Goal: Information Seeking & Learning: Learn about a topic

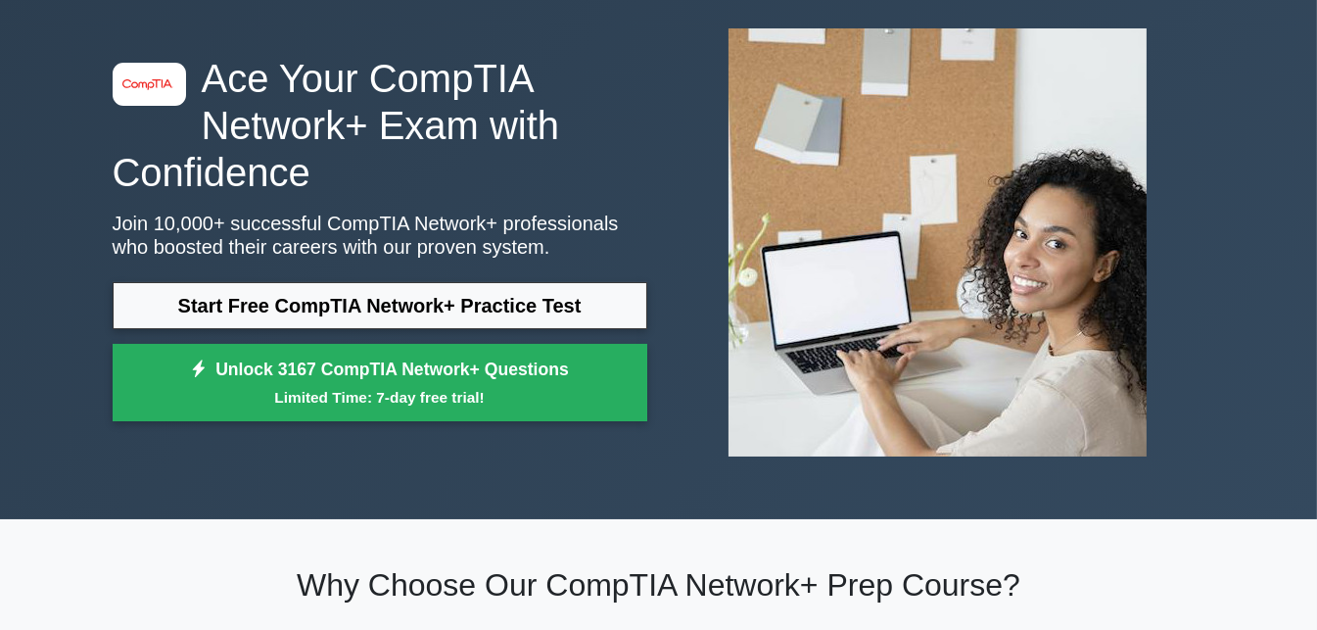
click at [524, 316] on link "Start Free CompTIA Network+ Practice Test" at bounding box center [380, 305] width 535 height 47
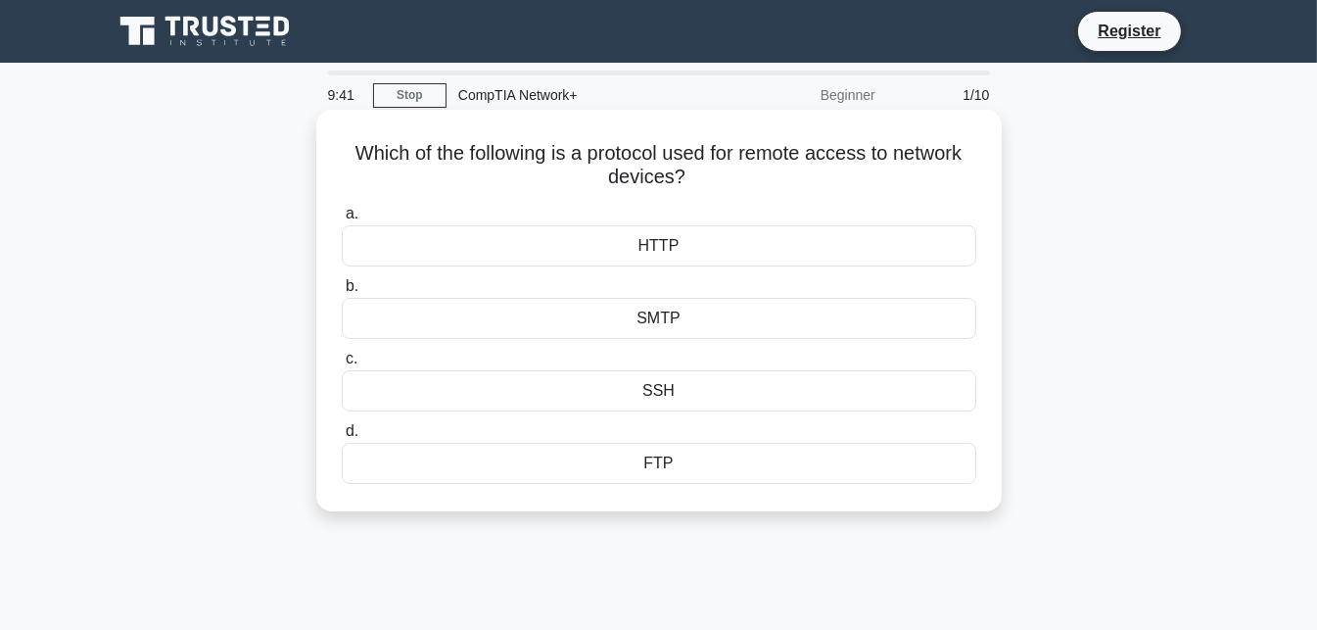
click at [694, 389] on div "SSH" at bounding box center [659, 390] width 635 height 41
click at [342, 365] on input "c. SSH" at bounding box center [342, 359] width 0 height 13
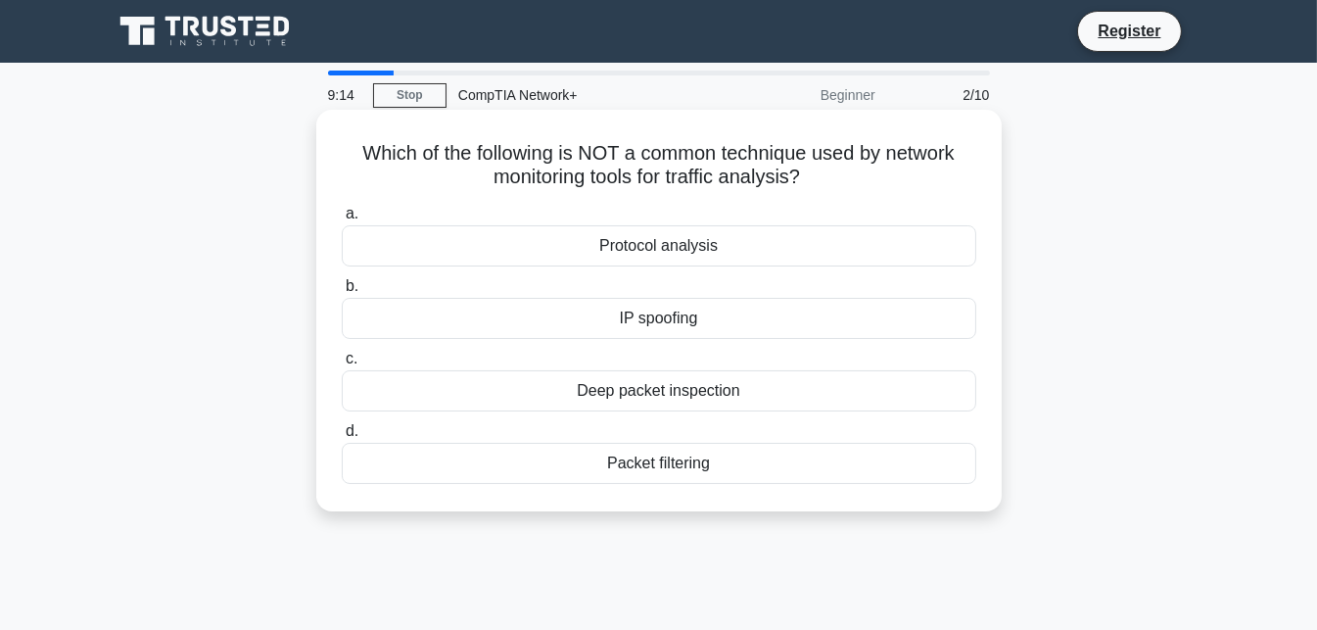
click at [690, 320] on div "IP spoofing" at bounding box center [659, 318] width 635 height 41
click at [342, 293] on input "b. IP spoofing" at bounding box center [342, 286] width 0 height 13
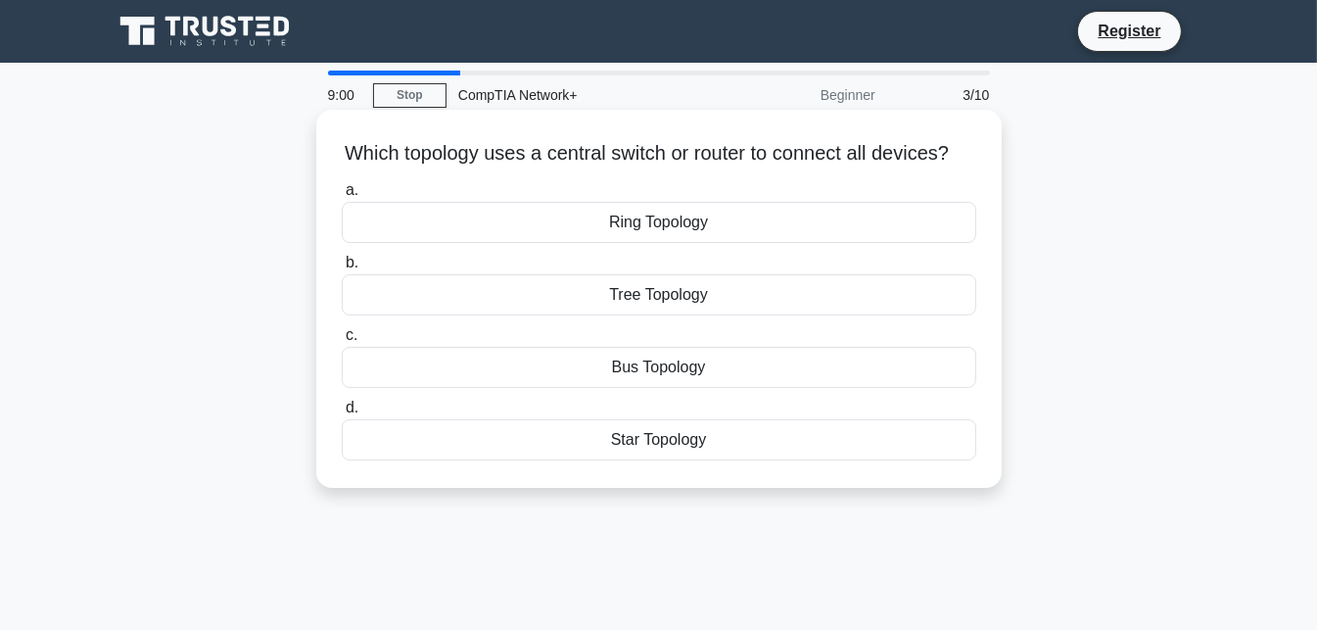
click at [677, 455] on div "Star Topology" at bounding box center [659, 439] width 635 height 41
click at [342, 414] on input "d. Star Topology" at bounding box center [342, 407] width 0 height 13
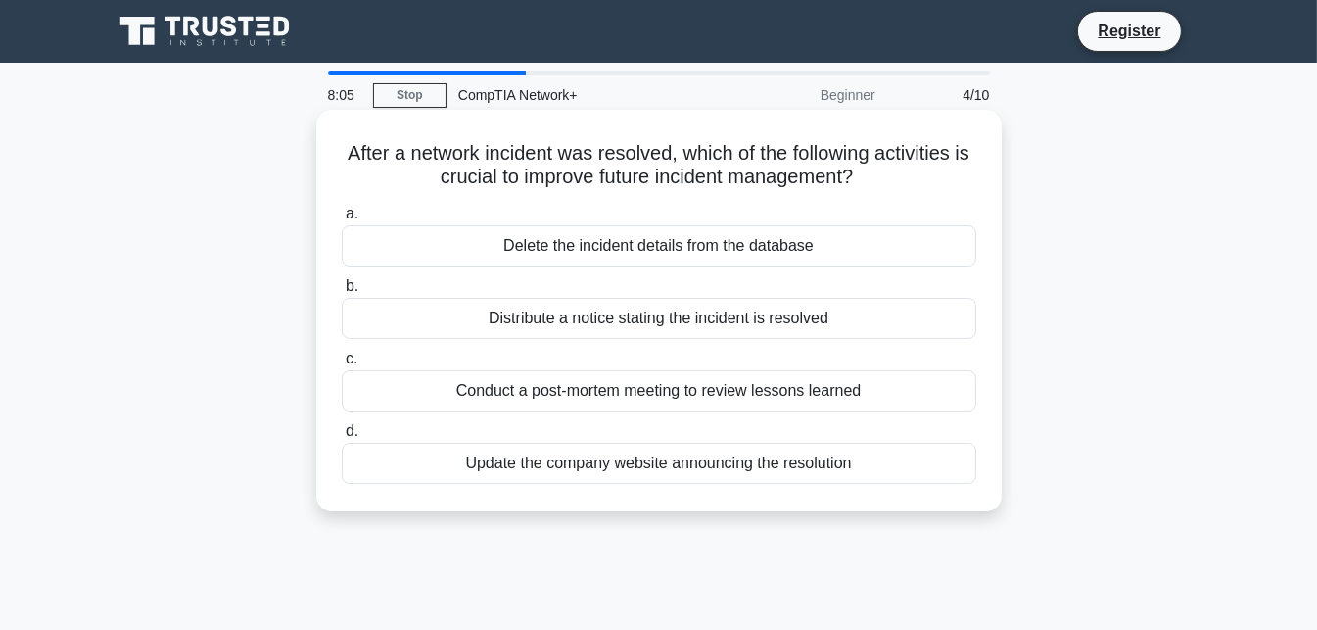
click at [732, 322] on div "Distribute a notice stating the incident is resolved" at bounding box center [659, 318] width 635 height 41
click at [342, 293] on input "b. Distribute a notice stating the incident is resolved" at bounding box center [342, 286] width 0 height 13
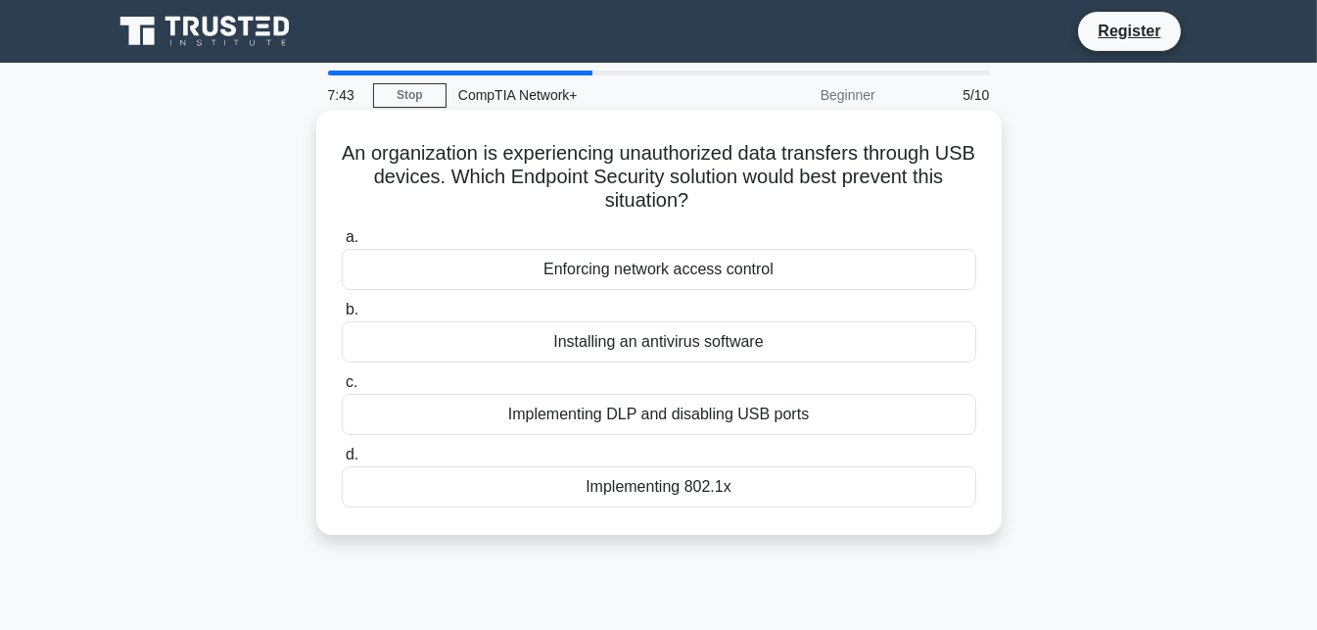
click at [749, 342] on div "Installing an antivirus software" at bounding box center [659, 341] width 635 height 41
click at [342, 316] on input "b. Installing an antivirus software" at bounding box center [342, 310] width 0 height 13
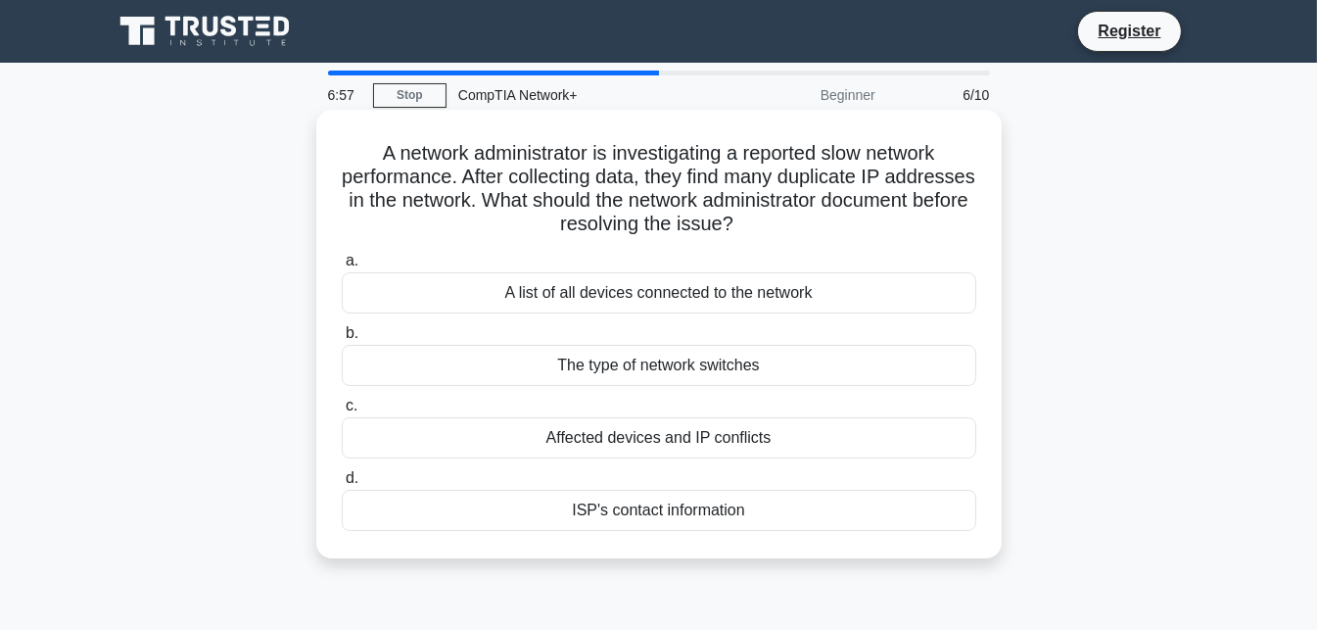
click at [679, 435] on div "Affected devices and IP conflicts" at bounding box center [659, 437] width 635 height 41
click at [342, 412] on input "c. Affected devices and IP conflicts" at bounding box center [342, 406] width 0 height 13
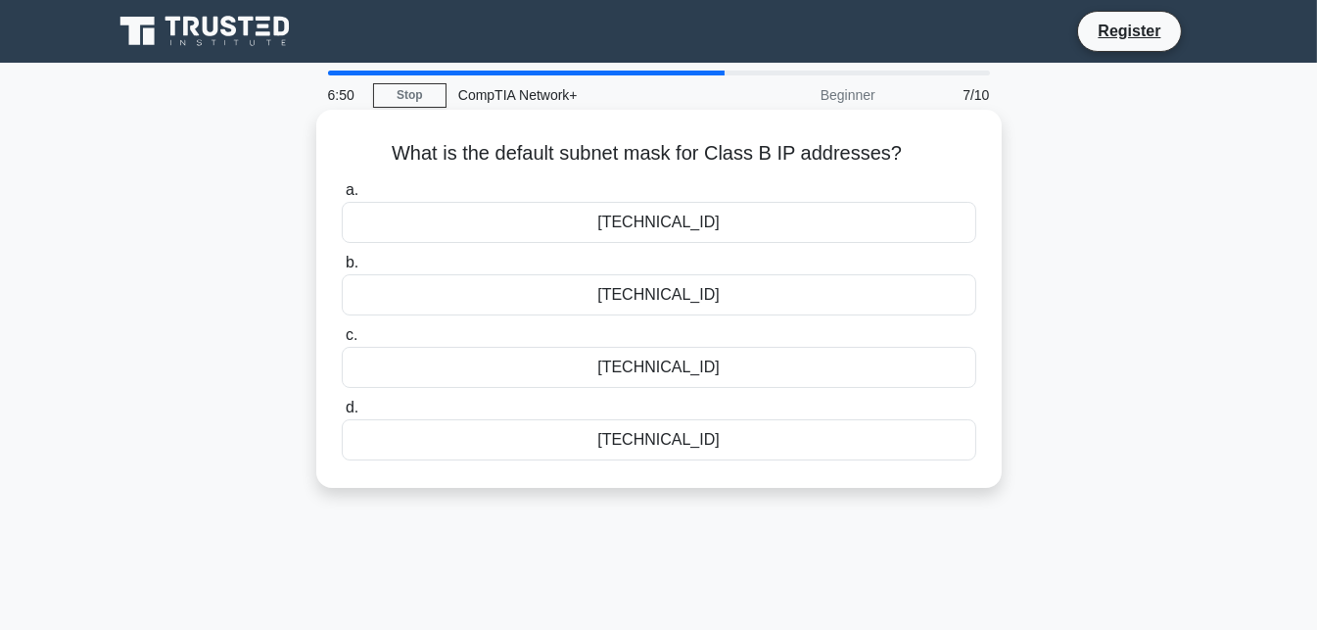
click at [740, 227] on div "255.255.0.0" at bounding box center [659, 222] width 635 height 41
click at [342, 197] on input "a. 255.255.0.0" at bounding box center [342, 190] width 0 height 13
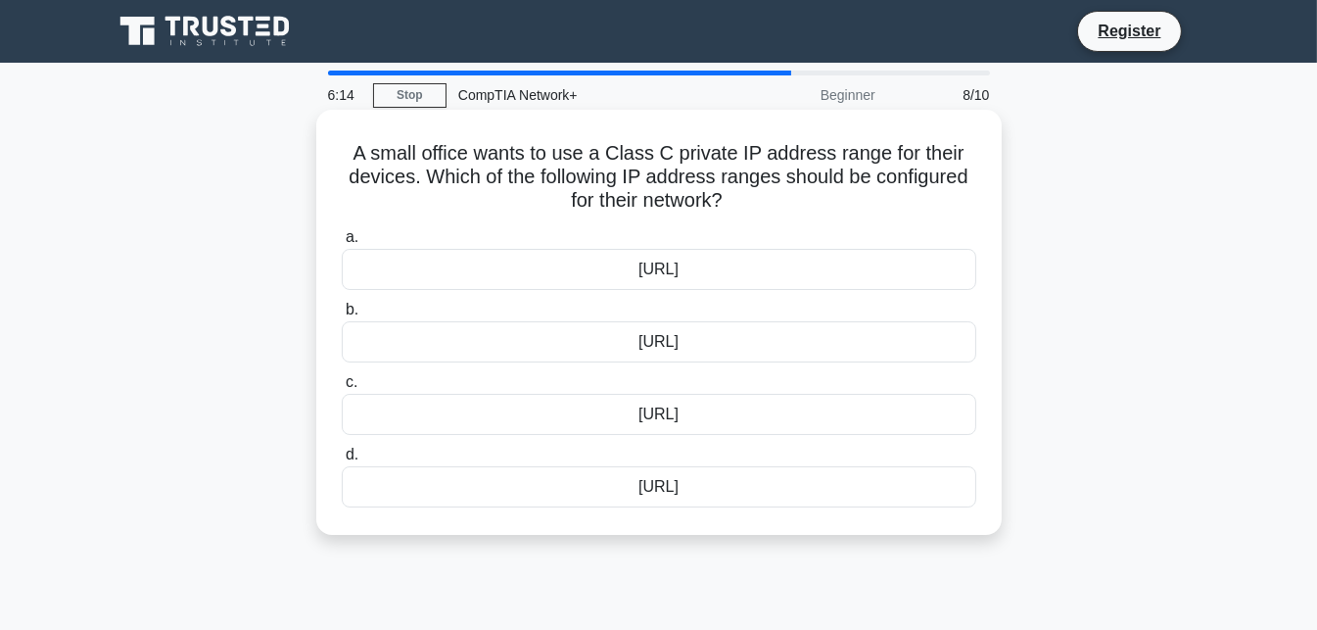
click at [705, 339] on div "192.168.0.0/16" at bounding box center [659, 341] width 635 height 41
click at [342, 316] on input "b. 192.168.0.0/16" at bounding box center [342, 310] width 0 height 13
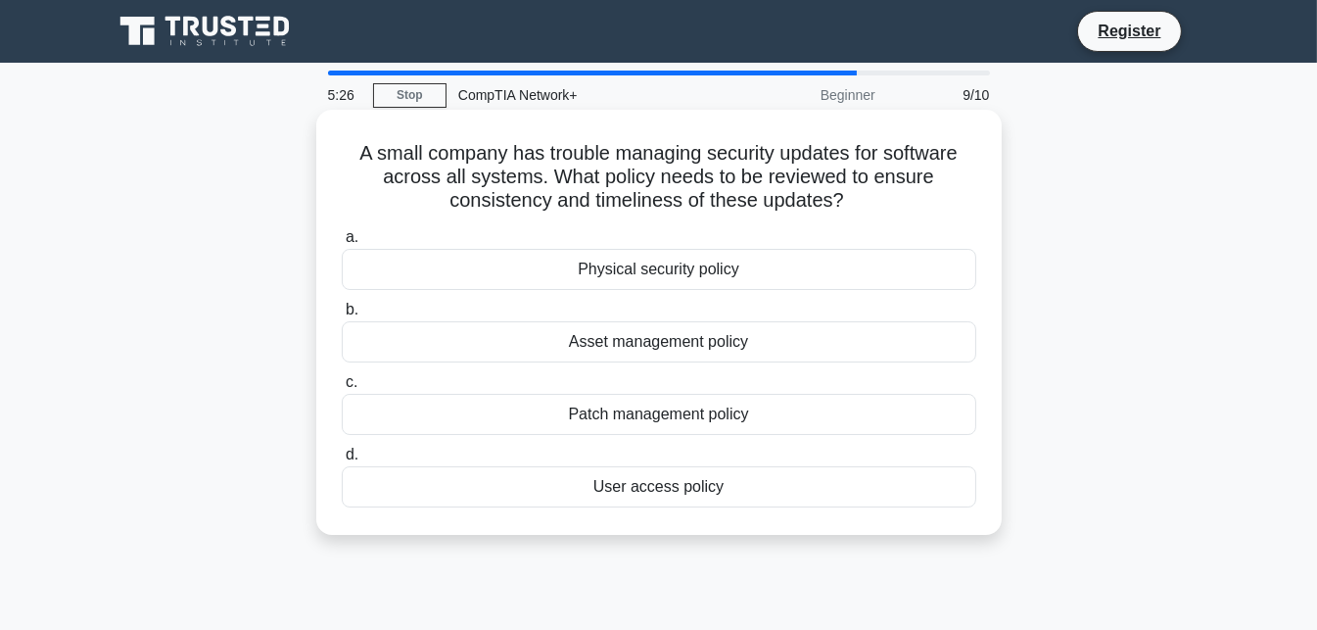
click at [738, 271] on div "Physical security policy" at bounding box center [659, 269] width 635 height 41
click at [342, 244] on input "a. Physical security policy" at bounding box center [342, 237] width 0 height 13
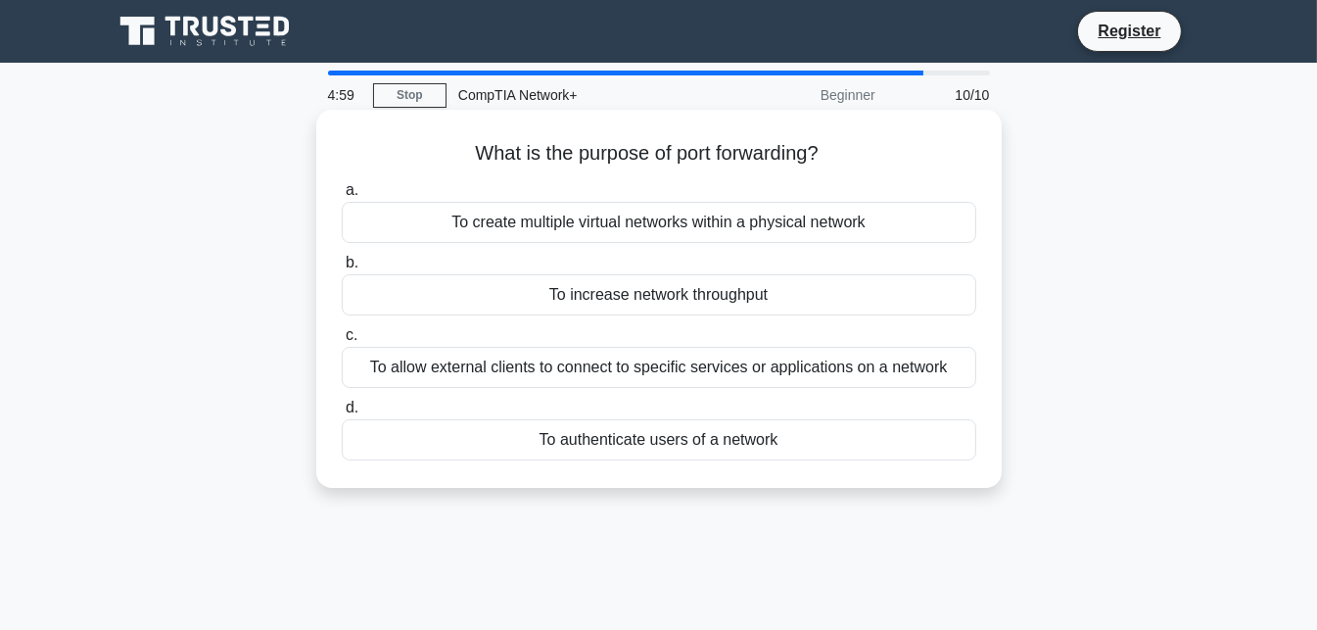
click at [707, 301] on div "To increase network throughput" at bounding box center [659, 294] width 635 height 41
click at [342, 269] on input "b. To increase network throughput" at bounding box center [342, 263] width 0 height 13
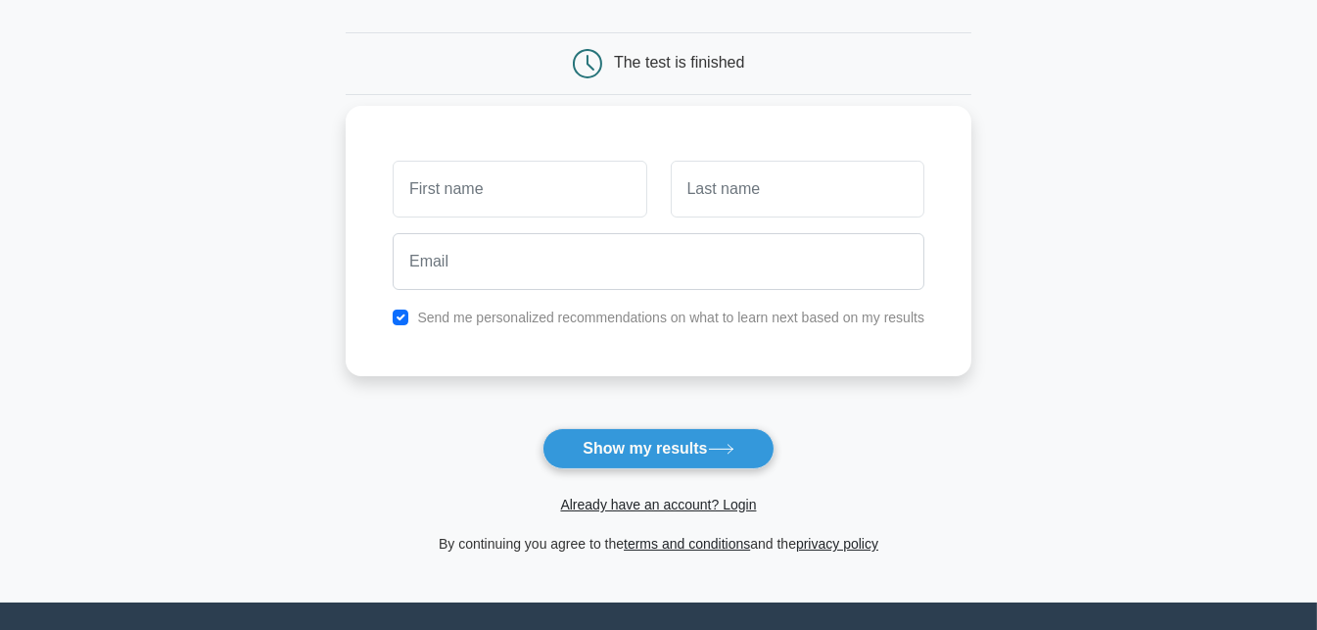
scroll to position [196, 0]
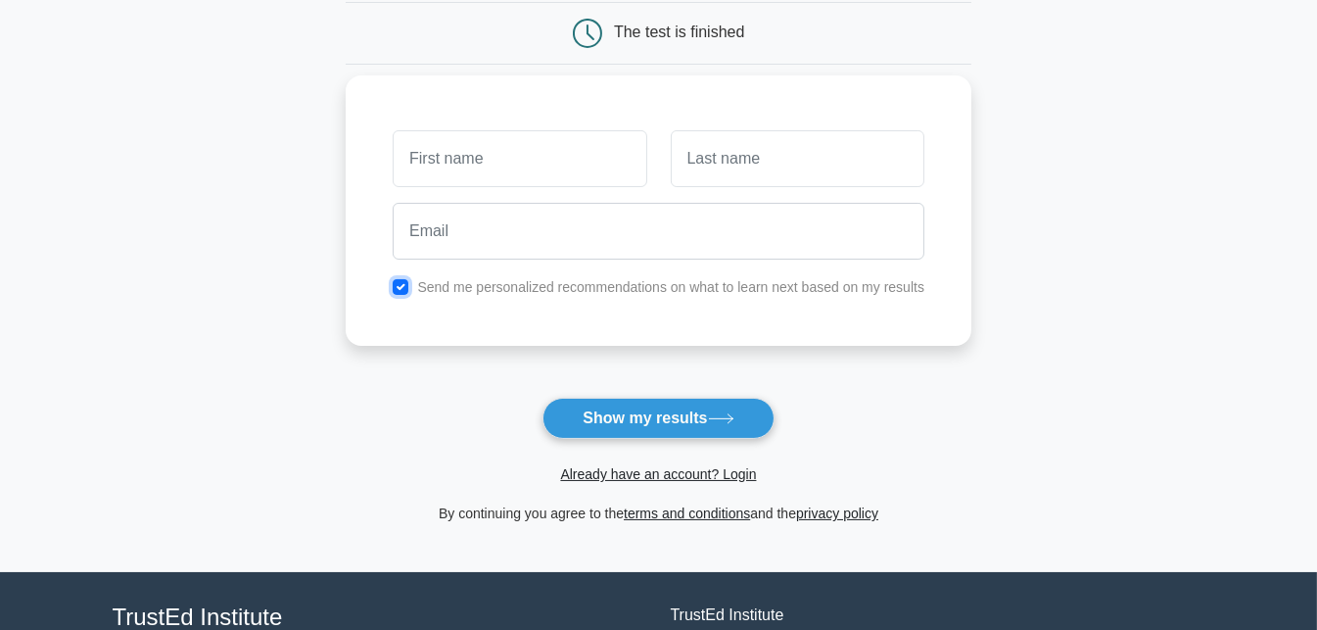
click at [405, 283] on input "checkbox" at bounding box center [401, 287] width 16 height 16
checkbox input "false"
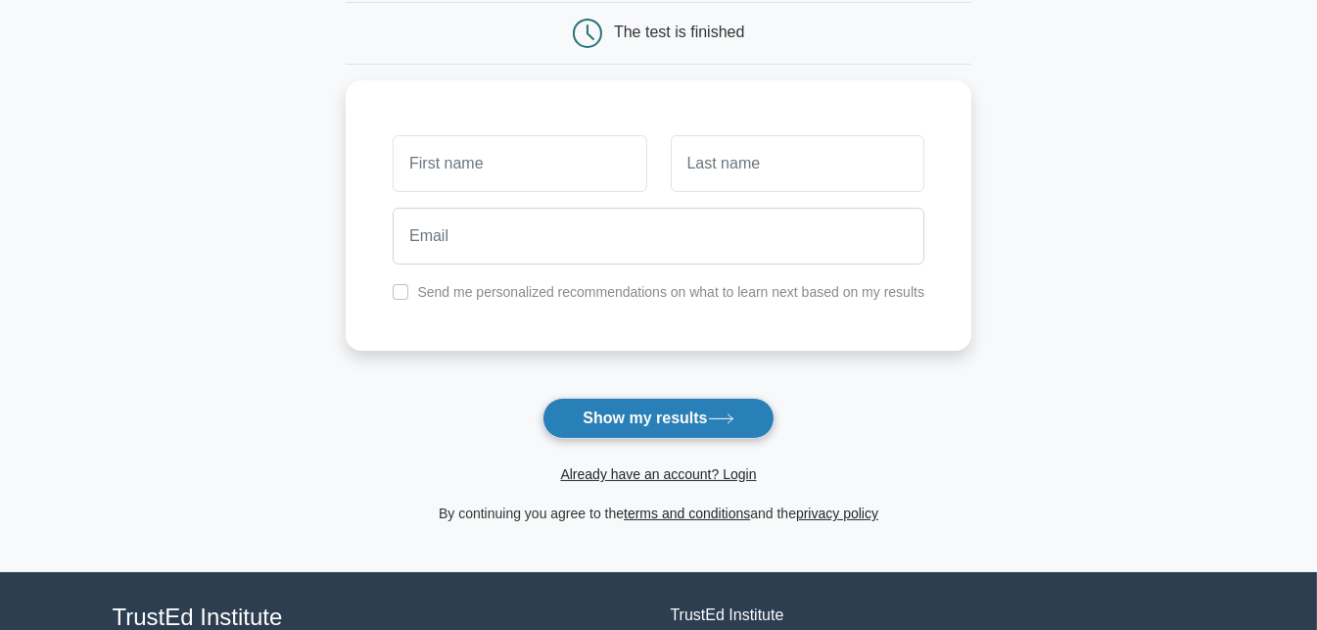
click at [582, 401] on button "Show my results" at bounding box center [658, 418] width 231 height 41
type input "Aung"
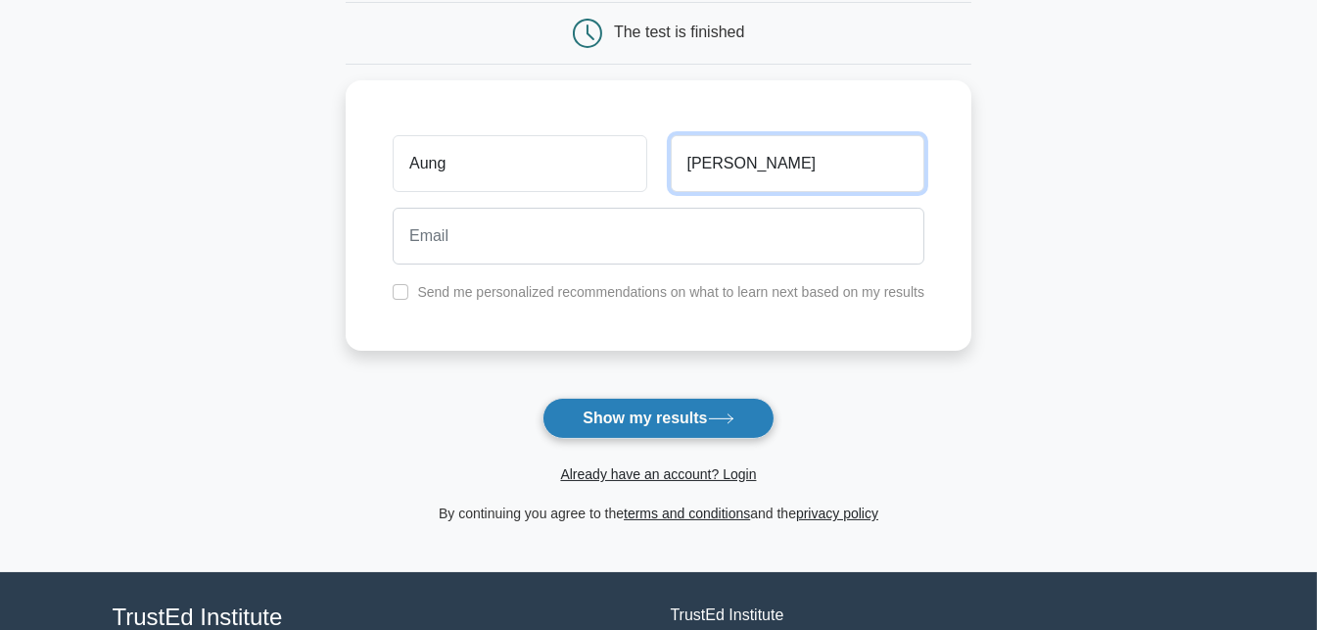
type input "Khant Bo"
click at [624, 408] on button "Show my results" at bounding box center [658, 418] width 231 height 41
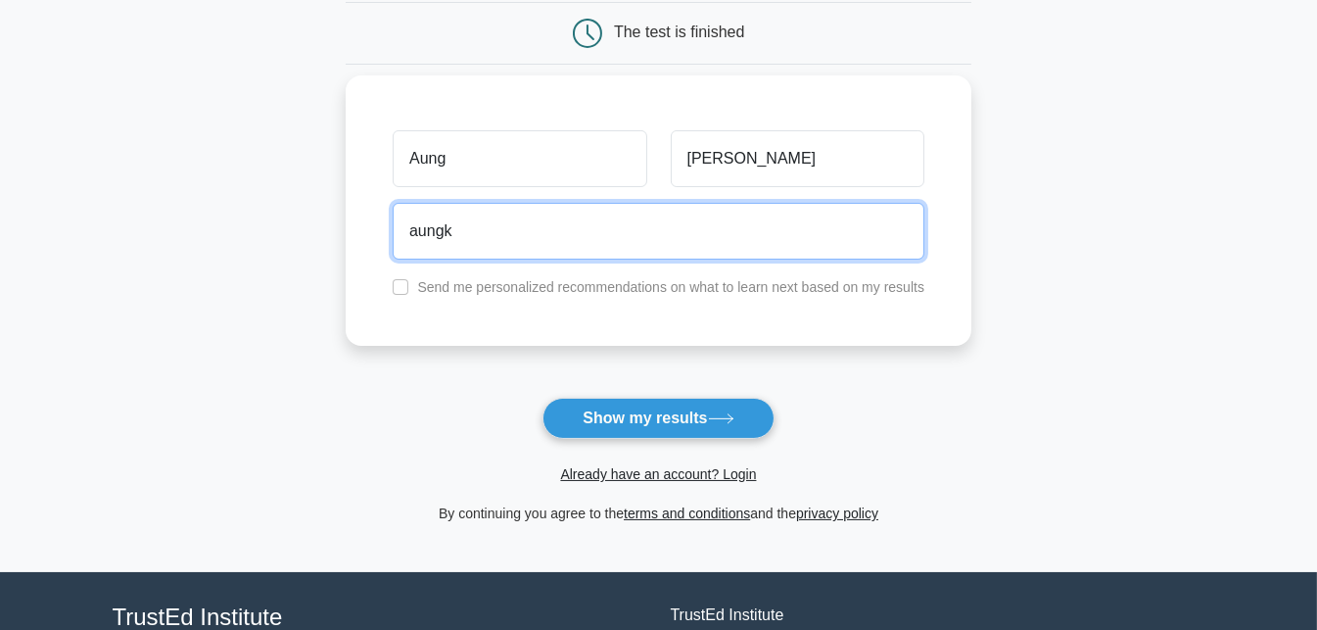
type input "aungkhantbo069@gmail.com"
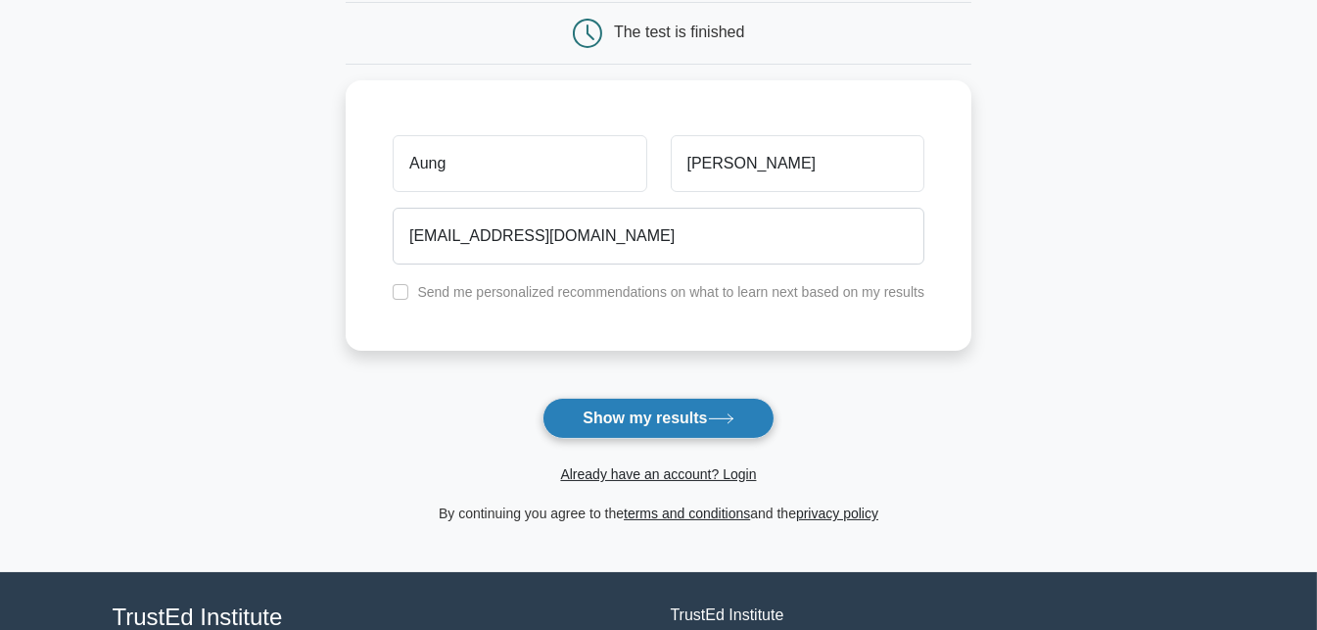
click at [595, 413] on button "Show my results" at bounding box center [658, 418] width 231 height 41
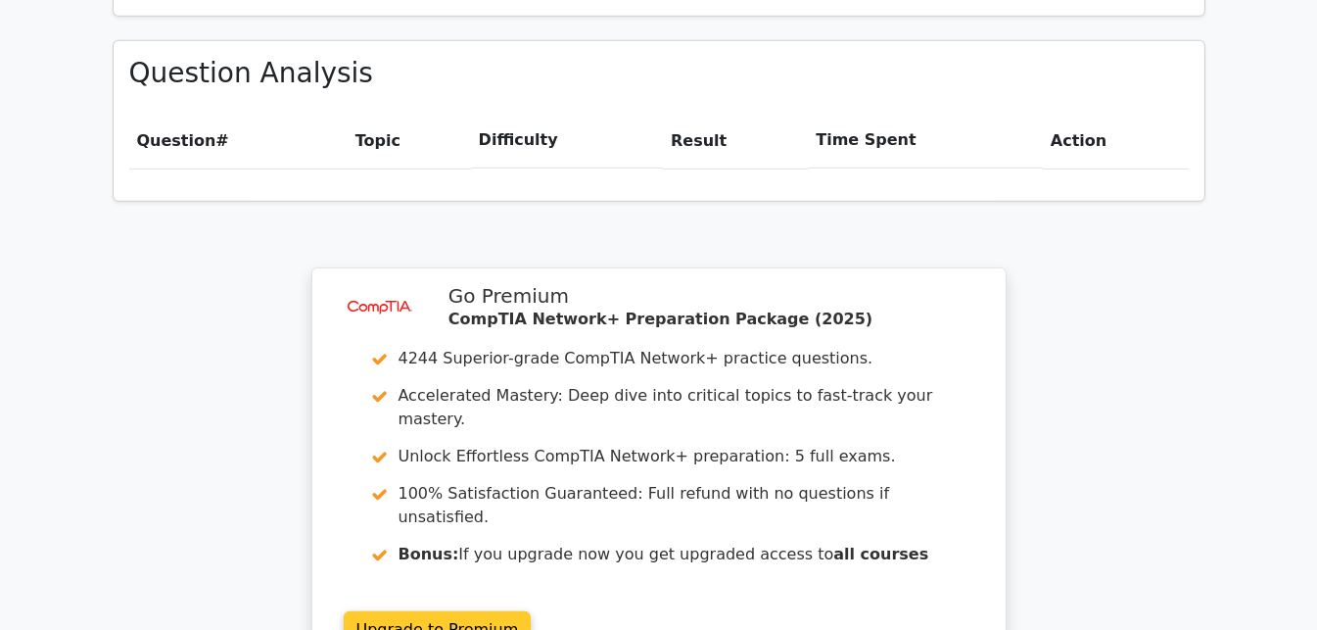
scroll to position [1615, 0]
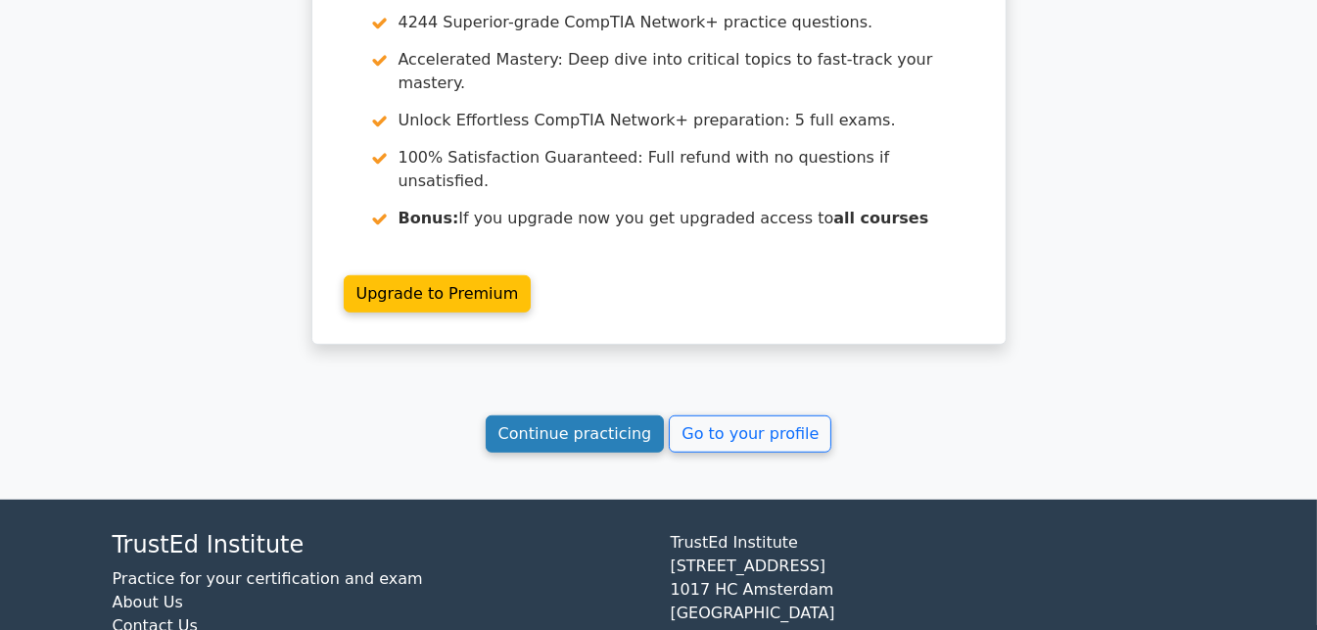
click at [631, 415] on link "Continue practicing" at bounding box center [575, 433] width 179 height 37
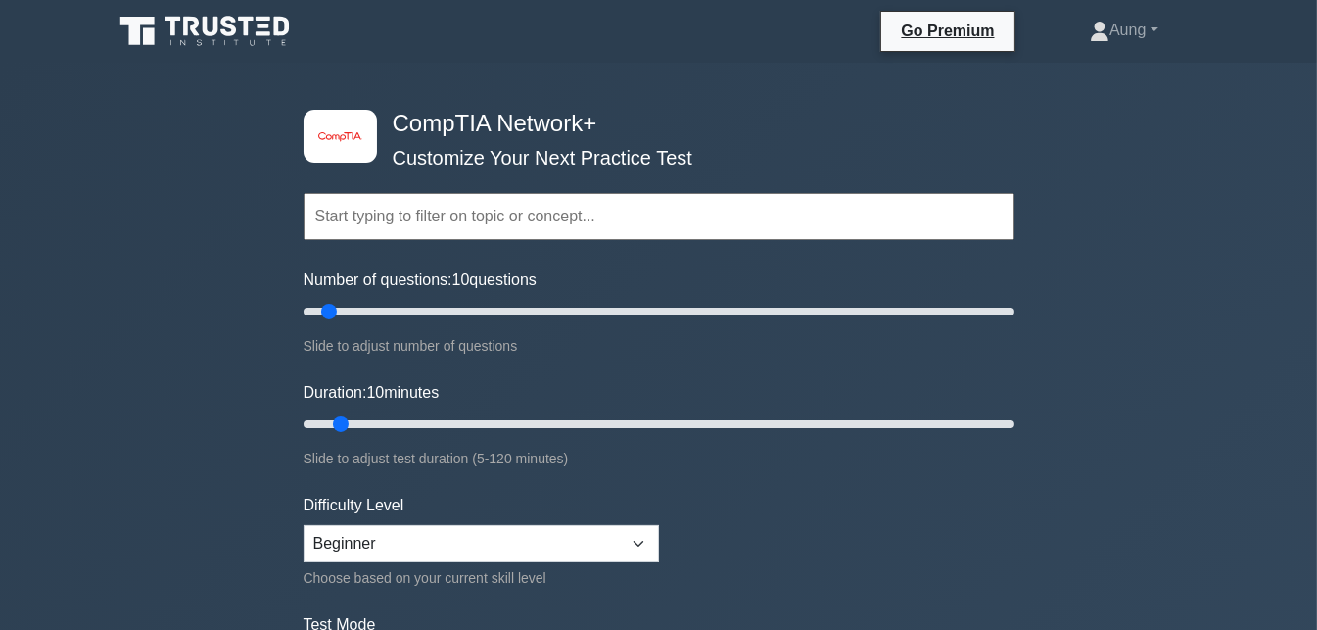
click at [552, 225] on input "text" at bounding box center [659, 216] width 711 height 47
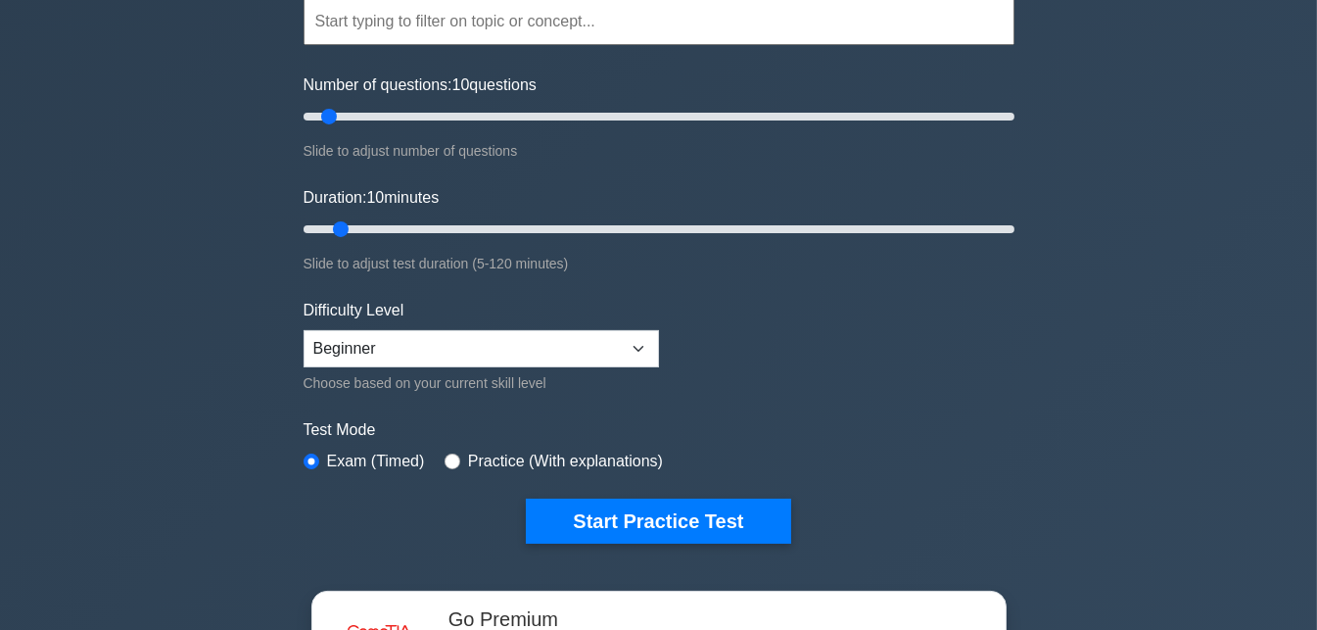
scroll to position [196, 0]
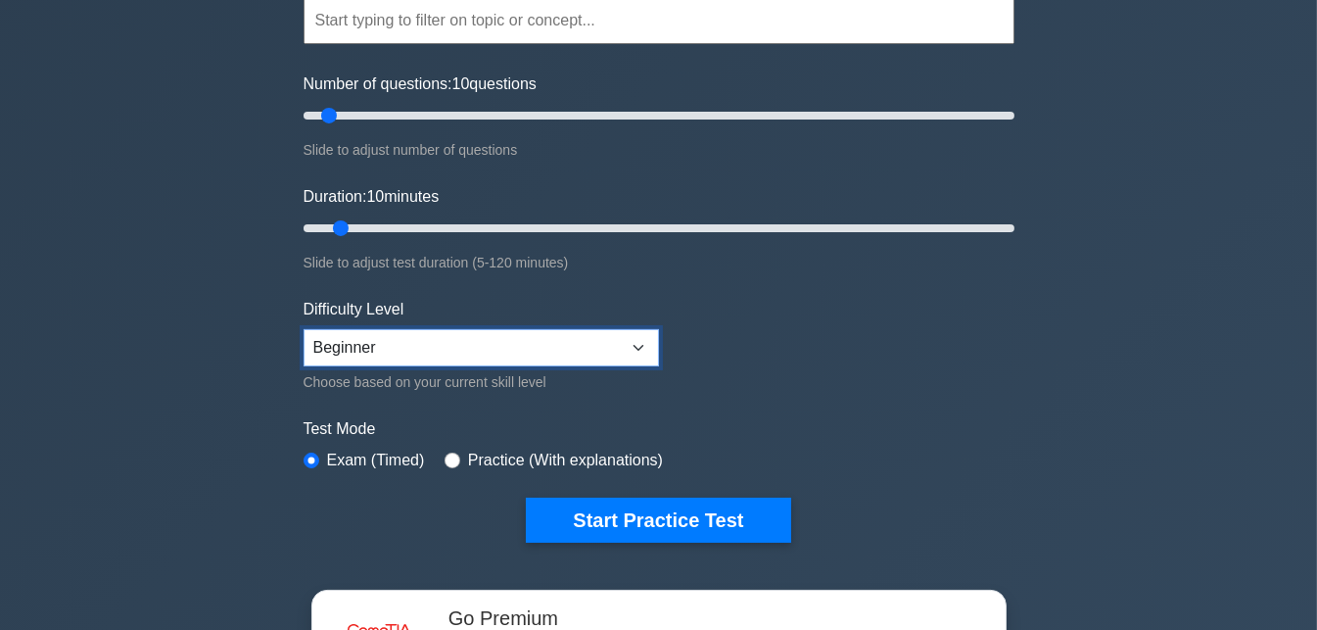
click at [442, 345] on select "Beginner Intermediate Expert" at bounding box center [481, 347] width 355 height 37
click at [423, 213] on div "Duration: 10 minutes Slide to adjust test duration (5-120 minutes)" at bounding box center [659, 229] width 711 height 89
type input "25"
click at [437, 230] on input "Duration: 10 minutes" at bounding box center [659, 228] width 711 height 24
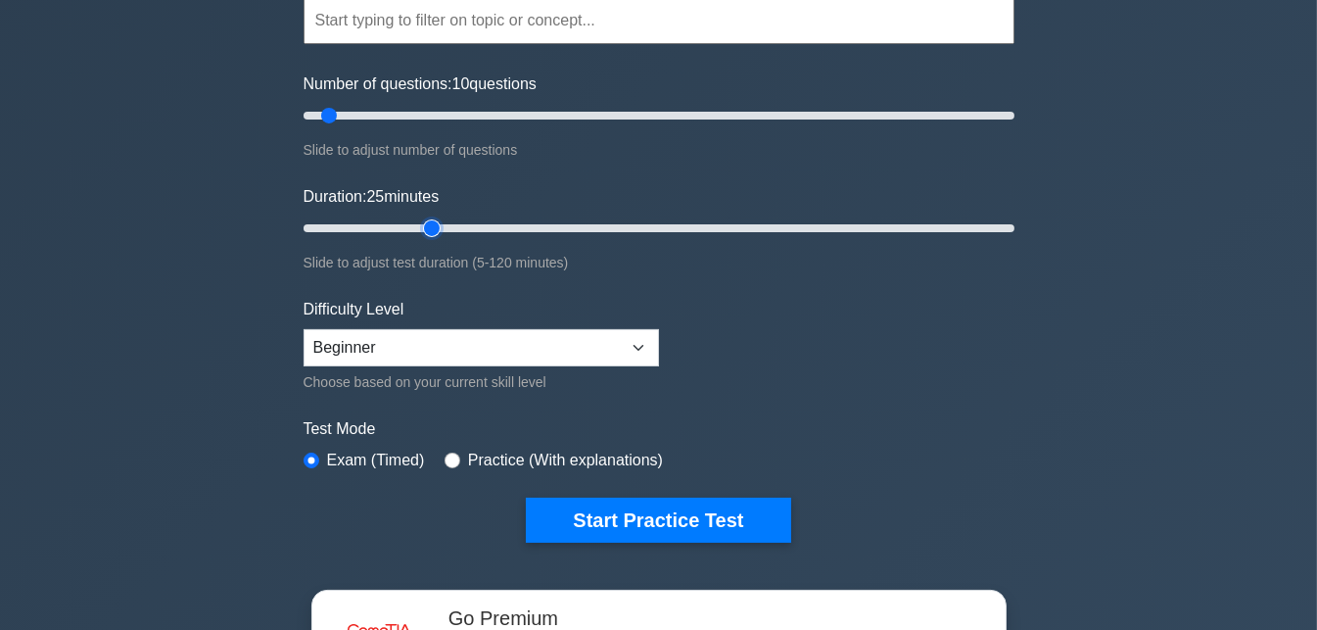
click at [422, 230] on input "Duration: 25 minutes" at bounding box center [659, 228] width 711 height 24
click at [480, 334] on select "Beginner Intermediate Expert" at bounding box center [481, 347] width 355 height 37
click at [446, 458] on input "radio" at bounding box center [453, 460] width 16 height 16
radio input "true"
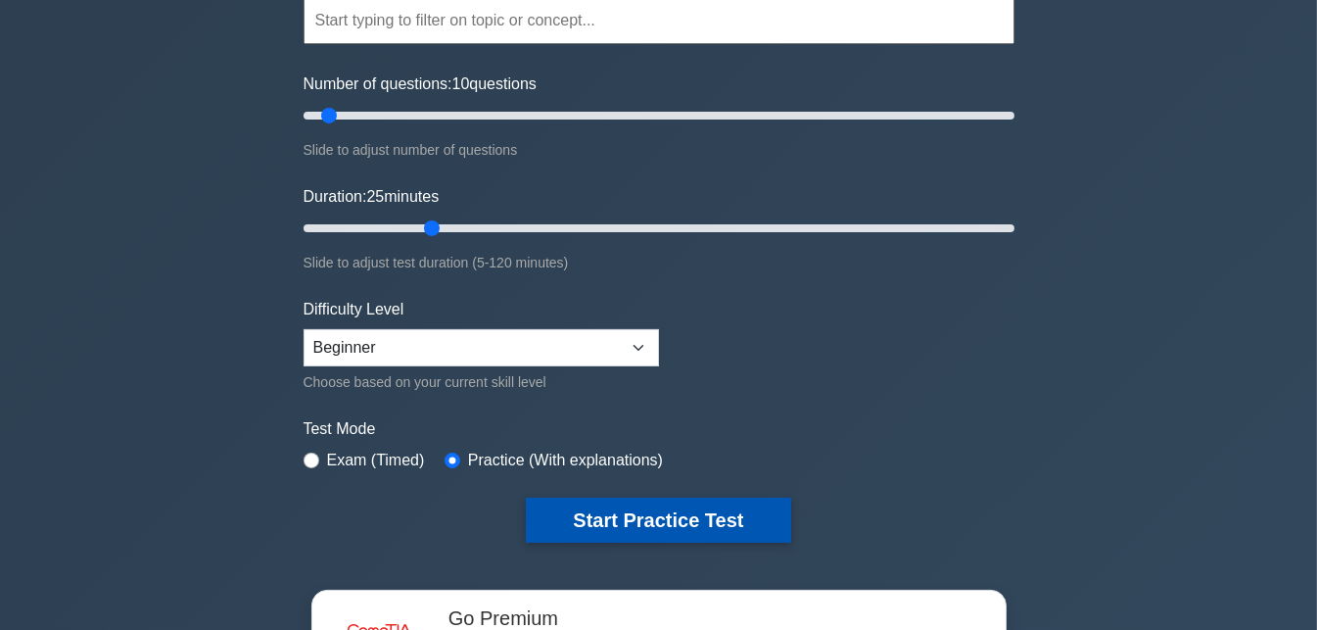
click at [574, 520] on button "Start Practice Test" at bounding box center [658, 519] width 264 height 45
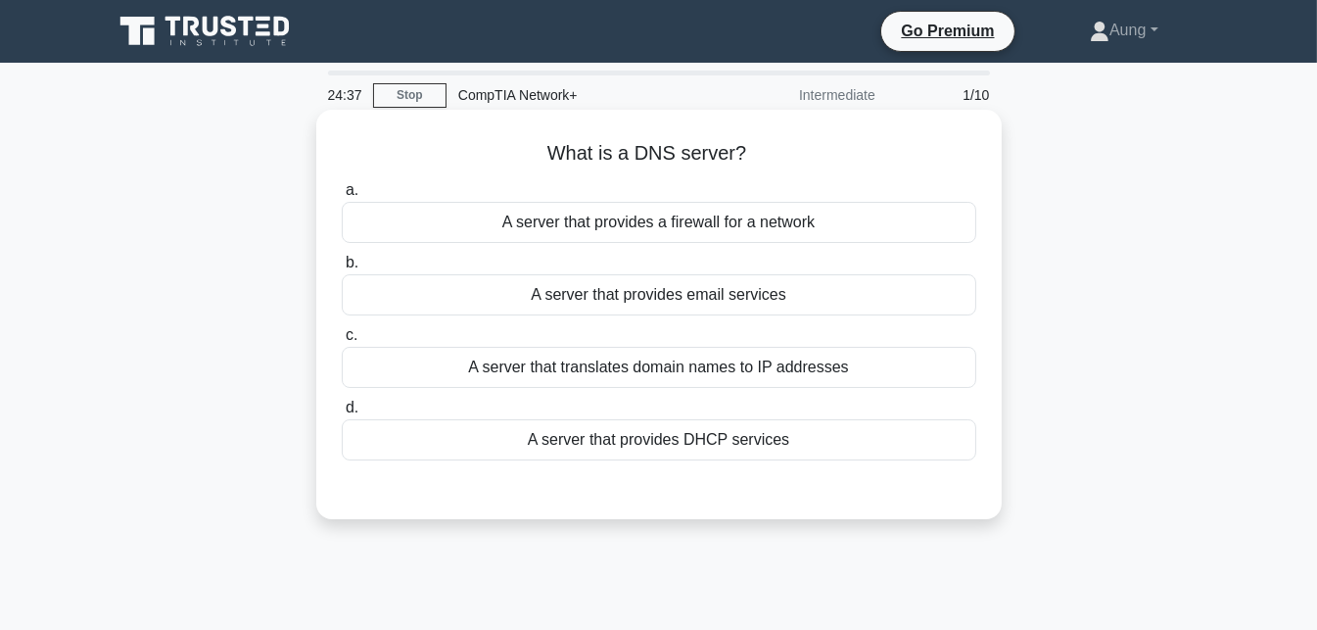
click at [787, 374] on div "A server that translates domain names to IP addresses" at bounding box center [659, 367] width 635 height 41
click at [342, 342] on input "c. A server that translates domain names to IP addresses" at bounding box center [342, 335] width 0 height 13
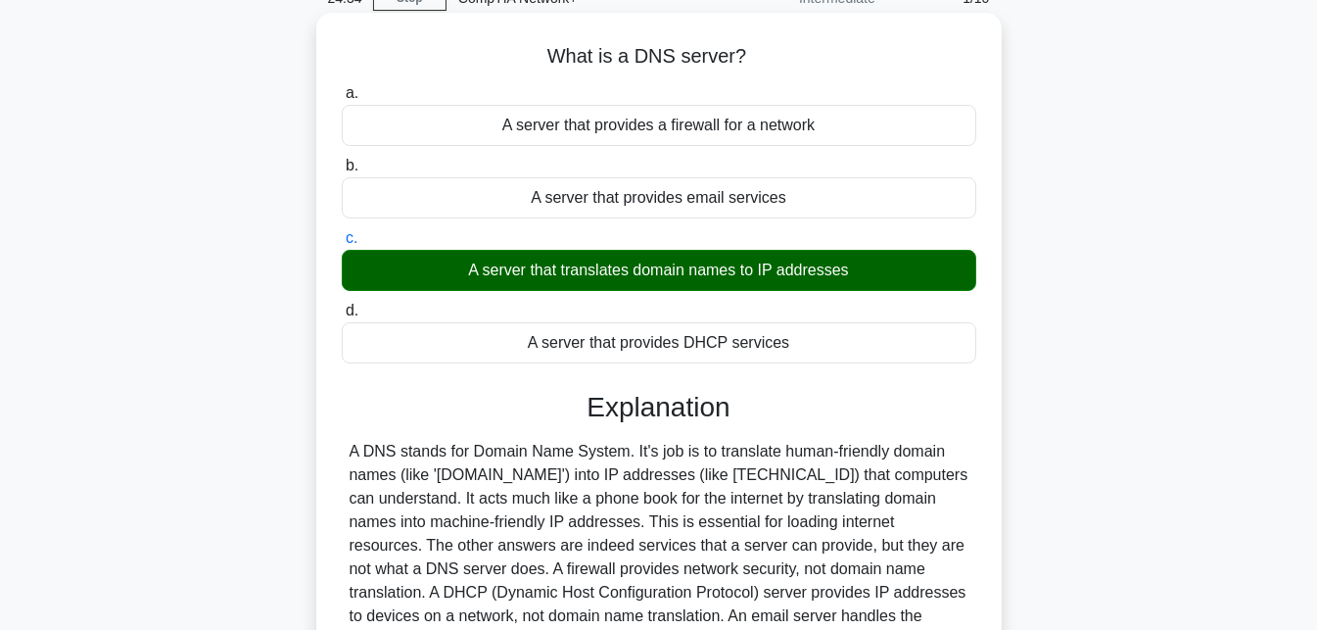
scroll to position [294, 0]
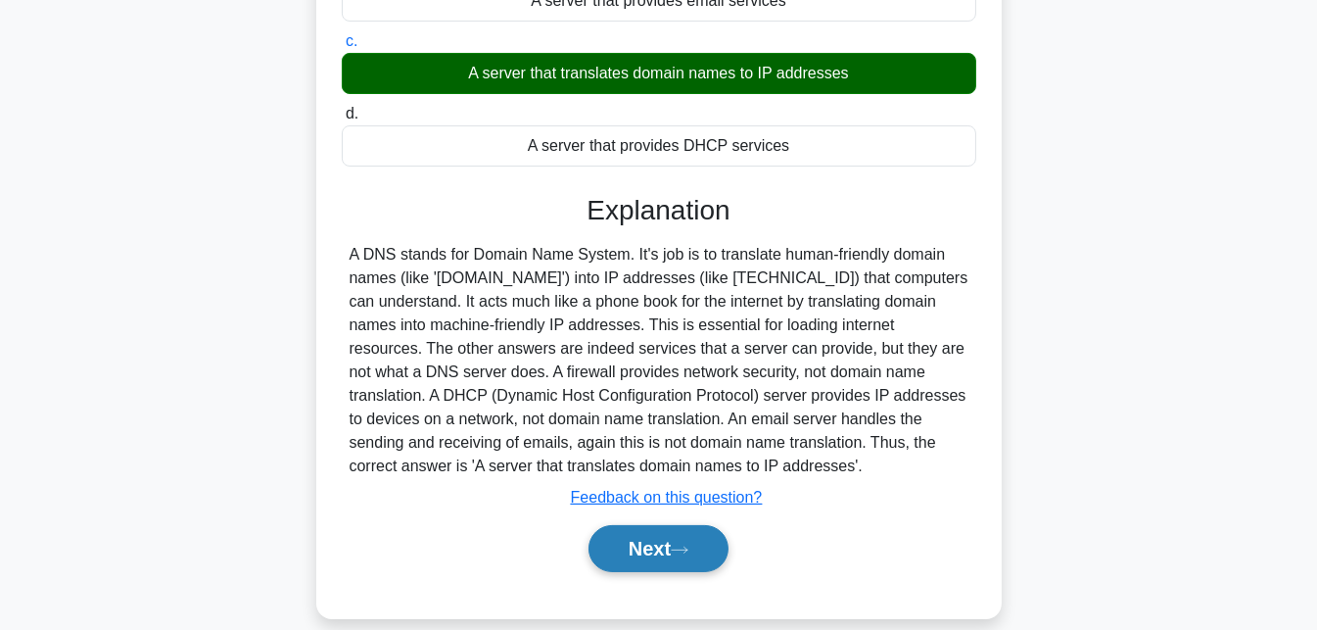
click at [707, 553] on button "Next" at bounding box center [659, 548] width 140 height 47
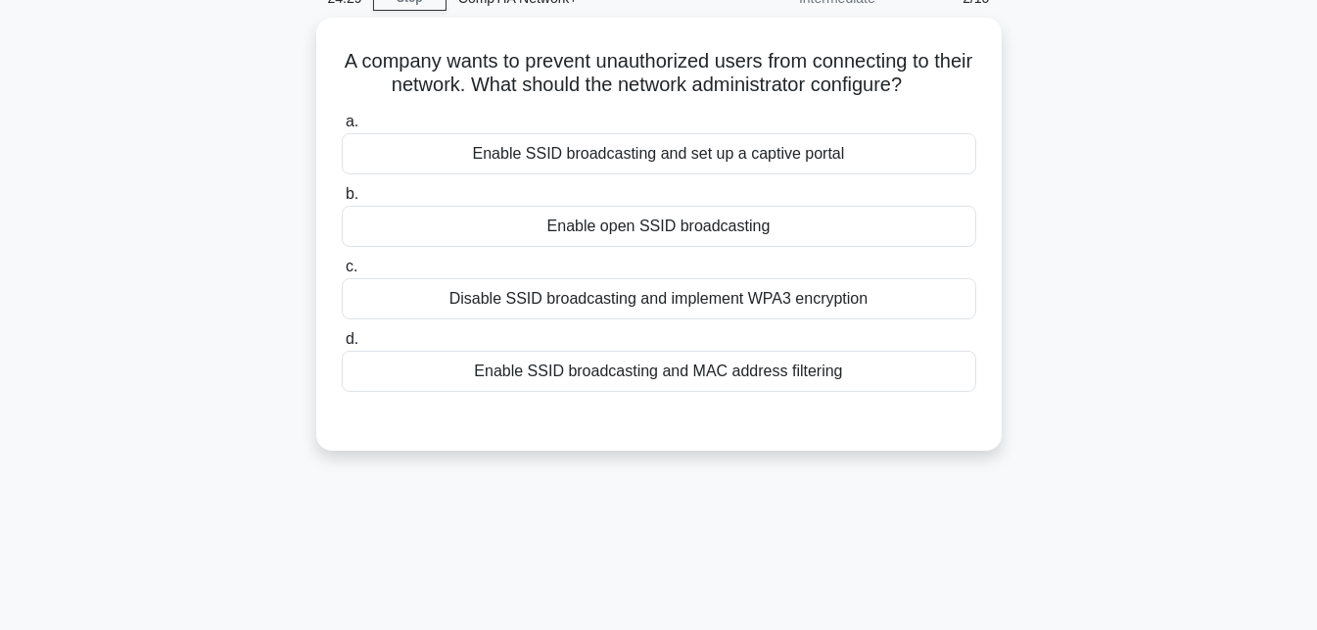
scroll to position [0, 0]
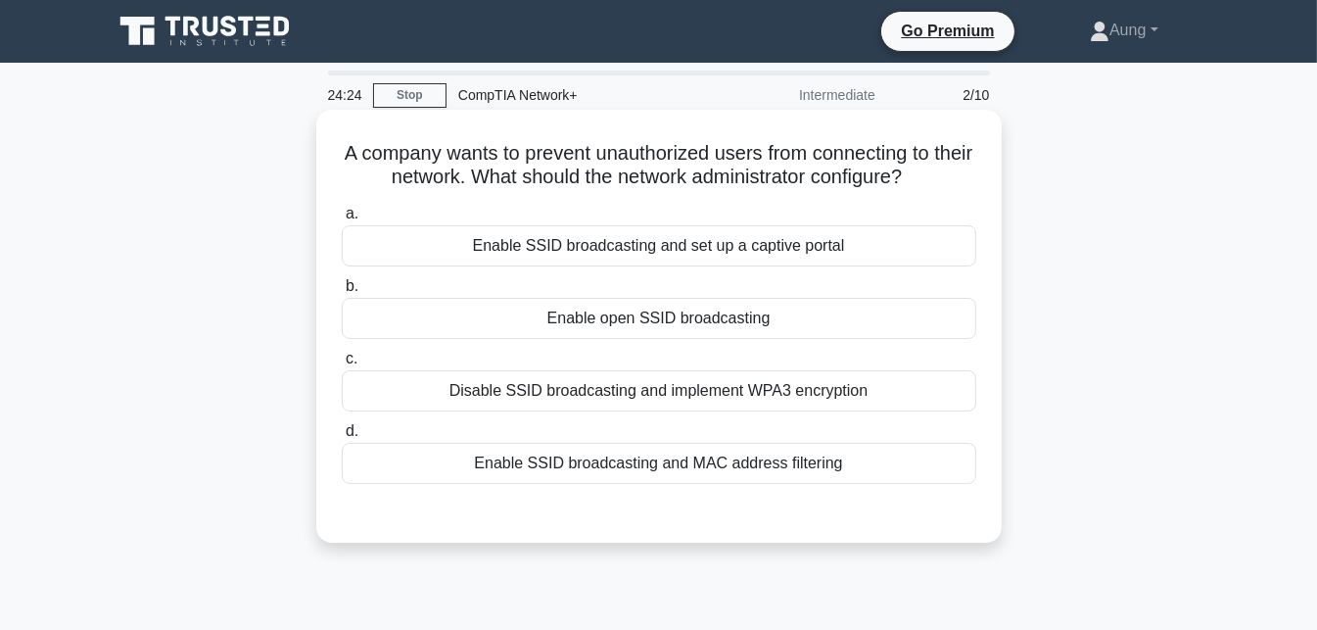
click at [617, 152] on h5 "A company wants to prevent unauthorized users from connecting to their network.…" at bounding box center [659, 165] width 638 height 49
drag, startPoint x: 617, startPoint y: 152, endPoint x: 783, endPoint y: 158, distance: 166.6
click at [783, 158] on h5 "A company wants to prevent unauthorized users from connecting to their network.…" at bounding box center [659, 165] width 638 height 49
drag, startPoint x: 443, startPoint y: 187, endPoint x: 364, endPoint y: 191, distance: 78.4
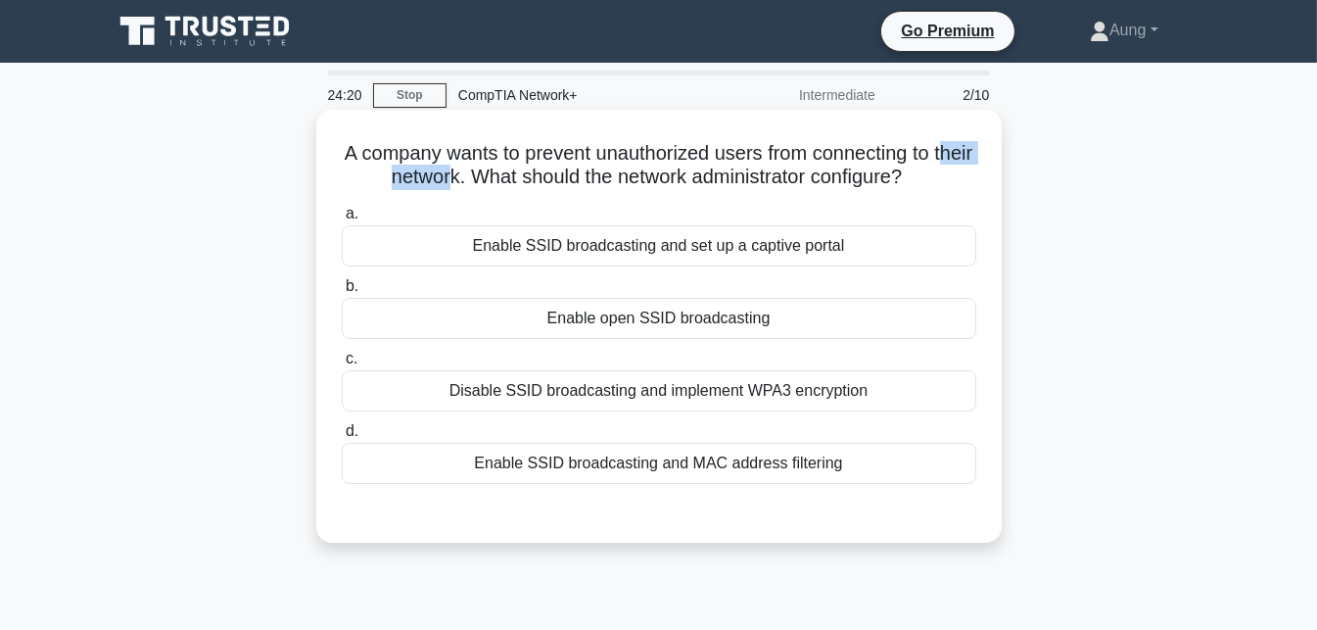
click at [364, 191] on div "A company wants to prevent unauthorized users from connecting to their network.…" at bounding box center [659, 326] width 670 height 417
click at [458, 154] on h5 "A company wants to prevent unauthorized users from connecting to their network.…" at bounding box center [659, 165] width 638 height 49
click at [578, 159] on h5 "A company wants to prevent unauthorized users from connecting to their network.…" at bounding box center [659, 165] width 638 height 49
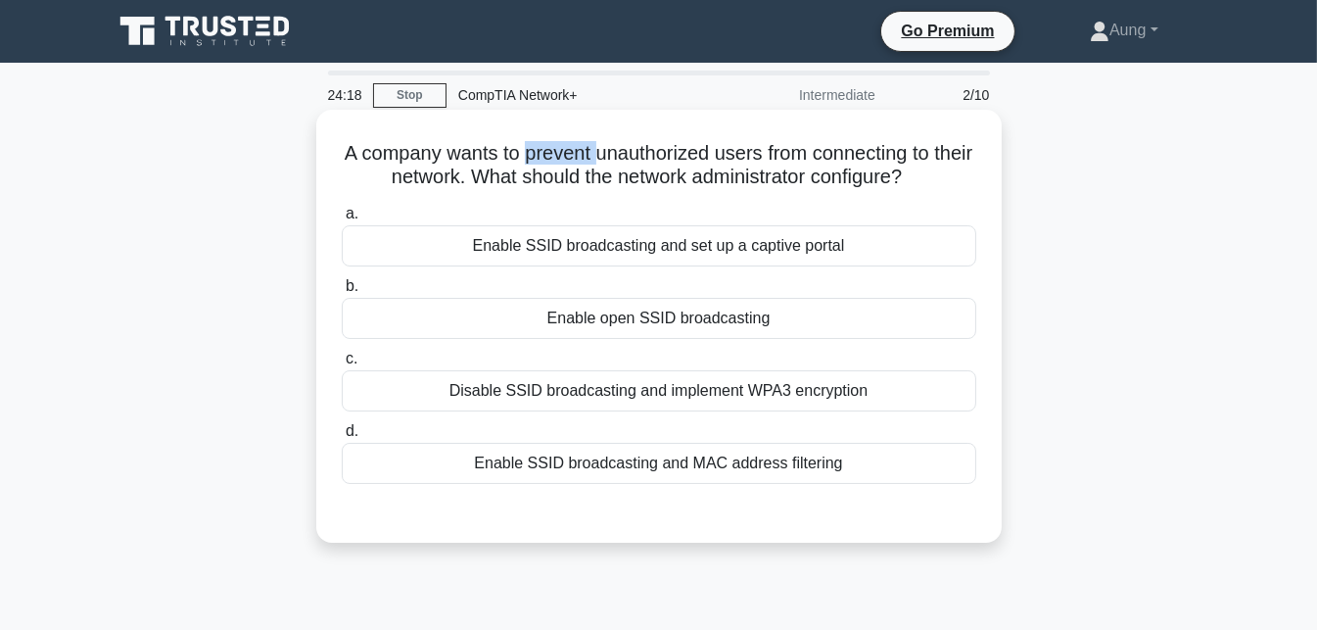
click at [602, 173] on h5 "A company wants to prevent unauthorized users from connecting to their network.…" at bounding box center [659, 165] width 638 height 49
click at [648, 181] on h5 "A company wants to prevent unauthorized users from connecting to their network.…" at bounding box center [659, 165] width 638 height 49
drag, startPoint x: 707, startPoint y: 188, endPoint x: 780, endPoint y: 191, distance: 73.5
click at [764, 191] on div "A company wants to prevent unauthorized users from connecting to their network.…" at bounding box center [659, 326] width 670 height 417
click at [877, 208] on label "a. Enable SSID broadcasting and set up a captive portal" at bounding box center [659, 234] width 635 height 65
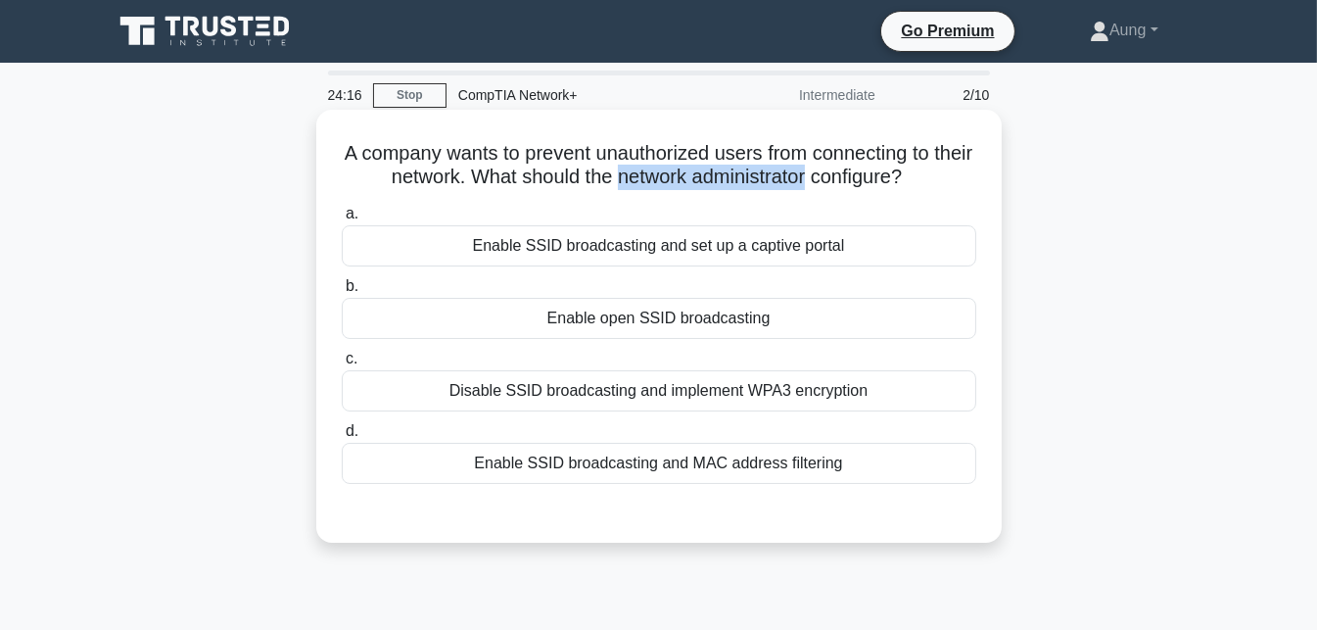
click at [342, 208] on input "a. Enable SSID broadcasting and set up a captive portal" at bounding box center [342, 214] width 0 height 13
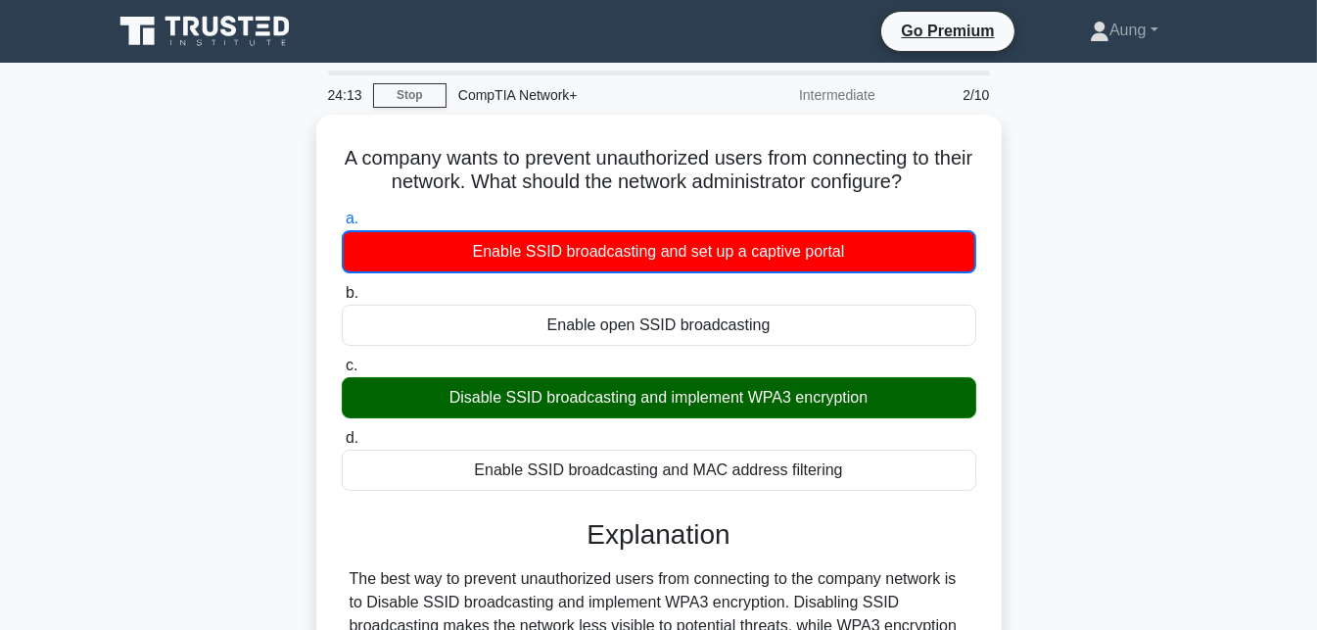
click at [1026, 215] on div "A company wants to prevent unauthorized users from connecting to their network.…" at bounding box center [659, 552] width 1116 height 874
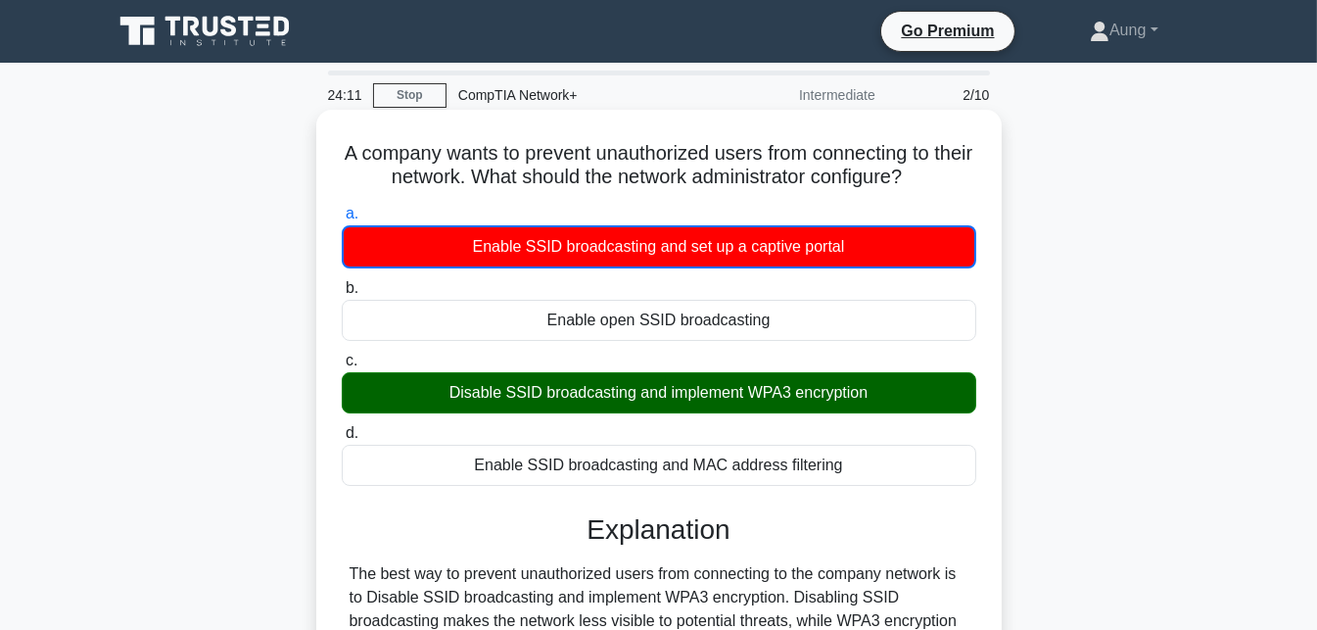
click at [563, 394] on div "Disable SSID broadcasting and implement WPA3 encryption" at bounding box center [659, 392] width 635 height 41
click at [342, 367] on input "c. Disable SSID broadcasting and implement WPA3 encryption" at bounding box center [342, 360] width 0 height 13
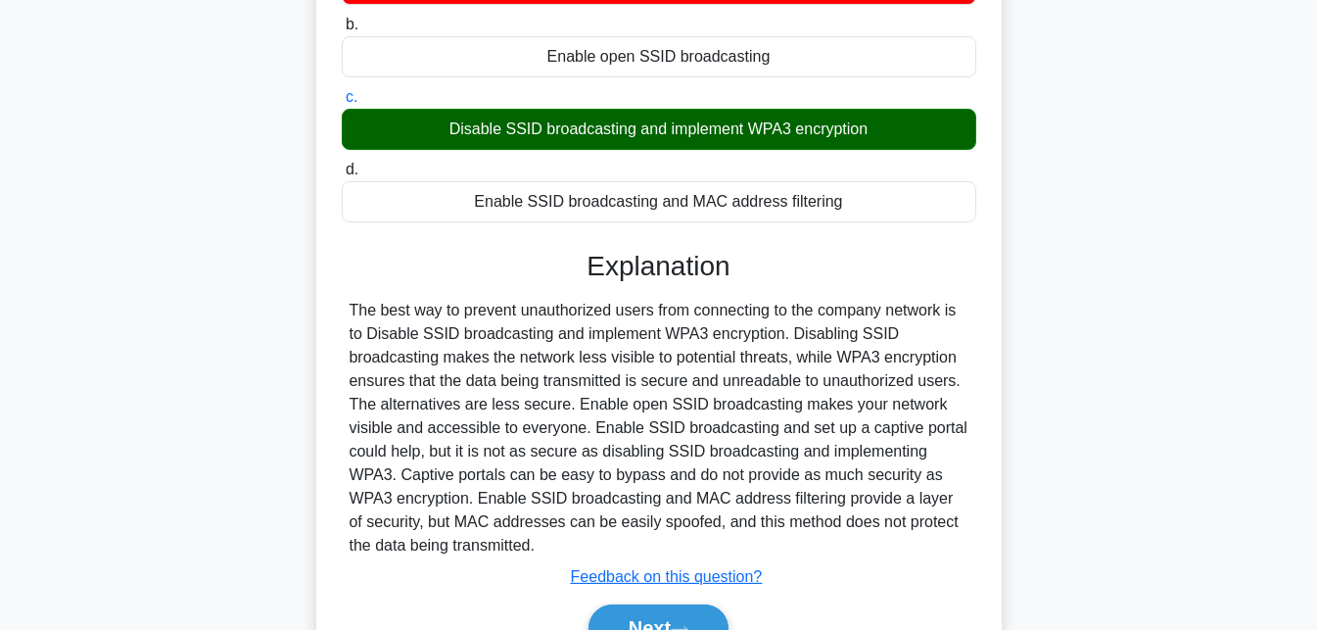
scroll to position [294, 0]
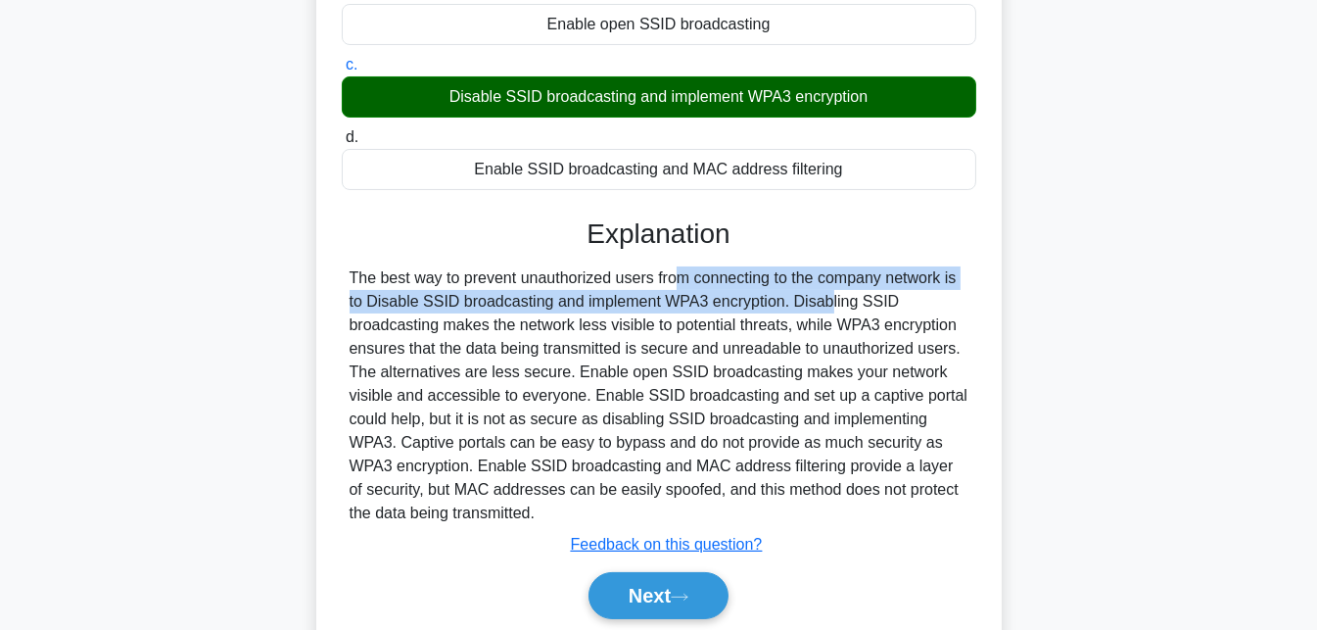
drag, startPoint x: 560, startPoint y: 278, endPoint x: 709, endPoint y: 293, distance: 149.6
click at [709, 293] on div "The best way to prevent unauthorized users from connecting to the company netwo…" at bounding box center [659, 395] width 619 height 259
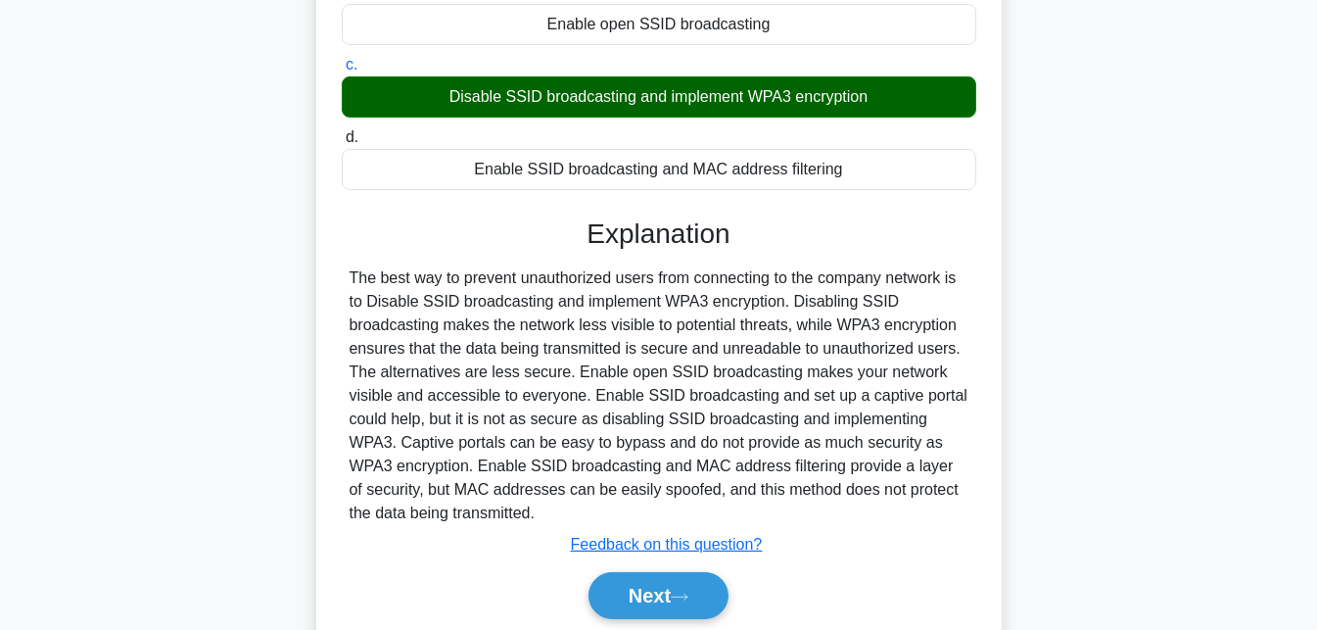
click at [776, 292] on div "The best way to prevent unauthorized users from connecting to the company netwo…" at bounding box center [659, 395] width 619 height 259
drag, startPoint x: 941, startPoint y: 284, endPoint x: 469, endPoint y: 317, distance: 473.2
click at [402, 310] on div "The best way to prevent unauthorized users from connecting to the company netwo…" at bounding box center [659, 395] width 619 height 259
drag, startPoint x: 469, startPoint y: 317, endPoint x: 628, endPoint y: 318, distance: 158.6
click at [628, 318] on div "The best way to prevent unauthorized users from connecting to the company netwo…" at bounding box center [659, 395] width 619 height 259
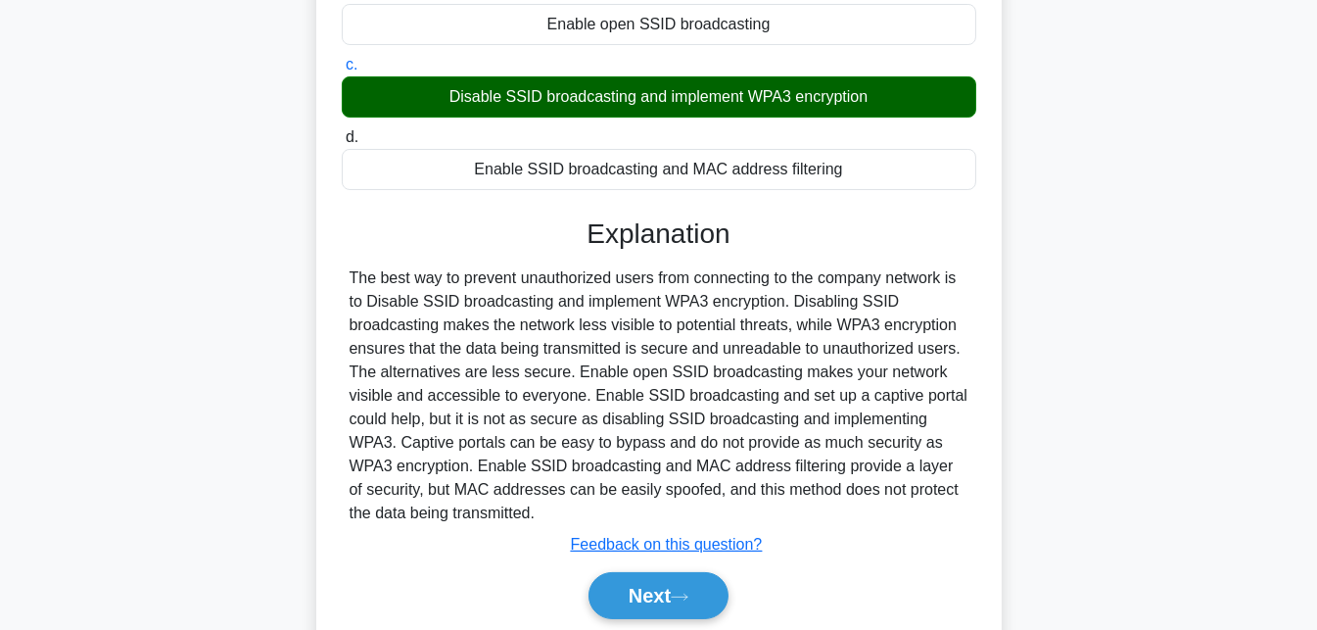
click at [717, 308] on div "The best way to prevent unauthorized users from connecting to the company netwo…" at bounding box center [659, 395] width 619 height 259
drag, startPoint x: 842, startPoint y: 295, endPoint x: 915, endPoint y: 307, distance: 73.6
click at [915, 307] on div "The best way to prevent unauthorized users from connecting to the company netwo…" at bounding box center [659, 395] width 619 height 259
click at [924, 307] on div "The best way to prevent unauthorized users from connecting to the company netwo…" at bounding box center [659, 395] width 619 height 259
drag, startPoint x: 411, startPoint y: 339, endPoint x: 990, endPoint y: 335, distance: 578.7
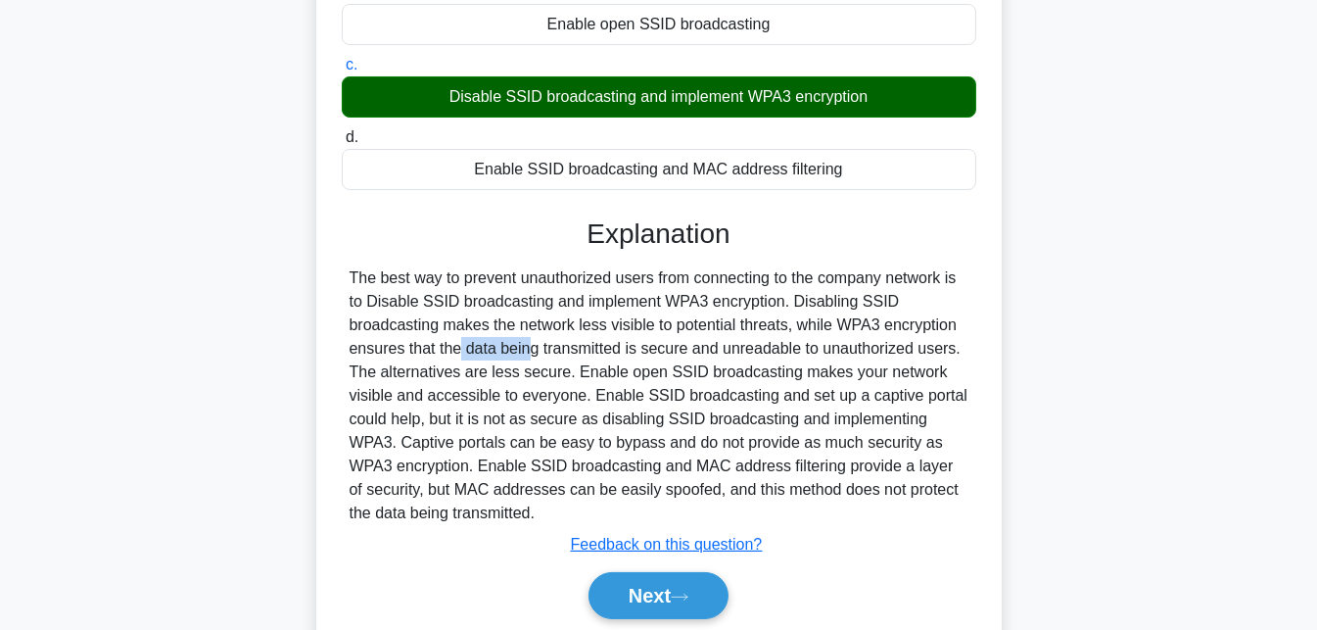
click at [966, 329] on div "The best way to prevent unauthorized users from connecting to the company netwo…" at bounding box center [659, 395] width 619 height 259
click at [999, 335] on div "A company wants to prevent unauthorized users from connecting to their network.…" at bounding box center [658, 240] width 685 height 849
click at [704, 589] on button "Next" at bounding box center [659, 595] width 140 height 47
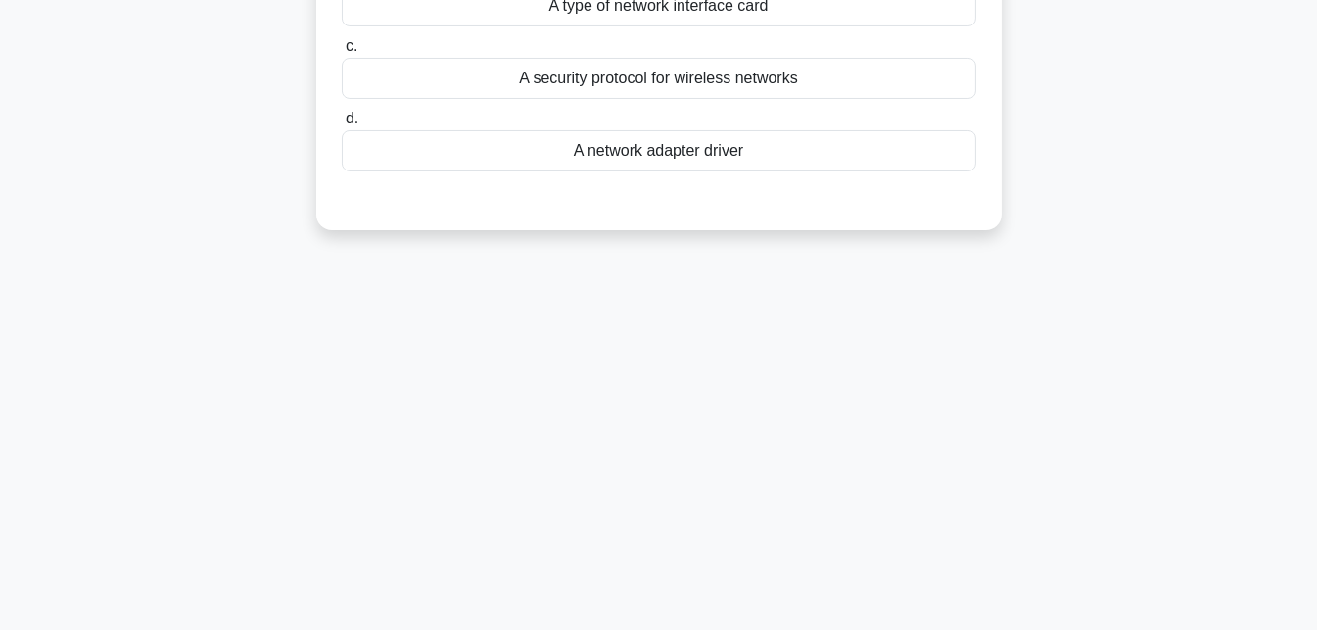
scroll to position [0, 0]
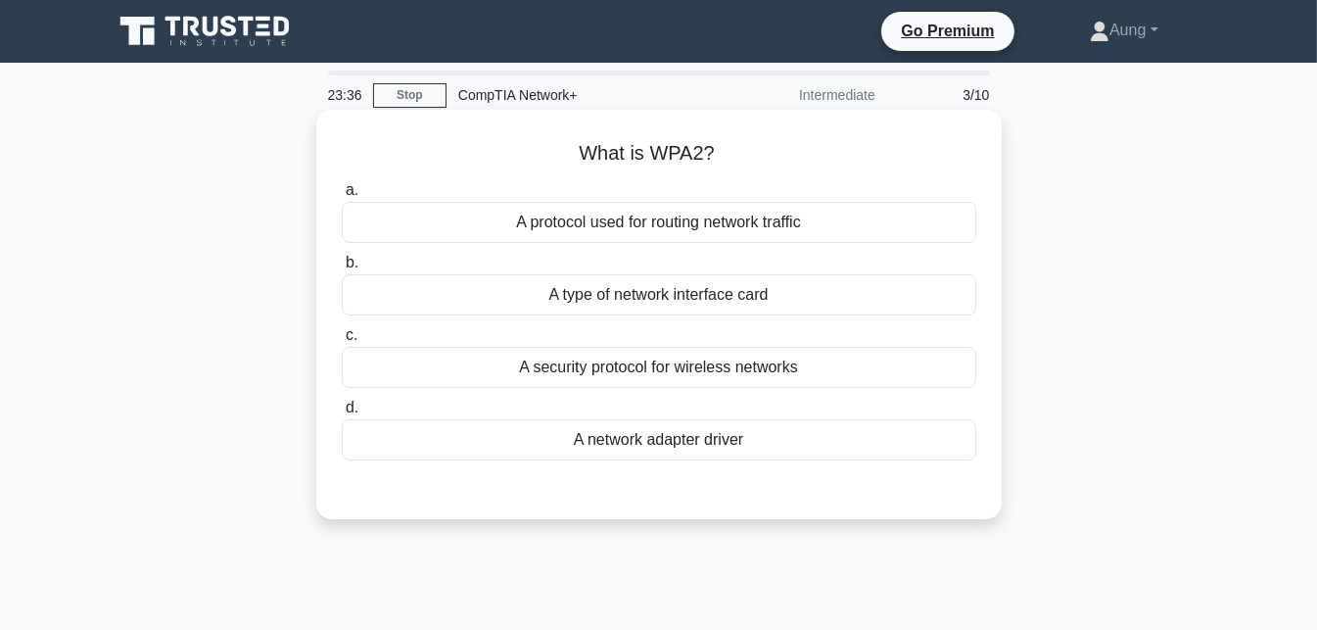
click at [714, 366] on div "A security protocol for wireless networks" at bounding box center [659, 367] width 635 height 41
click at [342, 342] on input "c. A security protocol for wireless networks" at bounding box center [342, 335] width 0 height 13
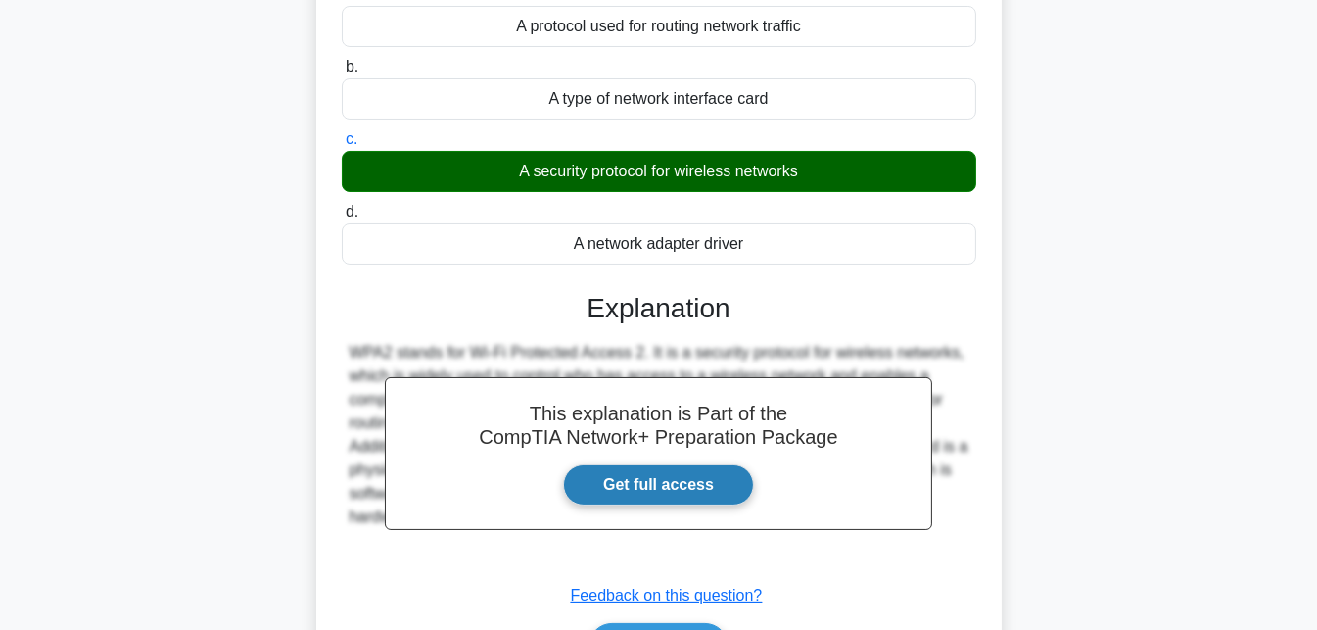
scroll to position [427, 0]
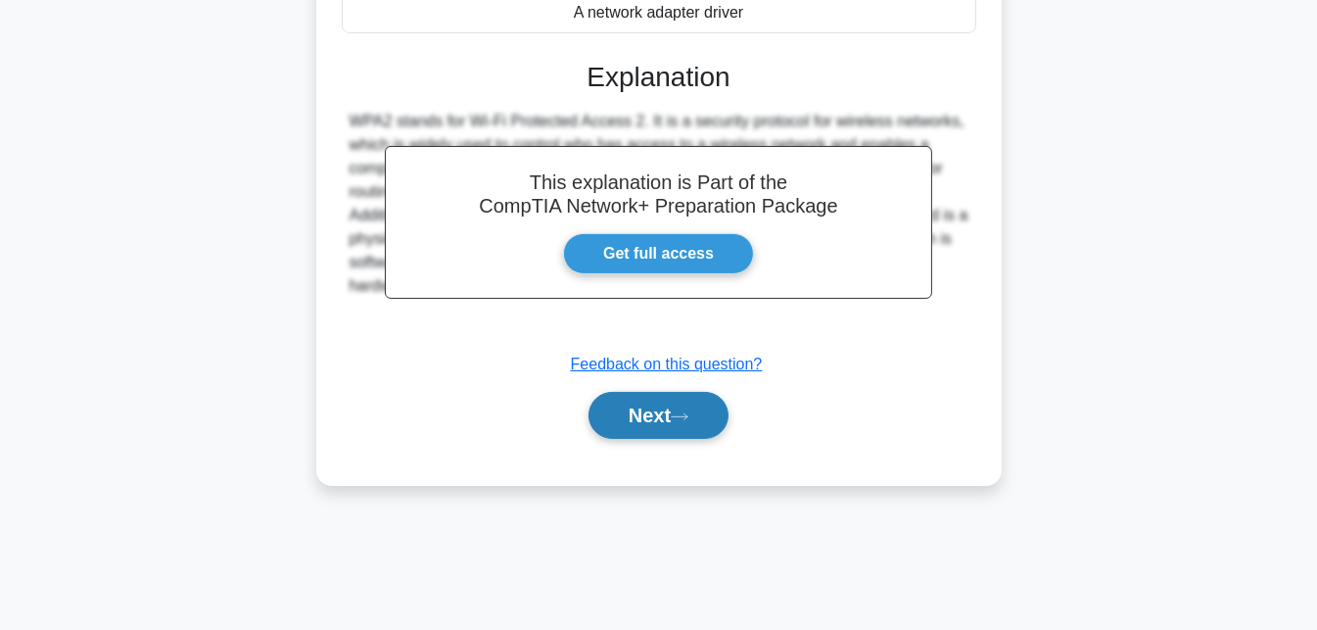
click at [688, 417] on icon at bounding box center [680, 416] width 18 height 11
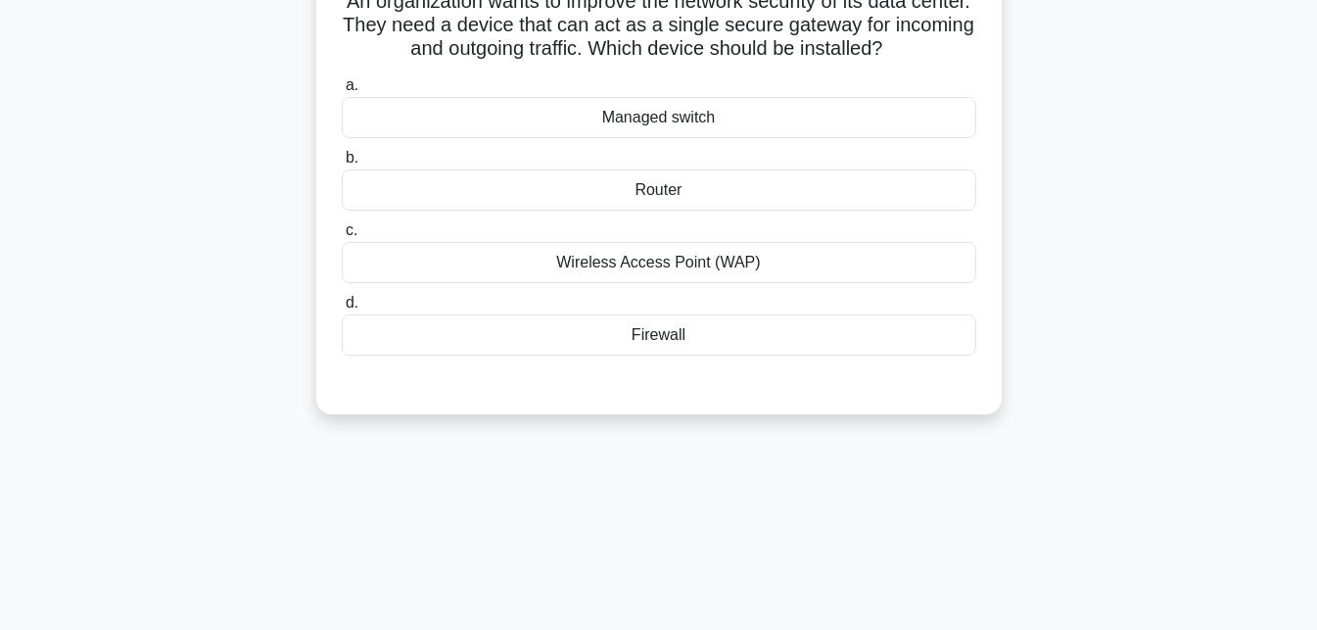
scroll to position [35, 0]
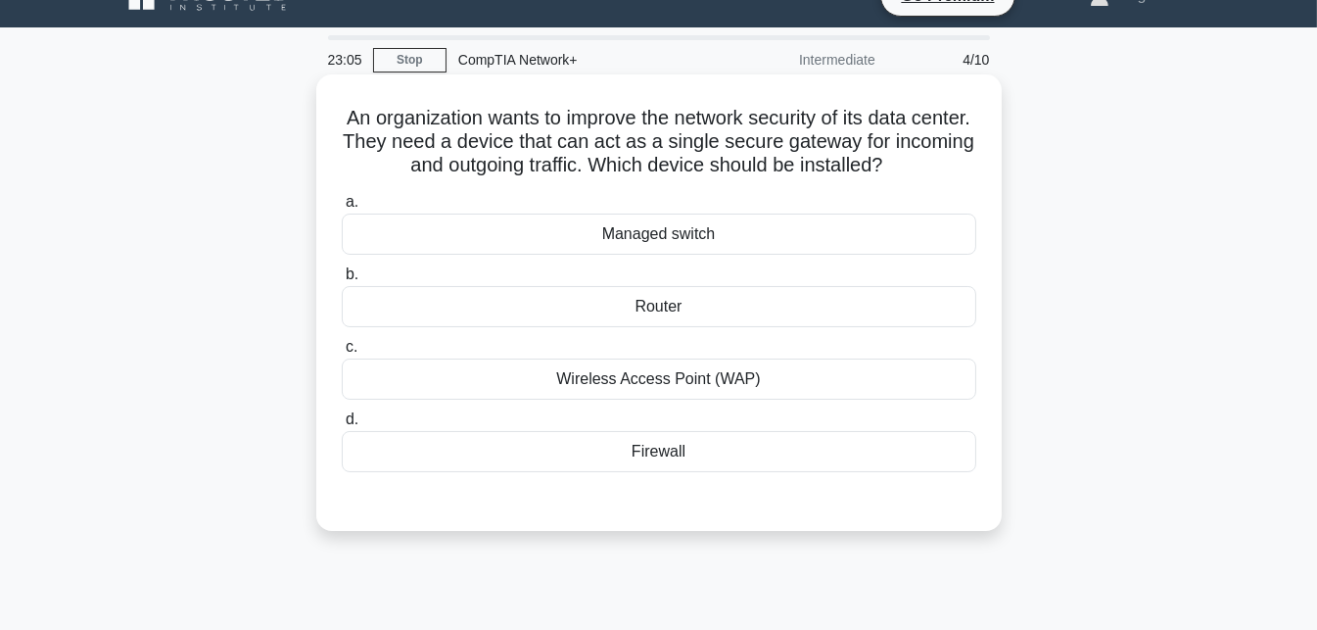
click at [742, 450] on div "Firewall" at bounding box center [659, 451] width 635 height 41
click at [342, 426] on input "d. Firewall" at bounding box center [342, 419] width 0 height 13
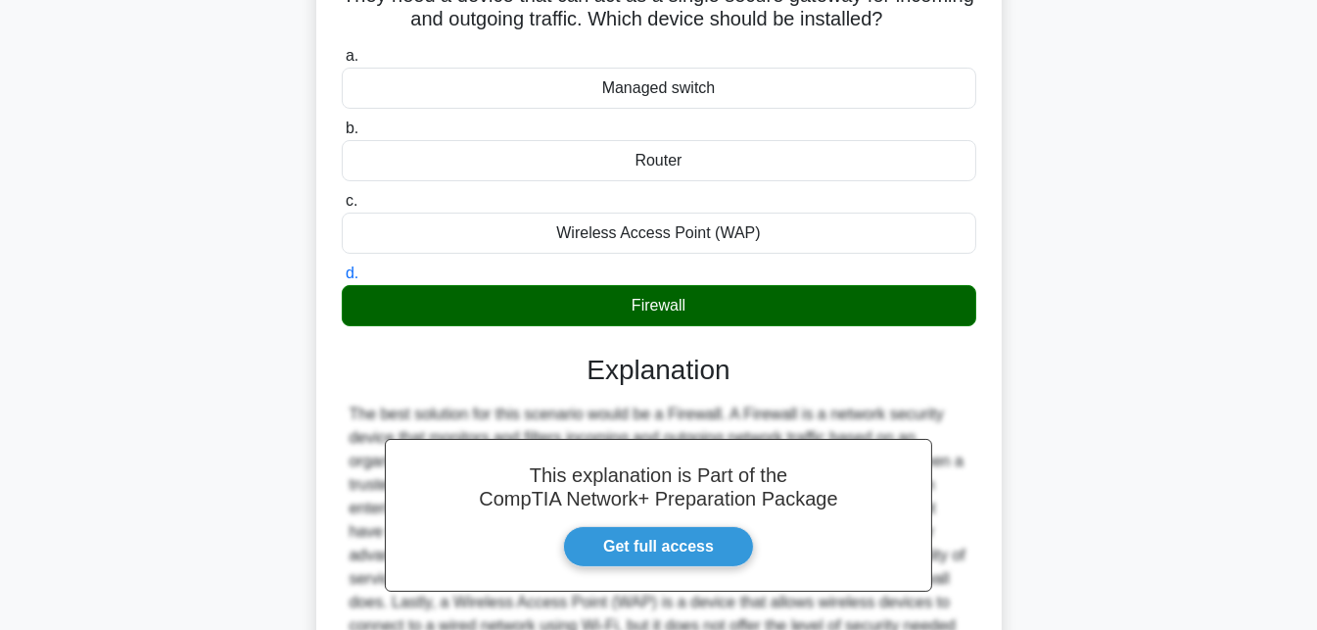
scroll to position [329, 0]
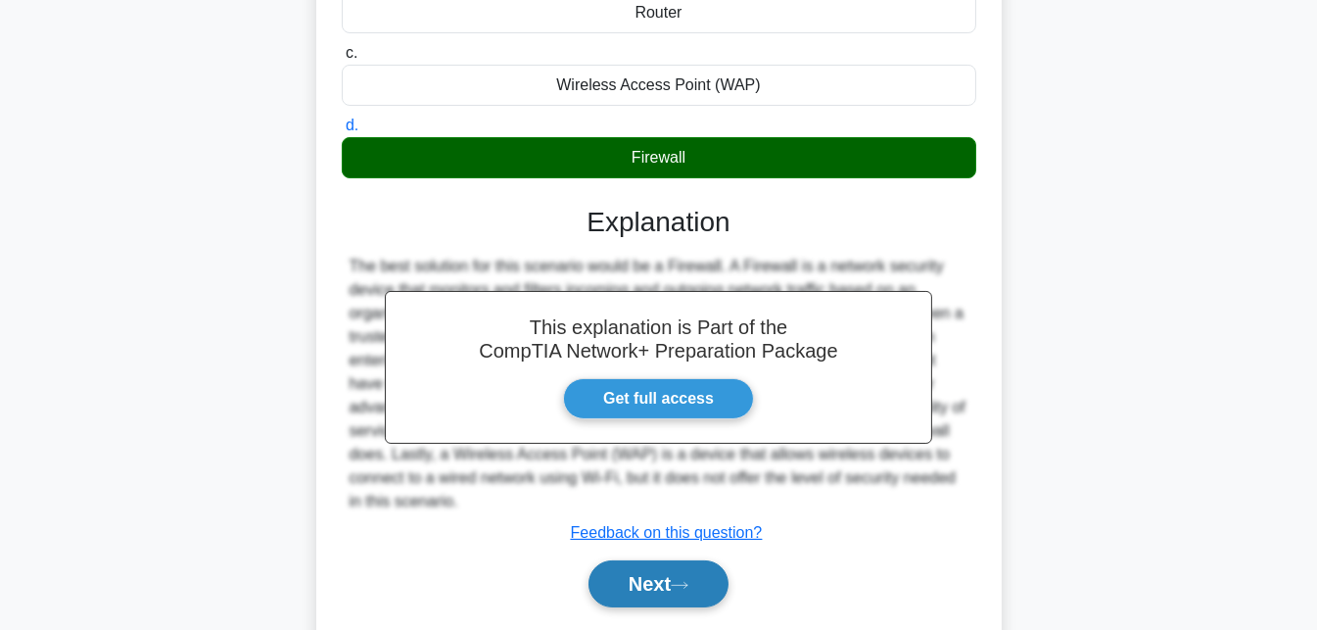
click at [648, 587] on button "Next" at bounding box center [659, 583] width 140 height 47
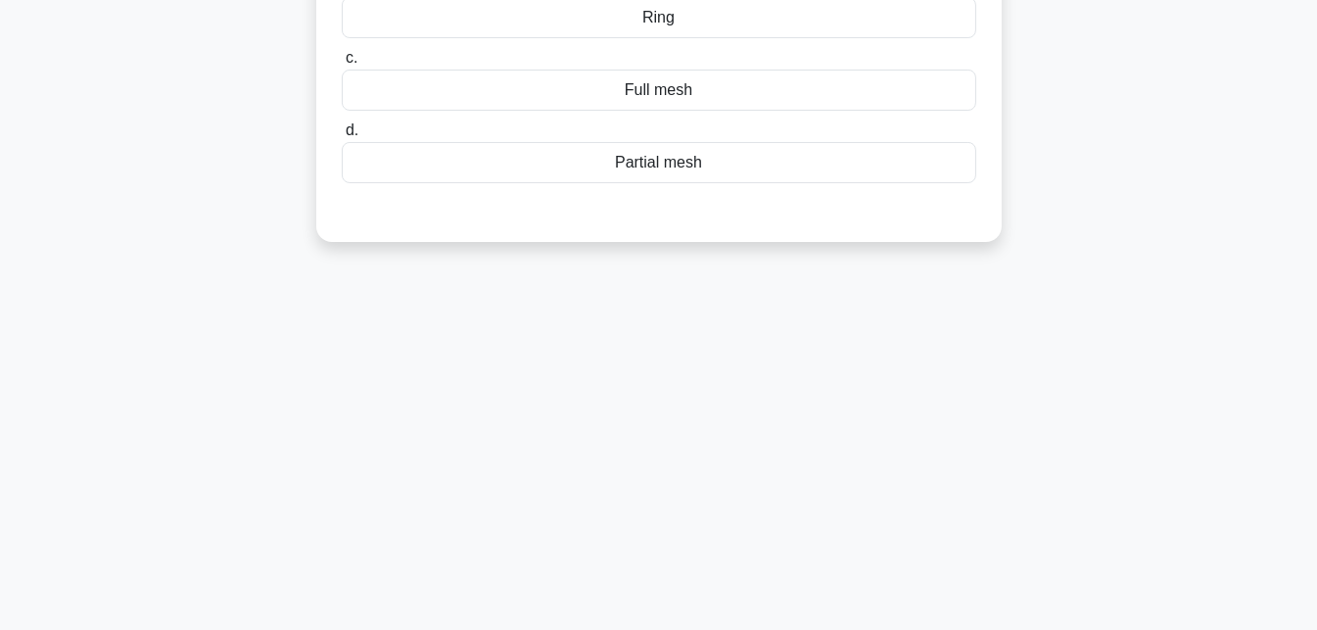
scroll to position [0, 0]
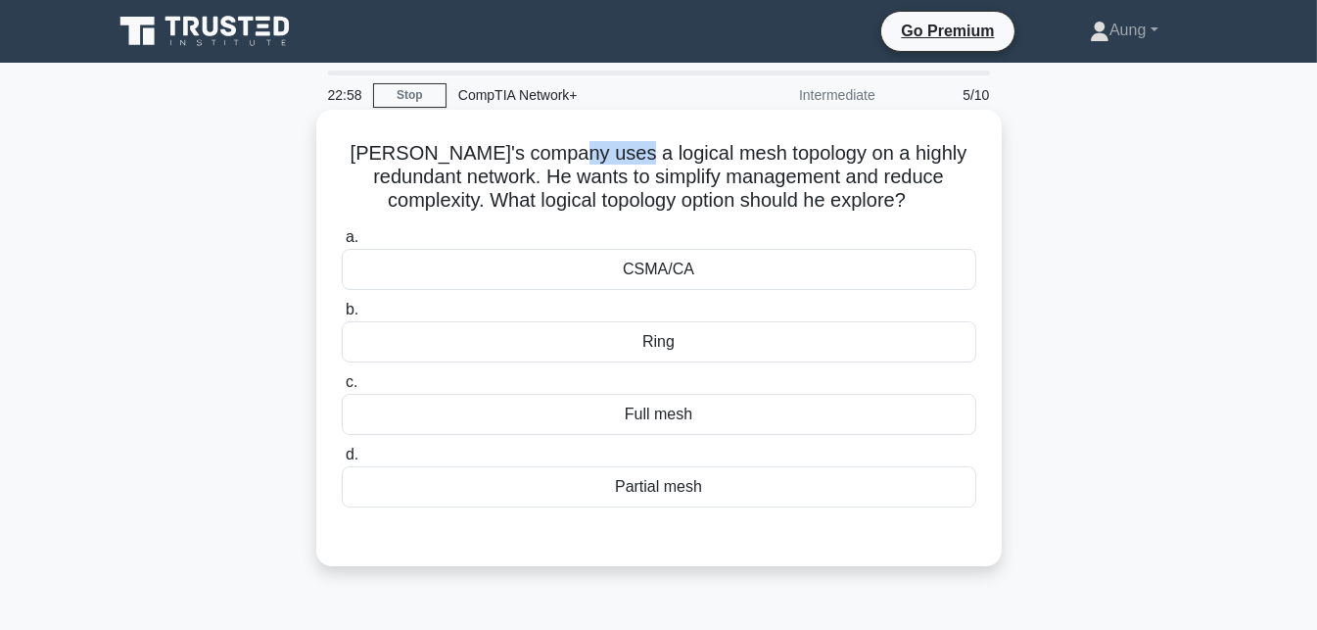
drag, startPoint x: 551, startPoint y: 158, endPoint x: 629, endPoint y: 159, distance: 77.4
click at [629, 159] on h5 "Paul's company uses a logical mesh topology on a highly redundant network. He w…" at bounding box center [659, 177] width 638 height 72
drag, startPoint x: 635, startPoint y: 159, endPoint x: 724, endPoint y: 157, distance: 89.1
click at [724, 157] on h5 "Paul's company uses a logical mesh topology on a highly redundant network. He w…" at bounding box center [659, 177] width 638 height 72
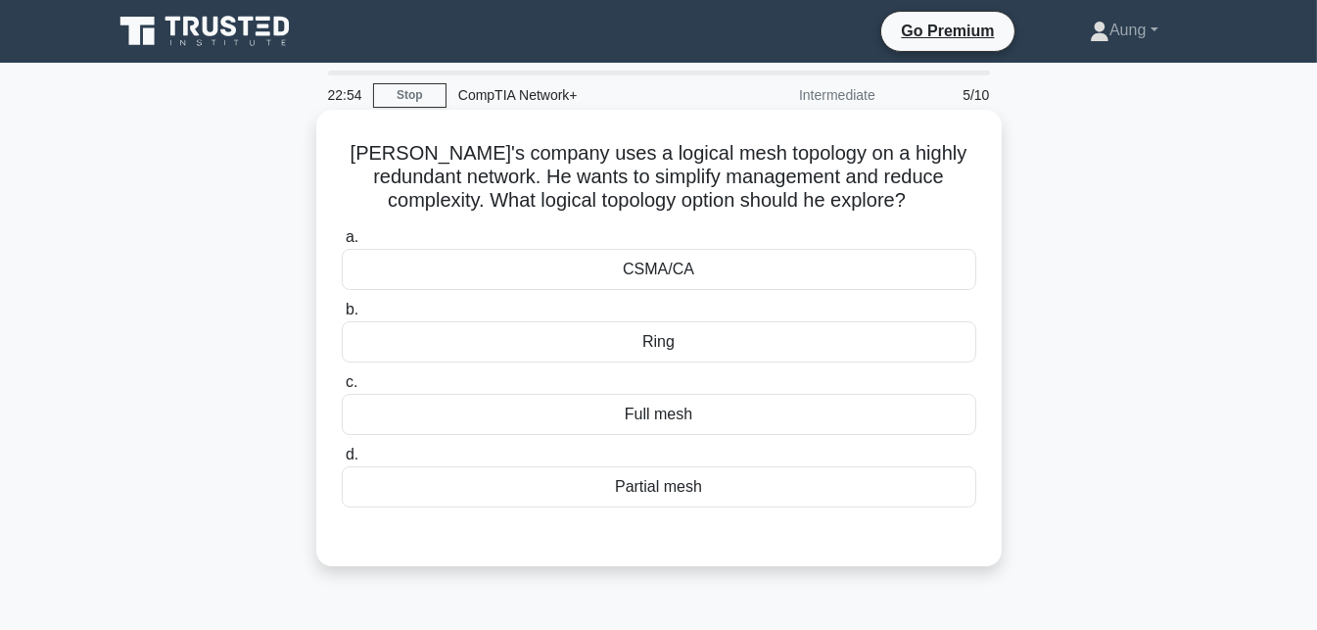
click at [860, 148] on h5 "Paul's company uses a logical mesh topology on a highly redundant network. He w…" at bounding box center [659, 177] width 638 height 72
drag, startPoint x: 871, startPoint y: 147, endPoint x: 935, endPoint y: 148, distance: 64.6
click at [935, 148] on h5 "Paul's company uses a logical mesh topology on a highly redundant network. He w…" at bounding box center [659, 177] width 638 height 72
drag, startPoint x: 871, startPoint y: 155, endPoint x: 958, endPoint y: 145, distance: 87.7
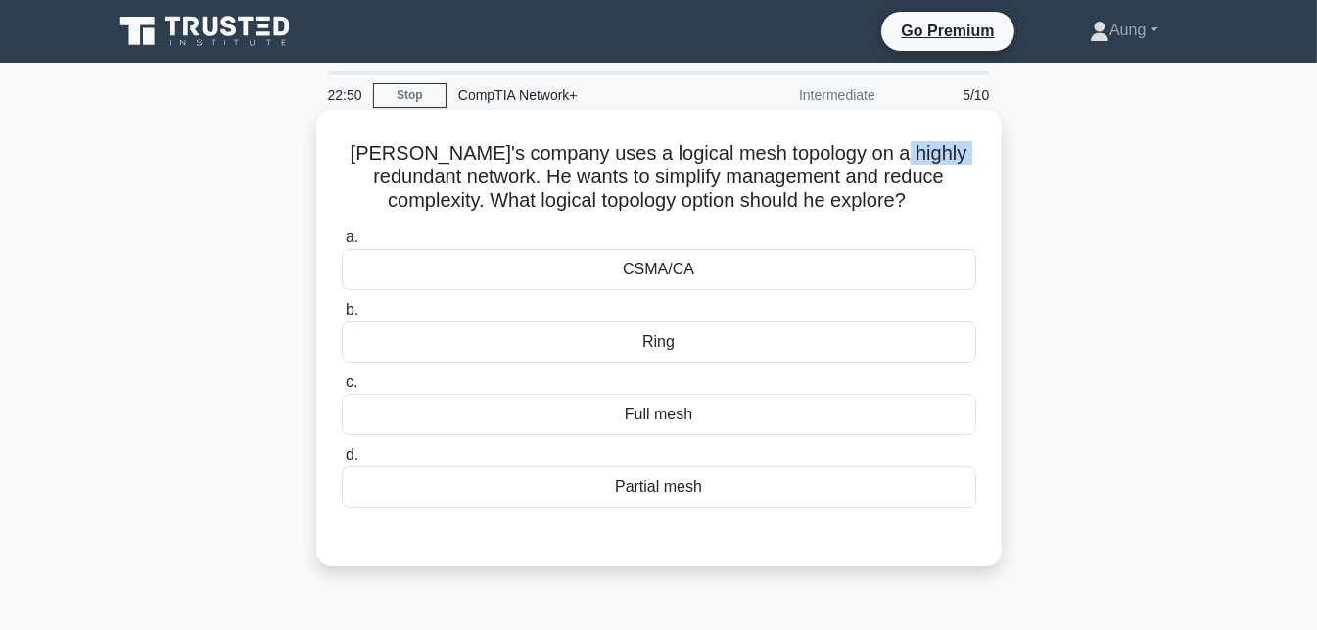
click at [958, 145] on h5 "Paul's company uses a logical mesh topology on a highly redundant network. He w…" at bounding box center [659, 177] width 638 height 72
drag, startPoint x: 474, startPoint y: 185, endPoint x: 640, endPoint y: 171, distance: 167.0
click at [640, 171] on h5 "Paul's company uses a logical mesh topology on a highly redundant network. He w…" at bounding box center [659, 177] width 638 height 72
click at [648, 171] on h5 "Paul's company uses a logical mesh topology on a highly redundant network. He w…" at bounding box center [659, 177] width 638 height 72
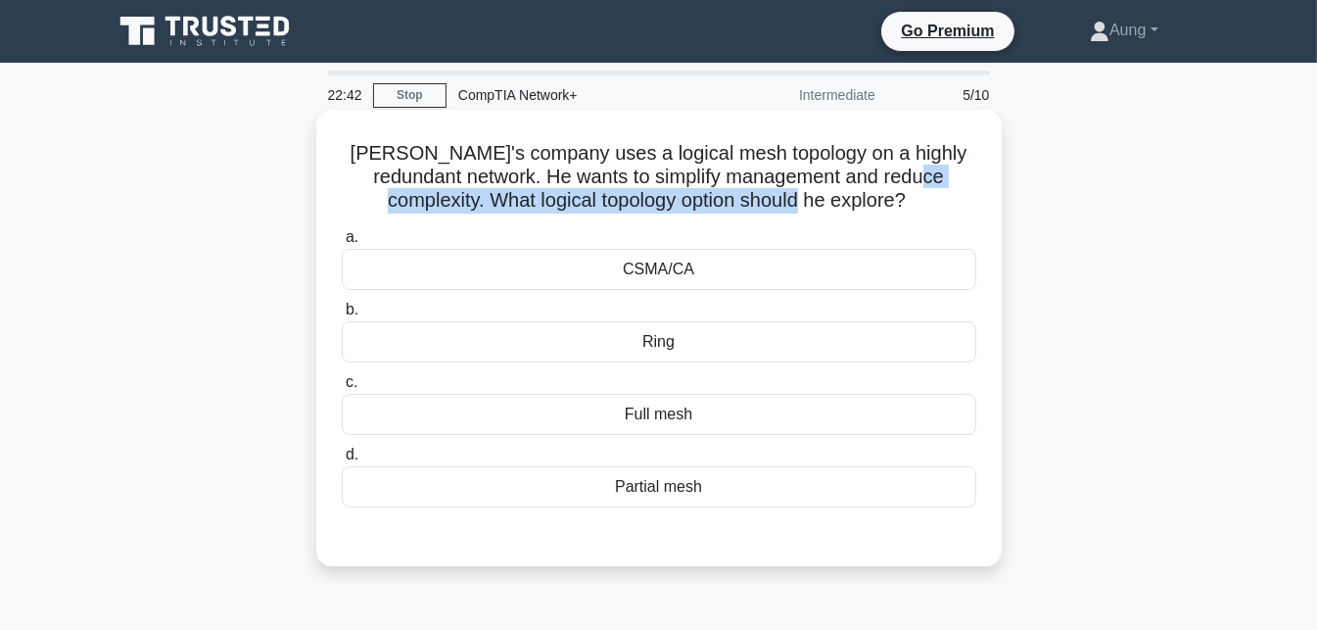
drag, startPoint x: 829, startPoint y: 192, endPoint x: 923, endPoint y: 179, distance: 94.9
click at [923, 179] on h5 "Paul's company uses a logical mesh topology on a highly redundant network. He w…" at bounding box center [659, 177] width 638 height 72
drag, startPoint x: 490, startPoint y: 208, endPoint x: 691, endPoint y: 204, distance: 201.8
click at [691, 204] on h5 "Paul's company uses a logical mesh topology on a highly redundant network. He w…" at bounding box center [659, 177] width 638 height 72
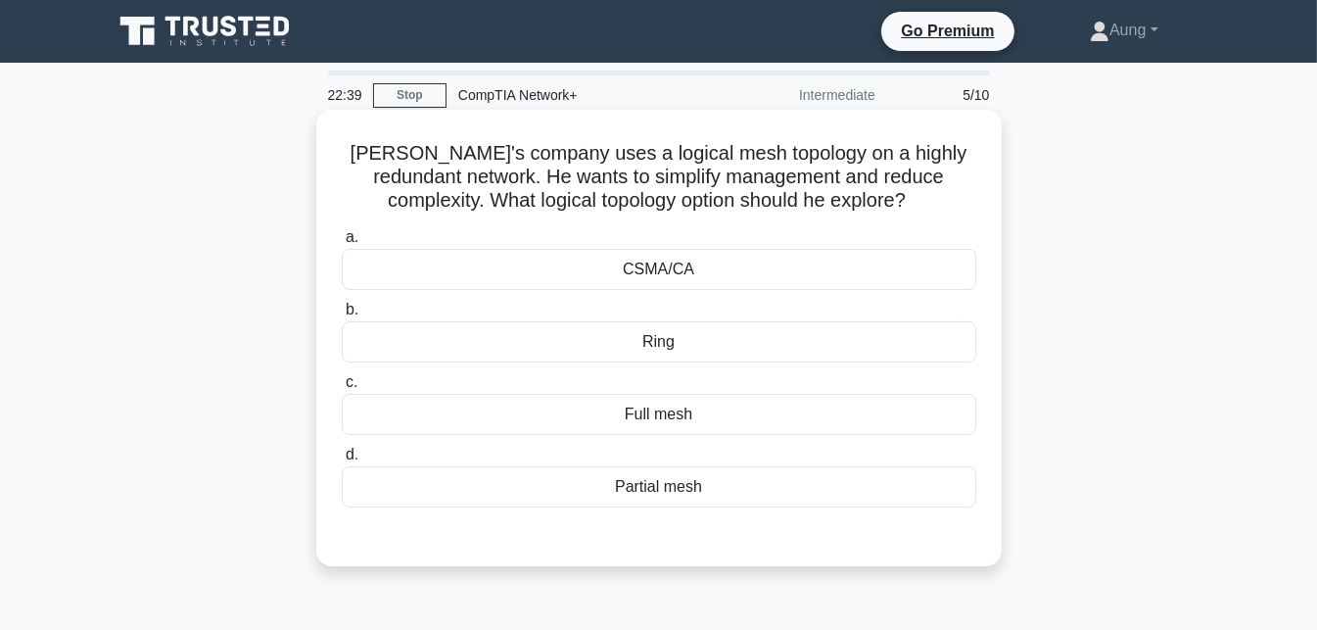
click at [757, 202] on h5 "Paul's company uses a logical mesh topology on a highly redundant network. He w…" at bounding box center [659, 177] width 638 height 72
click at [682, 482] on div "Partial mesh" at bounding box center [659, 486] width 635 height 41
click at [342, 461] on input "d. Partial mesh" at bounding box center [342, 454] width 0 height 13
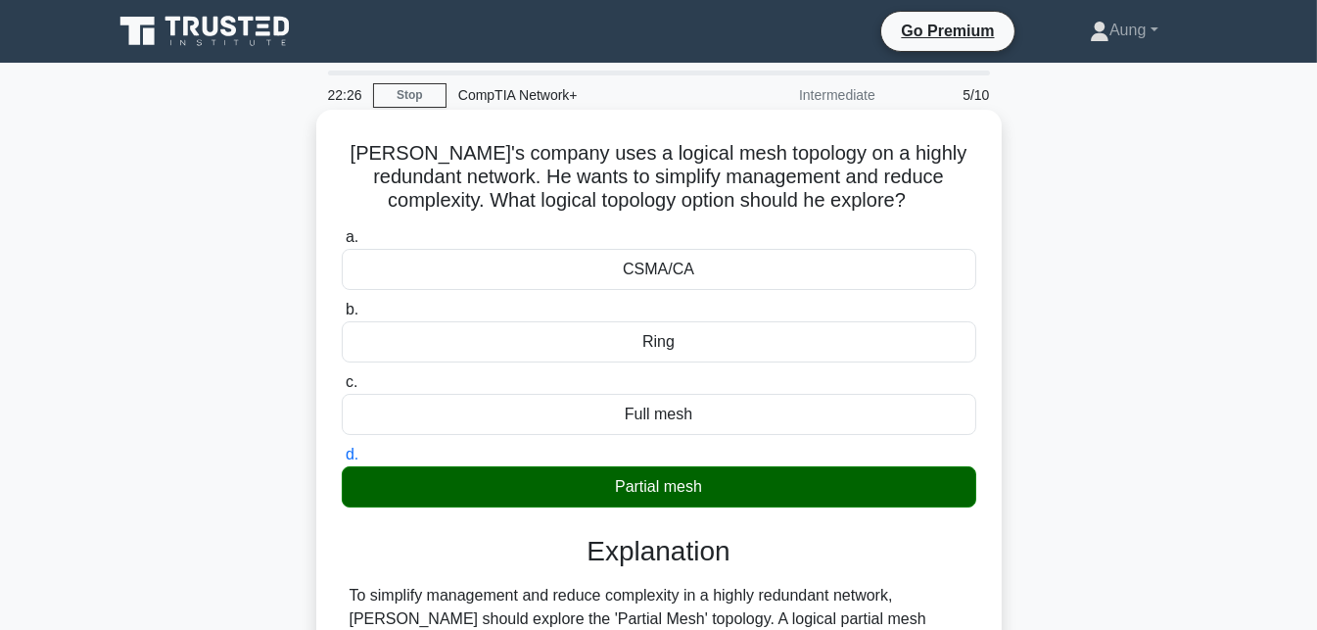
scroll to position [392, 0]
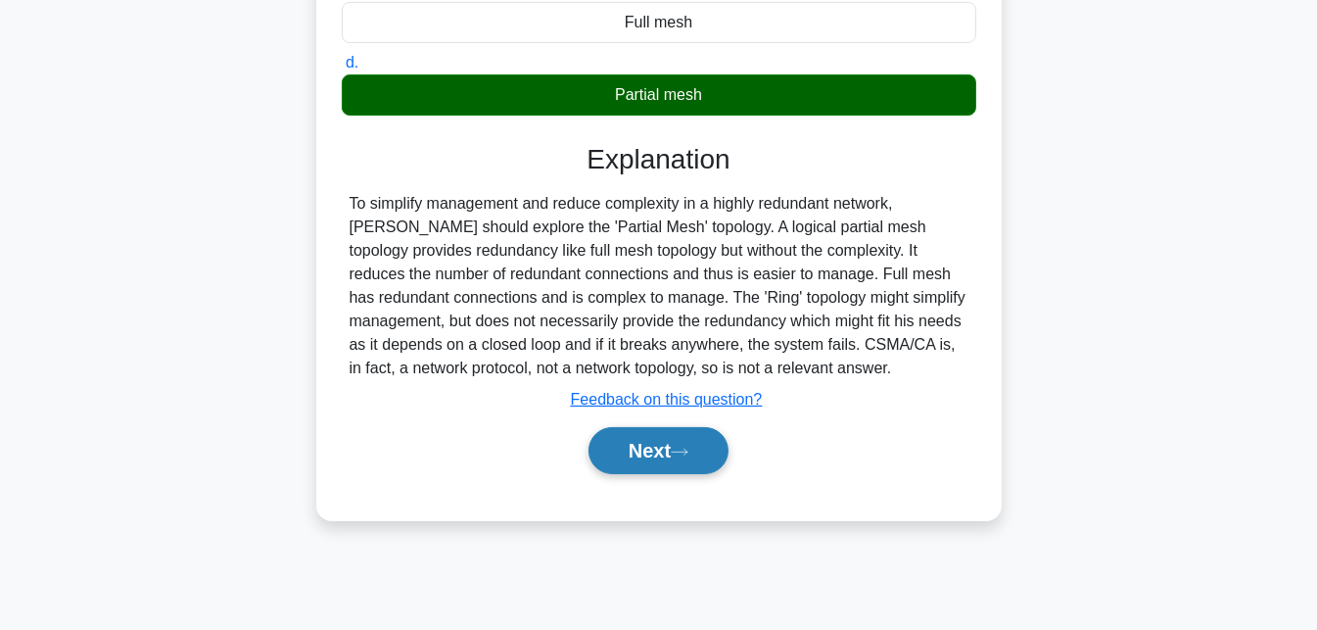
click at [689, 462] on button "Next" at bounding box center [659, 450] width 140 height 47
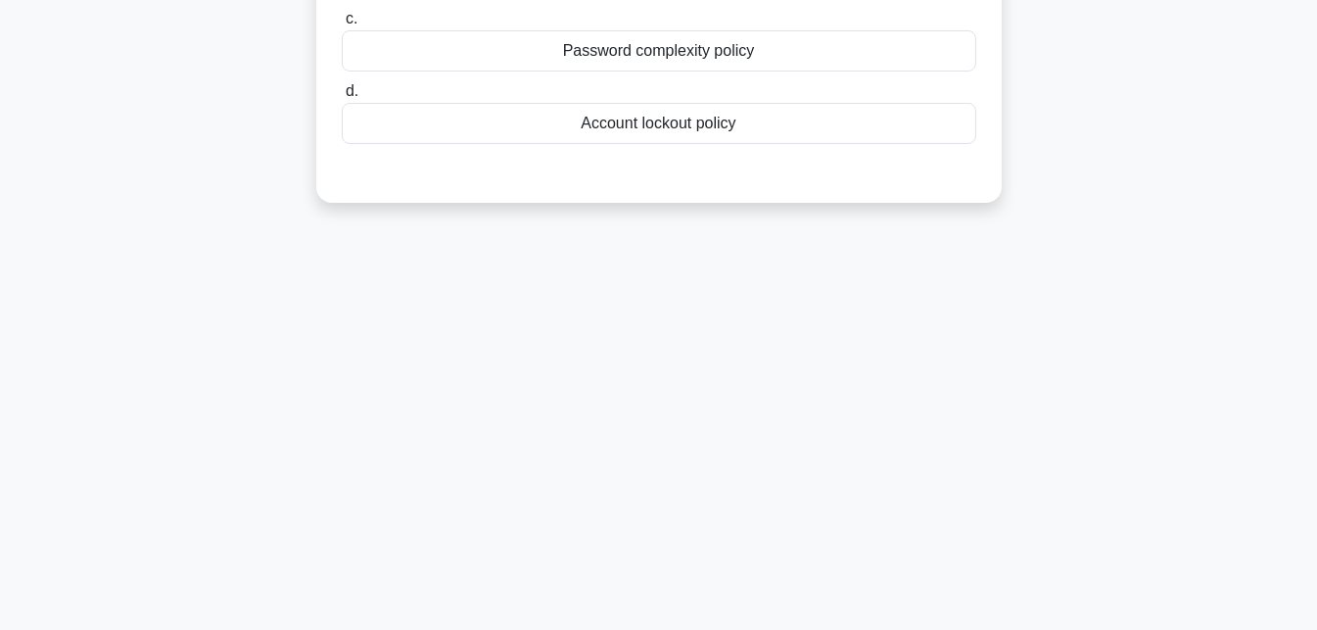
scroll to position [0, 0]
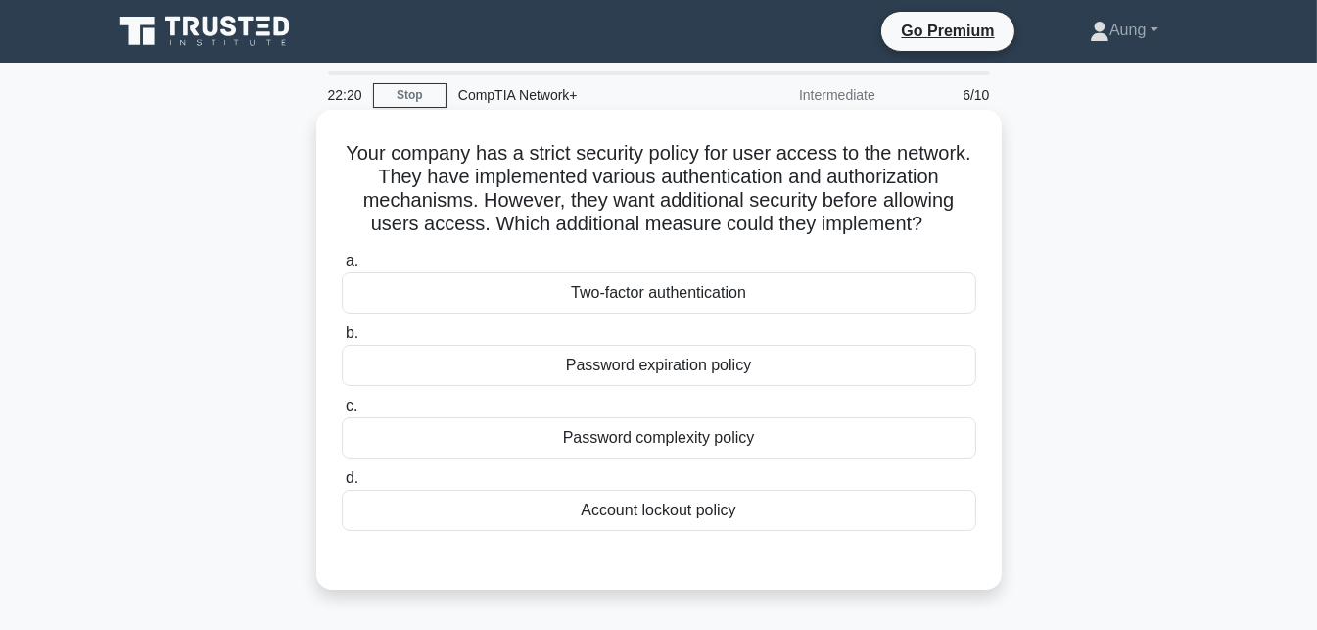
click at [541, 157] on h5 "Your company has a strict security policy for user access to the network. They …" at bounding box center [659, 189] width 638 height 96
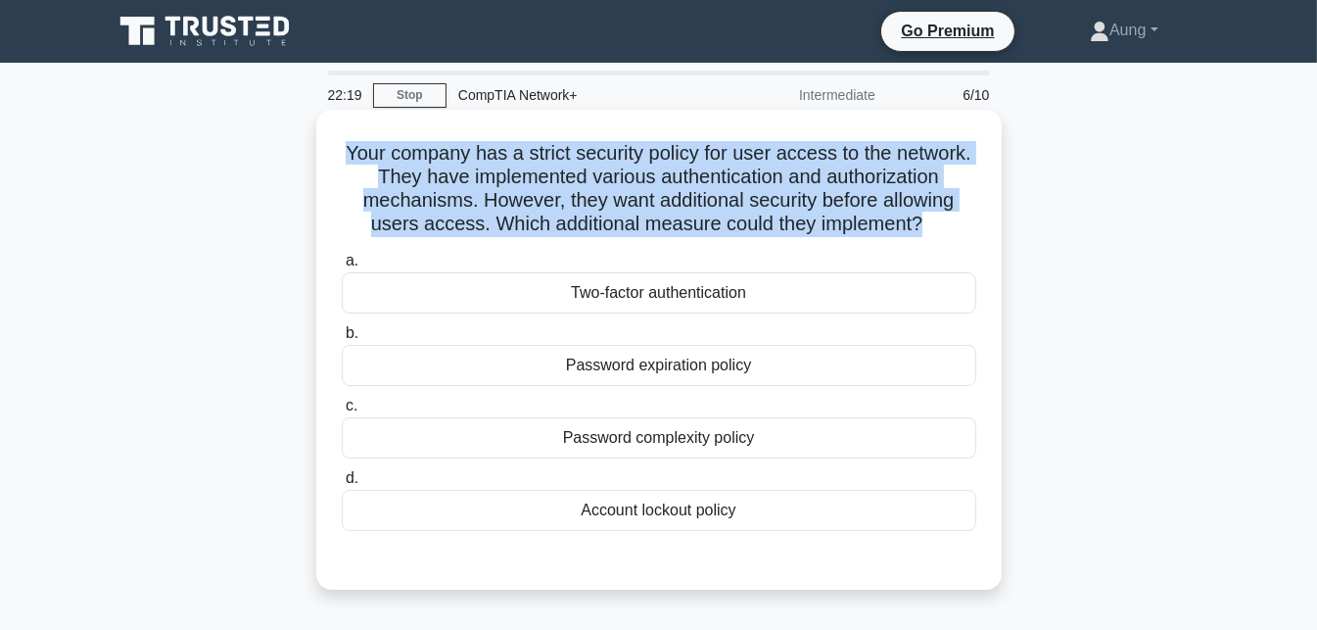
click at [541, 157] on h5 "Your company has a strict security policy for user access to the network. They …" at bounding box center [659, 189] width 638 height 96
click at [540, 157] on h5 "Your company has a strict security policy for user access to the network. They …" at bounding box center [659, 189] width 638 height 96
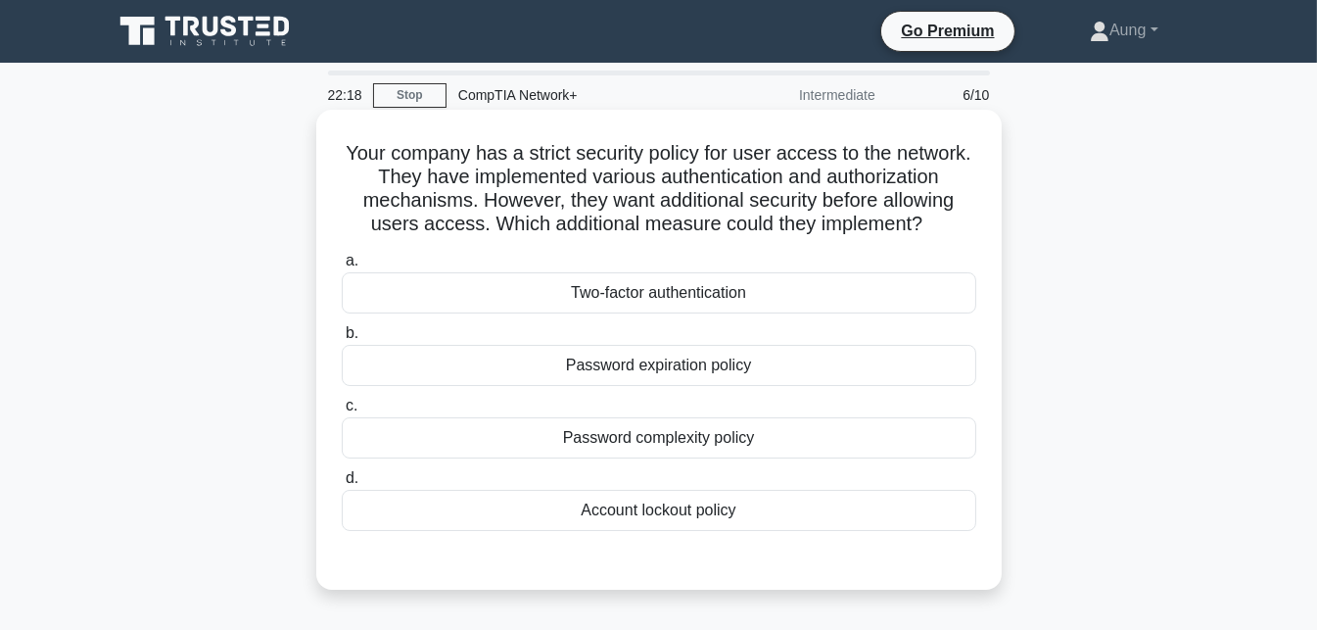
click at [540, 157] on h5 "Your company has a strict security policy for user access to the network. They …" at bounding box center [659, 189] width 638 height 96
click at [604, 166] on h5 "Your company has a strict security policy for user access to the network. They …" at bounding box center [659, 189] width 638 height 96
click at [575, 176] on h5 "Your company has a strict security policy for user access to the network. They …" at bounding box center [659, 189] width 638 height 96
click at [610, 182] on h5 "Your company has a strict security policy for user access to the network. They …" at bounding box center [659, 189] width 638 height 96
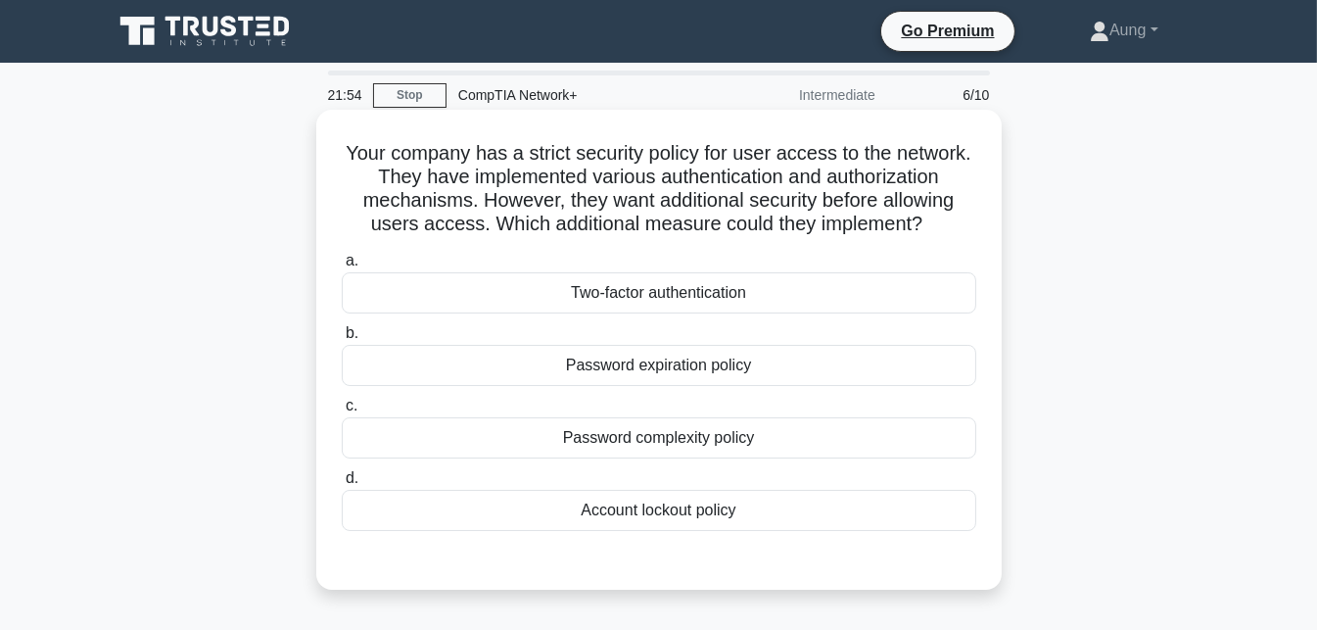
click at [371, 199] on h5 "Your company has a strict security policy for user access to the network. They …" at bounding box center [659, 189] width 638 height 96
click at [446, 197] on h5 "Your company has a strict security policy for user access to the network. They …" at bounding box center [659, 189] width 638 height 96
click at [505, 210] on h5 "Your company has a strict security policy for user access to the network. They …" at bounding box center [659, 189] width 638 height 96
drag, startPoint x: 562, startPoint y: 201, endPoint x: 735, endPoint y: 211, distance: 173.6
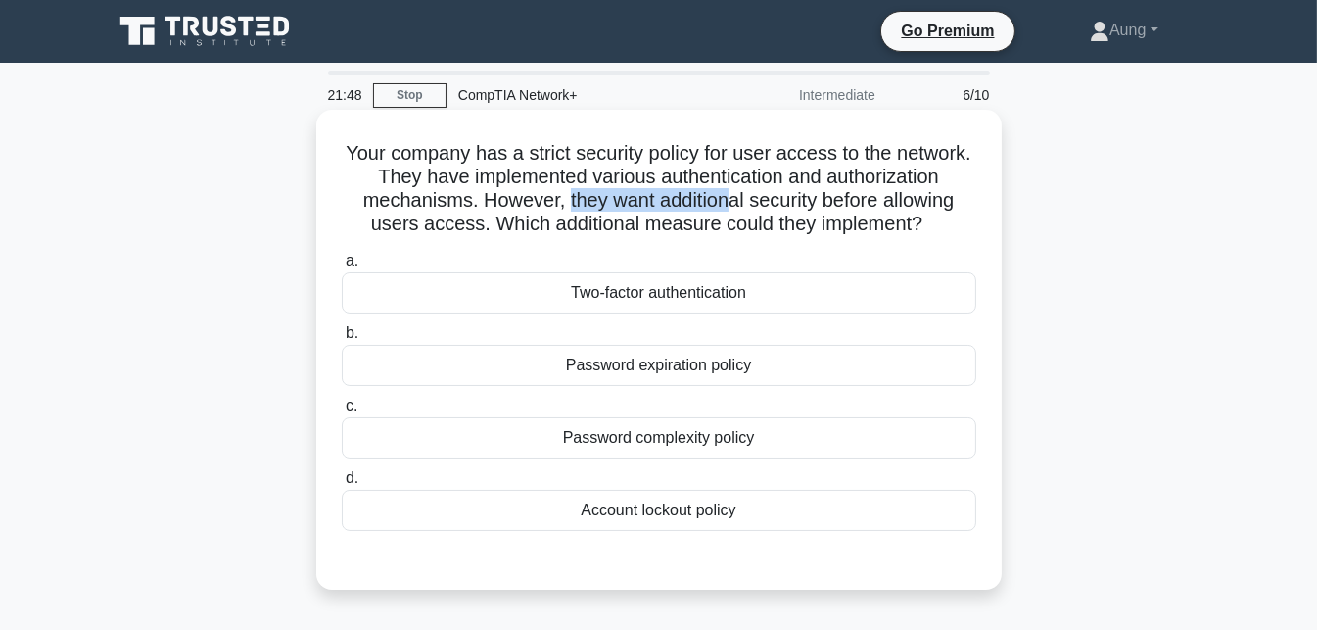
click at [728, 212] on h5 "Your company has a strict security policy for user access to the network. They …" at bounding box center [659, 189] width 638 height 96
click at [787, 198] on h5 "Your company has a strict security policy for user access to the network. They …" at bounding box center [659, 189] width 638 height 96
click at [670, 299] on div "Two-factor authentication" at bounding box center [659, 292] width 635 height 41
click at [342, 267] on input "a. Two-factor authentication" at bounding box center [342, 261] width 0 height 13
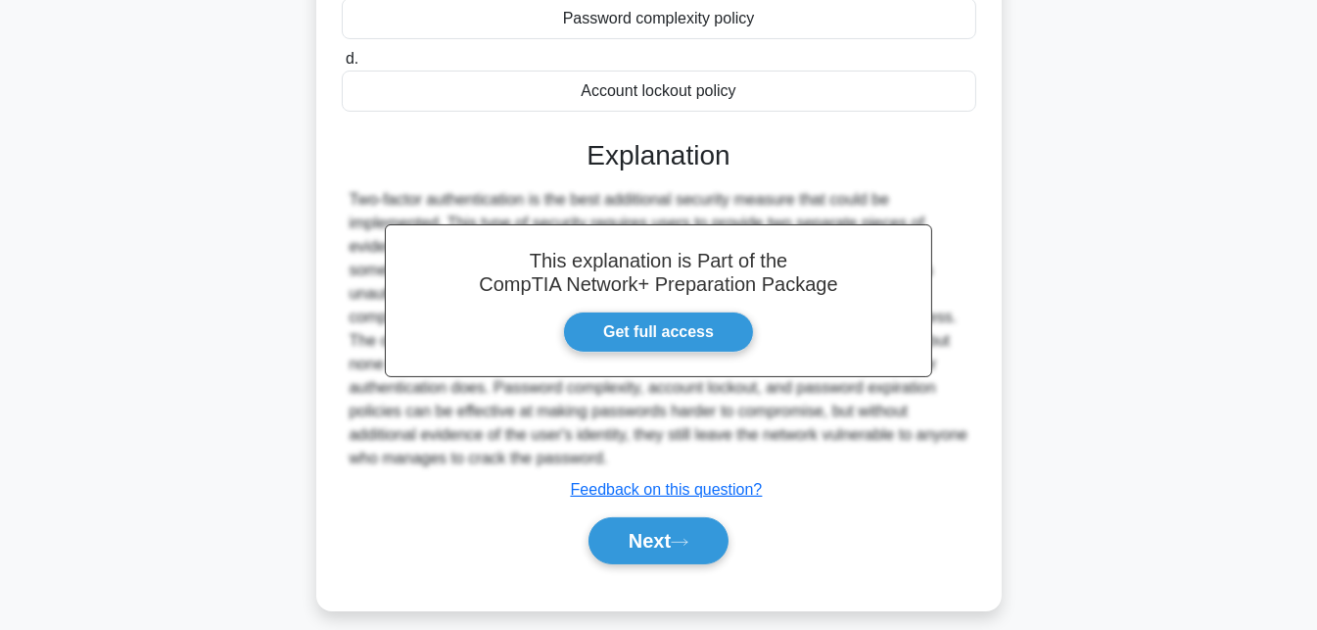
scroll to position [434, 0]
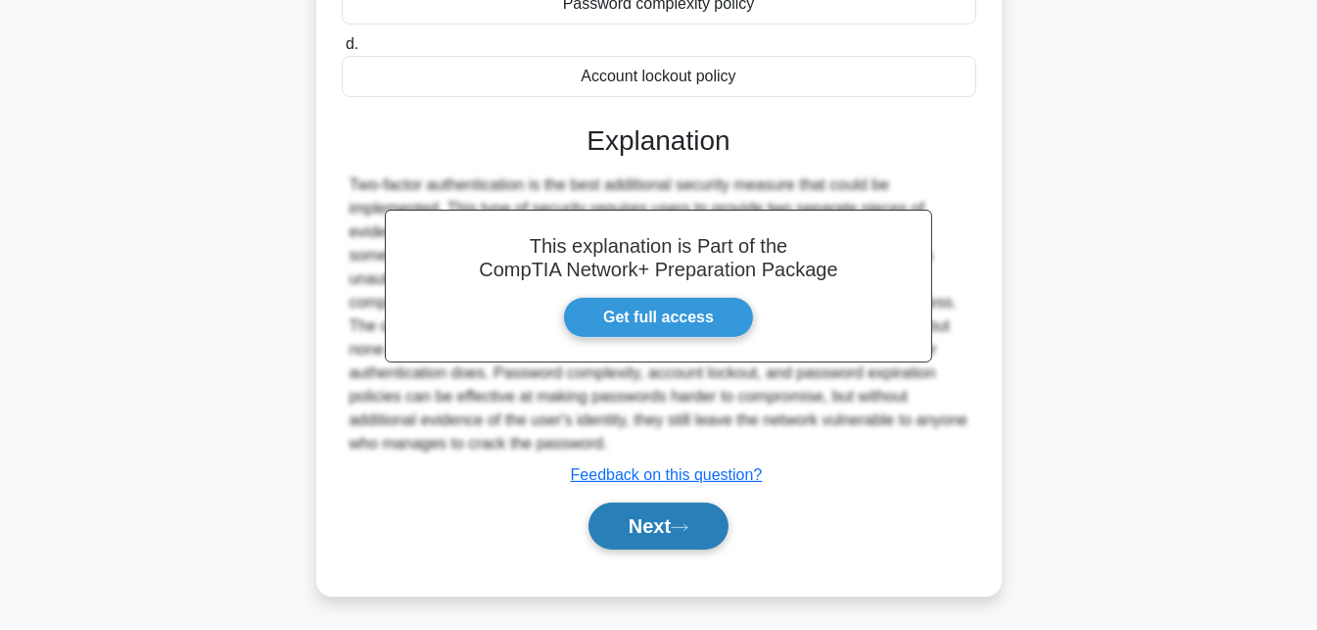
click at [683, 517] on button "Next" at bounding box center [659, 525] width 140 height 47
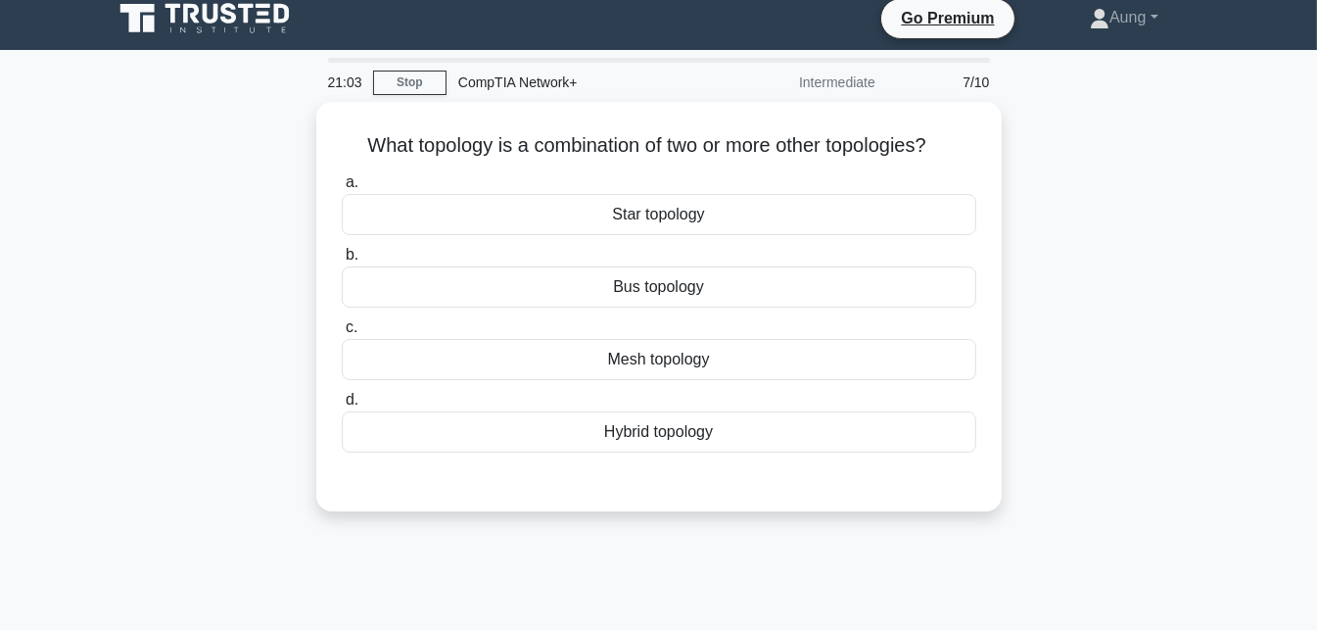
scroll to position [0, 0]
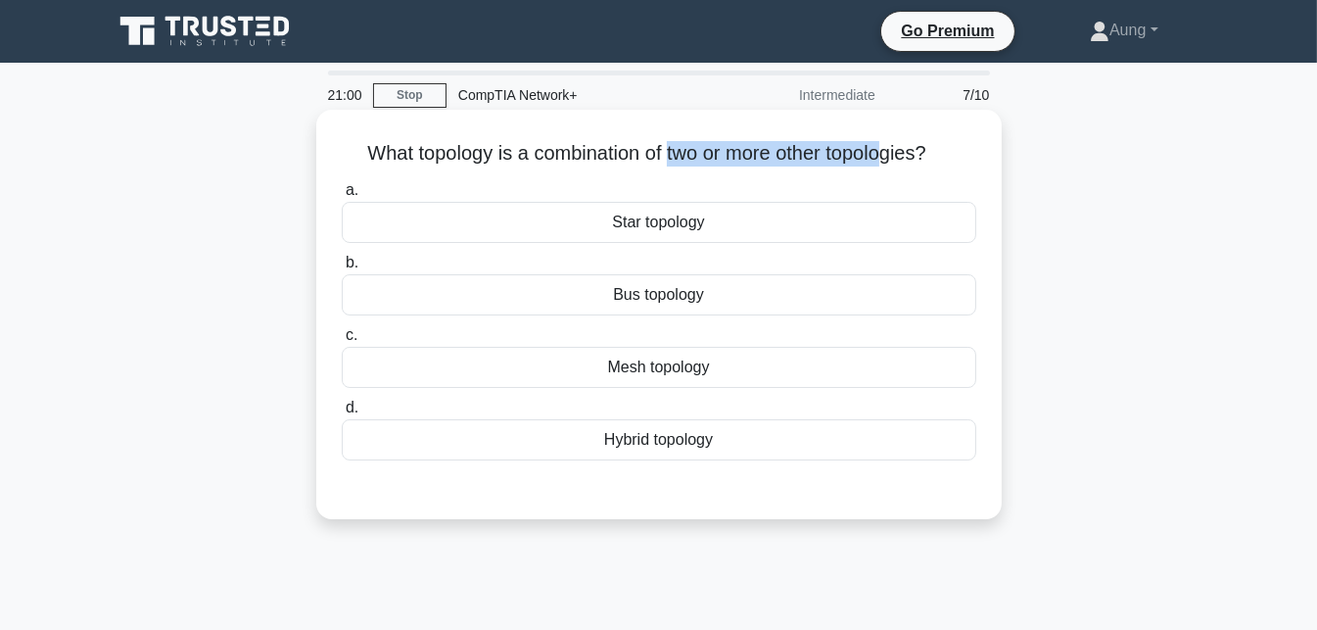
drag, startPoint x: 664, startPoint y: 159, endPoint x: 890, endPoint y: 164, distance: 226.3
click at [890, 164] on h5 "What topology is a combination of two or more other topologies? .spinner_0XTQ{t…" at bounding box center [659, 153] width 638 height 25
click at [894, 165] on h5 "What topology is a combination of two or more other topologies? .spinner_0XTQ{t…" at bounding box center [659, 153] width 638 height 25
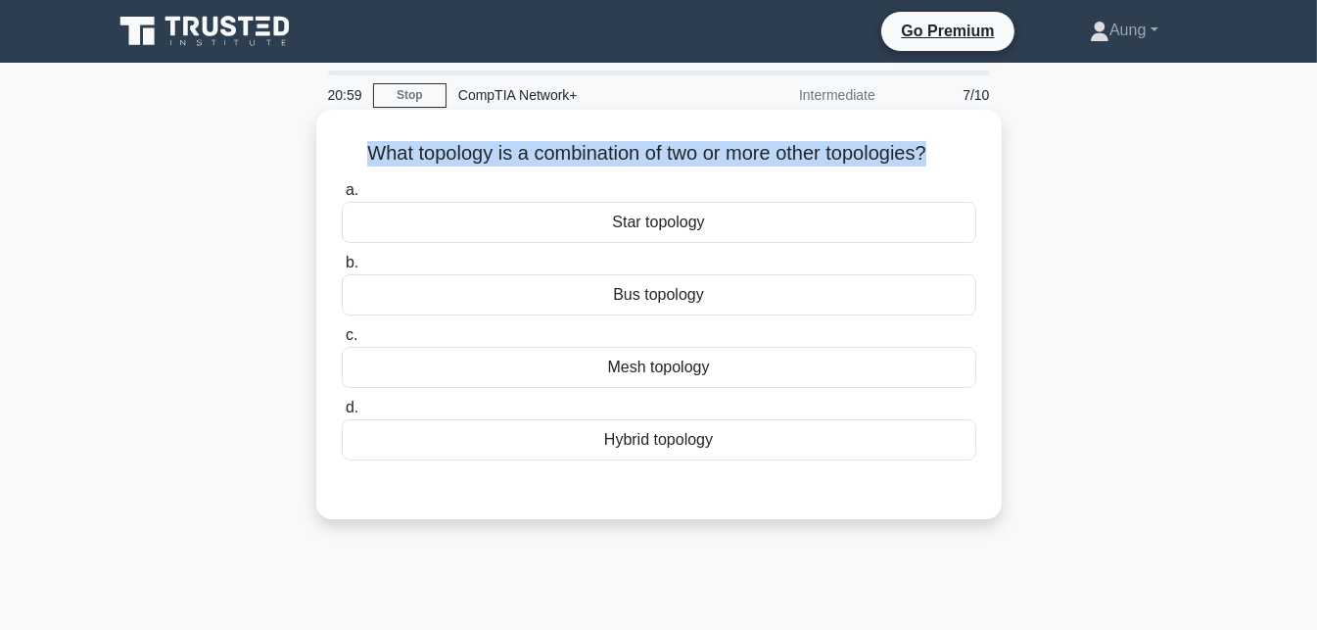
click at [894, 165] on h5 "What topology is a combination of two or more other topologies? .spinner_0XTQ{t…" at bounding box center [659, 153] width 638 height 25
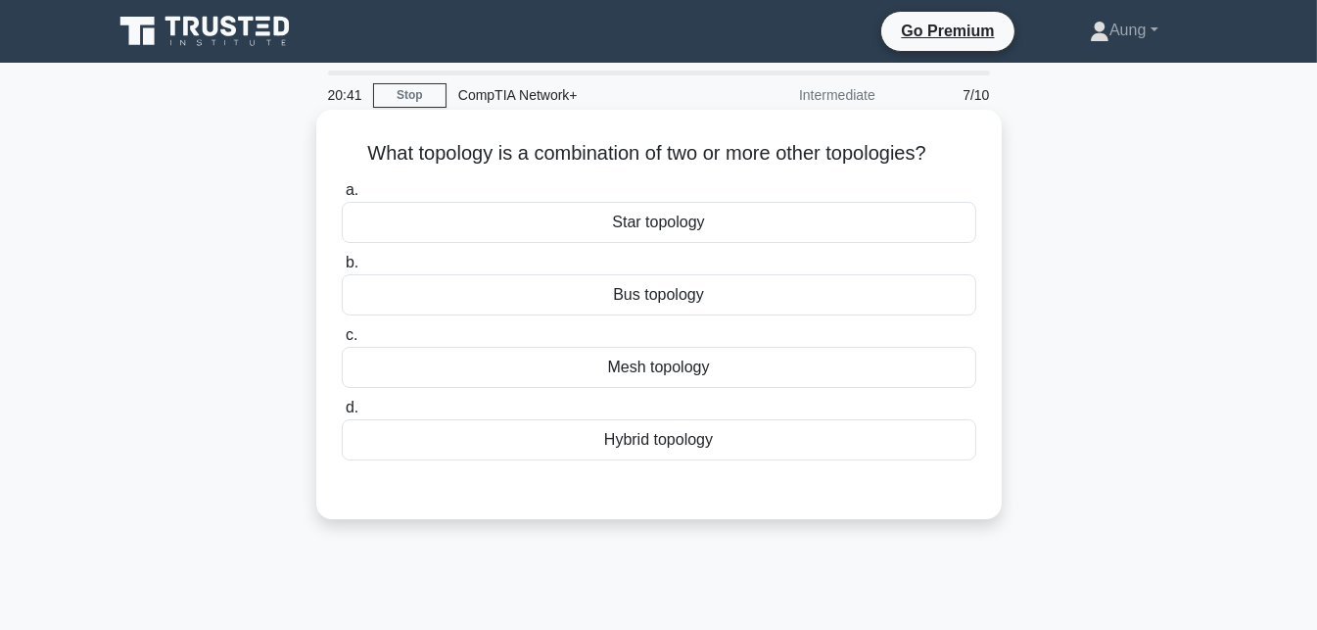
click at [681, 441] on div "Hybrid topology" at bounding box center [659, 439] width 635 height 41
click at [342, 414] on input "d. Hybrid topology" at bounding box center [342, 407] width 0 height 13
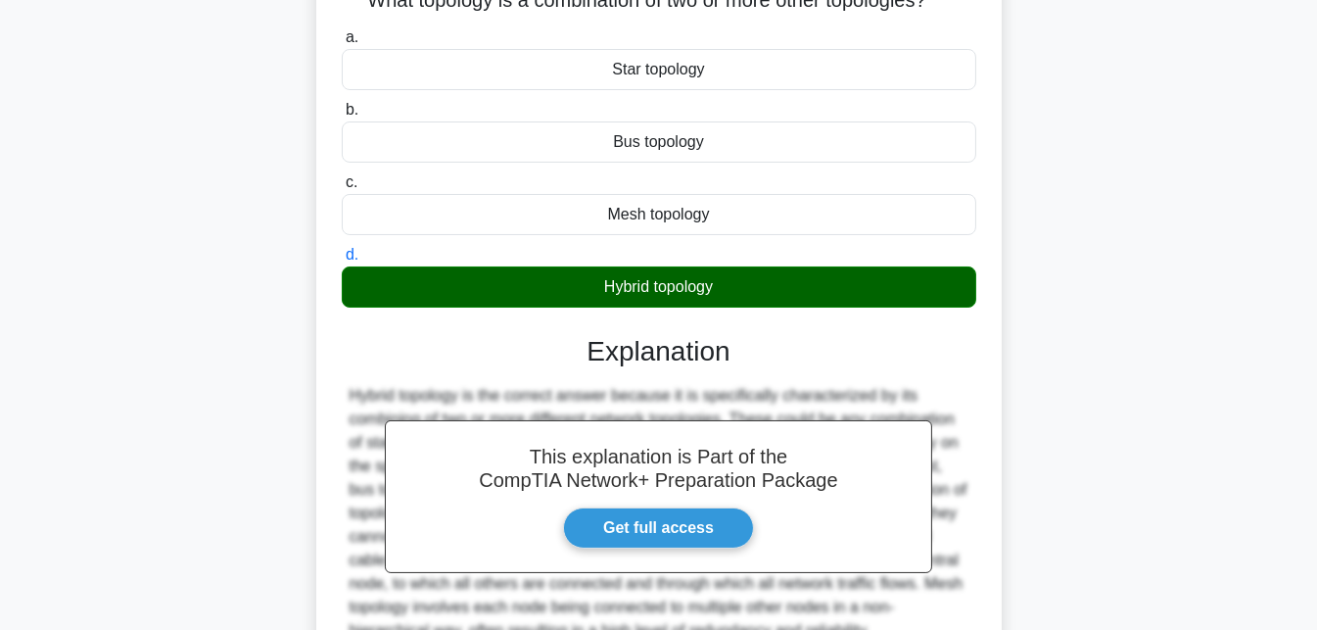
scroll to position [392, 0]
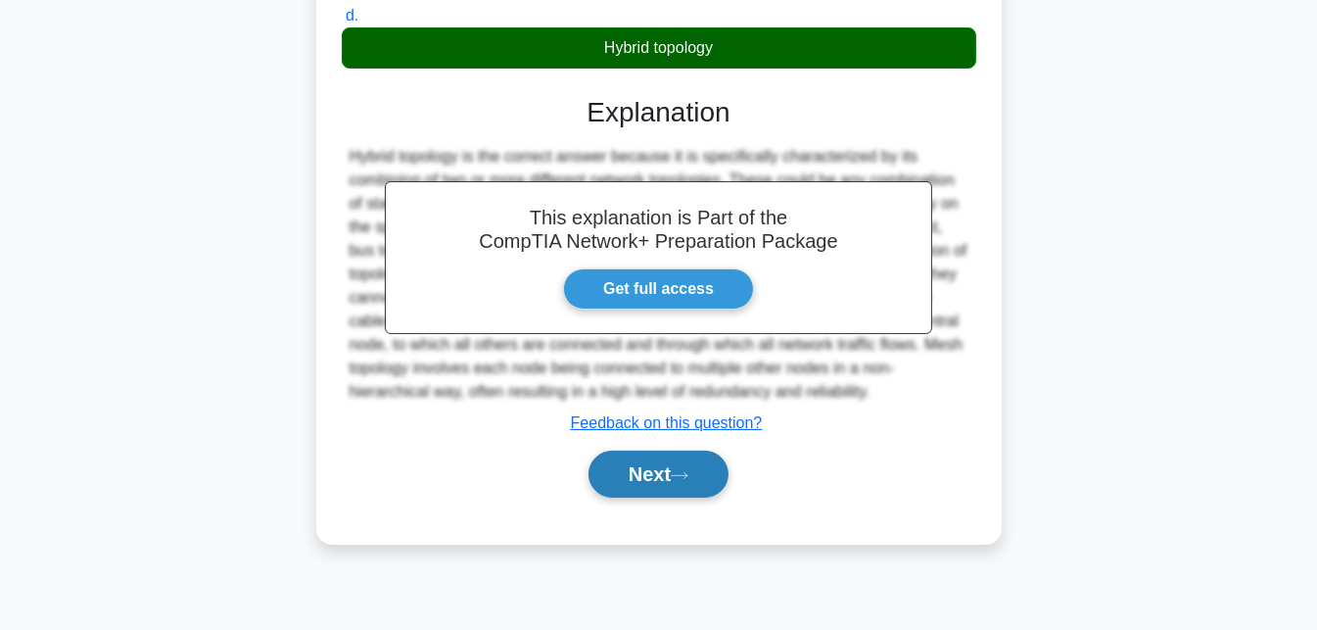
click at [669, 465] on button "Next" at bounding box center [659, 473] width 140 height 47
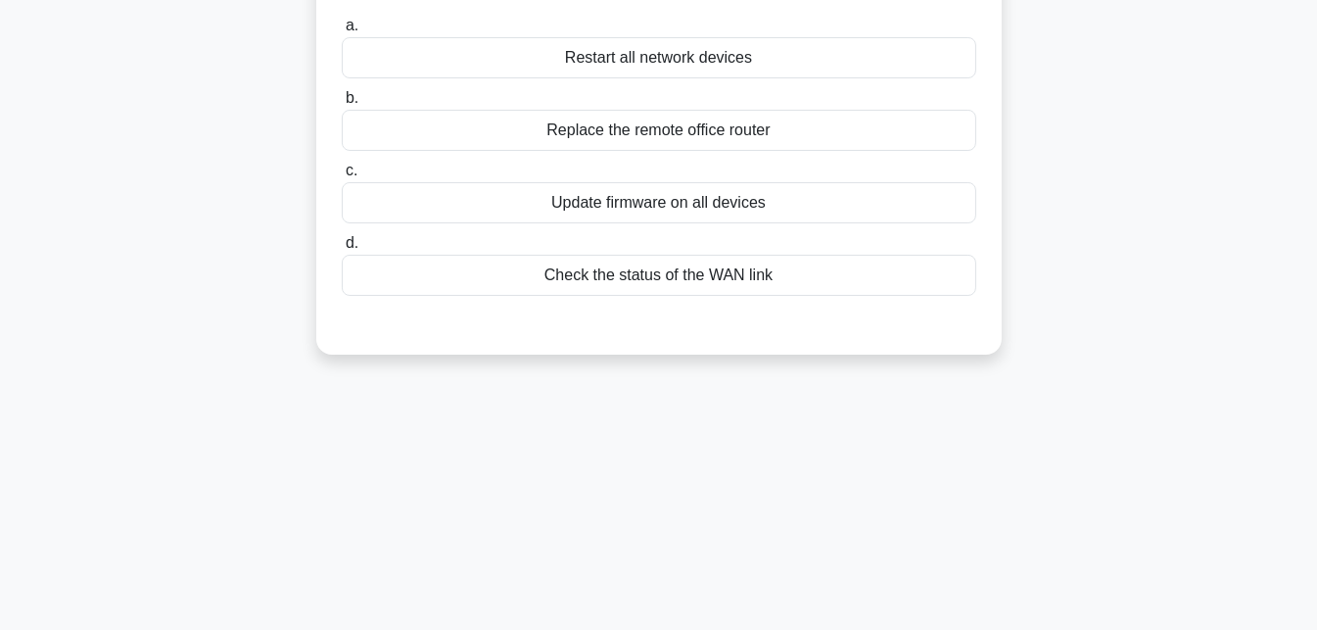
scroll to position [0, 0]
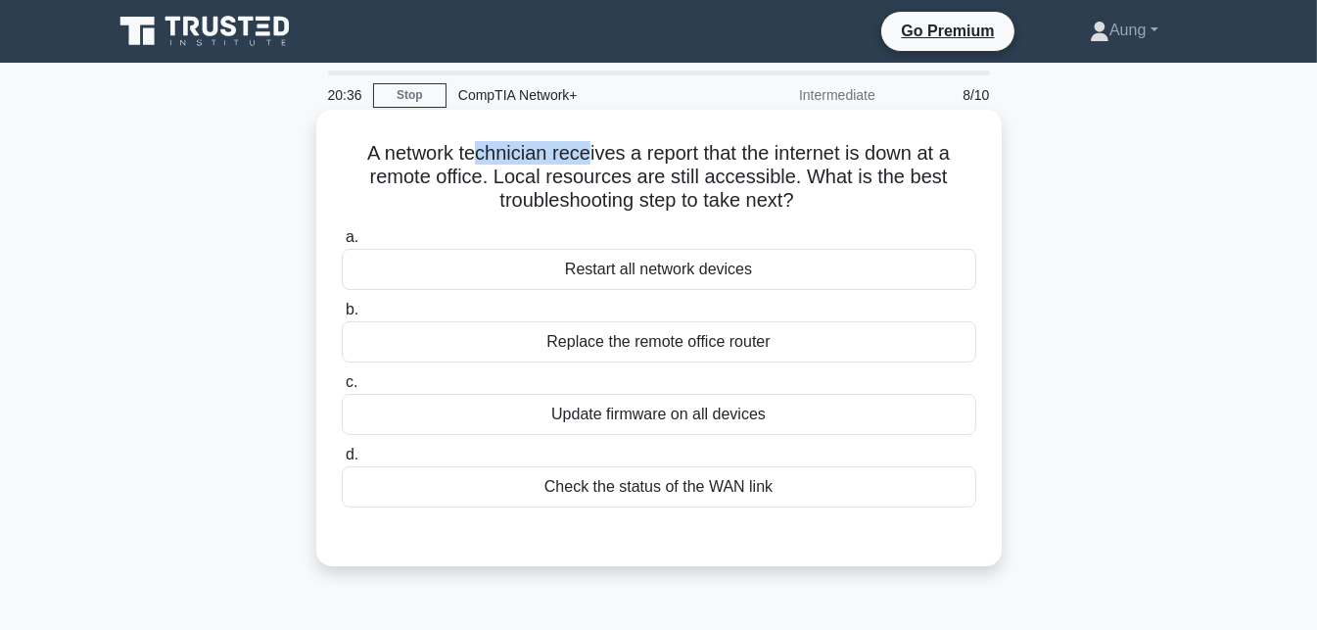
drag, startPoint x: 470, startPoint y: 149, endPoint x: 587, endPoint y: 165, distance: 117.6
click at [587, 165] on h5 "A network technician receives a report that the internet is down at a remote of…" at bounding box center [659, 177] width 638 height 72
click at [629, 171] on h5 "A network technician receives a report that the internet is down at a remote of…" at bounding box center [659, 177] width 638 height 72
click at [655, 152] on h5 "A network technician receives a report that the internet is down at a remote of…" at bounding box center [659, 177] width 638 height 72
drag, startPoint x: 662, startPoint y: 155, endPoint x: 706, endPoint y: 159, distance: 44.2
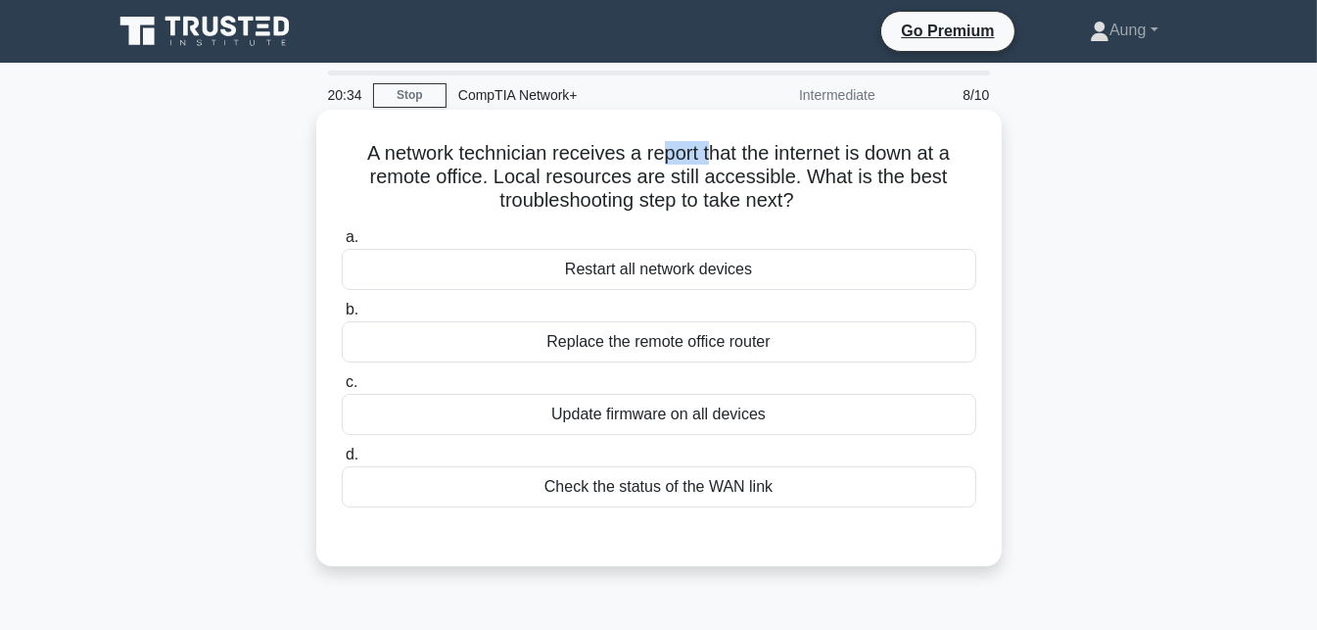
click at [706, 159] on h5 "A network technician receives a report that the internet is down at a remote of…" at bounding box center [659, 177] width 638 height 72
click at [738, 171] on h5 "A network technician receives a report that the internet is down at a remote of…" at bounding box center [659, 177] width 638 height 72
drag, startPoint x: 786, startPoint y: 149, endPoint x: 840, endPoint y: 151, distance: 53.9
click at [840, 151] on h5 "A network technician receives a report that the internet is down at a remote of…" at bounding box center [659, 177] width 638 height 72
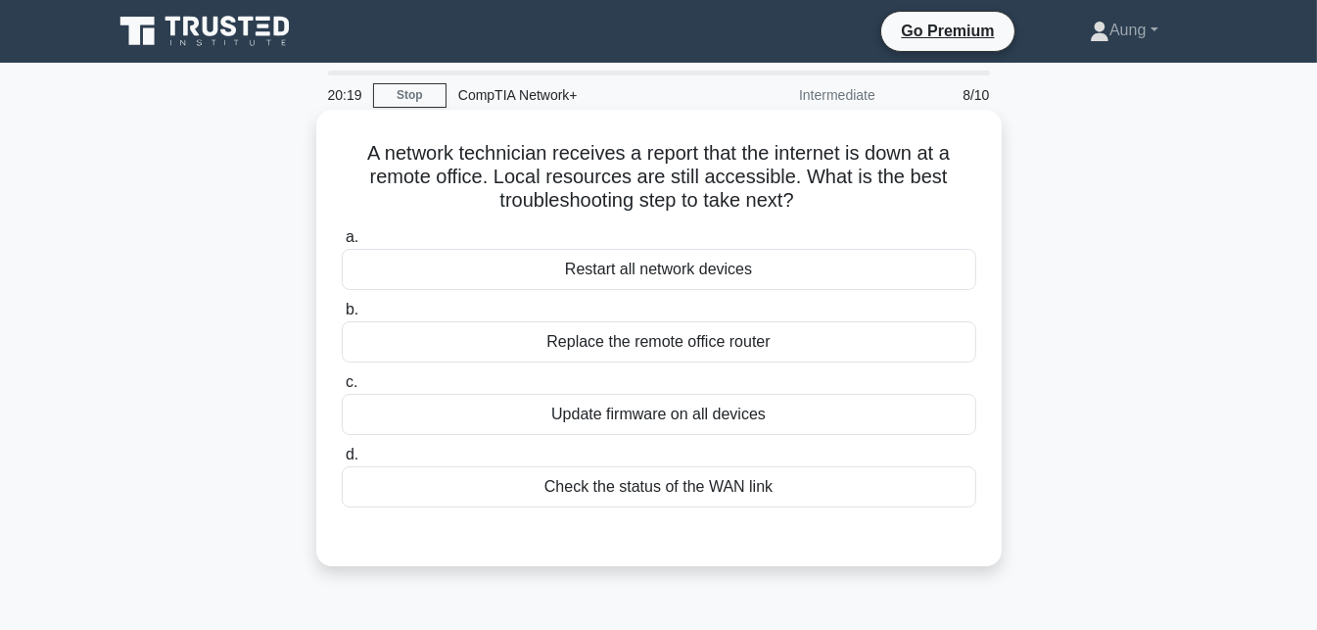
click at [762, 179] on h5 "A network technician receives a report that the internet is down at a remote of…" at bounding box center [659, 177] width 638 height 72
drag, startPoint x: 500, startPoint y: 180, endPoint x: 743, endPoint y: 174, distance: 242.9
click at [743, 174] on h5 "A network technician receives a report that the internet is down at a remote of…" at bounding box center [659, 177] width 638 height 72
click at [759, 173] on h5 "A network technician receives a report that the internet is down at a remote of…" at bounding box center [659, 177] width 638 height 72
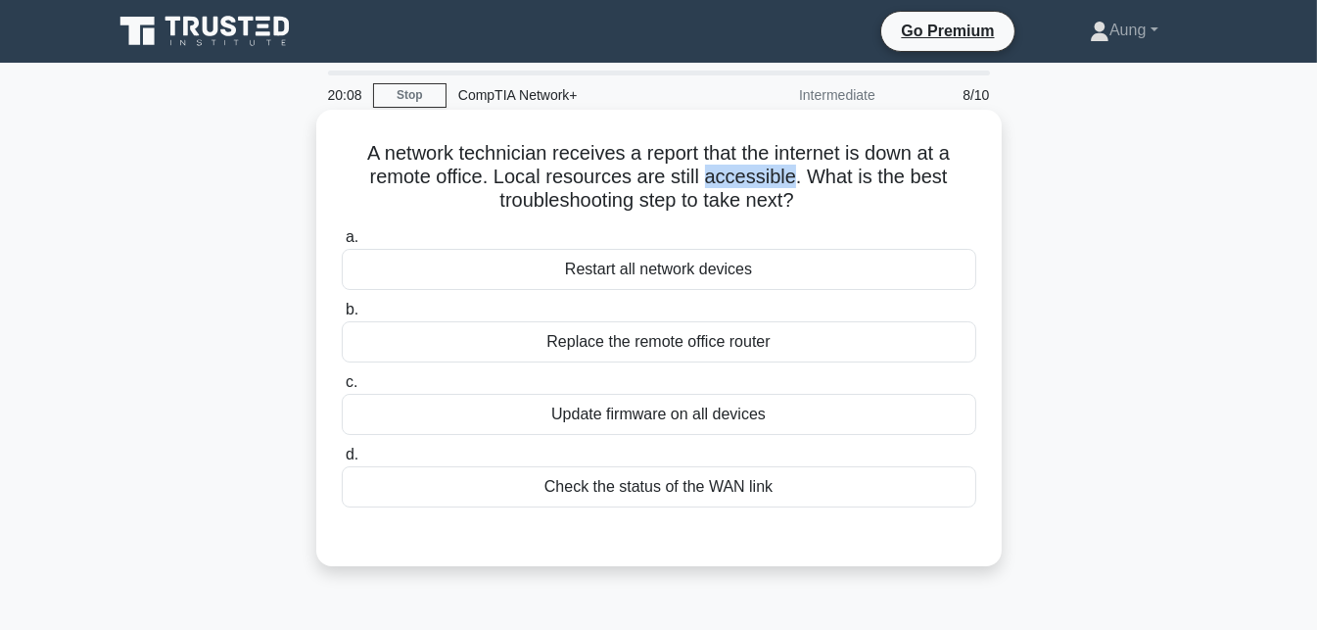
click at [750, 177] on h5 "A network technician receives a report that the internet is down at a remote of…" at bounding box center [659, 177] width 638 height 72
click at [399, 174] on h5 "A network technician receives a report that the internet is down at a remote of…" at bounding box center [659, 177] width 638 height 72
click at [424, 164] on h5 "A network technician receives a report that the internet is down at a remote of…" at bounding box center [659, 177] width 638 height 72
click at [725, 484] on div "Check the status of the WAN link" at bounding box center [659, 486] width 635 height 41
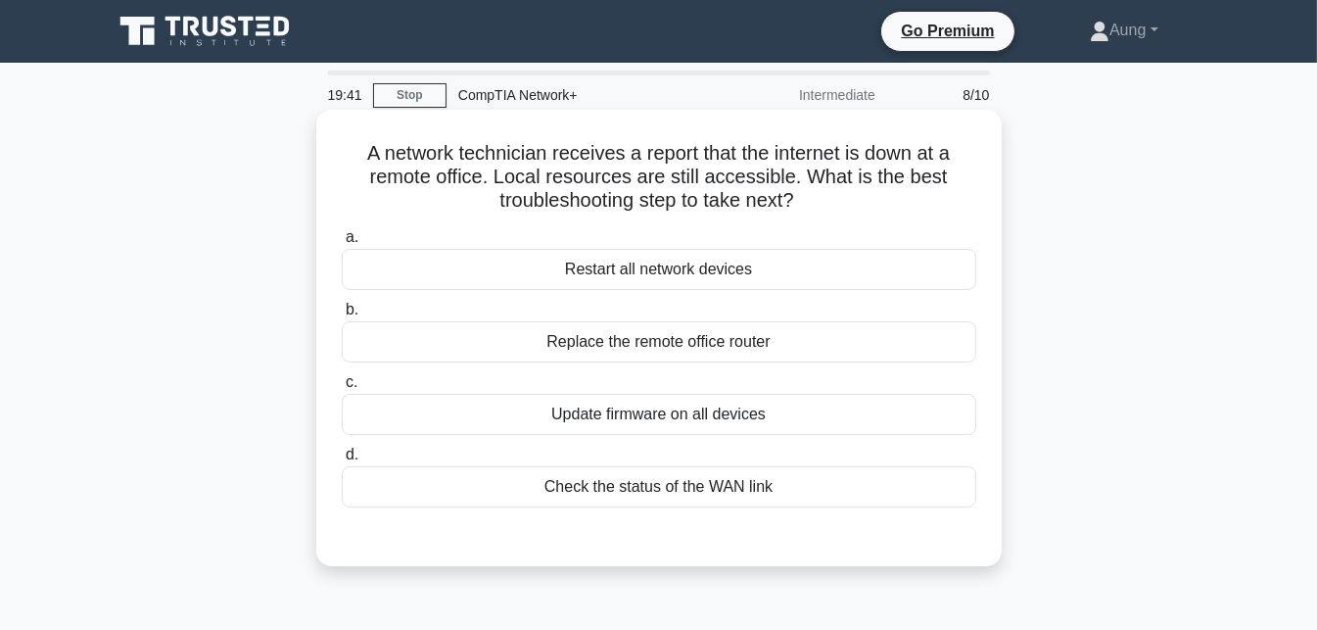
click at [342, 461] on input "d. Check the status of the WAN link" at bounding box center [342, 454] width 0 height 13
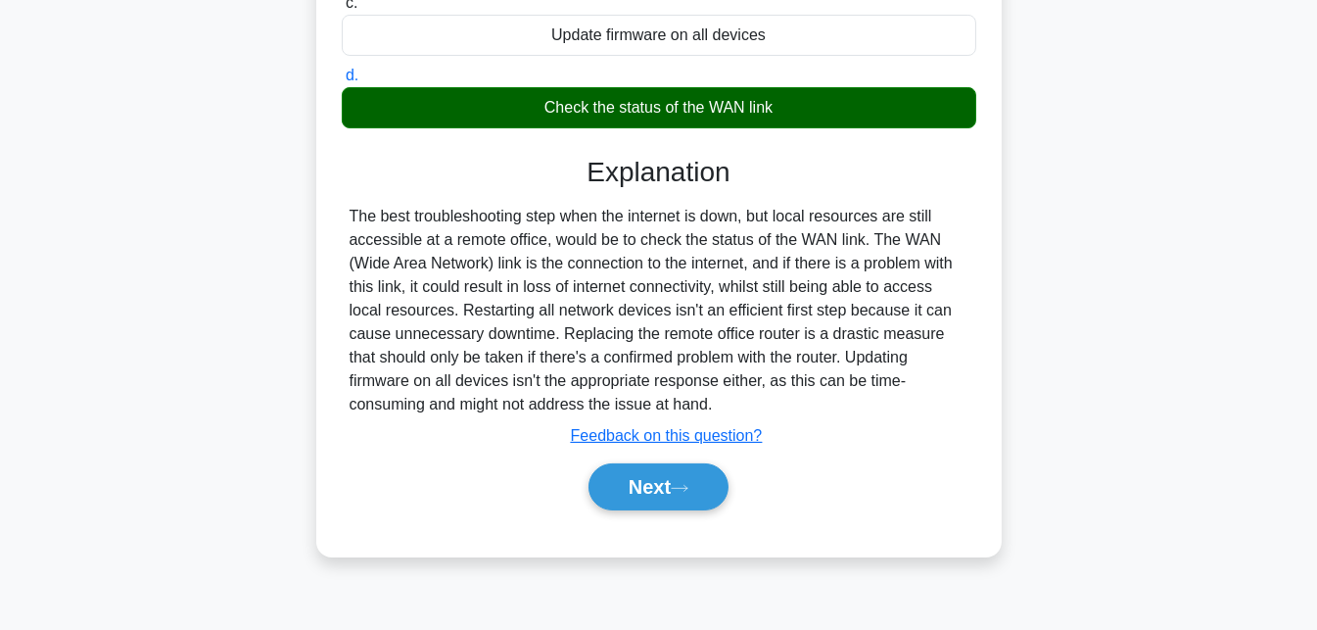
scroll to position [392, 0]
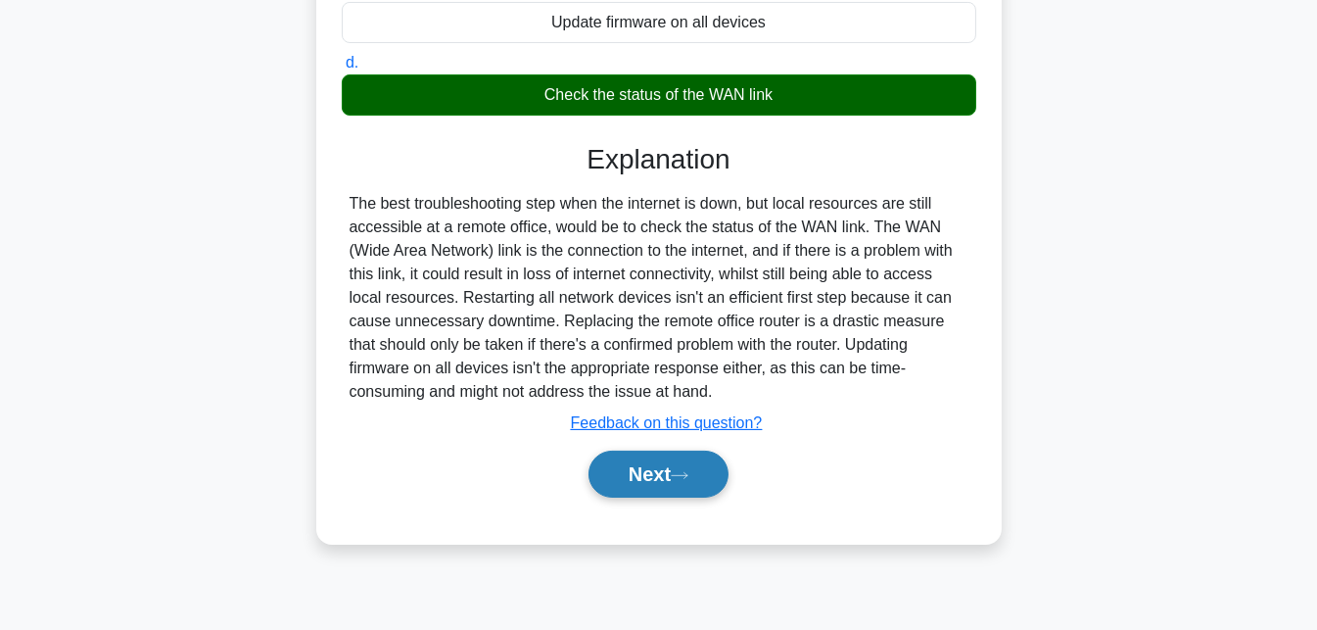
click at [698, 465] on button "Next" at bounding box center [659, 473] width 140 height 47
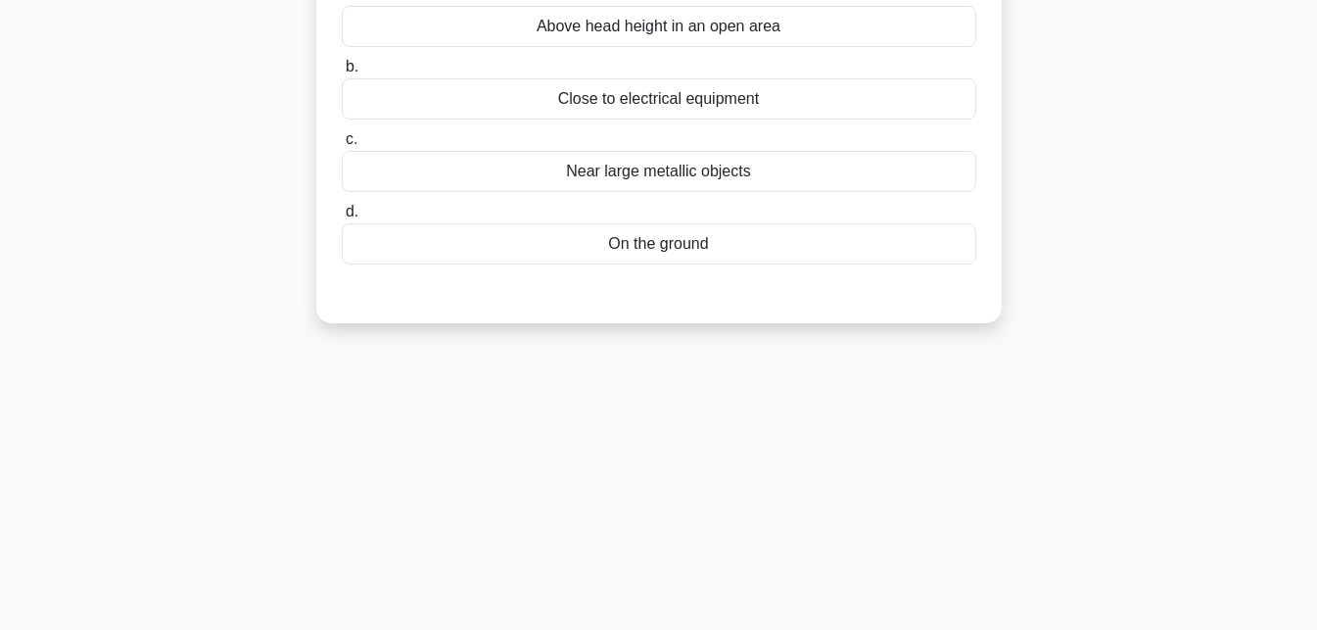
scroll to position [0, 0]
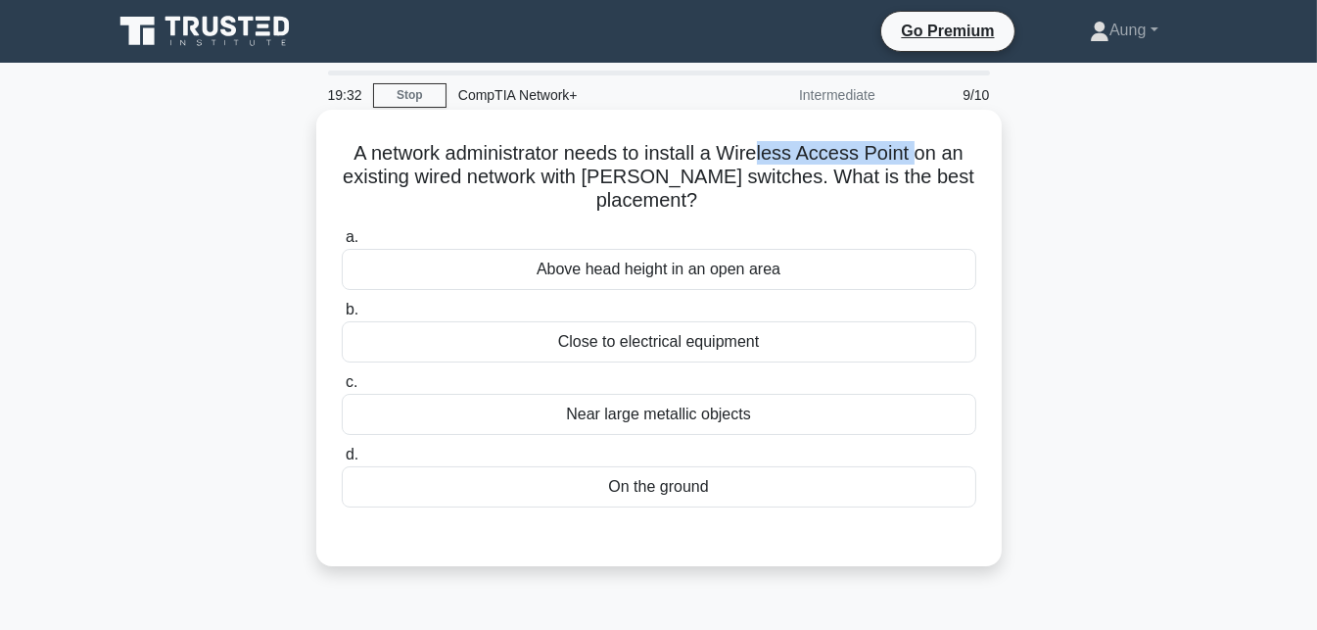
drag, startPoint x: 764, startPoint y: 165, endPoint x: 922, endPoint y: 152, distance: 159.1
click at [922, 152] on h5 "A network administrator needs to install a Wireless Access Point on an existing…" at bounding box center [659, 177] width 638 height 72
drag, startPoint x: 438, startPoint y: 189, endPoint x: 527, endPoint y: 188, distance: 89.1
click at [497, 188] on h5 "A network administrator needs to install a Wireless Access Point on an existing…" at bounding box center [659, 177] width 638 height 72
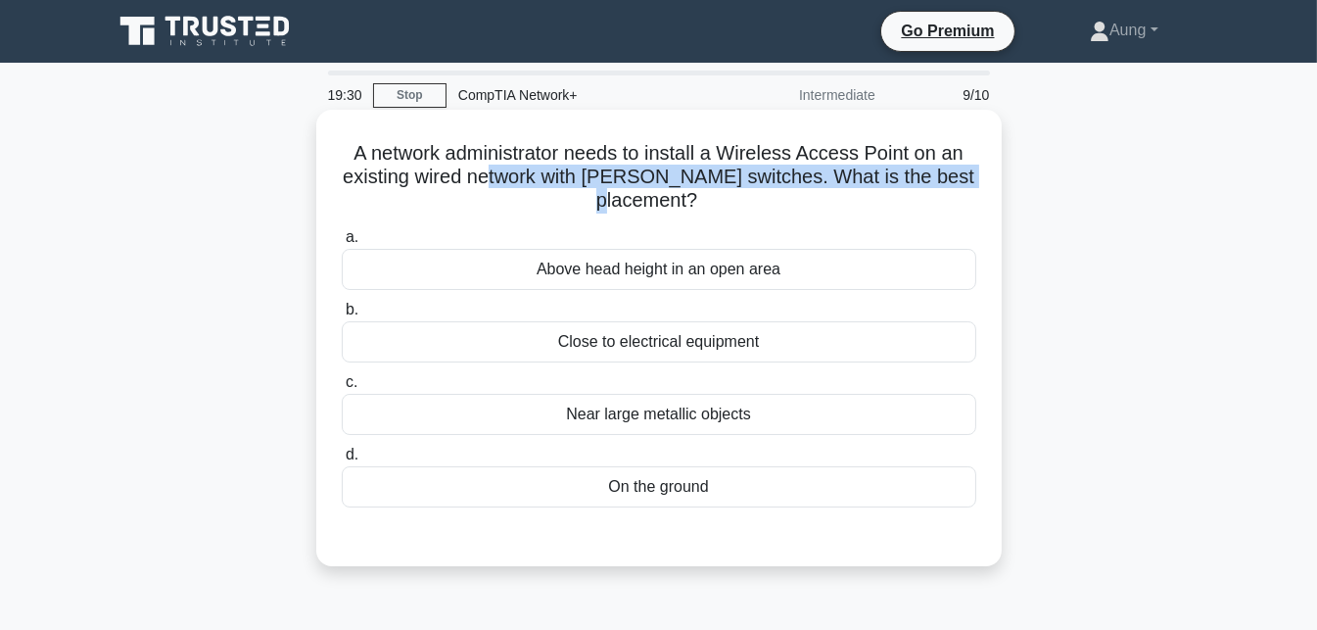
click at [624, 185] on h5 "A network administrator needs to install a Wireless Access Point on an existing…" at bounding box center [659, 177] width 638 height 72
drag, startPoint x: 712, startPoint y: 184, endPoint x: 579, endPoint y: 183, distance: 133.2
click at [579, 183] on h5 "A network administrator needs to install a Wireless Access Point on an existing…" at bounding box center [659, 177] width 638 height 72
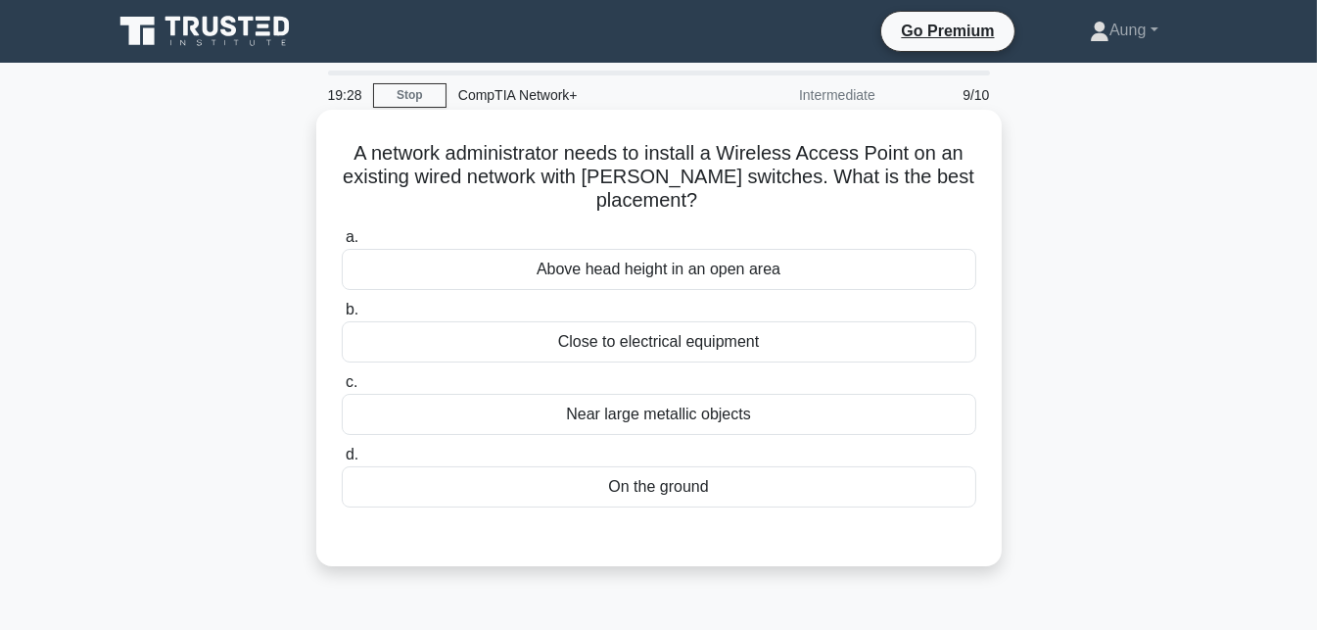
click at [518, 187] on h5 "A network administrator needs to install a Wireless Access Point on an existing…" at bounding box center [659, 177] width 638 height 72
drag, startPoint x: 383, startPoint y: 180, endPoint x: 509, endPoint y: 184, distance: 126.4
click at [509, 184] on h5 "A network administrator needs to install a Wireless Access Point on an existing…" at bounding box center [659, 177] width 638 height 72
click at [556, 181] on h5 "A network administrator needs to install a Wireless Access Point on an existing…" at bounding box center [659, 177] width 638 height 72
drag, startPoint x: 612, startPoint y: 159, endPoint x: 379, endPoint y: 152, distance: 233.2
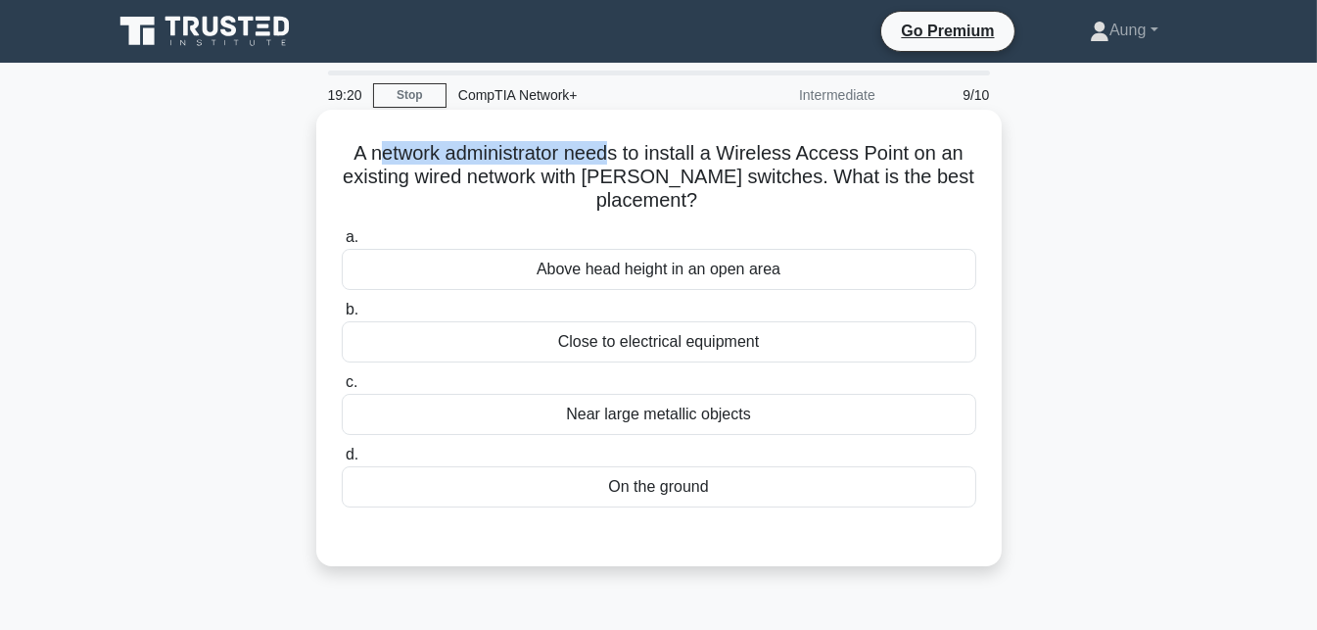
click at [379, 152] on h5 "A network administrator needs to install a Wireless Access Point on an existing…" at bounding box center [659, 177] width 638 height 72
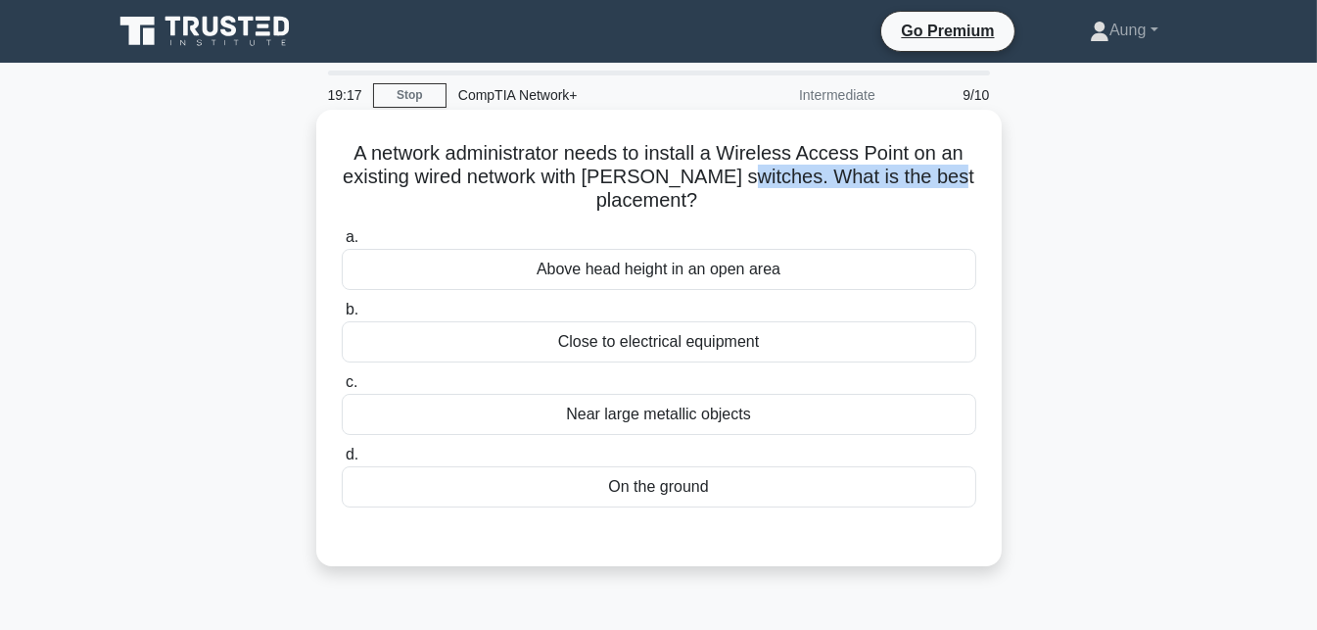
drag, startPoint x: 838, startPoint y: 173, endPoint x: 954, endPoint y: 183, distance: 116.0
click at [954, 183] on h5 "A network administrator needs to install a Wireless Access Point on an existing…" at bounding box center [659, 177] width 638 height 72
drag, startPoint x: 804, startPoint y: 180, endPoint x: 929, endPoint y: 168, distance: 125.9
click at [929, 168] on h5 "A network administrator needs to install a Wireless Access Point on an existing…" at bounding box center [659, 177] width 638 height 72
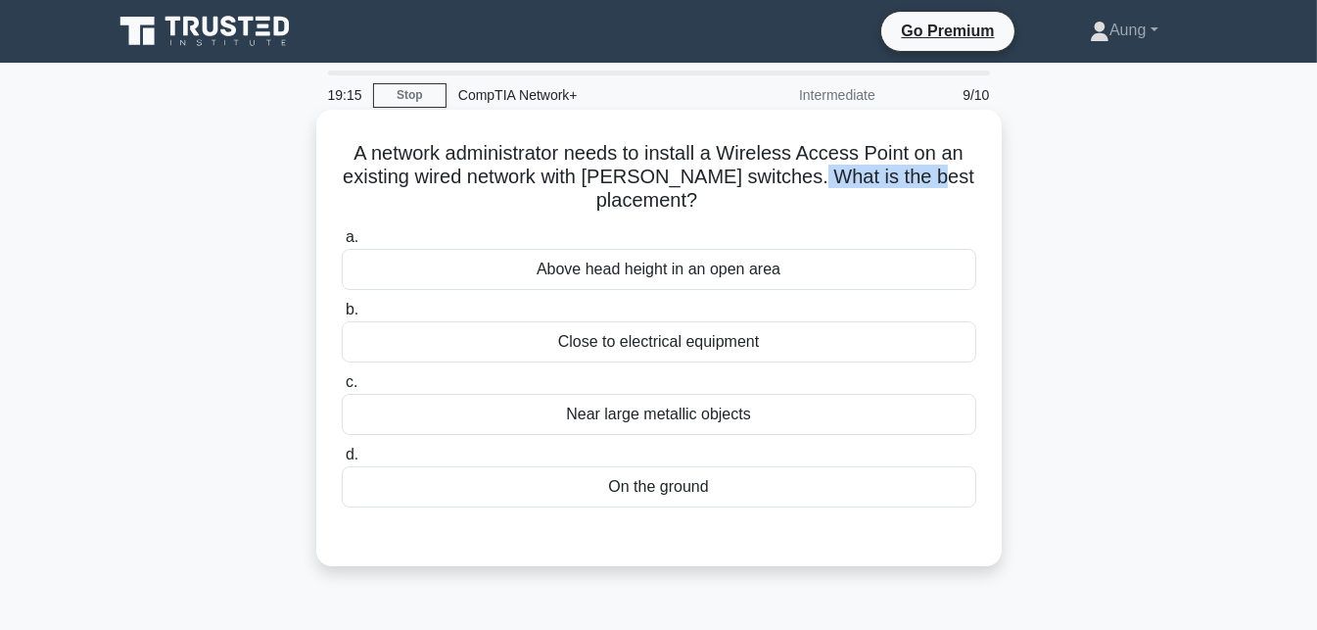
click at [938, 180] on h5 "A network administrator needs to install a Wireless Access Point on an existing…" at bounding box center [659, 177] width 638 height 72
click at [907, 168] on h5 "A network administrator needs to install a Wireless Access Point on an existing…" at bounding box center [659, 177] width 638 height 72
click at [675, 267] on div "Above head height in an open area" at bounding box center [659, 269] width 635 height 41
click at [342, 244] on input "a. Above head height in an open area" at bounding box center [342, 237] width 0 height 13
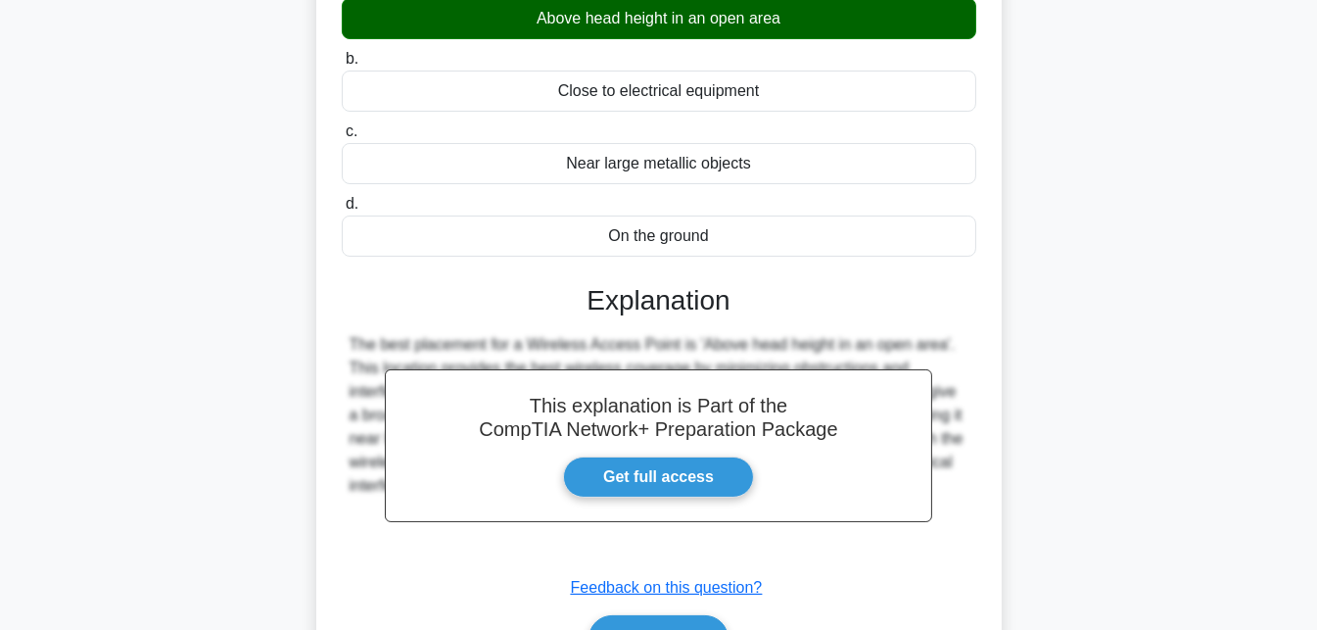
scroll to position [427, 0]
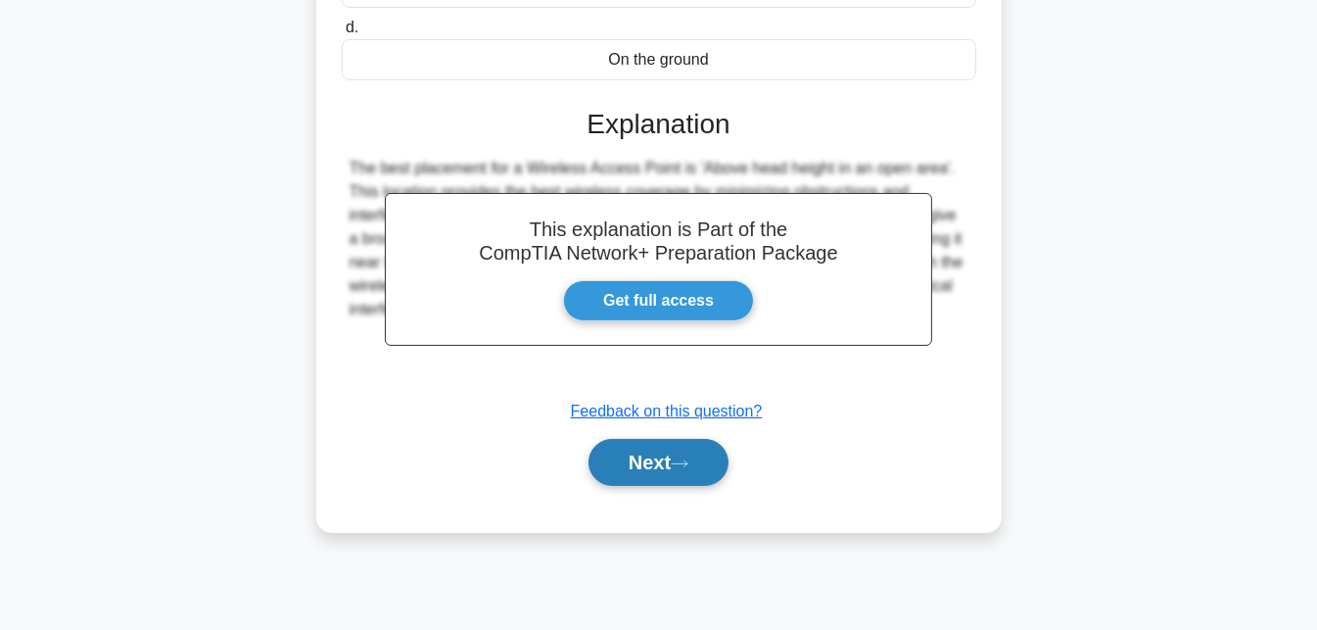
click at [667, 470] on button "Next" at bounding box center [659, 462] width 140 height 47
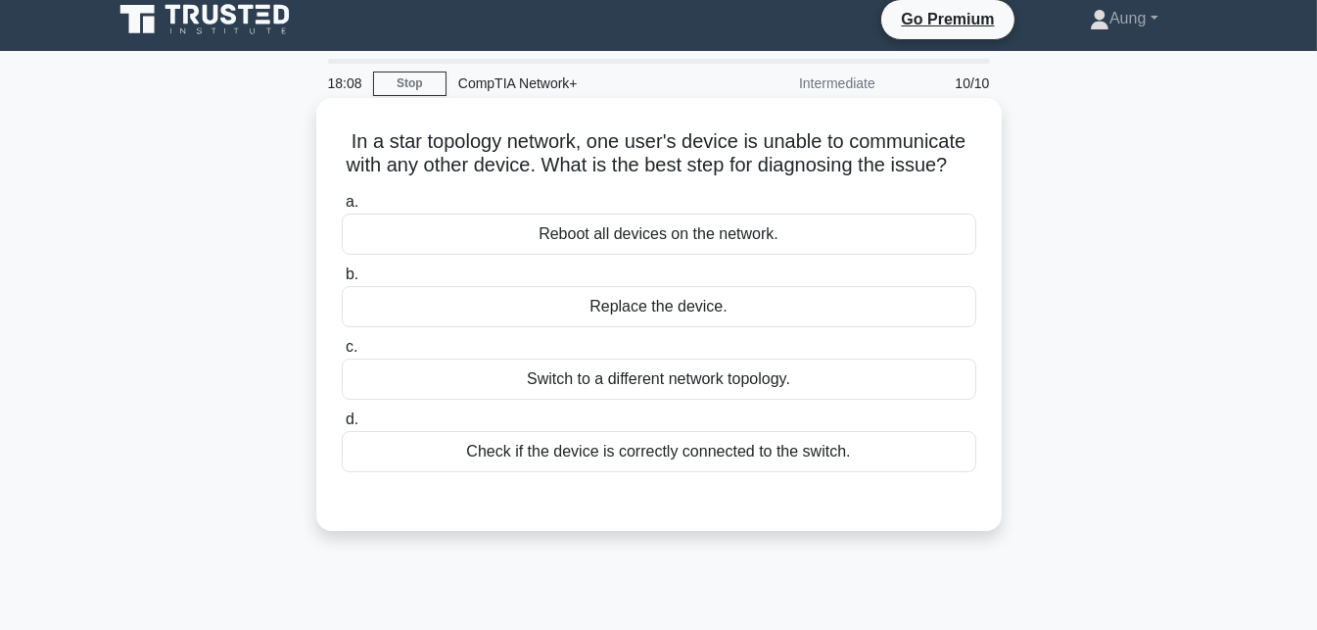
scroll to position [0, 0]
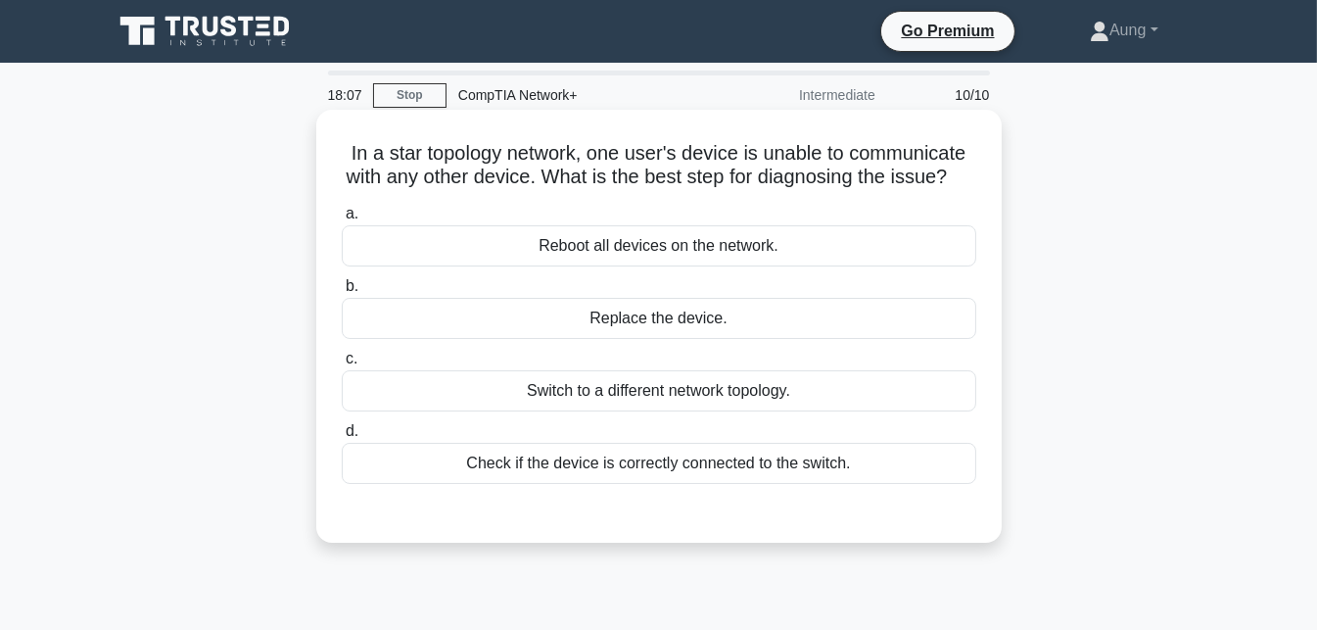
drag, startPoint x: 396, startPoint y: 157, endPoint x: 412, endPoint y: 164, distance: 18.0
click at [400, 160] on h5 "In a star topology network, one user's device is unable to communicate with any…" at bounding box center [659, 165] width 638 height 49
click at [471, 165] on h5 "In a star topology network, one user's device is unable to communicate with any…" at bounding box center [659, 165] width 638 height 49
drag, startPoint x: 564, startPoint y: 164, endPoint x: 574, endPoint y: 165, distance: 9.8
click at [574, 165] on h5 "In a star topology network, one user's device is unable to communicate with any…" at bounding box center [659, 165] width 638 height 49
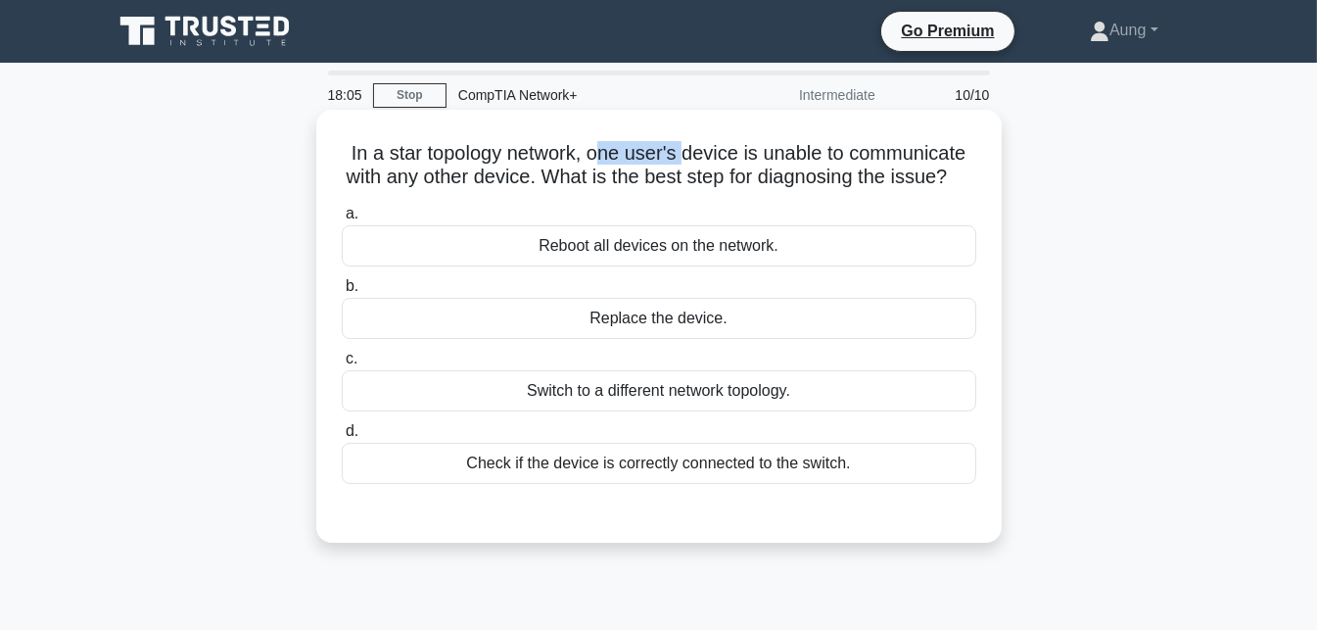
drag, startPoint x: 594, startPoint y: 159, endPoint x: 688, endPoint y: 160, distance: 94.0
click at [688, 160] on h5 "In a star topology network, one user's device is unable to communicate with any…" at bounding box center [659, 165] width 638 height 49
click at [702, 159] on h5 "In a star topology network, one user's device is unable to communicate with any…" at bounding box center [659, 165] width 638 height 49
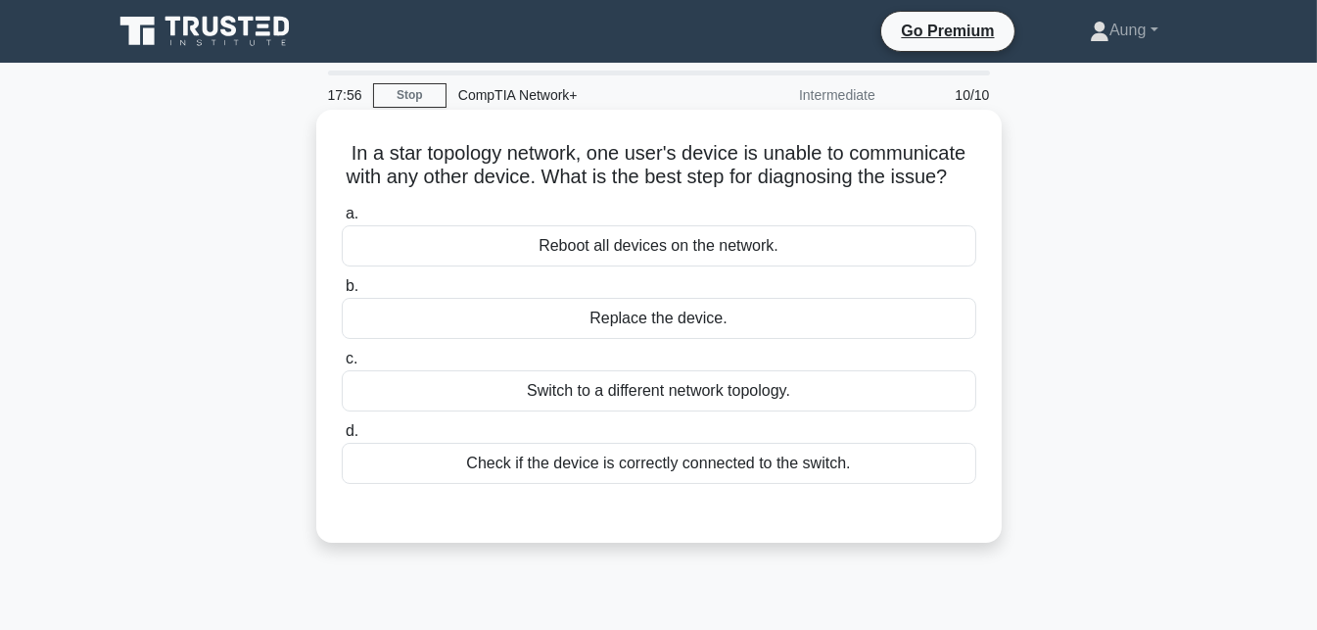
click at [717, 158] on h5 "In a star topology network, one user's device is unable to communicate with any…" at bounding box center [659, 165] width 638 height 49
click at [776, 152] on h5 "In a star topology network, one user's device is unable to communicate with any…" at bounding box center [659, 165] width 638 height 49
click at [537, 181] on h5 "In a star topology network, one user's device is unable to communicate with any…" at bounding box center [659, 165] width 638 height 49
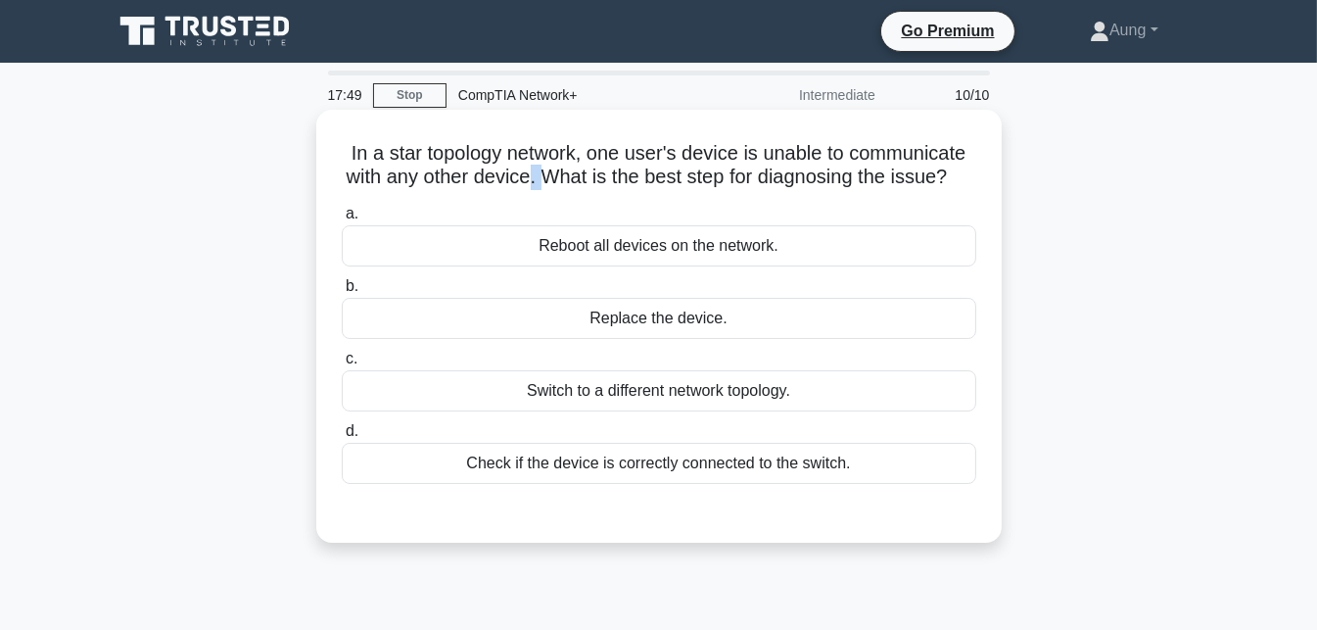
click at [537, 180] on h5 "In a star topology network, one user's device is unable to communicate with any…" at bounding box center [659, 165] width 638 height 49
click at [677, 165] on h5 "In a star topology network, one user's device is unable to communicate with any…" at bounding box center [659, 165] width 638 height 49
drag, startPoint x: 675, startPoint y: 186, endPoint x: 759, endPoint y: 186, distance: 84.2
click at [759, 186] on h5 "In a star topology network, one user's device is unable to communicate with any…" at bounding box center [659, 165] width 638 height 49
click at [835, 190] on h5 "In a star topology network, one user's device is unable to communicate with any…" at bounding box center [659, 165] width 638 height 49
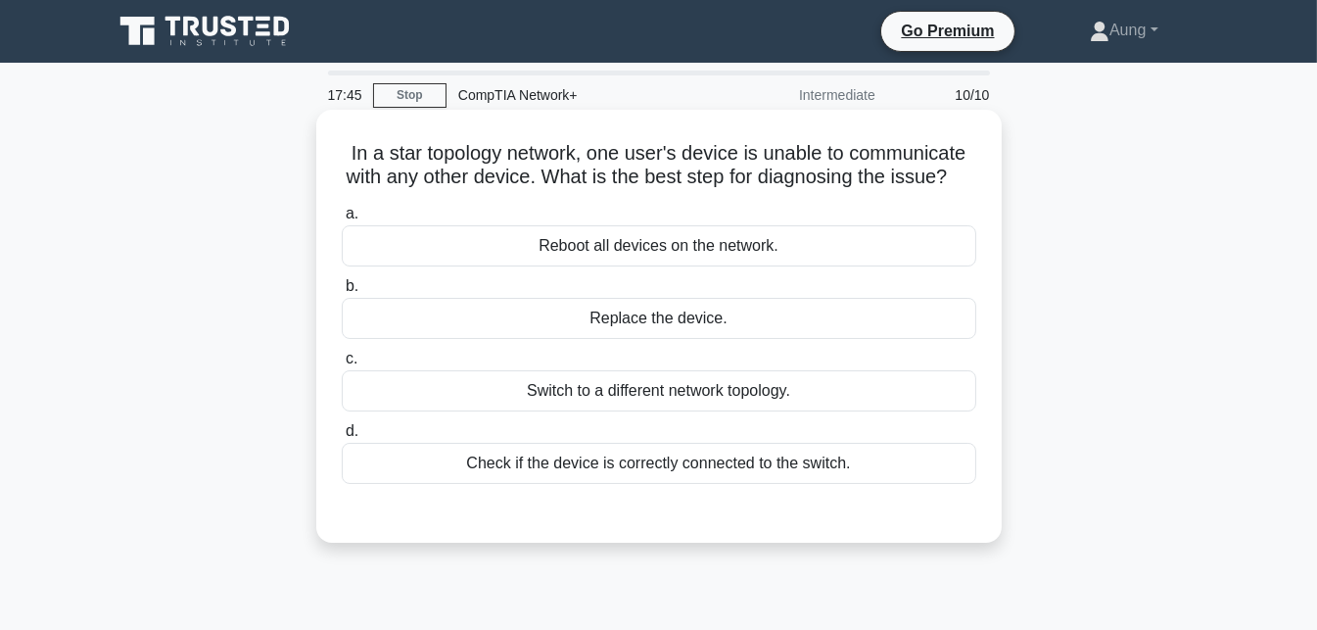
drag, startPoint x: 812, startPoint y: 192, endPoint x: 980, endPoint y: 190, distance: 168.4
click at [980, 190] on div "In a star topology network, one user's device is unable to communicate with any…" at bounding box center [659, 326] width 670 height 417
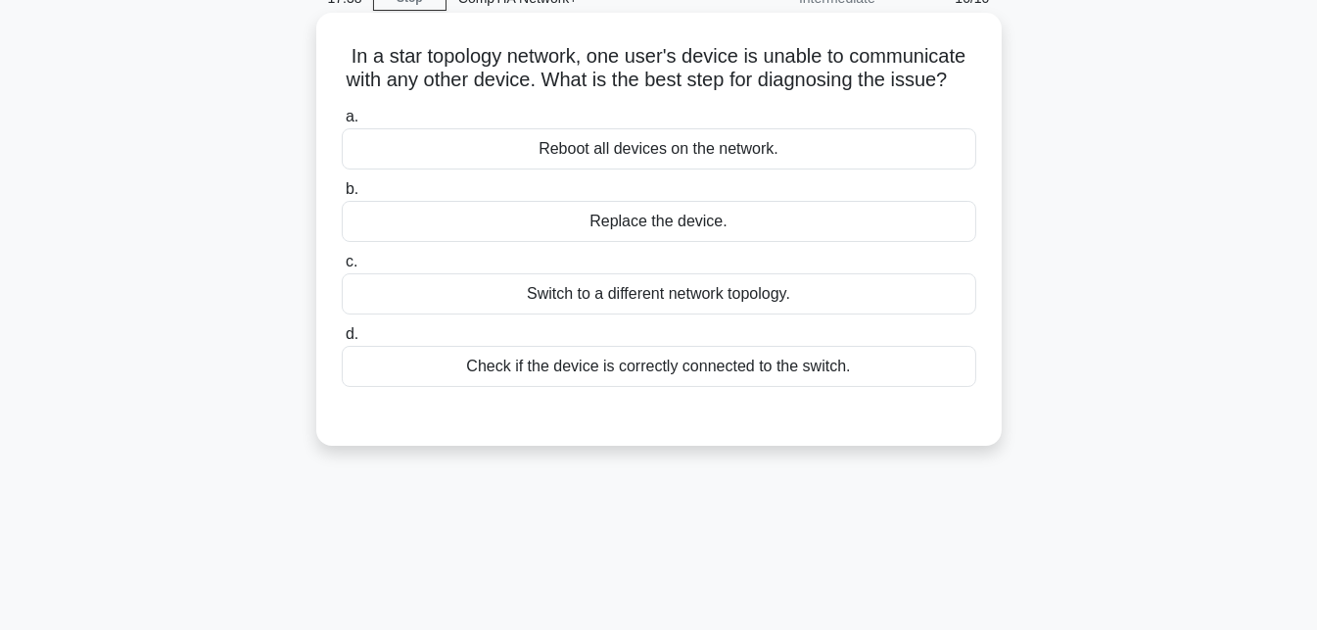
click at [622, 387] on div "Check if the device is correctly connected to the switch." at bounding box center [659, 366] width 635 height 41
click at [342, 341] on input "d. Check if the device is correctly connected to the switch." at bounding box center [342, 334] width 0 height 13
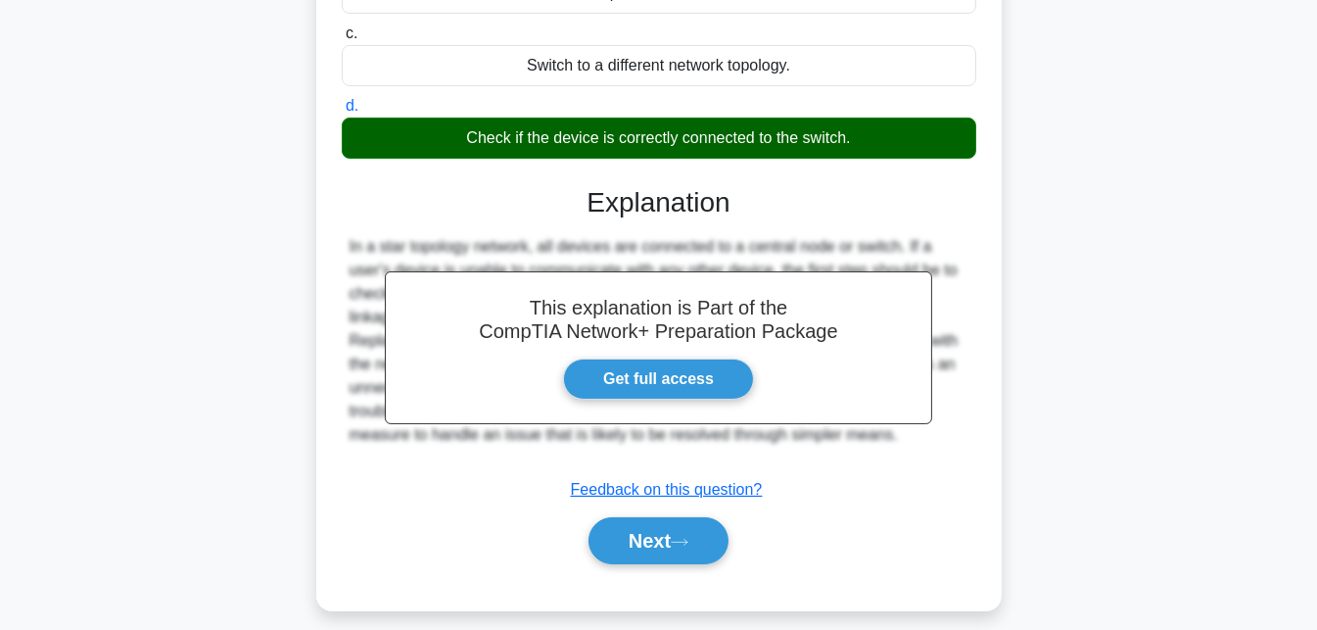
scroll to position [427, 0]
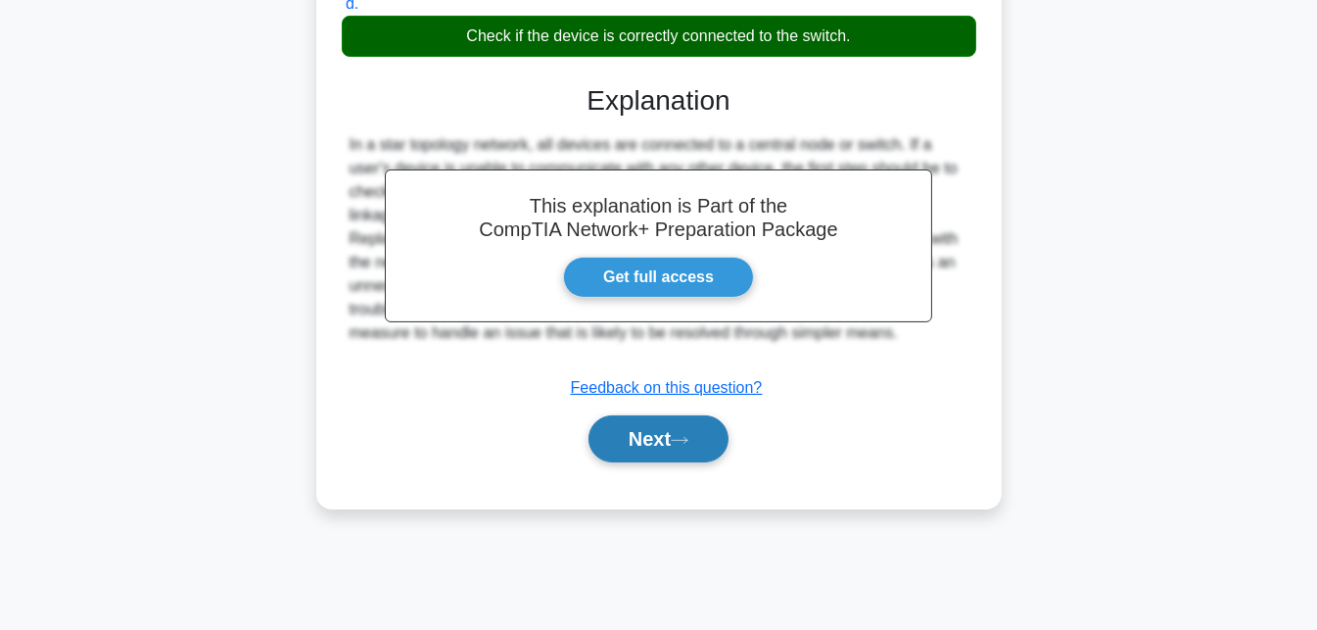
click at [652, 452] on button "Next" at bounding box center [659, 438] width 140 height 47
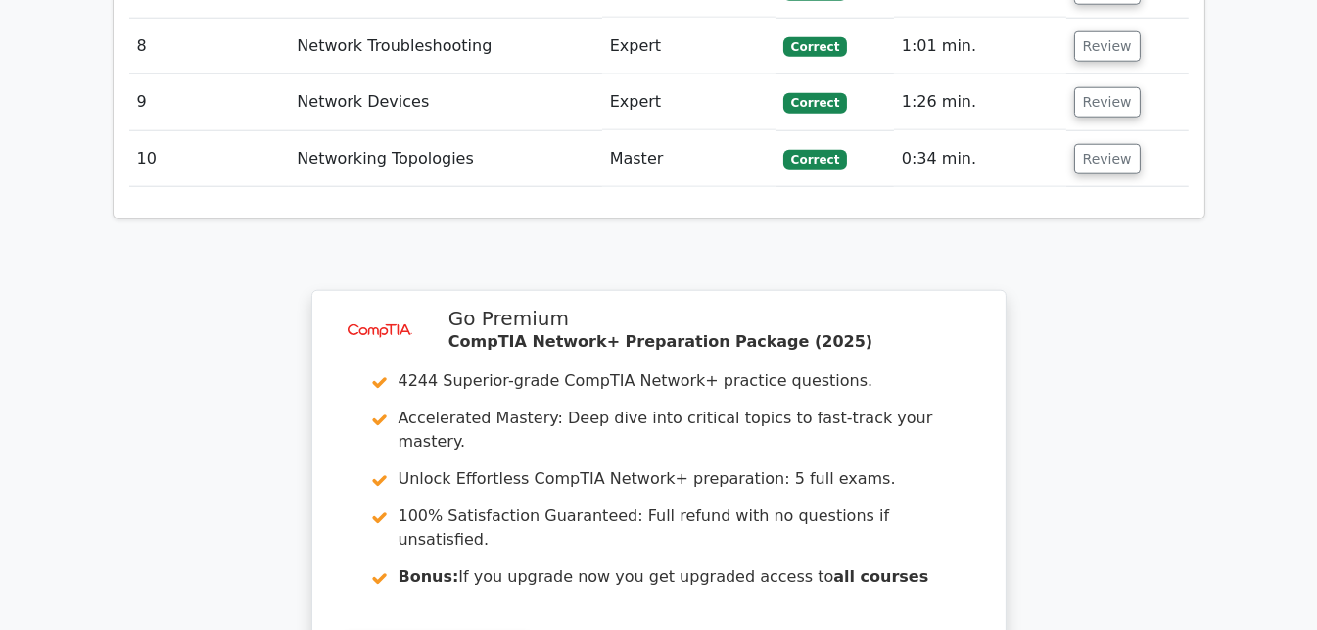
scroll to position [3068, 0]
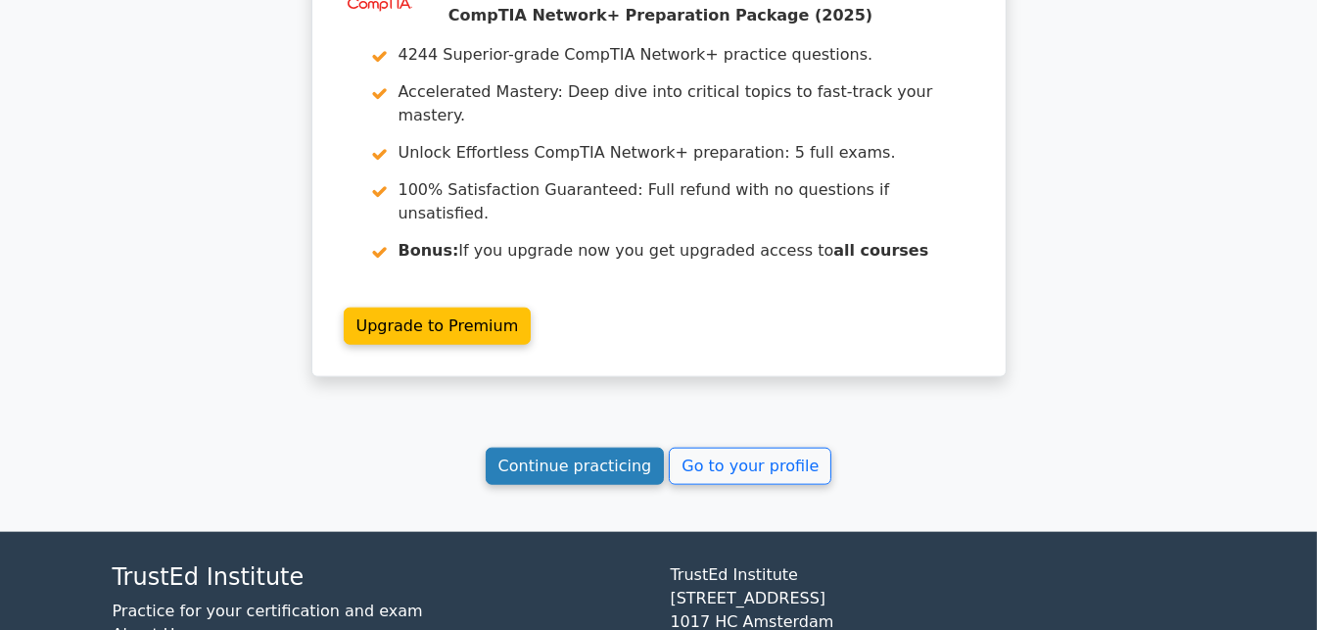
click at [637, 448] on link "Continue practicing" at bounding box center [575, 466] width 179 height 37
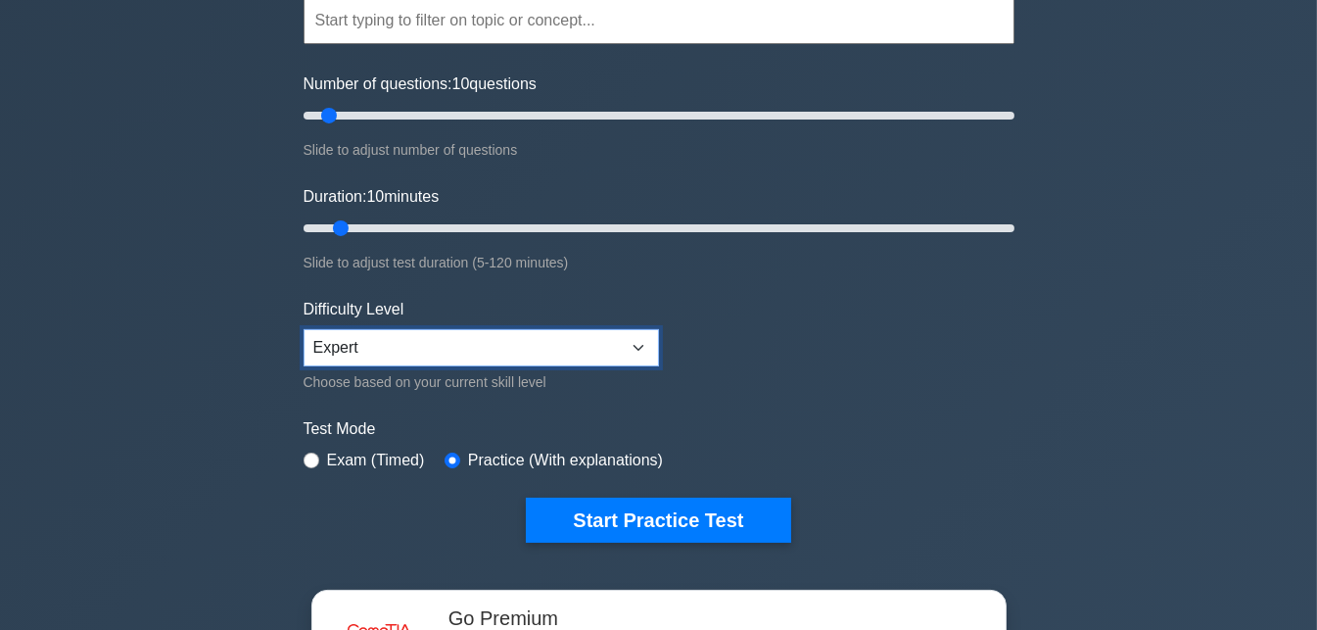
click at [412, 346] on select "Beginner Intermediate Expert" at bounding box center [481, 347] width 355 height 37
click at [413, 346] on select "Beginner Intermediate Expert" at bounding box center [481, 347] width 355 height 37
select select "beginner"
click at [304, 329] on select "Beginner Intermediate Expert" at bounding box center [481, 347] width 355 height 37
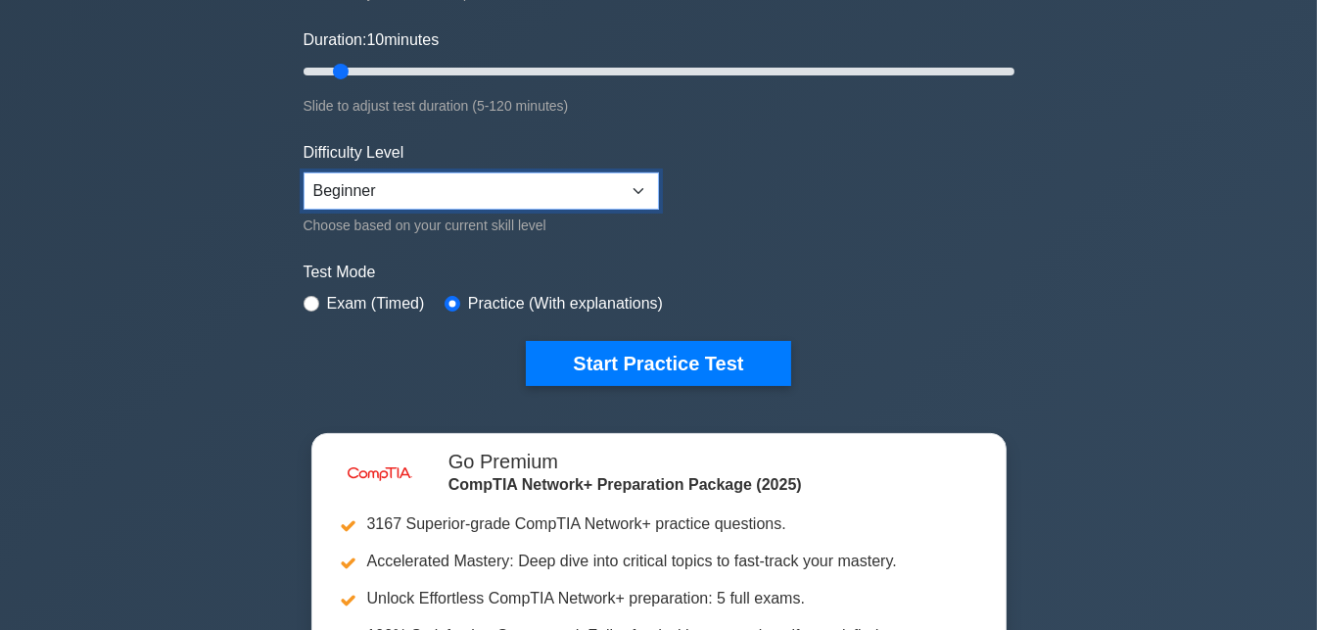
scroll to position [392, 0]
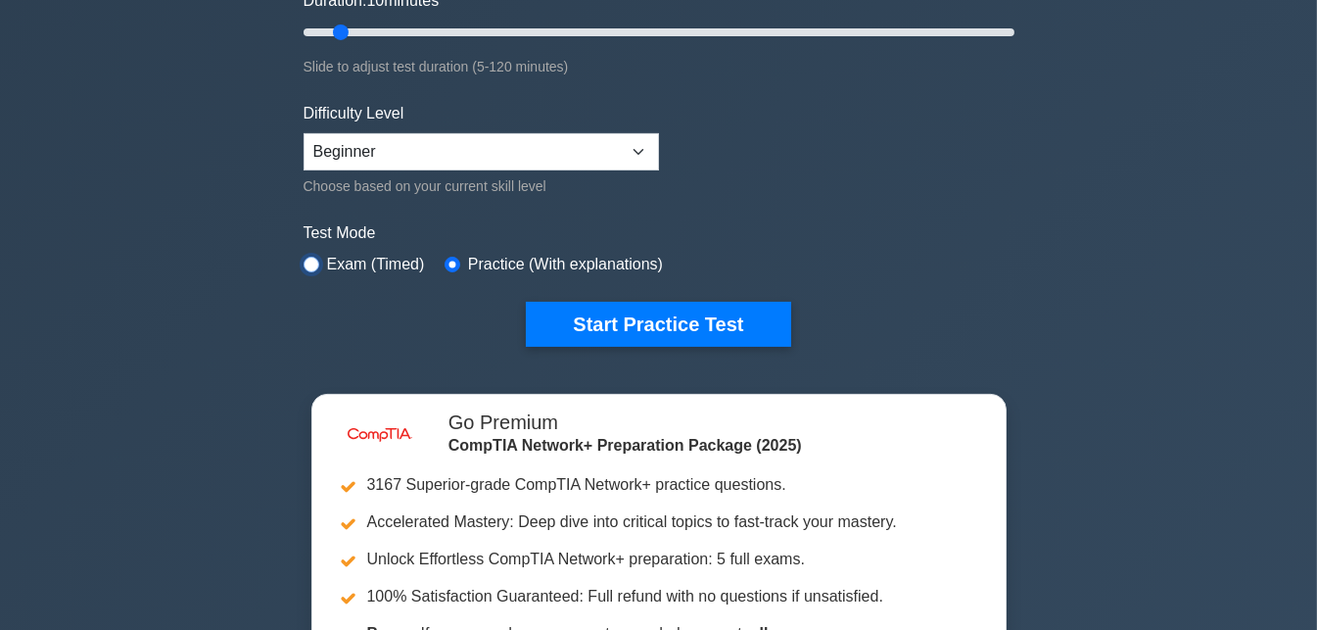
click at [311, 265] on input "radio" at bounding box center [312, 265] width 16 height 16
radio input "true"
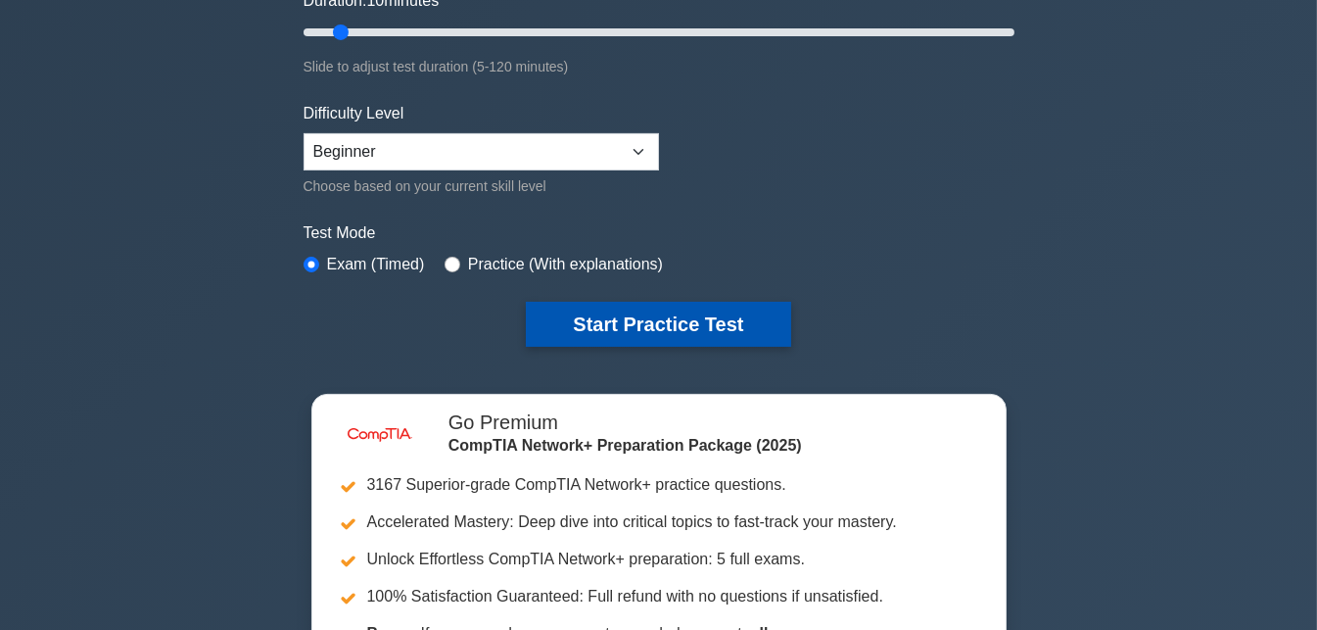
click at [609, 320] on button "Start Practice Test" at bounding box center [658, 324] width 264 height 45
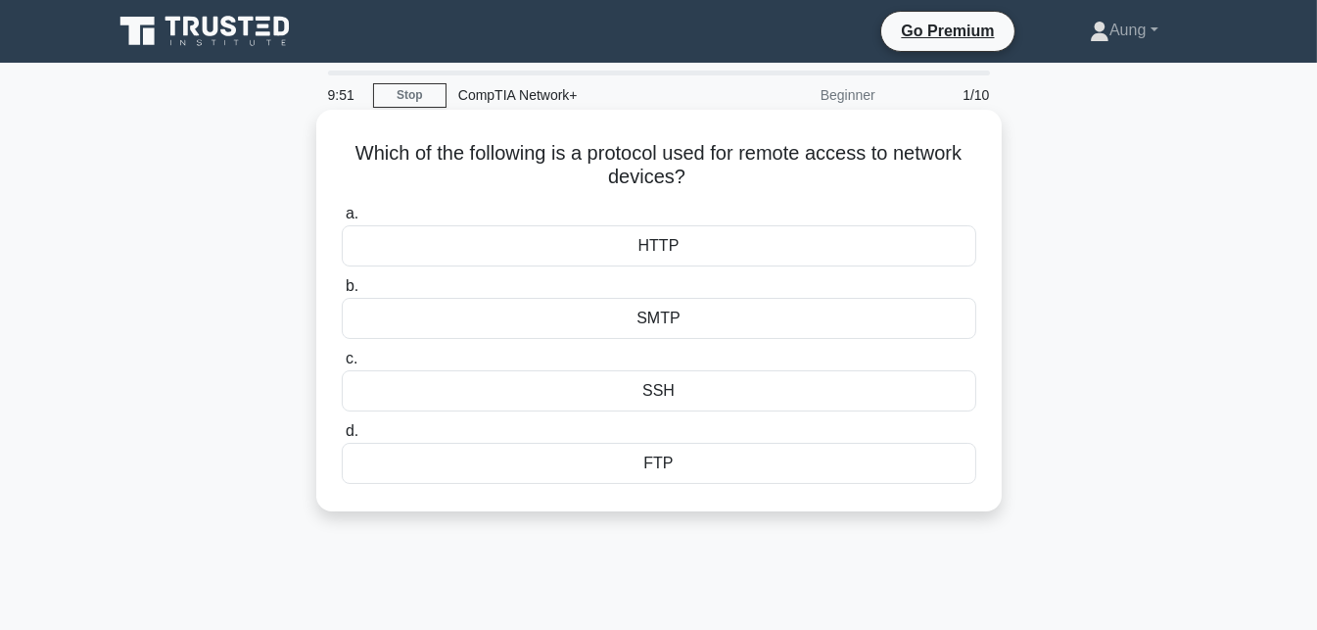
click at [689, 394] on div "SSH" at bounding box center [659, 390] width 635 height 41
click at [342, 365] on input "c. SSH" at bounding box center [342, 359] width 0 height 13
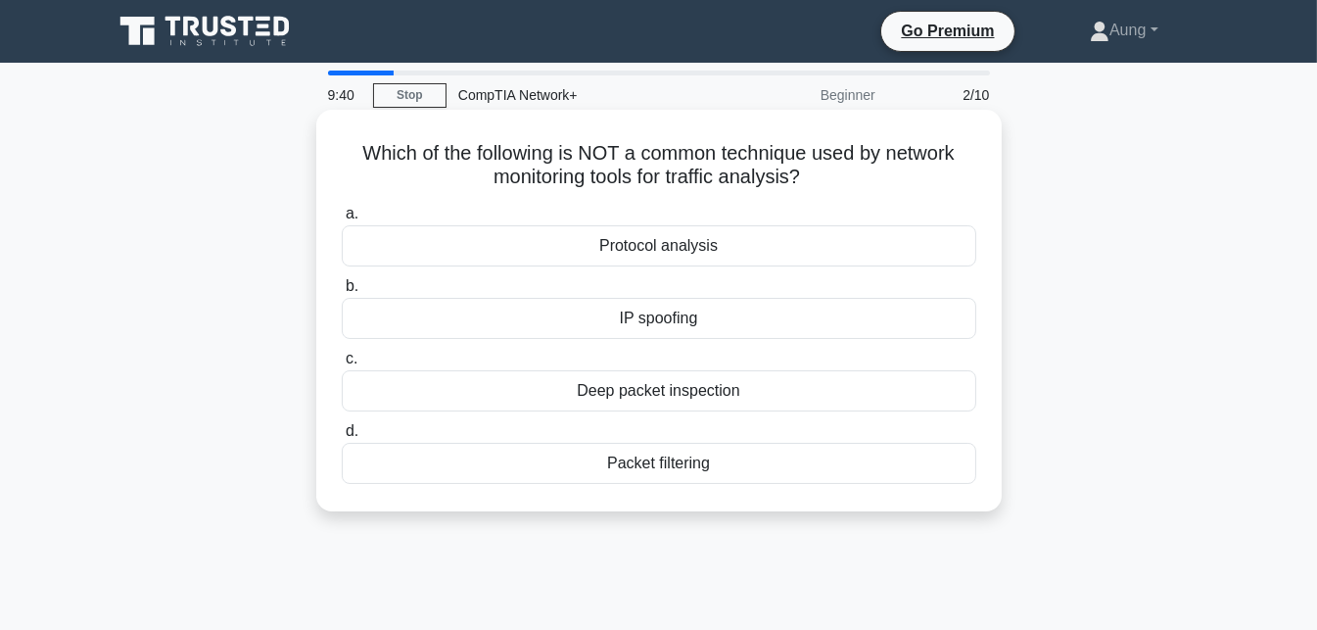
drag, startPoint x: 354, startPoint y: 156, endPoint x: 919, endPoint y: 179, distance: 564.5
click at [919, 179] on h5 "Which of the following is NOT a common technique used by network monitoring too…" at bounding box center [659, 165] width 638 height 49
click at [884, 190] on h5 "Which of the following is NOT a common technique used by network monitoring too…" at bounding box center [659, 165] width 638 height 49
drag, startPoint x: 669, startPoint y: 172, endPoint x: 809, endPoint y: 183, distance: 140.4
click at [809, 183] on h5 "Which of the following is NOT a common technique used by network monitoring too…" at bounding box center [659, 165] width 638 height 49
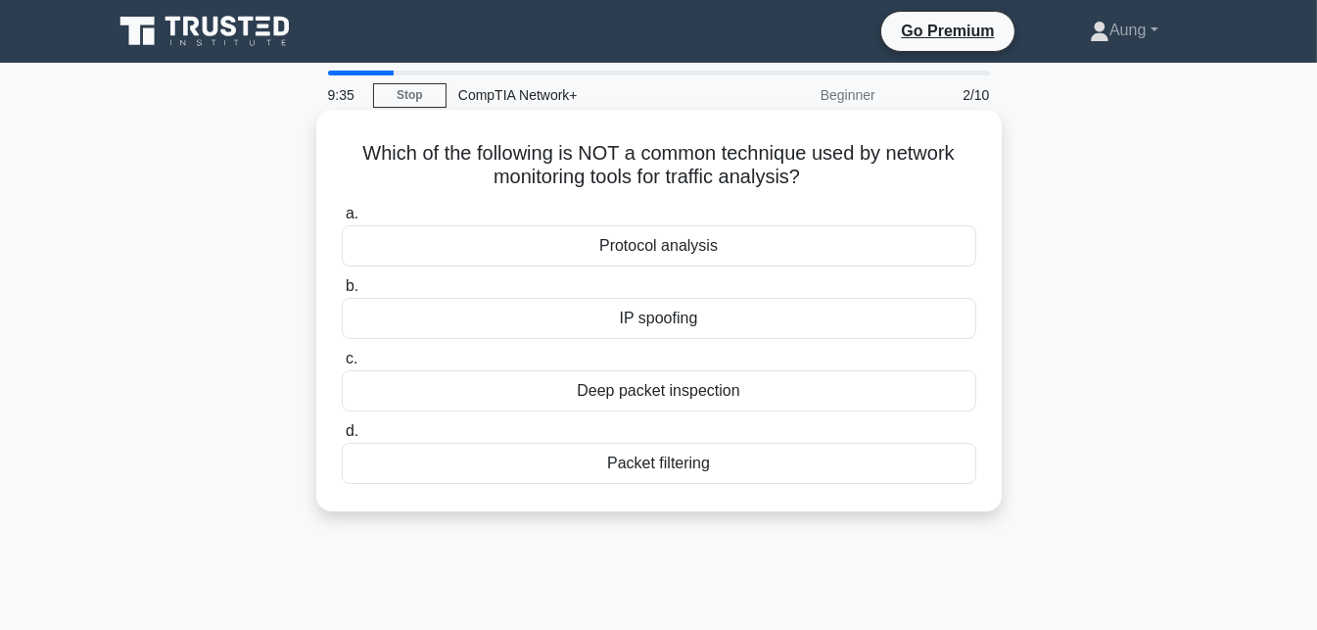
click at [809, 183] on icon ".spinner_0XTQ{transform-origin:center;animation:spinner_y6GP .75s linear infini…" at bounding box center [812, 178] width 24 height 24
click at [895, 161] on h5 "Which of the following is NOT a common technique used by network monitoring too…" at bounding box center [659, 165] width 638 height 49
drag, startPoint x: 552, startPoint y: 151, endPoint x: 712, endPoint y: 150, distance: 159.6
click at [702, 150] on h5 "Which of the following is NOT a common technique used by network monitoring too…" at bounding box center [659, 165] width 638 height 49
drag, startPoint x: 735, startPoint y: 150, endPoint x: 774, endPoint y: 150, distance: 38.2
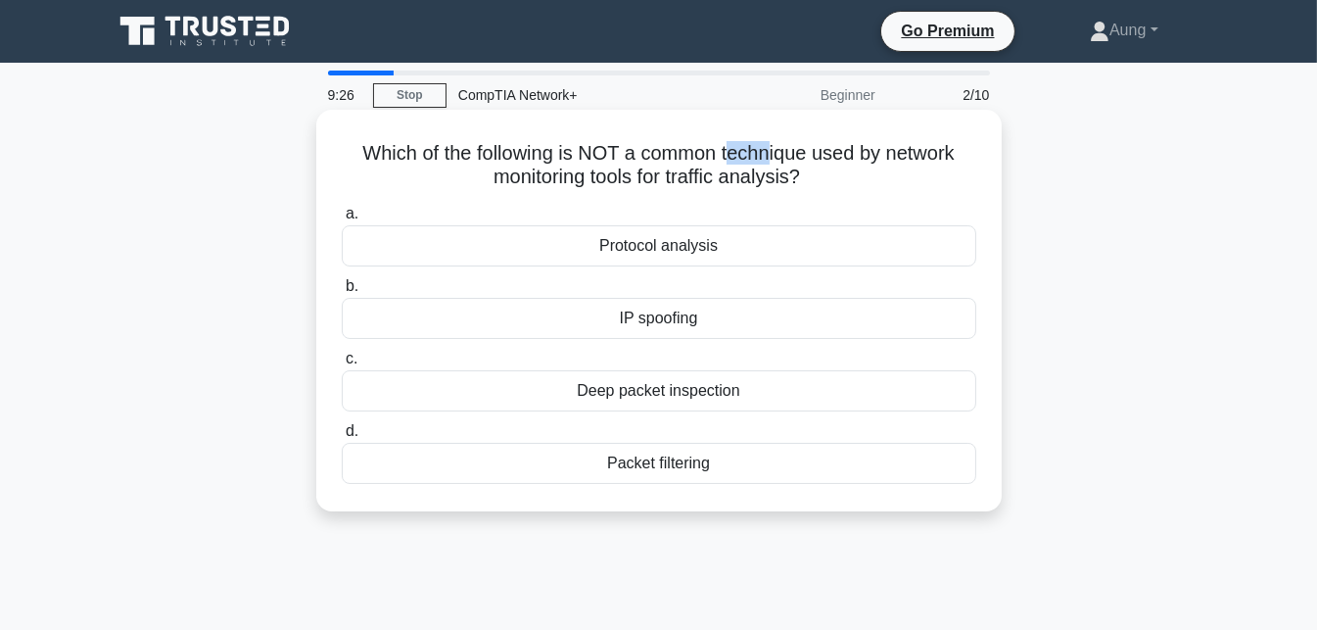
click at [774, 150] on h5 "Which of the following is NOT a common technique used by network monitoring too…" at bounding box center [659, 165] width 638 height 49
drag, startPoint x: 579, startPoint y: 159, endPoint x: 797, endPoint y: 157, distance: 218.4
click at [796, 157] on h5 "Which of the following is NOT a common technique used by network monitoring too…" at bounding box center [659, 165] width 638 height 49
click at [778, 152] on h5 "Which of the following is NOT a common technique used by network monitoring too…" at bounding box center [659, 165] width 638 height 49
click at [569, 150] on h5 "Which of the following is NOT a common technique used by network monitoring too…" at bounding box center [659, 165] width 638 height 49
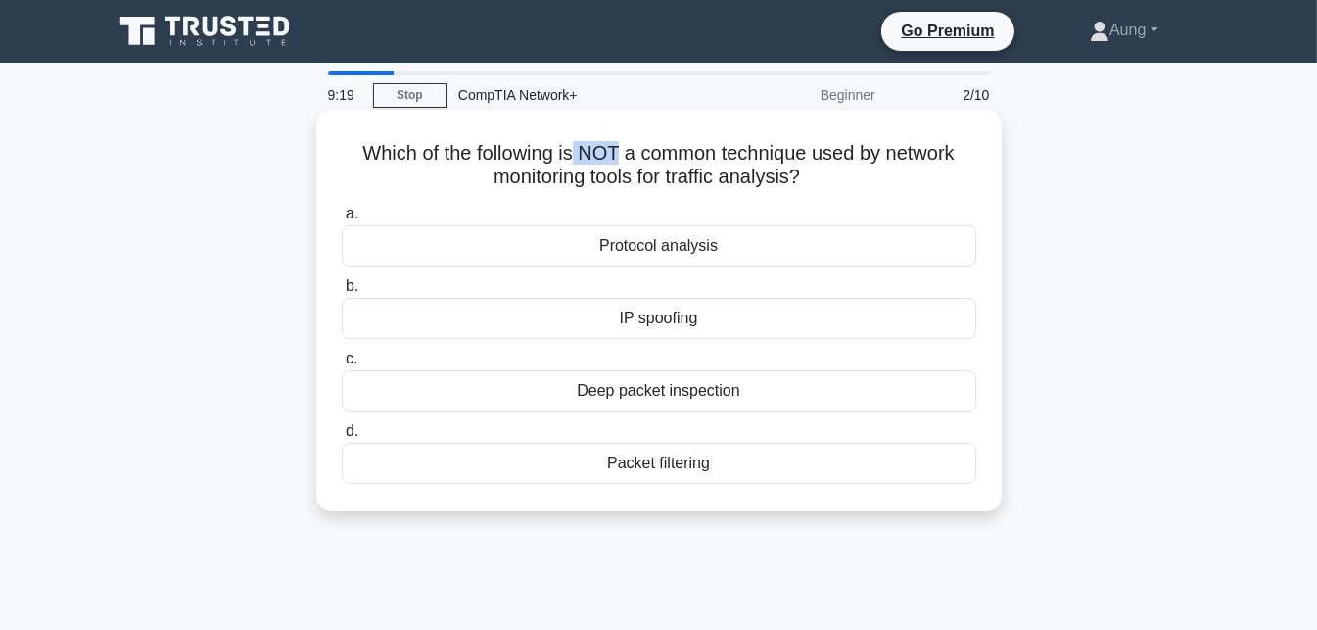
click at [615, 157] on h5 "Which of the following is NOT a common technique used by network monitoring too…" at bounding box center [659, 165] width 638 height 49
drag, startPoint x: 623, startPoint y: 154, endPoint x: 805, endPoint y: 152, distance: 182.2
click at [805, 152] on h5 "Which of the following is NOT a common technique used by network monitoring too…" at bounding box center [659, 165] width 638 height 49
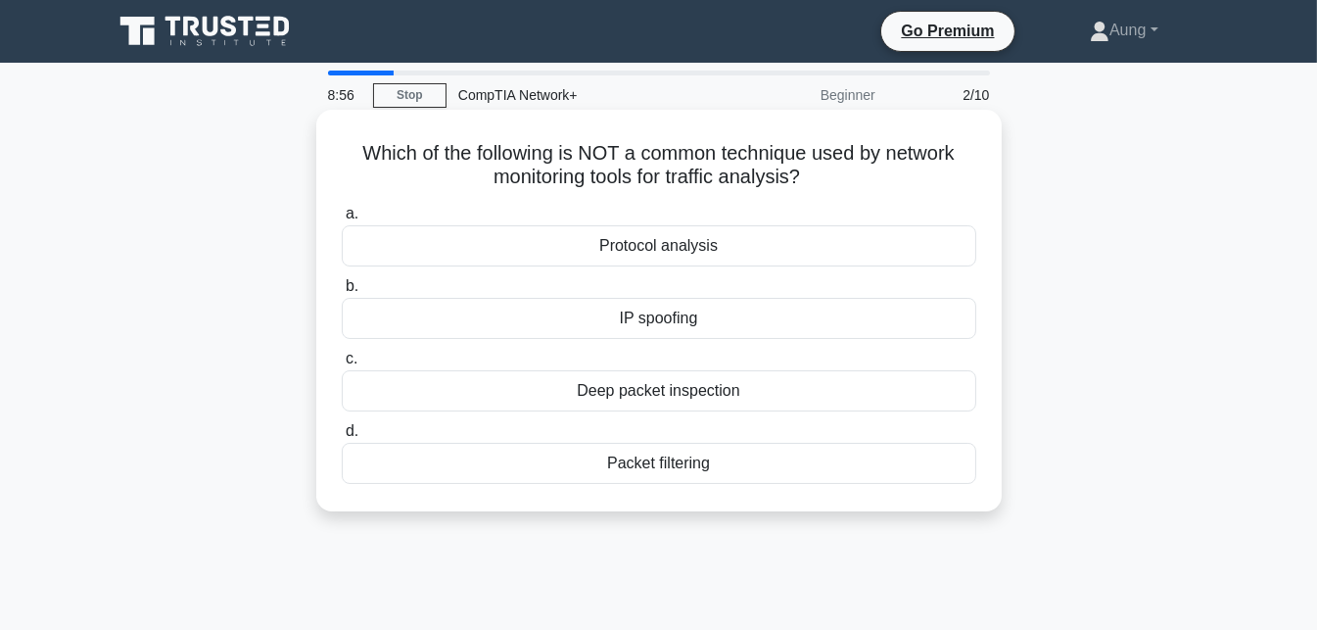
click at [731, 399] on div "Deep packet inspection" at bounding box center [659, 390] width 635 height 41
click at [342, 365] on input "c. Deep packet inspection" at bounding box center [342, 359] width 0 height 13
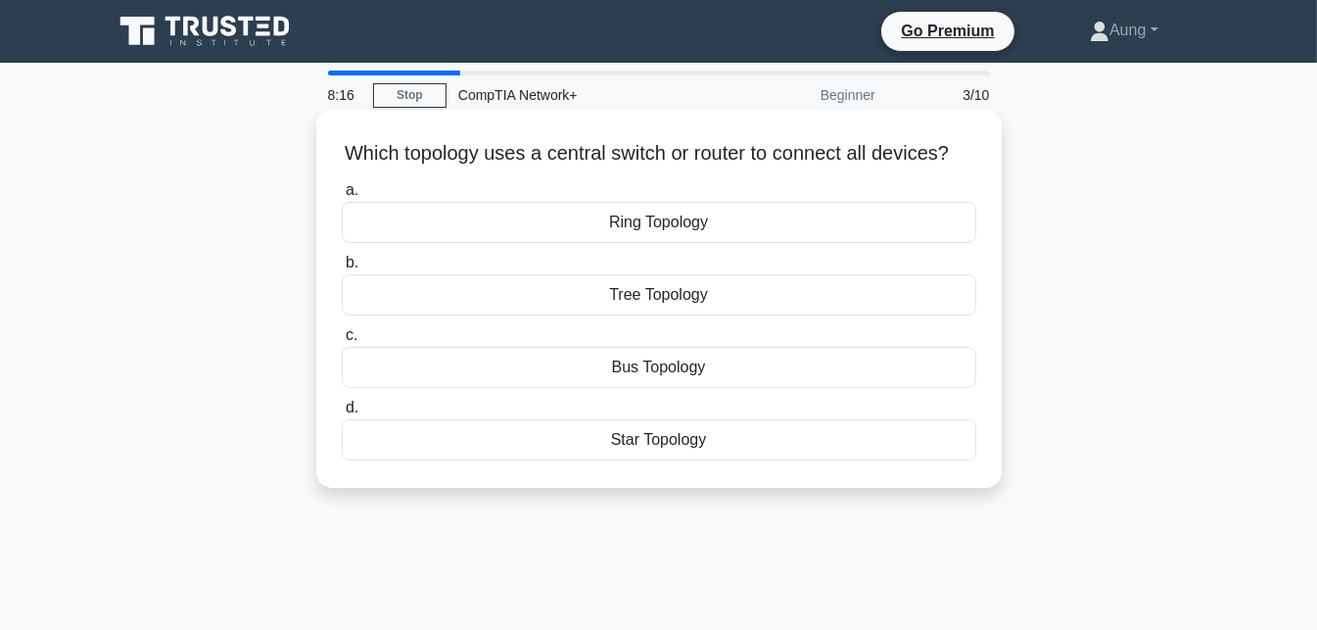
click at [643, 460] on div "Star Topology" at bounding box center [659, 439] width 635 height 41
click at [342, 414] on input "d. Star Topology" at bounding box center [342, 407] width 0 height 13
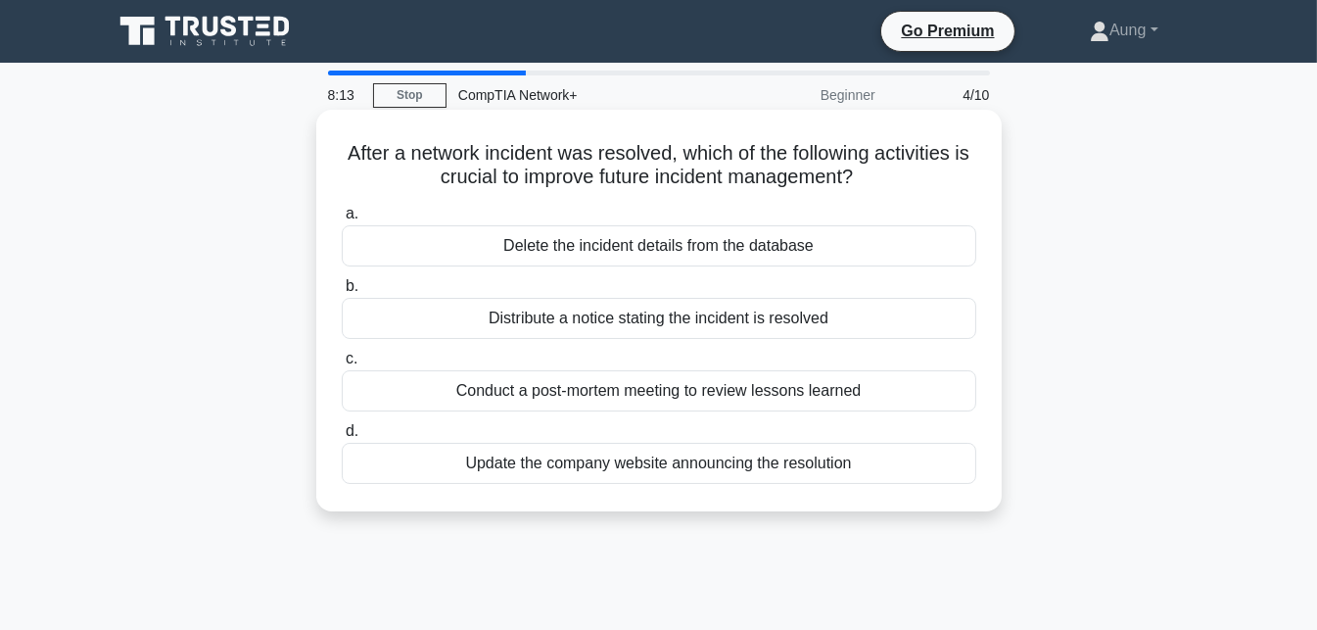
click at [505, 149] on h5 "After a network incident was resolved, which of the following activities is cru…" at bounding box center [659, 165] width 638 height 49
click at [532, 186] on h5 "After a network incident was resolved, which of the following activities is cru…" at bounding box center [659, 165] width 638 height 49
click at [618, 149] on h5 "After a network incident was resolved, which of the following activities is cru…" at bounding box center [659, 165] width 638 height 49
drag, startPoint x: 618, startPoint y: 149, endPoint x: 608, endPoint y: 159, distance: 13.8
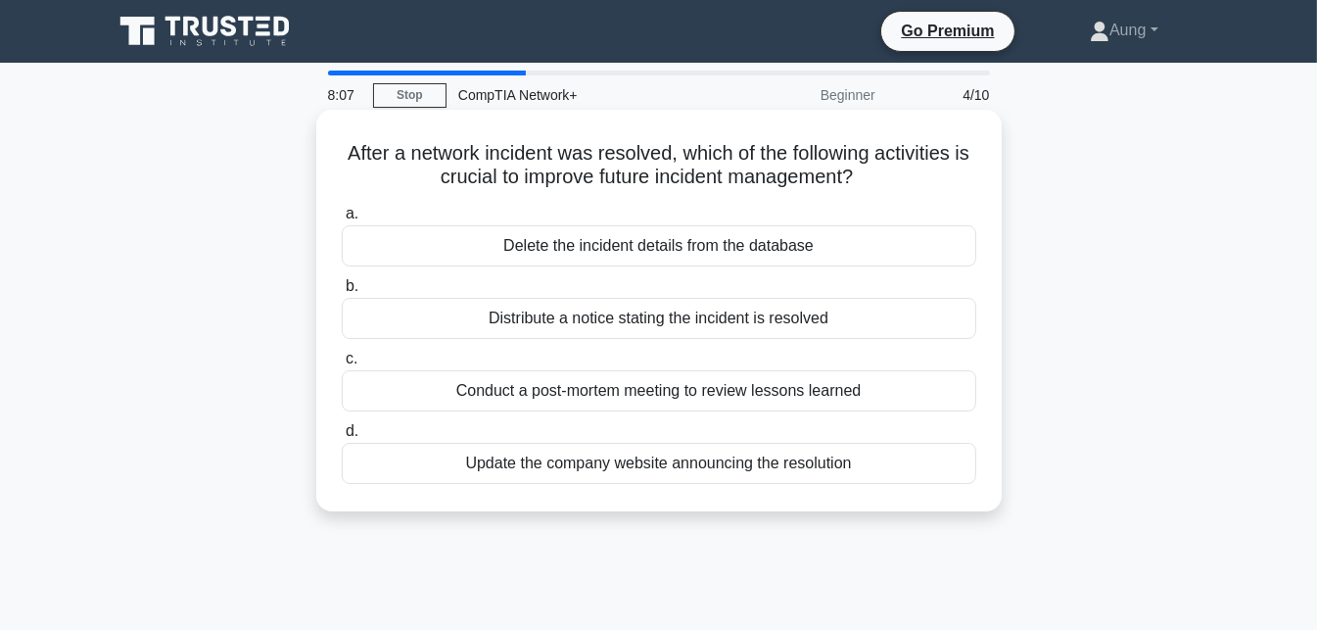
click at [608, 159] on h5 "After a network incident was resolved, which of the following activities is cru…" at bounding box center [659, 165] width 638 height 49
click at [521, 158] on h5 "After a network incident was resolved, which of the following activities is cru…" at bounding box center [659, 165] width 638 height 49
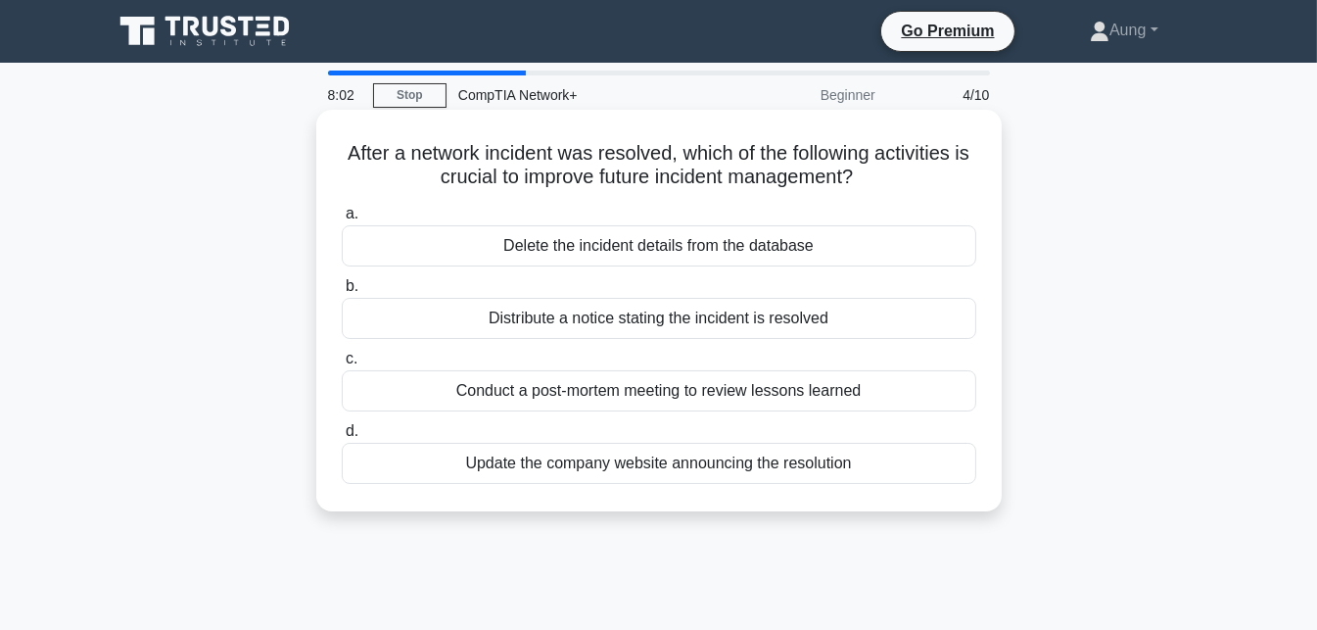
click at [541, 168] on h5 "After a network incident was resolved, which of the following activities is cru…" at bounding box center [659, 165] width 638 height 49
click at [442, 177] on h5 "After a network incident was resolved, which of the following activities is cru…" at bounding box center [659, 165] width 638 height 49
click at [501, 205] on label "a. Delete the incident details from the database" at bounding box center [659, 234] width 635 height 65
click at [342, 208] on input "a. Delete the incident details from the database" at bounding box center [342, 214] width 0 height 13
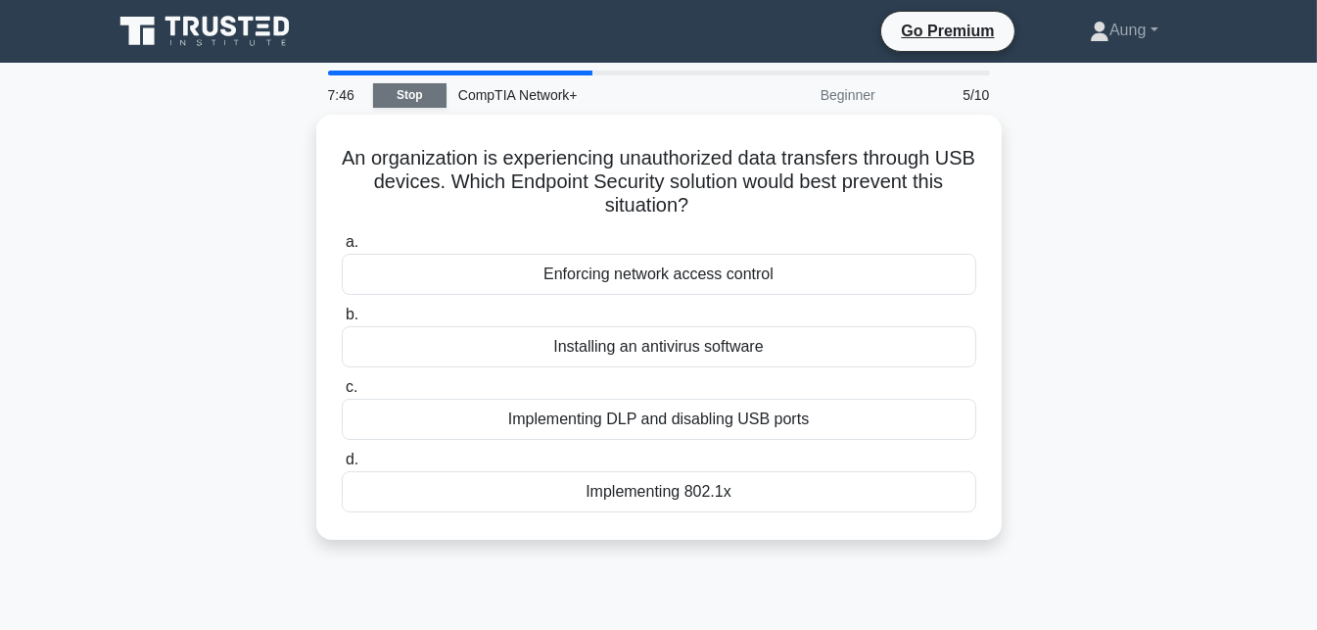
click at [409, 104] on link "Stop" at bounding box center [409, 95] width 73 height 24
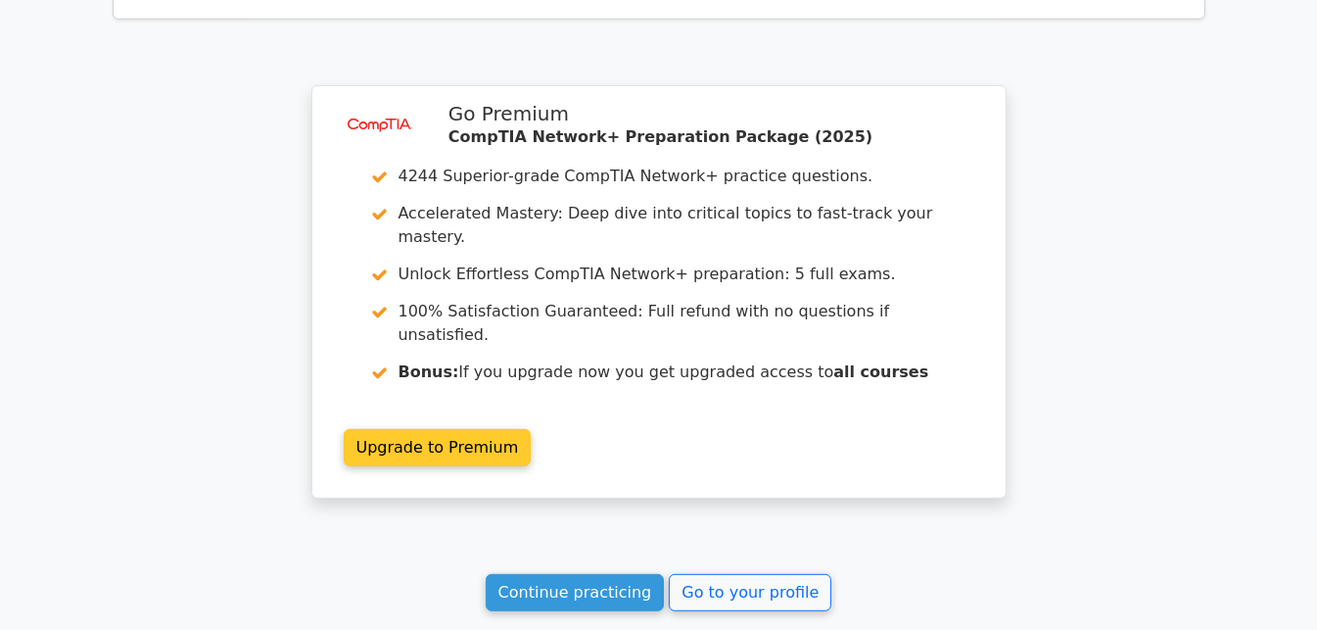
scroll to position [1615, 0]
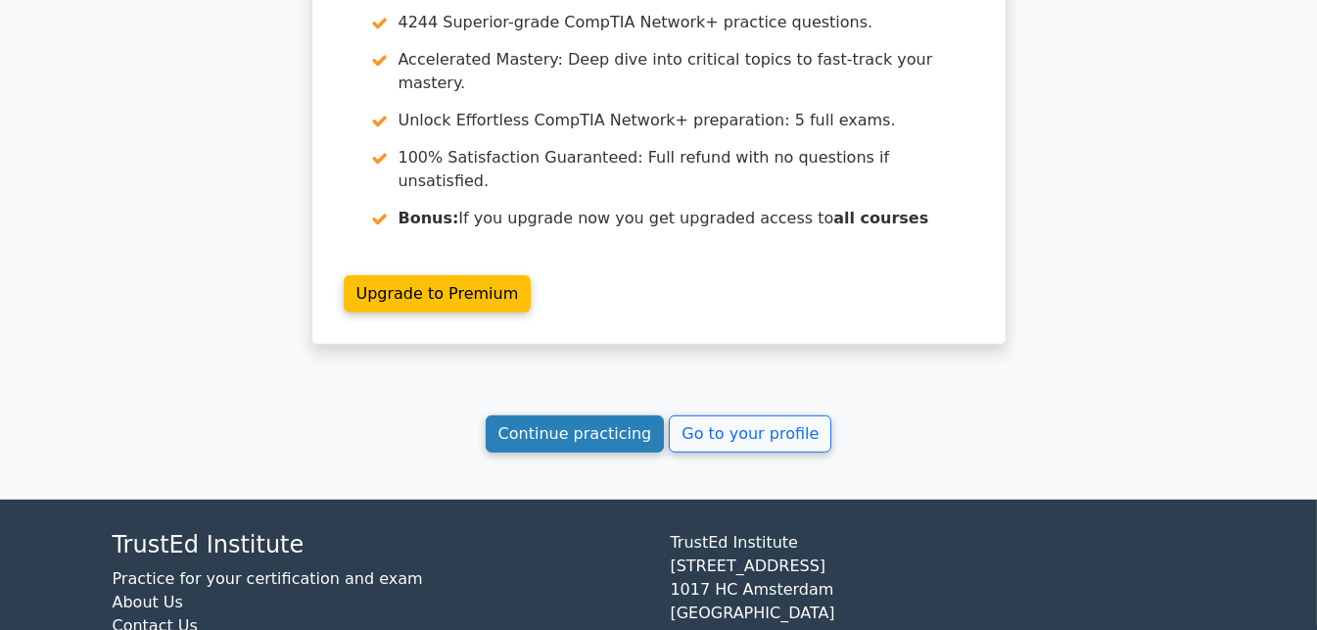
click at [581, 415] on link "Continue practicing" at bounding box center [575, 433] width 179 height 37
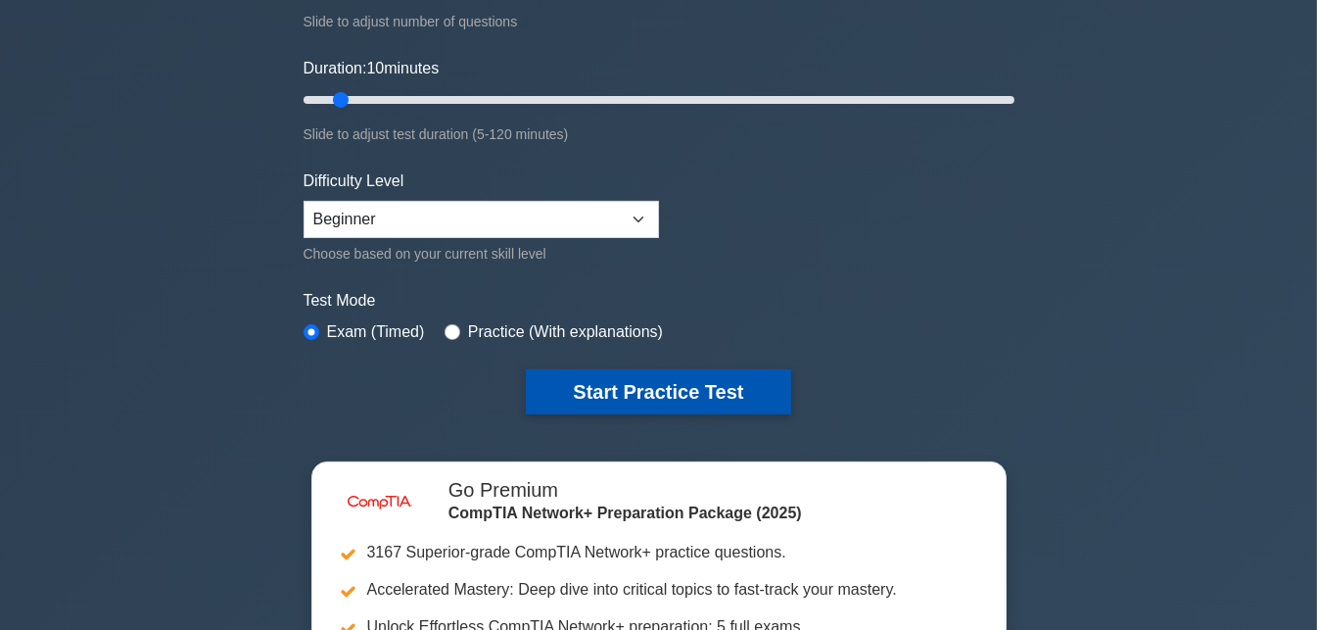
scroll to position [294, 0]
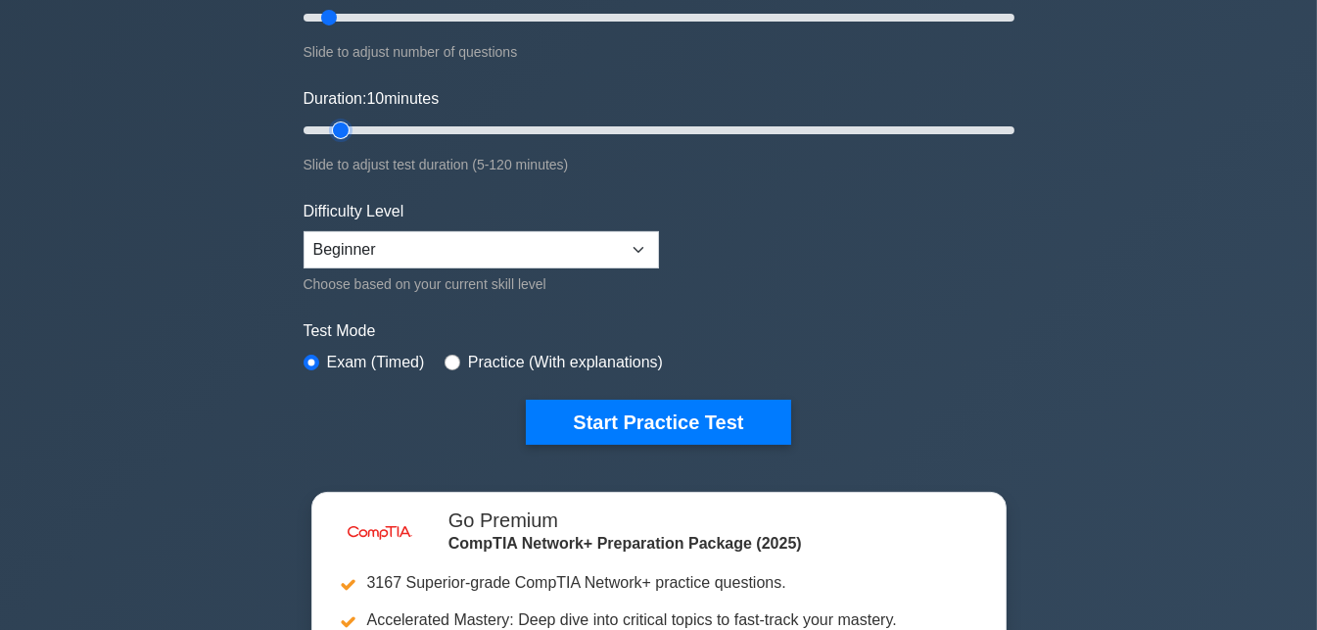
click at [351, 123] on input "Duration: 10 minutes" at bounding box center [659, 130] width 711 height 24
type input "15"
click at [366, 128] on input "Duration: 10 minutes" at bounding box center [659, 130] width 711 height 24
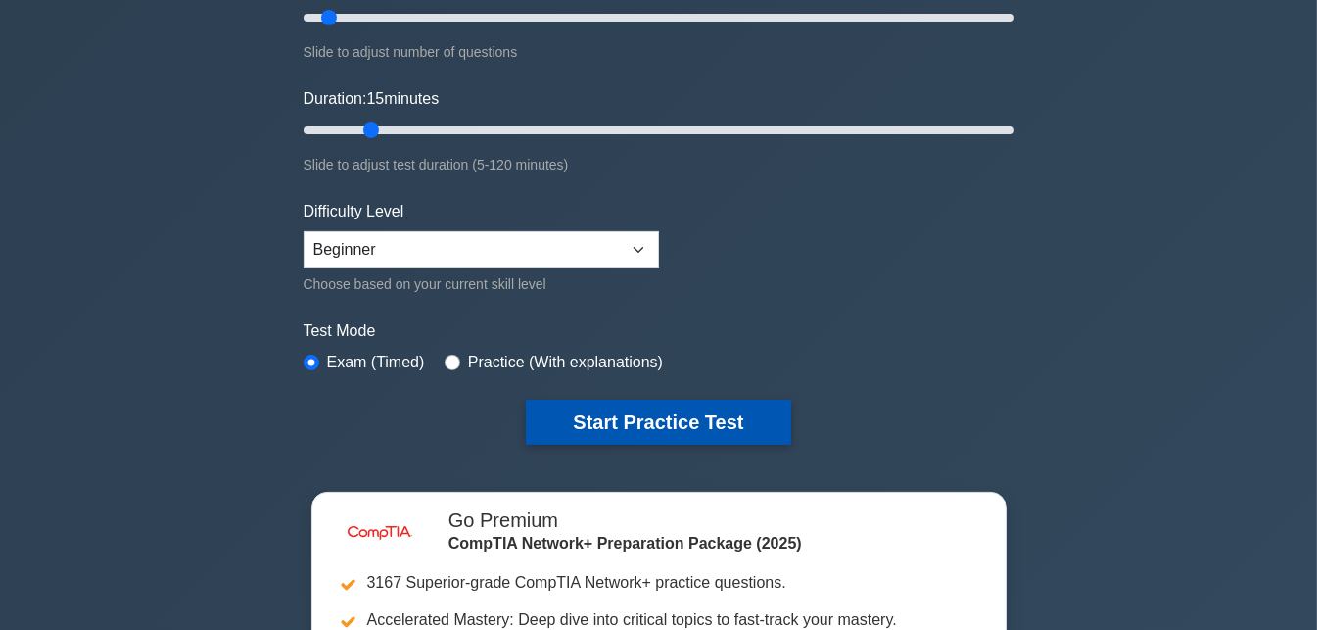
click at [594, 408] on button "Start Practice Test" at bounding box center [658, 422] width 264 height 45
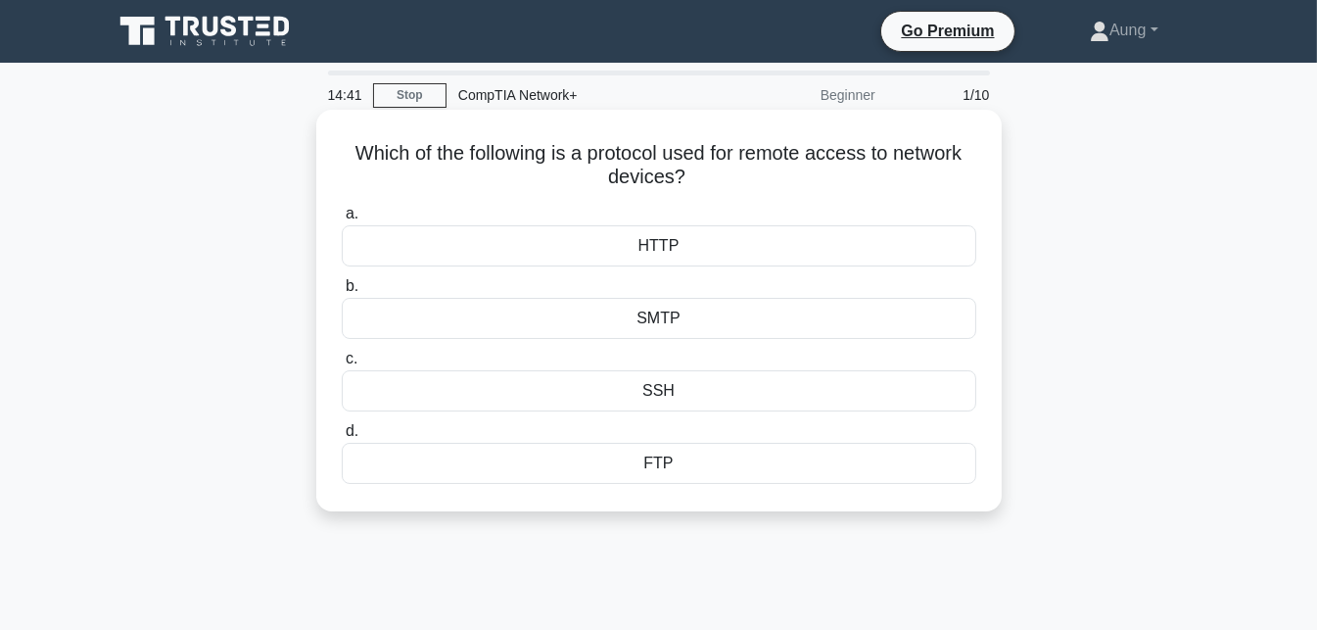
click at [643, 400] on div "SSH" at bounding box center [659, 390] width 635 height 41
click at [342, 365] on input "c. SSH" at bounding box center [342, 359] width 0 height 13
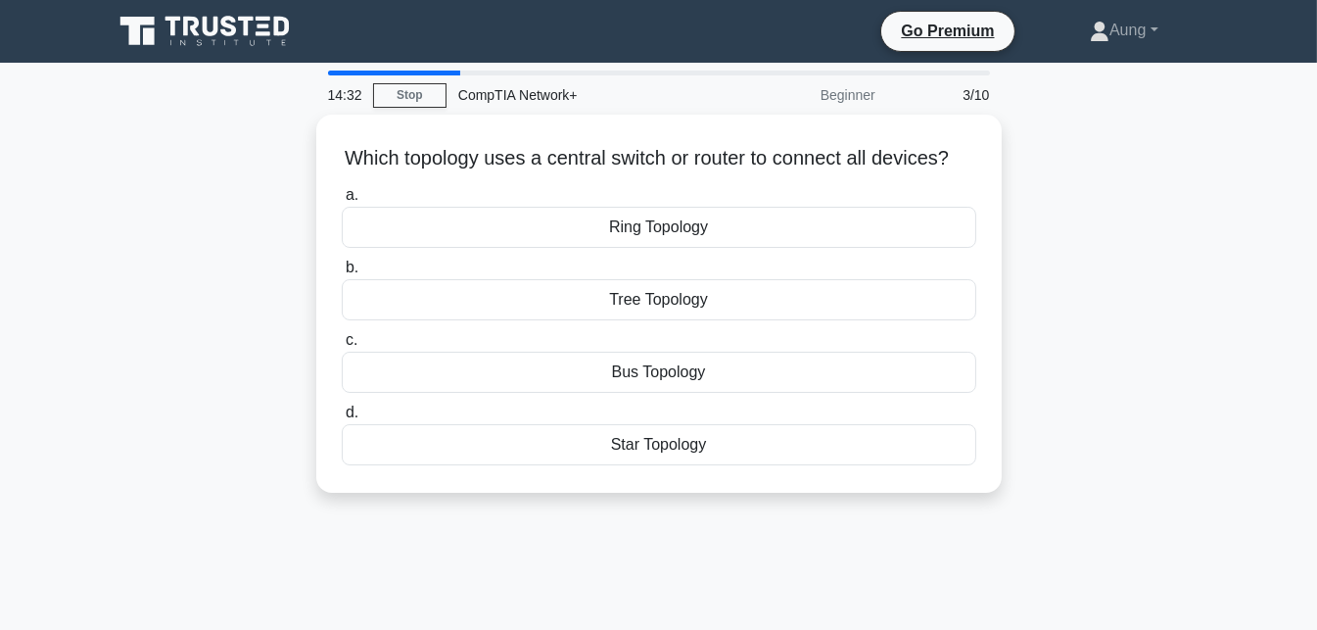
click at [427, 81] on div "14:32 Stop CompTIA Network+ Beginner 3/10" at bounding box center [658, 94] width 685 height 39
click at [427, 84] on link "Stop" at bounding box center [409, 95] width 73 height 24
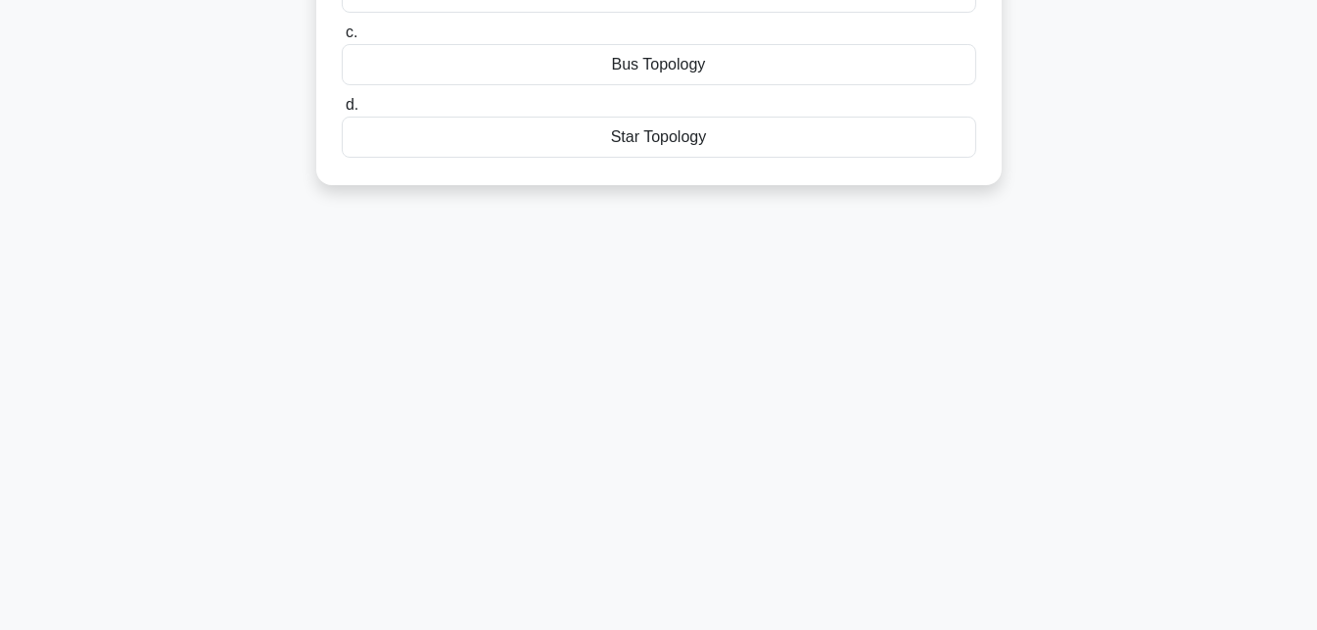
scroll to position [392, 0]
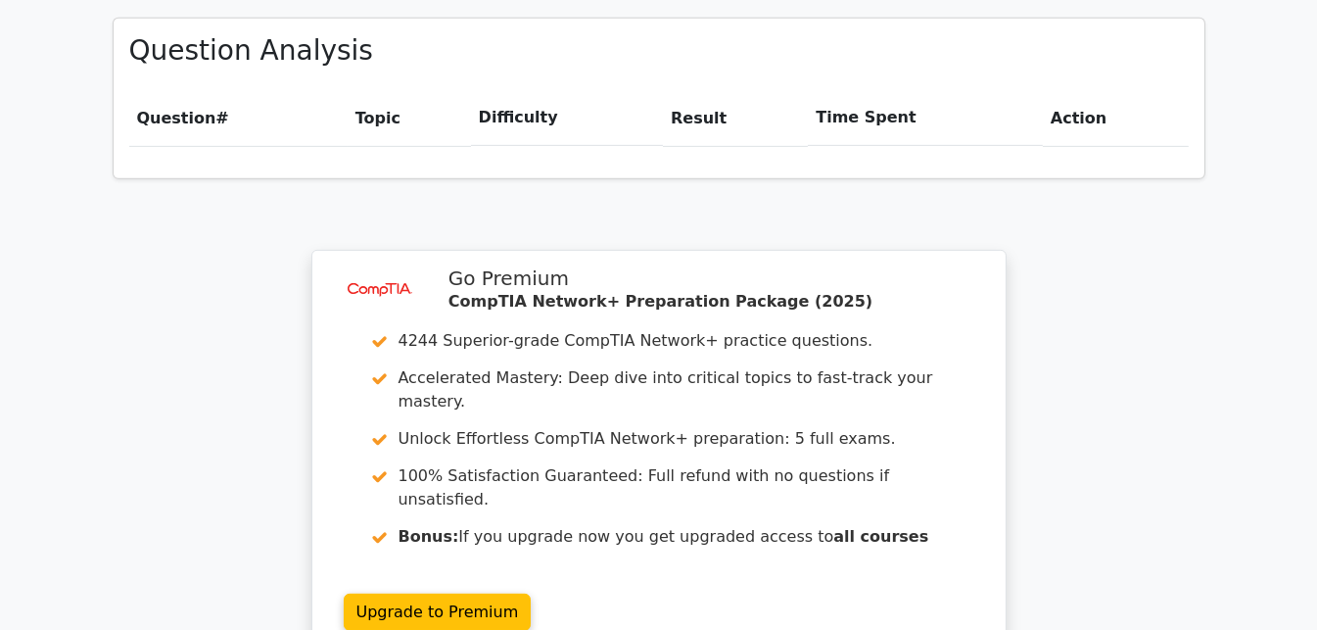
scroll to position [1469, 0]
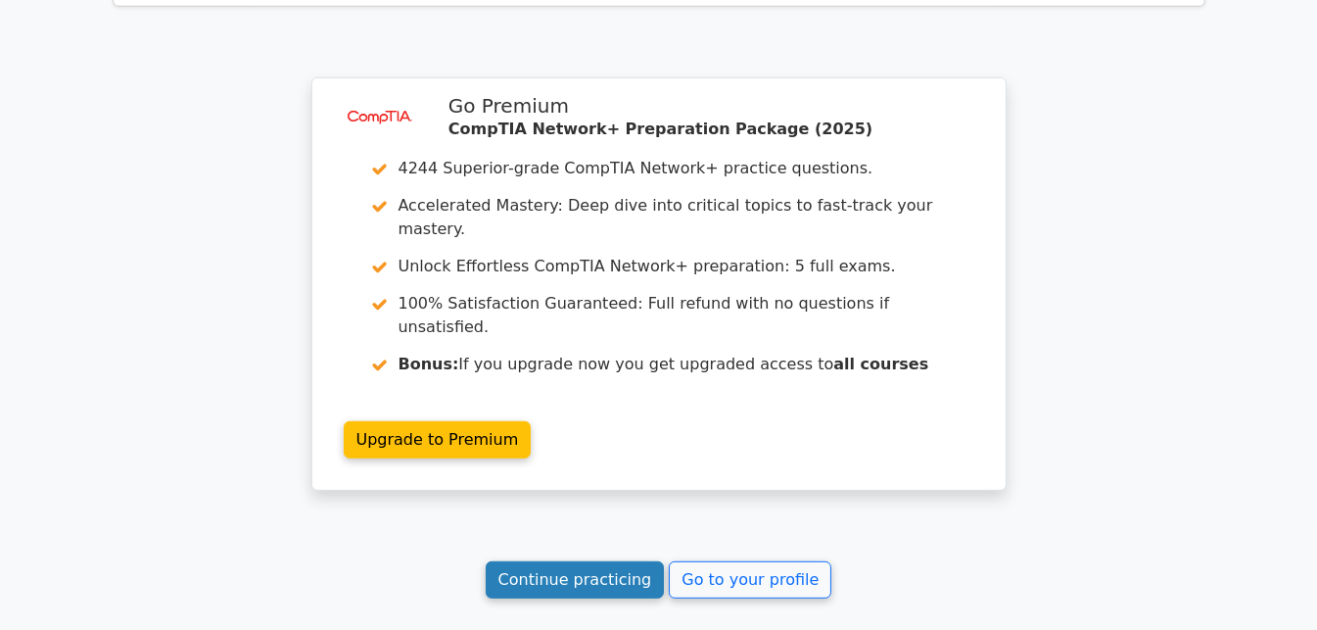
click at [580, 561] on link "Continue practicing" at bounding box center [575, 579] width 179 height 37
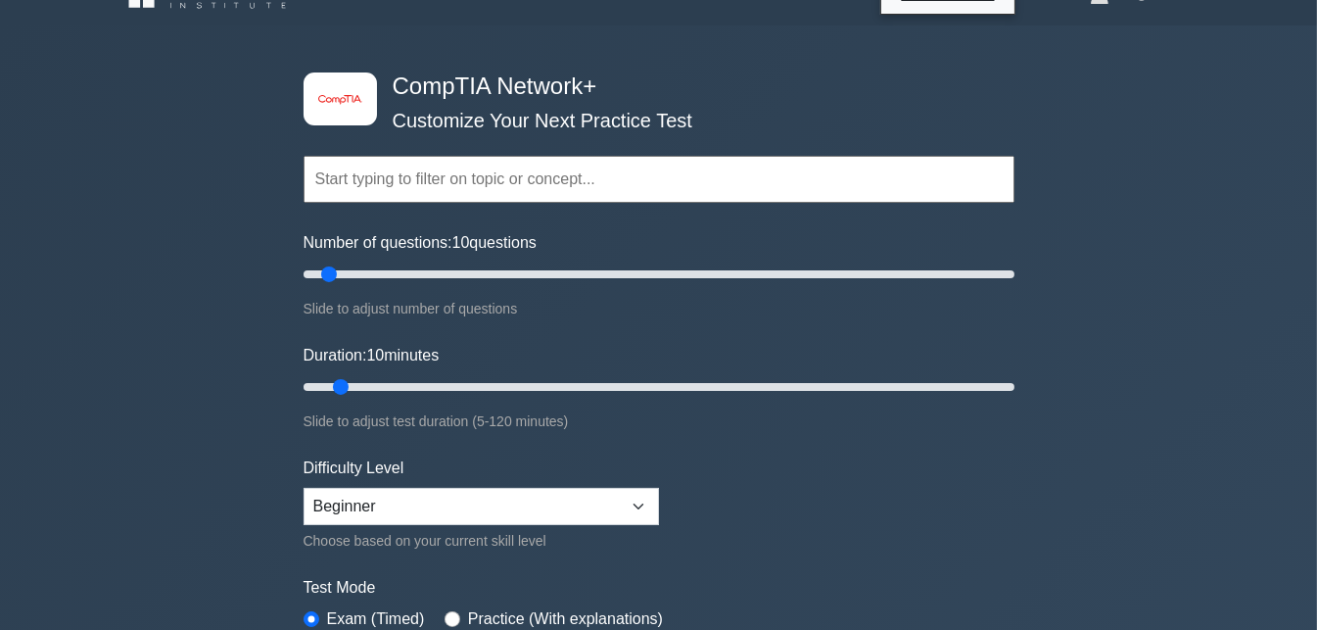
scroll to position [294, 0]
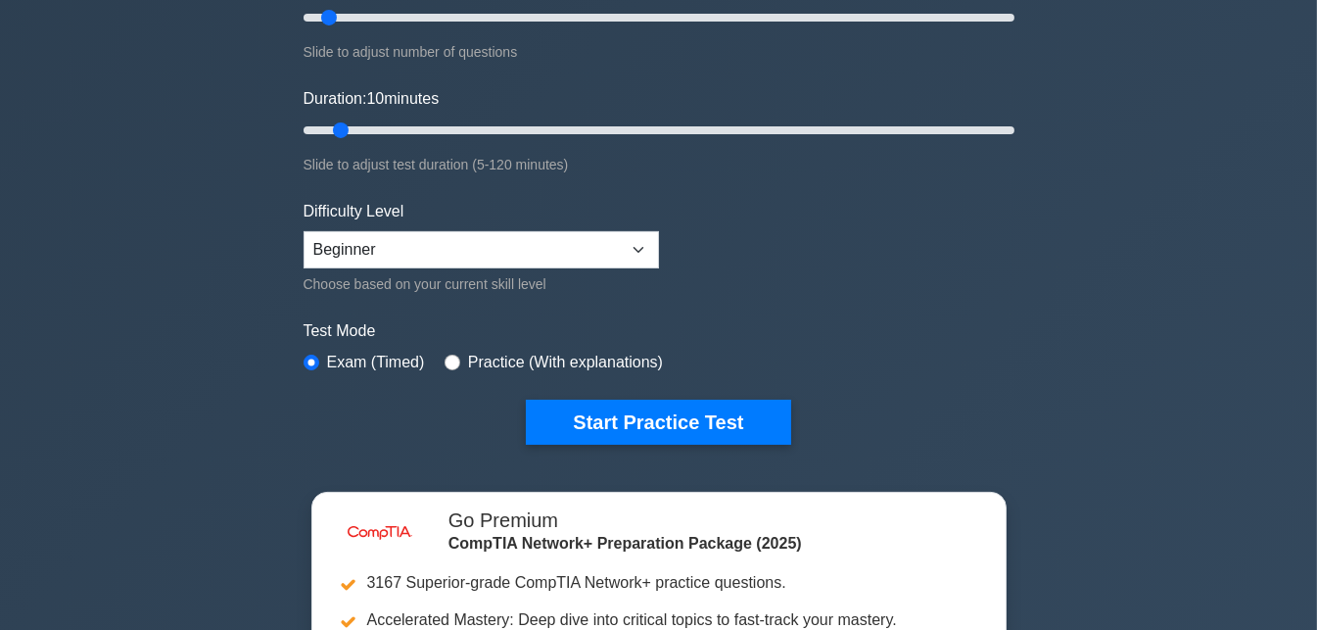
click at [518, 418] on div "Start Practice Test" at bounding box center [659, 422] width 711 height 45
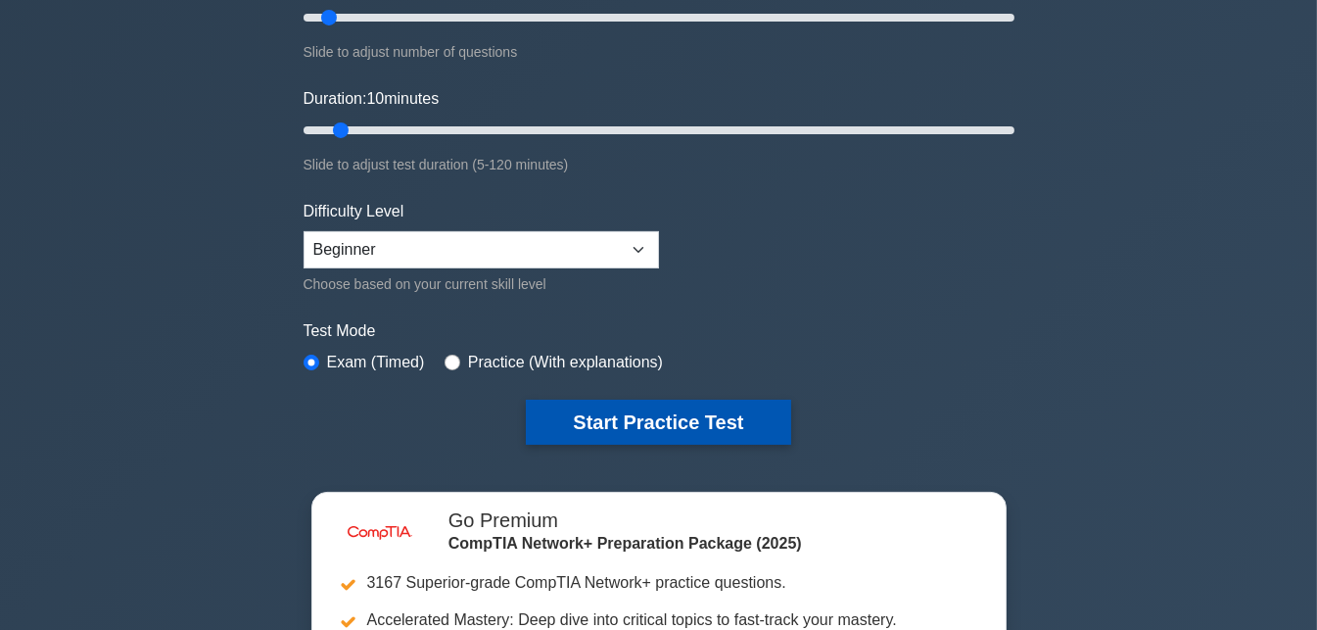
click at [573, 422] on button "Start Practice Test" at bounding box center [658, 422] width 264 height 45
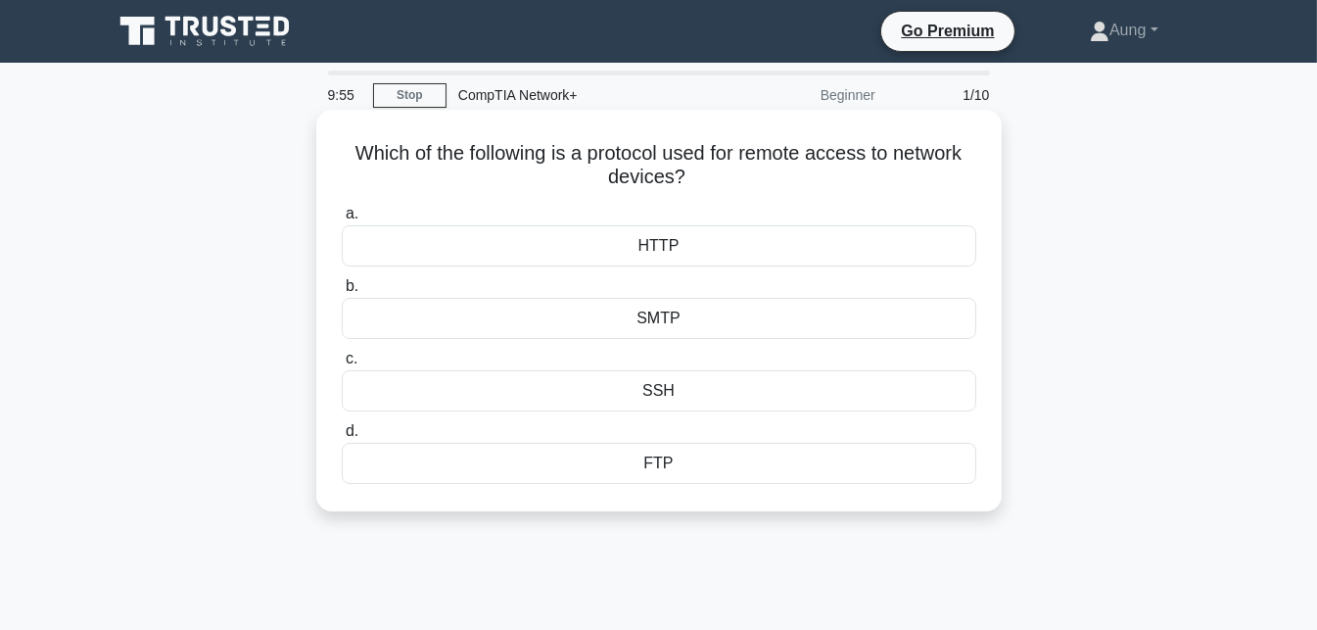
click at [612, 399] on div "SSH" at bounding box center [659, 390] width 635 height 41
click at [342, 365] on input "c. SSH" at bounding box center [342, 359] width 0 height 13
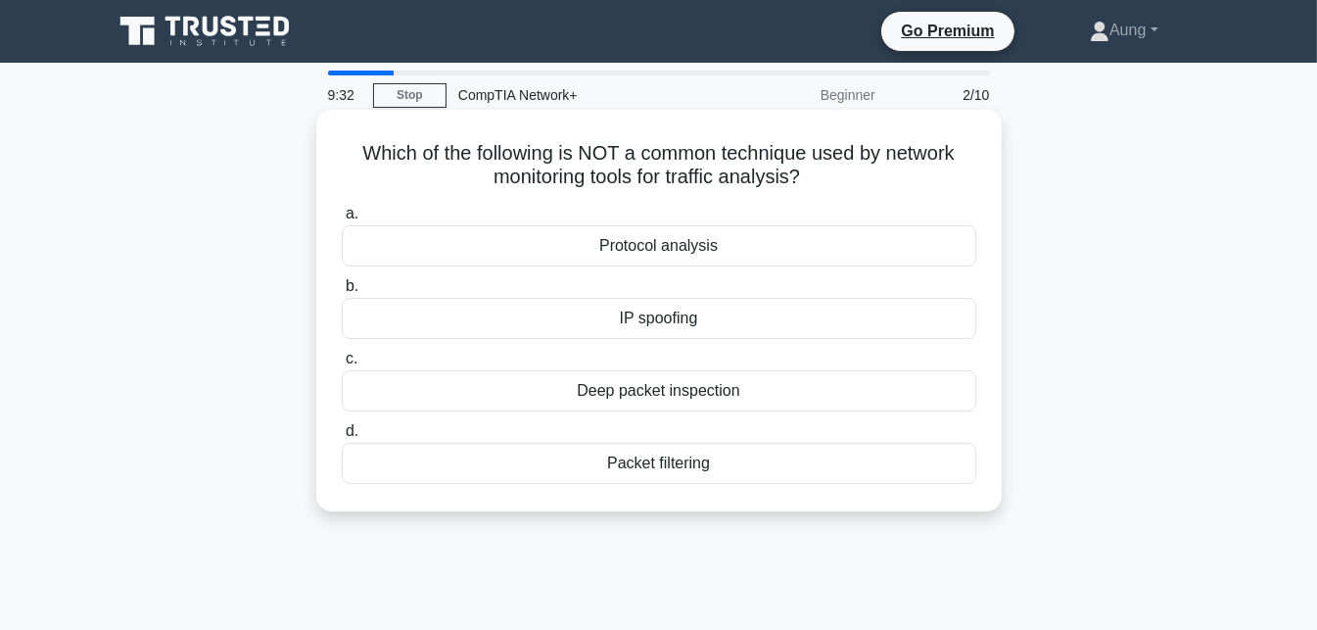
click at [667, 243] on div "Protocol analysis" at bounding box center [659, 245] width 635 height 41
click at [342, 220] on input "a. Protocol analysis" at bounding box center [342, 214] width 0 height 13
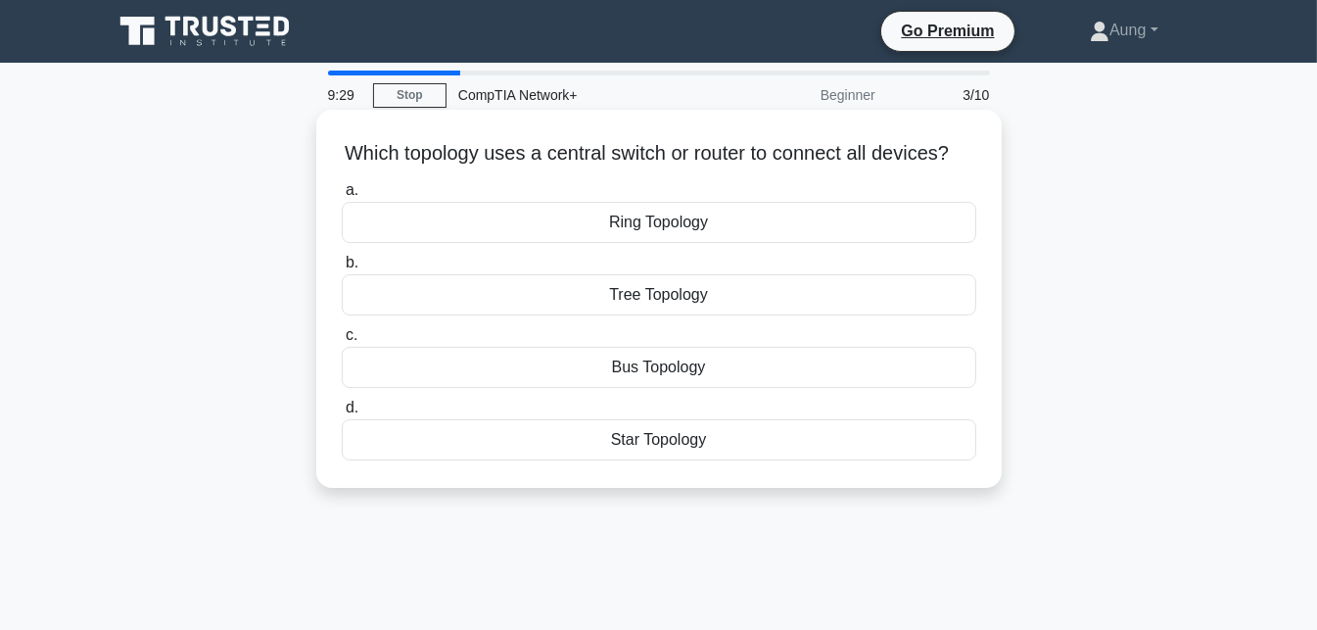
click at [636, 455] on div "Star Topology" at bounding box center [659, 439] width 635 height 41
click at [342, 414] on input "d. Star Topology" at bounding box center [342, 407] width 0 height 13
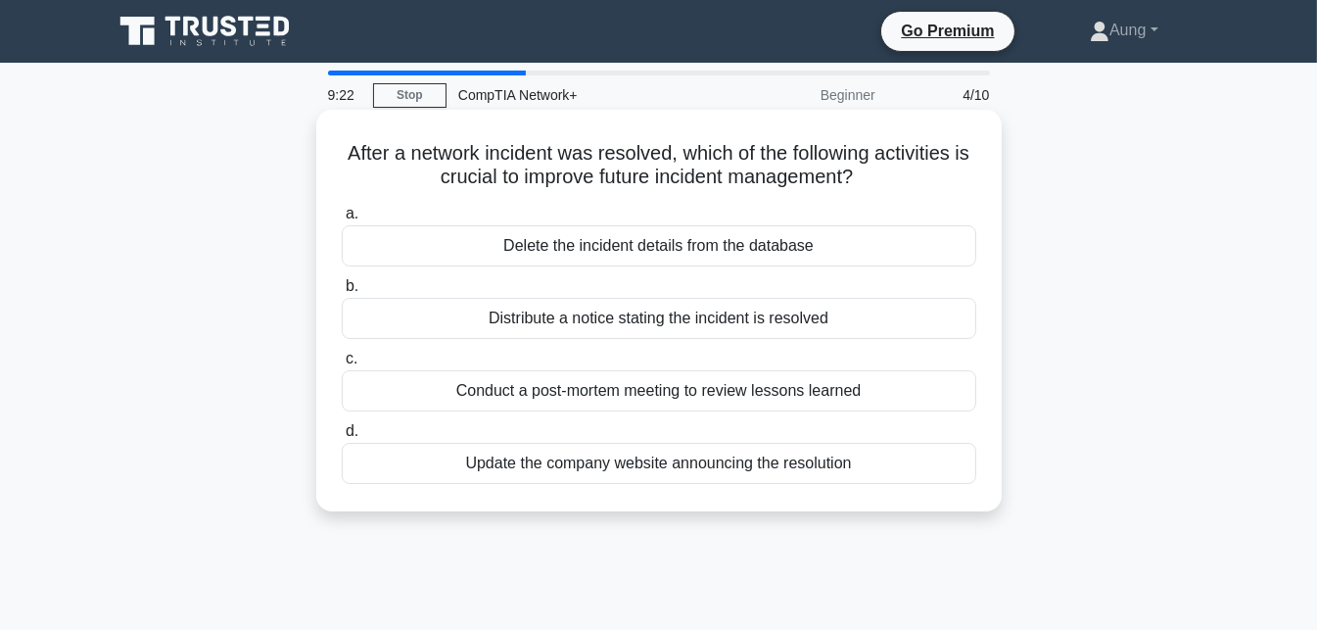
click at [481, 182] on h5 "After a network incident was resolved, which of the following activities is cru…" at bounding box center [659, 165] width 638 height 49
click at [514, 150] on h5 "After a network incident was resolved, which of the following activities is cru…" at bounding box center [659, 165] width 638 height 49
click at [581, 141] on h5 "After a network incident was resolved, which of the following activities is cru…" at bounding box center [659, 165] width 638 height 49
click at [686, 401] on div "Conduct a post-mortem meeting to review lessons learned" at bounding box center [659, 390] width 635 height 41
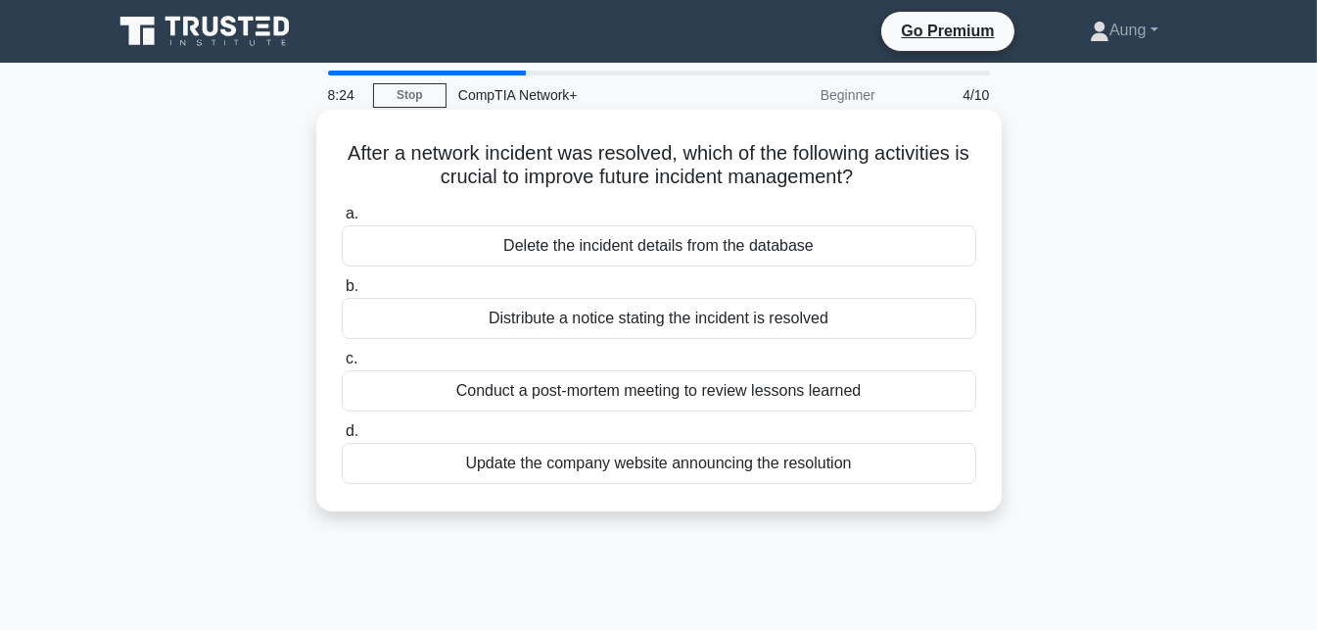
click at [342, 365] on input "c. Conduct a post-mortem meeting to review lessons learned" at bounding box center [342, 359] width 0 height 13
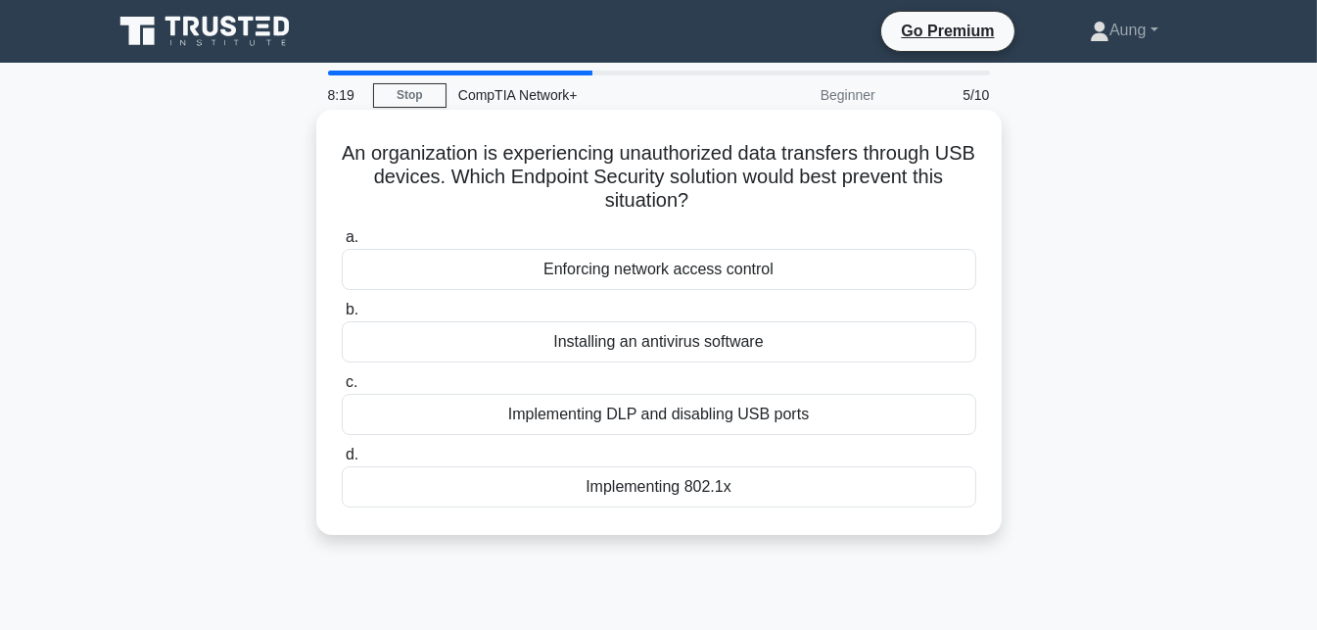
click at [619, 145] on h5 "An organization is experiencing unauthorized data transfers through USB devices…" at bounding box center [659, 177] width 638 height 72
click at [612, 141] on h5 "An organization is experiencing unauthorized data transfers through USB devices…" at bounding box center [659, 177] width 638 height 72
drag, startPoint x: 636, startPoint y: 145, endPoint x: 752, endPoint y: 145, distance: 116.5
click at [752, 145] on h5 "An organization is experiencing unauthorized data transfers through USB devices…" at bounding box center [659, 177] width 638 height 72
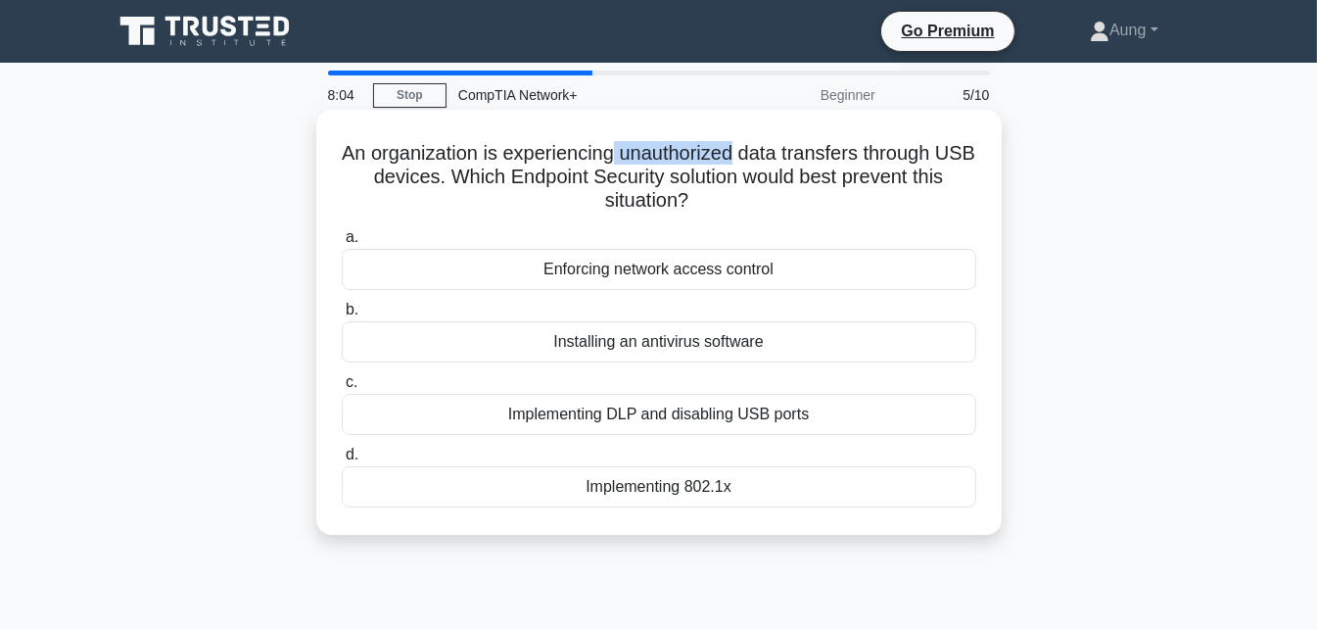
click at [731, 133] on div "An organization is experiencing unauthorized data transfers through USB devices…" at bounding box center [659, 322] width 670 height 409
click at [709, 189] on h5 "An organization is experiencing unauthorized data transfers through USB devices…" at bounding box center [659, 177] width 638 height 72
click at [591, 415] on div "Implementing DLP and disabling USB ports" at bounding box center [659, 414] width 635 height 41
click at [342, 389] on input "c. Implementing DLP and disabling USB ports" at bounding box center [342, 382] width 0 height 13
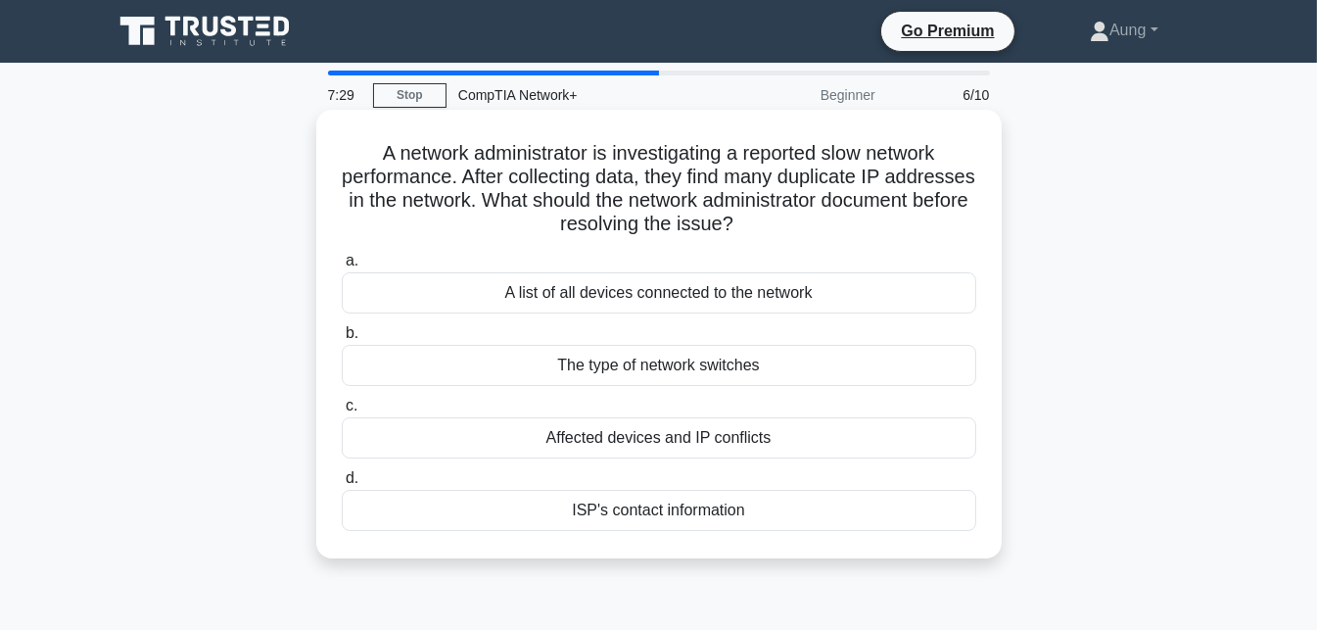
click at [659, 156] on h5 "A network administrator is investigating a reported slow network performance. A…" at bounding box center [659, 189] width 638 height 96
click at [719, 148] on h5 "A network administrator is investigating a reported slow network performance. A…" at bounding box center [659, 189] width 638 height 96
click at [747, 153] on h5 "A network administrator is investigating a reported slow network performance. A…" at bounding box center [659, 189] width 638 height 96
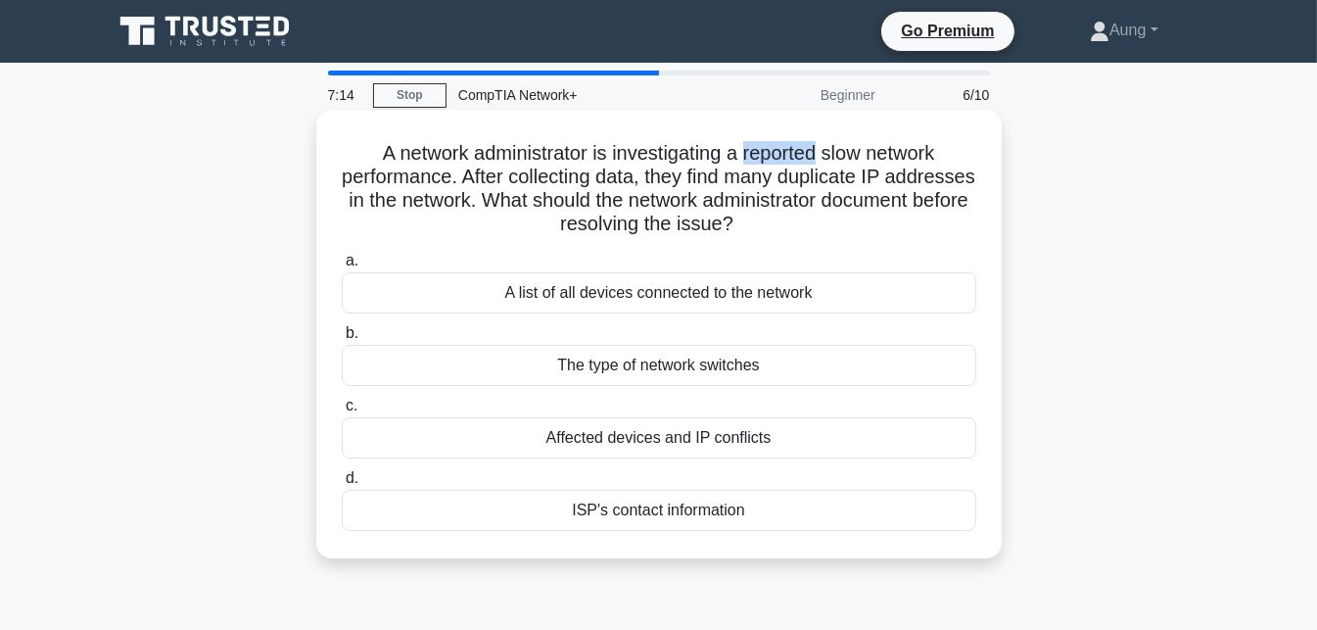
click at [782, 149] on h5 "A network administrator is investigating a reported slow network performance. A…" at bounding box center [659, 189] width 638 height 96
click at [867, 172] on h5 "A network administrator is investigating a reported slow network performance. A…" at bounding box center [659, 189] width 638 height 96
click at [916, 167] on h5 "A network administrator is investigating a reported slow network performance. A…" at bounding box center [659, 189] width 638 height 96
click at [782, 291] on div "A list of all devices connected to the network" at bounding box center [659, 292] width 635 height 41
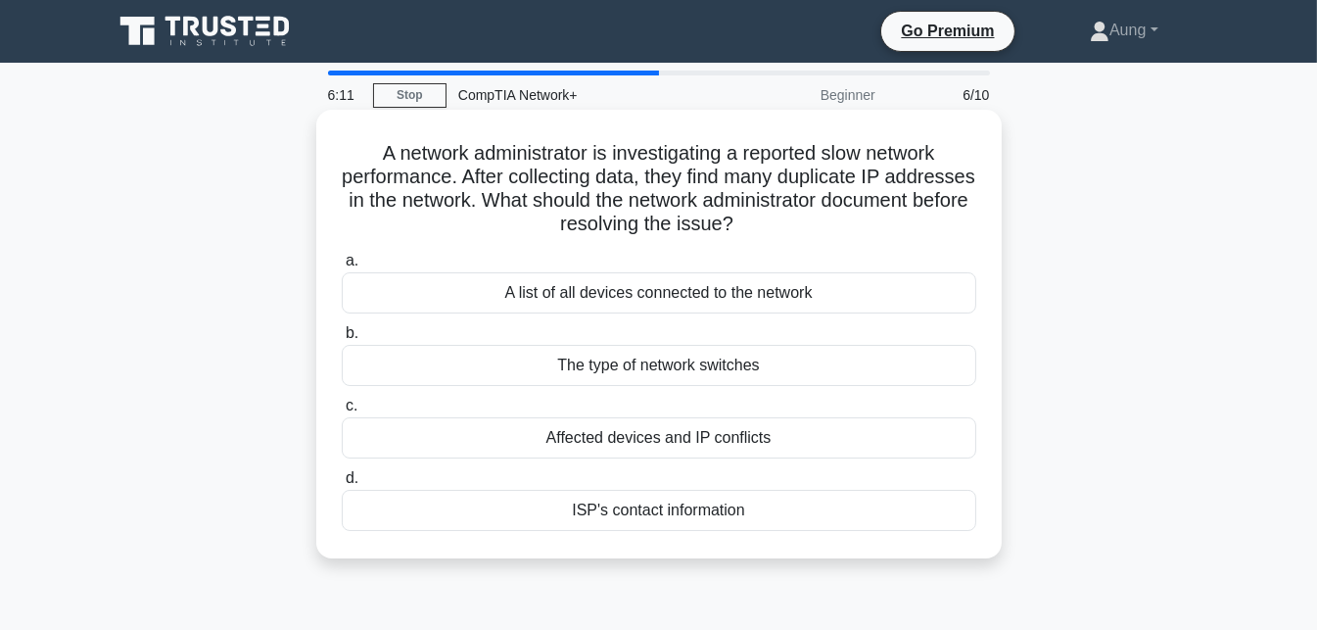
click at [342, 267] on input "a. A list of all devices connected to the network" at bounding box center [342, 261] width 0 height 13
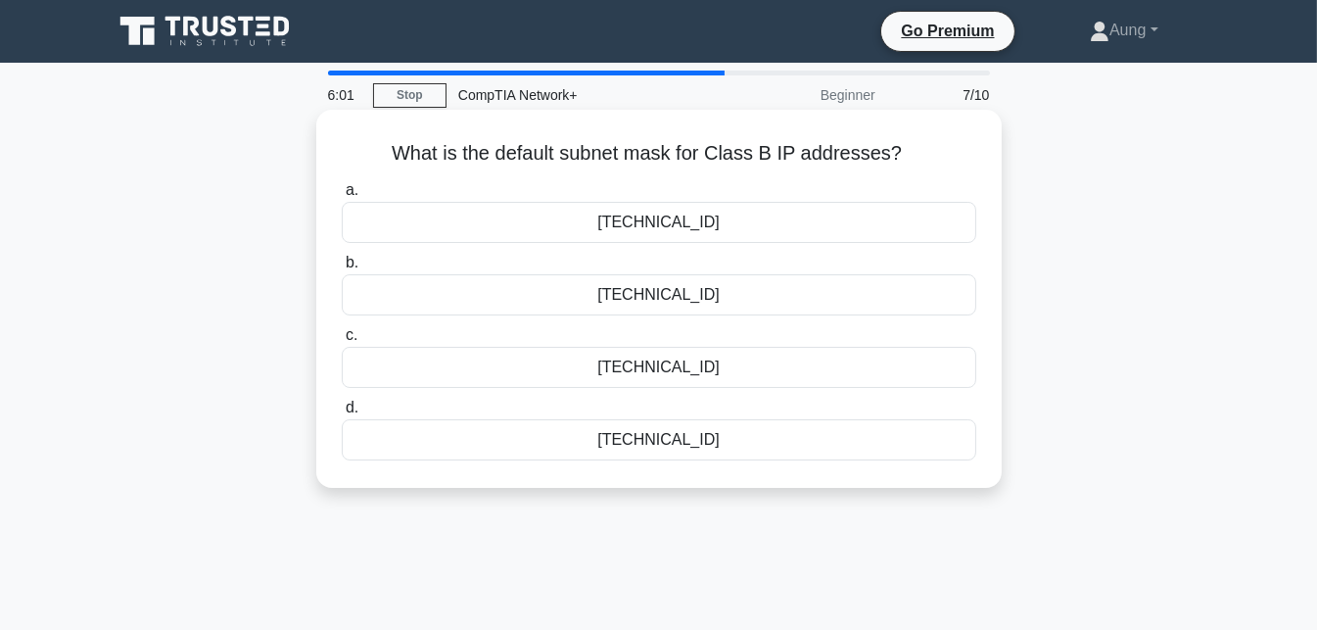
click at [728, 230] on div "255.255.0.0" at bounding box center [659, 222] width 635 height 41
click at [342, 197] on input "a. 255.255.0.0" at bounding box center [342, 190] width 0 height 13
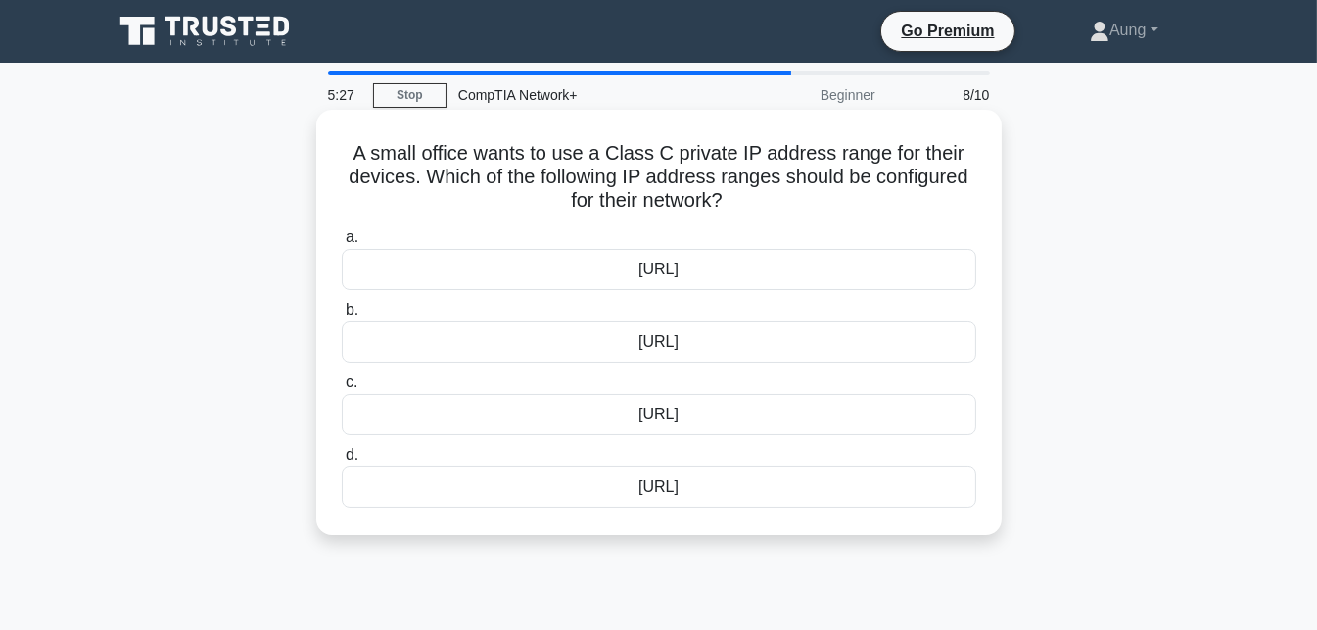
click at [676, 346] on div "192.168.0.0/16" at bounding box center [659, 341] width 635 height 41
click at [342, 316] on input "b. 192.168.0.0/16" at bounding box center [342, 310] width 0 height 13
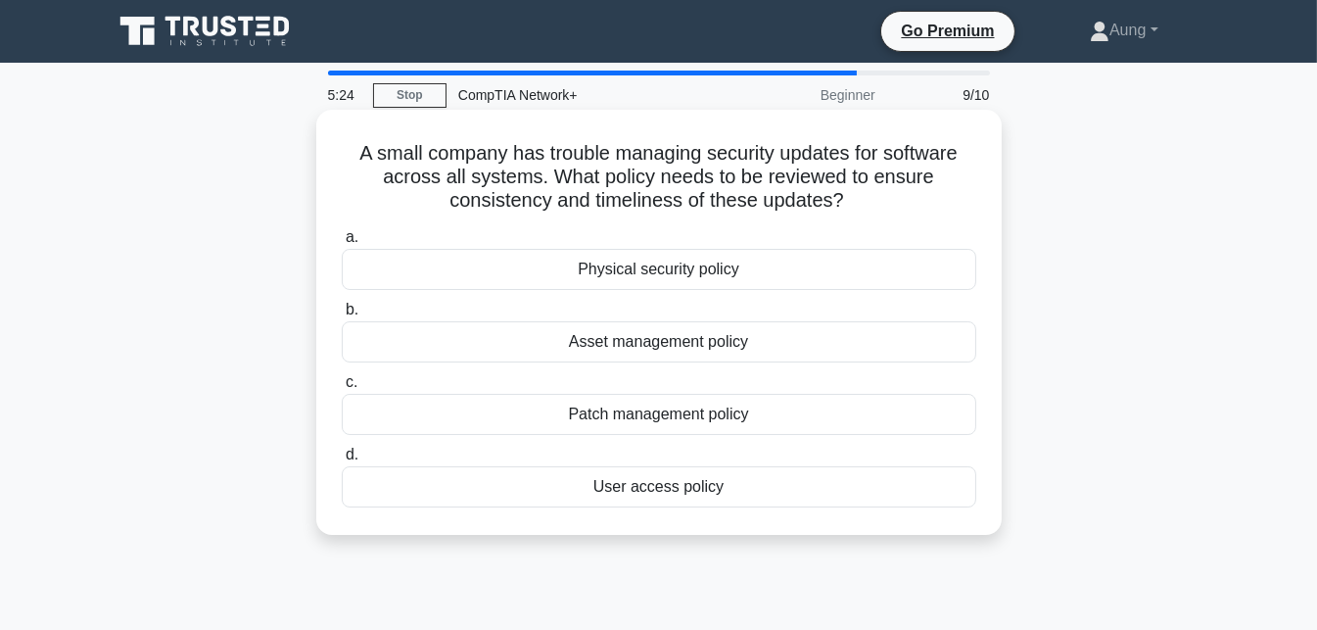
click at [581, 148] on h5 "A small company has trouble managing security updates for software across all s…" at bounding box center [659, 177] width 638 height 72
drag, startPoint x: 581, startPoint y: 148, endPoint x: 569, endPoint y: 152, distance: 12.4
click at [569, 152] on h5 "A small company has trouble managing security updates for software across all s…" at bounding box center [659, 177] width 638 height 72
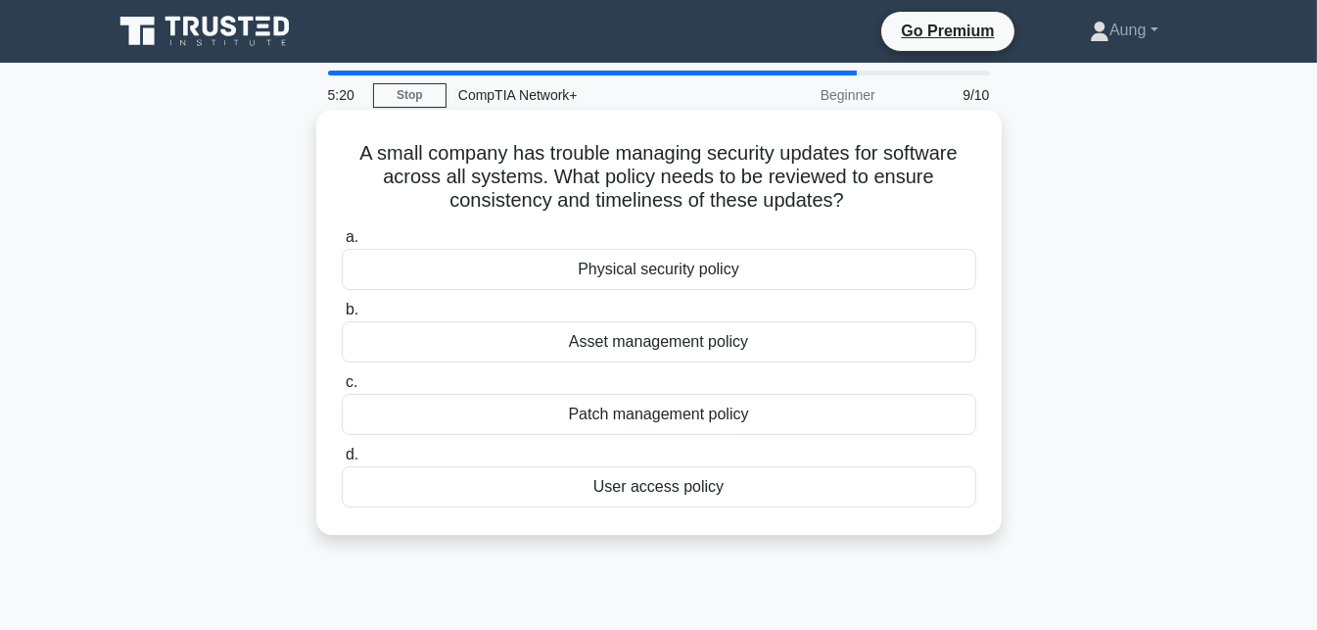
click at [569, 152] on h5 "A small company has trouble managing security updates for software across all s…" at bounding box center [659, 177] width 638 height 72
drag, startPoint x: 546, startPoint y: 151, endPoint x: 593, endPoint y: 155, distance: 47.2
click at [593, 155] on h5 "A small company has trouble managing security updates for software across all s…" at bounding box center [659, 177] width 638 height 72
drag, startPoint x: 542, startPoint y: 152, endPoint x: 605, endPoint y: 149, distance: 63.7
click at [605, 149] on h5 "A small company has trouble managing security updates for software across all s…" at bounding box center [659, 177] width 638 height 72
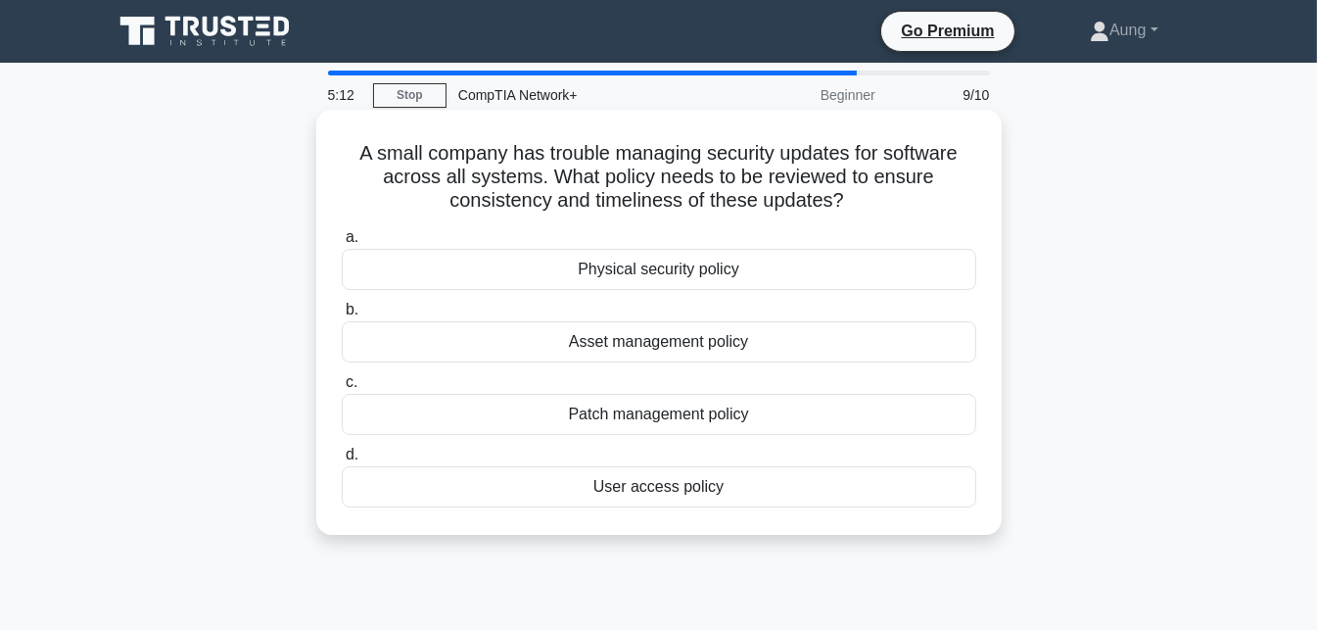
click at [645, 142] on h5 "A small company has trouble managing security updates for software across all s…" at bounding box center [659, 177] width 638 height 72
click at [408, 181] on h5 "A small company has trouble managing security updates for software across all s…" at bounding box center [659, 177] width 638 height 72
drag, startPoint x: 379, startPoint y: 178, endPoint x: 437, endPoint y: 181, distance: 57.9
click at [437, 181] on h5 "A small company has trouble managing security updates for software across all s…" at bounding box center [659, 177] width 638 height 72
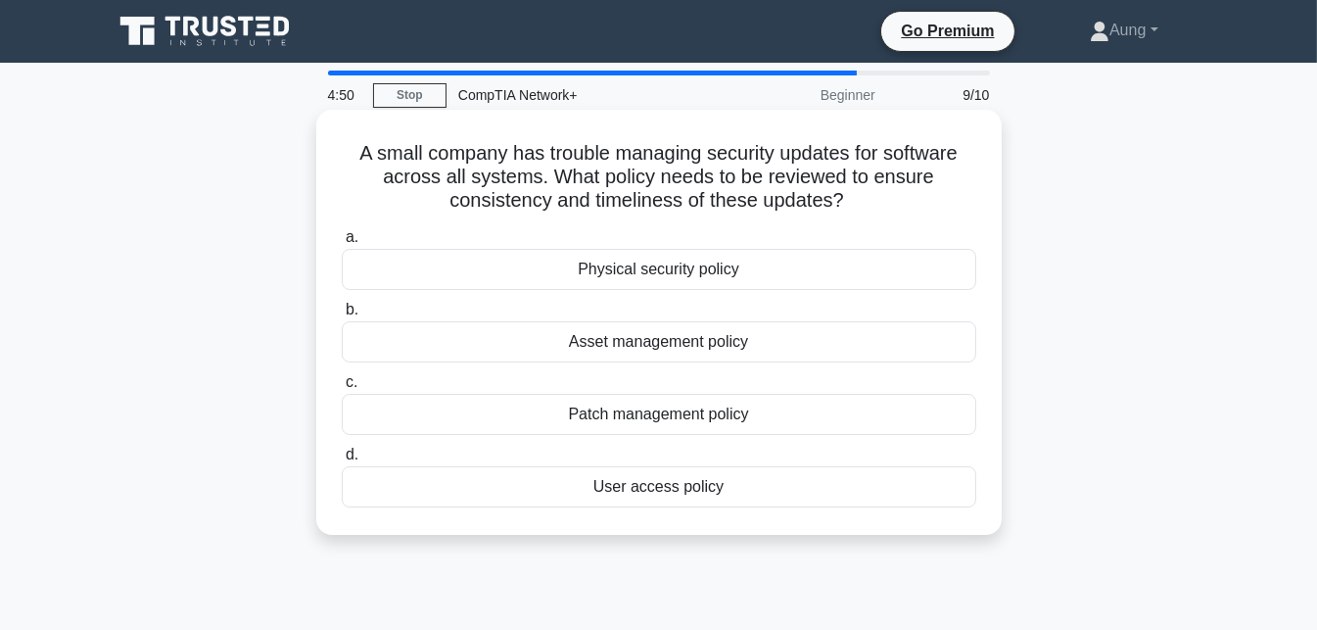
click at [543, 208] on h5 "A small company has trouble managing security updates for software across all s…" at bounding box center [659, 177] width 638 height 72
click at [590, 156] on h5 "A small company has trouble managing security updates for software across all s…" at bounding box center [659, 177] width 638 height 72
click at [605, 158] on h5 "A small company has trouble managing security updates for software across all s…" at bounding box center [659, 177] width 638 height 72
click at [658, 180] on h5 "A small company has trouble managing security updates for software across all s…" at bounding box center [659, 177] width 638 height 72
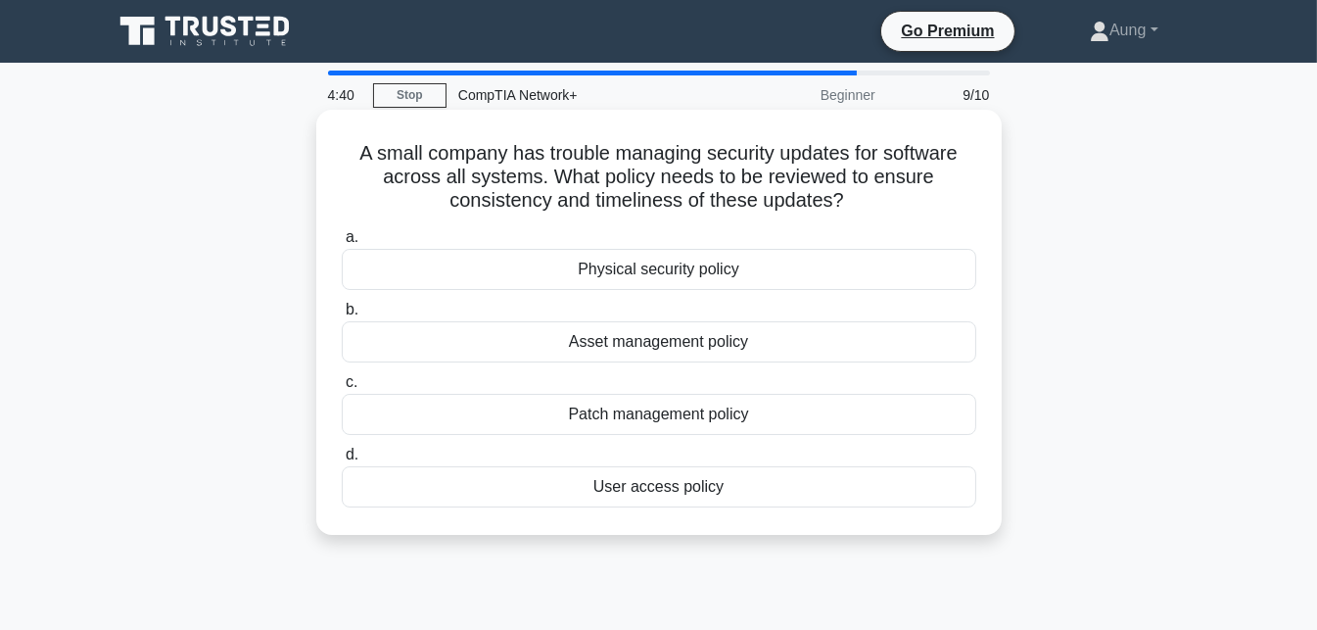
click at [737, 179] on h5 "A small company has trouble managing security updates for software across all s…" at bounding box center [659, 177] width 638 height 72
drag, startPoint x: 737, startPoint y: 179, endPoint x: 792, endPoint y: 180, distance: 54.8
click at [792, 180] on h5 "A small company has trouble managing security updates for software across all s…" at bounding box center [659, 177] width 638 height 72
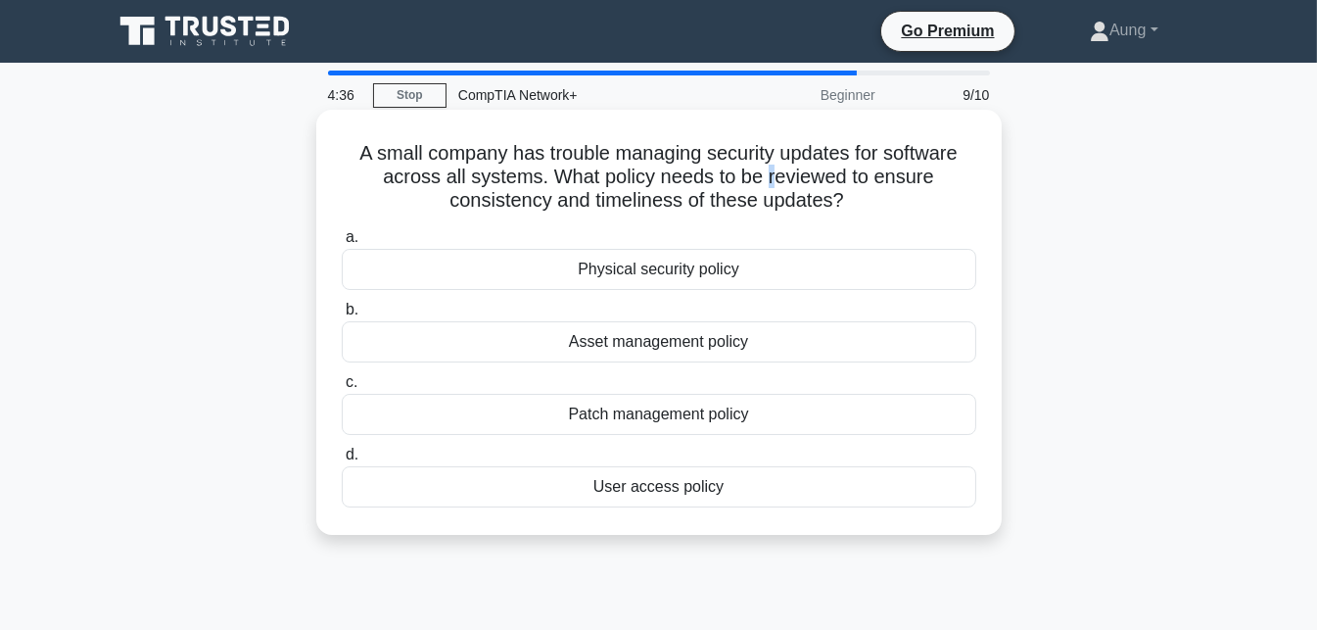
drag, startPoint x: 792, startPoint y: 180, endPoint x: 772, endPoint y: 170, distance: 22.8
click at [772, 170] on h5 "A small company has trouble managing security updates for software across all s…" at bounding box center [659, 177] width 638 height 72
drag, startPoint x: 772, startPoint y: 170, endPoint x: 828, endPoint y: 173, distance: 56.9
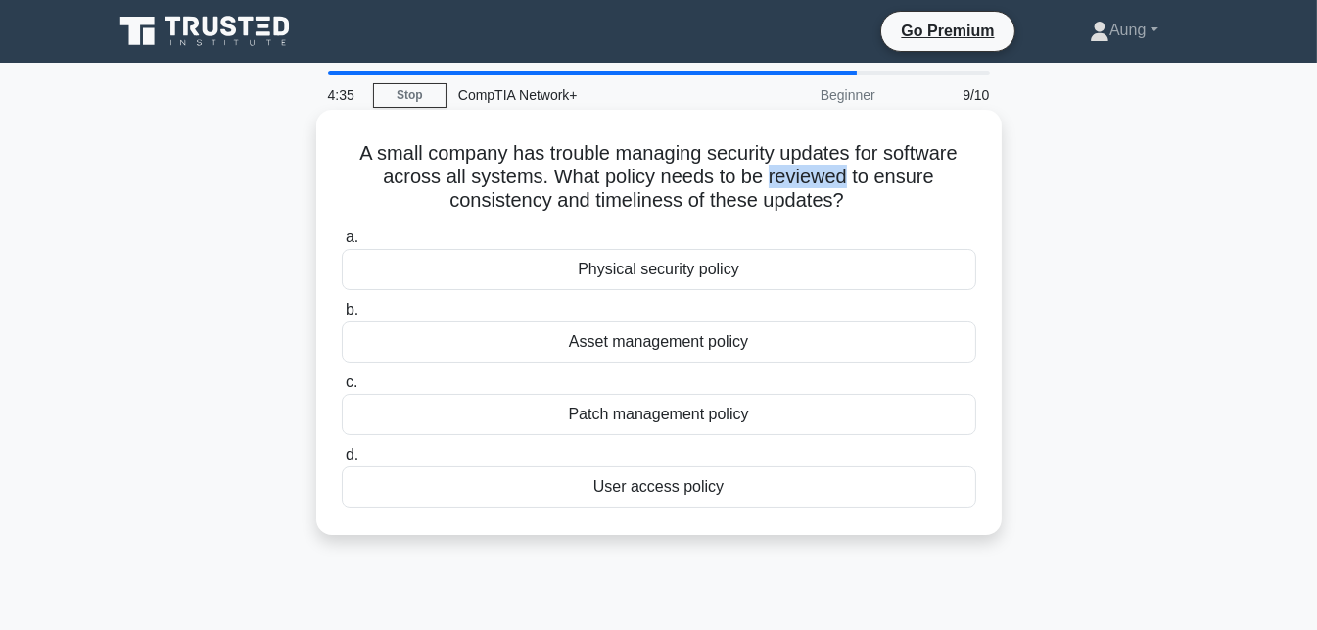
click at [828, 173] on h5 "A small company has trouble managing security updates for software across all s…" at bounding box center [659, 177] width 638 height 72
click at [900, 208] on h5 "A small company has trouble managing security updates for software across all s…" at bounding box center [659, 177] width 638 height 72
click at [894, 180] on h5 "A small company has trouble managing security updates for software across all s…" at bounding box center [659, 177] width 638 height 72
drag, startPoint x: 877, startPoint y: 178, endPoint x: 933, endPoint y: 179, distance: 55.8
click at [933, 179] on h5 "A small company has trouble managing security updates for software across all s…" at bounding box center [659, 177] width 638 height 72
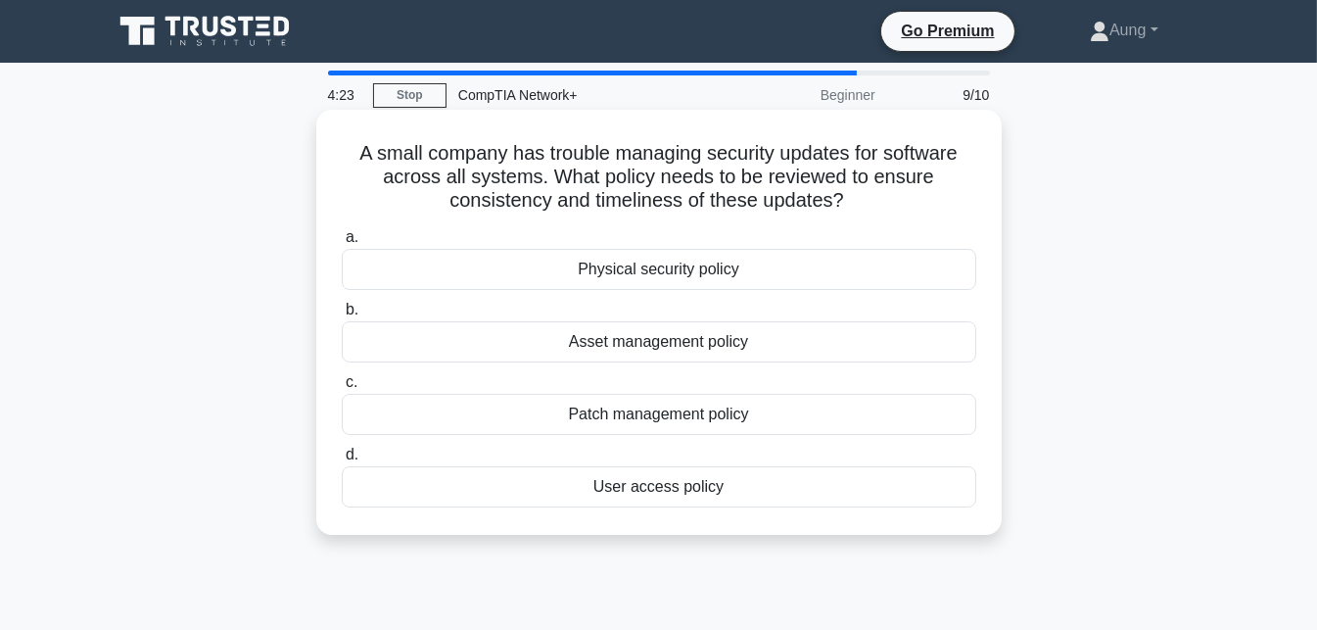
click at [819, 185] on h5 "A small company has trouble managing security updates for software across all s…" at bounding box center [659, 177] width 638 height 72
click at [618, 207] on h5 "A small company has trouble managing security updates for software across all s…" at bounding box center [659, 177] width 638 height 72
click at [654, 211] on h5 "A small company has trouble managing security updates for software across all s…" at bounding box center [659, 177] width 638 height 72
click at [735, 273] on div "Physical security policy" at bounding box center [659, 269] width 635 height 41
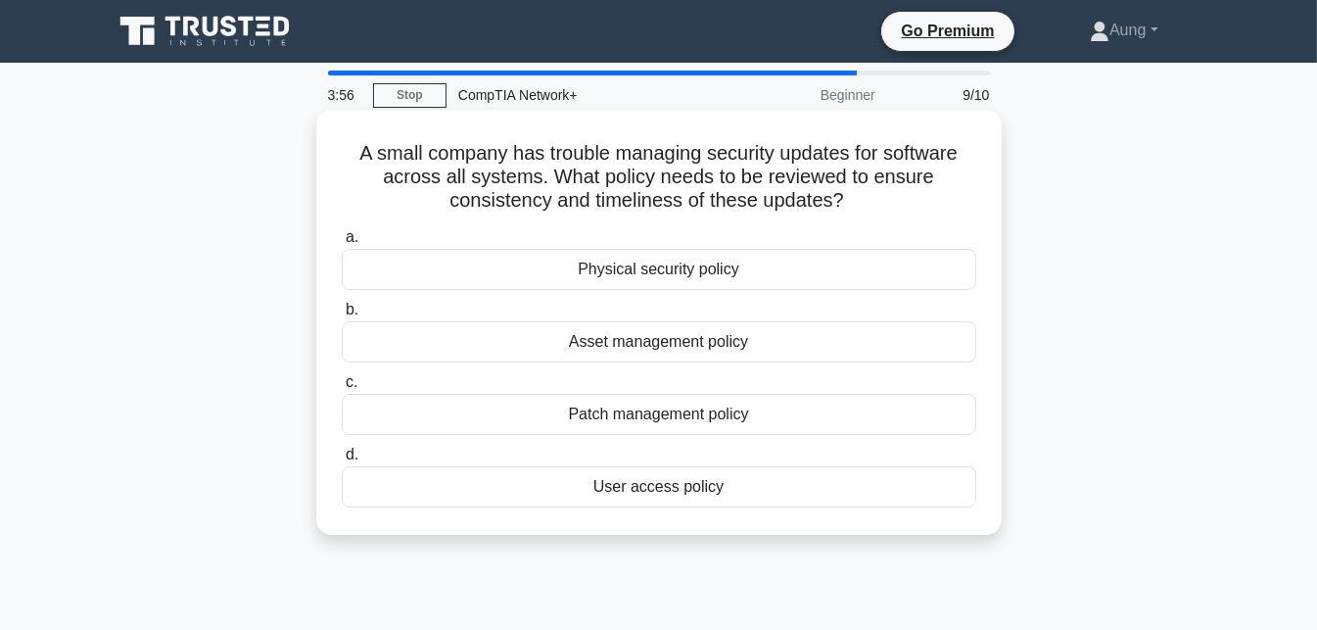
click at [342, 244] on input "a. Physical security policy" at bounding box center [342, 237] width 0 height 13
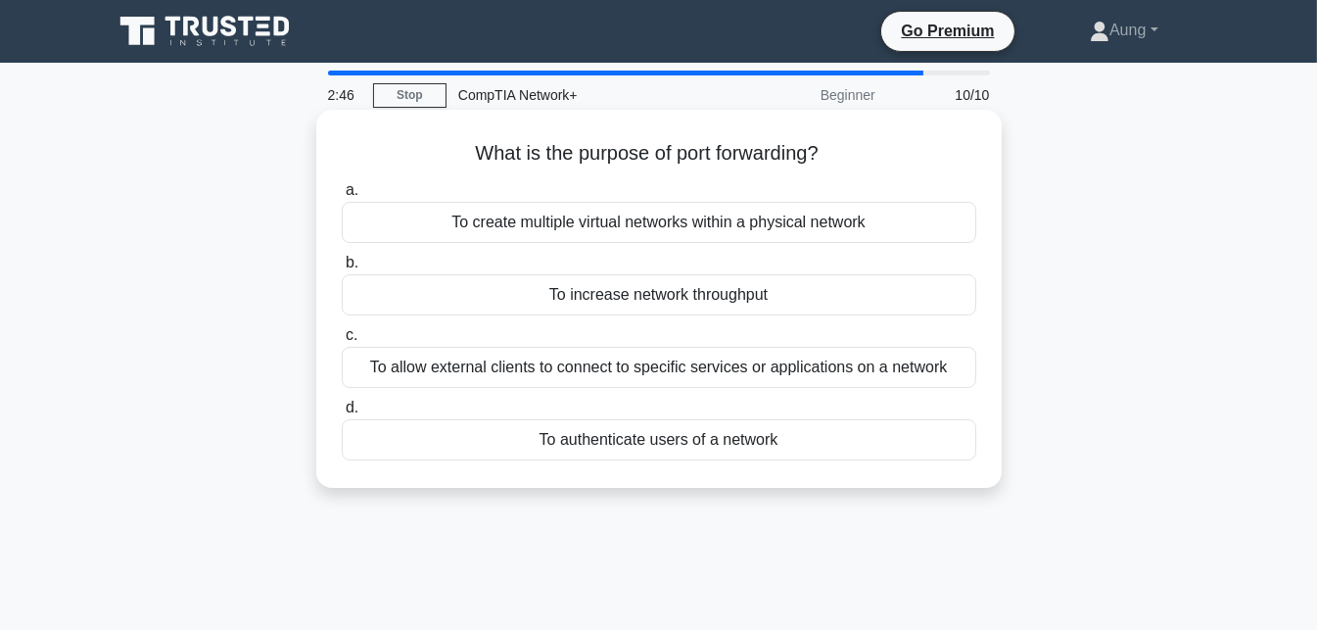
click at [521, 371] on div "To allow external clients to connect to specific services or applications on a …" at bounding box center [659, 367] width 635 height 41
click at [342, 342] on input "c. To allow external clients to connect to specific services or applications on…" at bounding box center [342, 335] width 0 height 13
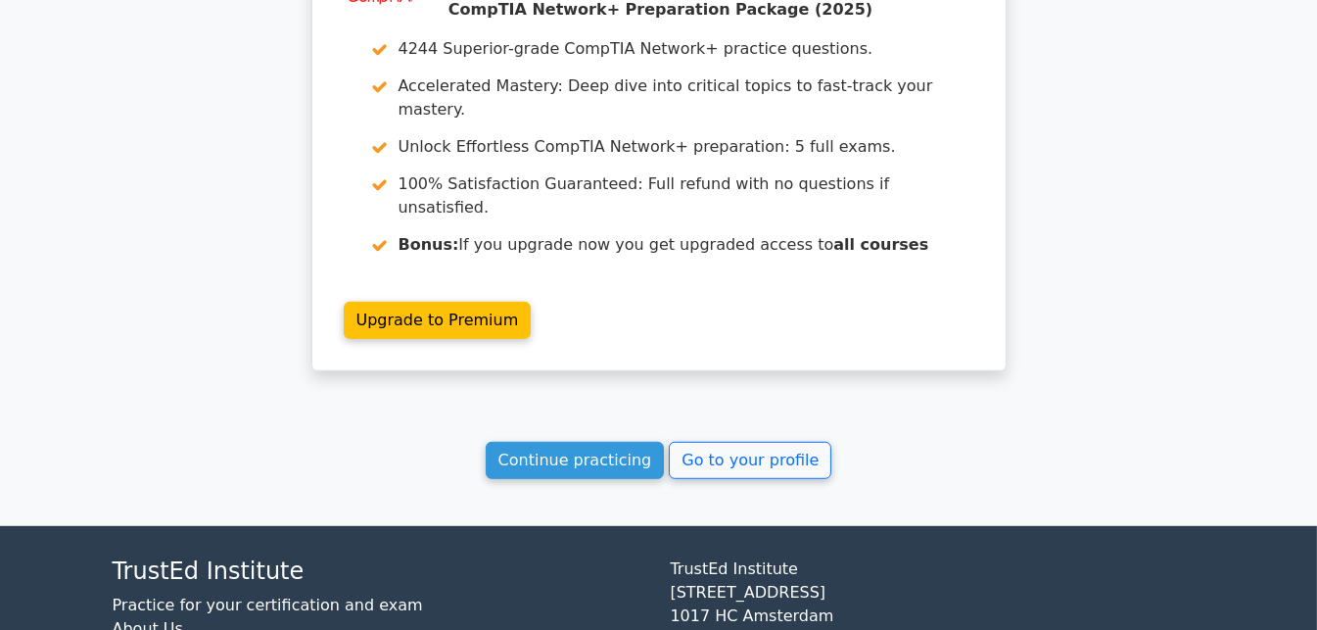
scroll to position [1615, 0]
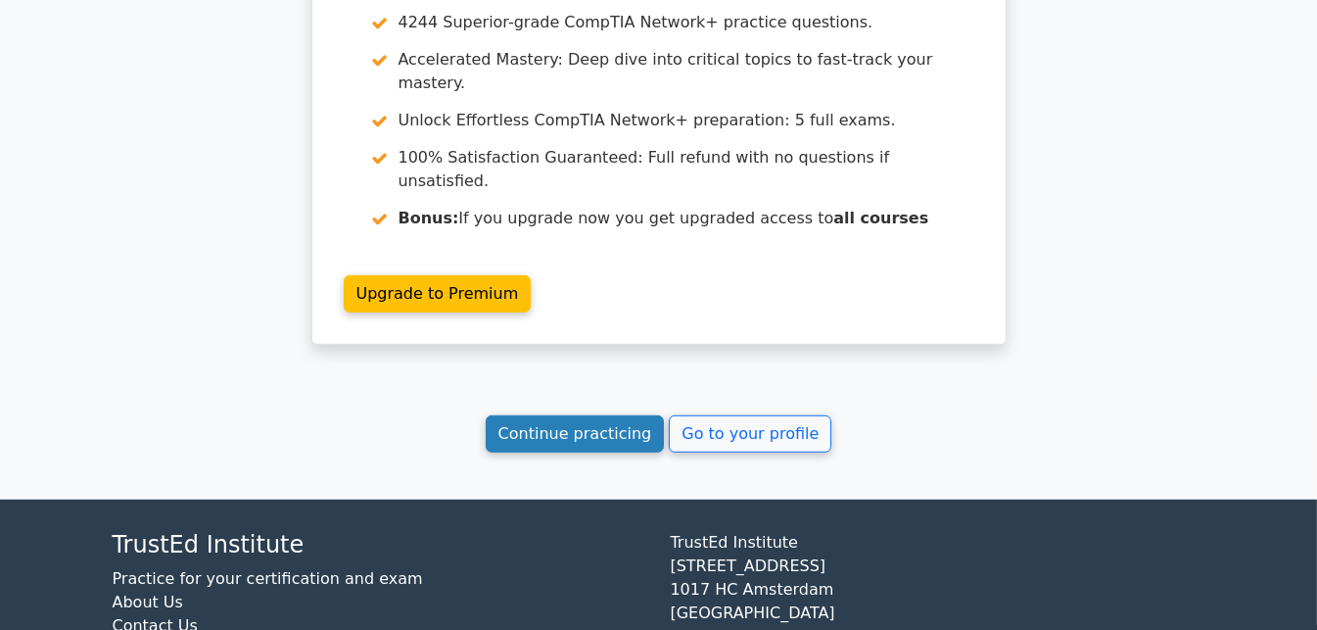
click at [586, 415] on link "Continue practicing" at bounding box center [575, 433] width 179 height 37
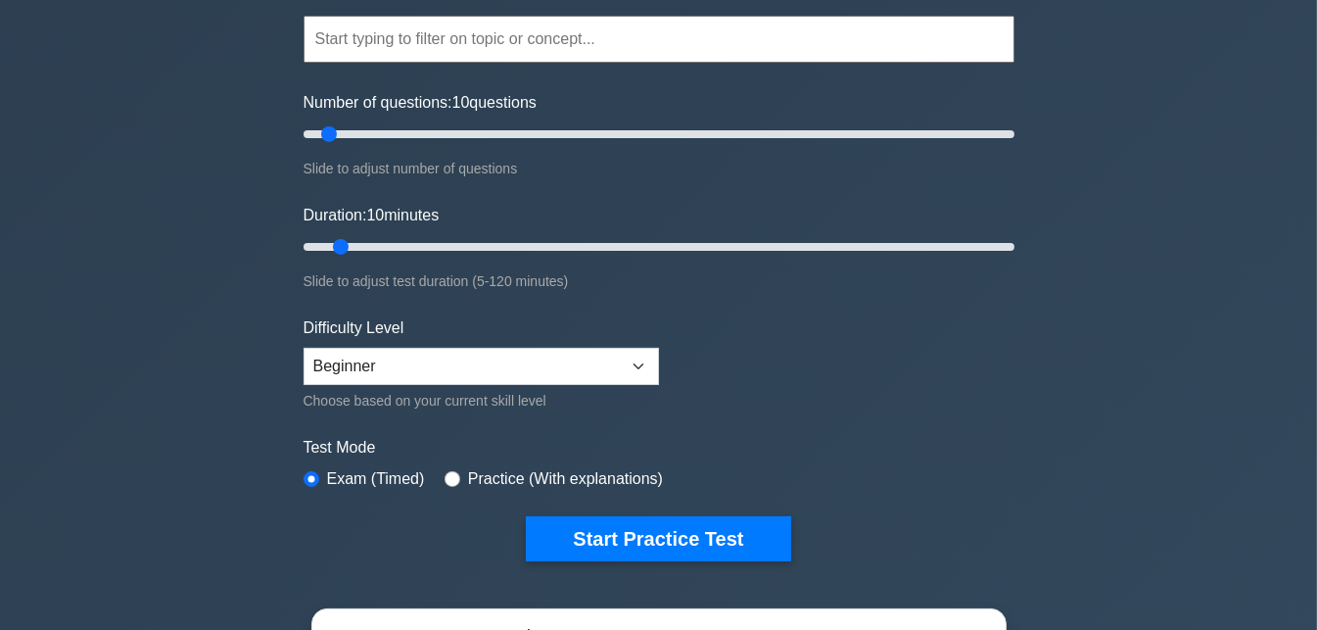
scroll to position [178, 0]
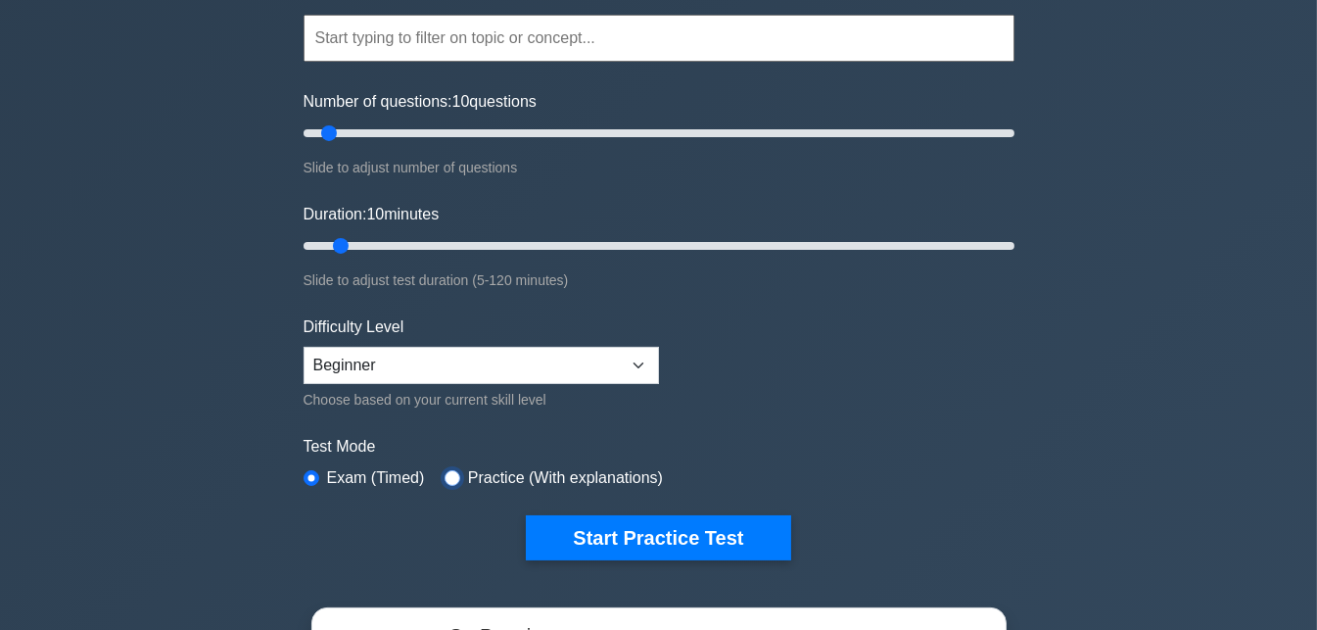
click at [450, 476] on input "radio" at bounding box center [453, 478] width 16 height 16
radio input "true"
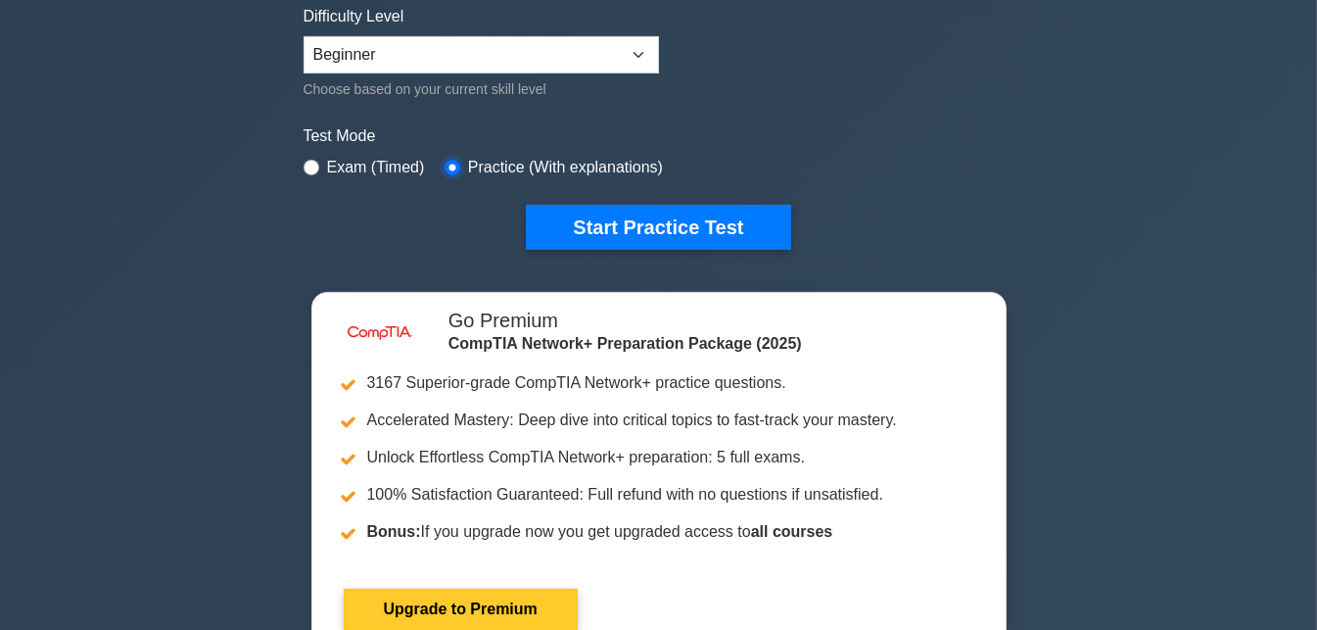
scroll to position [492, 0]
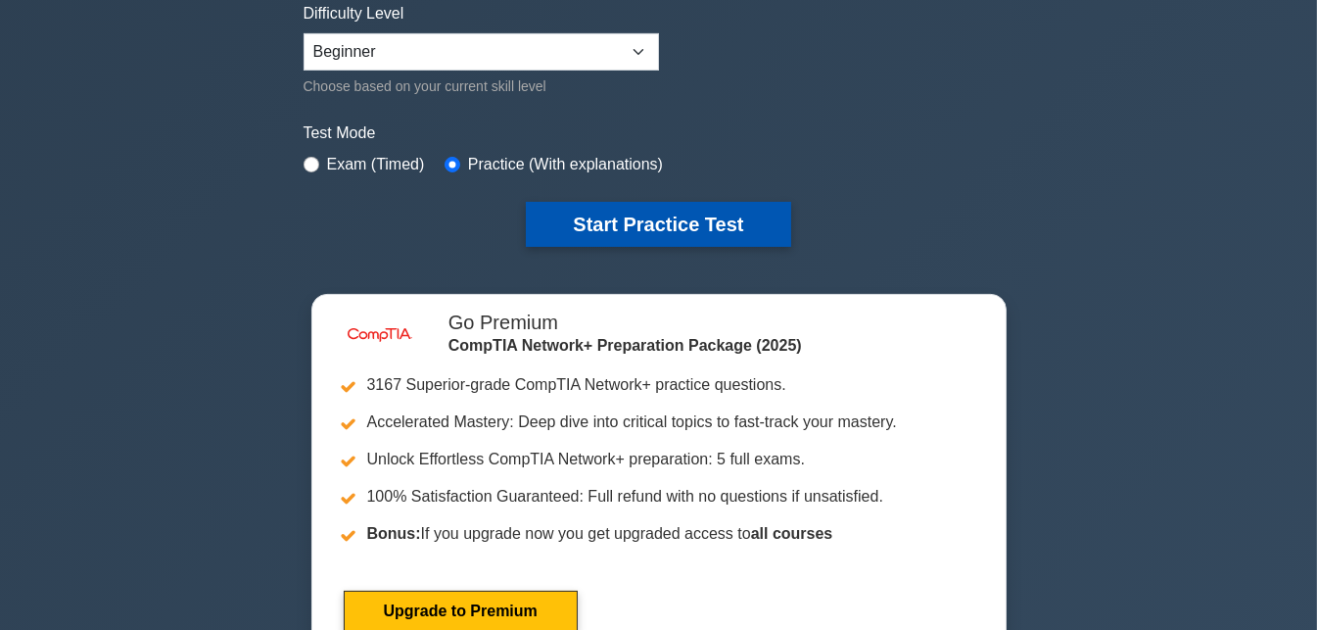
click at [583, 229] on button "Start Practice Test" at bounding box center [658, 224] width 264 height 45
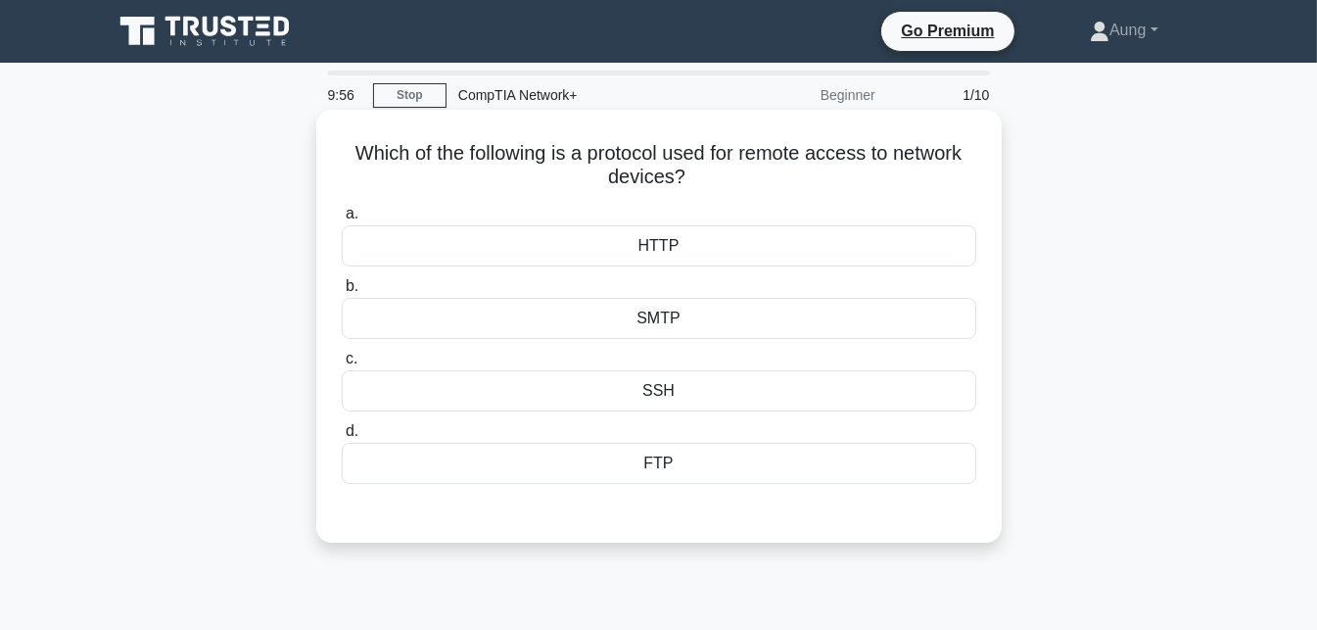
click at [686, 397] on div "SSH" at bounding box center [659, 390] width 635 height 41
click at [342, 365] on input "c. SSH" at bounding box center [342, 359] width 0 height 13
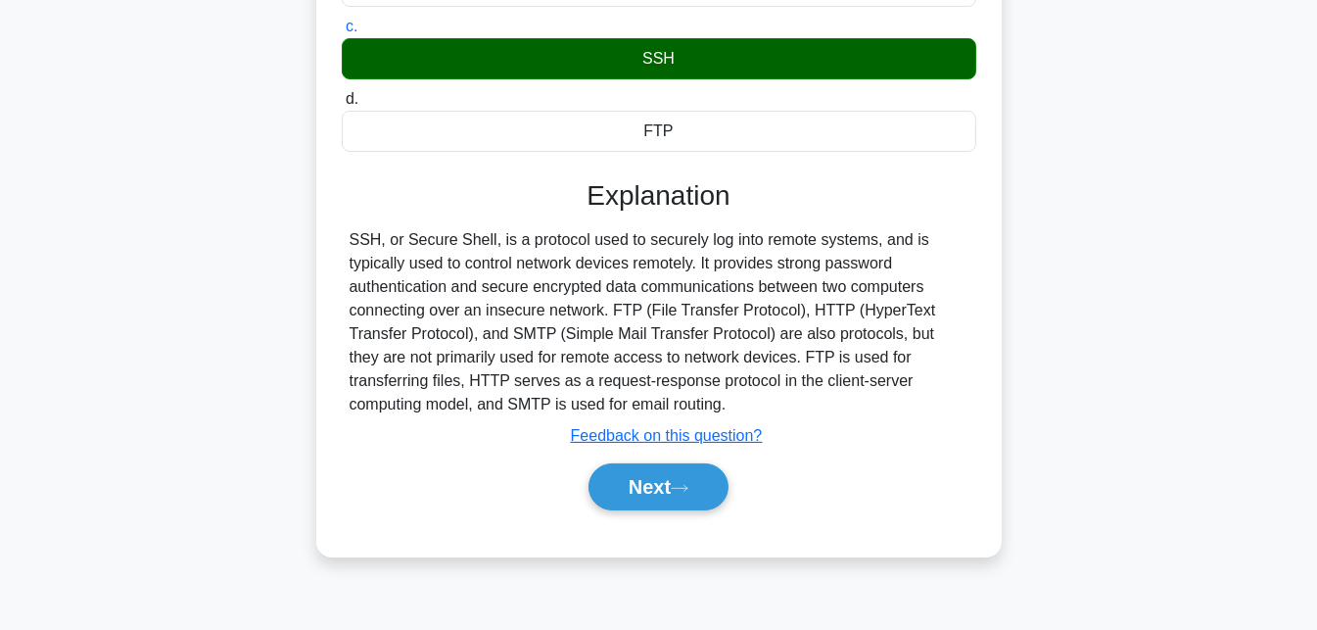
scroll to position [337, 0]
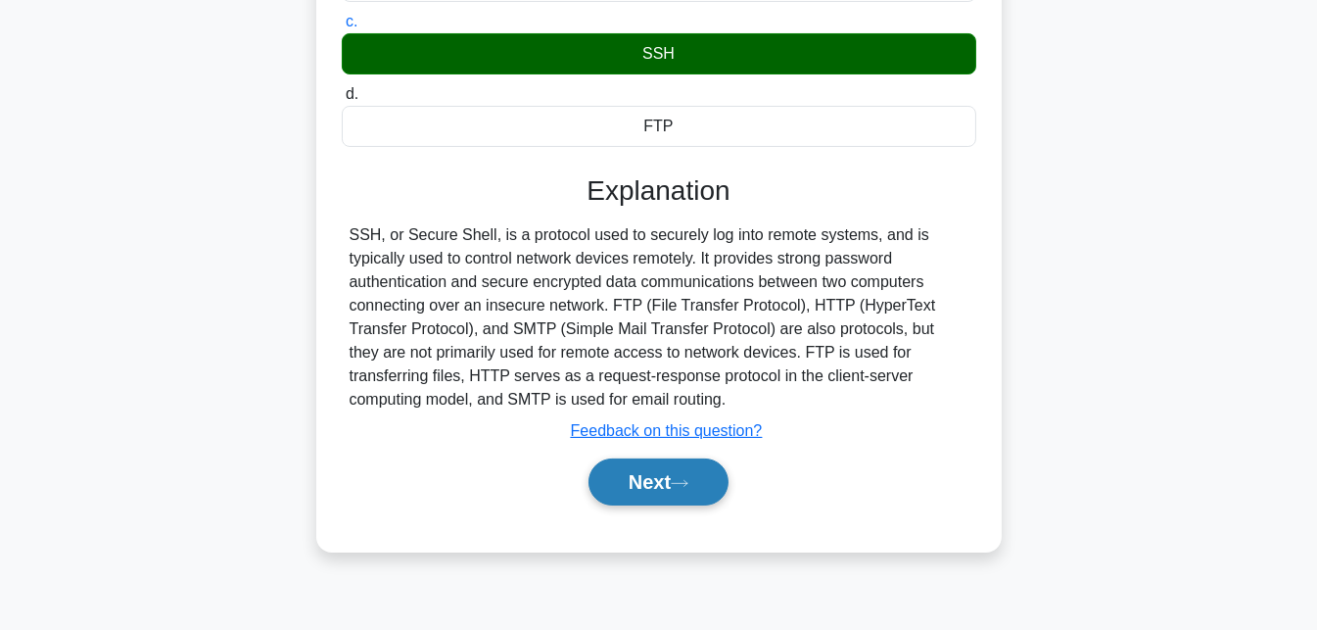
click at [688, 480] on icon at bounding box center [680, 483] width 18 height 11
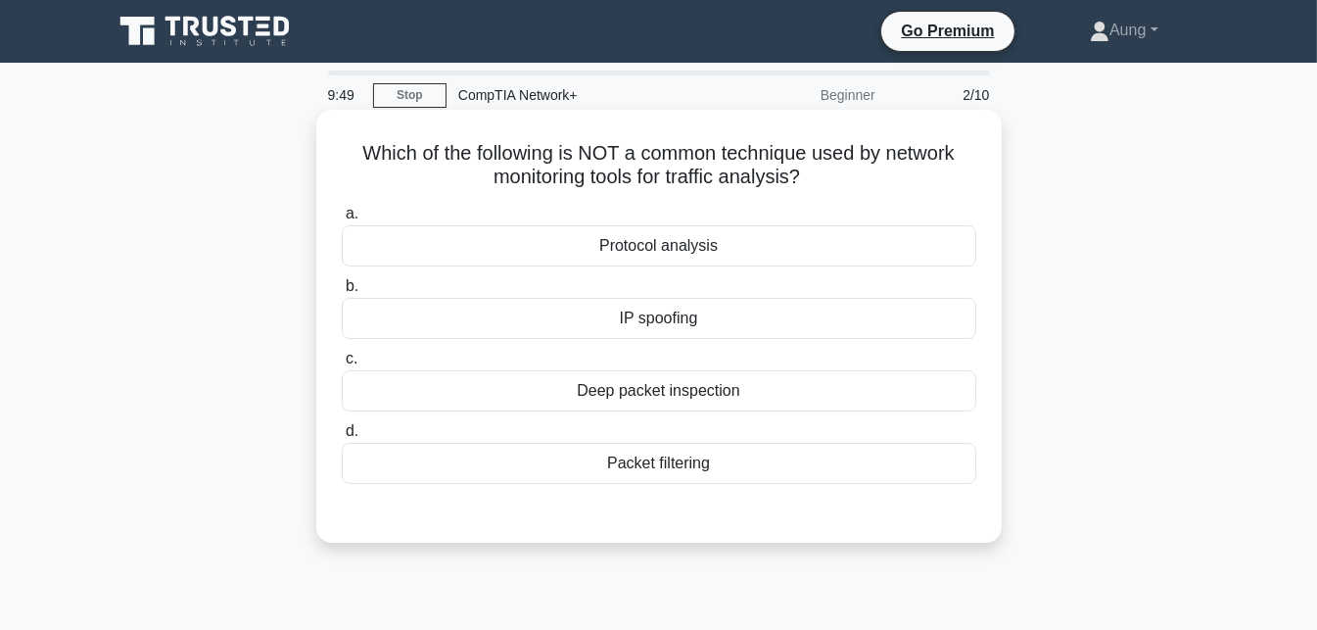
scroll to position [0, 0]
drag, startPoint x: 664, startPoint y: 181, endPoint x: 832, endPoint y: 165, distance: 169.2
click at [832, 165] on h5 "Which of the following is NOT a common technique used by network monitoring too…" at bounding box center [659, 165] width 638 height 49
click at [807, 171] on h5 "Which of the following is NOT a common technique used by network monitoring too…" at bounding box center [659, 165] width 638 height 49
click at [775, 317] on div "IP spoofing" at bounding box center [659, 318] width 635 height 41
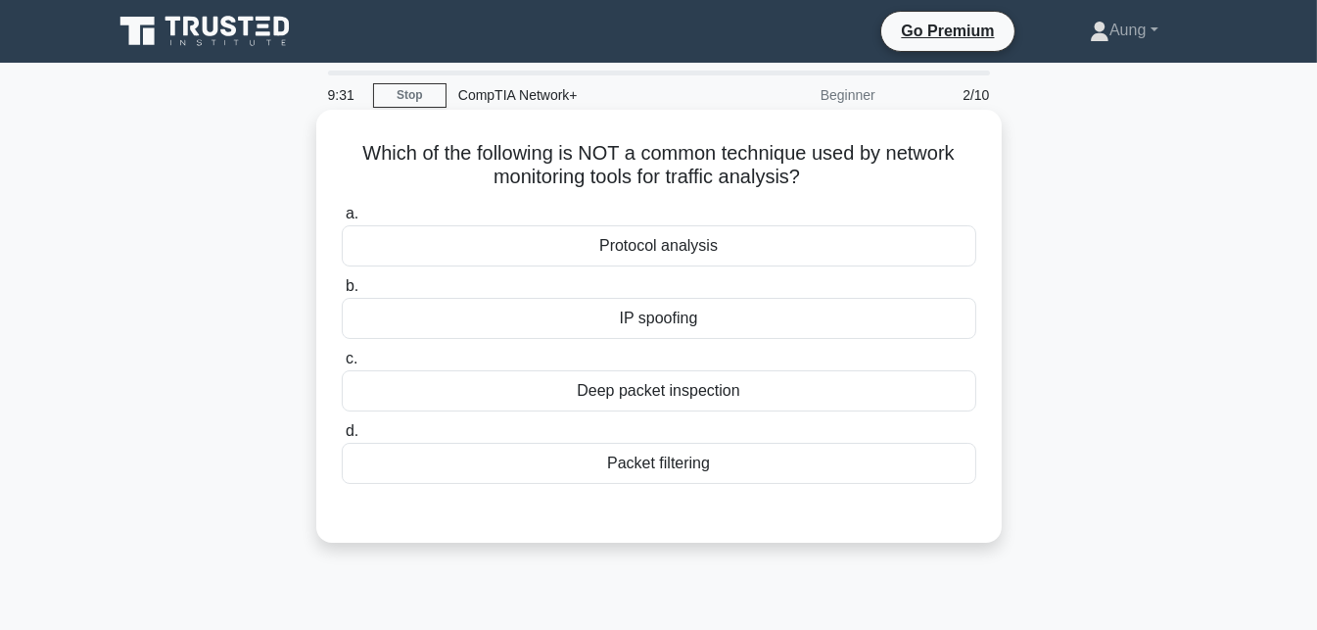
click at [342, 293] on input "b. IP spoofing" at bounding box center [342, 286] width 0 height 13
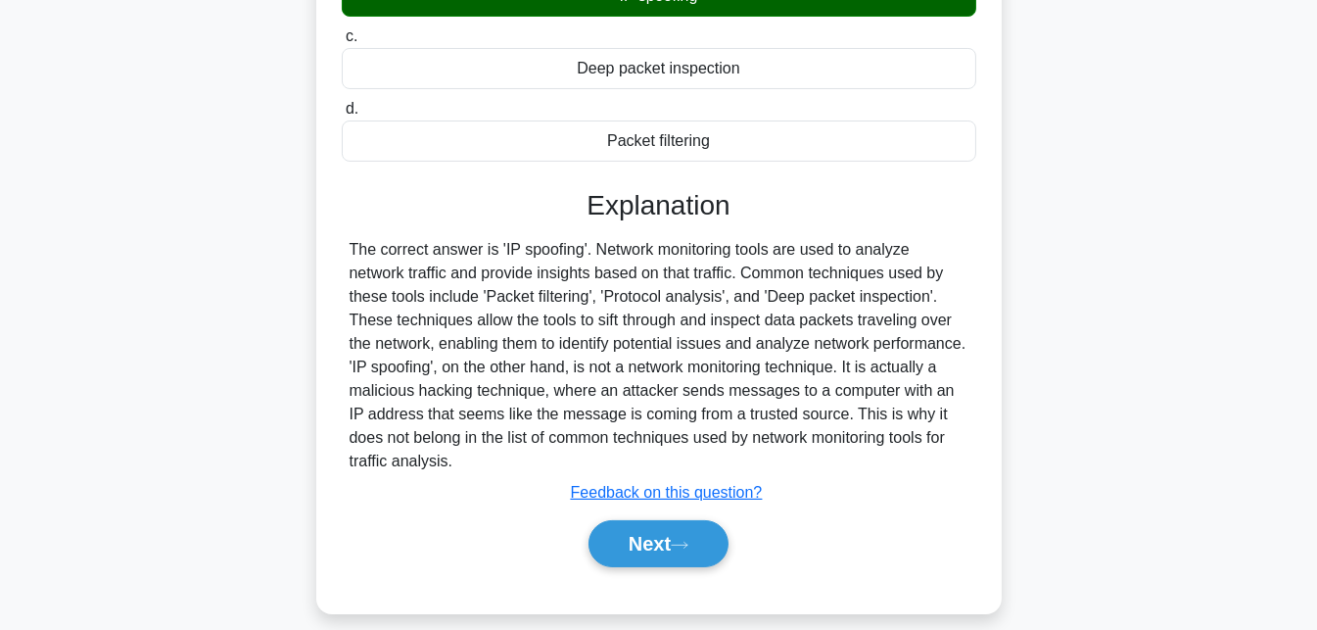
scroll to position [329, 0]
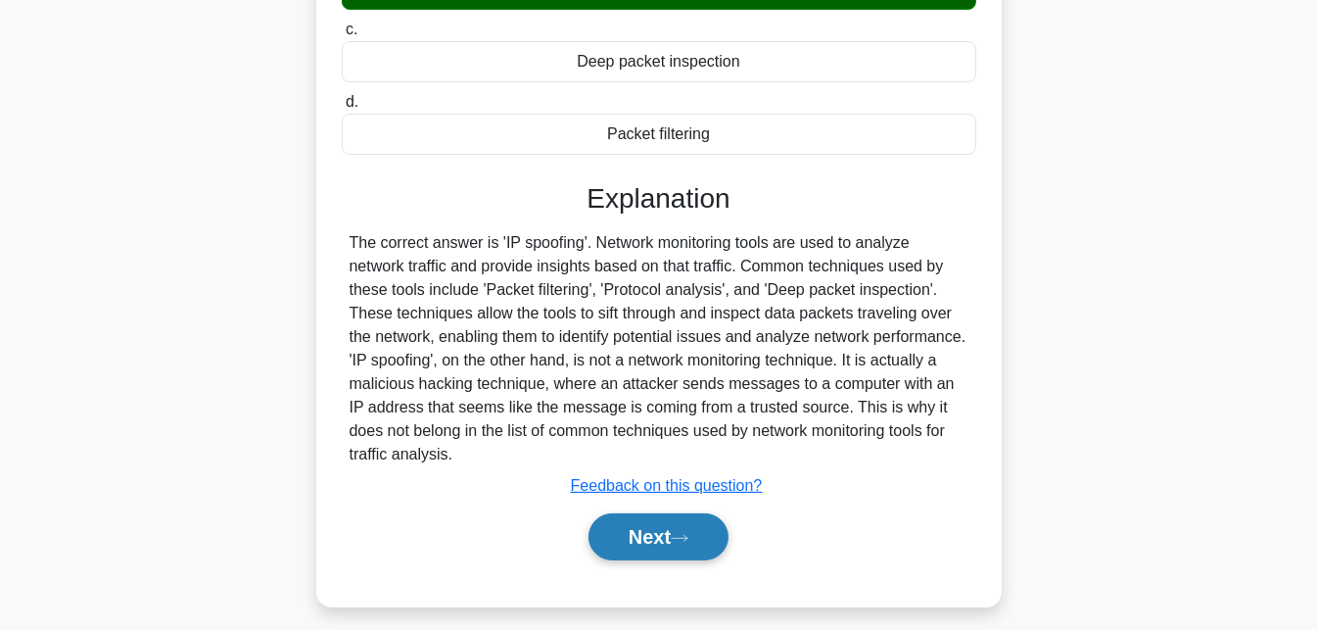
click at [684, 528] on button "Next" at bounding box center [659, 536] width 140 height 47
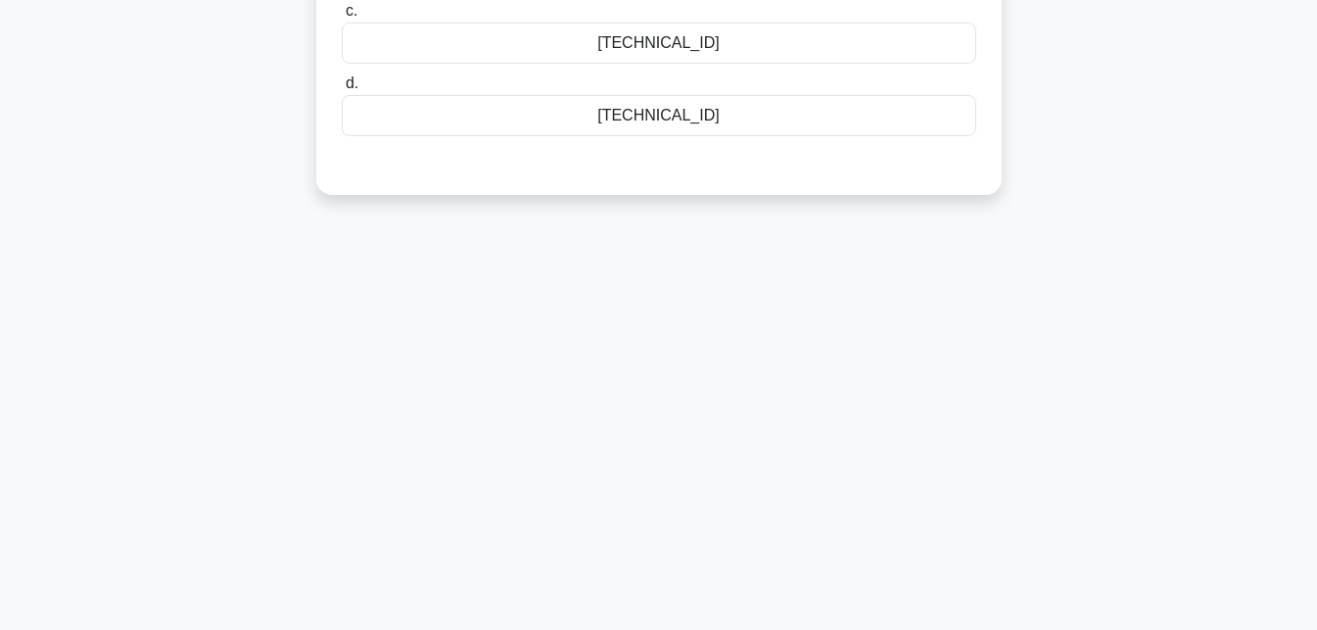
scroll to position [0, 0]
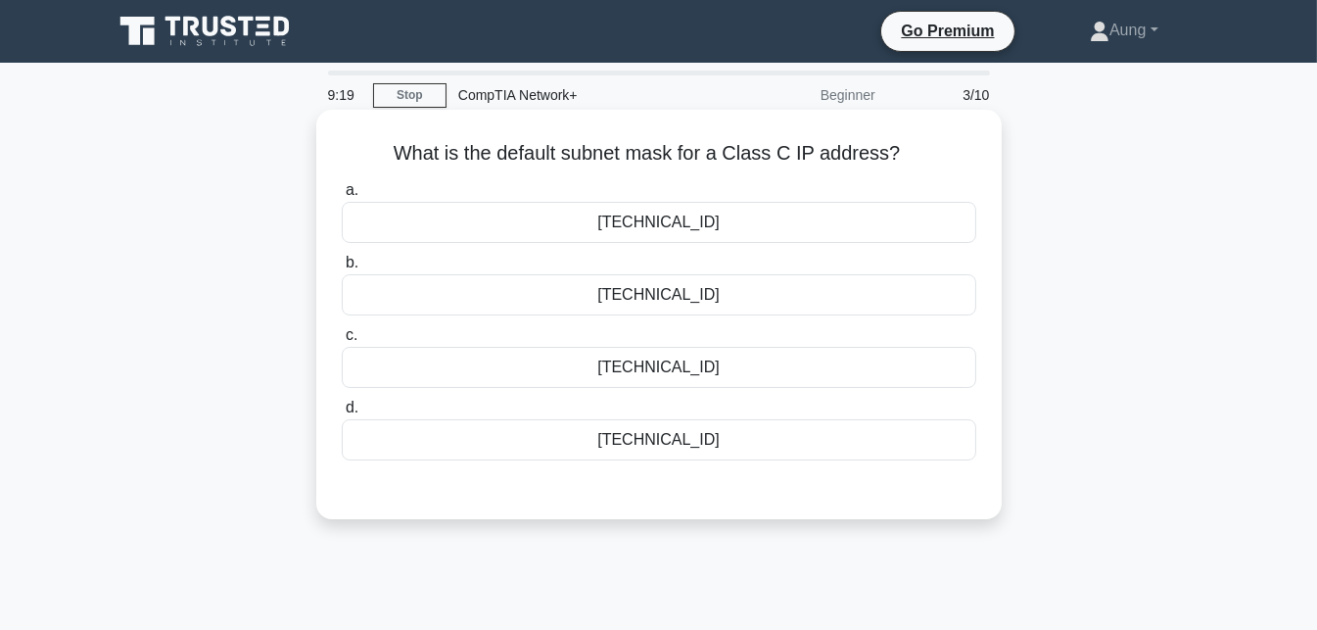
click at [683, 363] on div "255.255.0.0" at bounding box center [659, 367] width 635 height 41
click at [342, 342] on input "c. 255.255.0.0" at bounding box center [342, 335] width 0 height 13
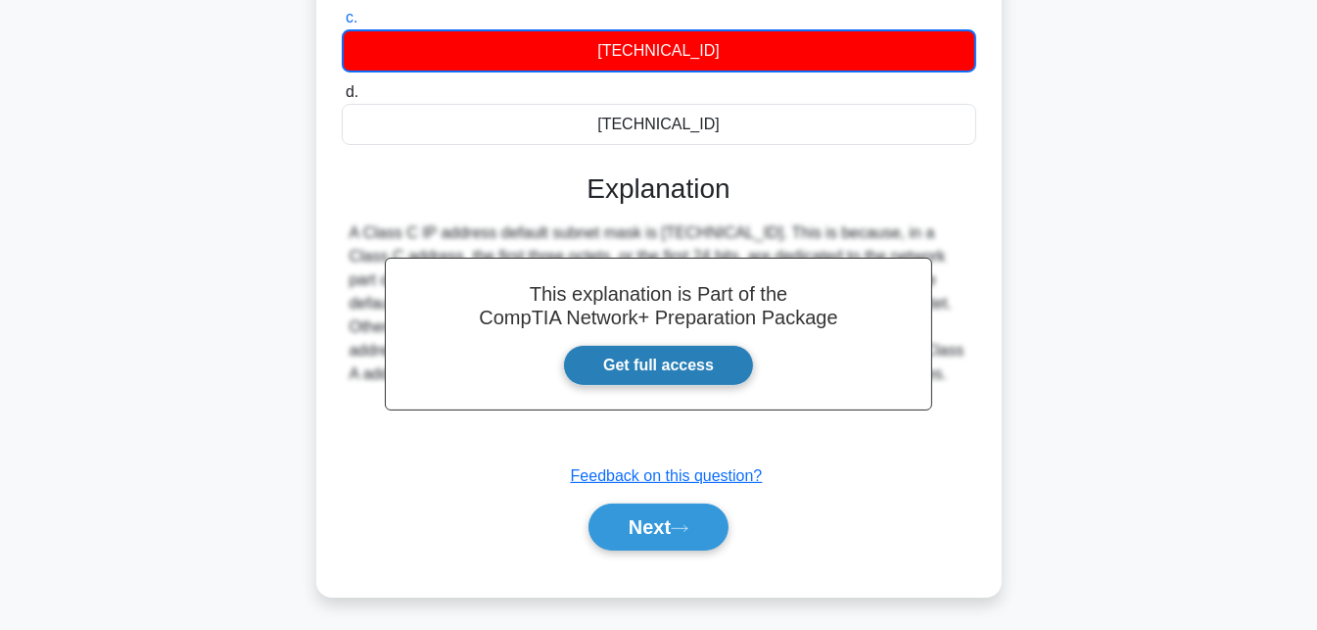
scroll to position [325, 0]
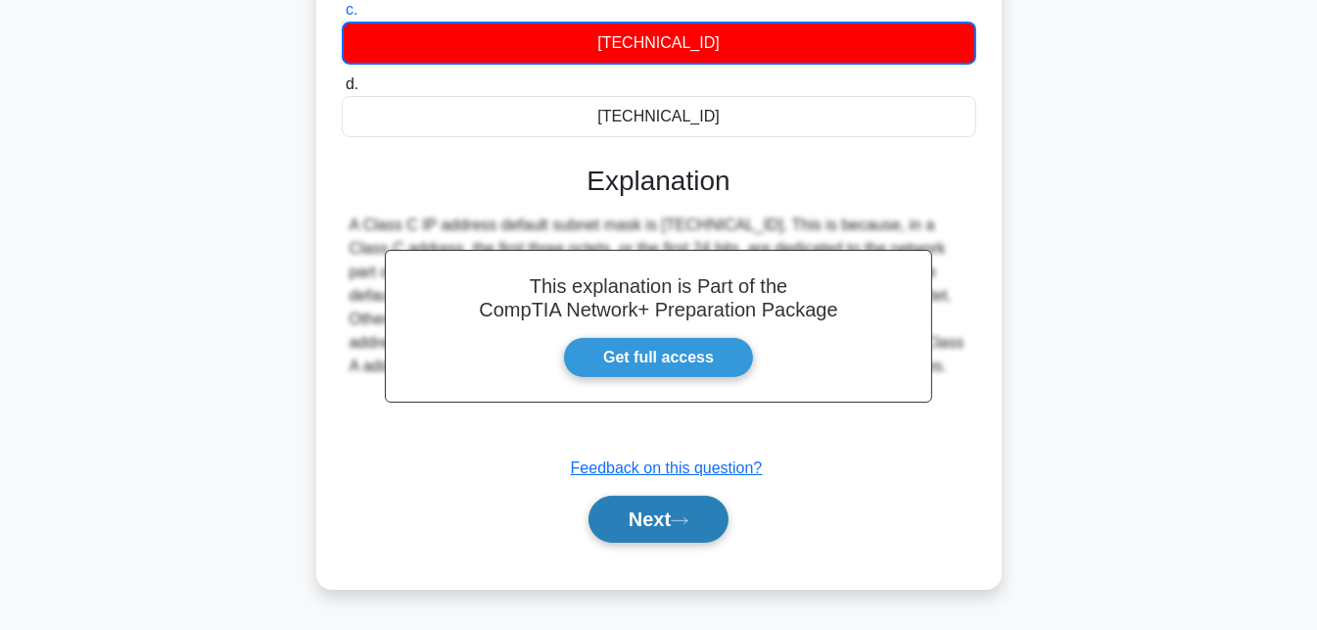
click at [664, 518] on button "Next" at bounding box center [659, 518] width 140 height 47
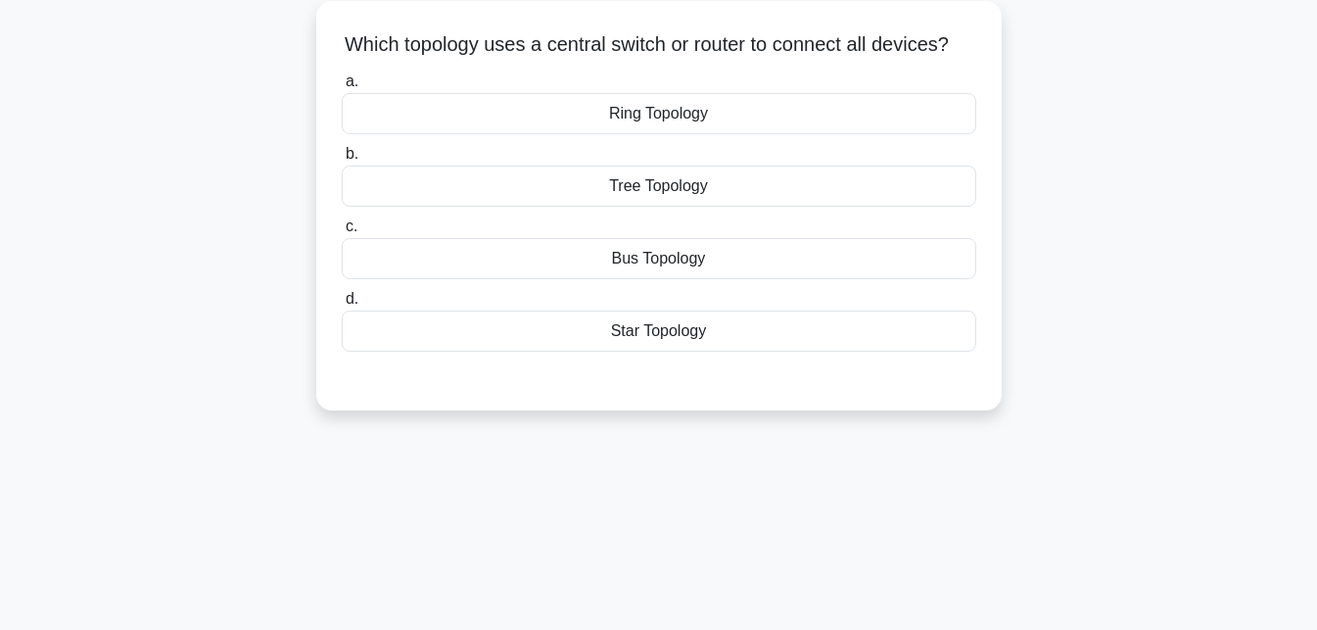
scroll to position [0, 0]
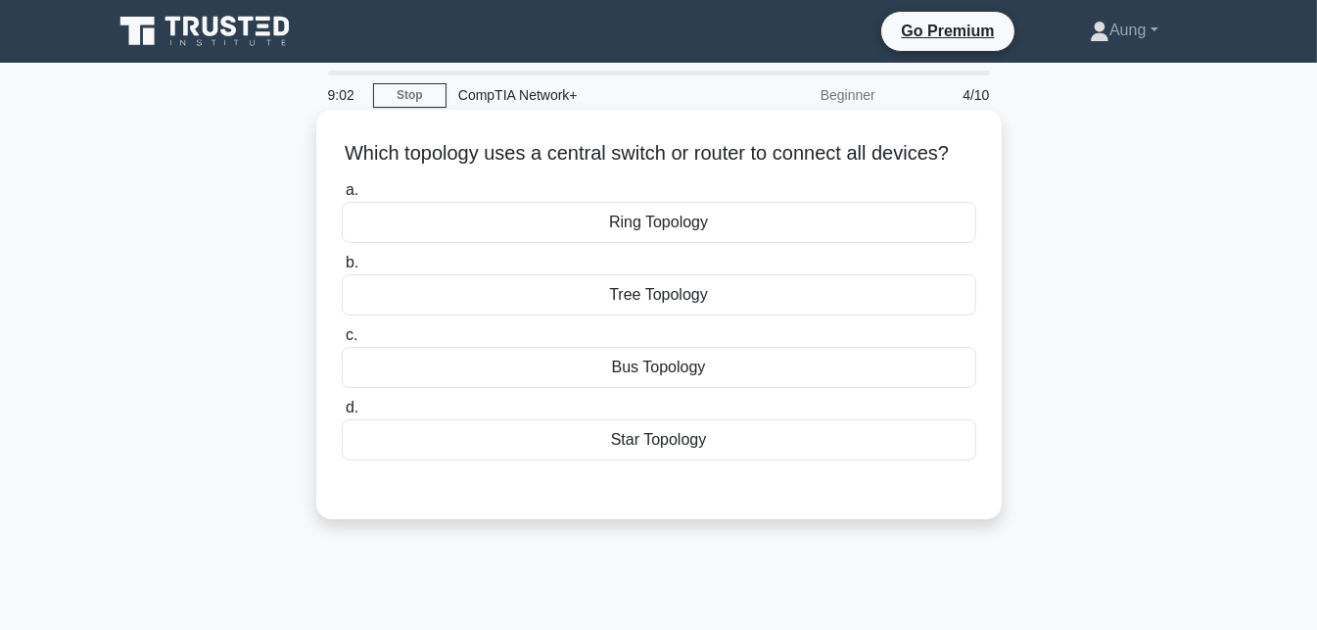
click at [682, 315] on div "Tree Topology" at bounding box center [659, 294] width 635 height 41
click at [342, 269] on input "b. Tree Topology" at bounding box center [342, 263] width 0 height 13
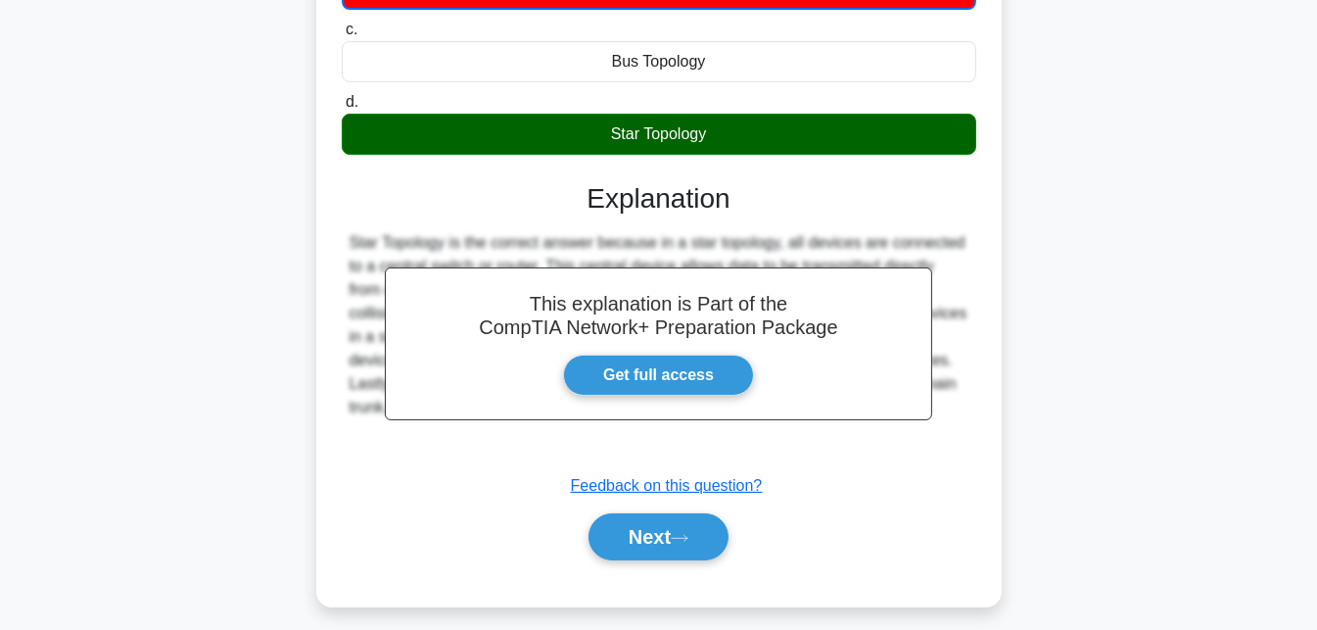
scroll to position [317, 0]
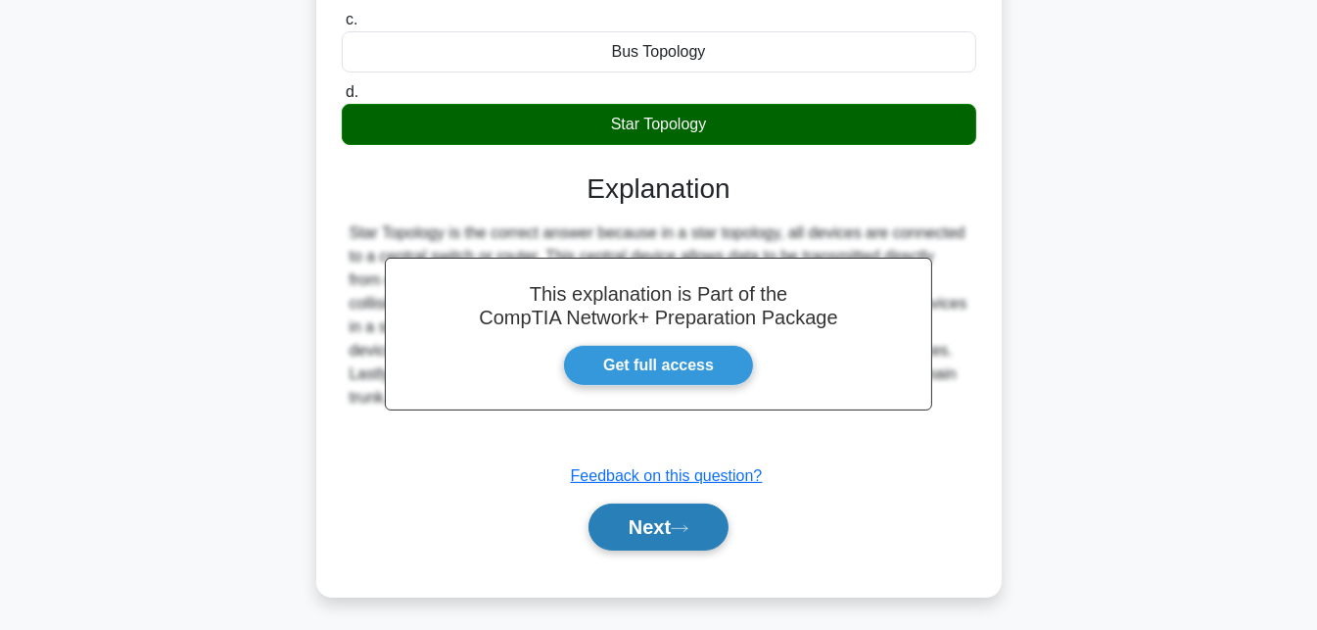
click at [676, 549] on button "Next" at bounding box center [659, 526] width 140 height 47
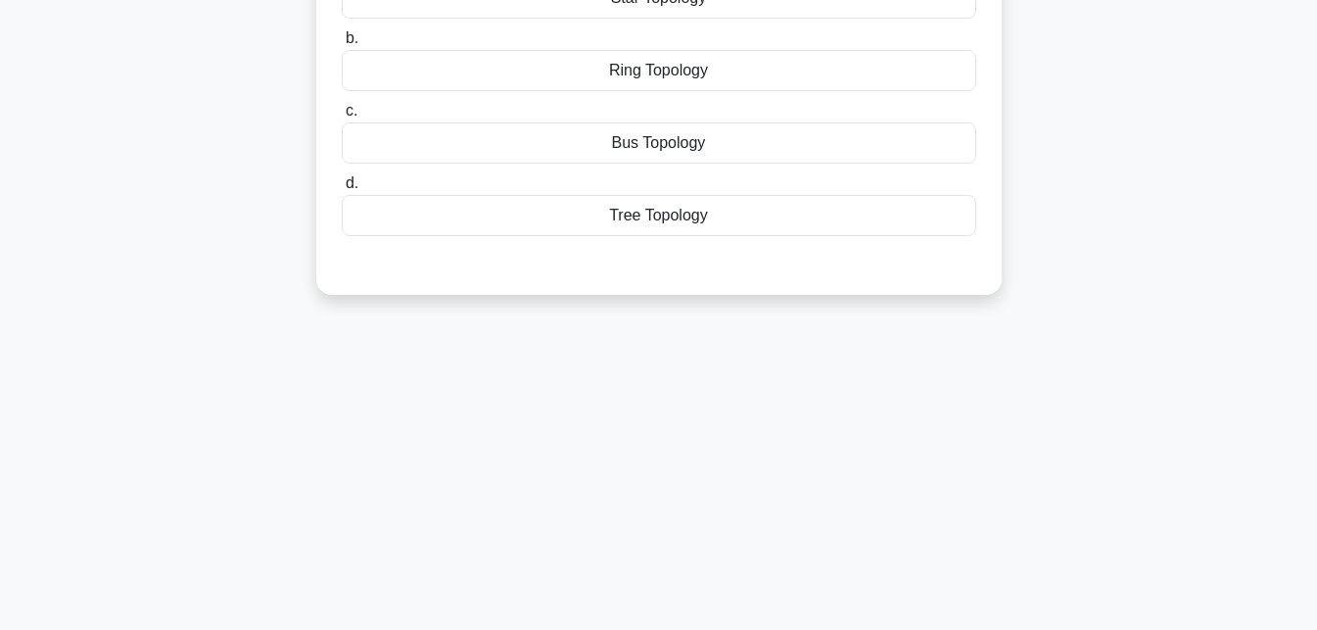
scroll to position [0, 0]
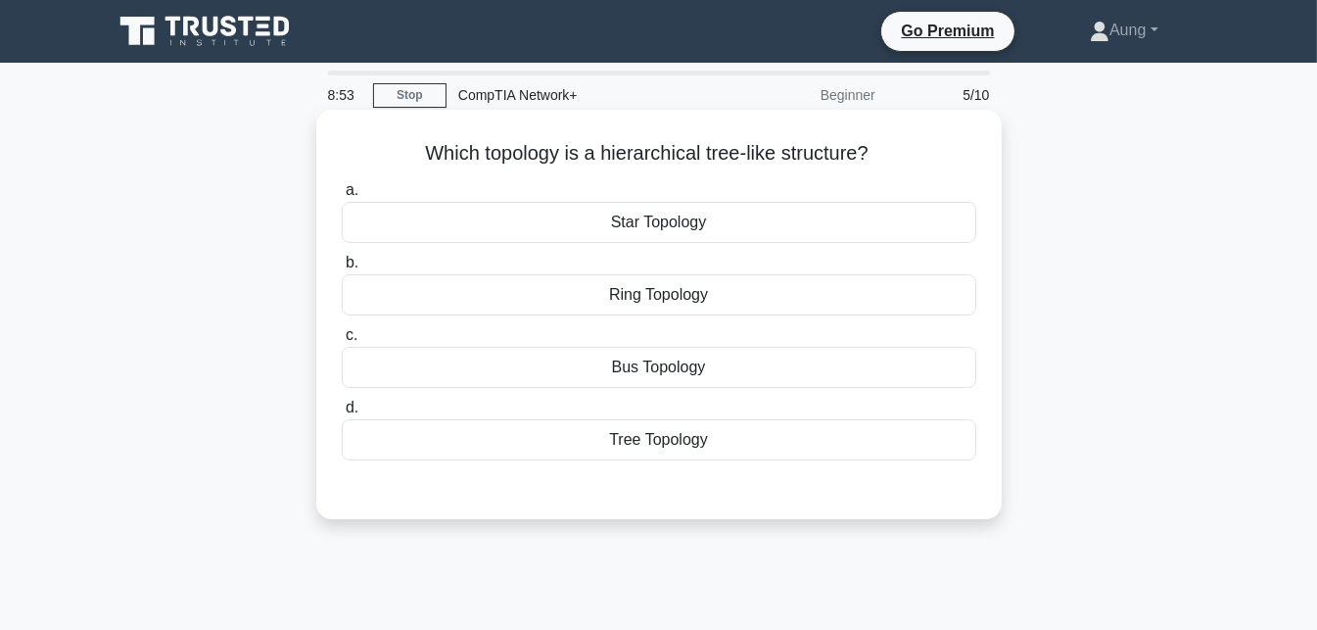
click at [749, 432] on div "Tree Topology" at bounding box center [659, 439] width 635 height 41
click at [342, 414] on input "d. Tree Topology" at bounding box center [342, 407] width 0 height 13
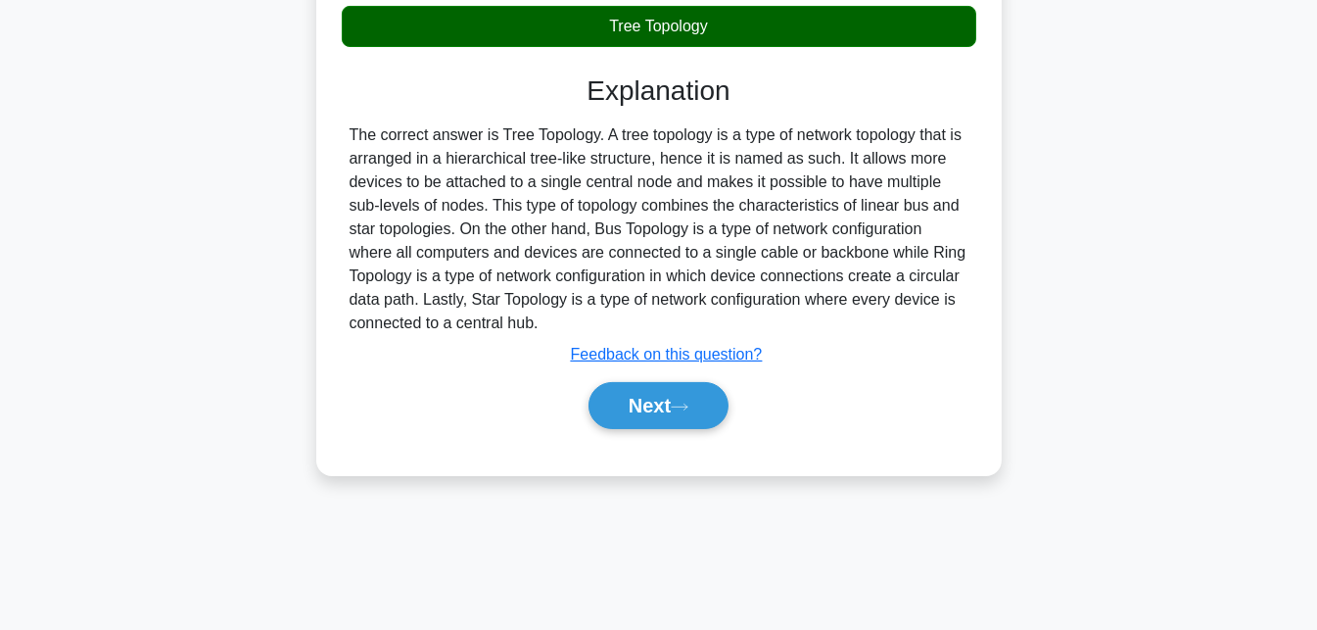
scroll to position [424, 0]
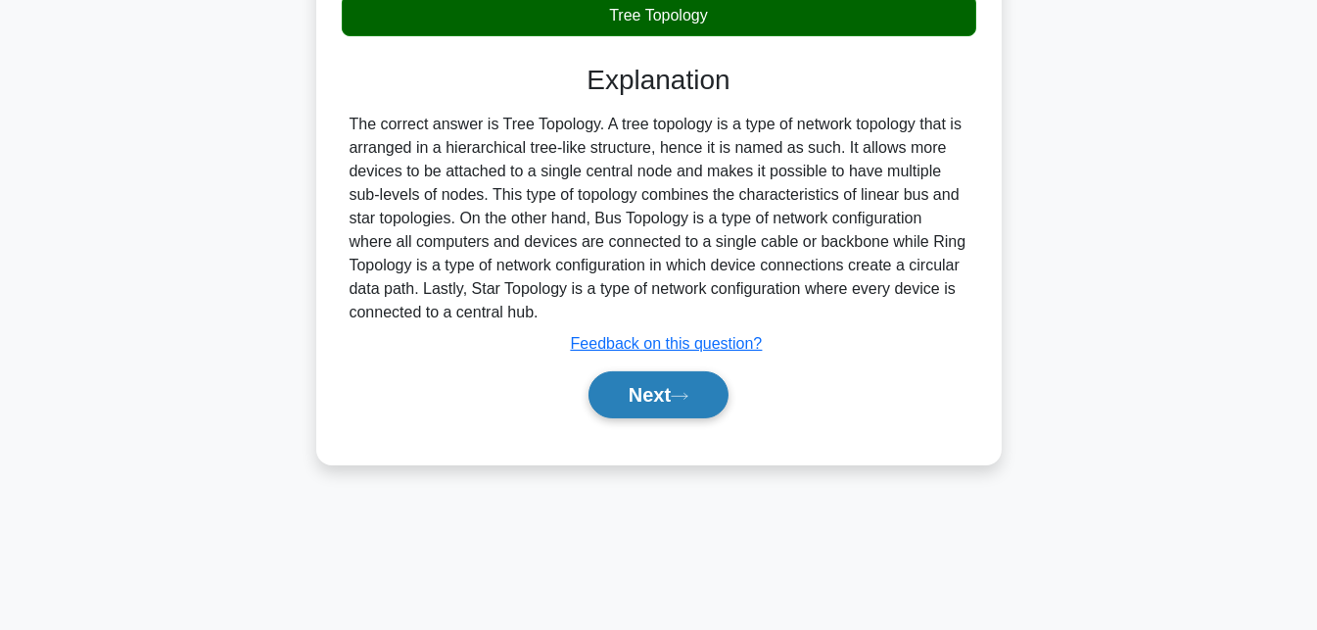
click at [681, 374] on button "Next" at bounding box center [659, 394] width 140 height 47
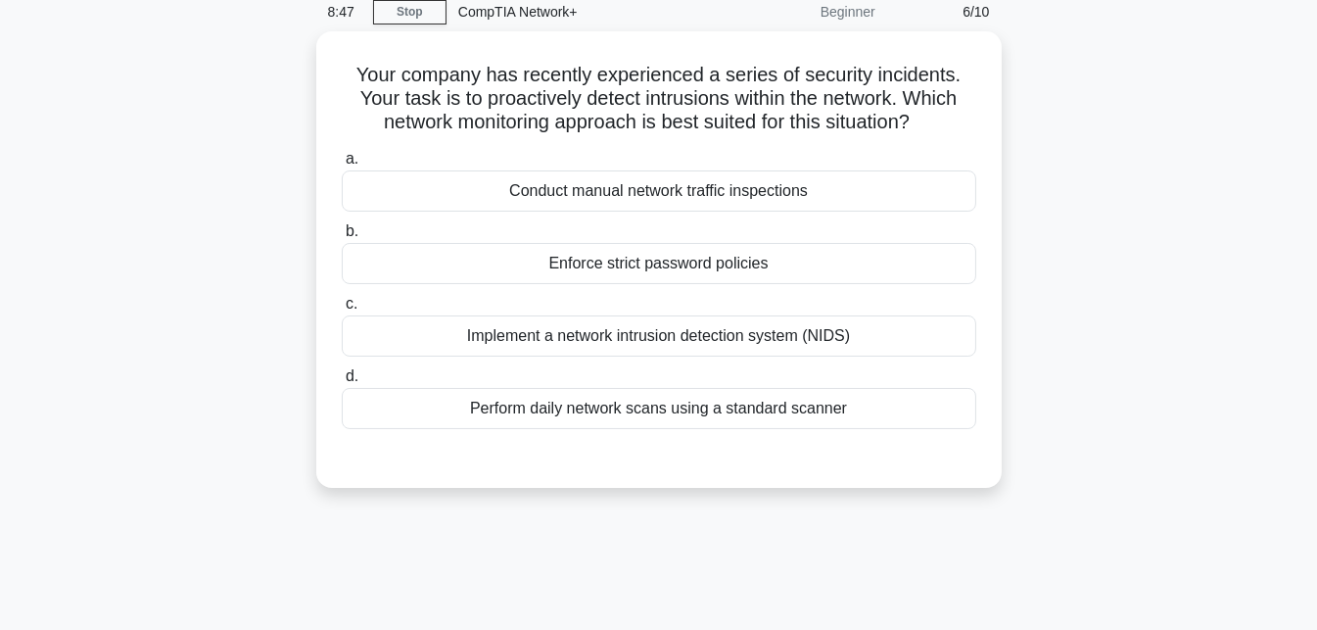
scroll to position [0, 0]
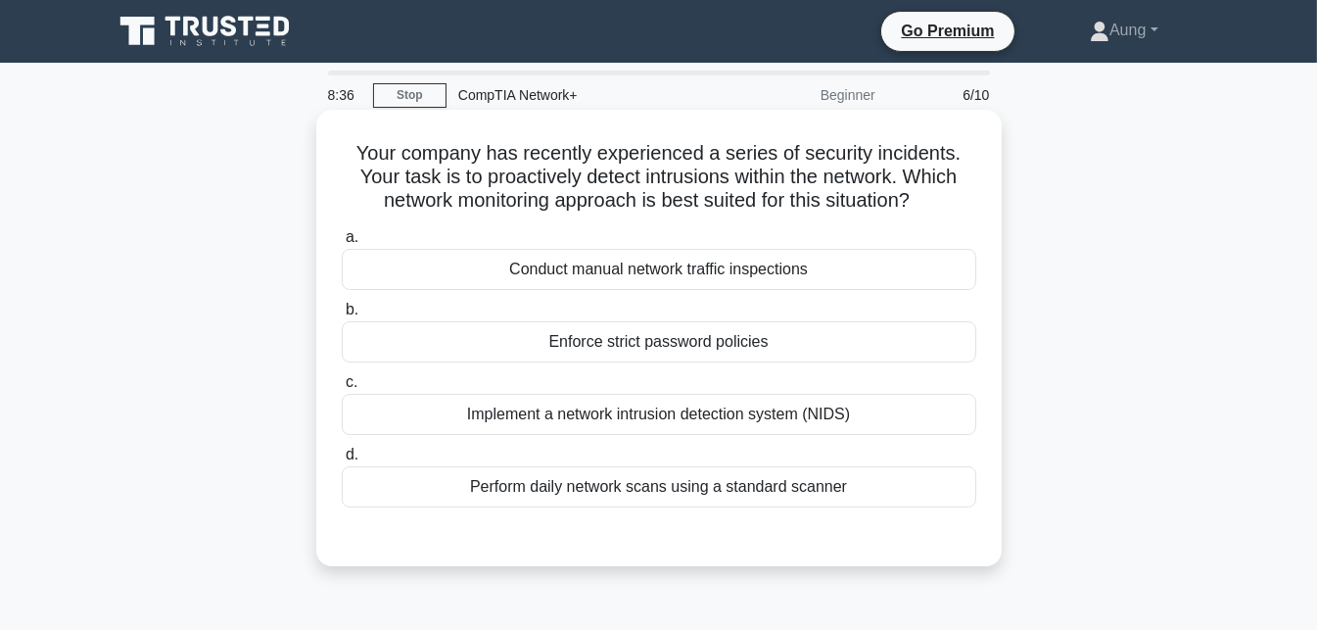
click at [631, 149] on h5 "Your company has recently experienced a series of security incidents. Your task…" at bounding box center [659, 177] width 638 height 72
click at [708, 135] on div "Your company has recently experienced a series of security incidents. Your task…" at bounding box center [659, 338] width 670 height 441
click at [569, 182] on h5 "Your company has recently experienced a series of security incidents. Your task…" at bounding box center [659, 177] width 638 height 72
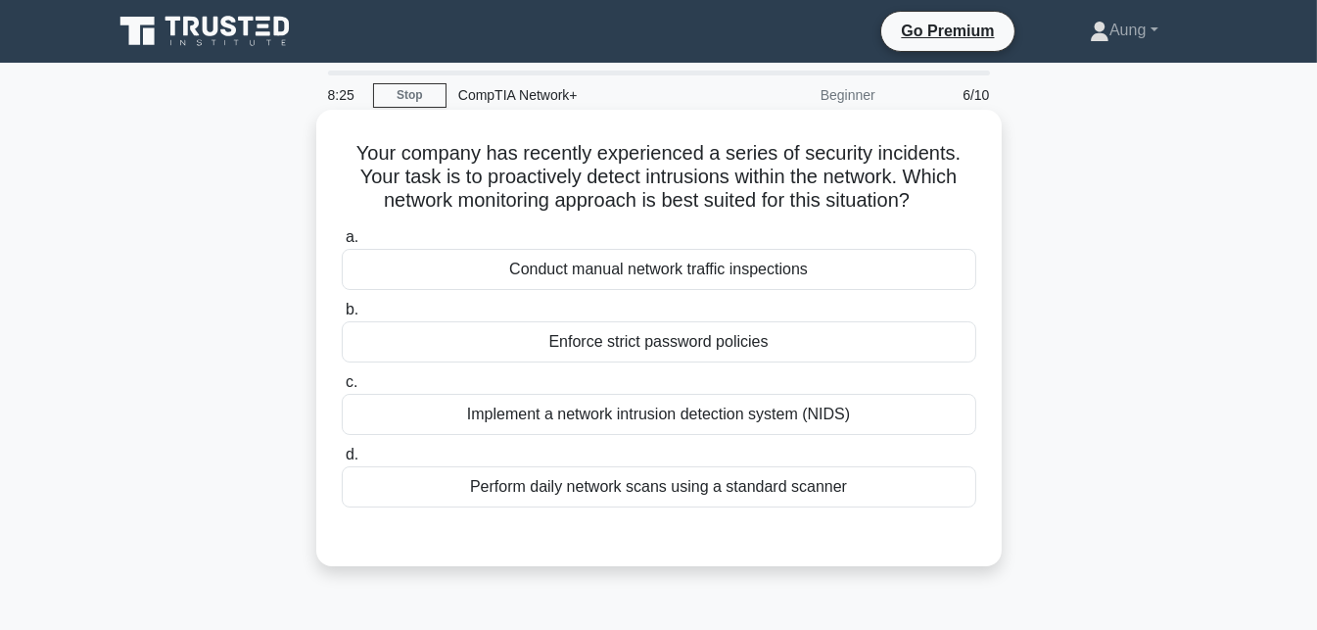
click at [620, 178] on h5 "Your company has recently experienced a series of security incidents. Your task…" at bounding box center [659, 177] width 638 height 72
click at [669, 189] on h5 "Your company has recently experienced a series of security incidents. Your task…" at bounding box center [659, 177] width 638 height 72
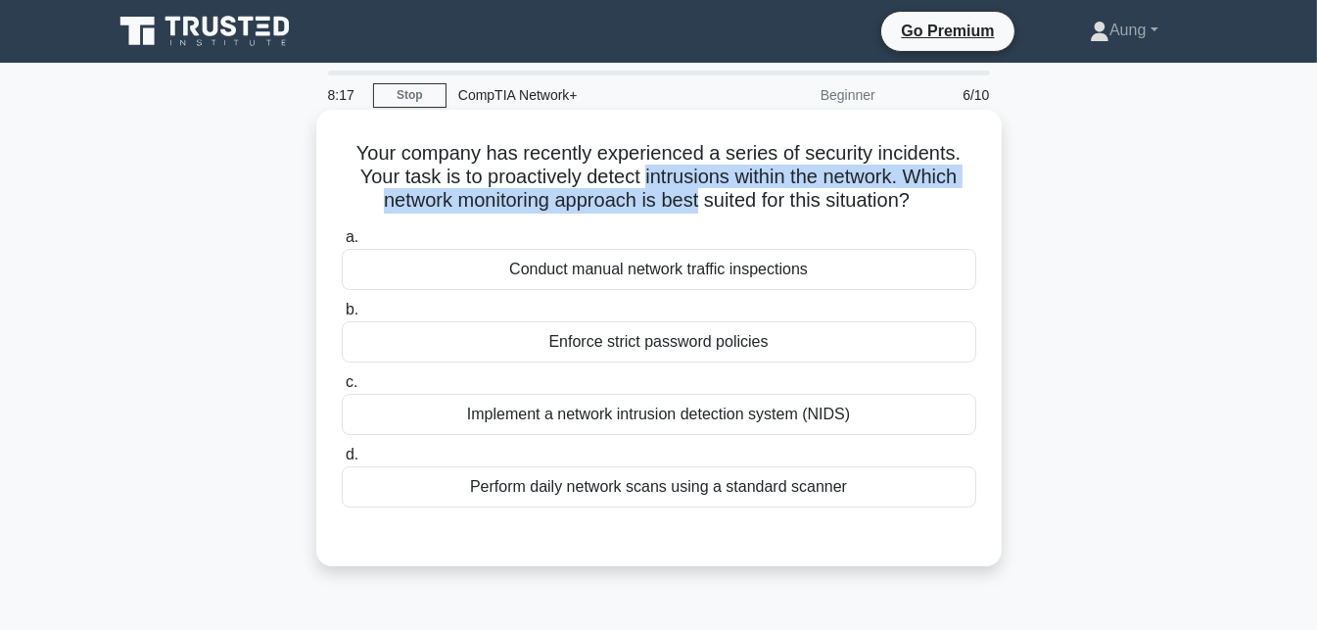
click at [669, 189] on h5 "Your company has recently experienced a series of security incidents. Your task…" at bounding box center [659, 177] width 638 height 72
click at [676, 173] on h5 "Your company has recently experienced a series of security incidents. Your task…" at bounding box center [659, 177] width 638 height 72
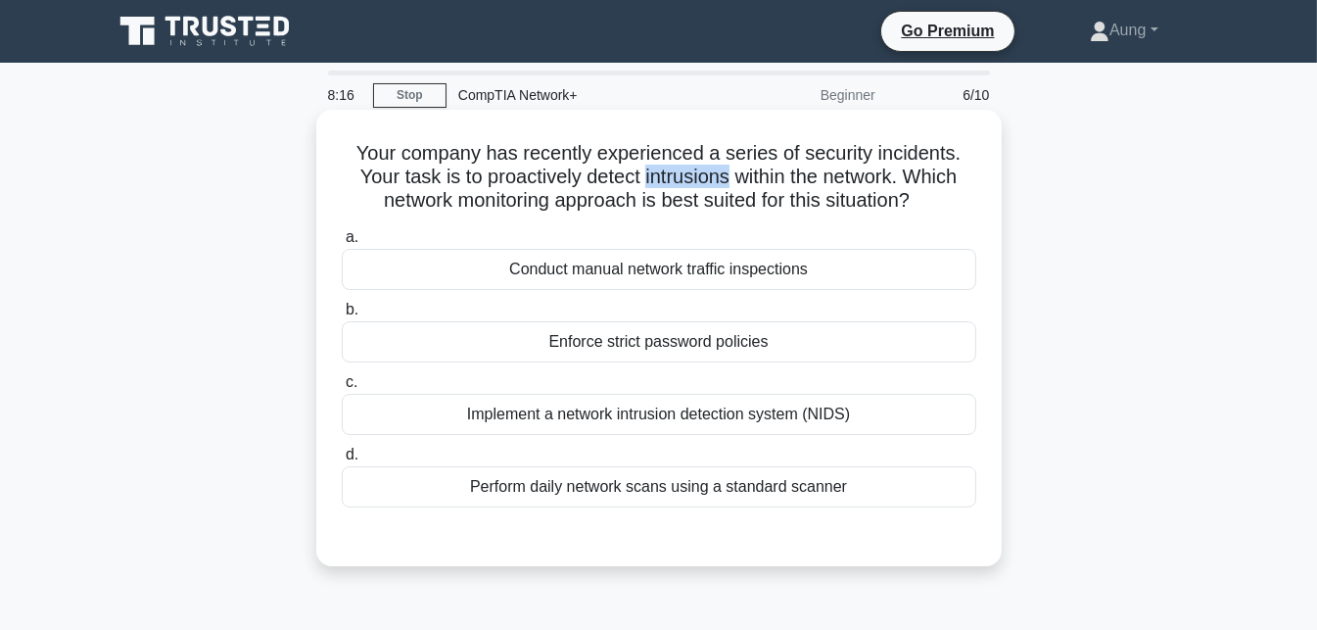
click at [676, 173] on h5 "Your company has recently experienced a series of security incidents. Your task…" at bounding box center [659, 177] width 638 height 72
click at [715, 182] on h5 "Your company has recently experienced a series of security incidents. Your task…" at bounding box center [659, 177] width 638 height 72
click at [711, 423] on div "Implement a network intrusion detection system (NIDS)" at bounding box center [659, 414] width 635 height 41
click at [342, 389] on input "c. Implement a network intrusion detection system (NIDS)" at bounding box center [342, 382] width 0 height 13
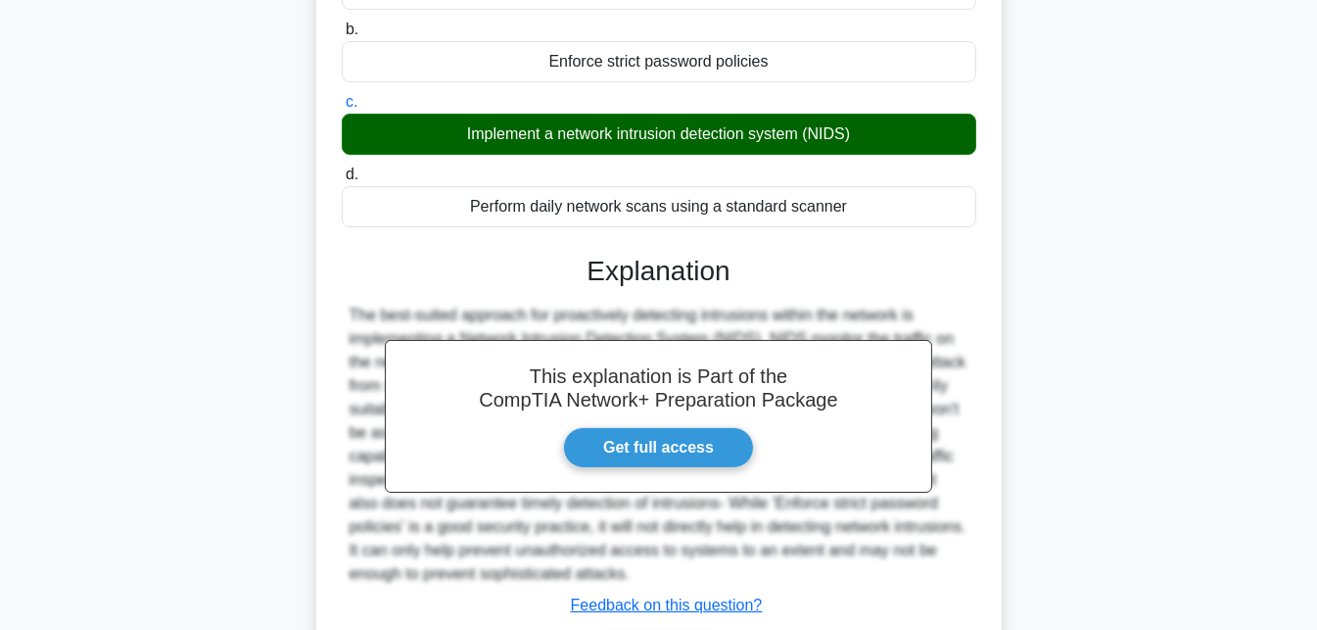
scroll to position [382, 0]
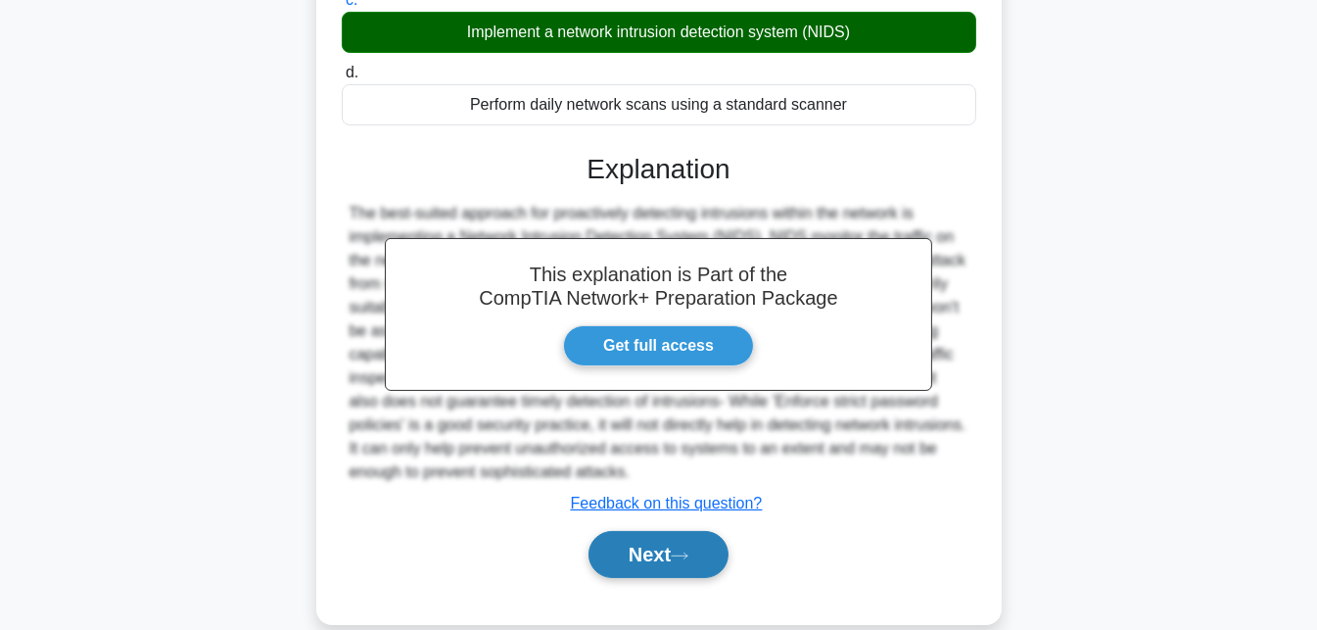
click at [668, 567] on button "Next" at bounding box center [659, 554] width 140 height 47
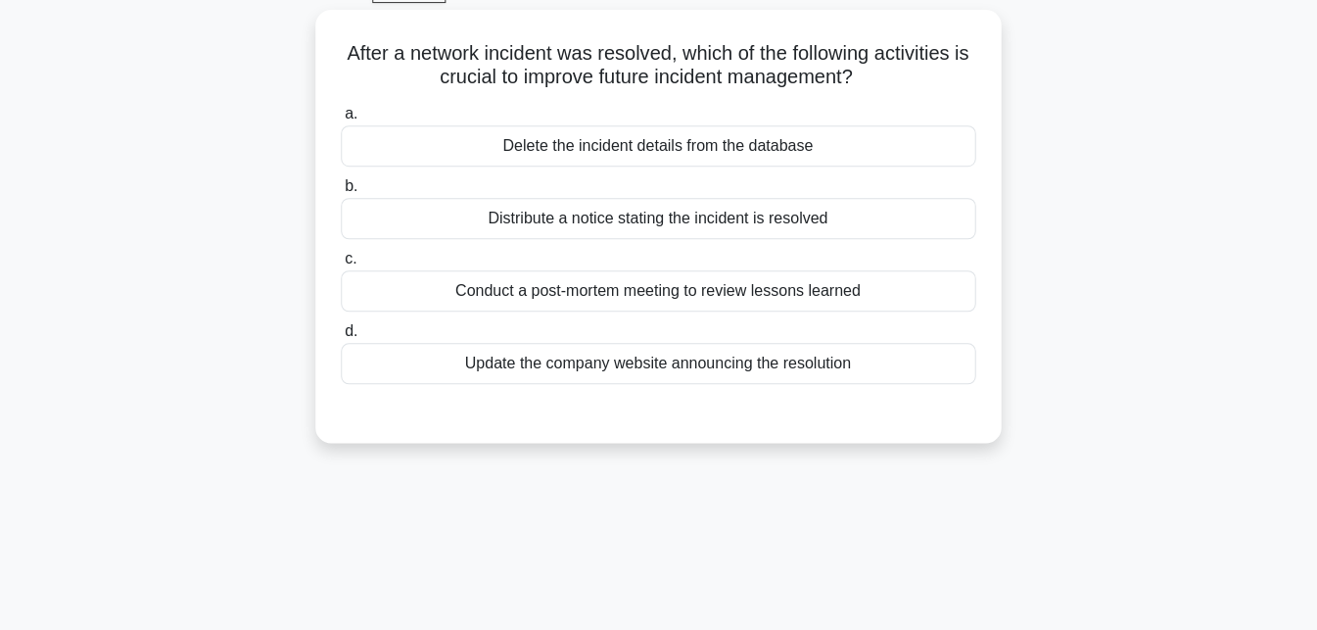
scroll to position [105, 0]
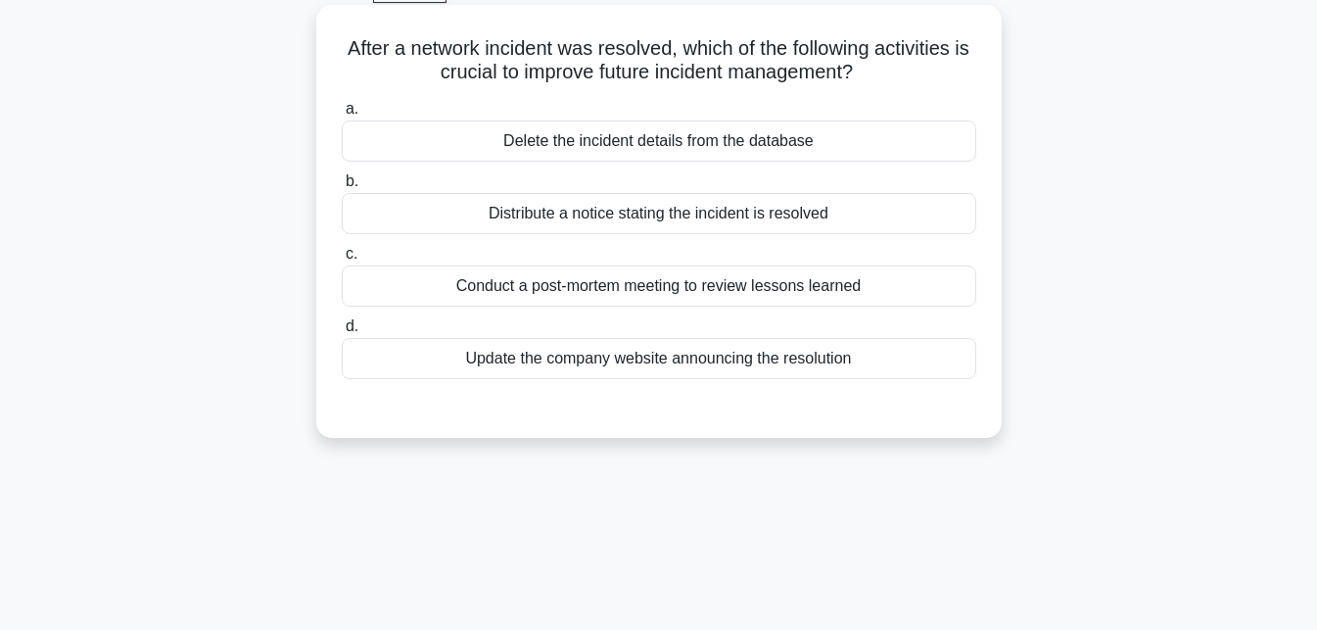
click at [469, 71] on h5 "After a network incident was resolved, which of the following activities is cru…" at bounding box center [659, 60] width 638 height 49
click at [544, 64] on h5 "After a network incident was resolved, which of the following activities is cru…" at bounding box center [659, 60] width 638 height 49
click at [871, 273] on div "Conduct a post-mortem meeting to review lessons learned" at bounding box center [659, 285] width 635 height 41
click at [342, 260] on input "c. Conduct a post-mortem meeting to review lessons learned" at bounding box center [342, 254] width 0 height 13
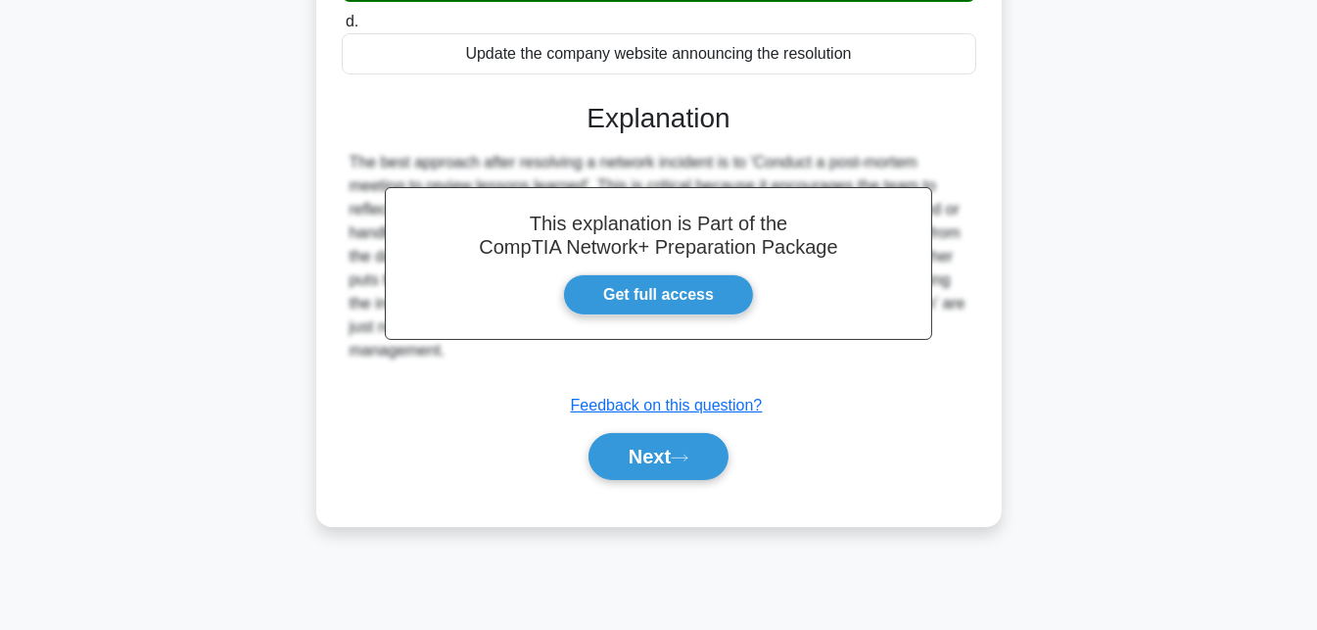
scroll to position [427, 0]
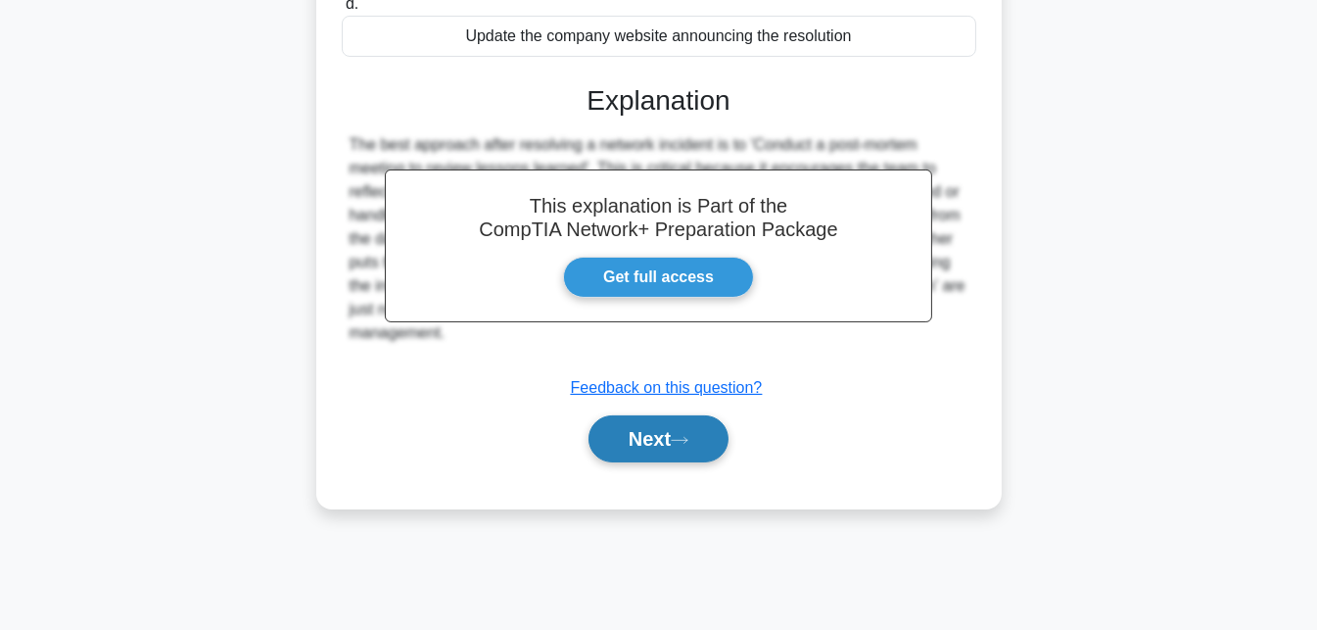
click at [694, 456] on button "Next" at bounding box center [659, 438] width 140 height 47
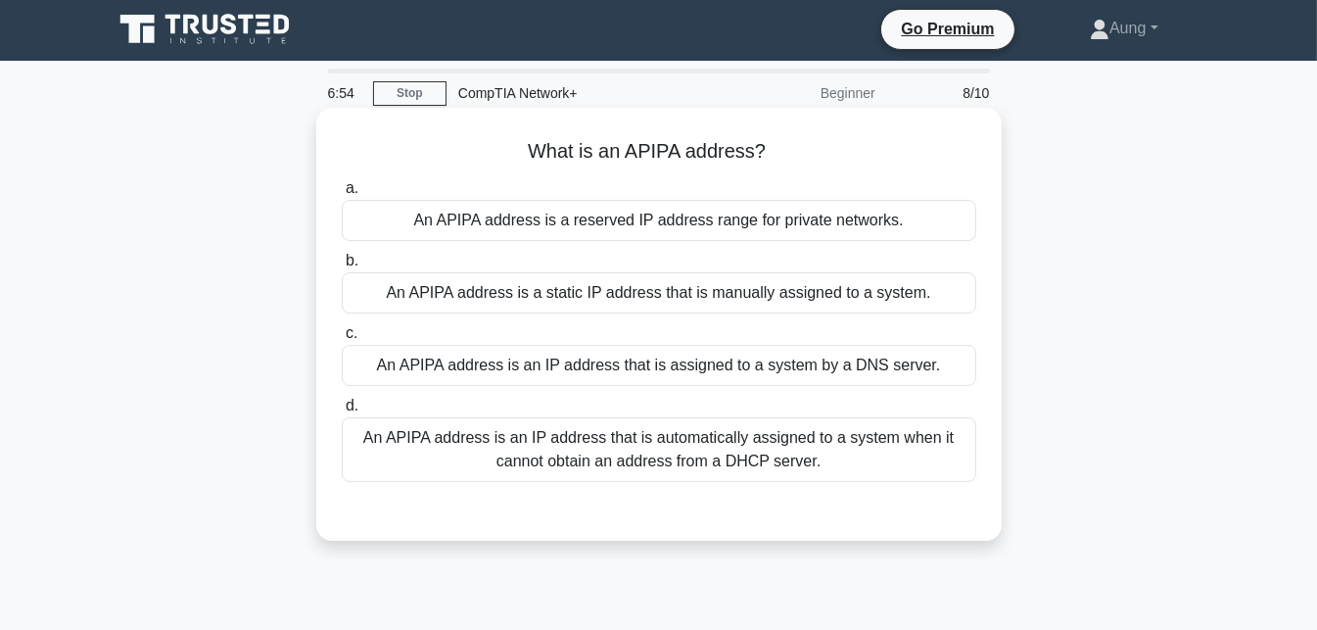
scroll to position [7, 0]
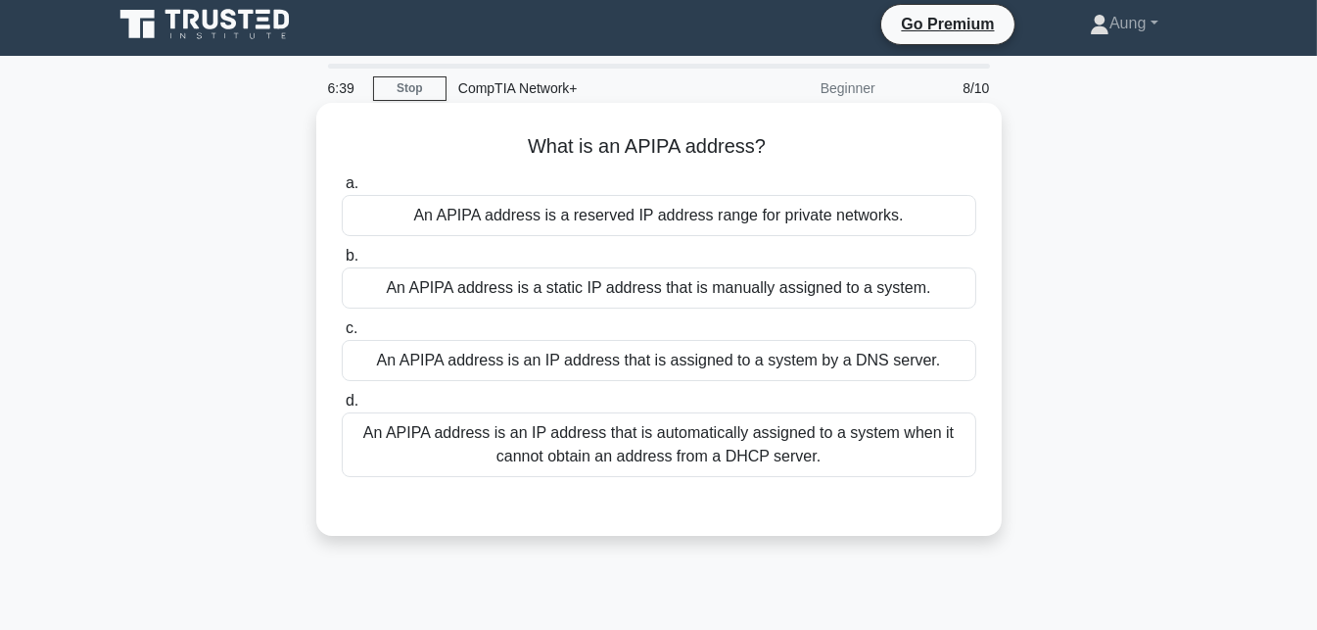
click at [681, 442] on div "An APIPA address is an IP address that is automatically assigned to a system wh…" at bounding box center [659, 444] width 635 height 65
click at [342, 407] on input "d. An APIPA address is an IP address that is automatically assigned to a system…" at bounding box center [342, 401] width 0 height 13
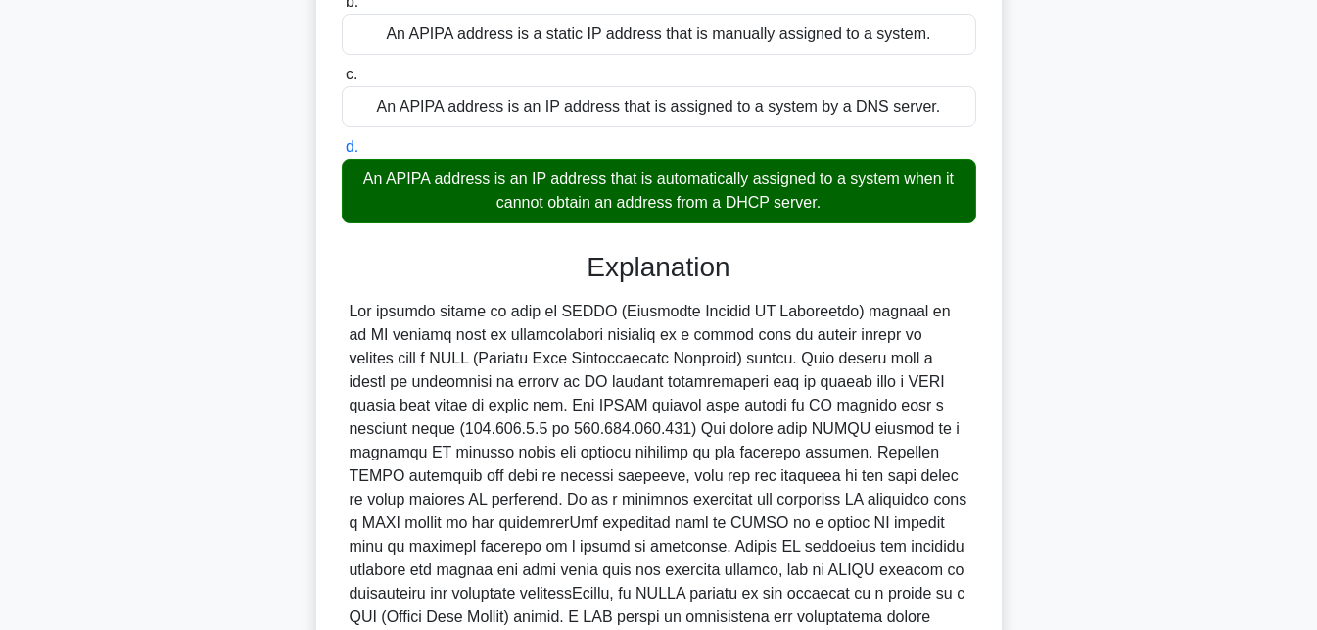
scroll to position [457, 0]
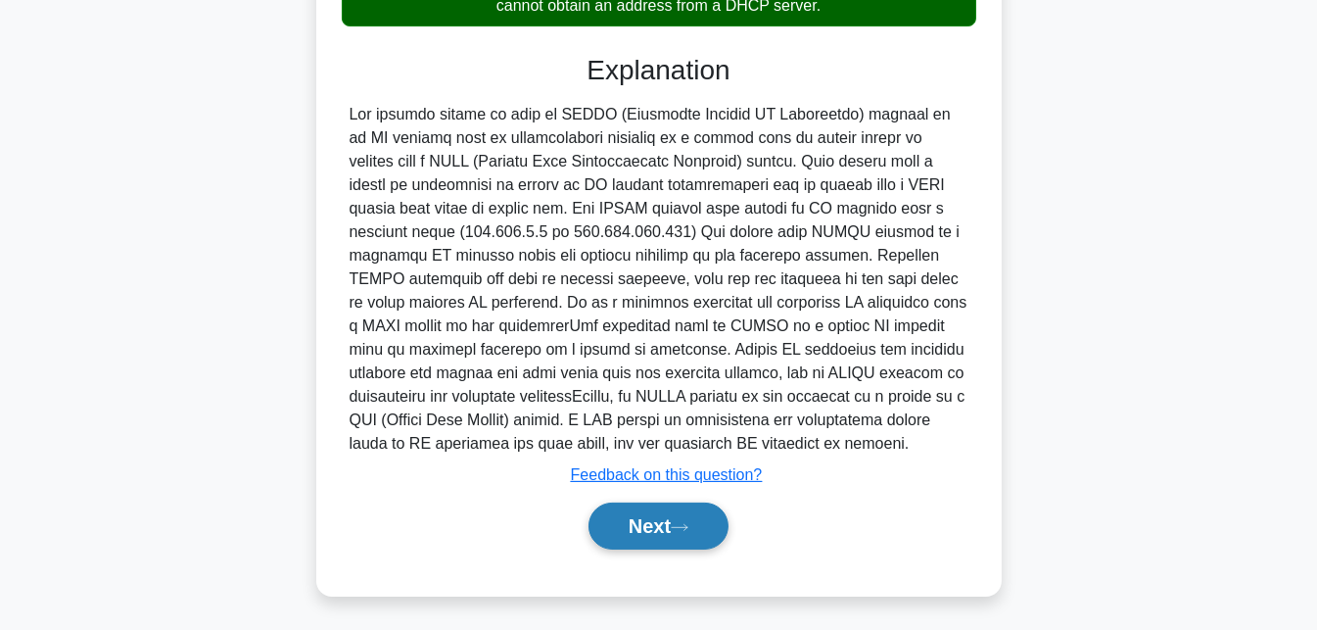
click at [645, 535] on button "Next" at bounding box center [659, 525] width 140 height 47
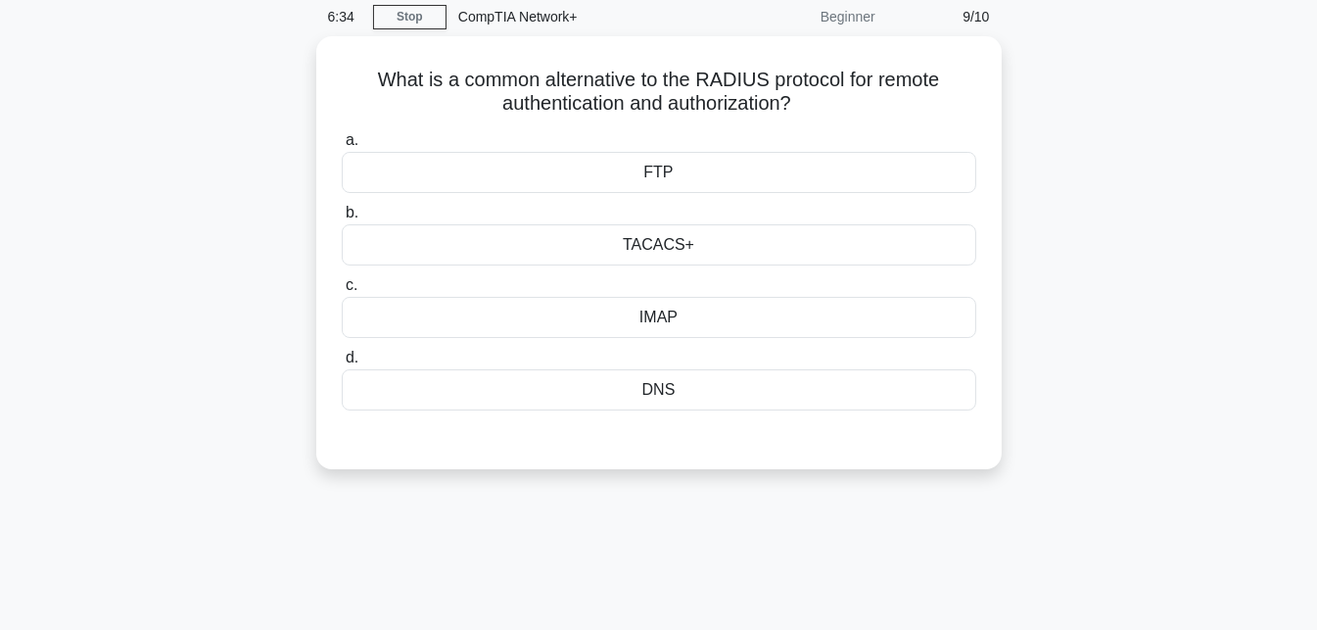
scroll to position [0, 0]
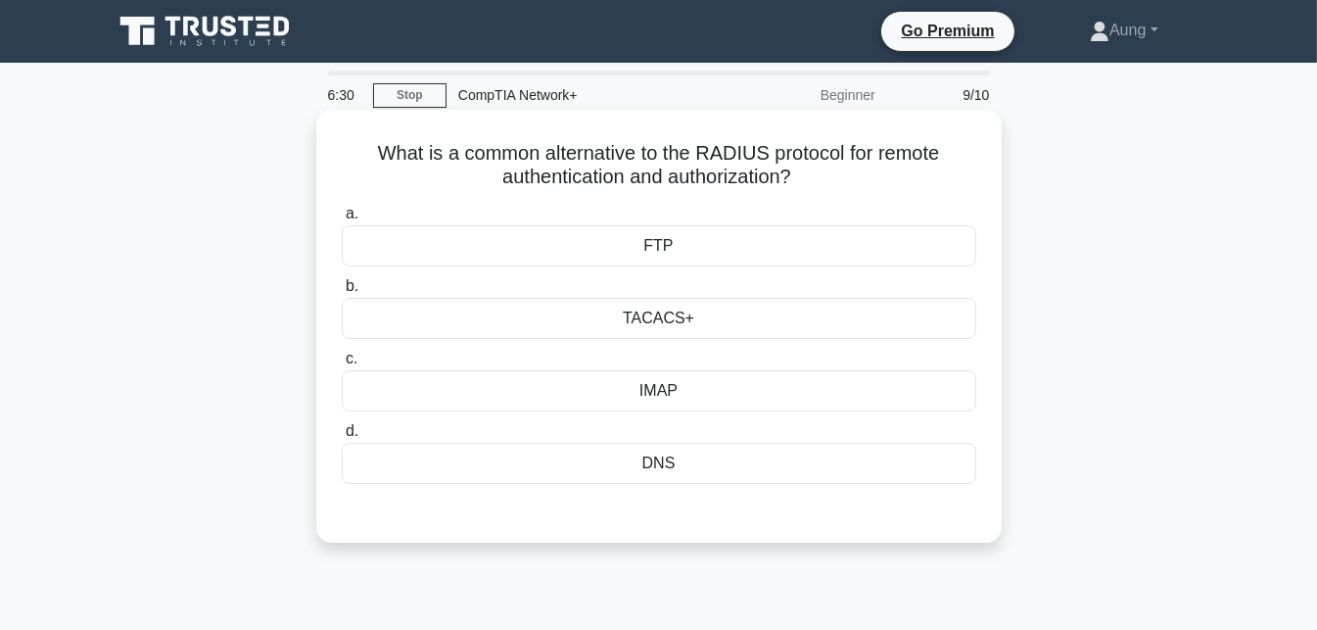
click at [593, 149] on h5 "What is a common alternative to the RADIUS protocol for remote authentication a…" at bounding box center [659, 165] width 638 height 49
click at [653, 154] on h5 "What is a common alternative to the RADIUS protocol for remote authentication a…" at bounding box center [659, 165] width 638 height 49
click at [720, 157] on h5 "What is a common alternative to the RADIUS protocol for remote authentication a…" at bounding box center [659, 165] width 638 height 49
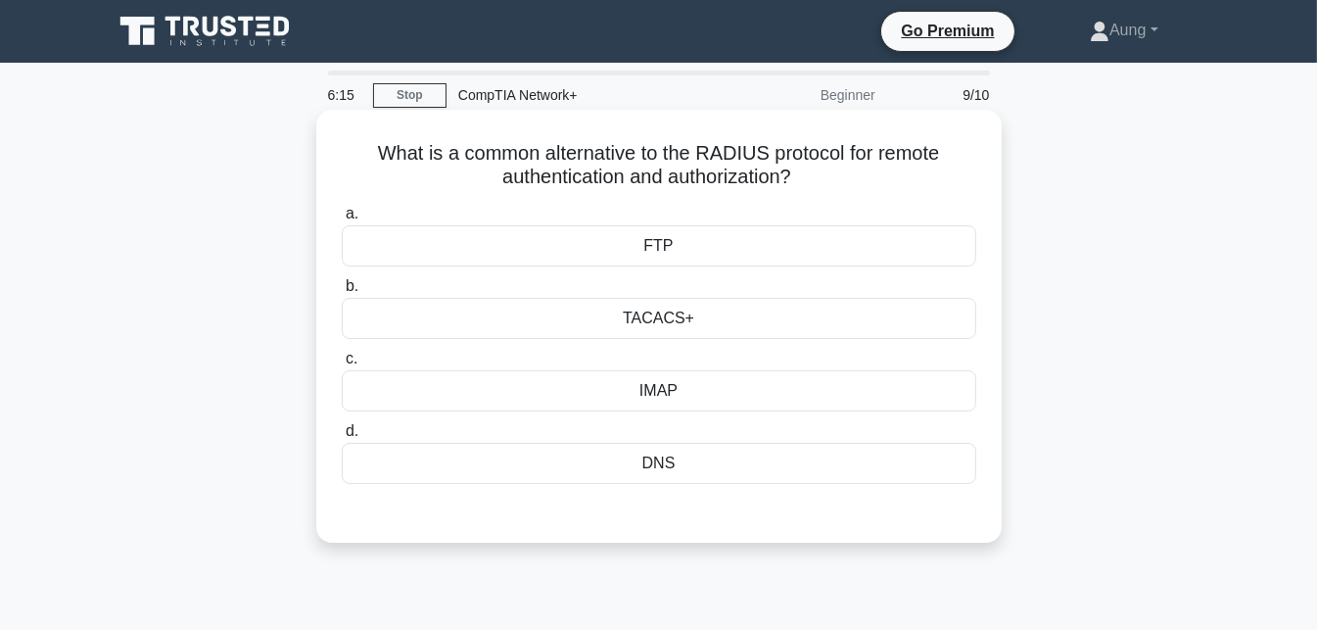
drag, startPoint x: 720, startPoint y: 157, endPoint x: 655, endPoint y: 154, distance: 64.7
click at [655, 154] on h5 "What is a common alternative to the RADIUS protocol for remote authentication a…" at bounding box center [659, 165] width 638 height 49
click at [717, 330] on div "TACACS+" at bounding box center [659, 318] width 635 height 41
click at [342, 293] on input "b. TACACS+" at bounding box center [342, 286] width 0 height 13
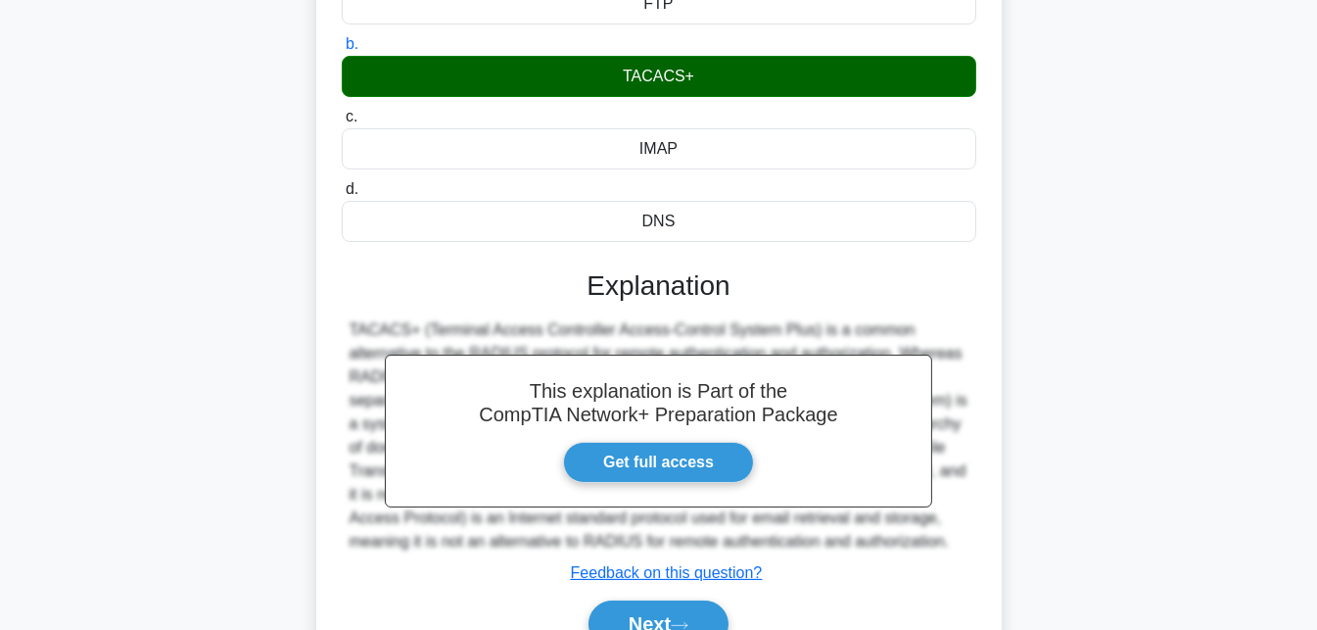
scroll to position [427, 0]
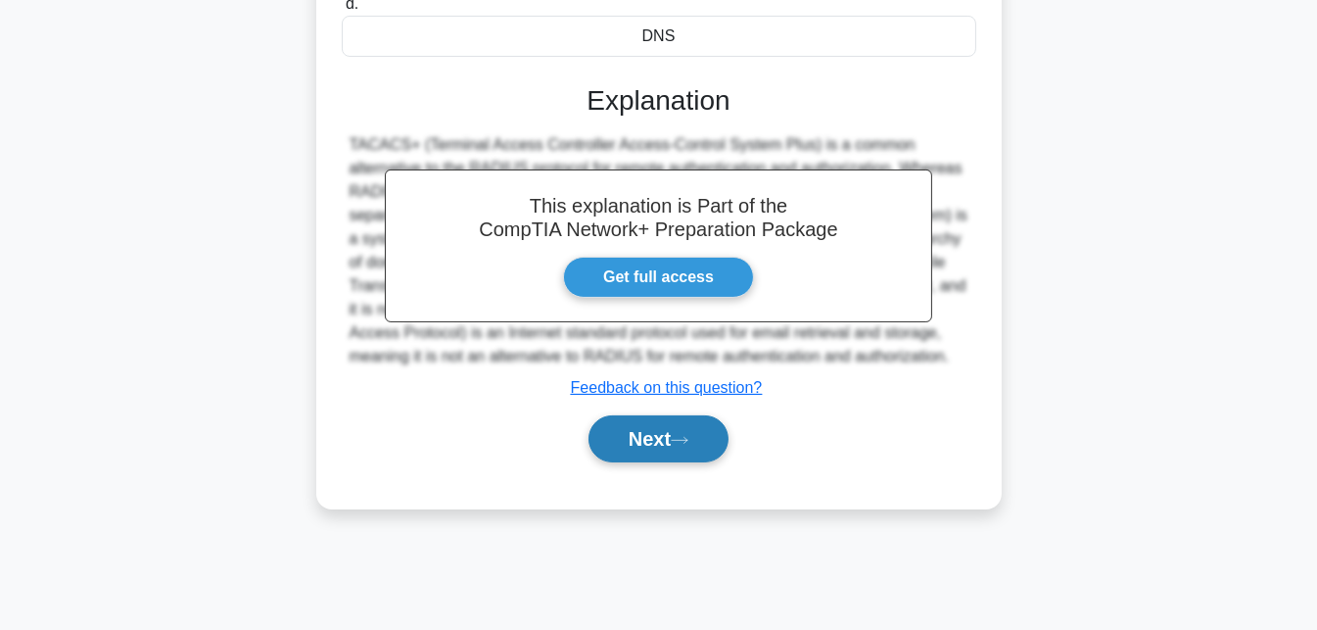
click at [669, 458] on button "Next" at bounding box center [659, 438] width 140 height 47
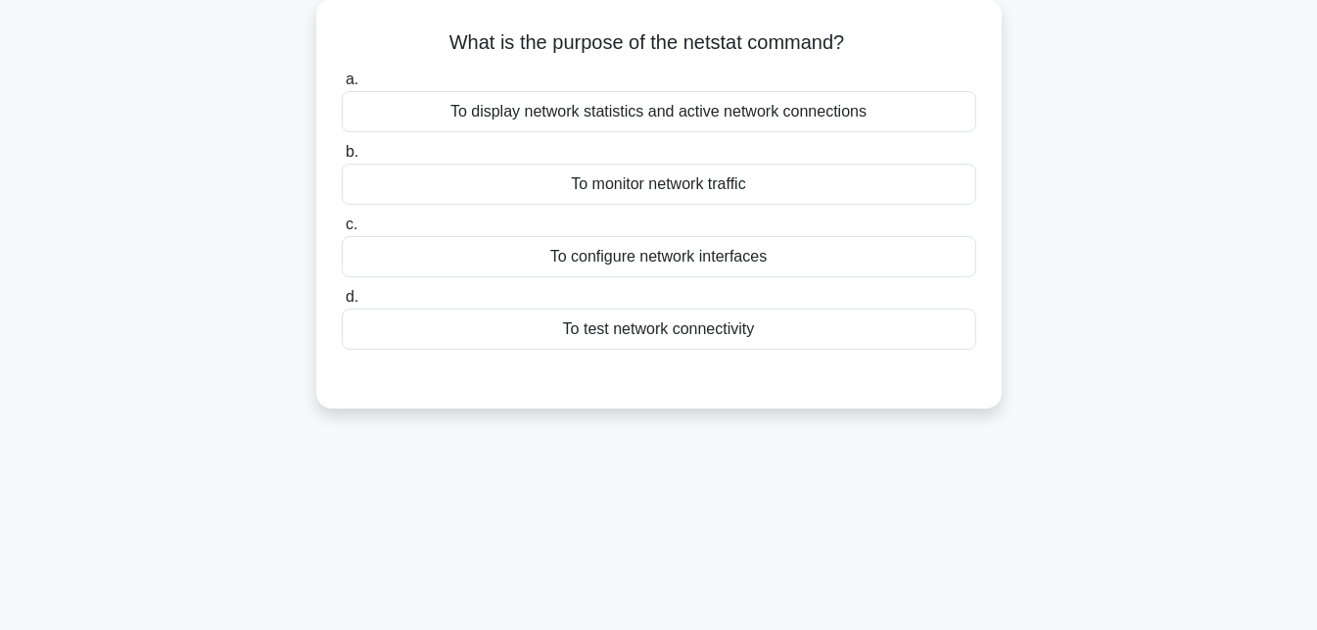
scroll to position [0, 0]
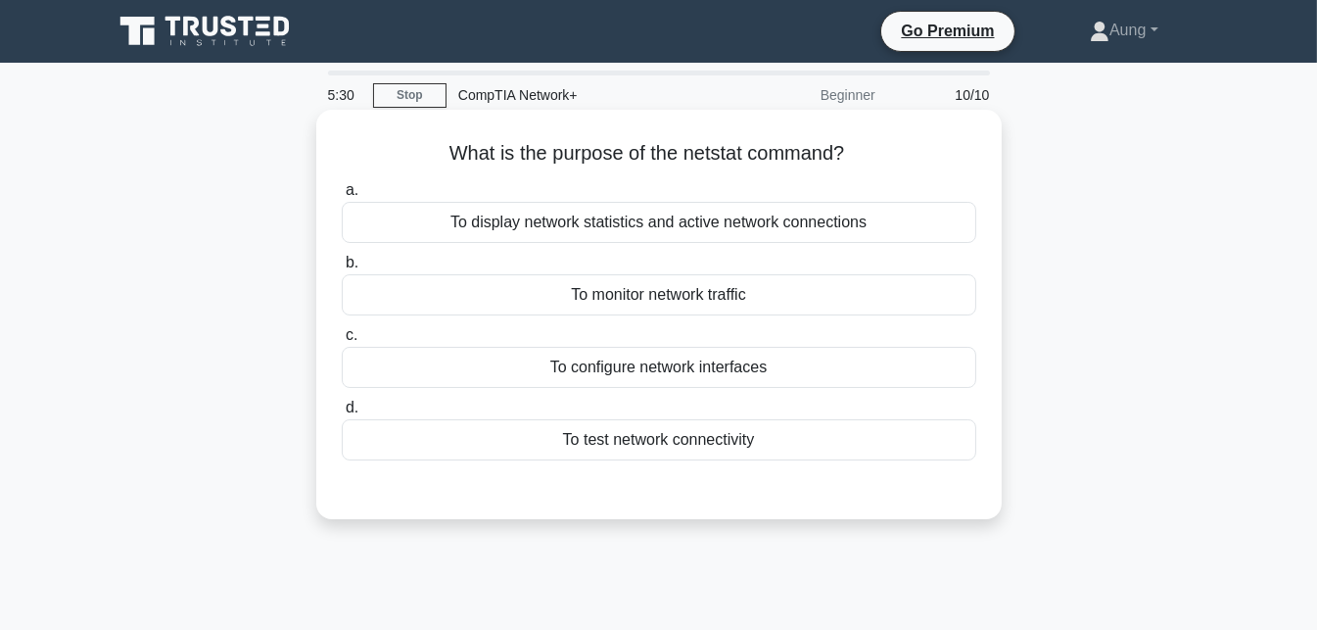
click at [714, 445] on div "To test network connectivity" at bounding box center [659, 439] width 635 height 41
click at [342, 414] on input "d. To test network connectivity" at bounding box center [342, 407] width 0 height 13
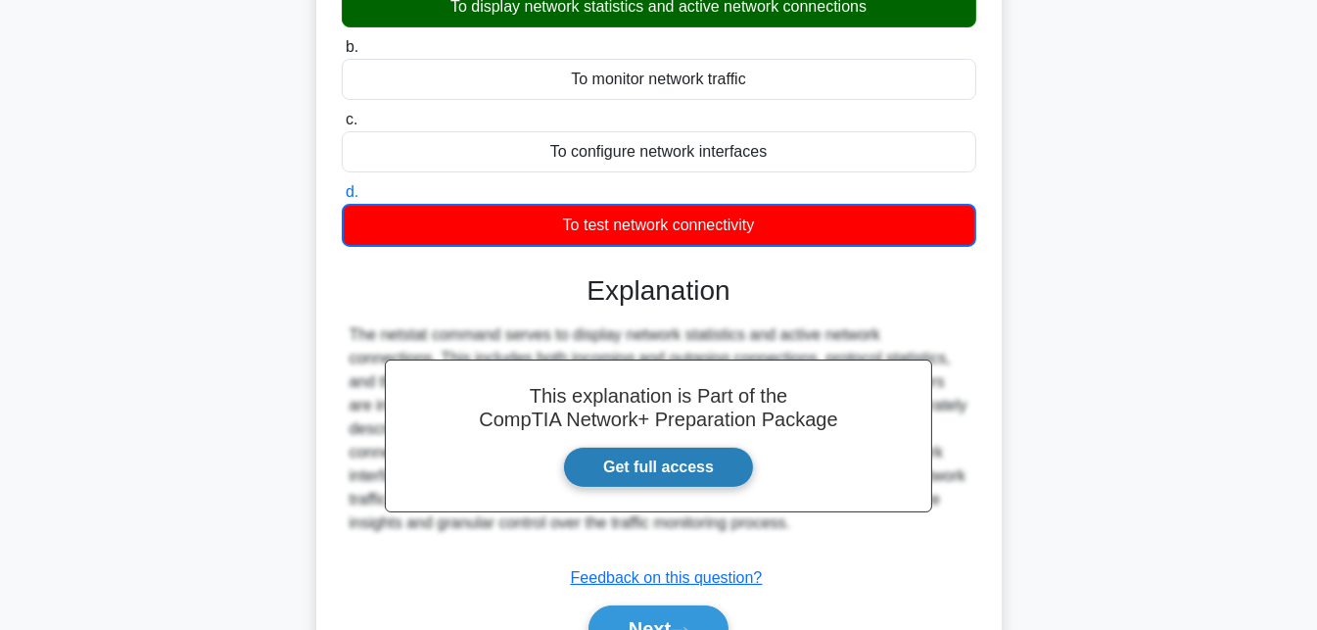
scroll to position [427, 0]
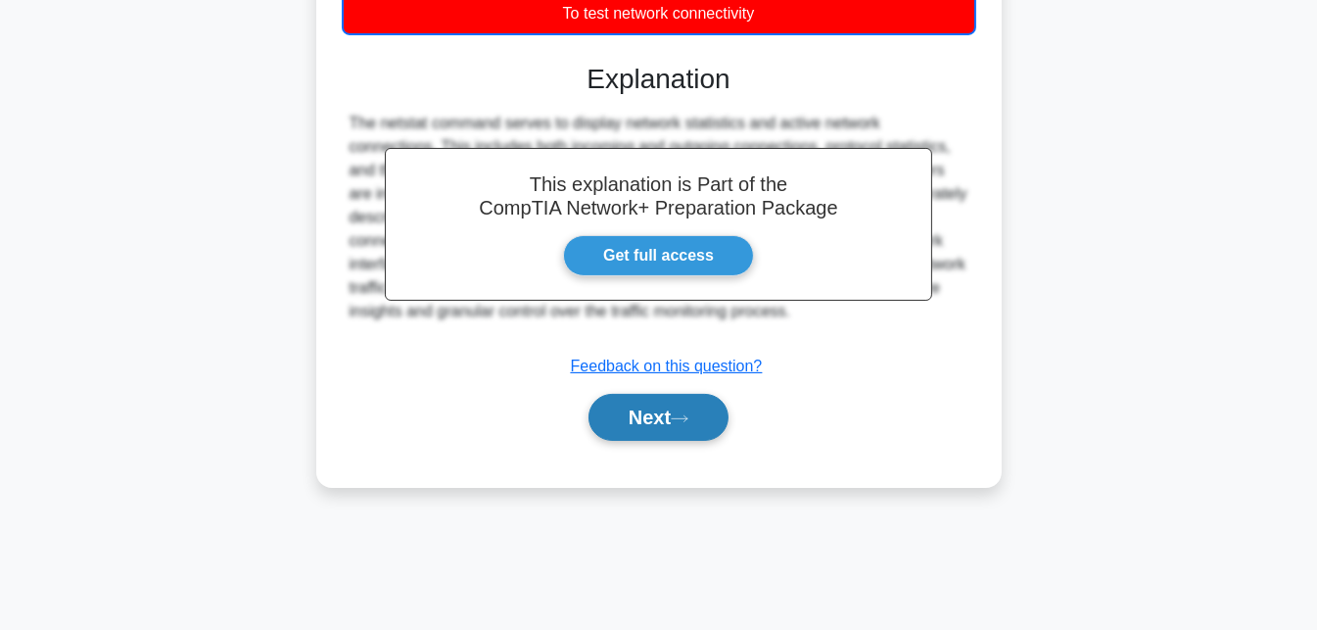
click at [683, 415] on icon at bounding box center [680, 418] width 16 height 6
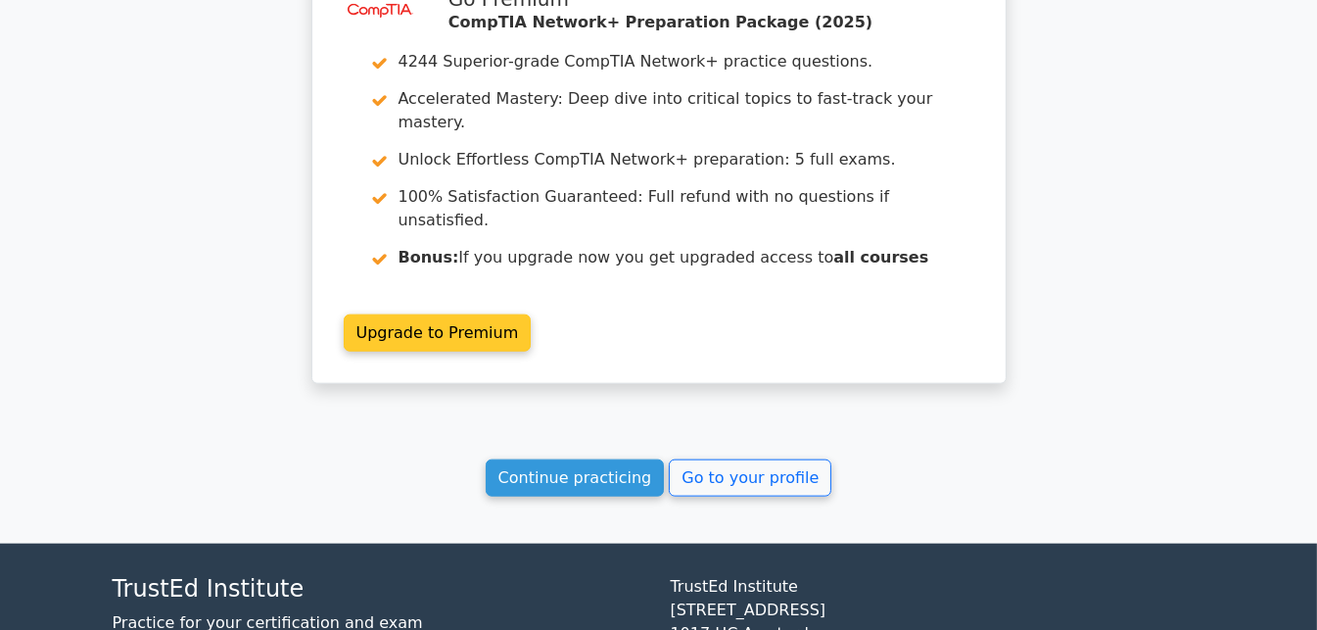
scroll to position [3050, 0]
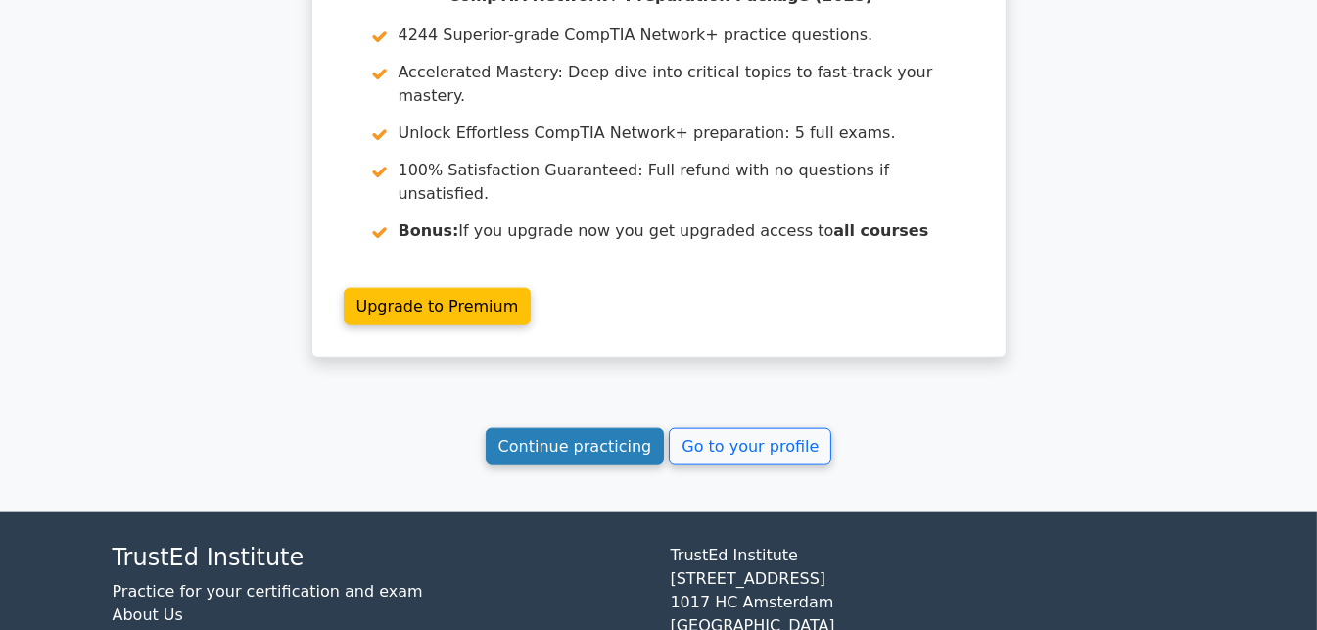
click at [566, 428] on link "Continue practicing" at bounding box center [575, 446] width 179 height 37
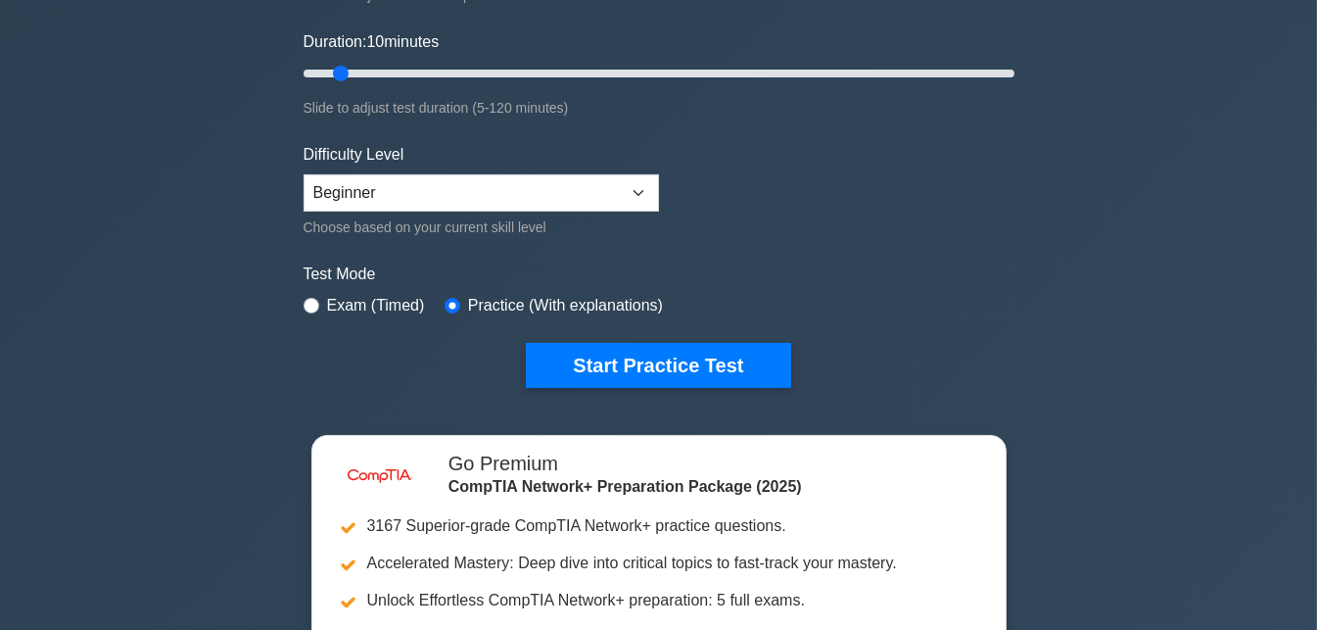
scroll to position [354, 0]
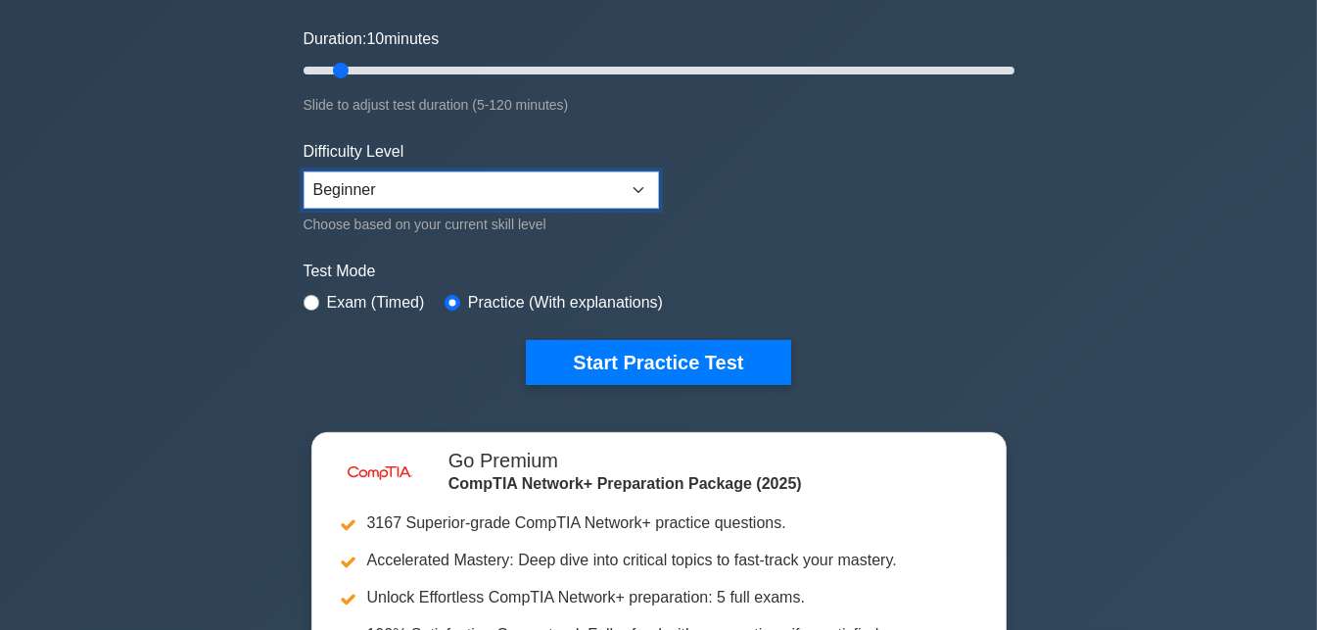
click at [558, 179] on select "Beginner Intermediate Expert" at bounding box center [481, 189] width 355 height 37
select select "intermediate"
click at [304, 171] on select "Beginner Intermediate Expert" at bounding box center [481, 189] width 355 height 37
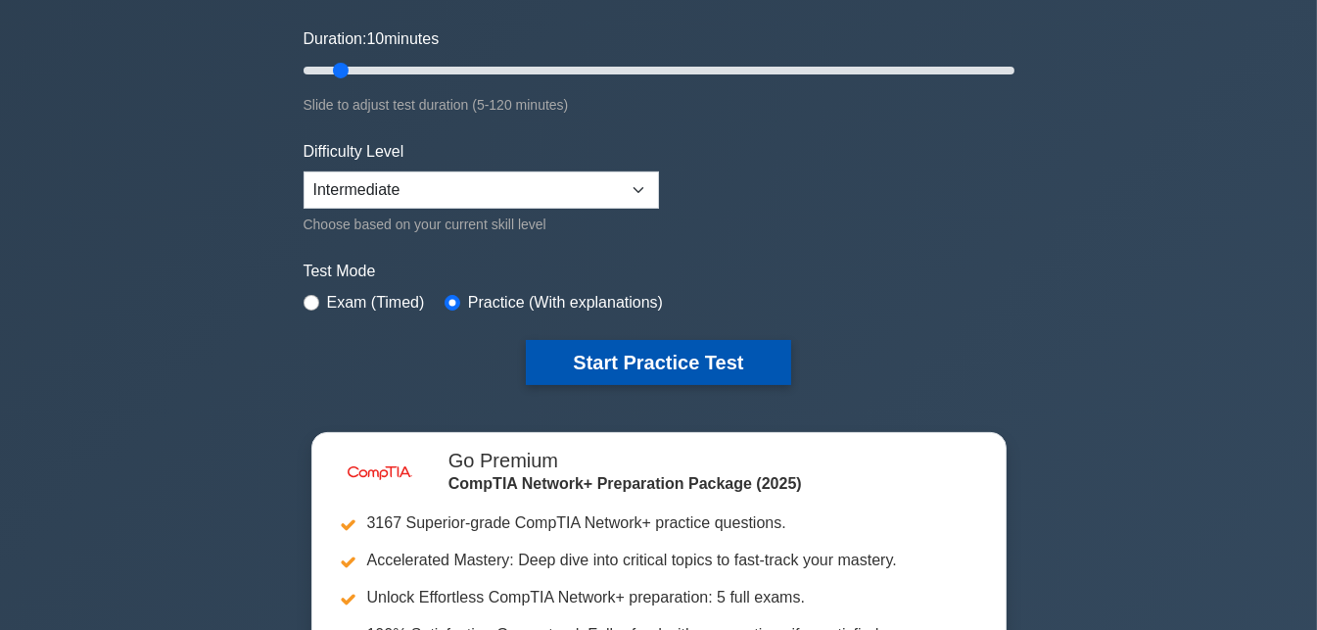
click at [626, 351] on button "Start Practice Test" at bounding box center [658, 362] width 264 height 45
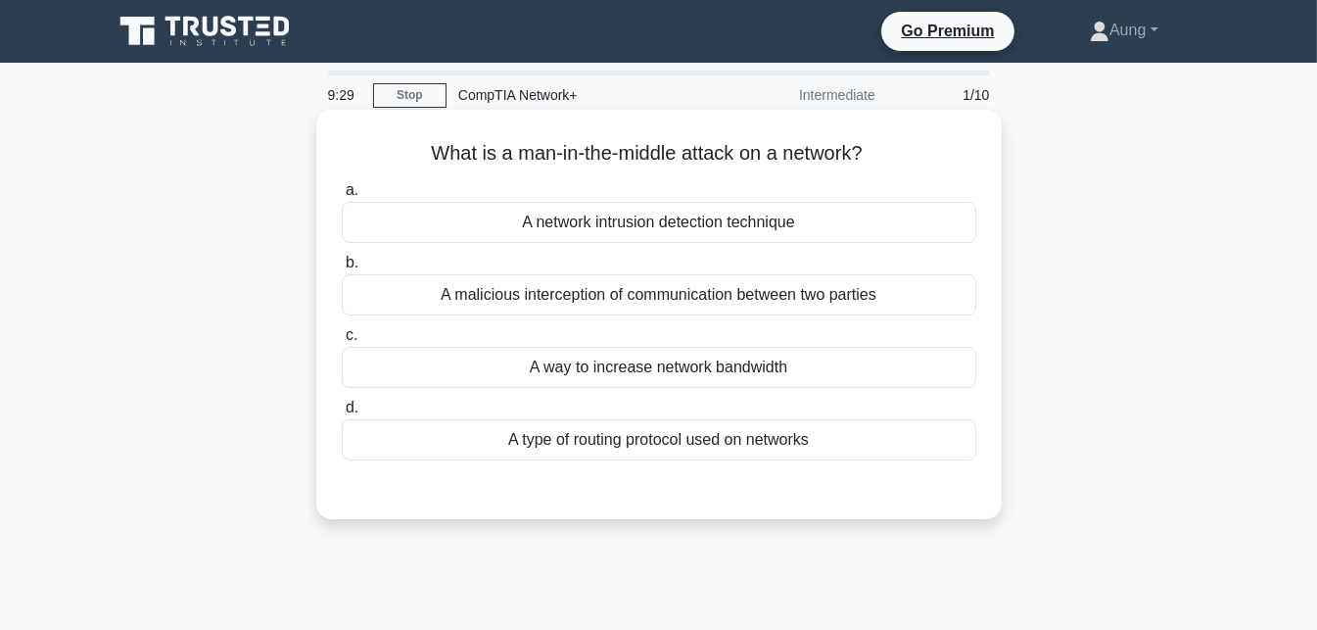
click at [667, 297] on div "A malicious interception of communication between two parties" at bounding box center [659, 294] width 635 height 41
click at [342, 269] on input "b. A malicious interception of communication between two parties" at bounding box center [342, 263] width 0 height 13
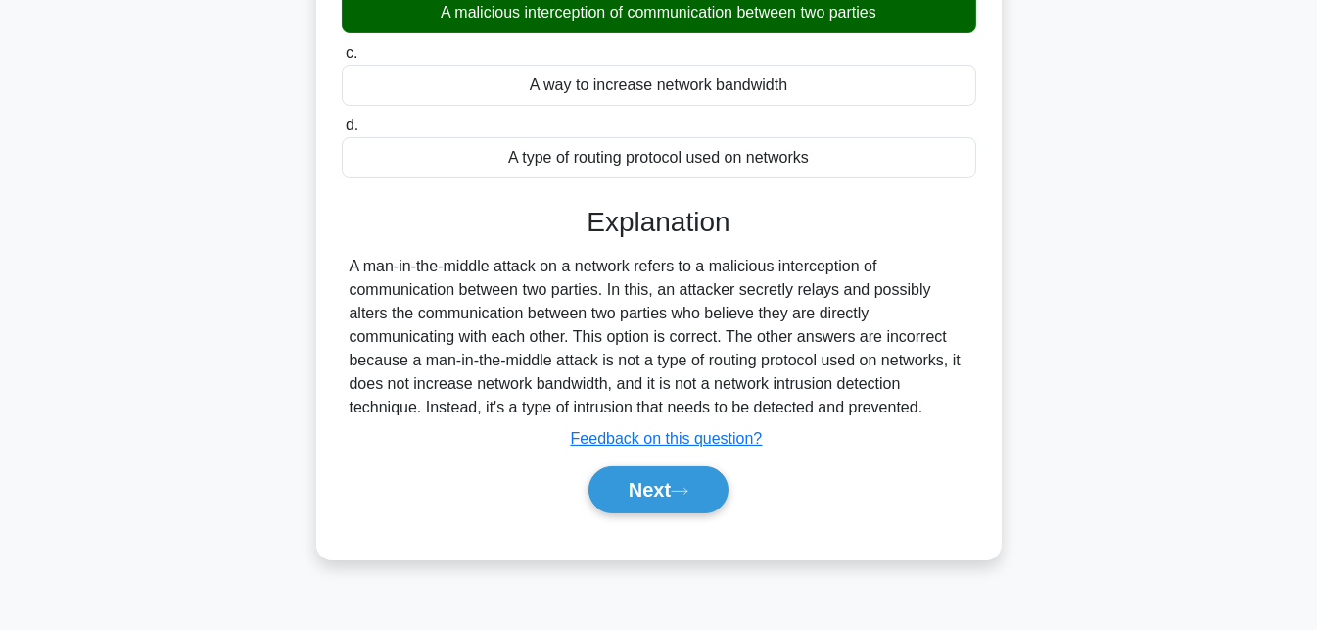
scroll to position [317, 0]
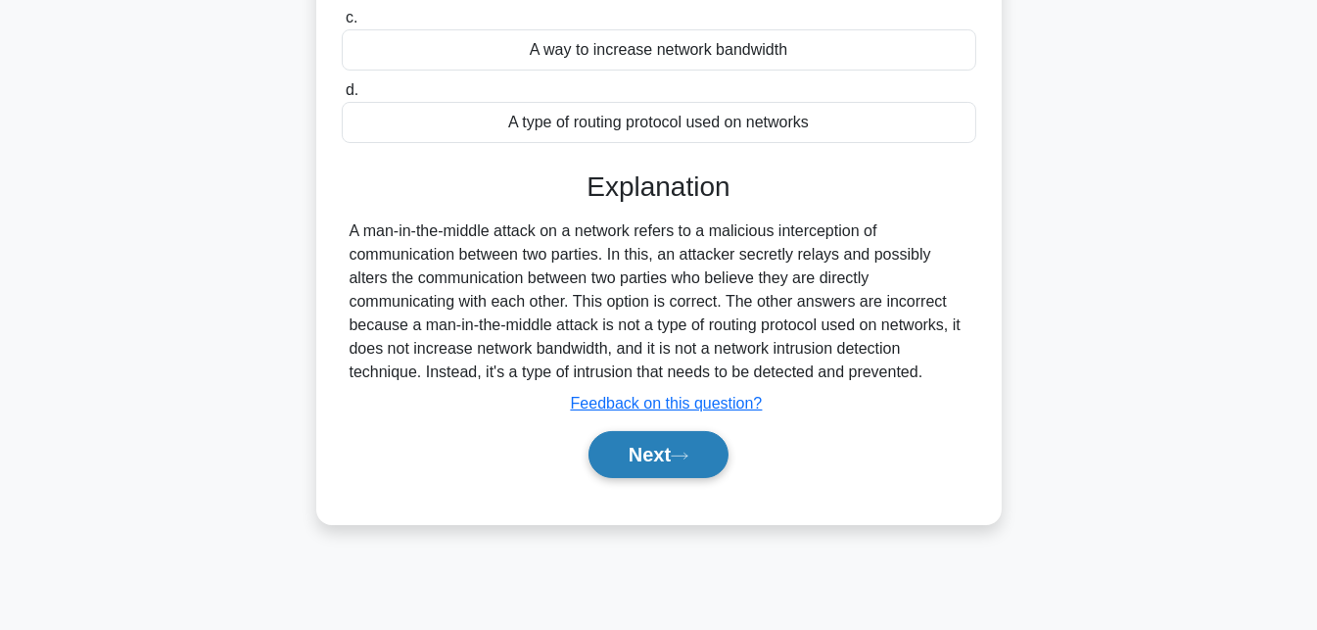
click at [669, 445] on button "Next" at bounding box center [659, 454] width 140 height 47
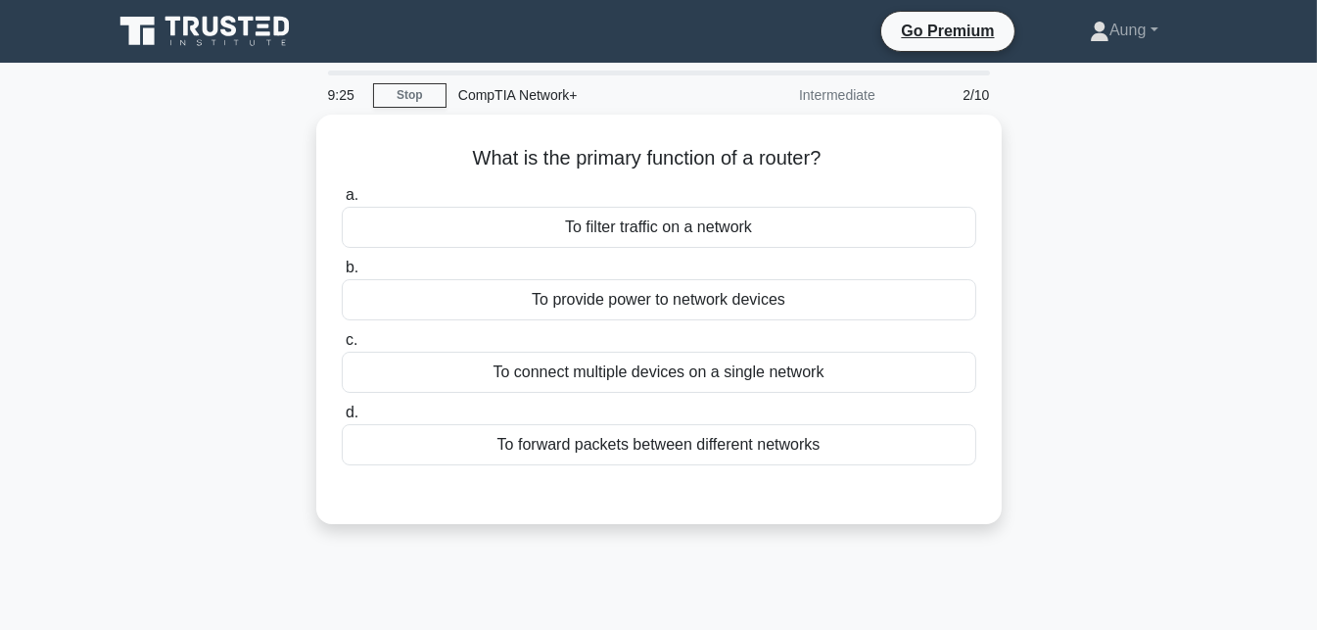
scroll to position [0, 0]
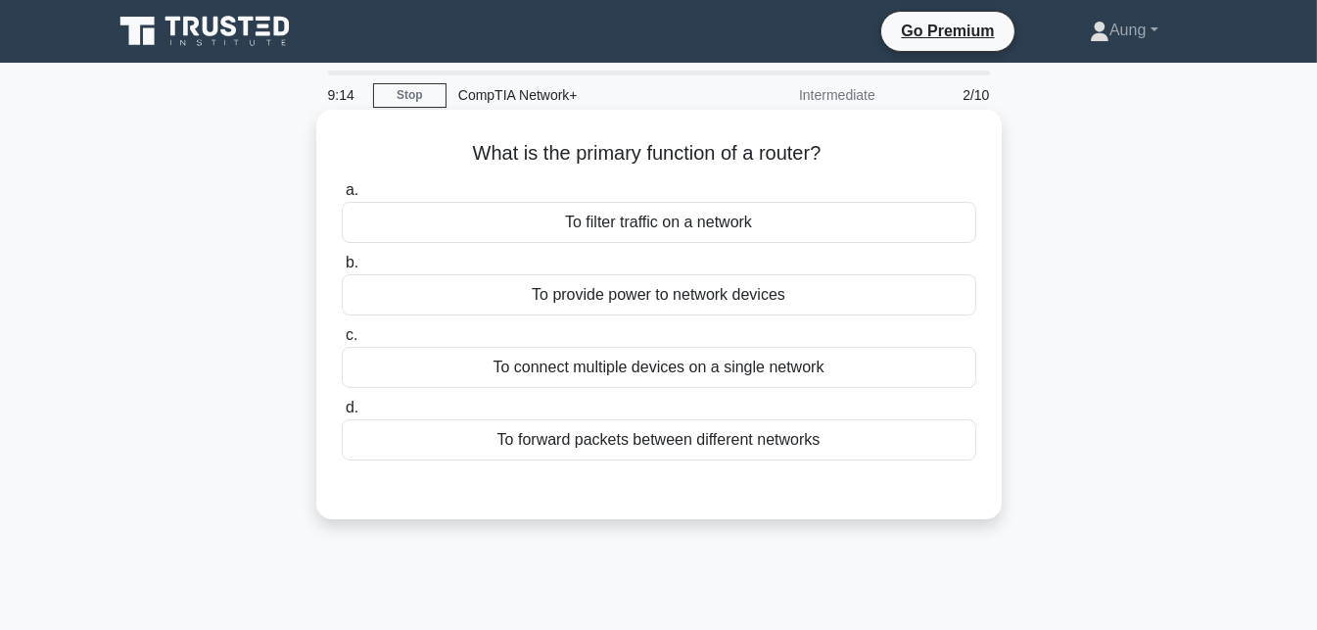
click at [652, 445] on div "To forward packets between different networks" at bounding box center [659, 439] width 635 height 41
click at [342, 414] on input "d. To forward packets between different networks" at bounding box center [342, 407] width 0 height 13
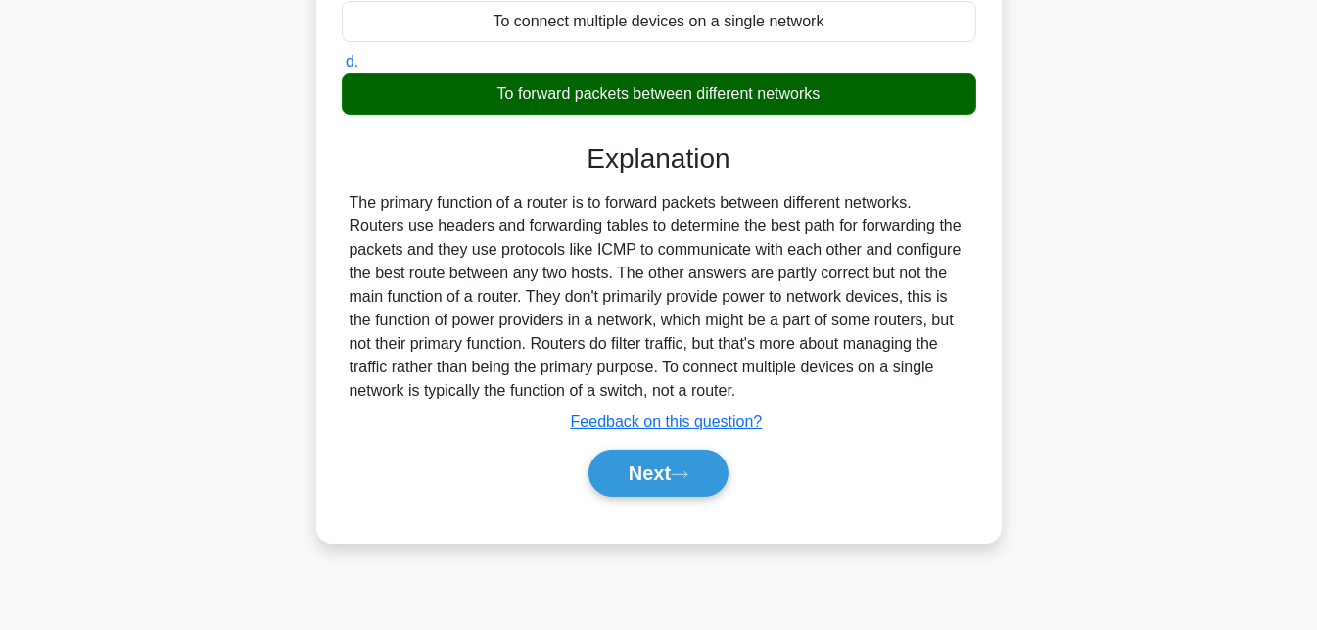
scroll to position [346, 0]
click at [648, 466] on button "Next" at bounding box center [659, 472] width 140 height 47
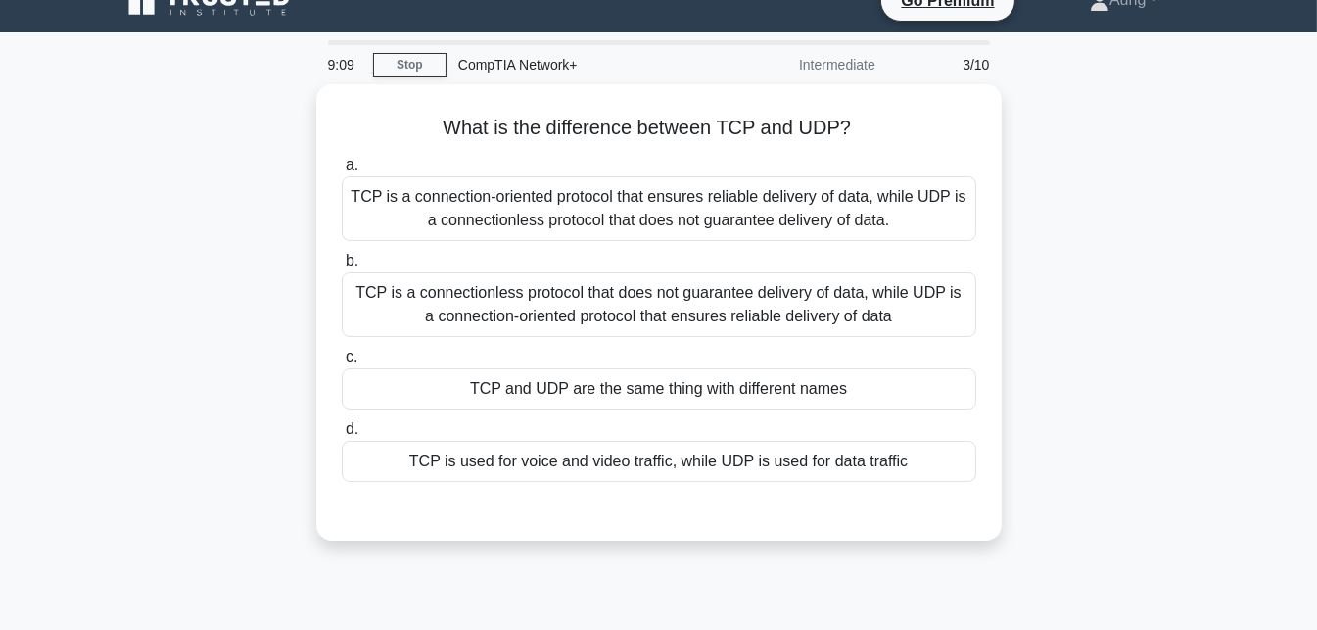
scroll to position [0, 0]
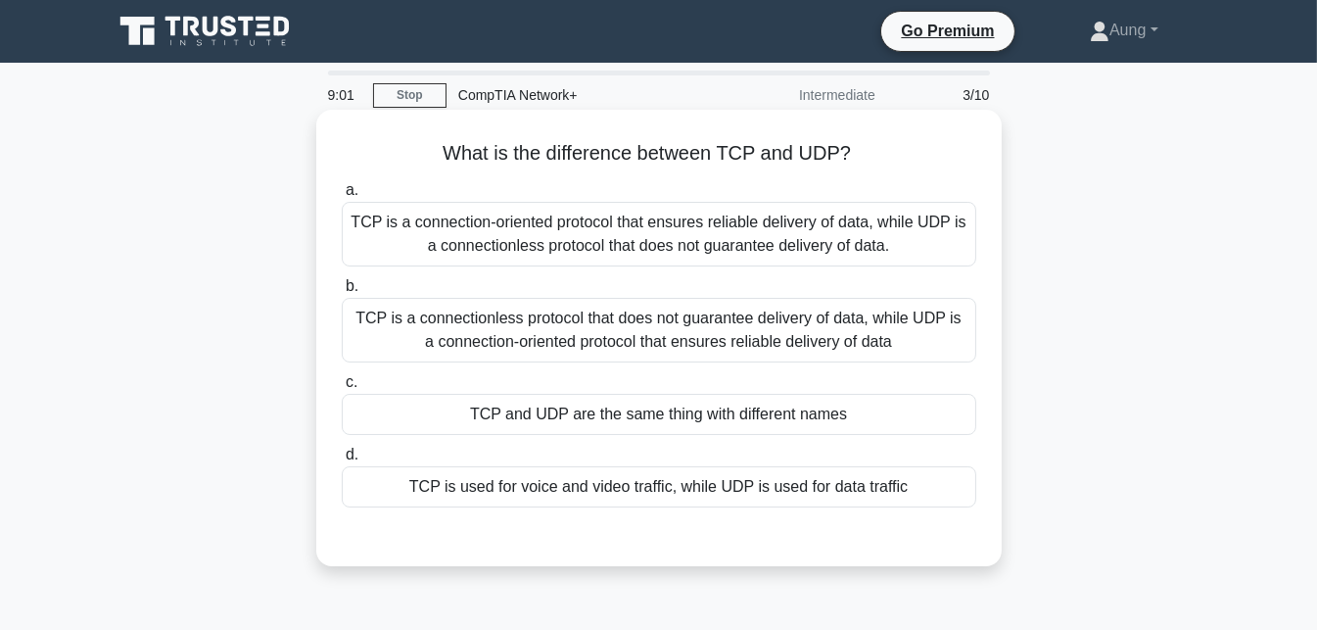
click at [729, 246] on div "TCP is a connection-oriented protocol that ensures reliable delivery of data, w…" at bounding box center [659, 234] width 635 height 65
click at [342, 197] on input "a. TCP is a connection-oriented protocol that ensures reliable delivery of data…" at bounding box center [342, 190] width 0 height 13
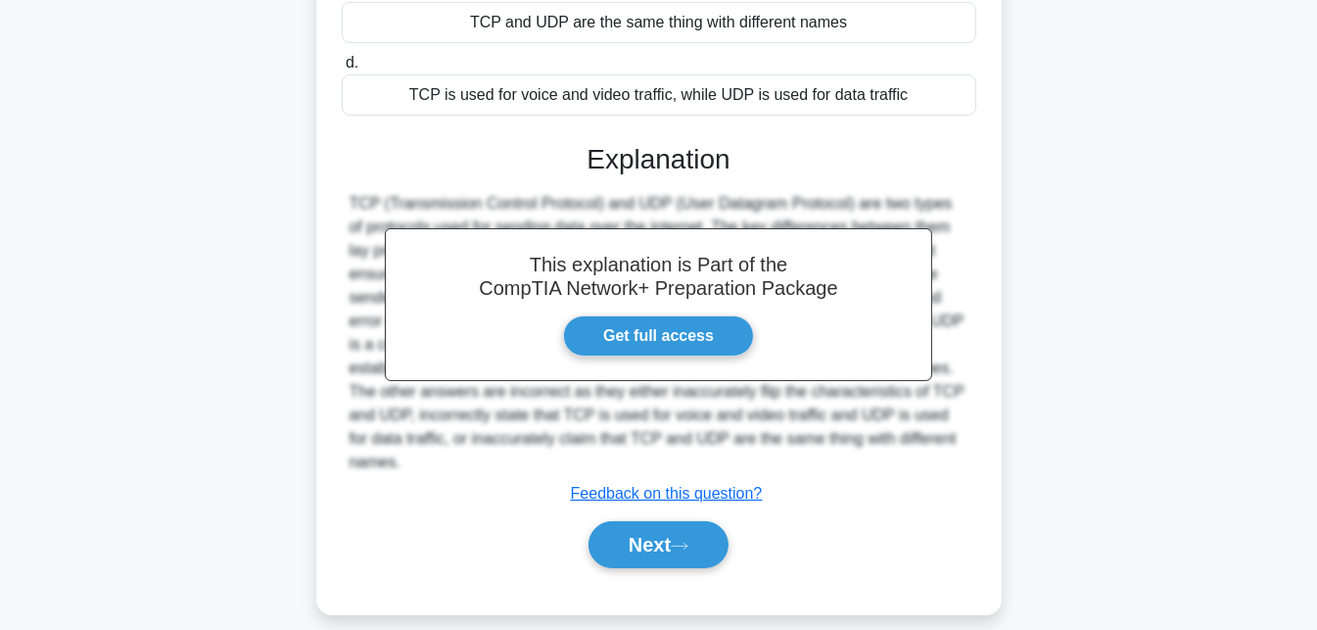
scroll to position [394, 0]
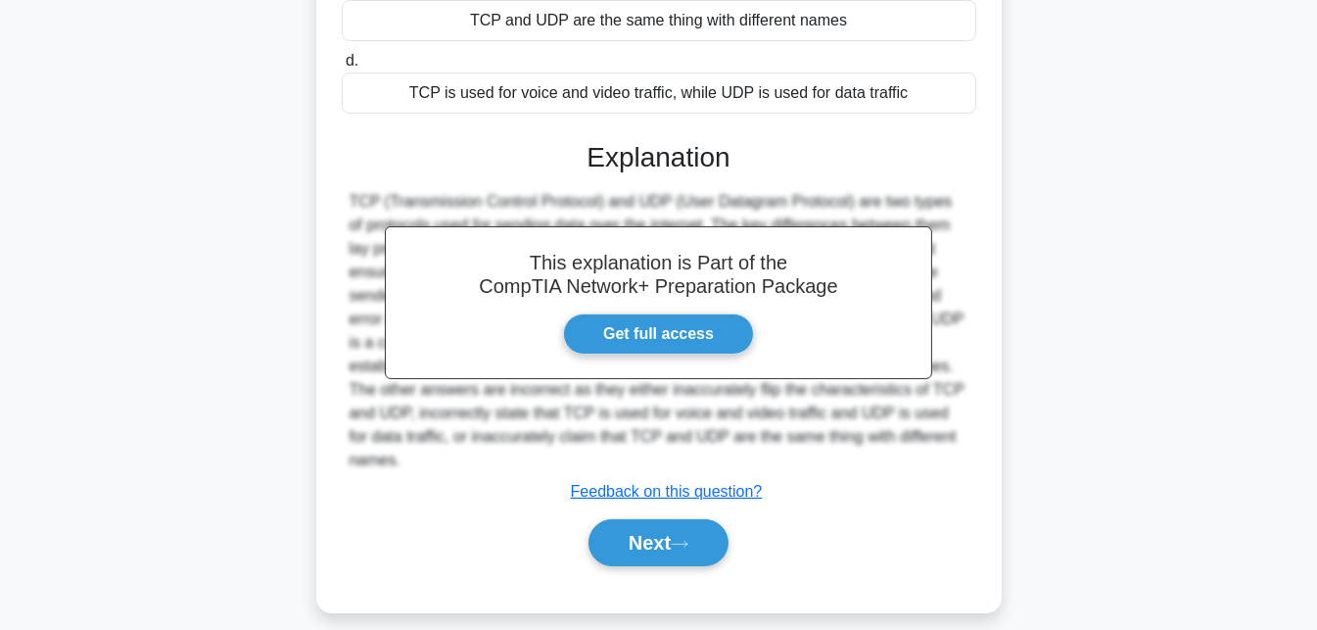
click at [656, 541] on div "Next" at bounding box center [659, 542] width 635 height 63
click at [664, 519] on button "Next" at bounding box center [659, 542] width 140 height 47
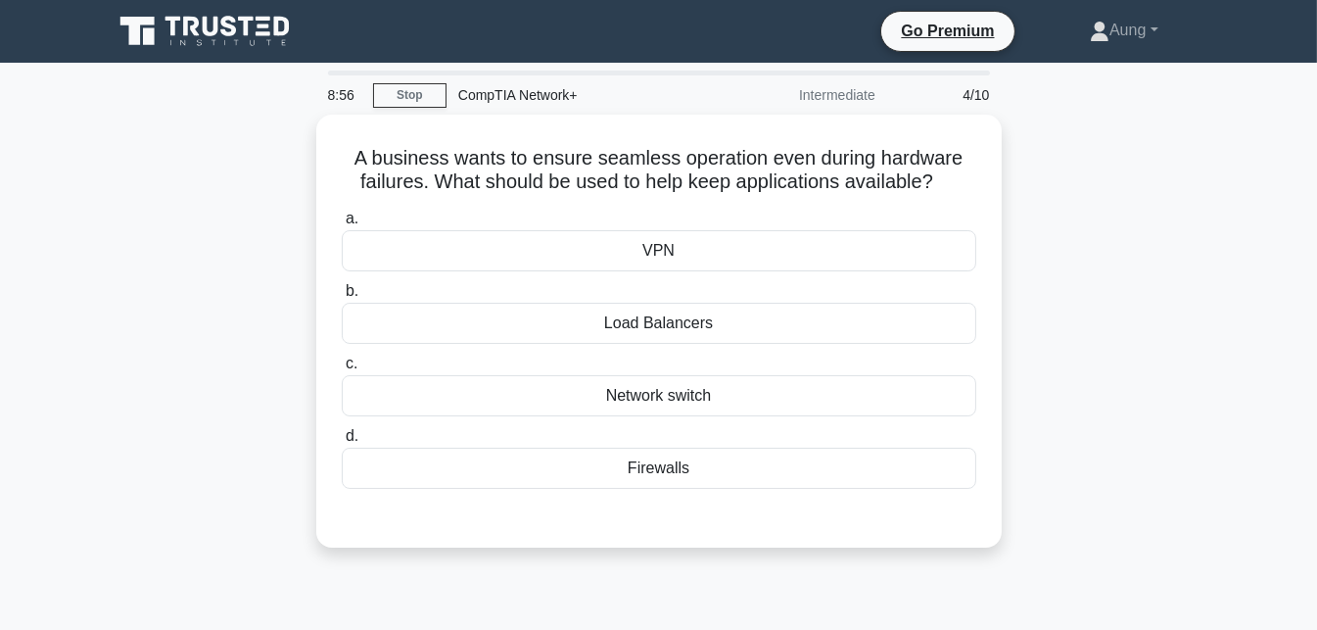
scroll to position [0, 0]
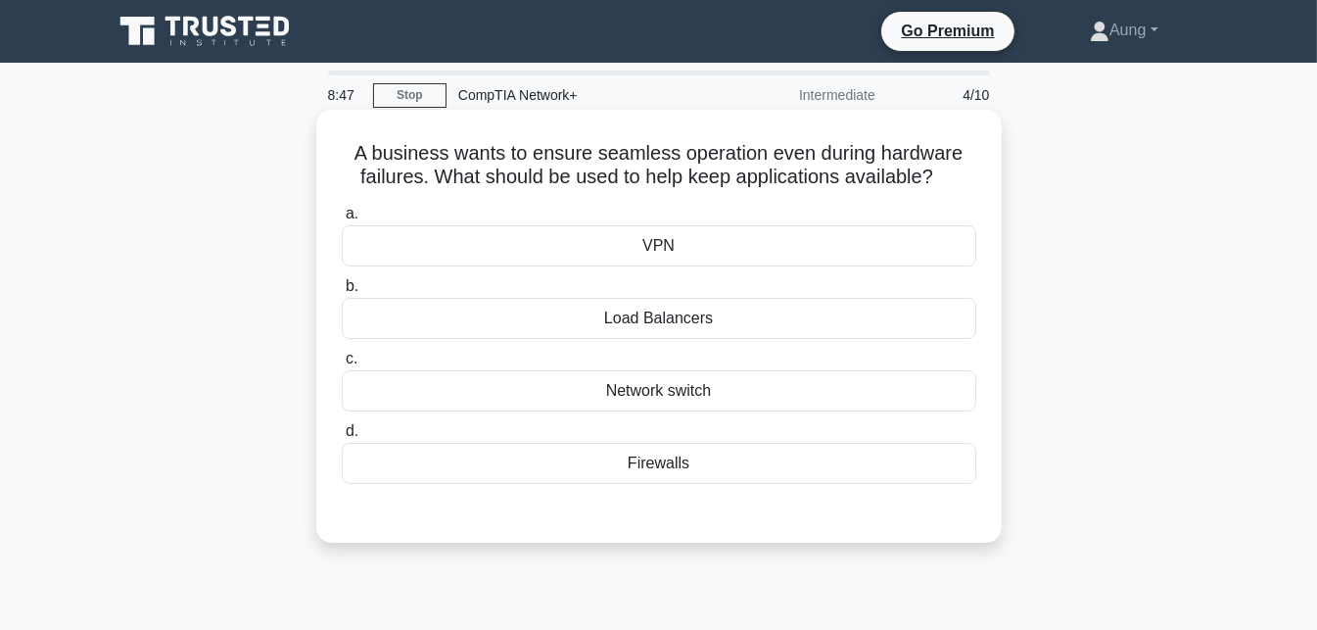
drag, startPoint x: 630, startPoint y: 150, endPoint x: 602, endPoint y: 147, distance: 27.6
click at [602, 147] on h5 "A business wants to ensure seamless operation even during hardware failures. Wh…" at bounding box center [659, 165] width 638 height 49
click at [640, 153] on h5 "A business wants to ensure seamless operation even during hardware failures. Wh…" at bounding box center [659, 165] width 638 height 49
click at [586, 162] on h5 "A business wants to ensure seamless operation even during hardware failures. Wh…" at bounding box center [659, 165] width 638 height 49
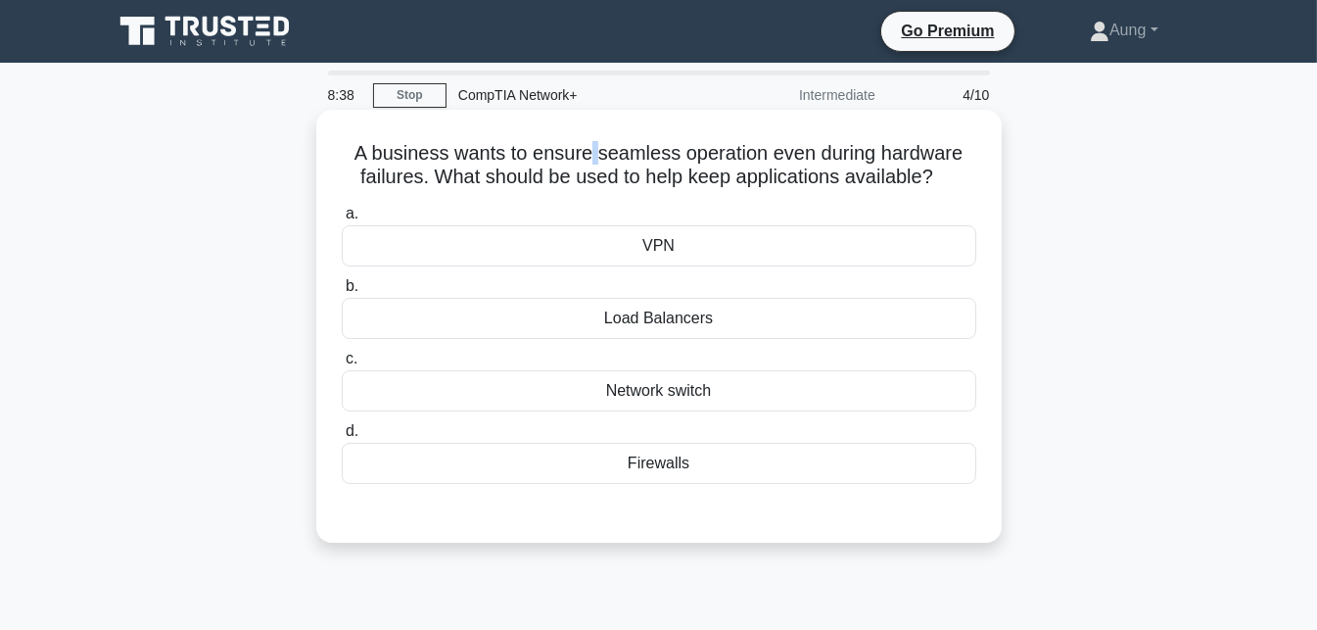
click at [586, 162] on h5 "A business wants to ensure seamless operation even during hardware failures. Wh…" at bounding box center [659, 165] width 638 height 49
click at [722, 141] on h5 "A business wants to ensure seamless operation even during hardware failures. Wh…" at bounding box center [659, 165] width 638 height 49
click at [569, 146] on h5 "A business wants to ensure seamless operation even during hardware failures. Wh…" at bounding box center [659, 165] width 638 height 49
click at [657, 162] on h5 "A business wants to ensure seamless operation even during hardware failures. Wh…" at bounding box center [659, 165] width 638 height 49
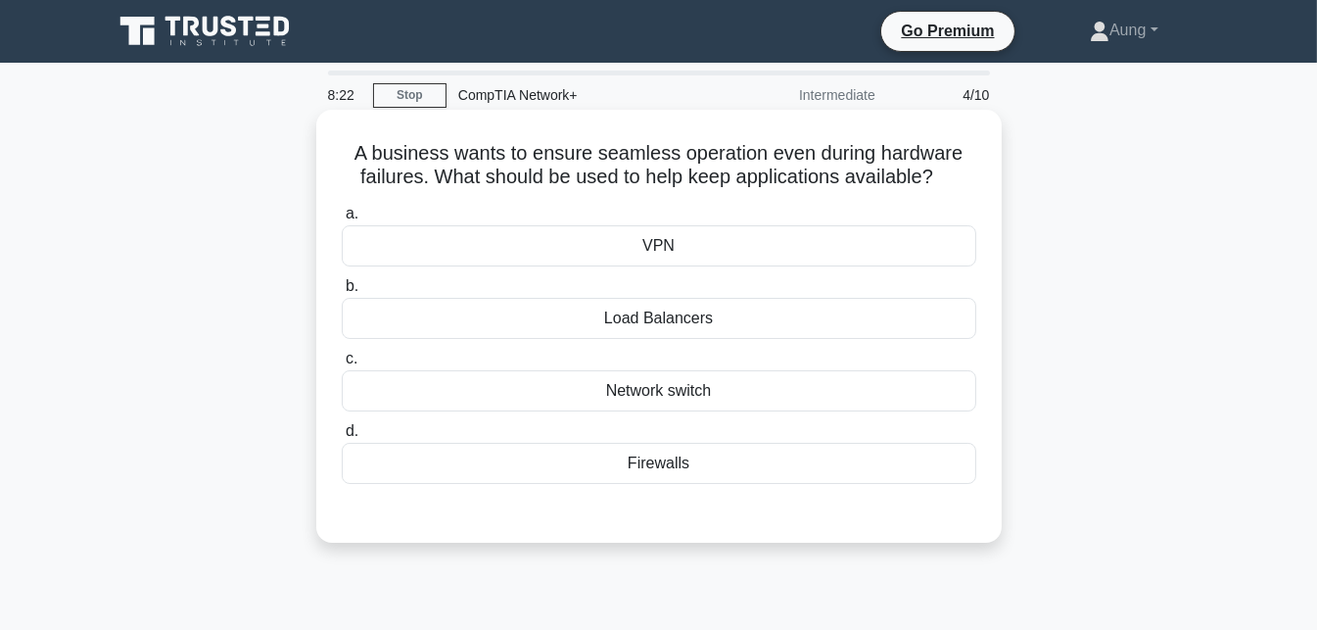
click at [729, 180] on h5 "A business wants to ensure seamless operation even during hardware failures. Wh…" at bounding box center [659, 165] width 638 height 49
click at [764, 193] on div "A business wants to ensure seamless operation even during hardware failures. Wh…" at bounding box center [659, 326] width 670 height 417
click at [688, 386] on div "Network switch" at bounding box center [659, 390] width 635 height 41
click at [342, 365] on input "c. Network switch" at bounding box center [342, 359] width 0 height 13
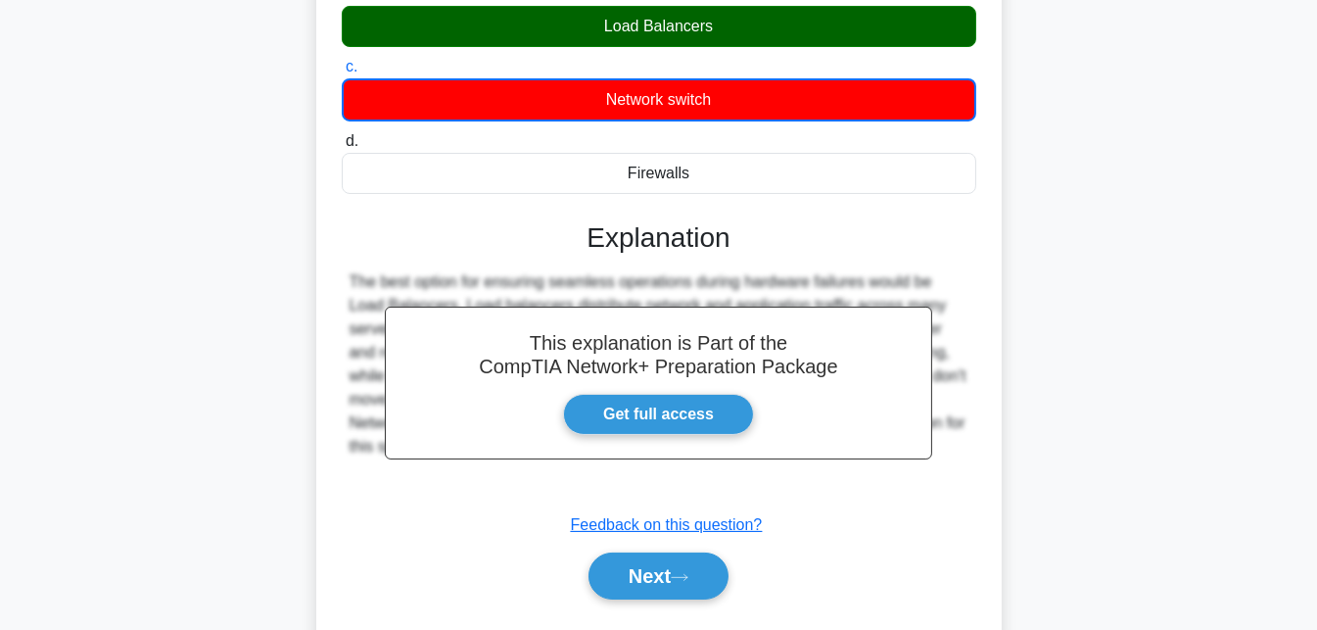
scroll to position [297, 0]
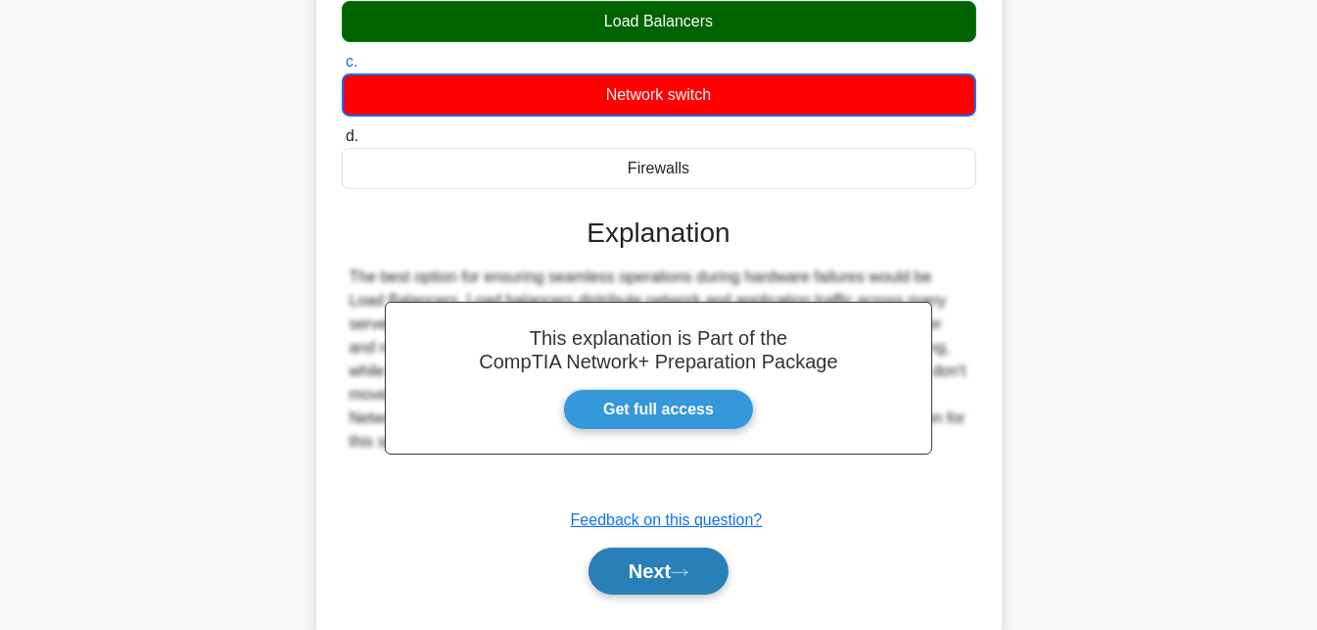
click at [674, 560] on button "Next" at bounding box center [659, 570] width 140 height 47
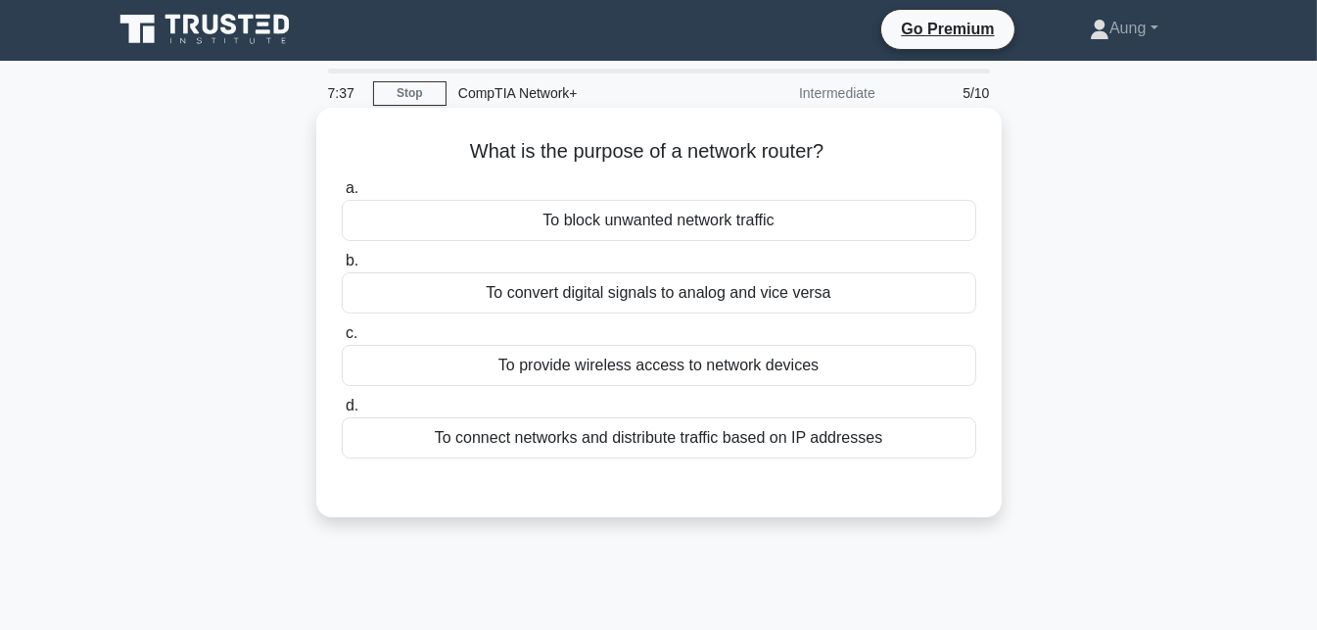
scroll to position [0, 0]
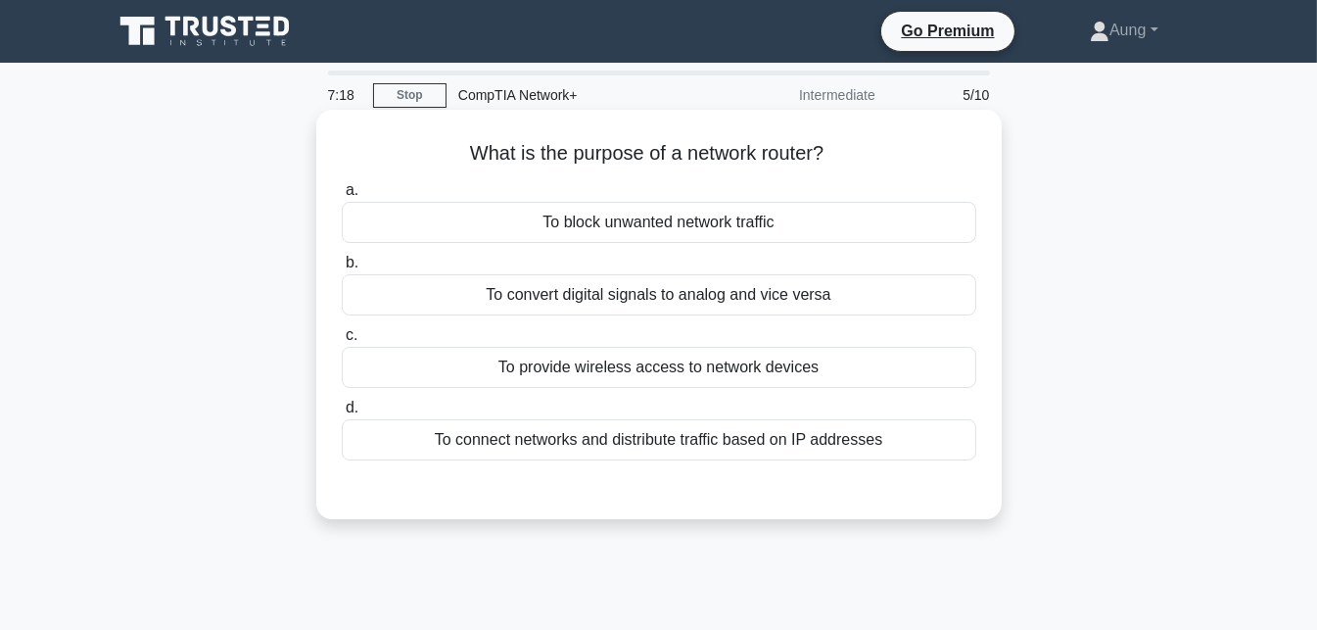
click at [676, 445] on div "To connect networks and distribute traffic based on IP addresses" at bounding box center [659, 439] width 635 height 41
click at [342, 414] on input "d. To connect networks and distribute traffic based on IP addresses" at bounding box center [342, 407] width 0 height 13
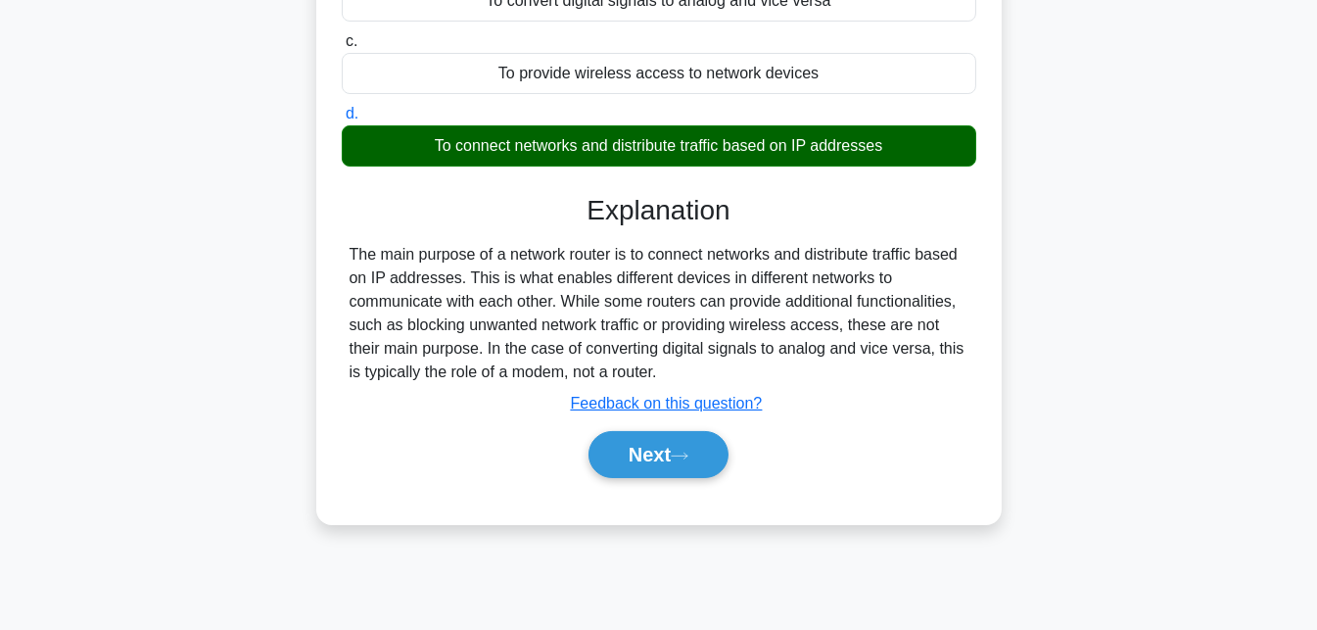
scroll to position [297, 0]
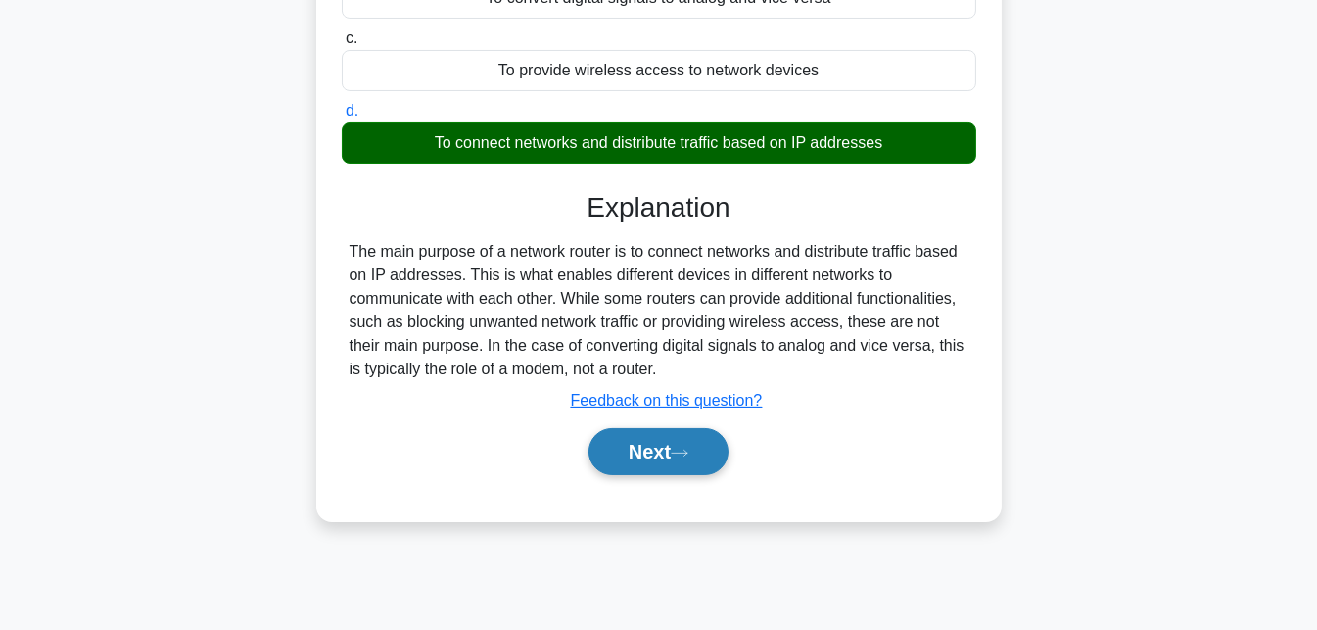
click at [667, 447] on button "Next" at bounding box center [659, 451] width 140 height 47
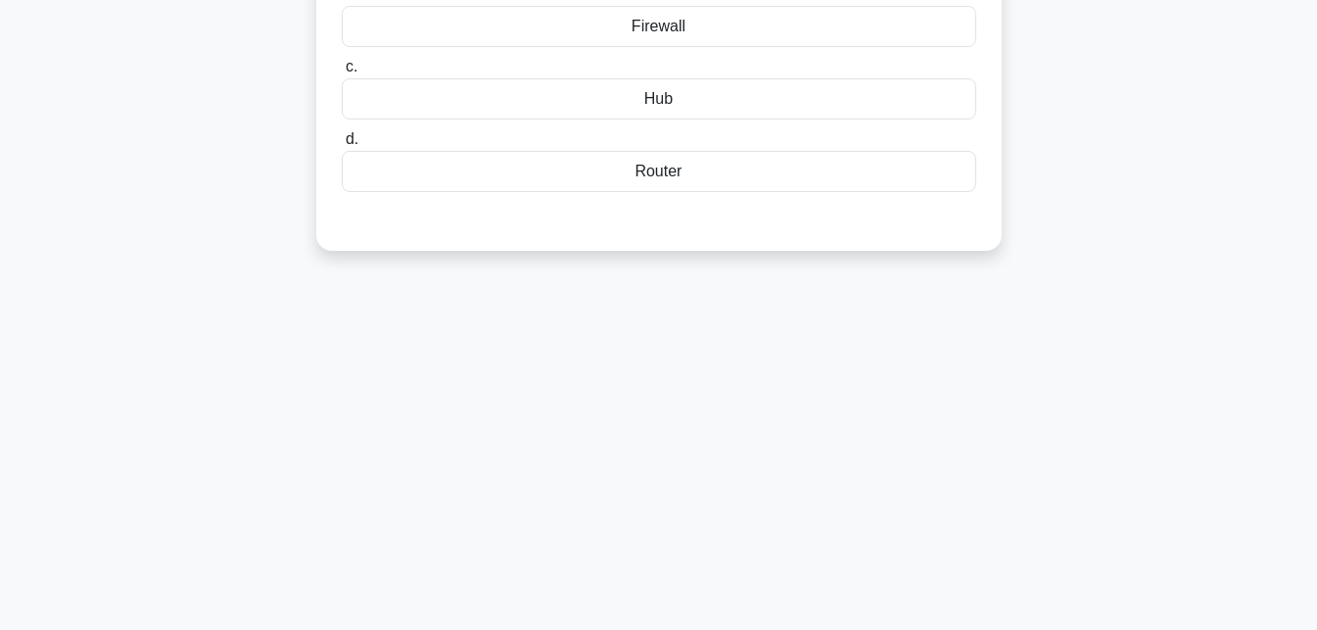
scroll to position [0, 0]
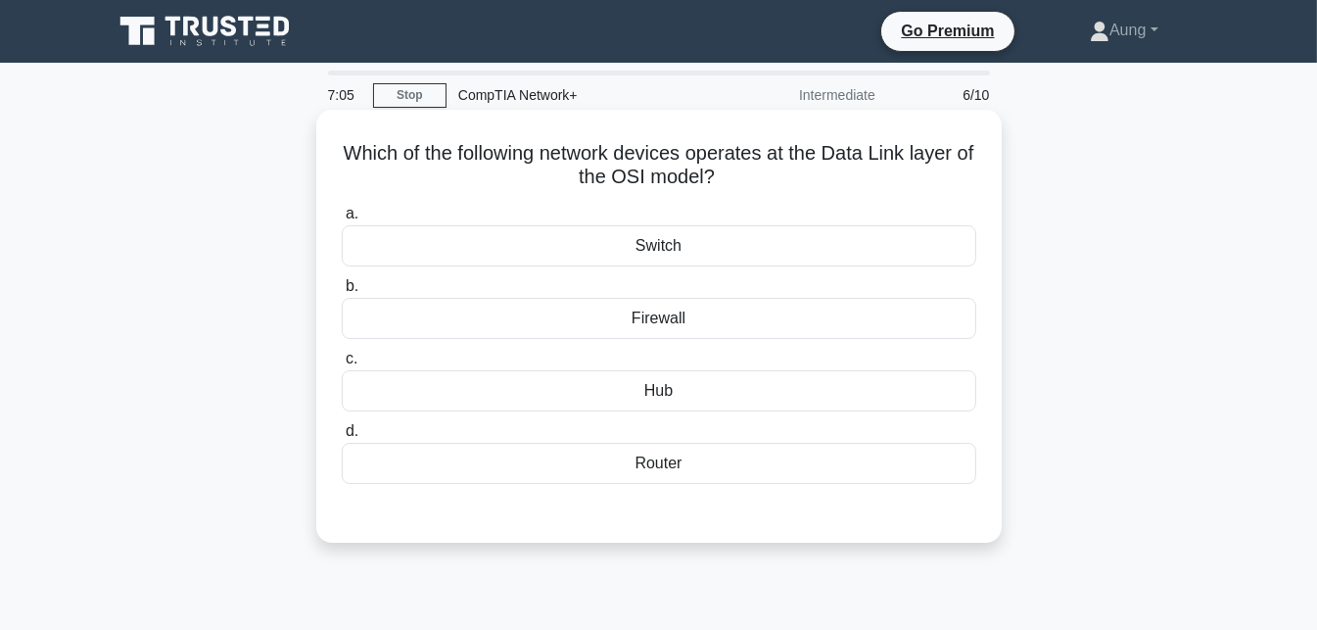
click at [705, 239] on div "Switch" at bounding box center [659, 245] width 635 height 41
click at [342, 220] on input "a. Switch" at bounding box center [342, 214] width 0 height 13
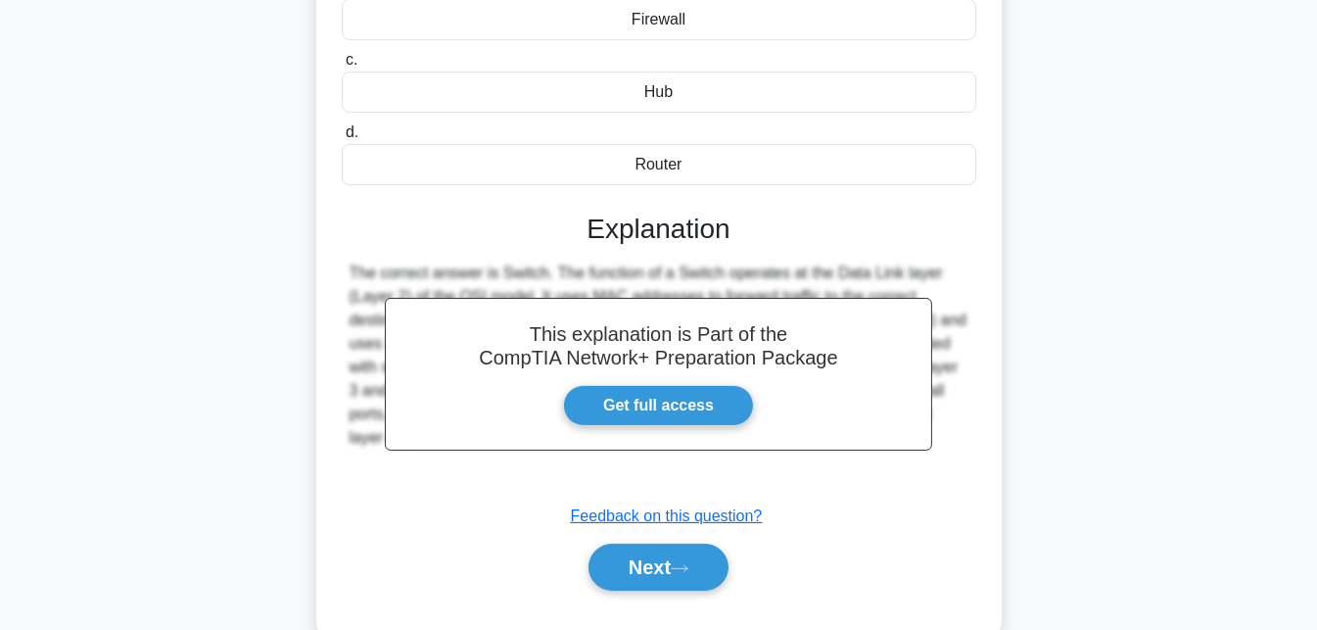
scroll to position [306, 0]
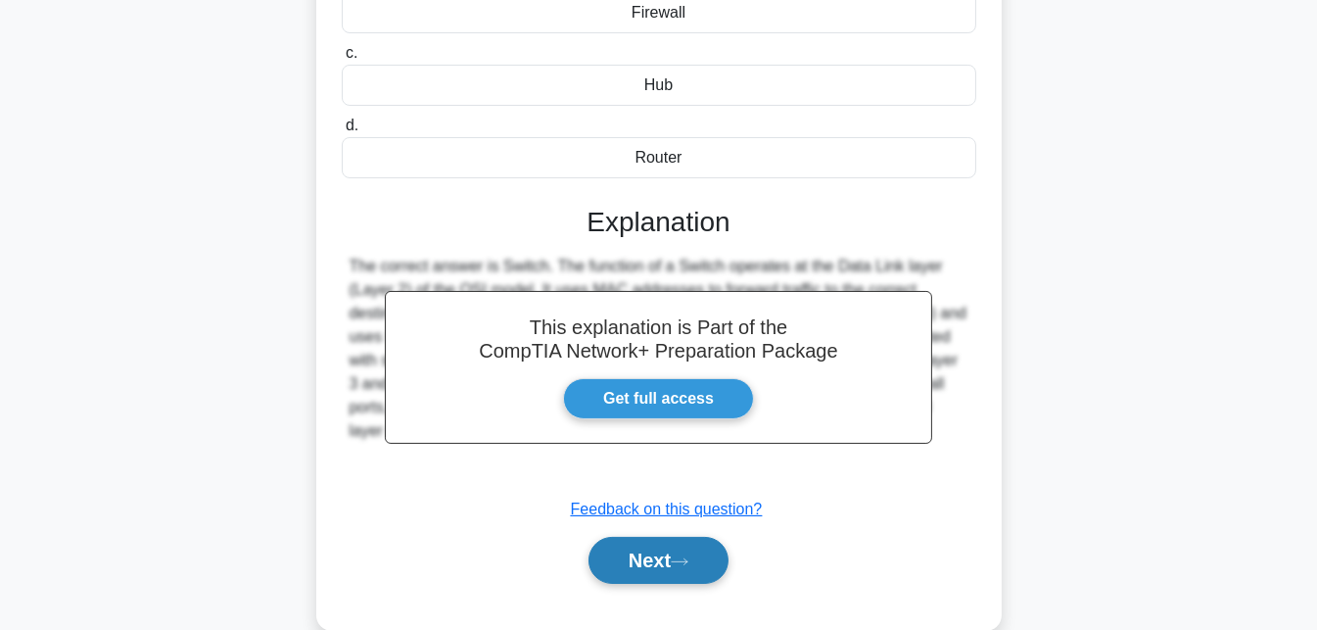
click at [658, 559] on button "Next" at bounding box center [659, 560] width 140 height 47
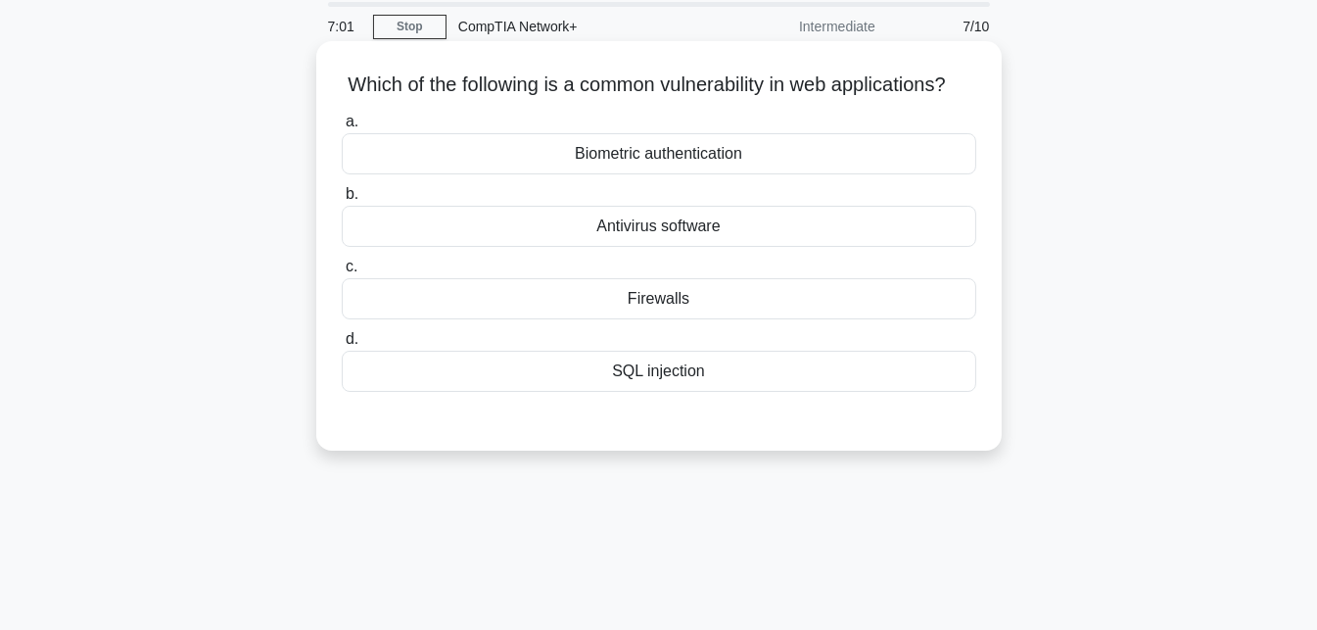
scroll to position [69, 0]
click at [724, 88] on h5 "Which of the following is a common vulnerability in web applications? .spinner_…" at bounding box center [659, 84] width 638 height 25
click at [687, 98] on h5 "Which of the following is a common vulnerability in web applications? .spinner_…" at bounding box center [659, 84] width 638 height 25
click at [634, 392] on div "SQL injection" at bounding box center [659, 371] width 635 height 41
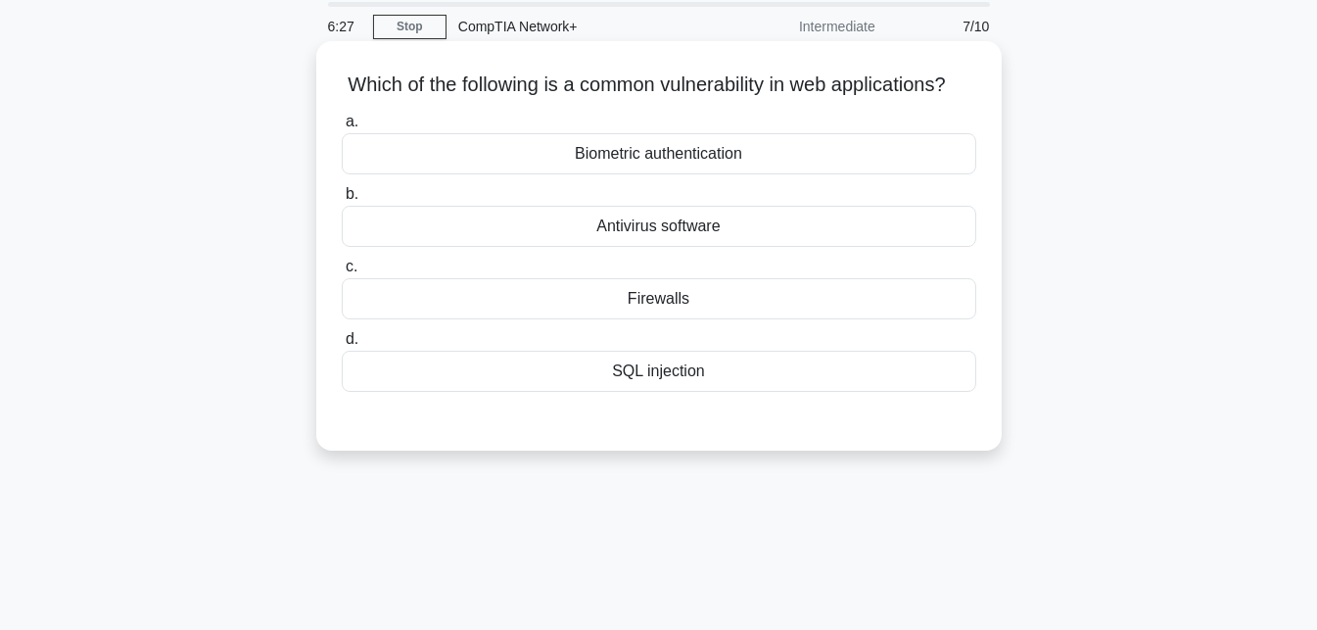
click at [342, 346] on input "d. SQL injection" at bounding box center [342, 339] width 0 height 13
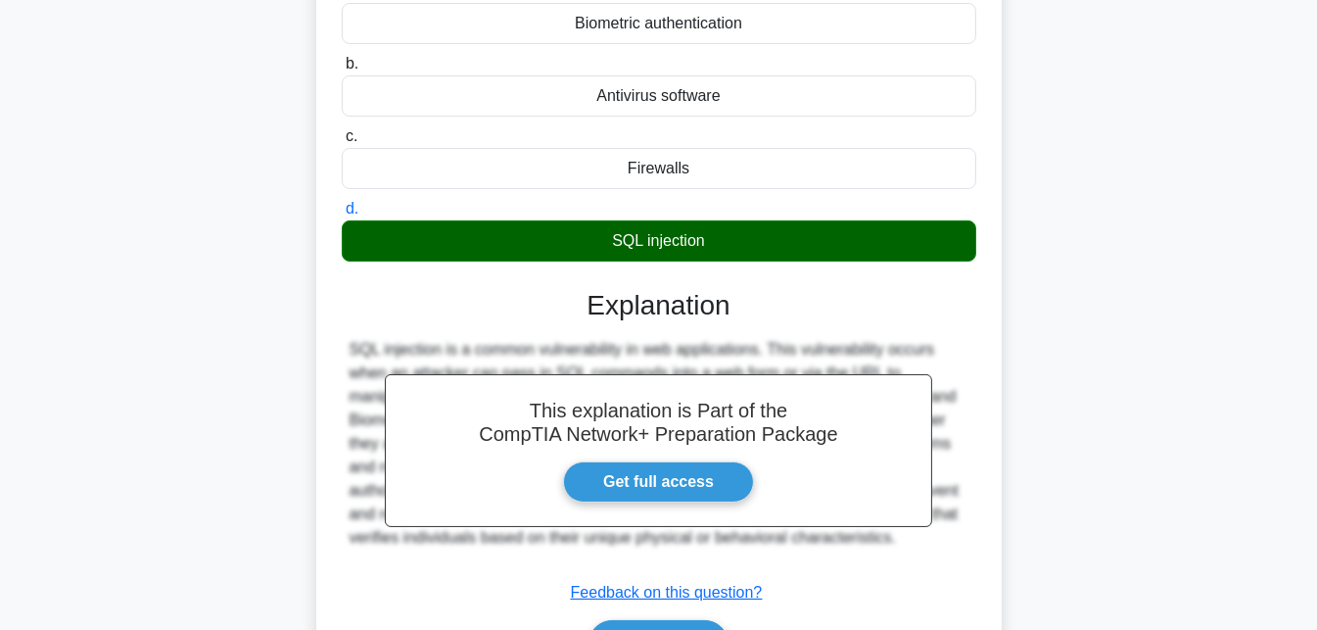
scroll to position [427, 0]
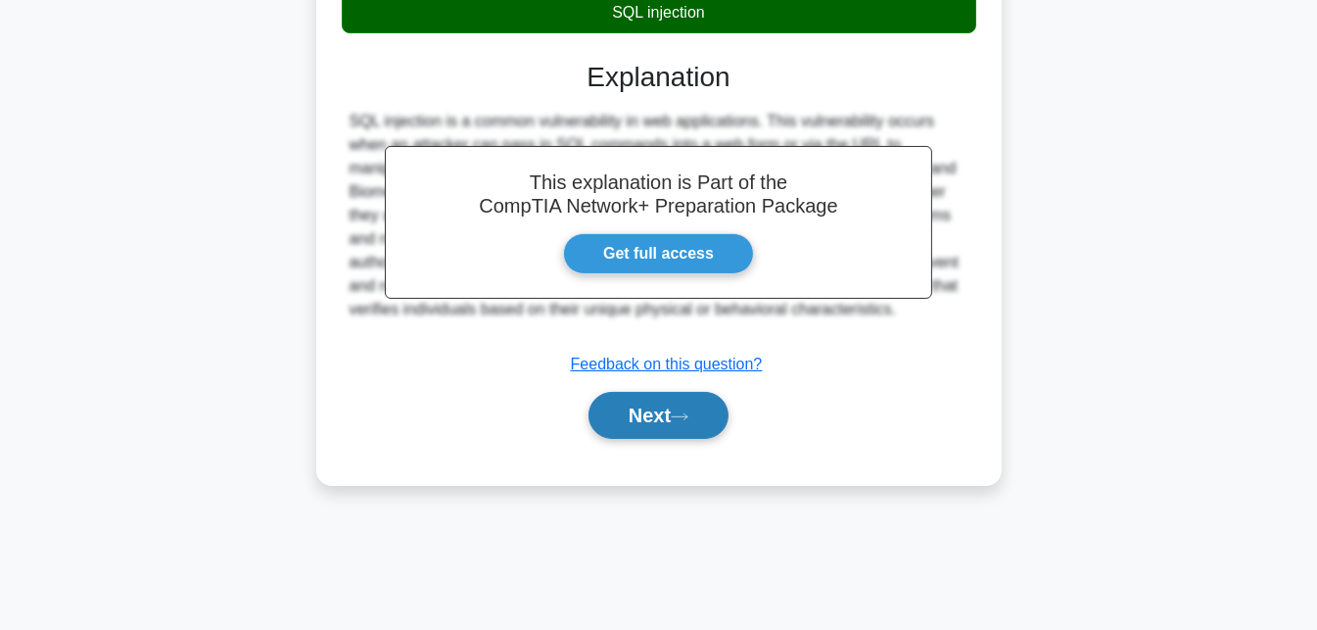
click at [642, 439] on button "Next" at bounding box center [659, 415] width 140 height 47
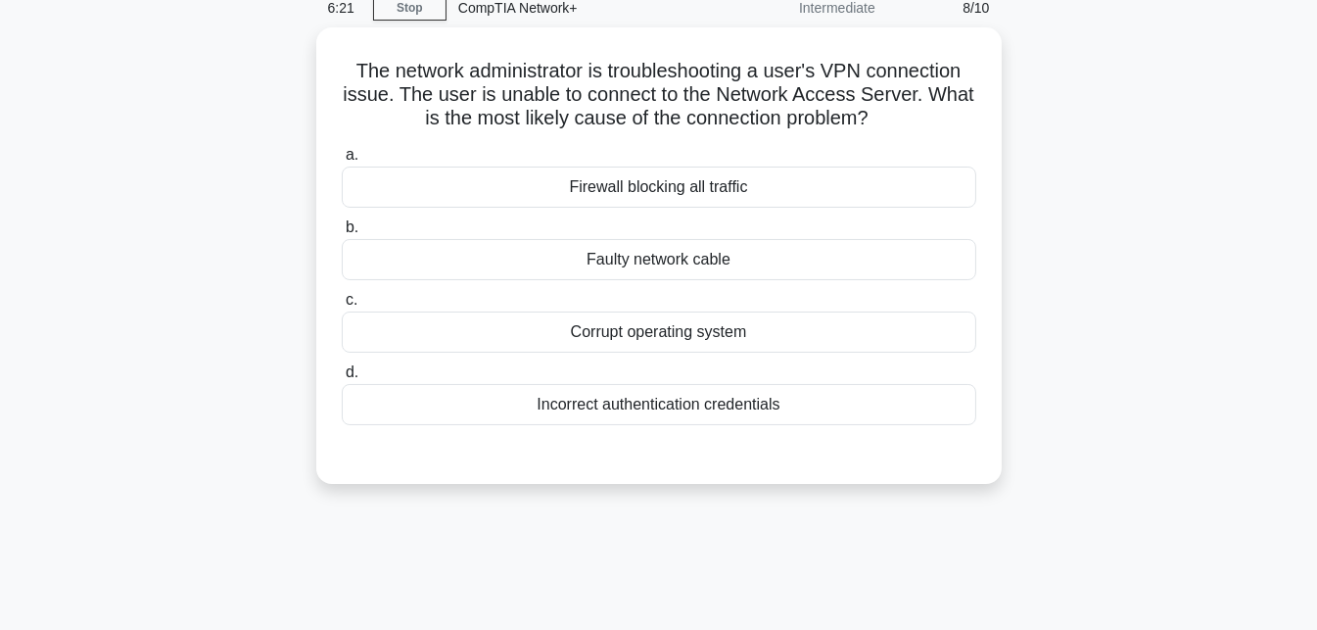
scroll to position [86, 0]
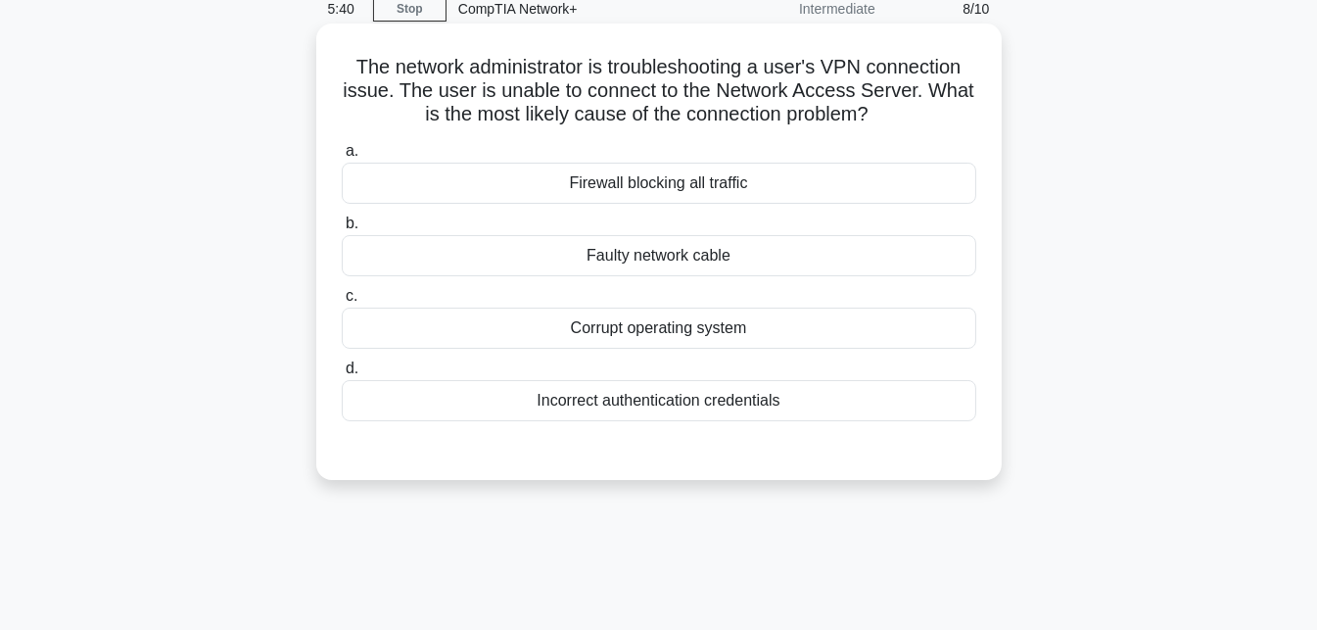
click at [690, 401] on div "Incorrect authentication credentials" at bounding box center [659, 400] width 635 height 41
click at [342, 375] on input "d. Incorrect authentication credentials" at bounding box center [342, 368] width 0 height 13
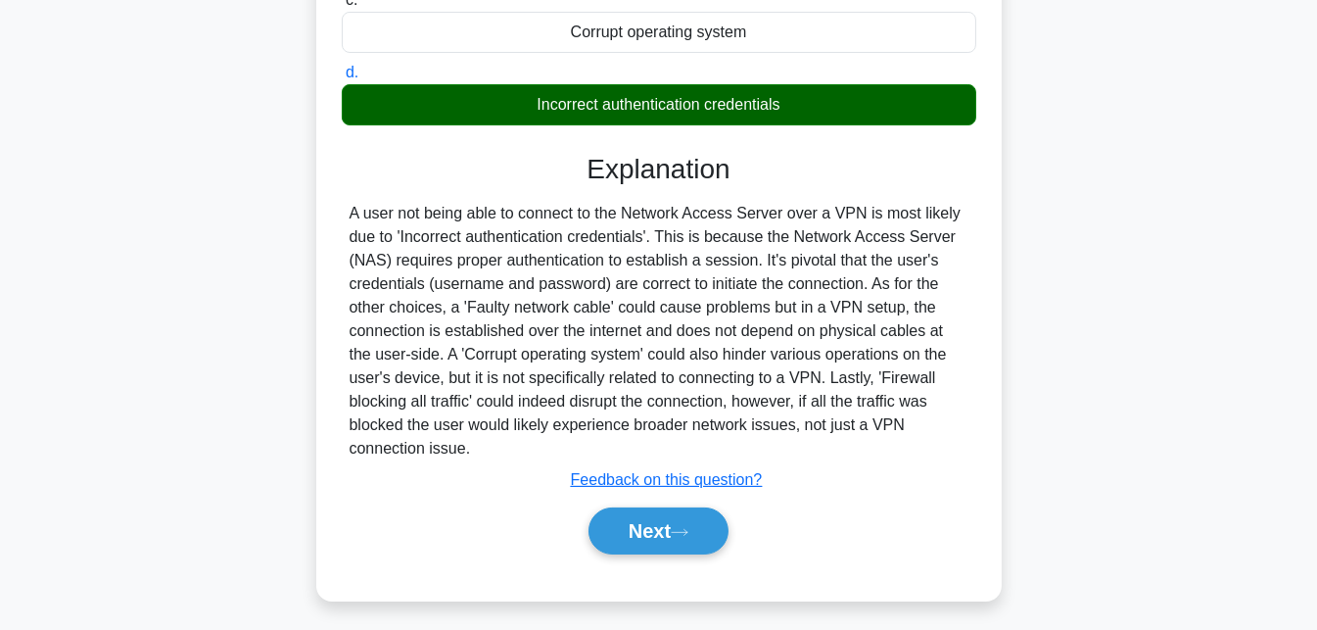
scroll to position [427, 0]
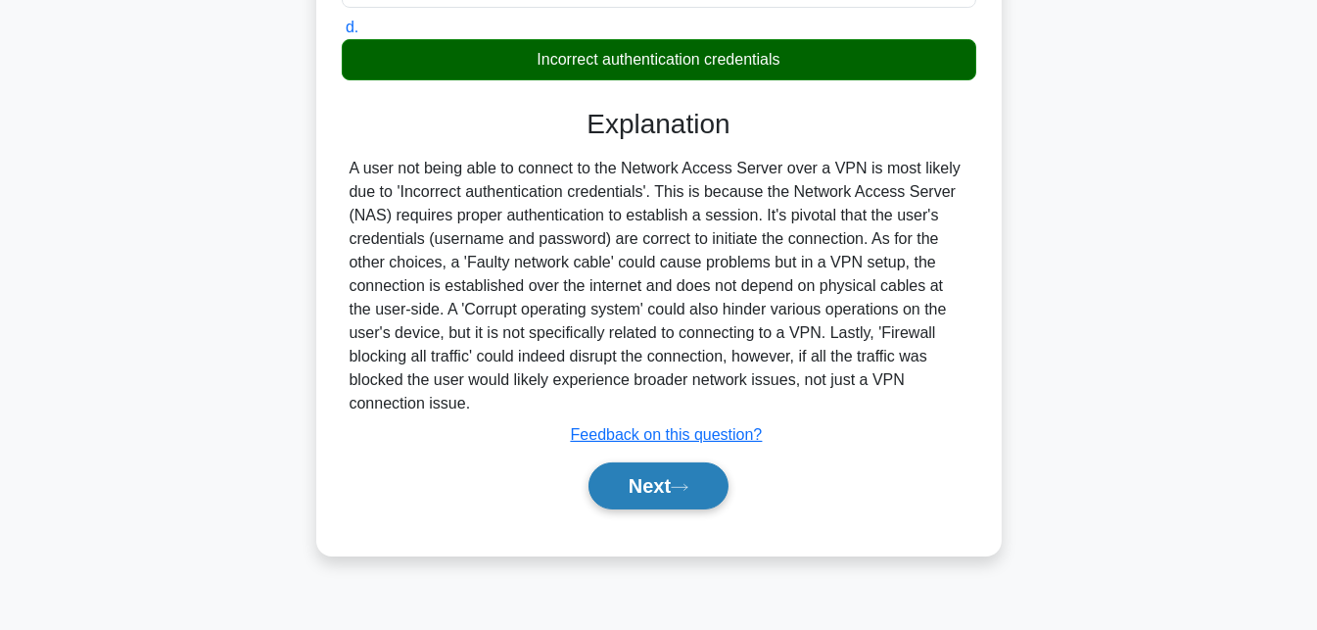
click at [652, 471] on button "Next" at bounding box center [659, 485] width 140 height 47
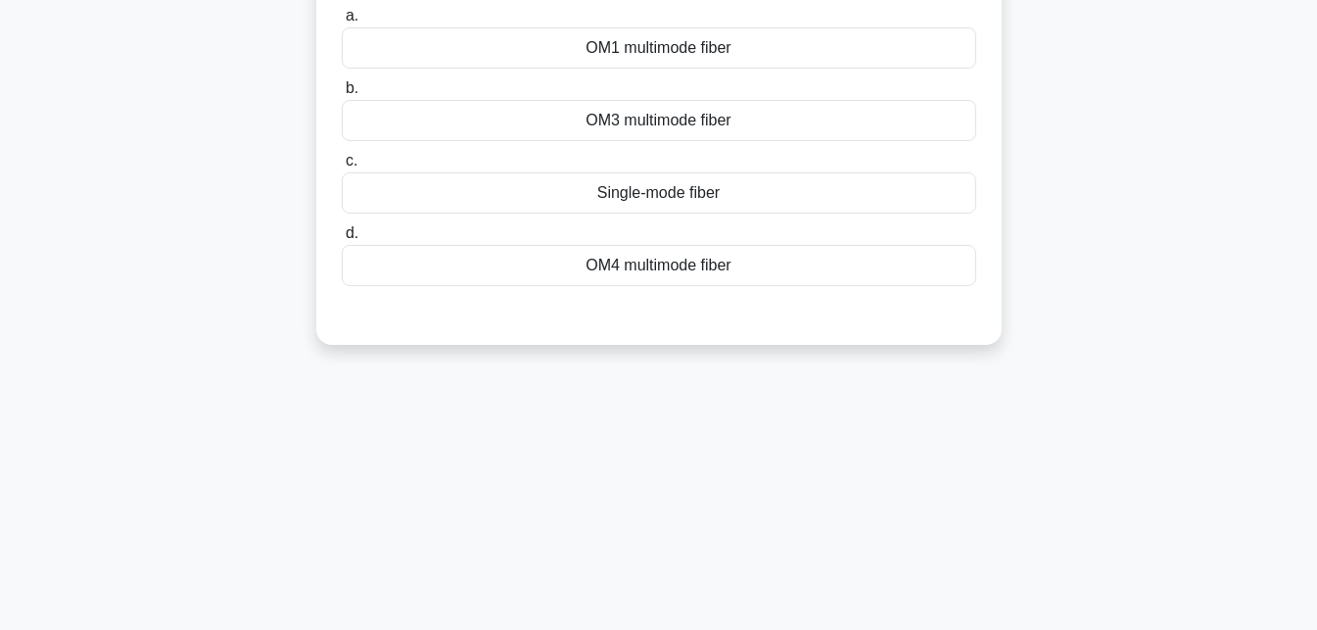
scroll to position [0, 0]
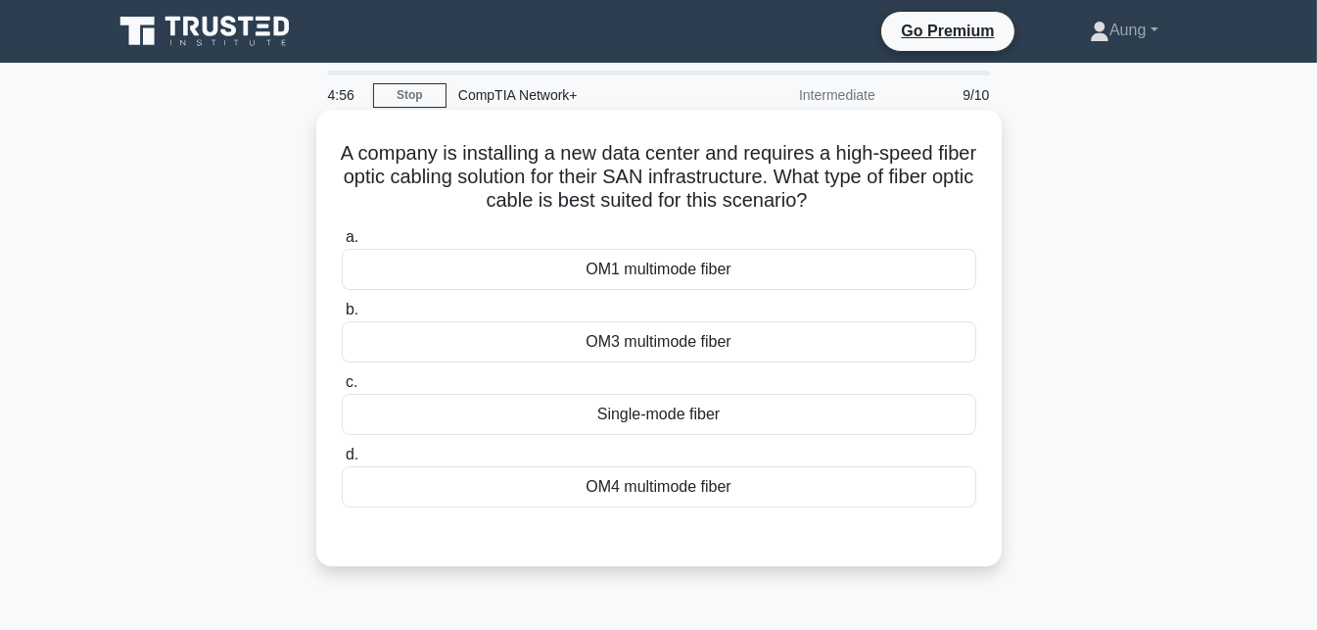
click at [694, 424] on div "Single-mode fiber" at bounding box center [659, 414] width 635 height 41
click at [342, 389] on input "c. Single-mode fiber" at bounding box center [342, 382] width 0 height 13
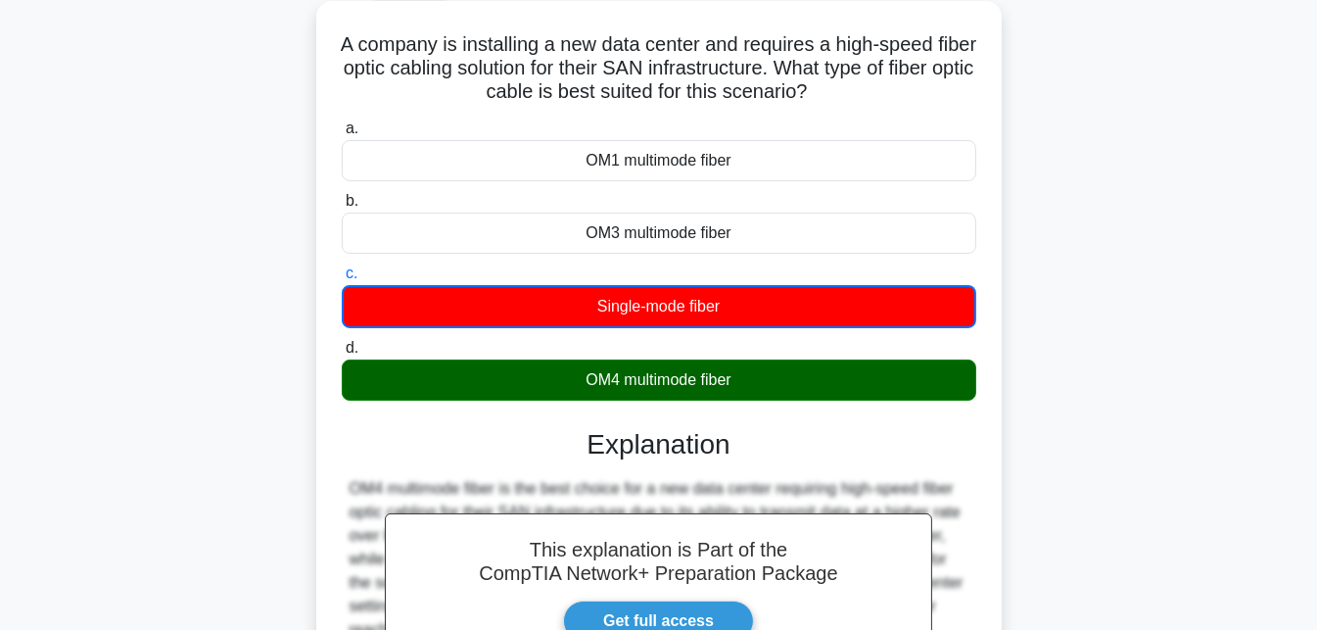
scroll to position [427, 0]
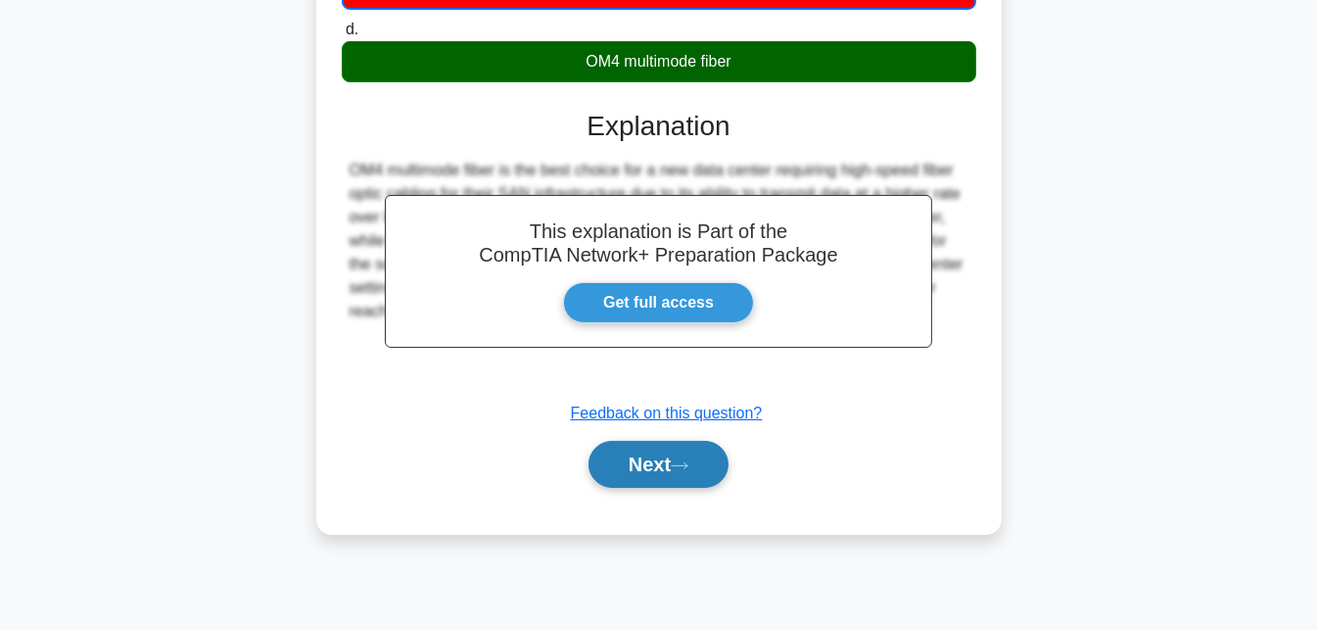
click at [620, 455] on button "Next" at bounding box center [659, 464] width 140 height 47
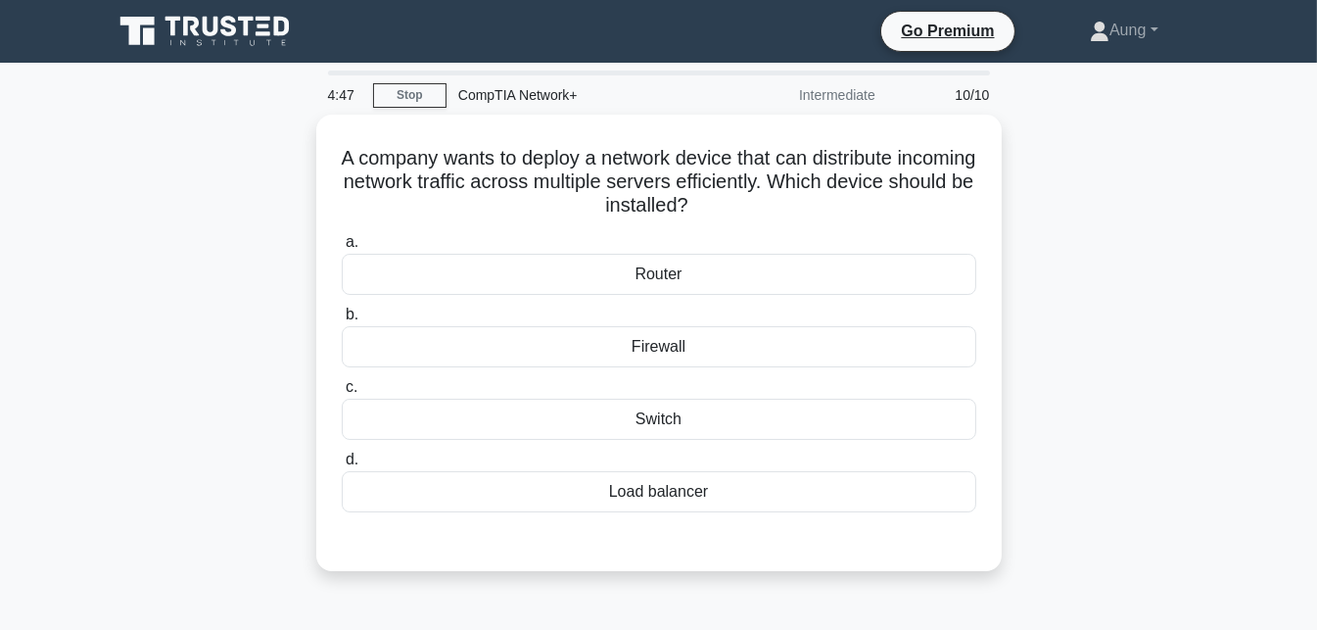
scroll to position [0, 0]
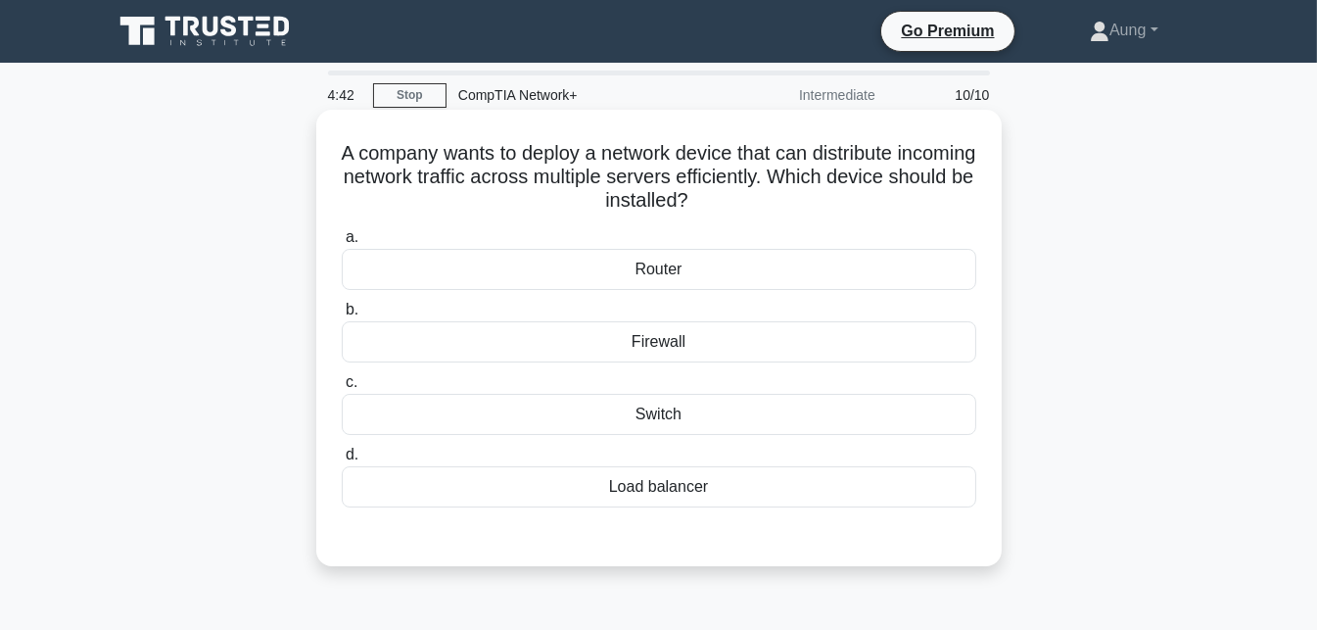
click at [595, 161] on h5 "A company wants to deploy a network device that can distribute incoming network…" at bounding box center [659, 177] width 638 height 72
click at [672, 154] on h5 "A company wants to deploy a network device that can distribute incoming network…" at bounding box center [659, 177] width 638 height 72
click at [897, 159] on h5 "A company wants to deploy a network device that can distribute incoming network…" at bounding box center [659, 177] width 638 height 72
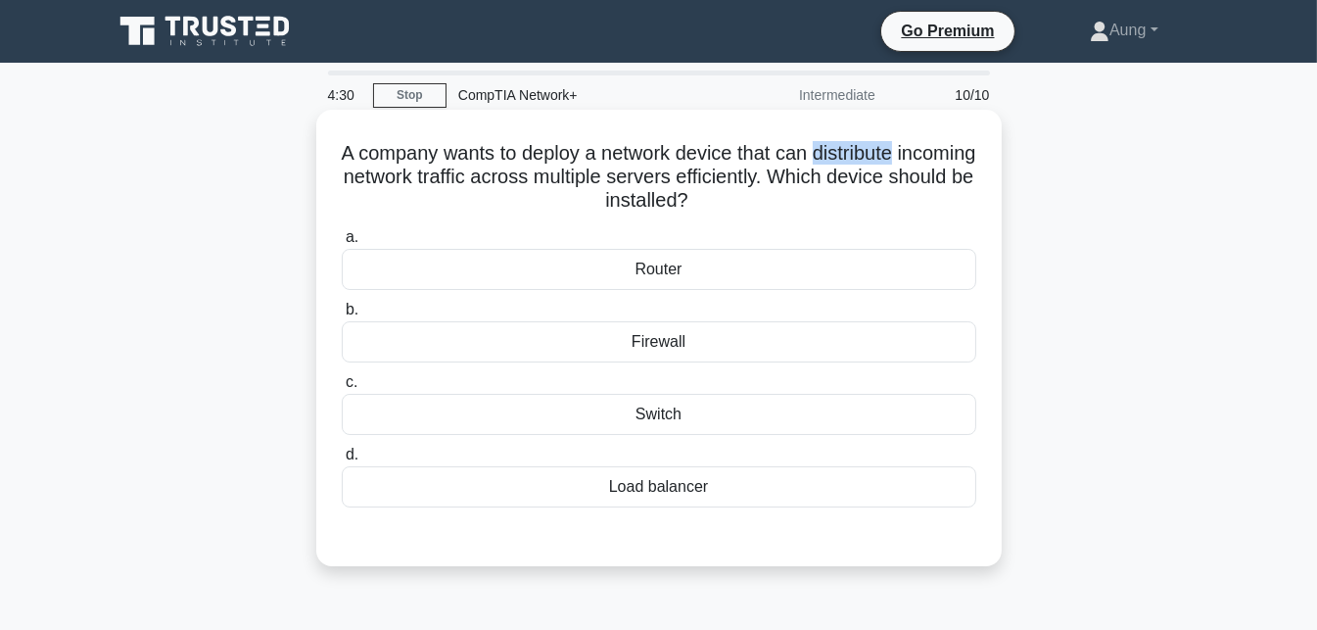
click at [897, 159] on h5 "A company wants to deploy a network device that can distribute incoming network…" at bounding box center [659, 177] width 638 height 72
click at [778, 162] on h5 "A company wants to deploy a network device that can distribute incoming network…" at bounding box center [659, 177] width 638 height 72
drag, startPoint x: 687, startPoint y: 187, endPoint x: 835, endPoint y: 195, distance: 148.1
click at [835, 195] on h5 "A company wants to deploy a network device that can distribute incoming network…" at bounding box center [659, 177] width 638 height 72
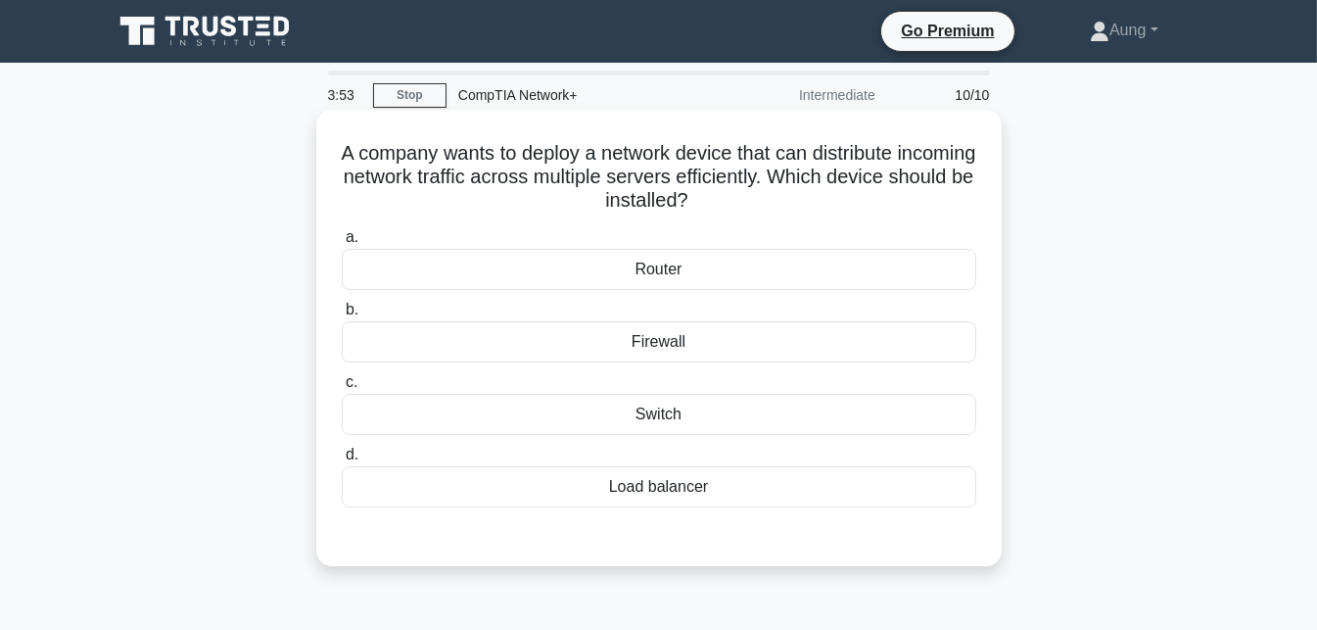
click at [729, 401] on div "Switch" at bounding box center [659, 414] width 635 height 41
click at [342, 389] on input "c. Switch" at bounding box center [342, 382] width 0 height 13
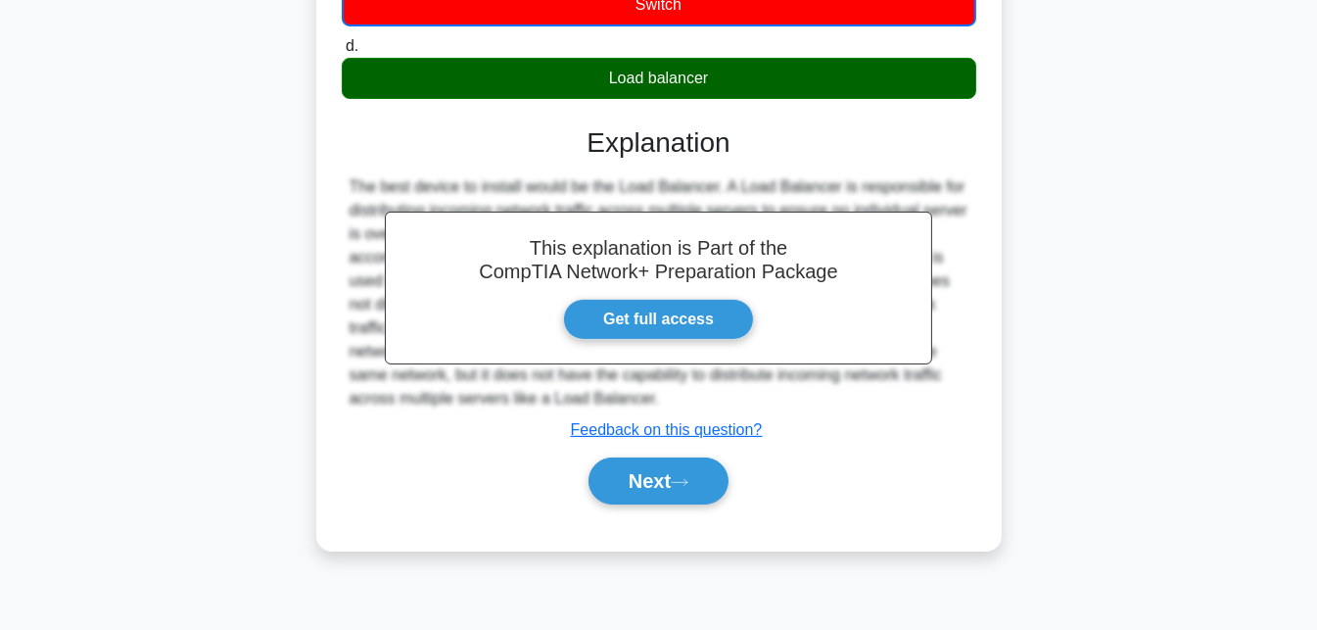
scroll to position [427, 0]
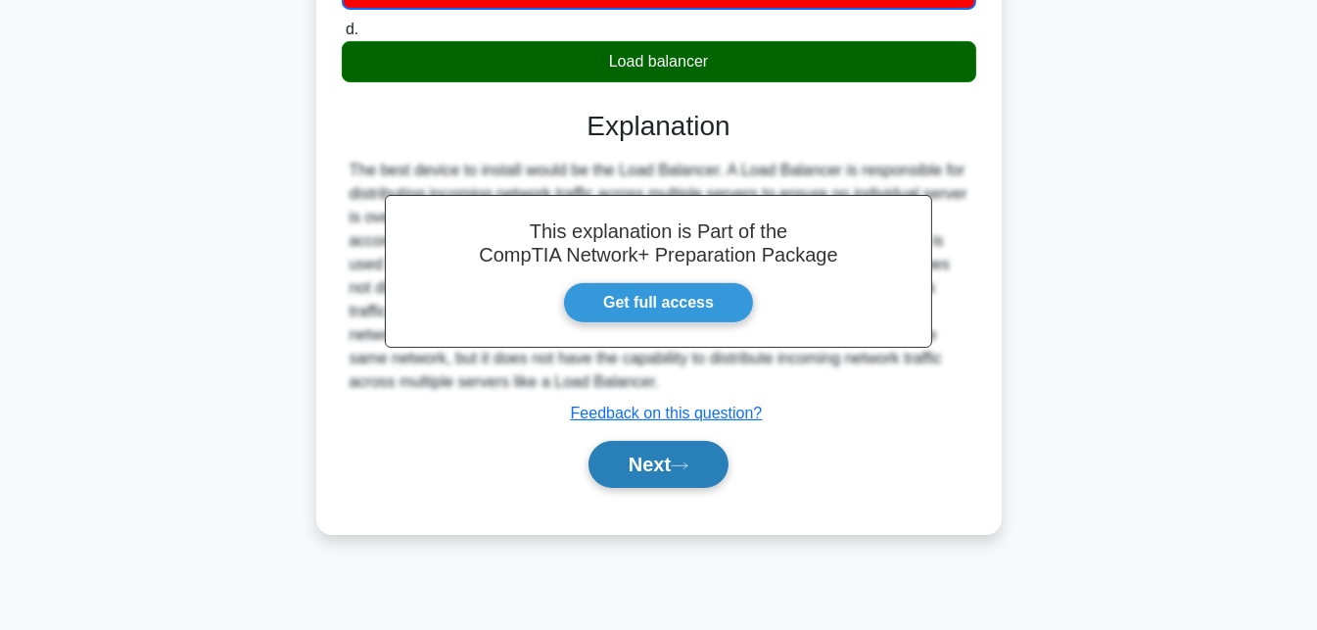
drag, startPoint x: 669, startPoint y: 487, endPoint x: 652, endPoint y: 483, distance: 17.1
click at [652, 483] on div "Next" at bounding box center [659, 464] width 635 height 63
click at [652, 483] on button "Next" at bounding box center [659, 464] width 140 height 47
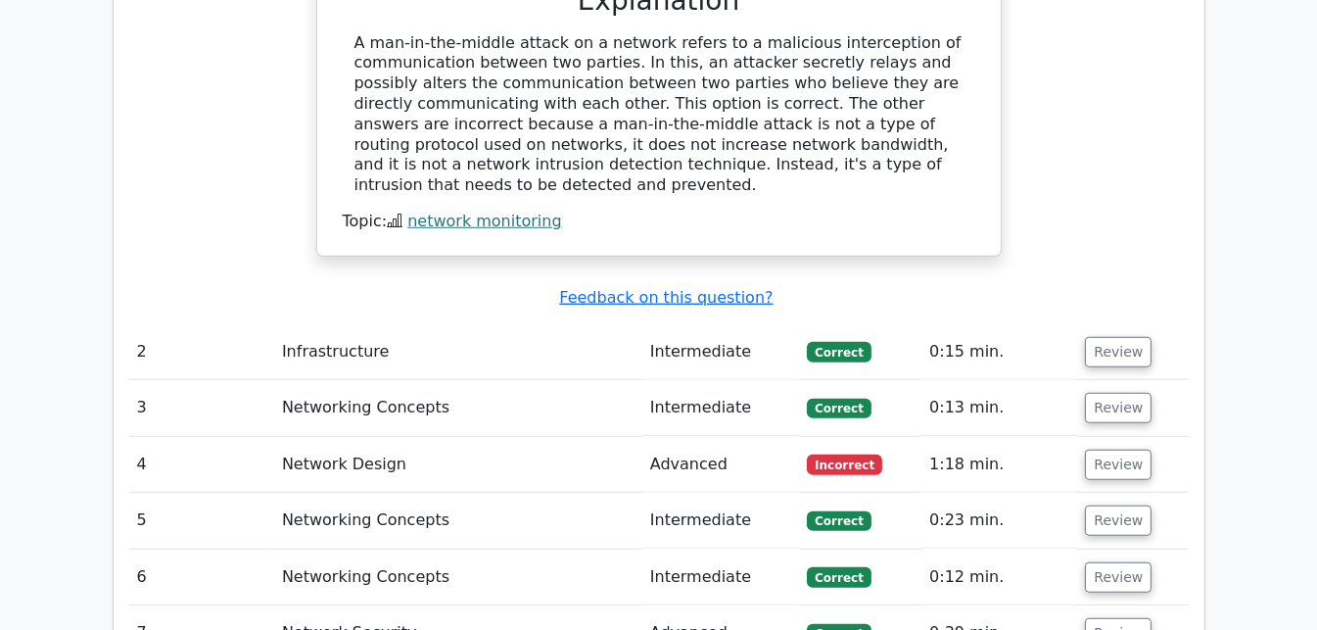
scroll to position [2034, 0]
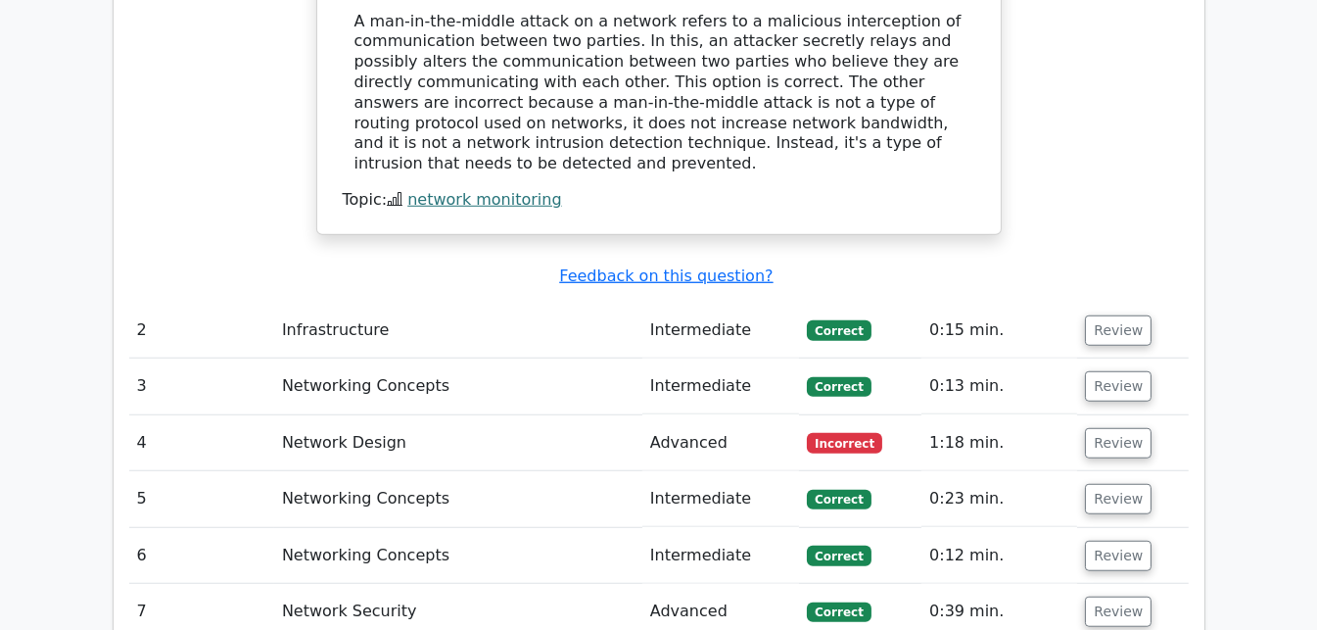
click at [674, 415] on td "Advanced" at bounding box center [720, 443] width 157 height 56
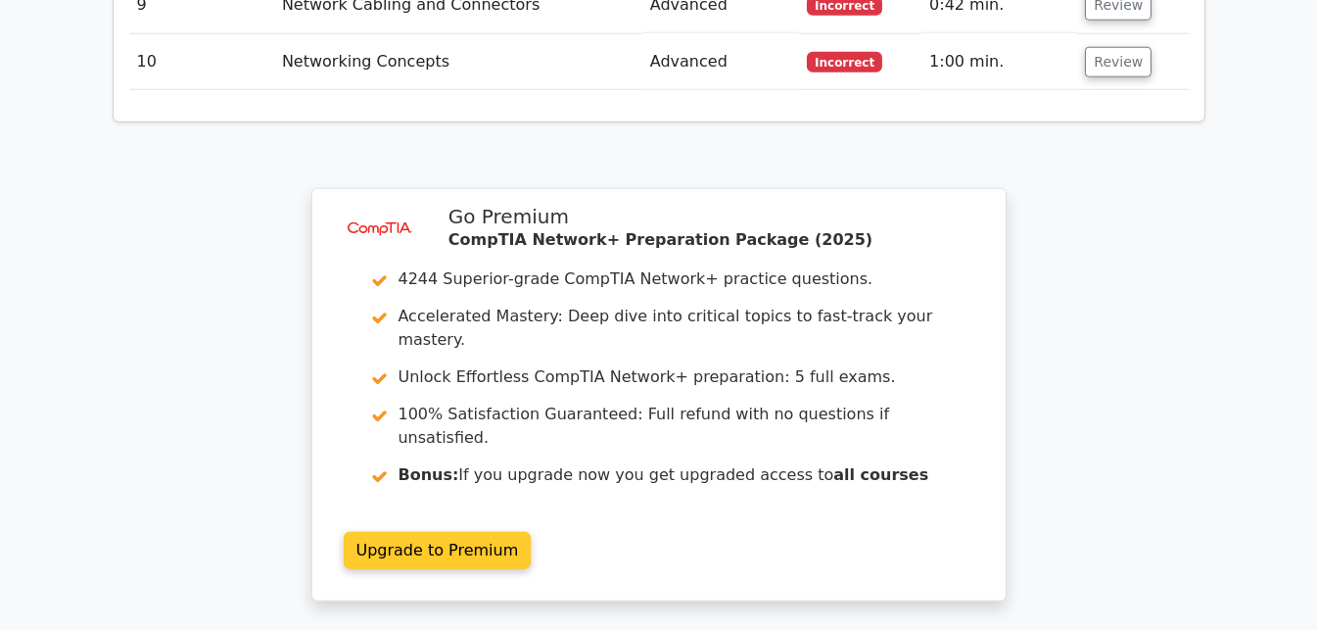
scroll to position [2762, 0]
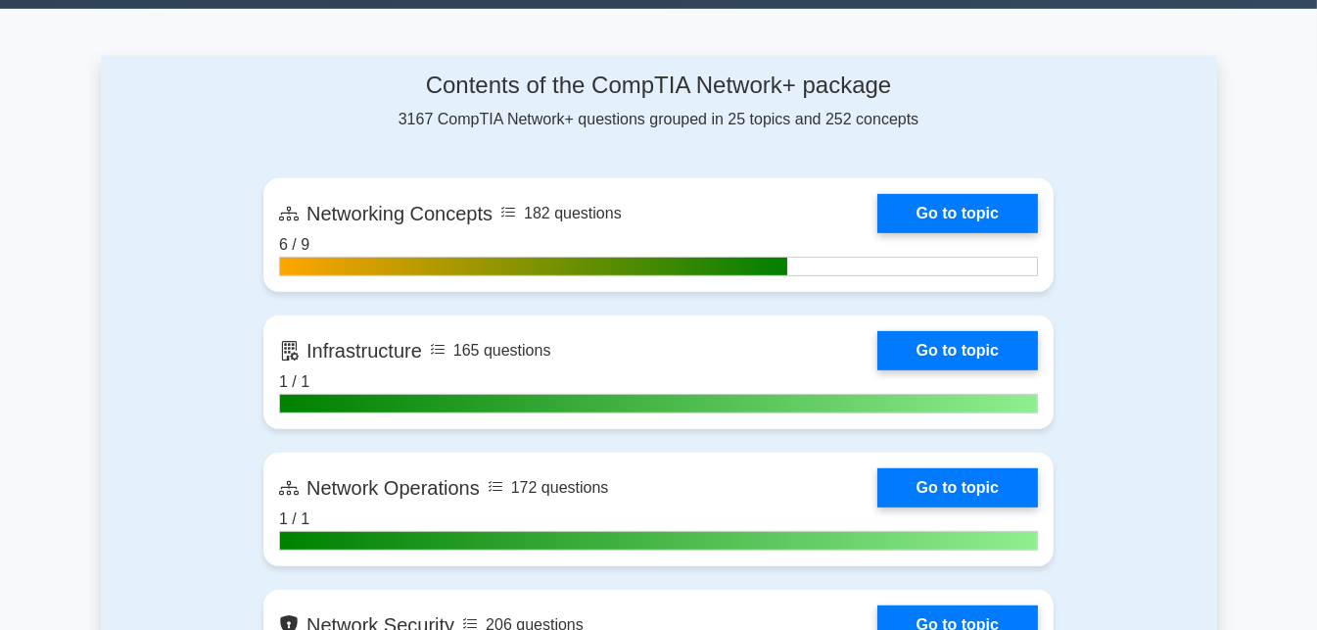
scroll to position [1172, 0]
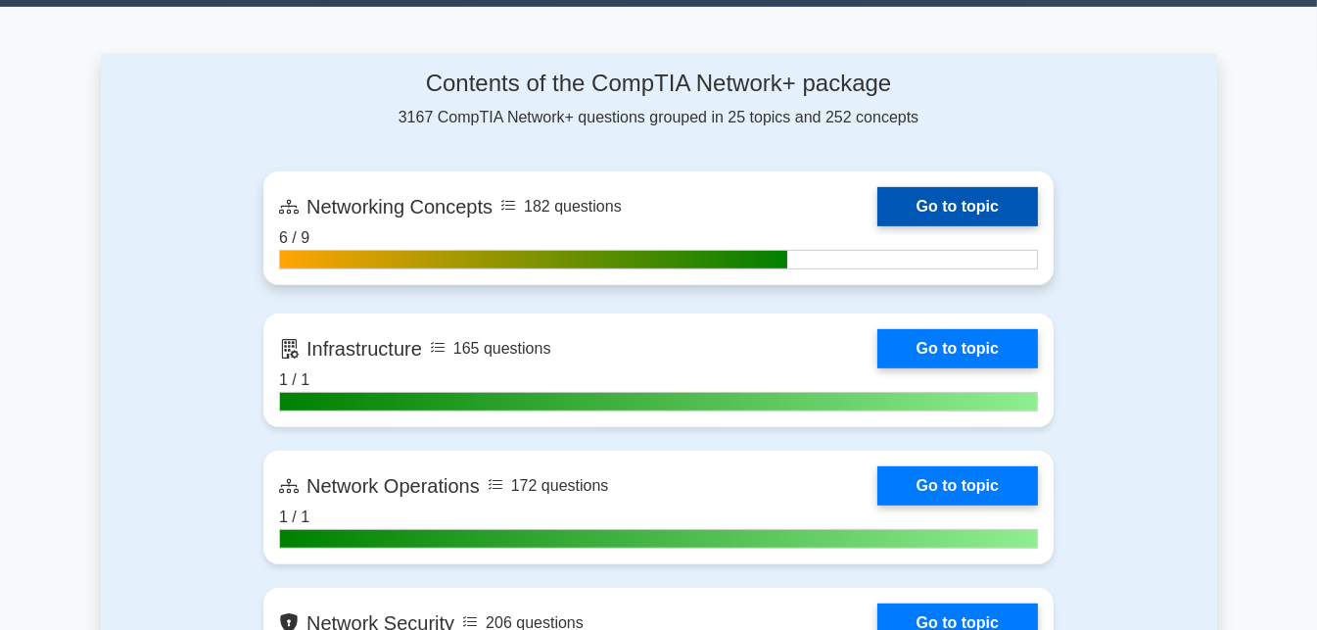
click at [926, 195] on link "Go to topic" at bounding box center [957, 206] width 161 height 39
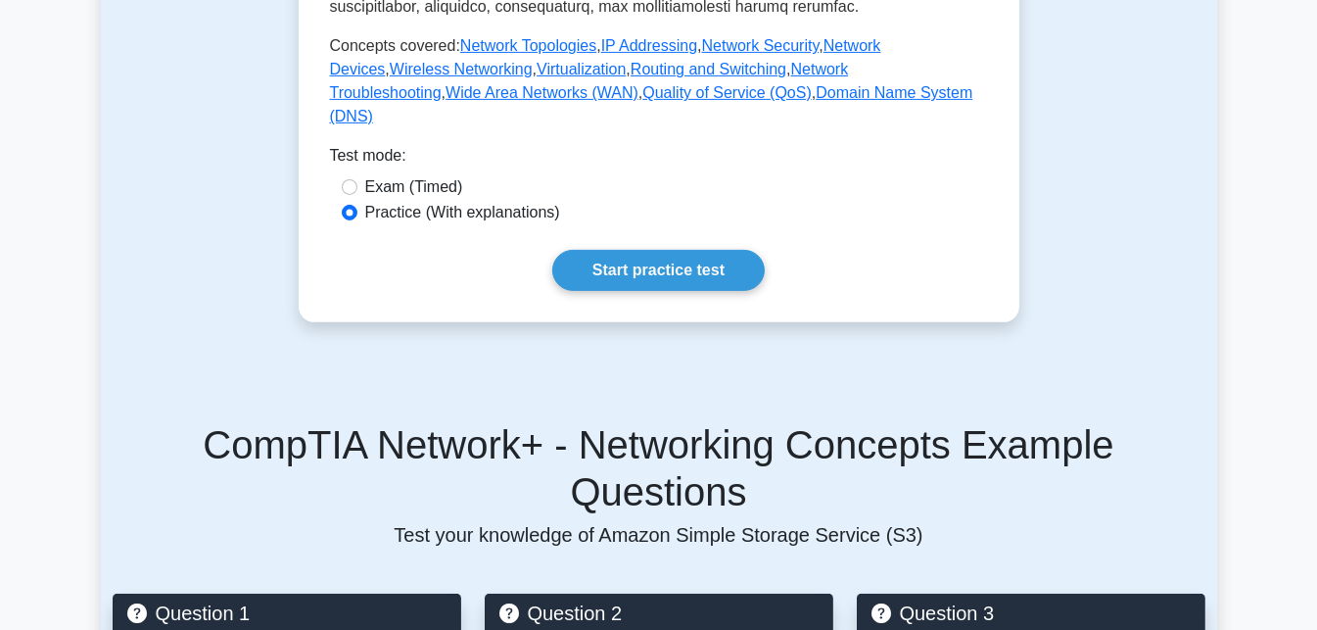
scroll to position [980, 0]
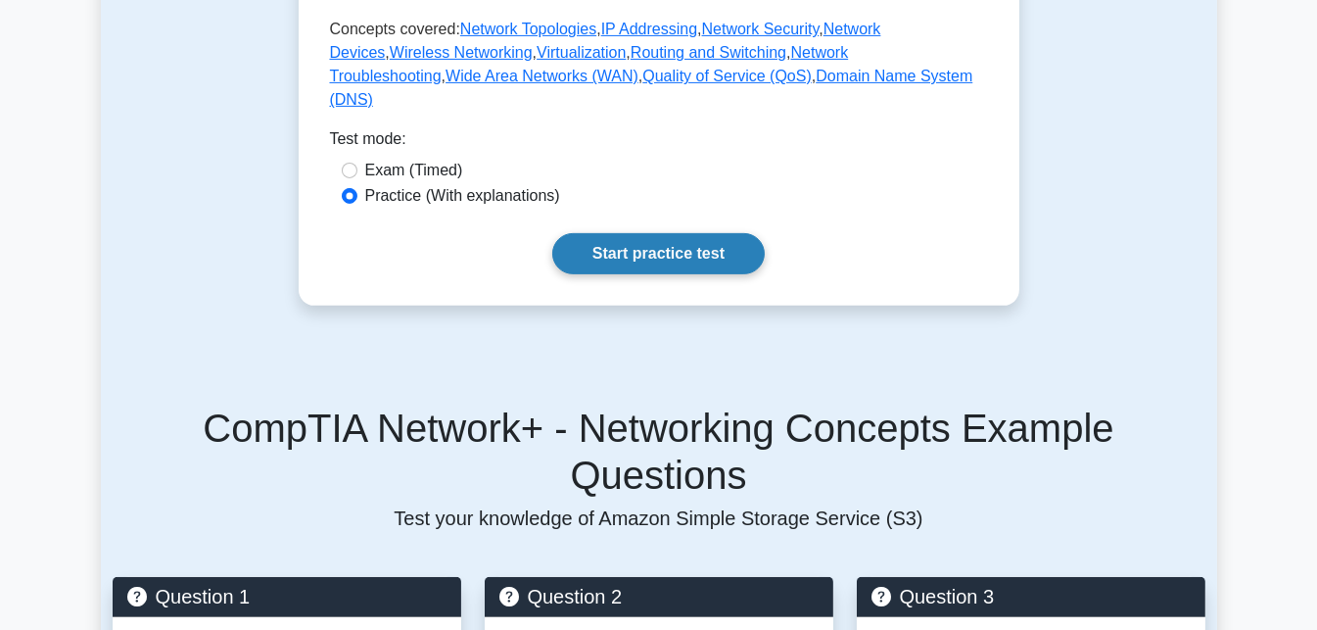
click at [601, 258] on link "Start practice test" at bounding box center [658, 253] width 212 height 41
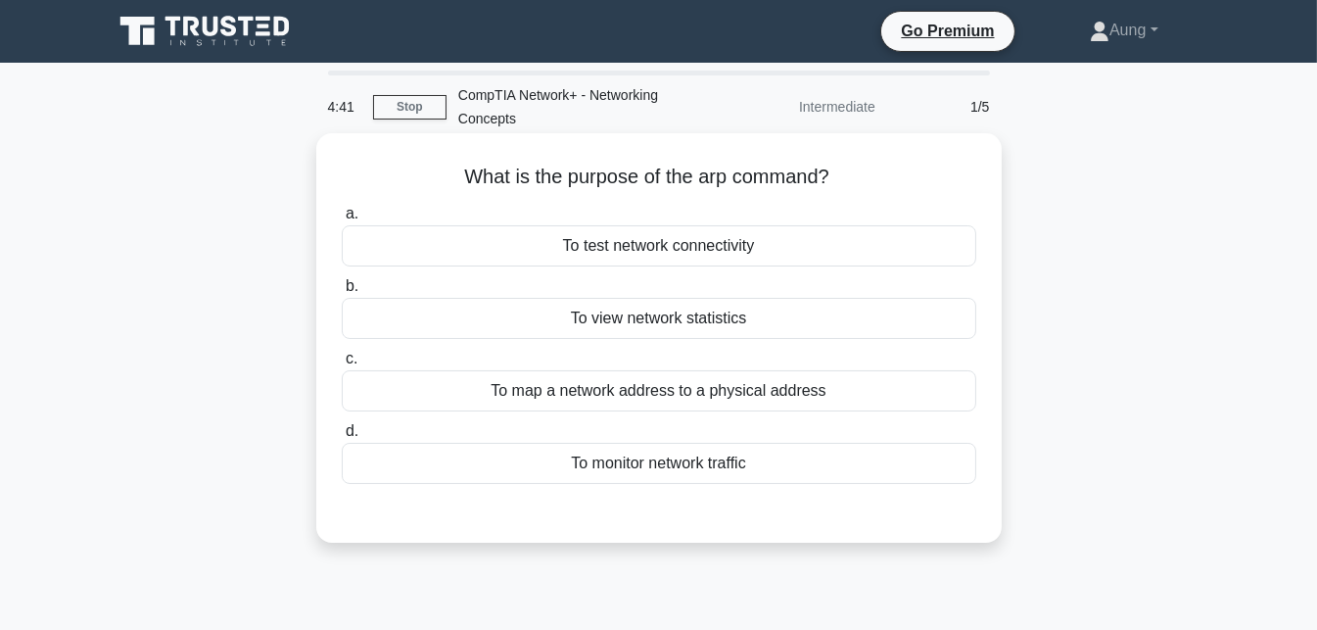
click at [679, 397] on div "To map a network address to a physical address" at bounding box center [659, 390] width 635 height 41
click at [342, 365] on input "c. To map a network address to a physical address" at bounding box center [342, 359] width 0 height 13
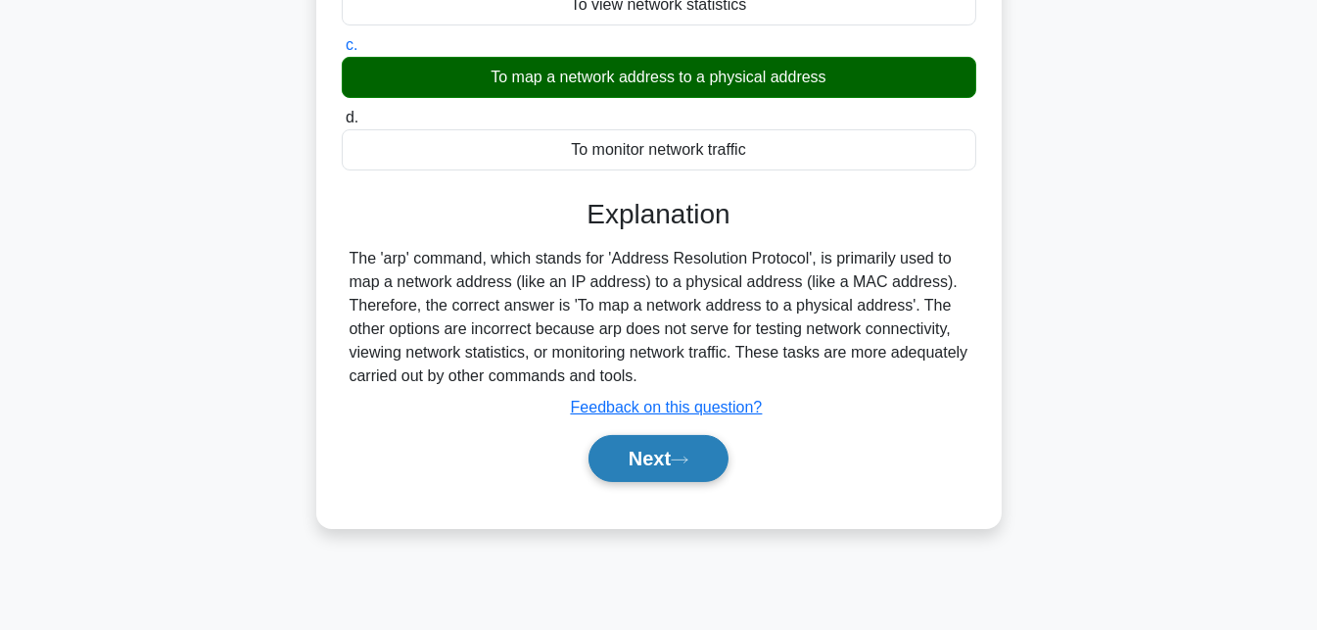
scroll to position [315, 0]
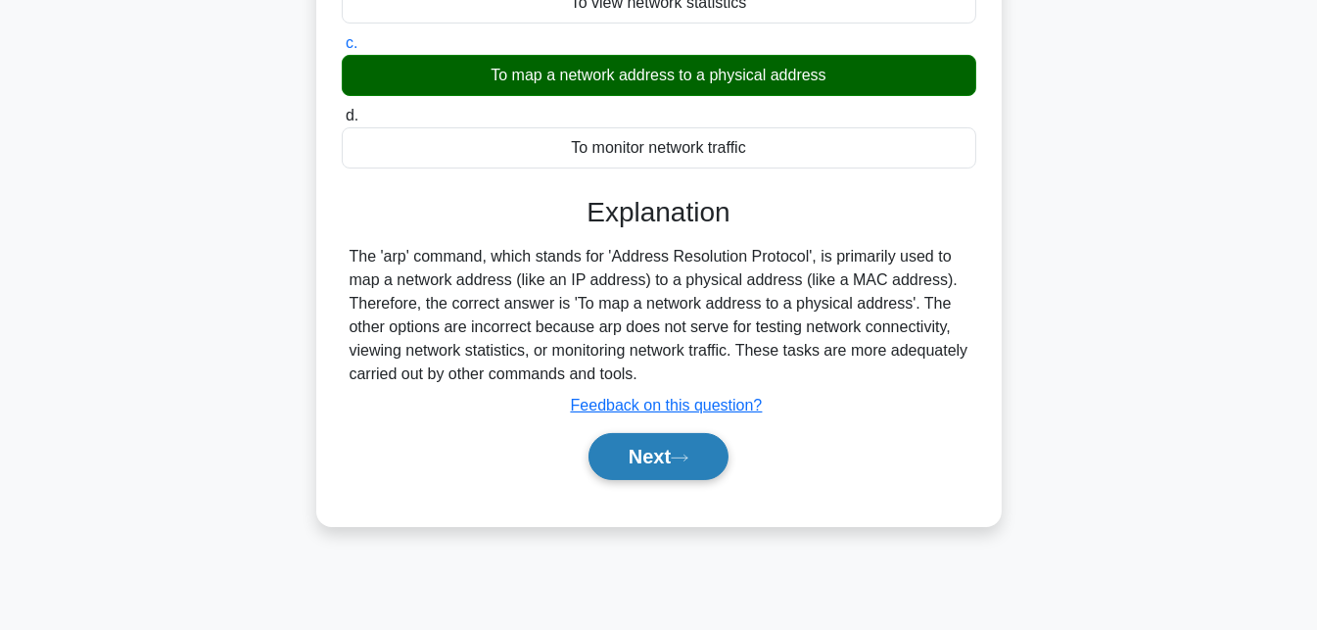
click at [660, 434] on button "Next" at bounding box center [659, 456] width 140 height 47
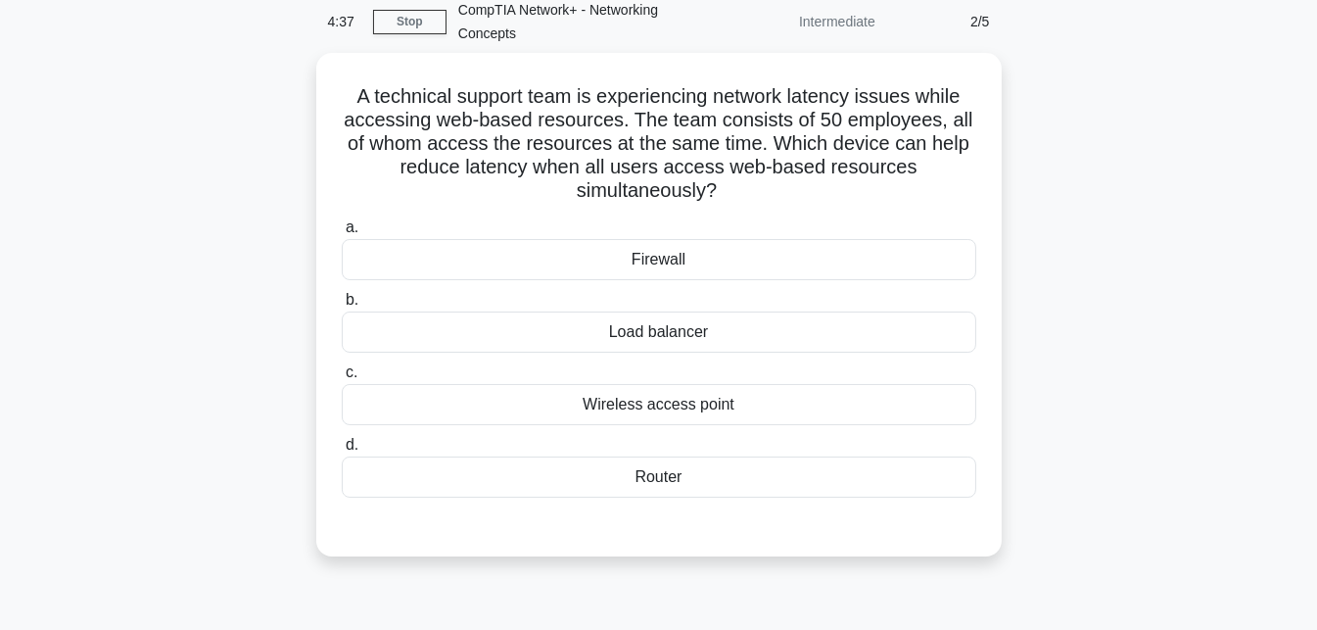
scroll to position [80, 0]
click at [694, 339] on div "Load balancer" at bounding box center [659, 331] width 635 height 41
click at [342, 307] on input "b. Load balancer" at bounding box center [342, 300] width 0 height 13
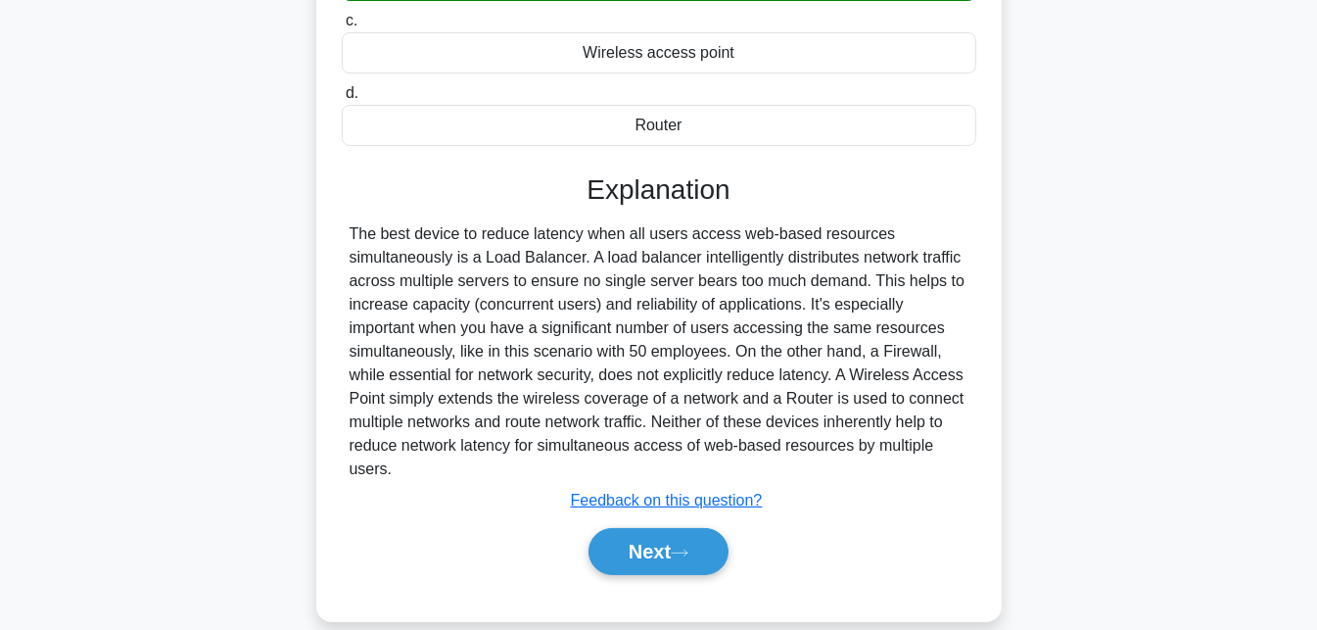
scroll to position [457, 0]
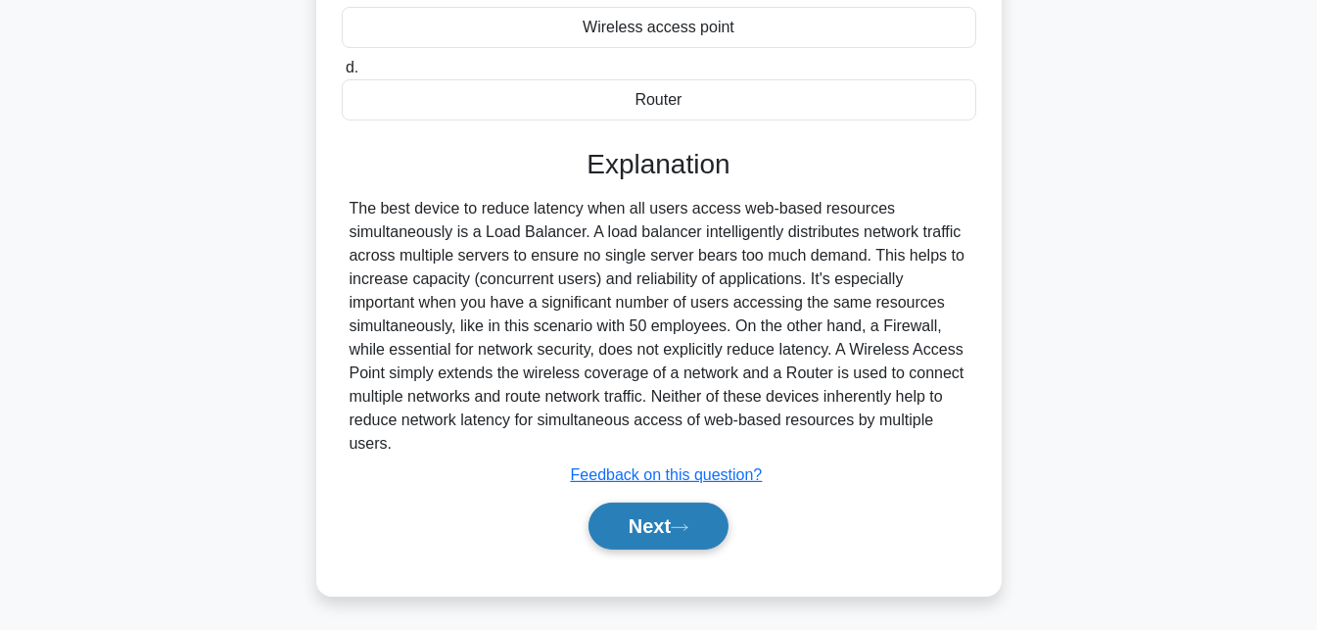
click at [676, 532] on button "Next" at bounding box center [659, 525] width 140 height 47
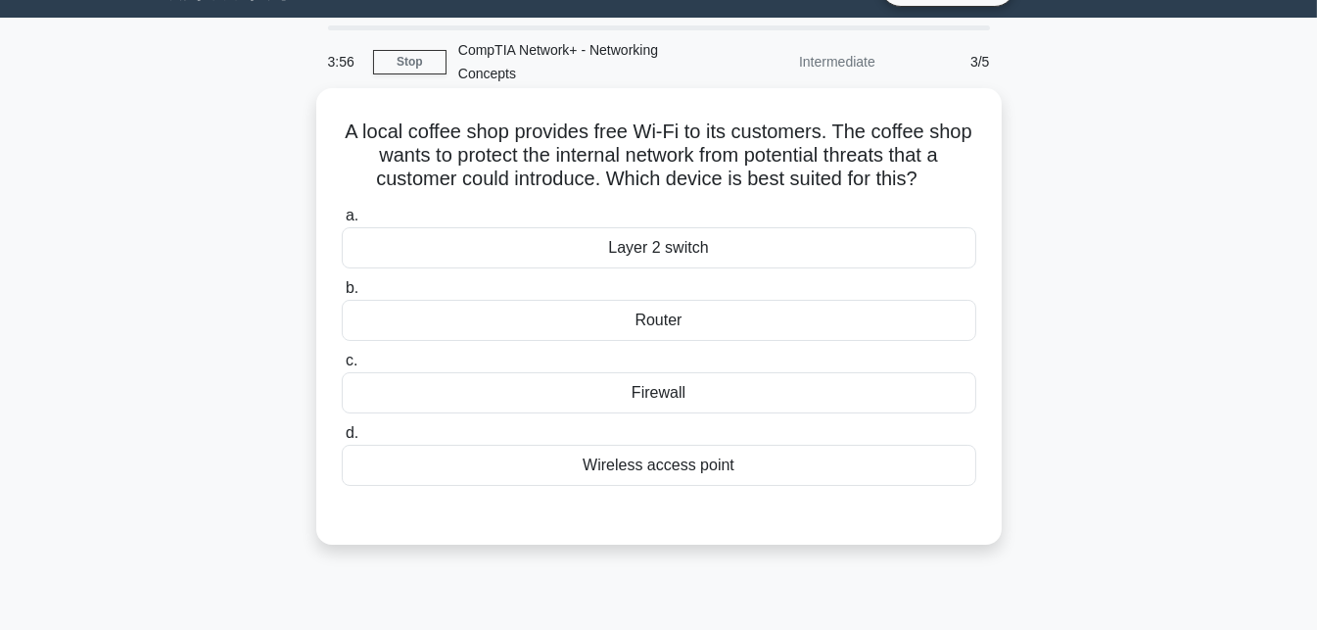
scroll to position [0, 0]
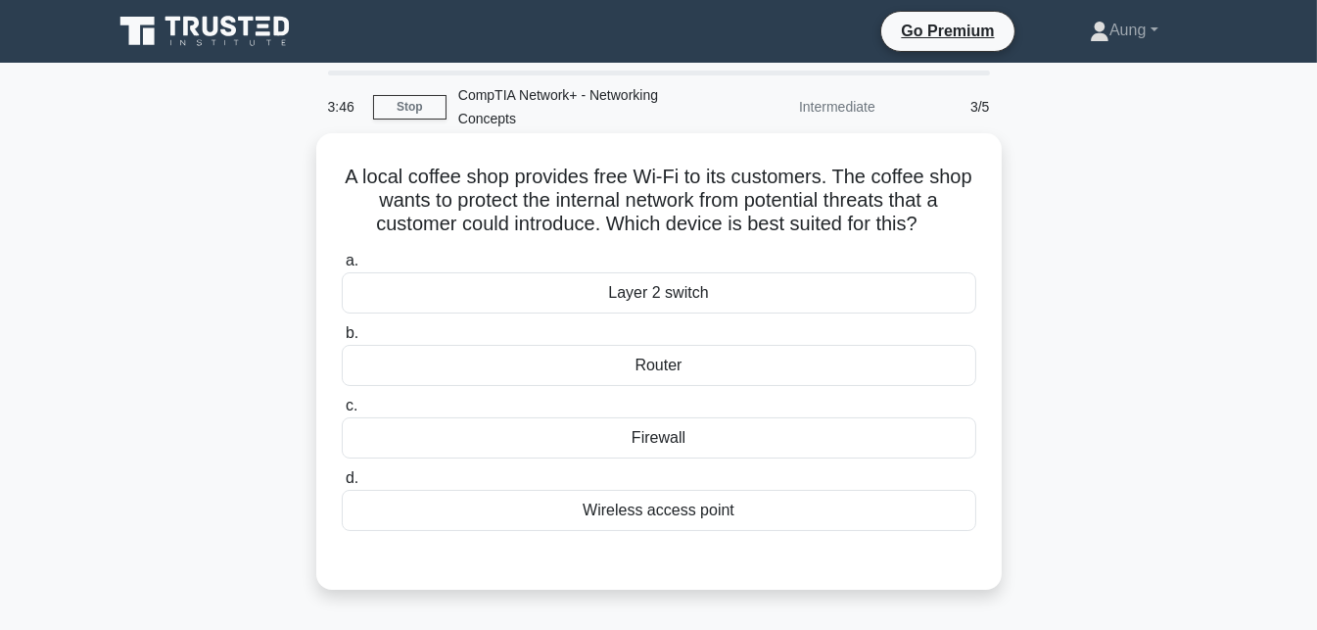
click at [776, 202] on h5 "A local coffee shop provides free Wi-Fi to its customers. The coffee shop wants…" at bounding box center [659, 201] width 638 height 72
click at [861, 194] on h5 "A local coffee shop provides free Wi-Fi to its customers. The coffee shop wants…" at bounding box center [659, 201] width 638 height 72
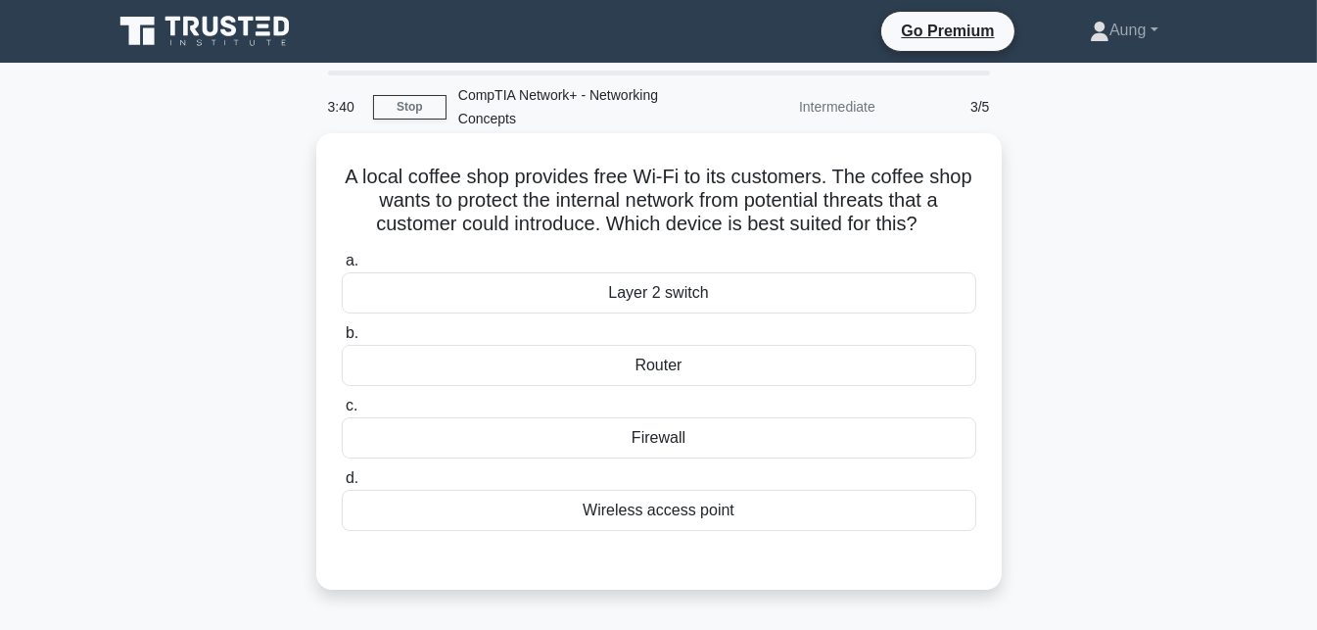
click at [873, 211] on h5 "A local coffee shop provides free Wi-Fi to its customers. The coffee shop wants…" at bounding box center [659, 201] width 638 height 72
click at [894, 187] on h5 "A local coffee shop provides free Wi-Fi to its customers. The coffee shop wants…" at bounding box center [659, 201] width 638 height 72
click at [674, 434] on div "Firewall" at bounding box center [659, 437] width 635 height 41
click at [342, 412] on input "c. Firewall" at bounding box center [342, 406] width 0 height 13
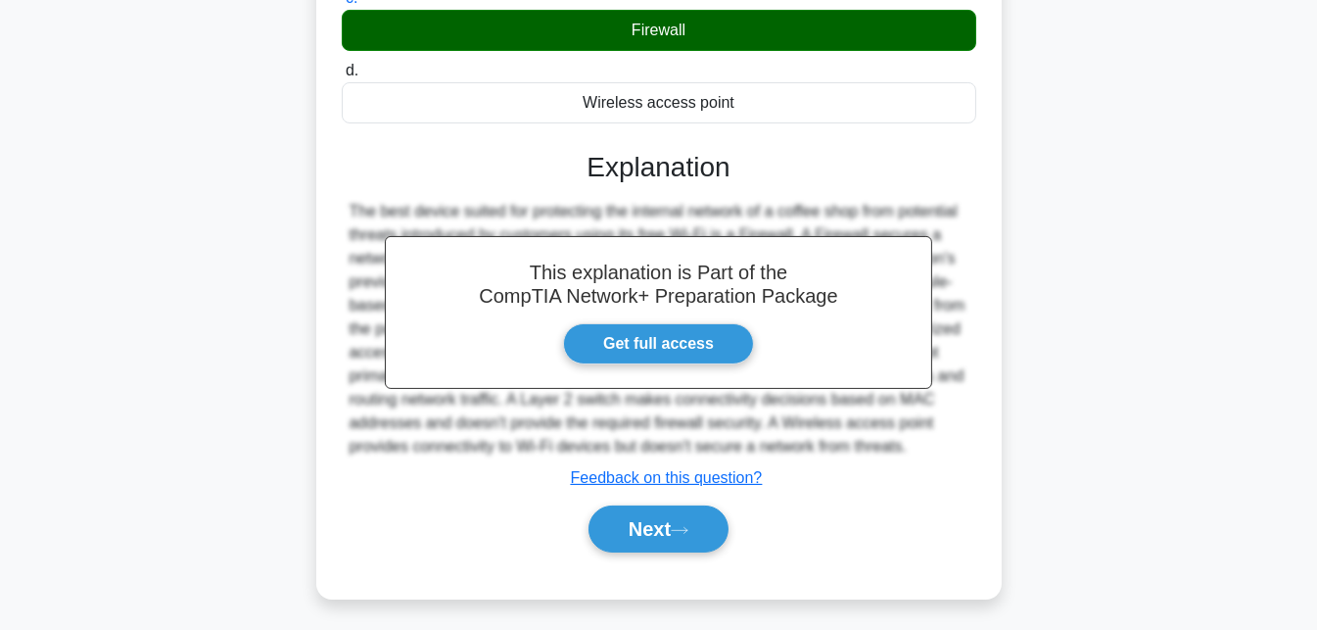
scroll to position [434, 0]
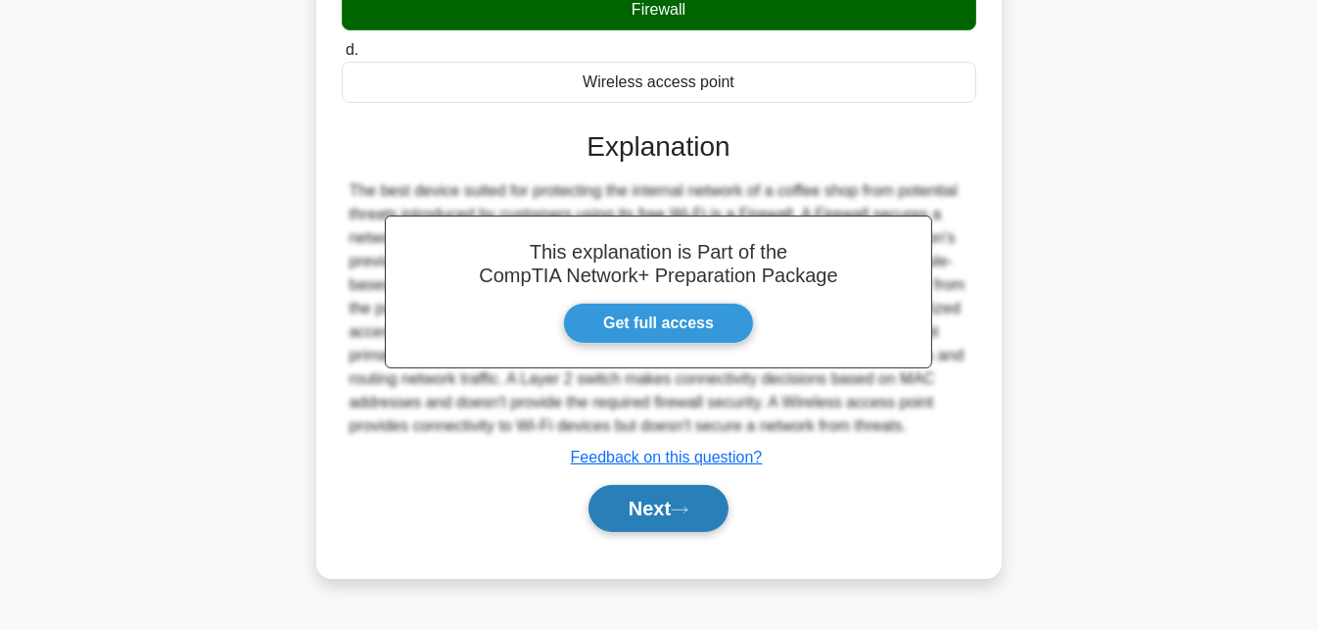
click at [647, 511] on button "Next" at bounding box center [659, 508] width 140 height 47
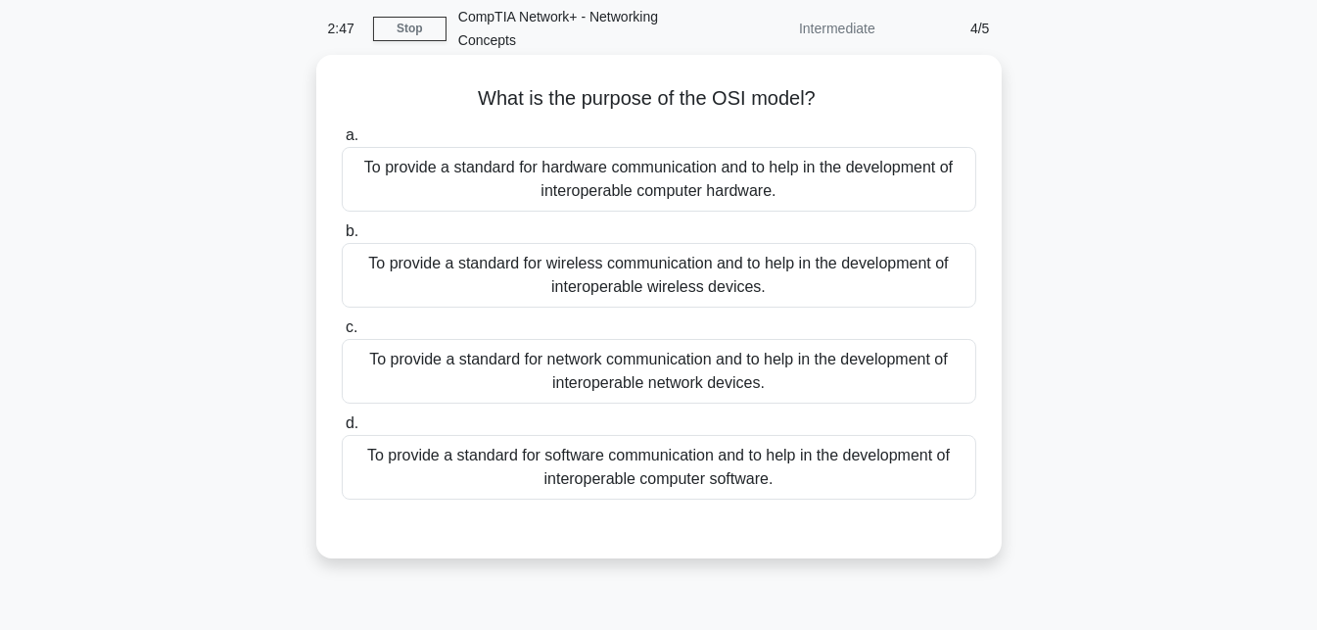
scroll to position [83, 0]
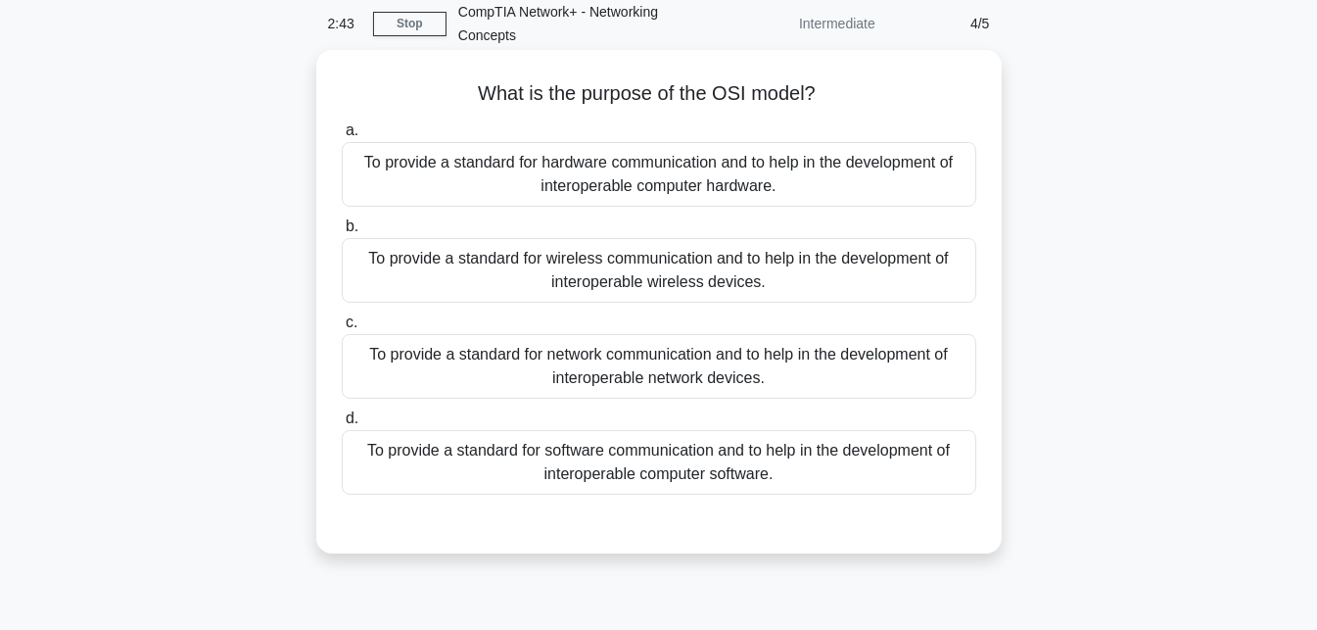
click at [743, 364] on div "To provide a standard for network communication and to help in the development …" at bounding box center [659, 366] width 635 height 65
click at [342, 329] on input "c. To provide a standard for network communication and to help in the developme…" at bounding box center [342, 322] width 0 height 13
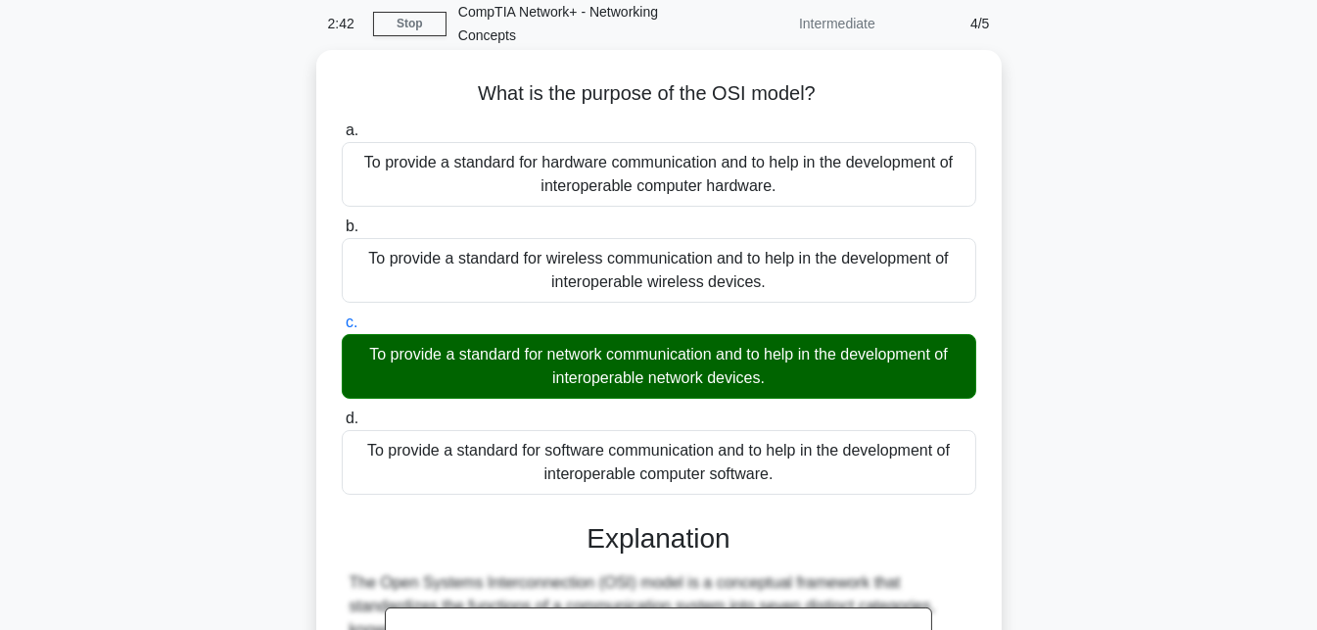
scroll to position [434, 0]
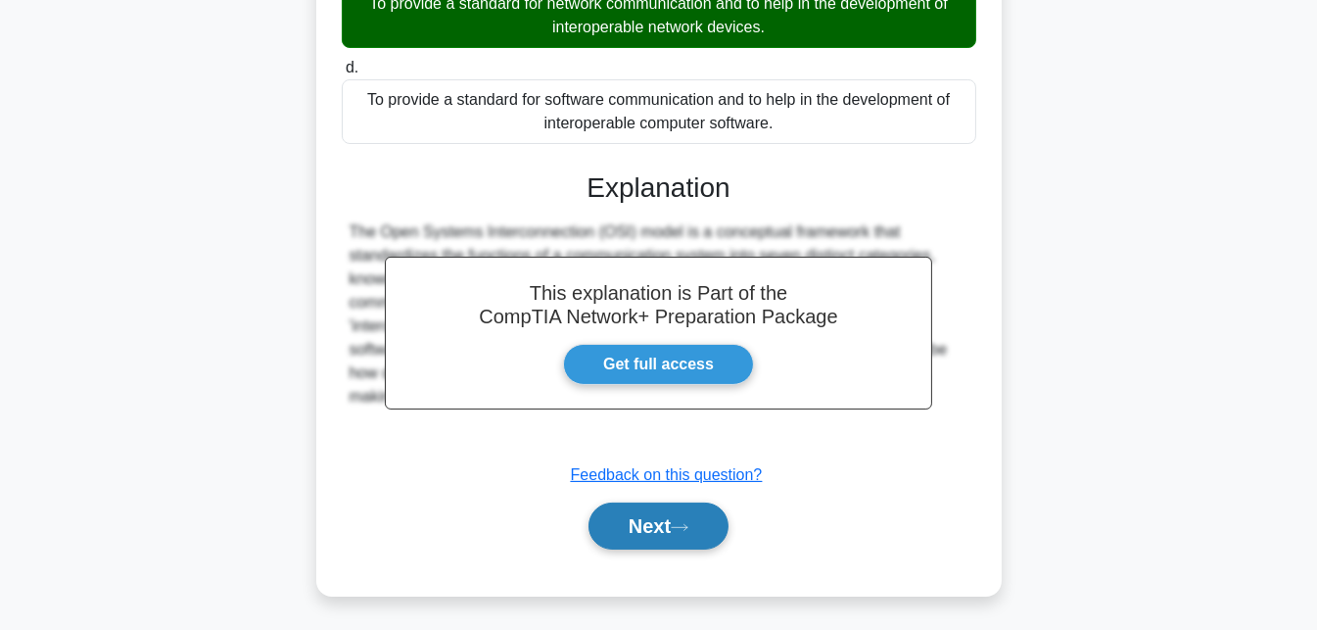
click at [681, 525] on icon at bounding box center [680, 527] width 16 height 6
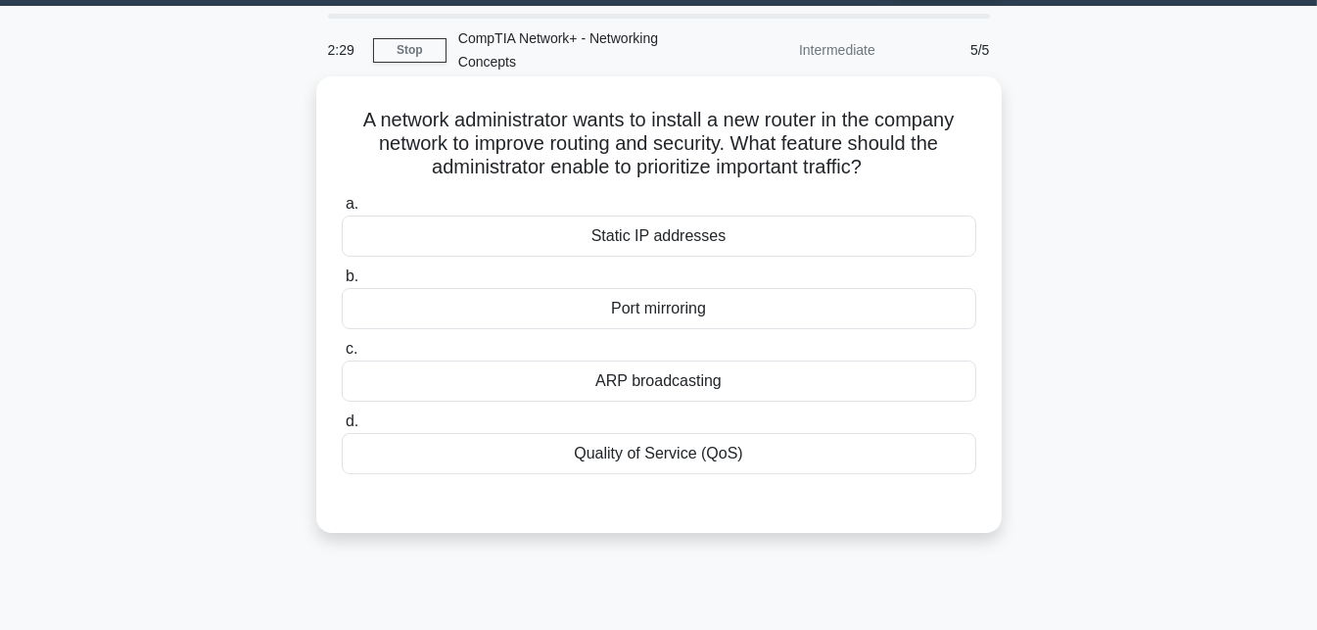
scroll to position [59, 0]
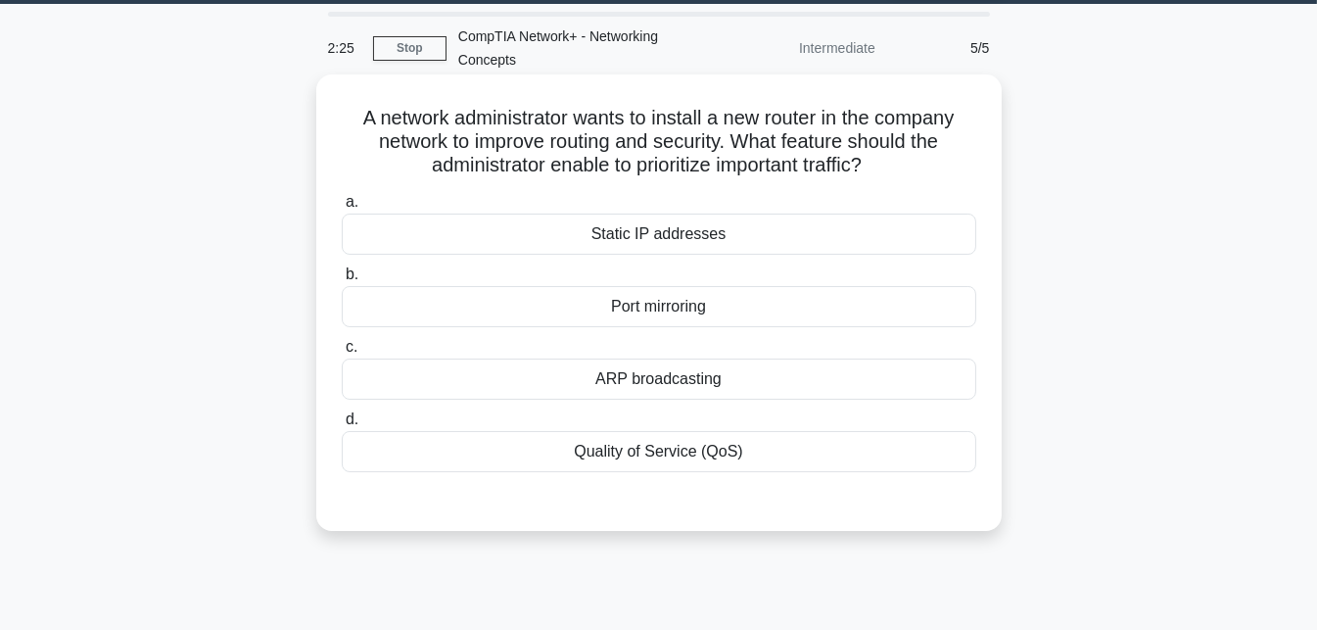
click at [686, 171] on h5 "A network administrator wants to install a new router in the company network to…" at bounding box center [659, 142] width 638 height 72
click at [774, 170] on h5 "A network administrator wants to install a new router in the company network to…" at bounding box center [659, 142] width 638 height 72
click at [744, 175] on h5 "A network administrator wants to install a new router in the company network to…" at bounding box center [659, 142] width 638 height 72
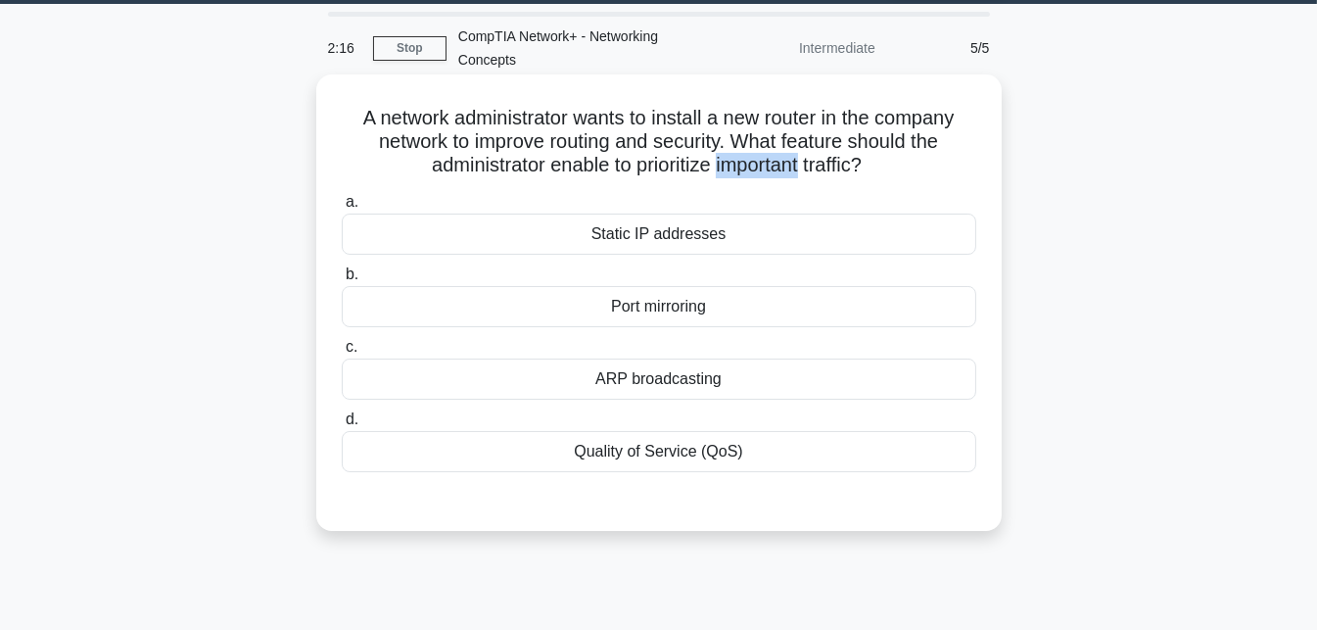
click at [804, 178] on h5 "A network administrator wants to install a new router in the company network to…" at bounding box center [659, 142] width 638 height 72
click at [697, 165] on h5 "A network administrator wants to install a new router in the company network to…" at bounding box center [659, 142] width 638 height 72
click at [676, 167] on h5 "A network administrator wants to install a new router in the company network to…" at bounding box center [659, 142] width 638 height 72
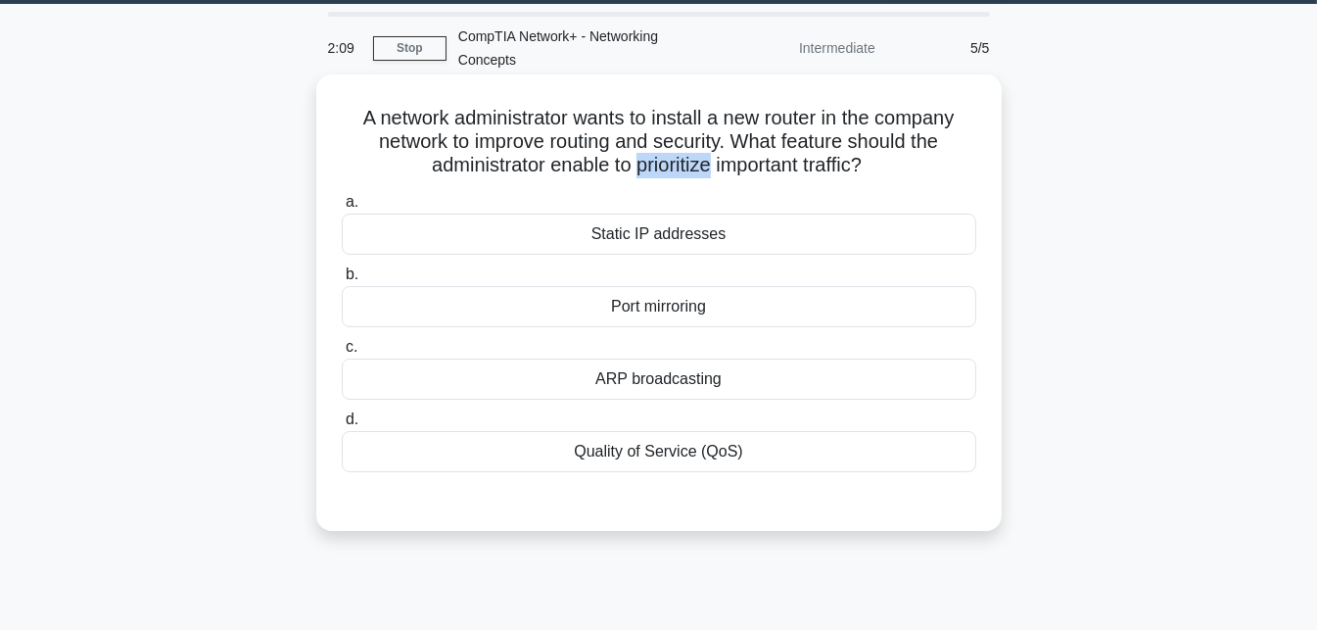
click at [676, 167] on h5 "A network administrator wants to install a new router in the company network to…" at bounding box center [659, 142] width 638 height 72
click at [632, 168] on h5 "A network administrator wants to install a new router in the company network to…" at bounding box center [659, 142] width 638 height 72
click at [697, 443] on div "Quality of Service (QoS)" at bounding box center [659, 451] width 635 height 41
click at [342, 426] on input "d. Quality of Service (QoS)" at bounding box center [342, 419] width 0 height 13
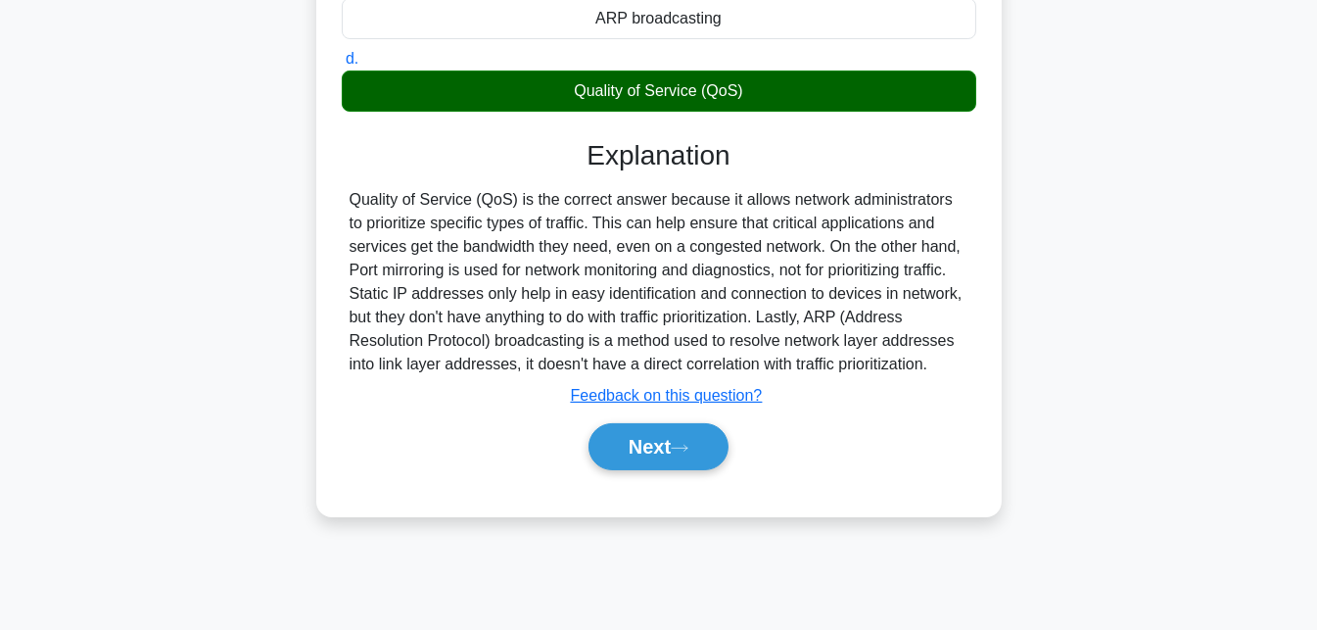
scroll to position [427, 0]
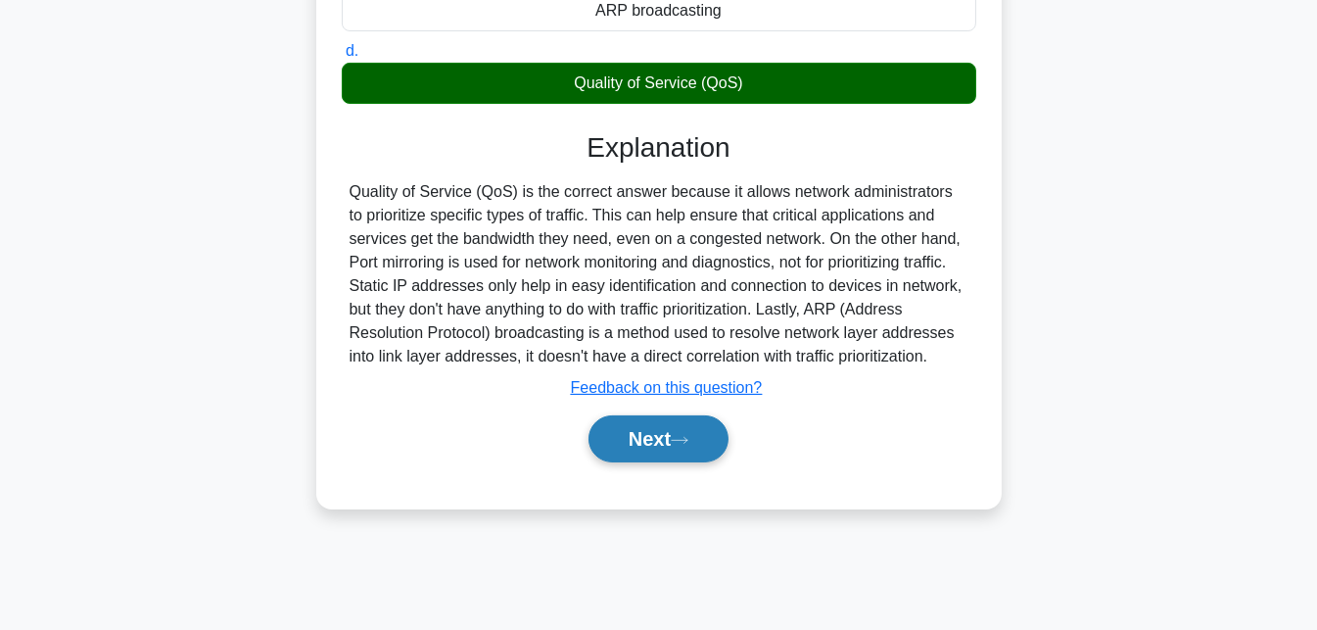
click at [678, 441] on button "Next" at bounding box center [659, 438] width 140 height 47
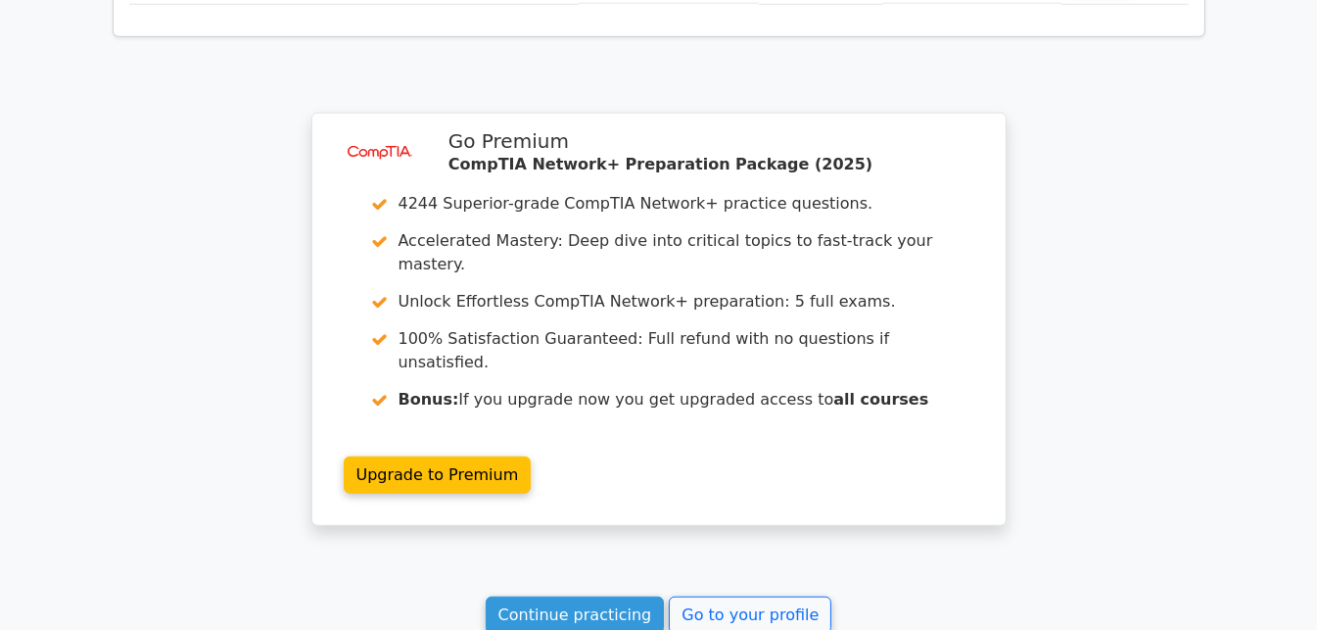
scroll to position [2389, 0]
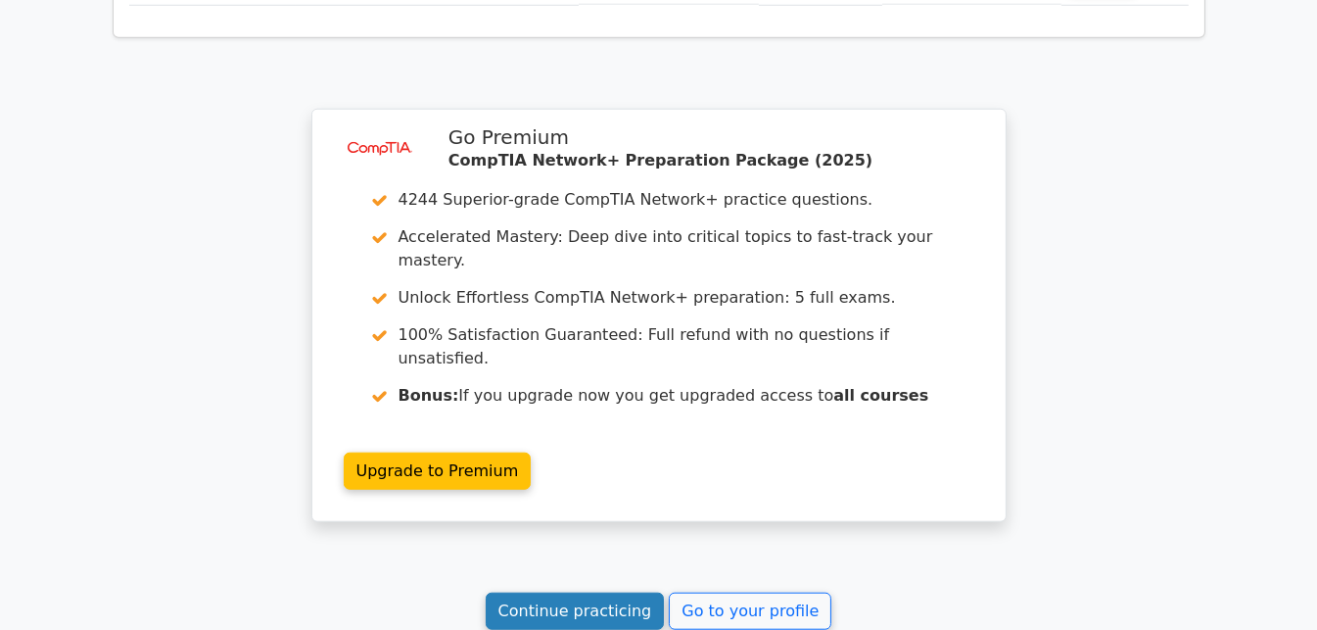
click at [631, 592] on link "Continue practicing" at bounding box center [575, 610] width 179 height 37
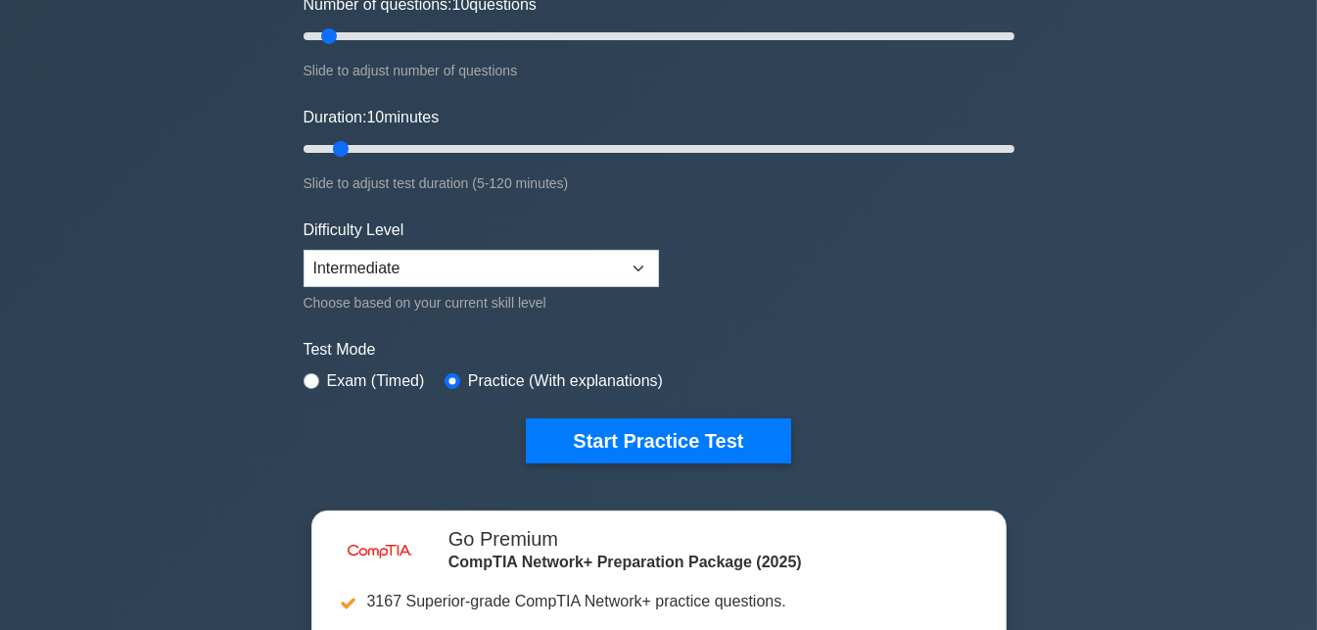
scroll to position [277, 0]
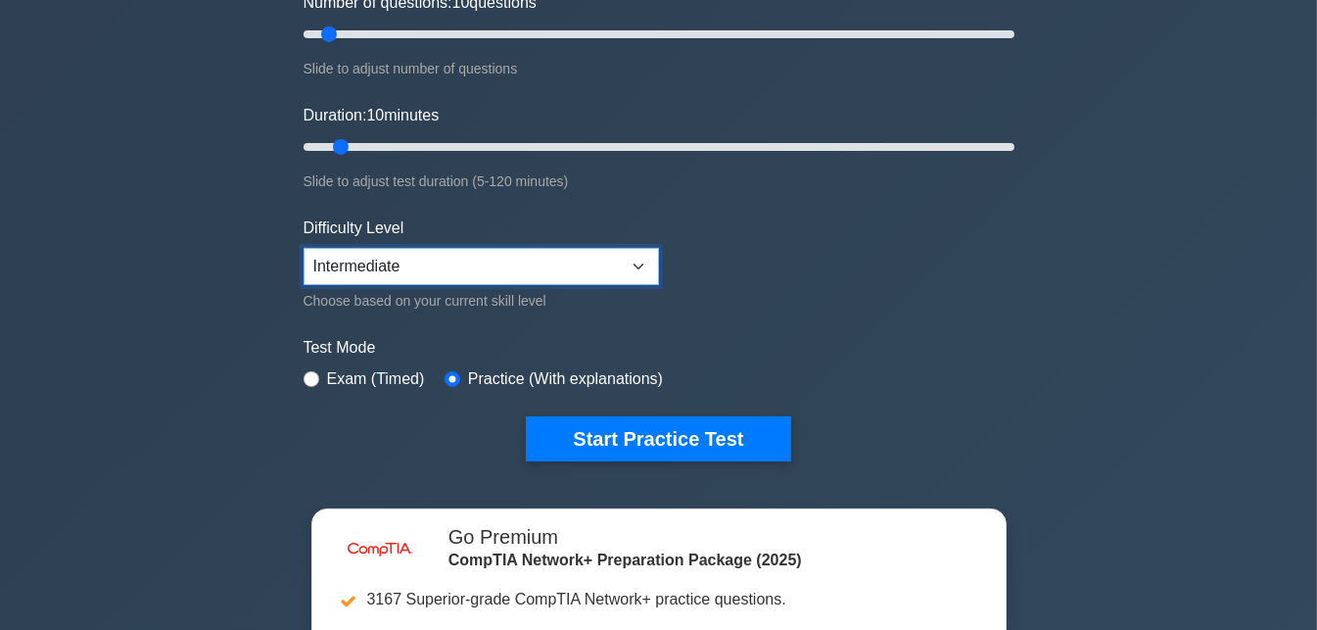
click at [534, 262] on select "Beginner Intermediate Expert" at bounding box center [481, 266] width 355 height 37
select select "expert"
click at [304, 248] on select "Beginner Intermediate Expert" at bounding box center [481, 266] width 355 height 37
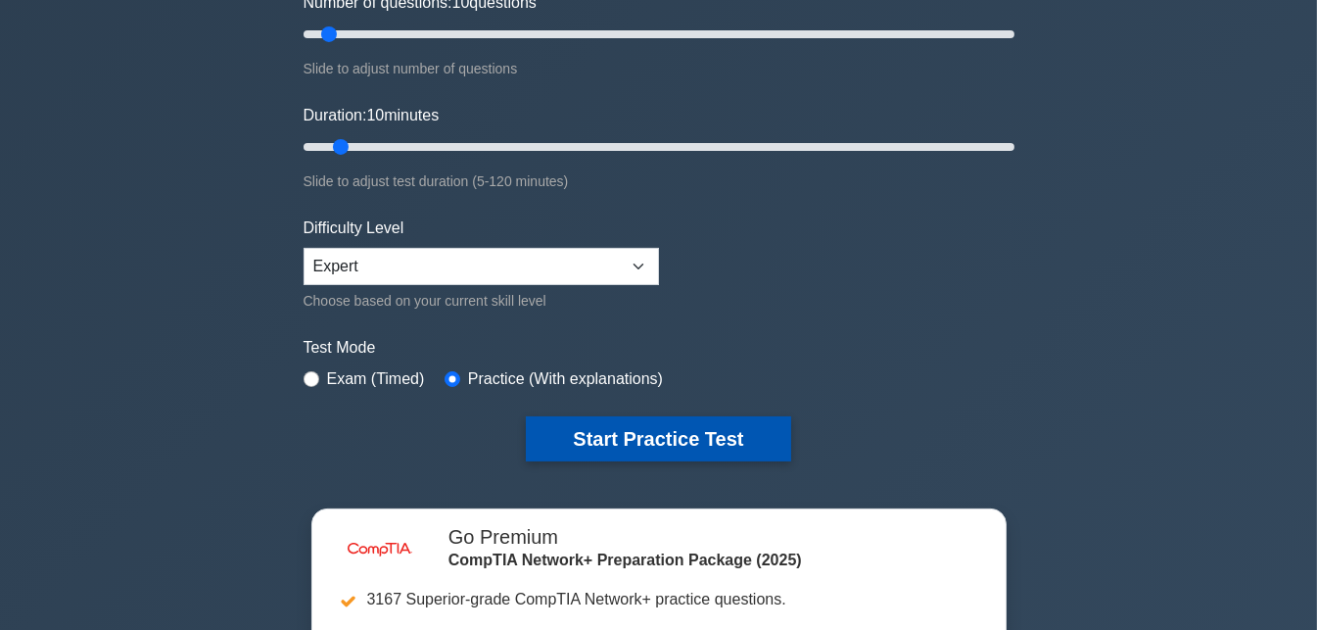
click at [561, 416] on button "Start Practice Test" at bounding box center [658, 438] width 264 height 45
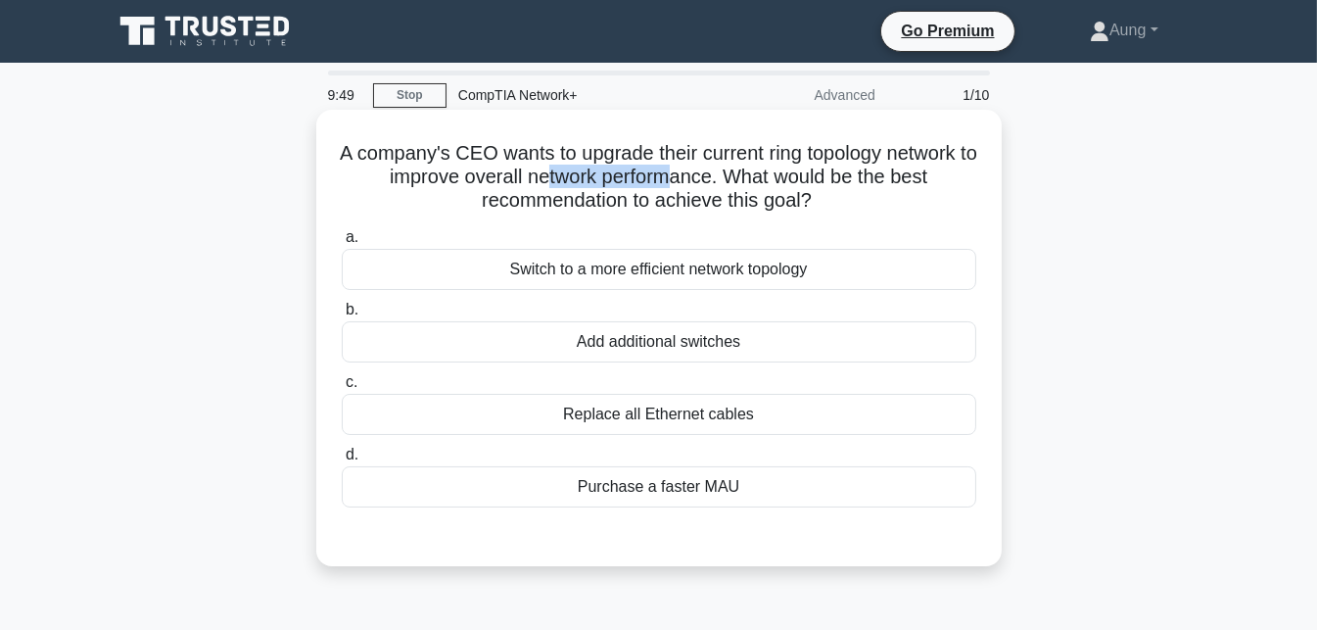
drag, startPoint x: 557, startPoint y: 185, endPoint x: 687, endPoint y: 188, distance: 130.3
click at [687, 188] on h5 "A company's CEO wants to upgrade their current ring topology network to improve…" at bounding box center [659, 177] width 638 height 72
click at [687, 186] on h5 "A company's CEO wants to upgrade their current ring topology network to improve…" at bounding box center [659, 177] width 638 height 72
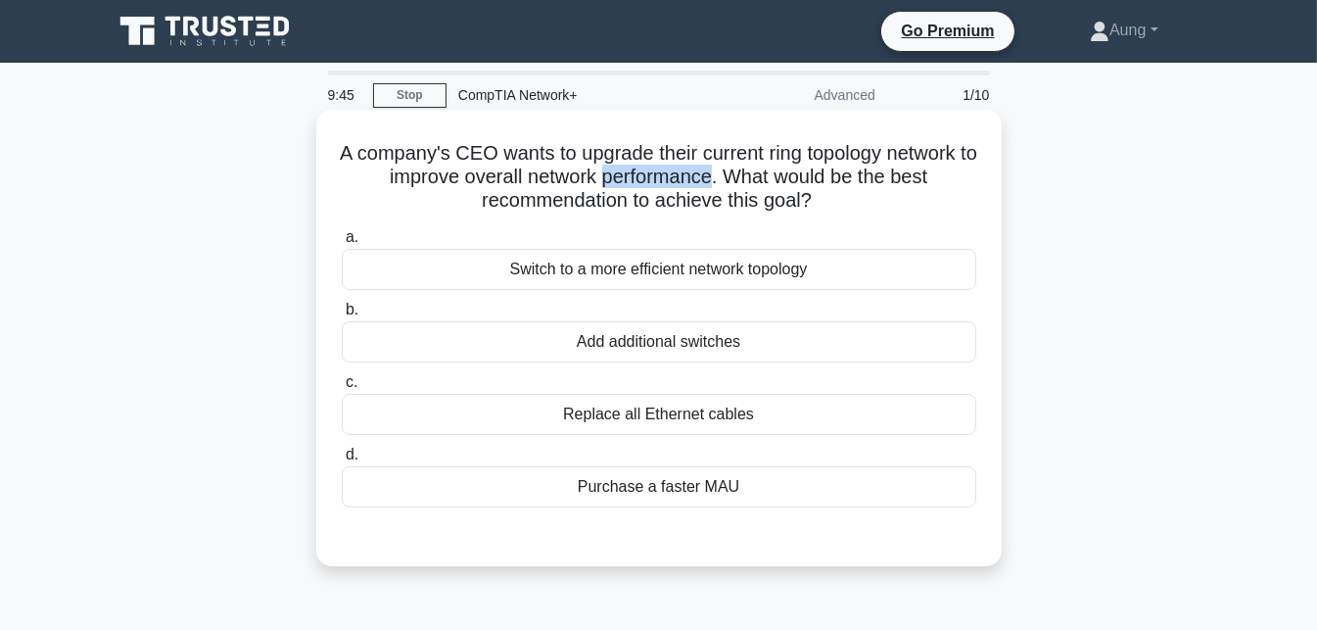
click at [687, 186] on h5 "A company's CEO wants to upgrade their current ring topology network to improve…" at bounding box center [659, 177] width 638 height 72
drag, startPoint x: 721, startPoint y: 207, endPoint x: 794, endPoint y: 202, distance: 73.6
click at [794, 202] on h5 "A company's CEO wants to upgrade their current ring topology network to improve…" at bounding box center [659, 177] width 638 height 72
click at [678, 207] on h5 "A company's CEO wants to upgrade their current ring topology network to improve…" at bounding box center [659, 177] width 638 height 72
click at [733, 277] on div "Switch to a more efficient network topology" at bounding box center [659, 269] width 635 height 41
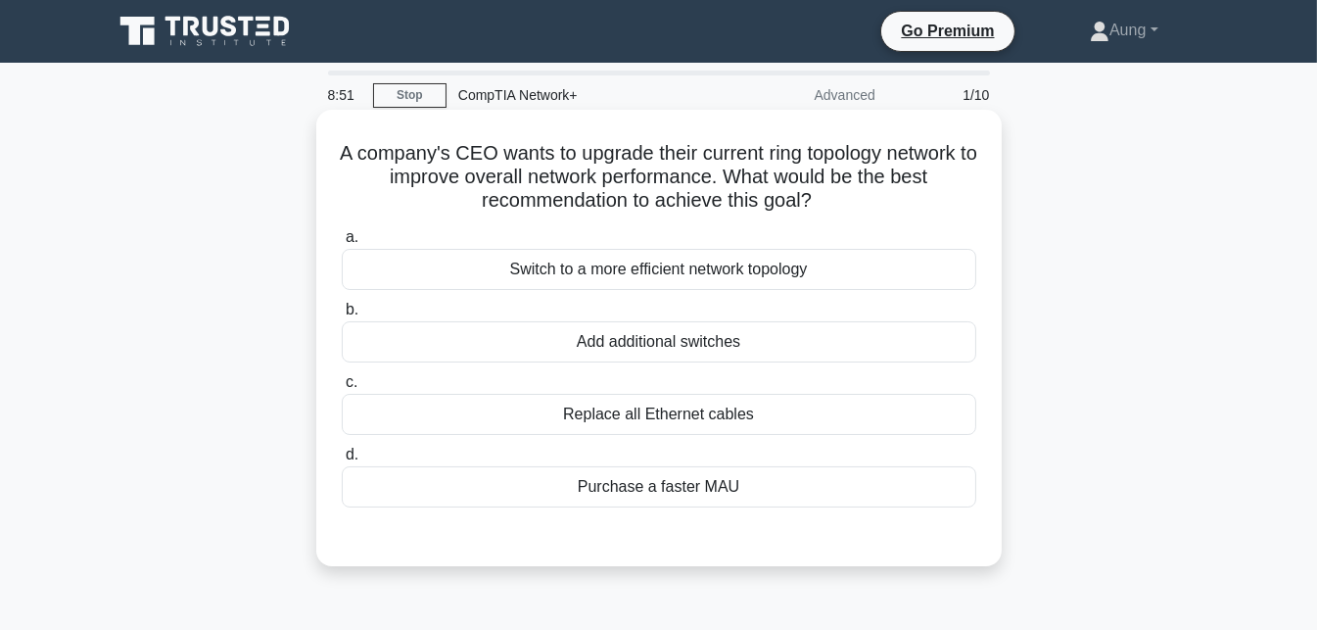
click at [342, 244] on input "a. Switch to a more efficient network topology" at bounding box center [342, 237] width 0 height 13
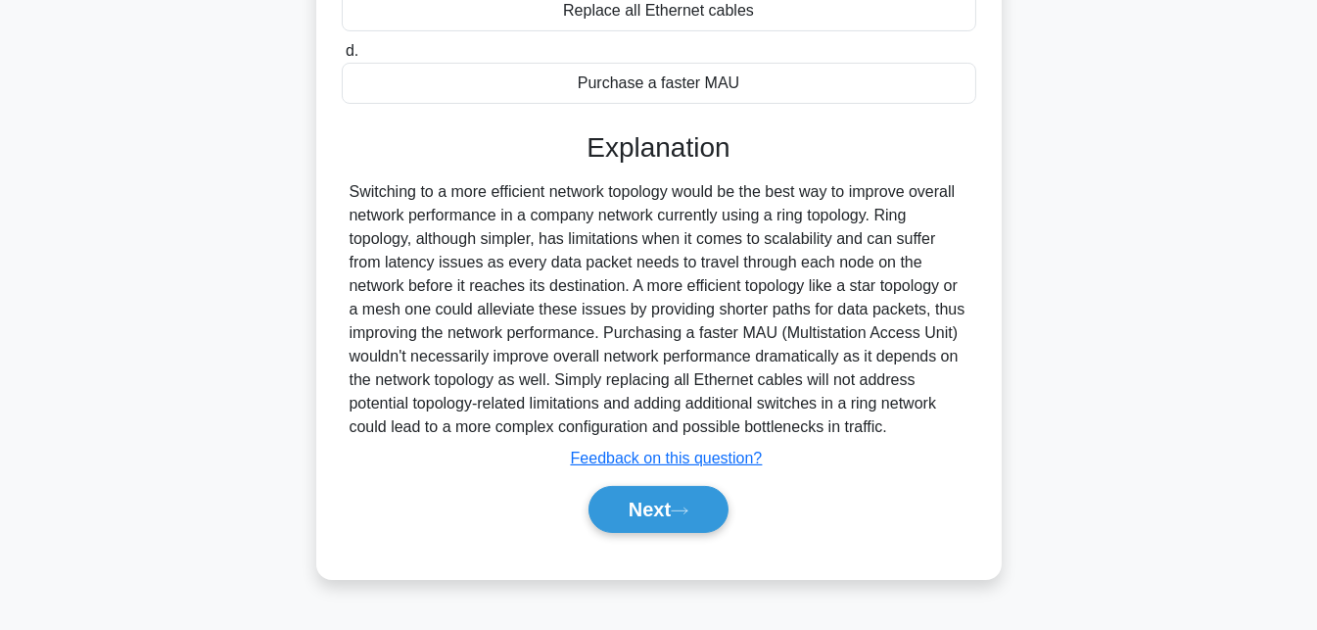
scroll to position [427, 0]
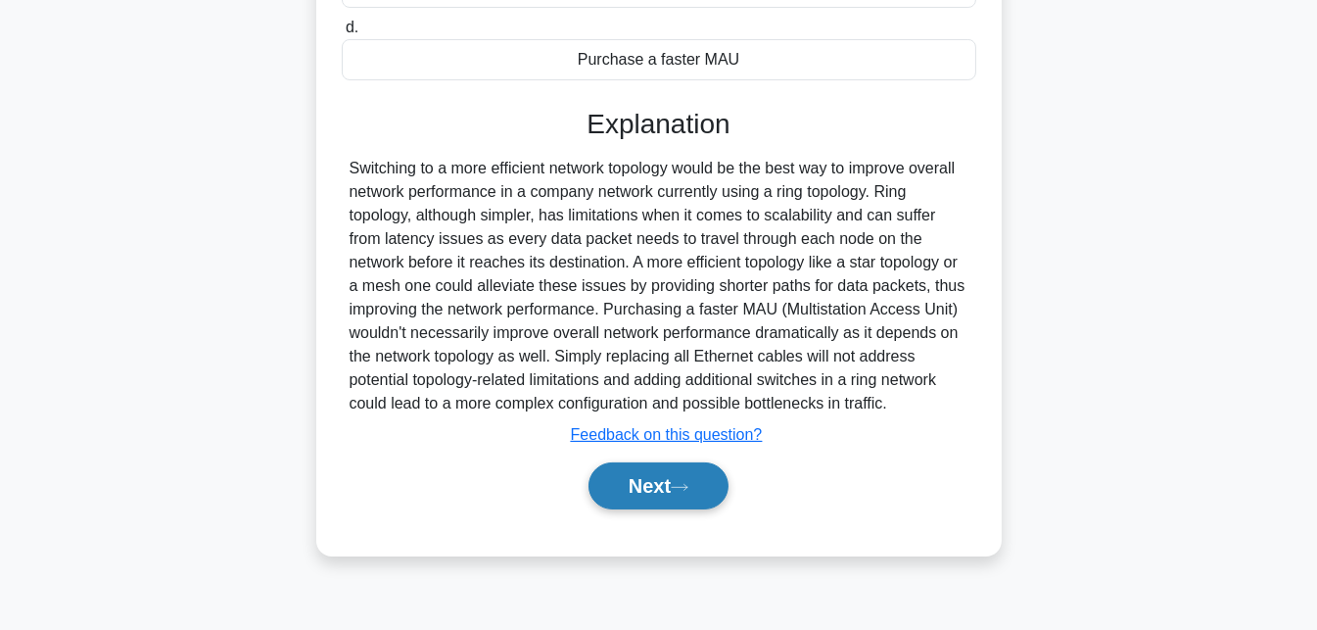
click at [697, 477] on button "Next" at bounding box center [659, 485] width 140 height 47
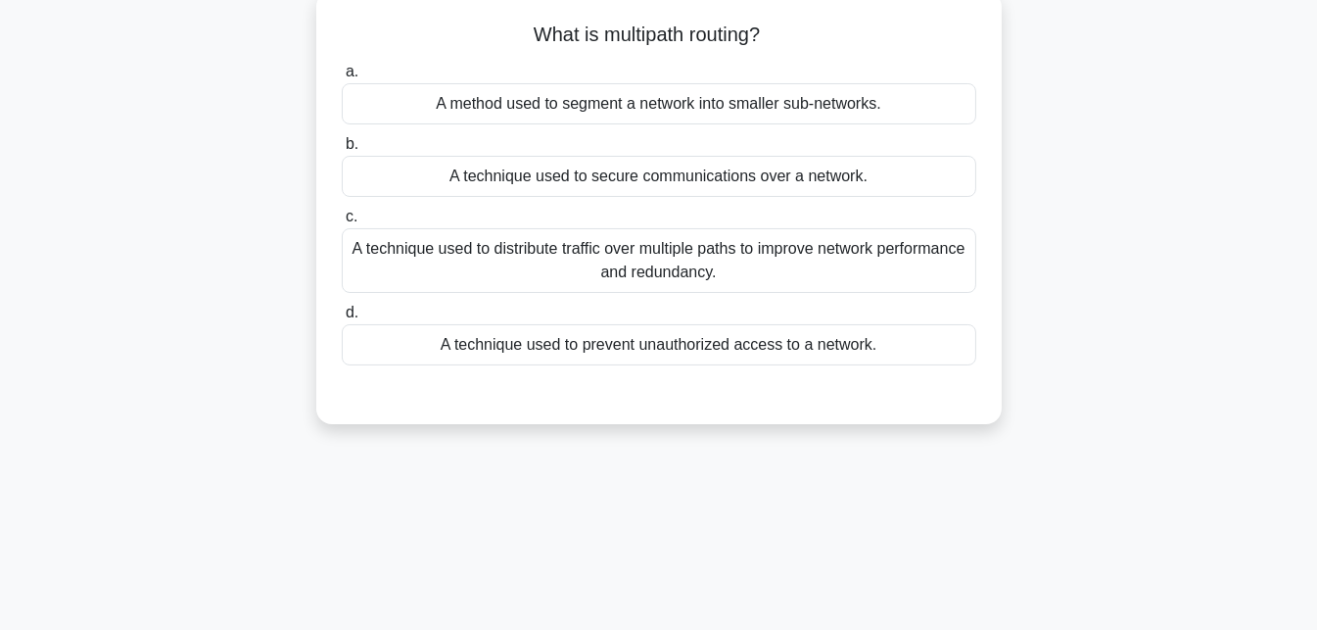
scroll to position [0, 0]
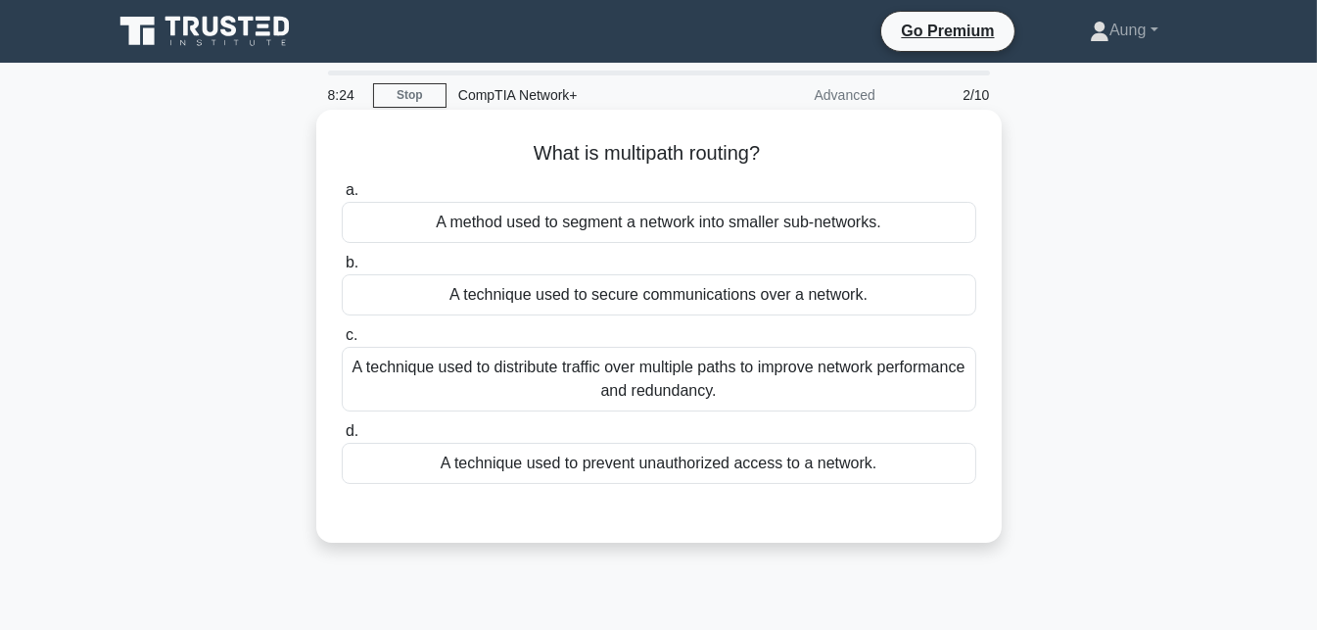
click at [797, 389] on div "A technique used to distribute traffic over multiple paths to improve network p…" at bounding box center [659, 379] width 635 height 65
click at [342, 342] on input "c. A technique used to distribute traffic over multiple paths to improve networ…" at bounding box center [342, 335] width 0 height 13
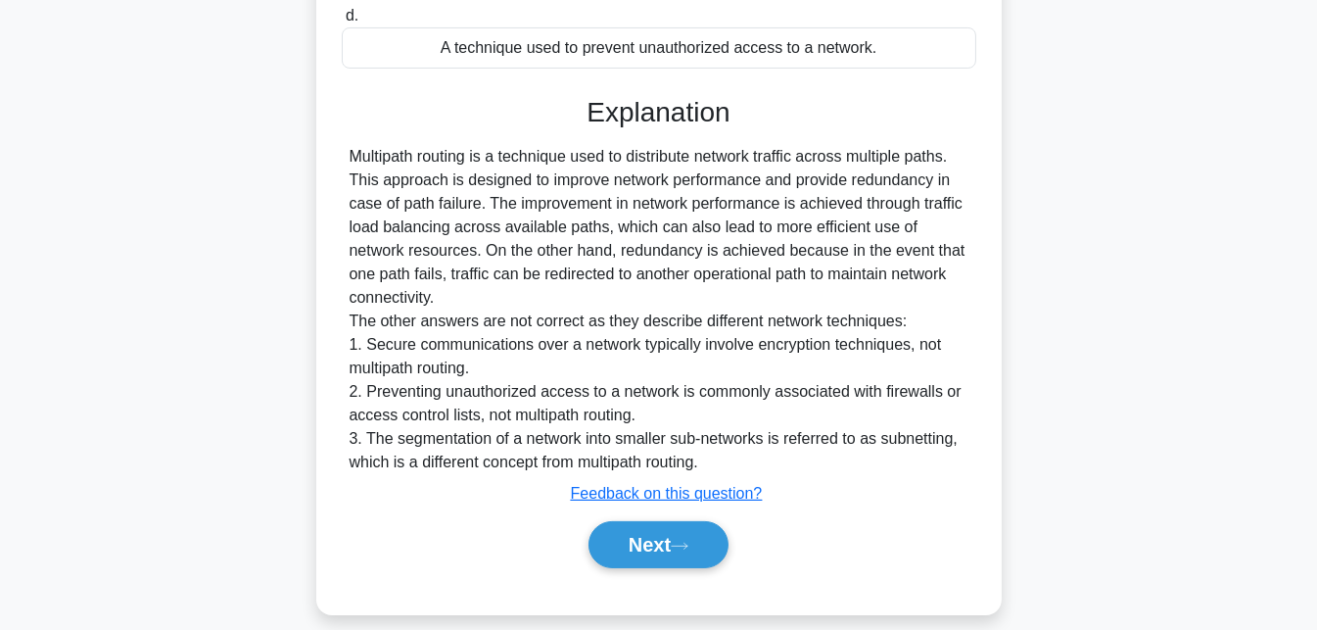
scroll to position [434, 0]
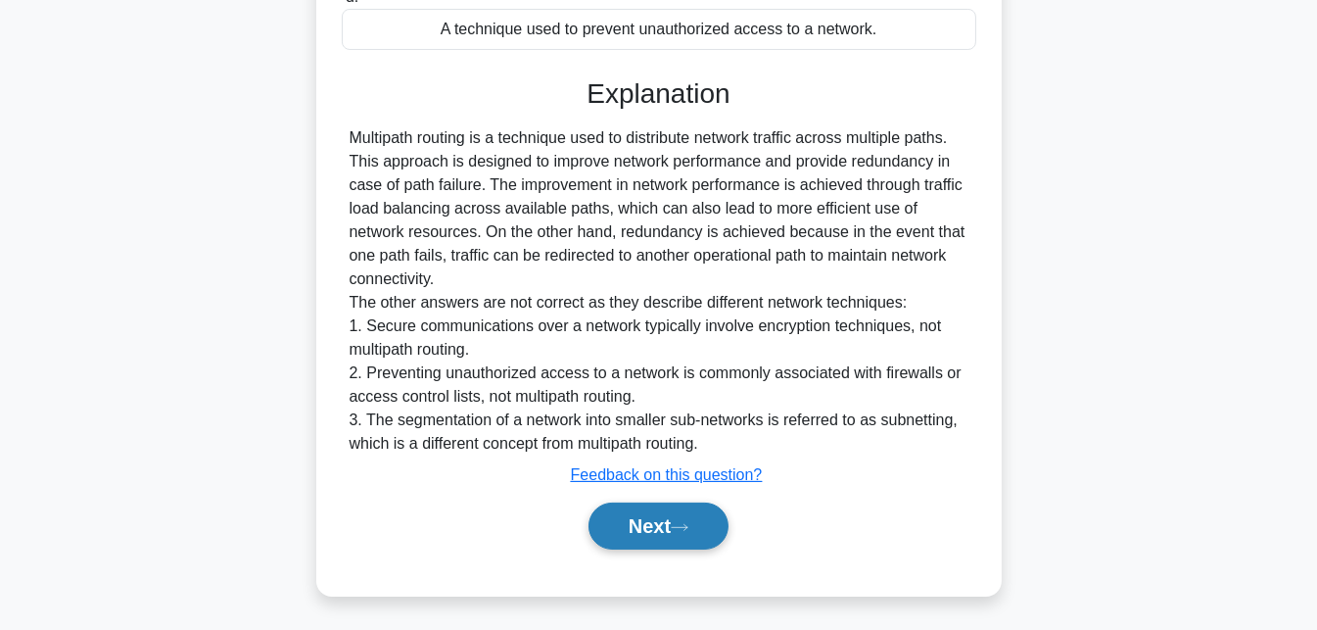
click at [699, 526] on button "Next" at bounding box center [659, 525] width 140 height 47
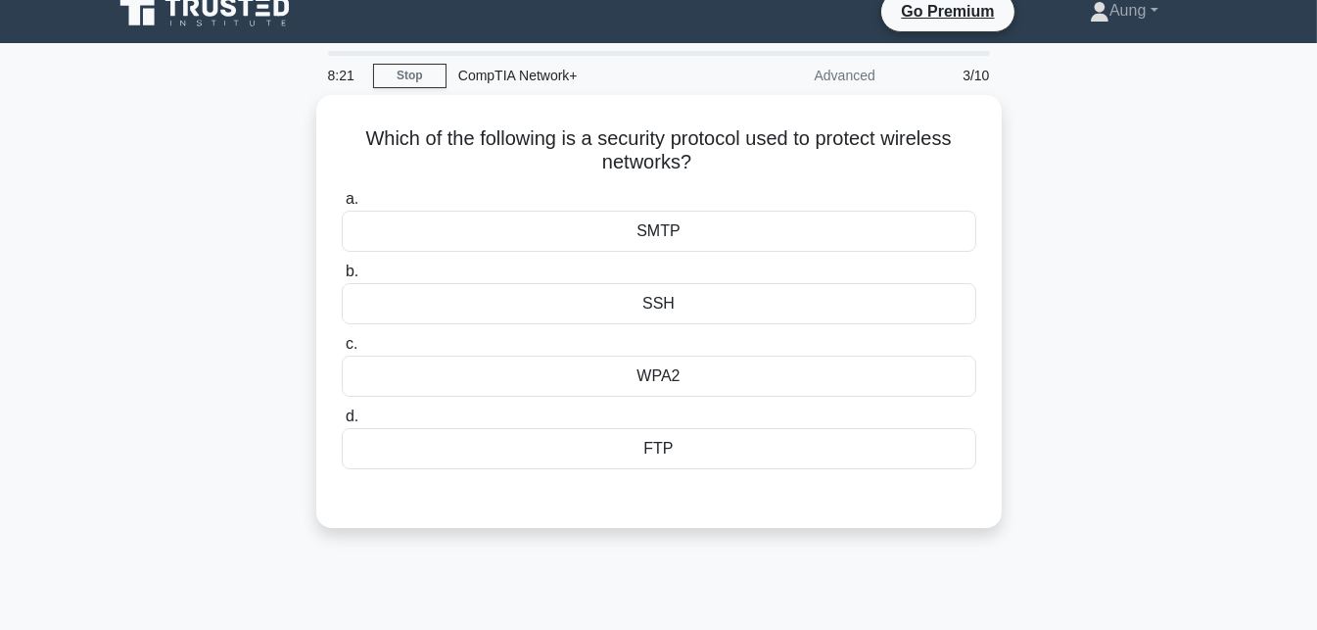
scroll to position [0, 0]
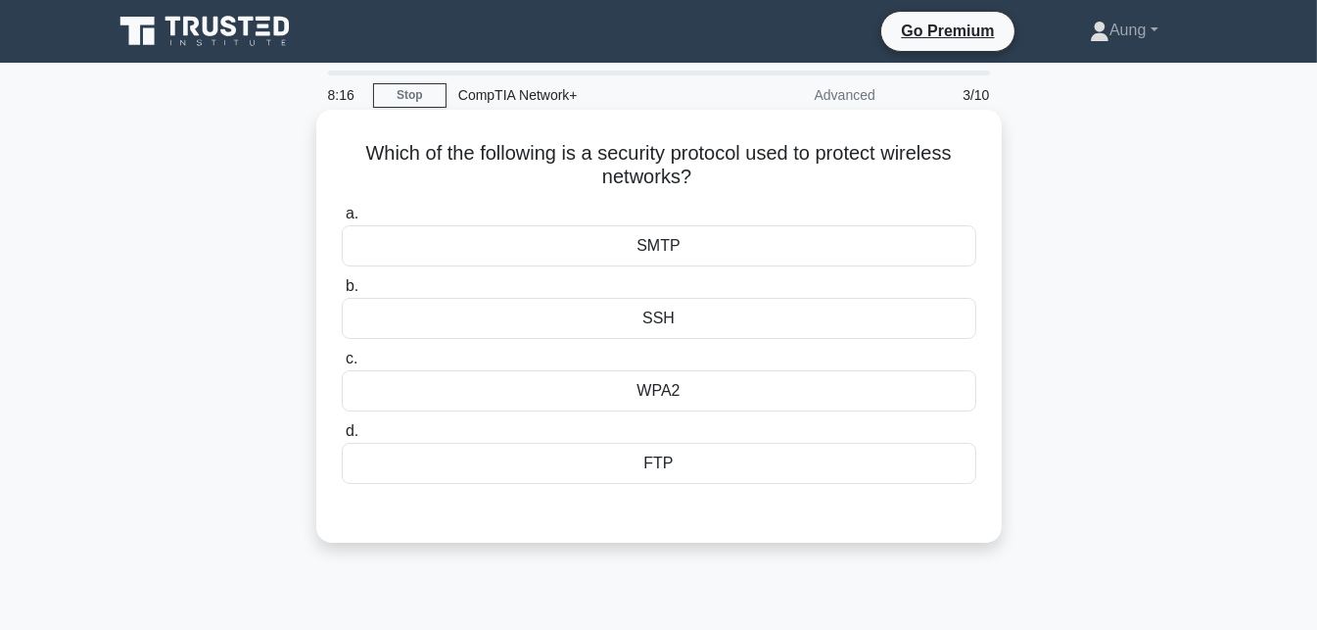
click at [712, 374] on div "WPA2" at bounding box center [659, 390] width 635 height 41
click at [342, 365] on input "c. WPA2" at bounding box center [342, 359] width 0 height 13
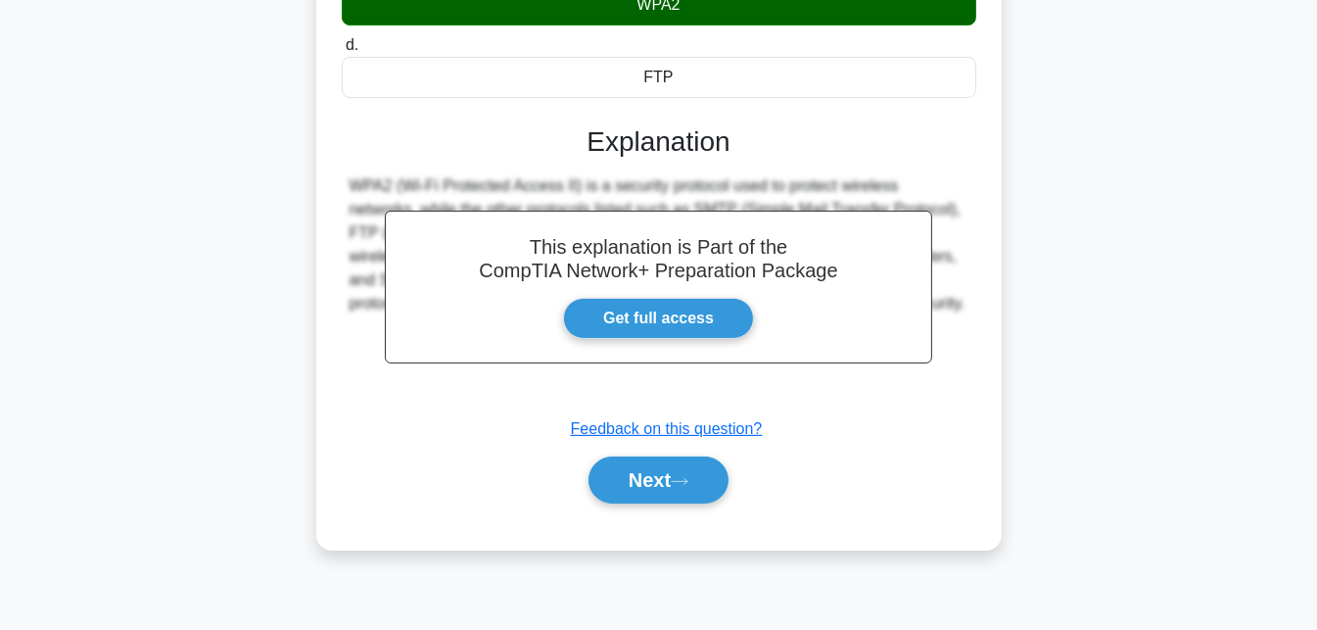
scroll to position [427, 0]
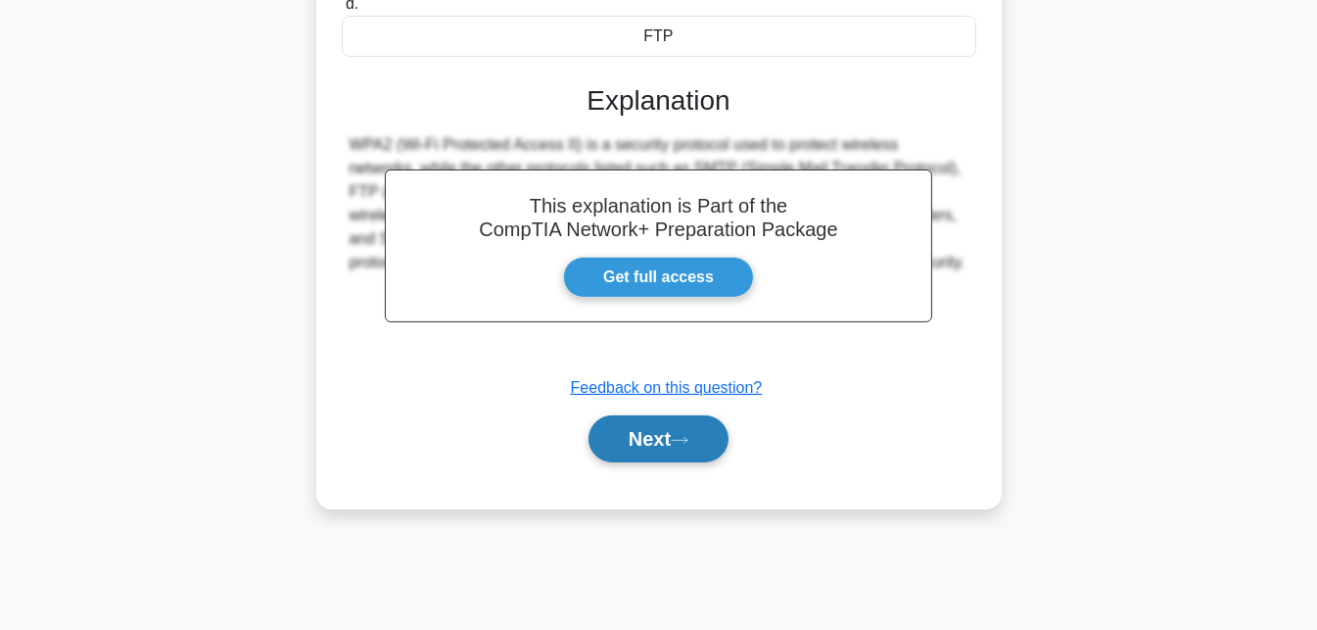
click at [664, 450] on button "Next" at bounding box center [659, 438] width 140 height 47
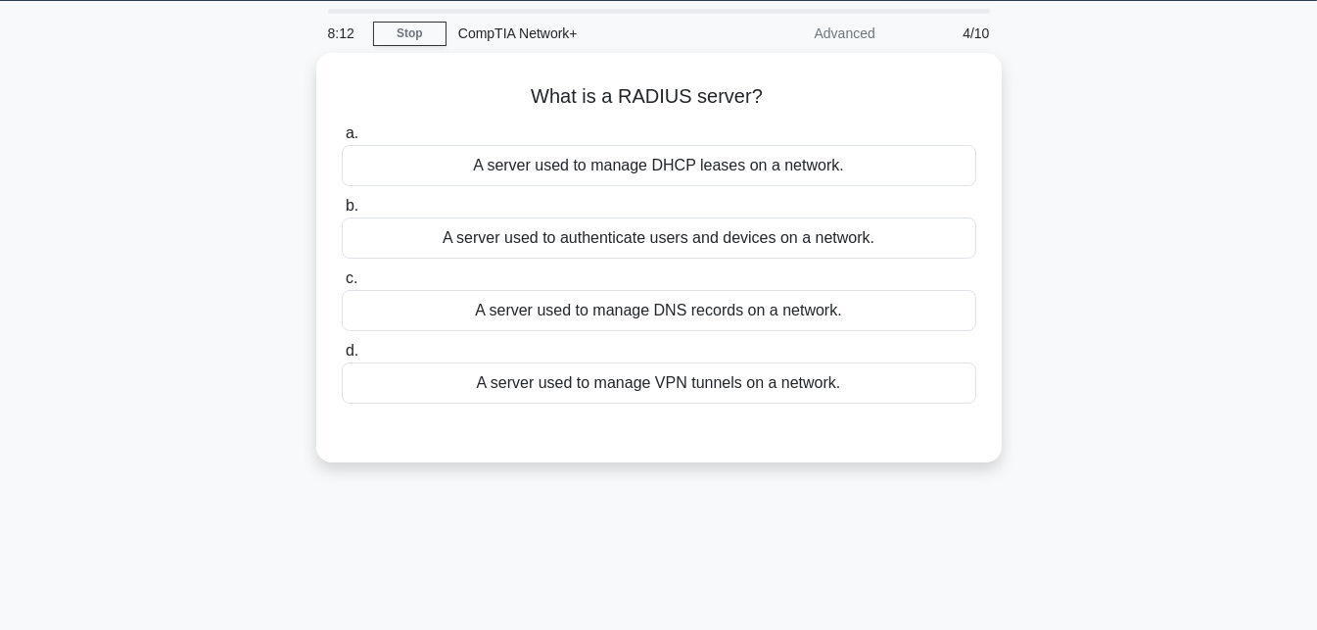
scroll to position [0, 0]
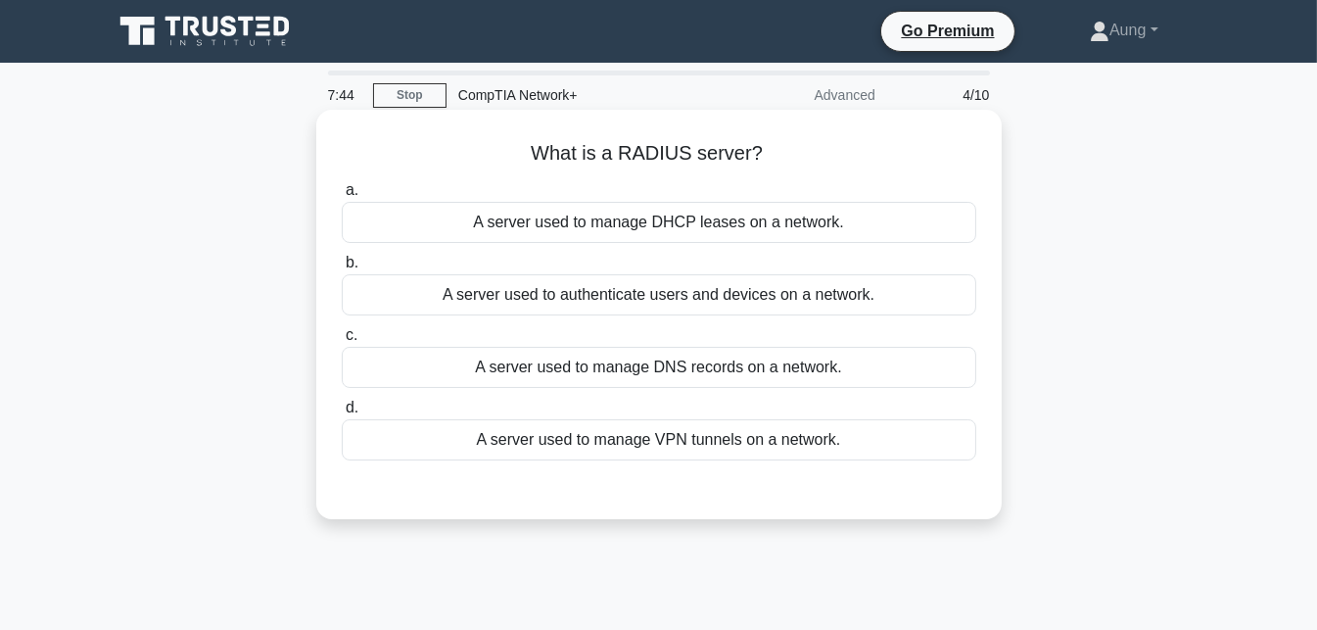
click at [663, 221] on div "A server used to manage DHCP leases on a network." at bounding box center [659, 222] width 635 height 41
click at [342, 197] on input "a. A server used to manage DHCP leases on a network." at bounding box center [342, 190] width 0 height 13
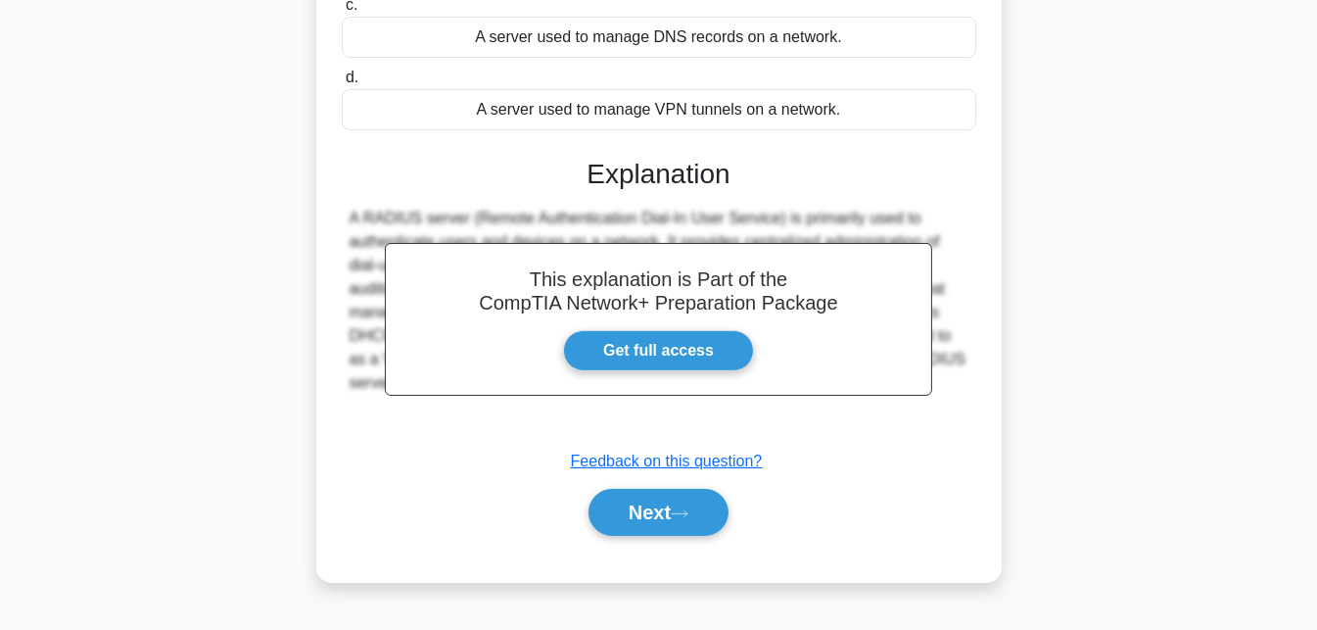
scroll to position [334, 0]
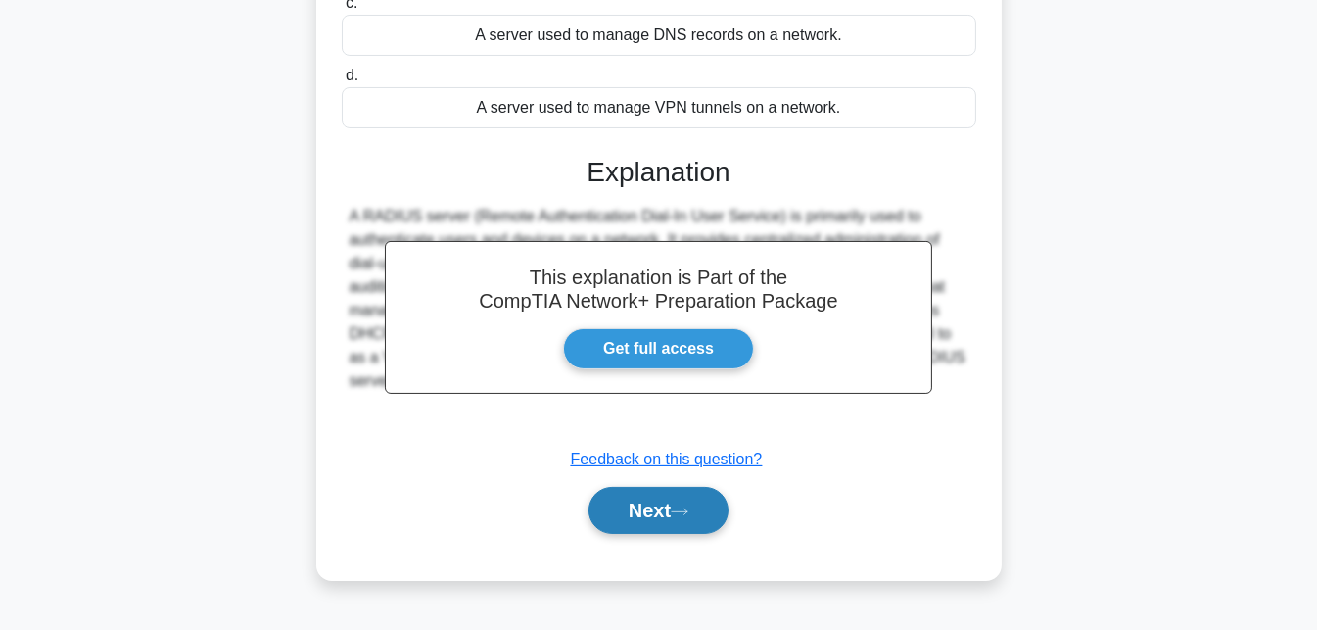
click at [622, 505] on button "Next" at bounding box center [659, 510] width 140 height 47
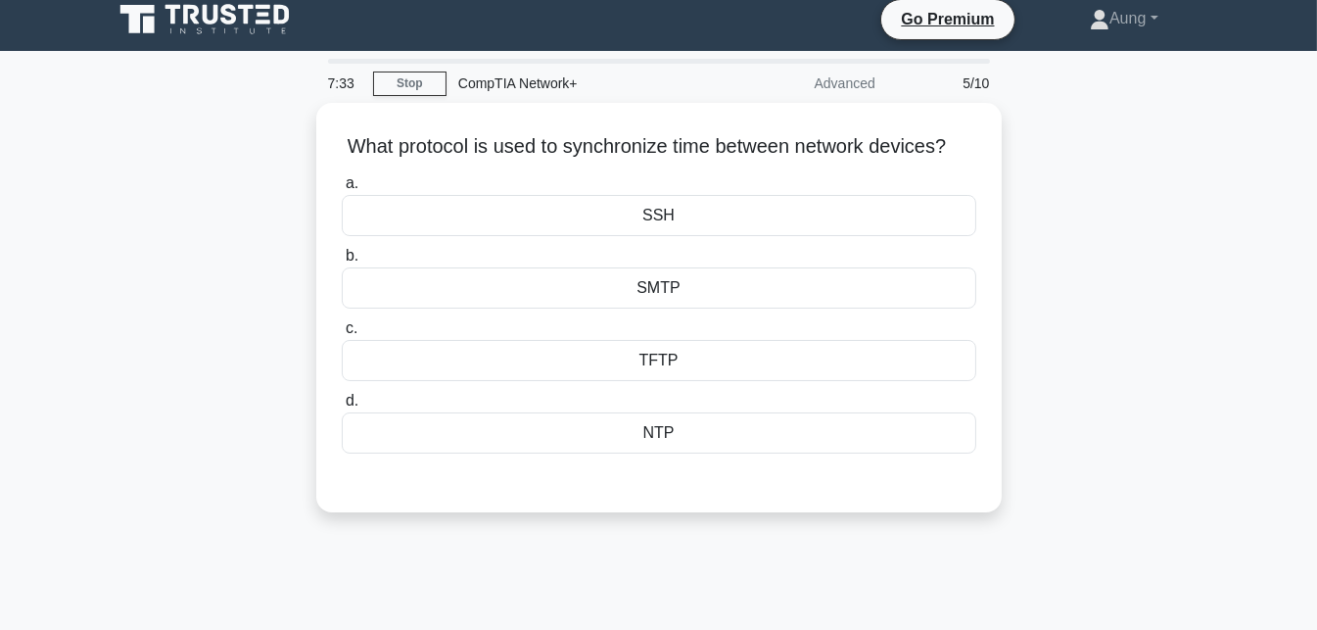
scroll to position [14, 0]
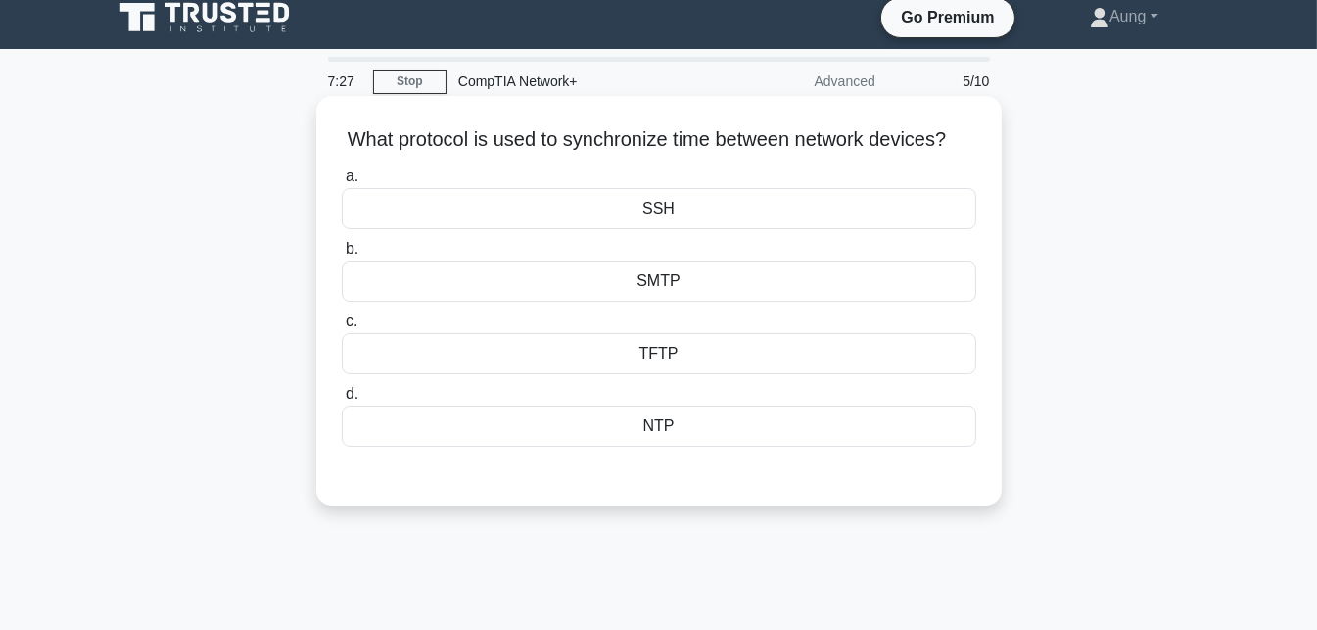
click at [750, 447] on div "NTP" at bounding box center [659, 425] width 635 height 41
click at [342, 401] on input "d. NTP" at bounding box center [342, 394] width 0 height 13
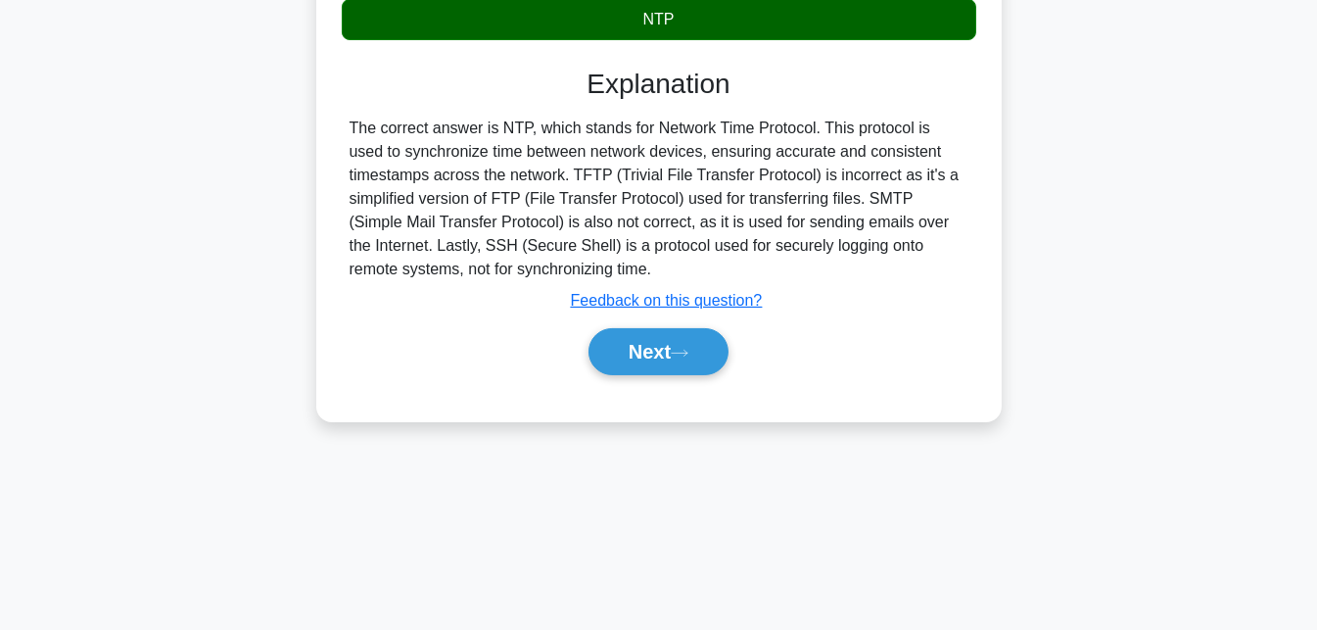
scroll to position [427, 0]
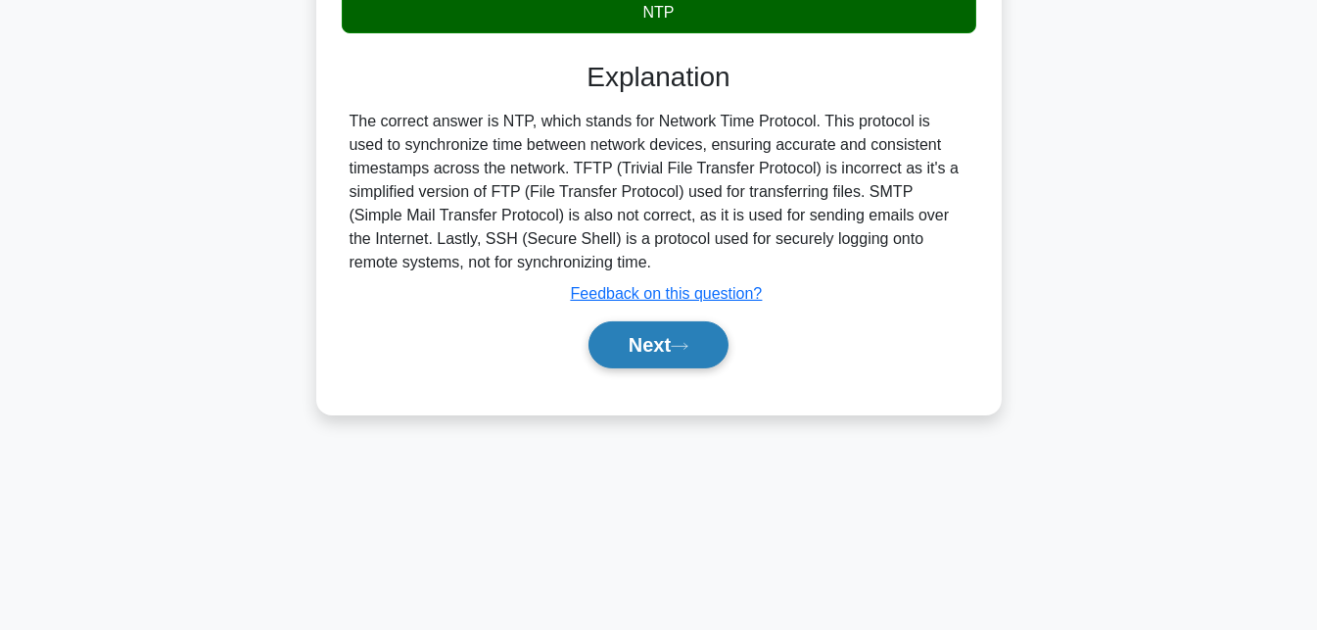
click at [677, 368] on button "Next" at bounding box center [659, 344] width 140 height 47
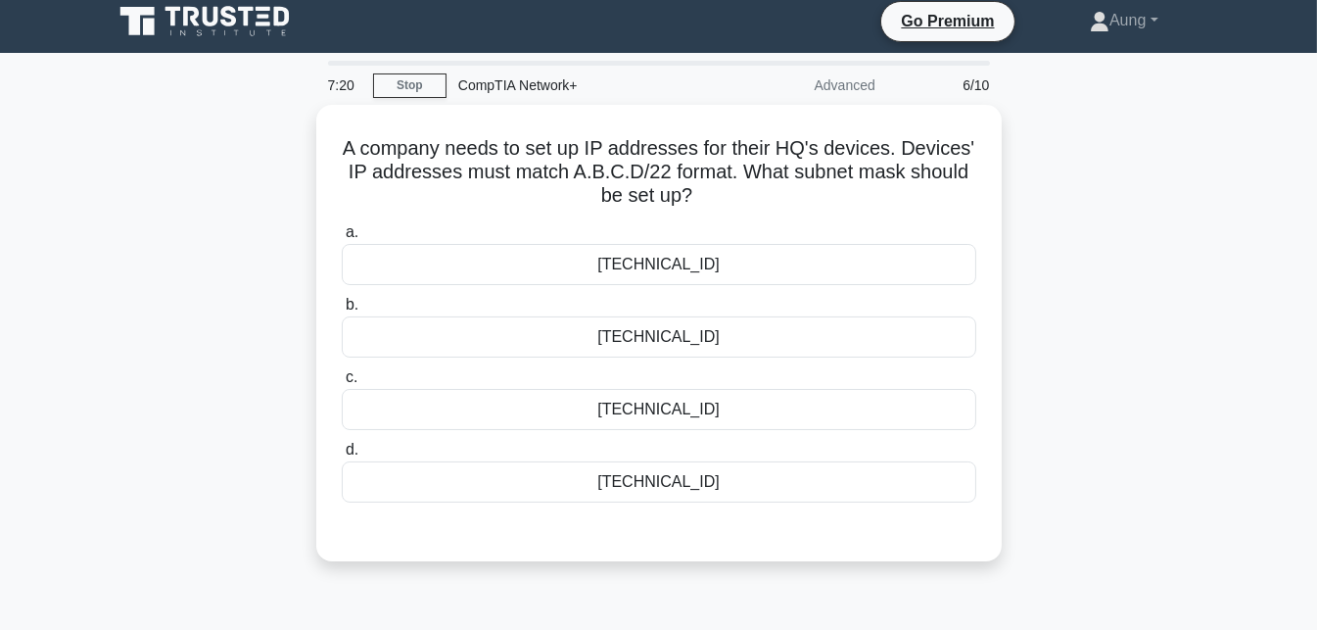
scroll to position [0, 0]
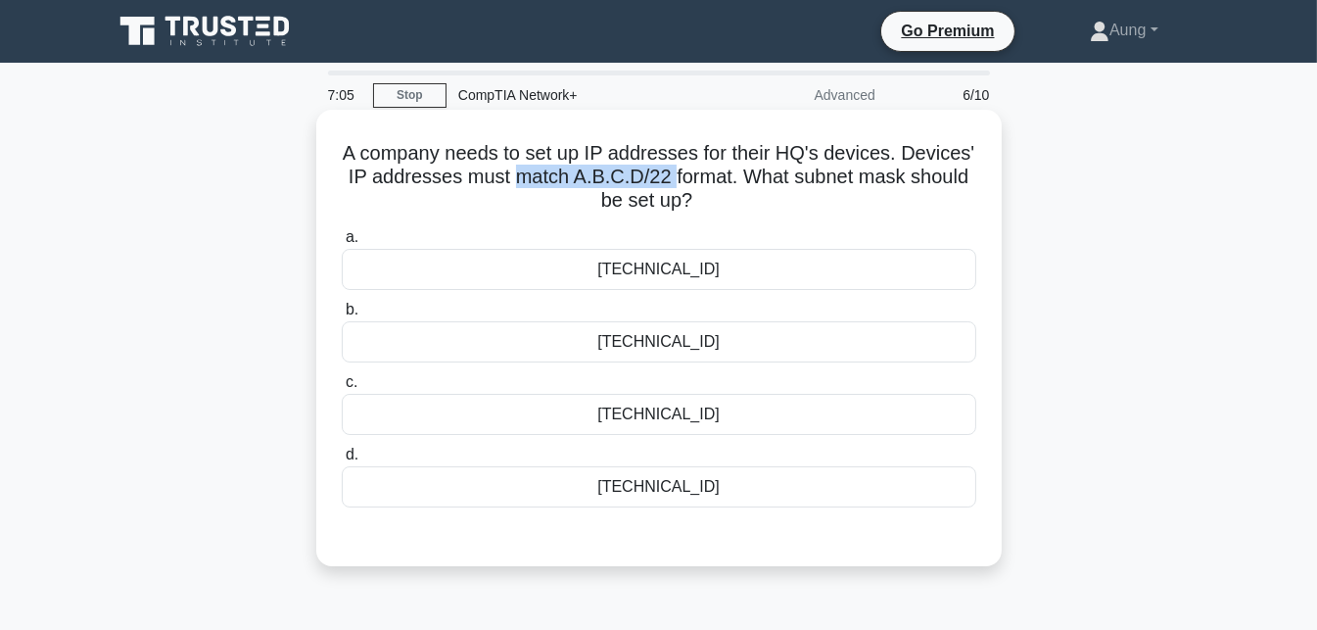
drag, startPoint x: 517, startPoint y: 177, endPoint x: 685, endPoint y: 173, distance: 168.5
click at [685, 173] on h5 "A company needs to set up IP addresses for their HQ's devices. Devices' IP addr…" at bounding box center [659, 177] width 638 height 72
drag, startPoint x: 798, startPoint y: 173, endPoint x: 824, endPoint y: 177, distance: 25.8
click at [824, 177] on h5 "A company needs to set up IP addresses for their HQ's devices. Devices' IP addr…" at bounding box center [659, 177] width 638 height 72
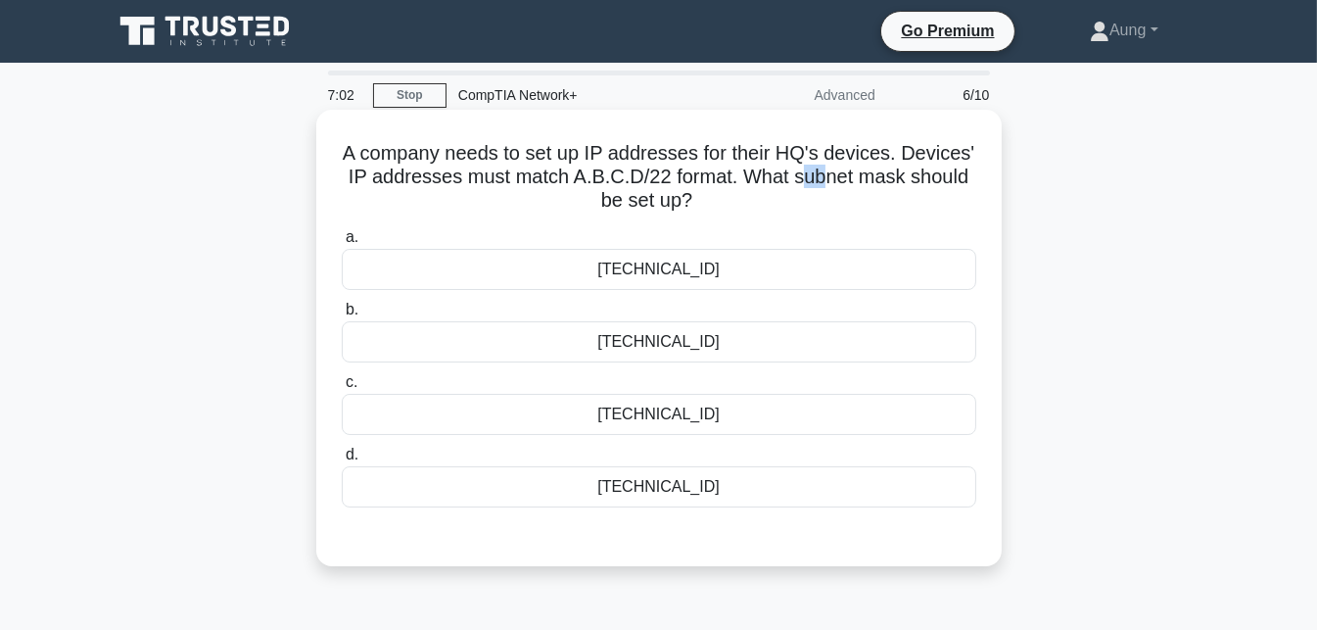
click at [824, 177] on h5 "A company needs to set up IP addresses for their HQ's devices. Devices' IP addr…" at bounding box center [659, 177] width 638 height 72
click at [787, 274] on div "255.255.252.0" at bounding box center [659, 269] width 635 height 41
click at [342, 244] on input "a. 255.255.252.0" at bounding box center [342, 237] width 0 height 13
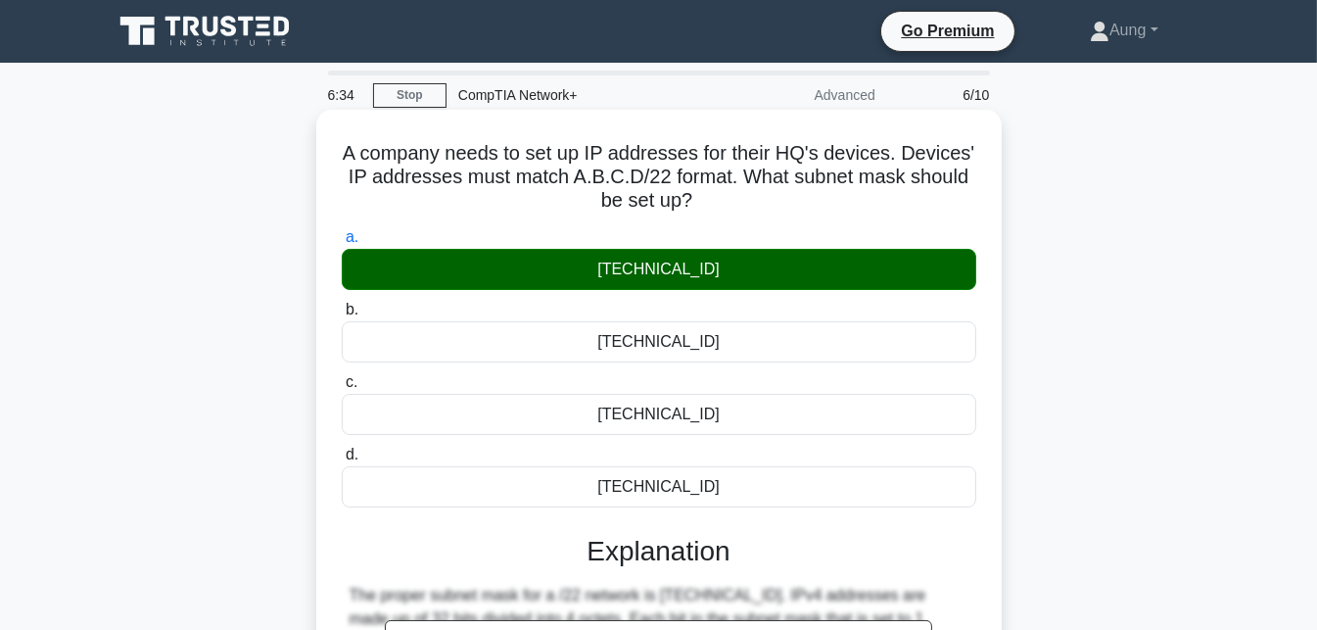
scroll to position [427, 0]
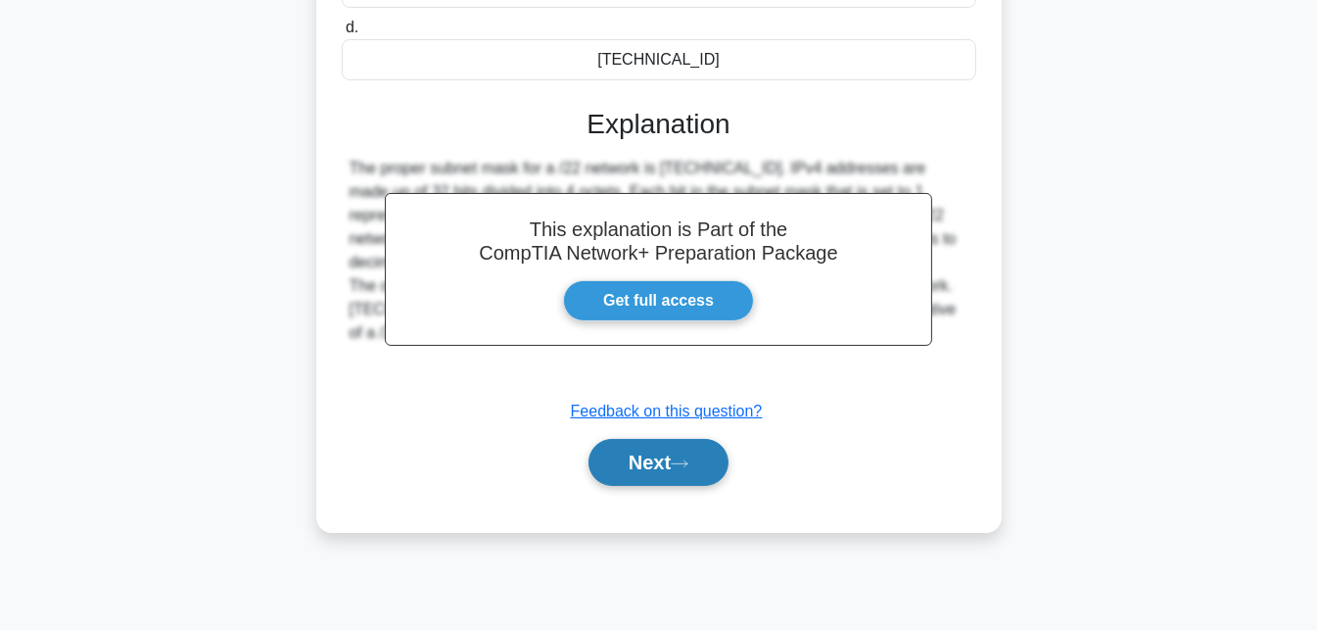
click at [690, 475] on button "Next" at bounding box center [659, 462] width 140 height 47
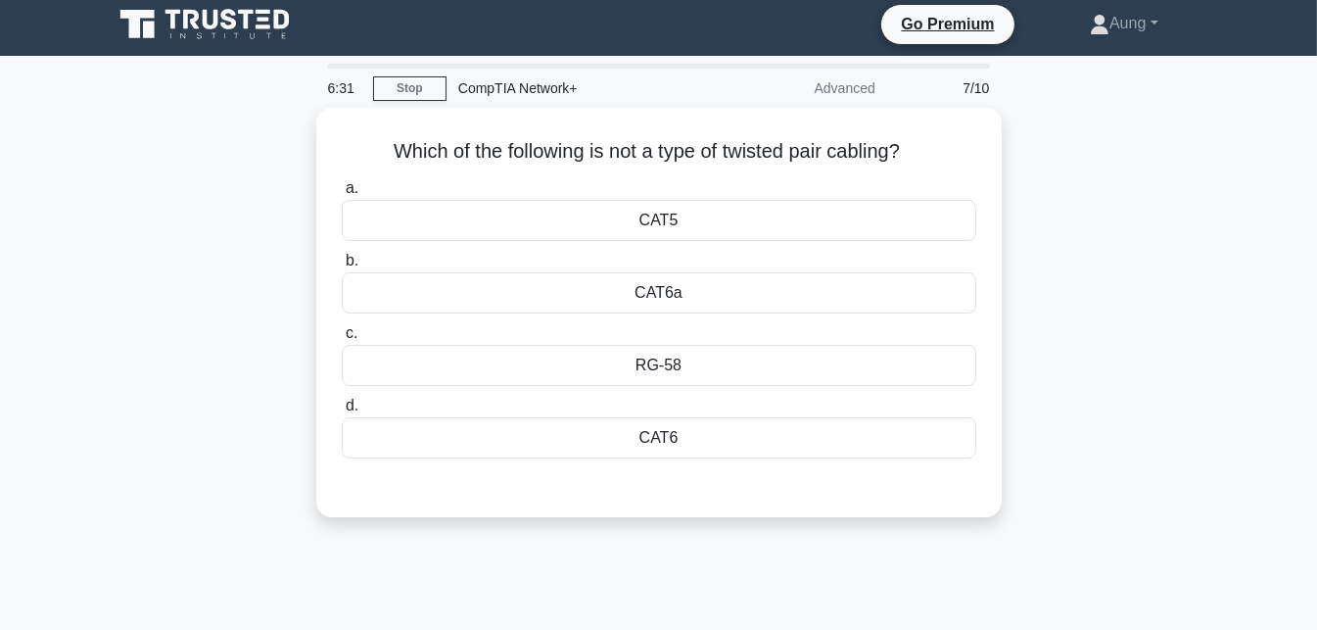
scroll to position [0, 0]
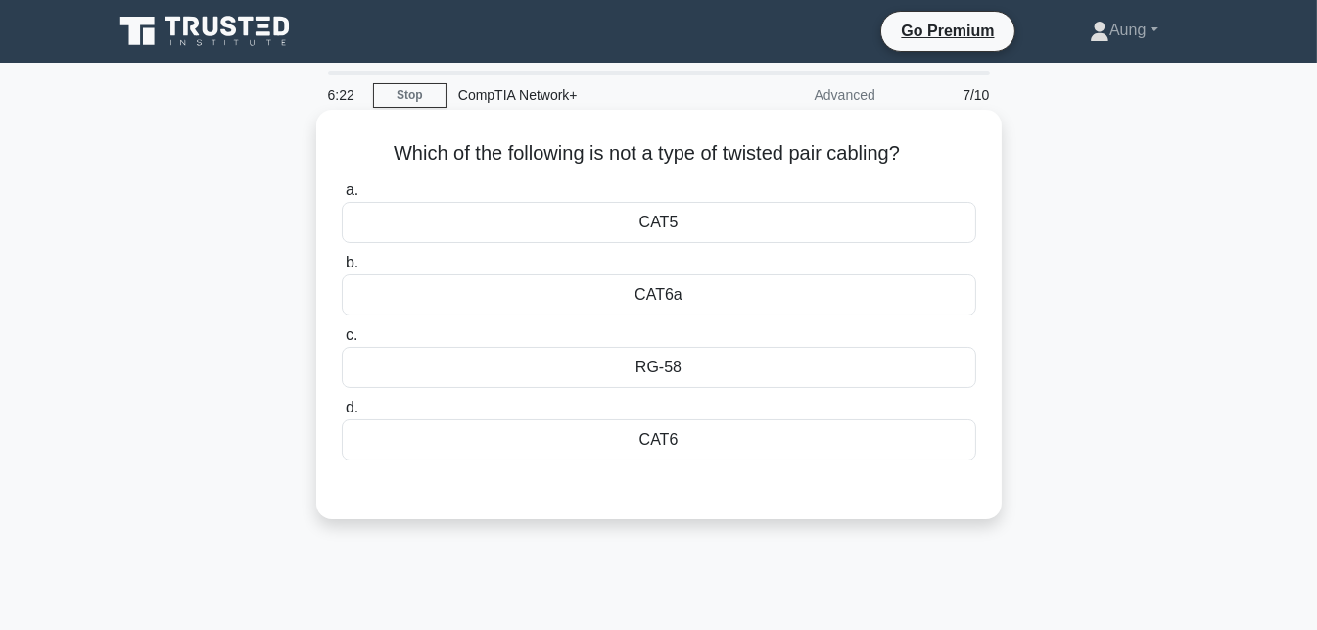
click at [676, 365] on div "RG-58" at bounding box center [659, 367] width 635 height 41
click at [342, 342] on input "c. RG-58" at bounding box center [342, 335] width 0 height 13
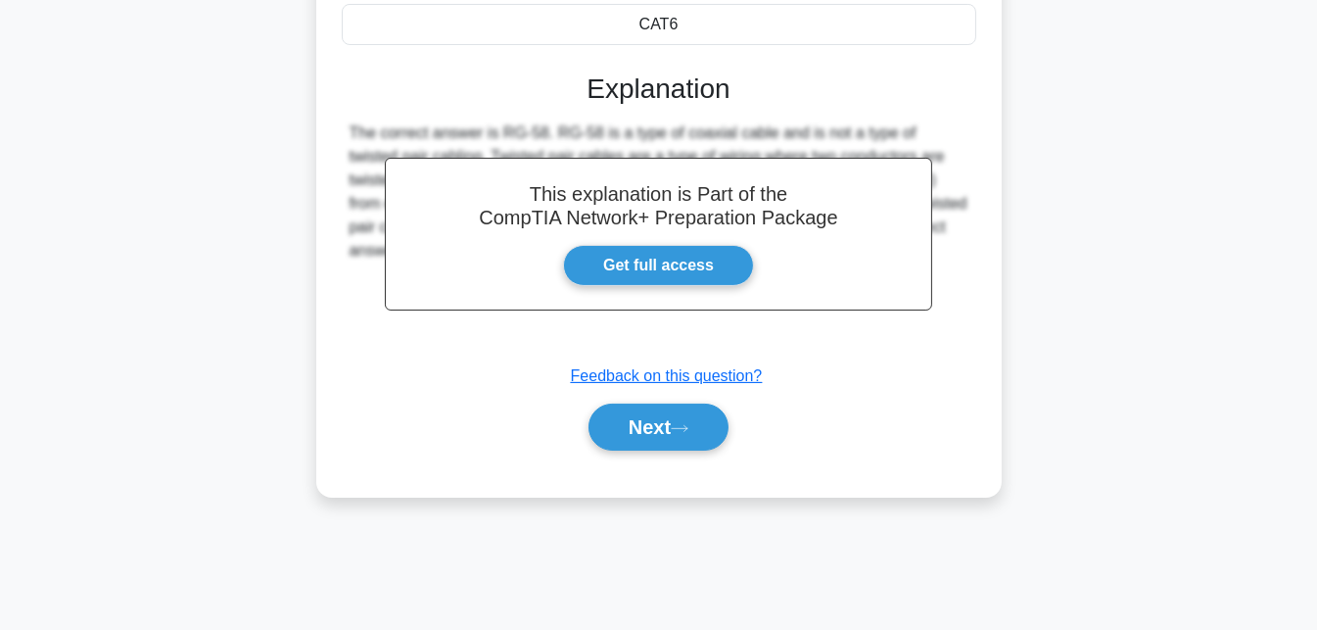
scroll to position [427, 0]
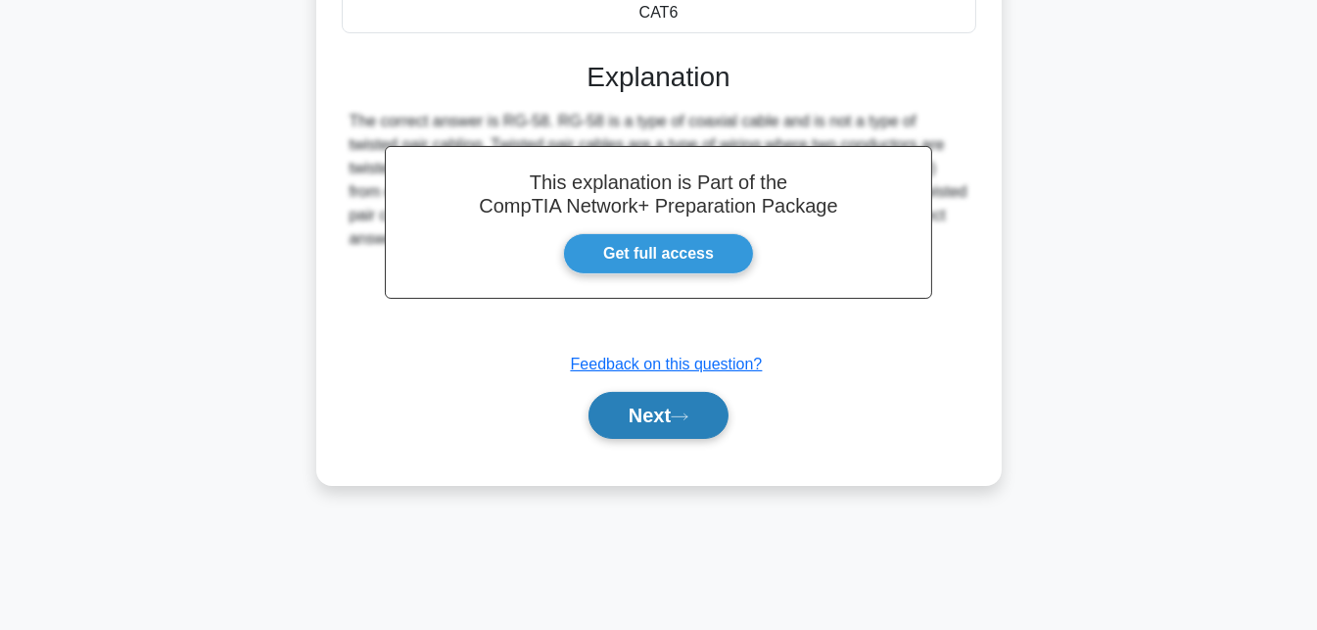
click at [667, 404] on button "Next" at bounding box center [659, 415] width 140 height 47
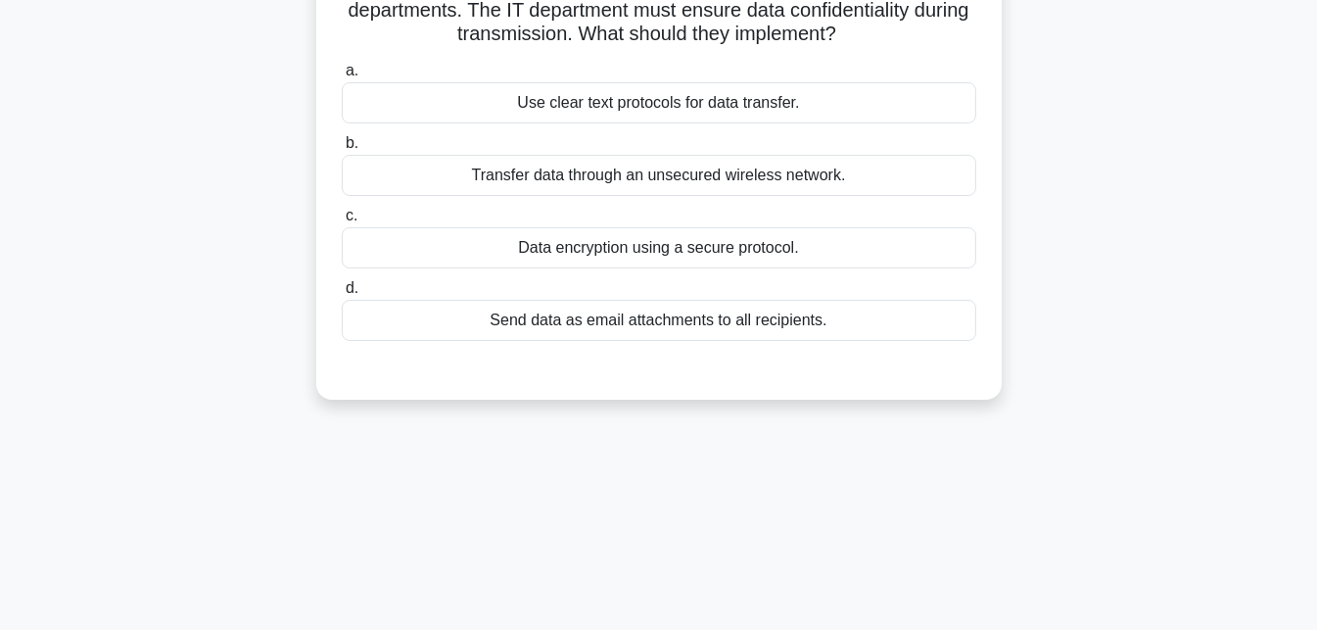
scroll to position [0, 0]
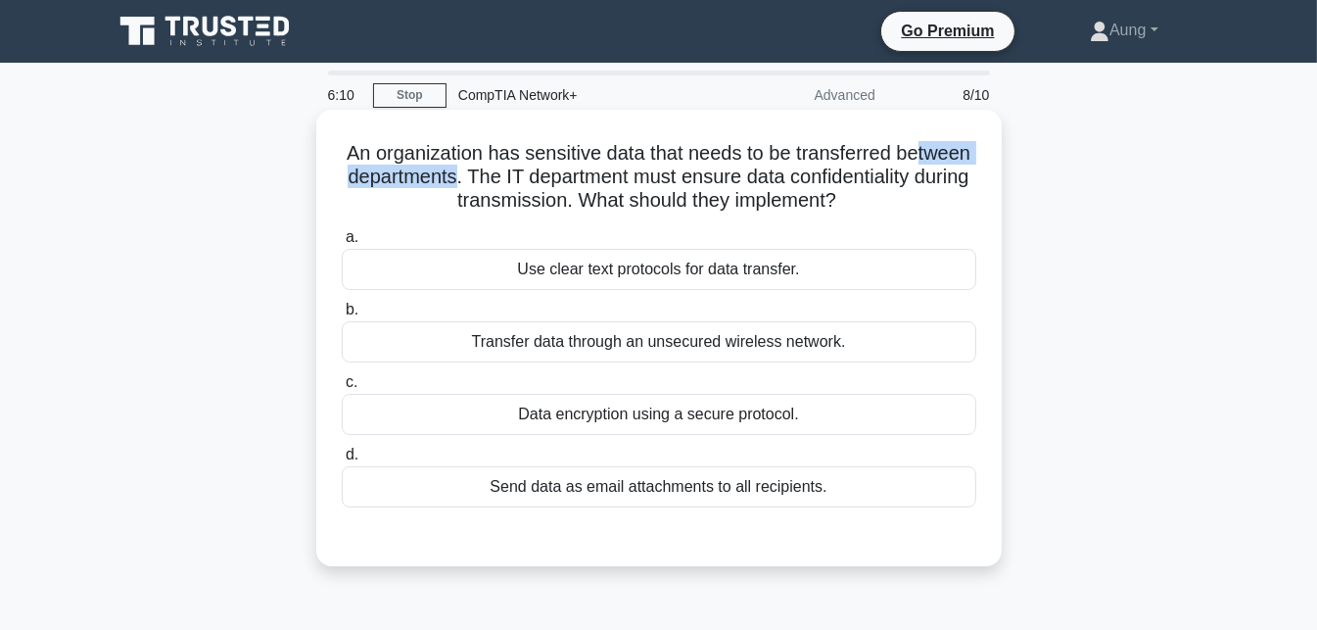
drag, startPoint x: 590, startPoint y: 178, endPoint x: 416, endPoint y: 176, distance: 173.3
click at [416, 176] on h5 "An organization has sensitive data that needs to be transferred between departm…" at bounding box center [659, 177] width 638 height 72
click at [787, 124] on div "An organization has sensitive data that needs to be transferred between departm…" at bounding box center [659, 338] width 670 height 441
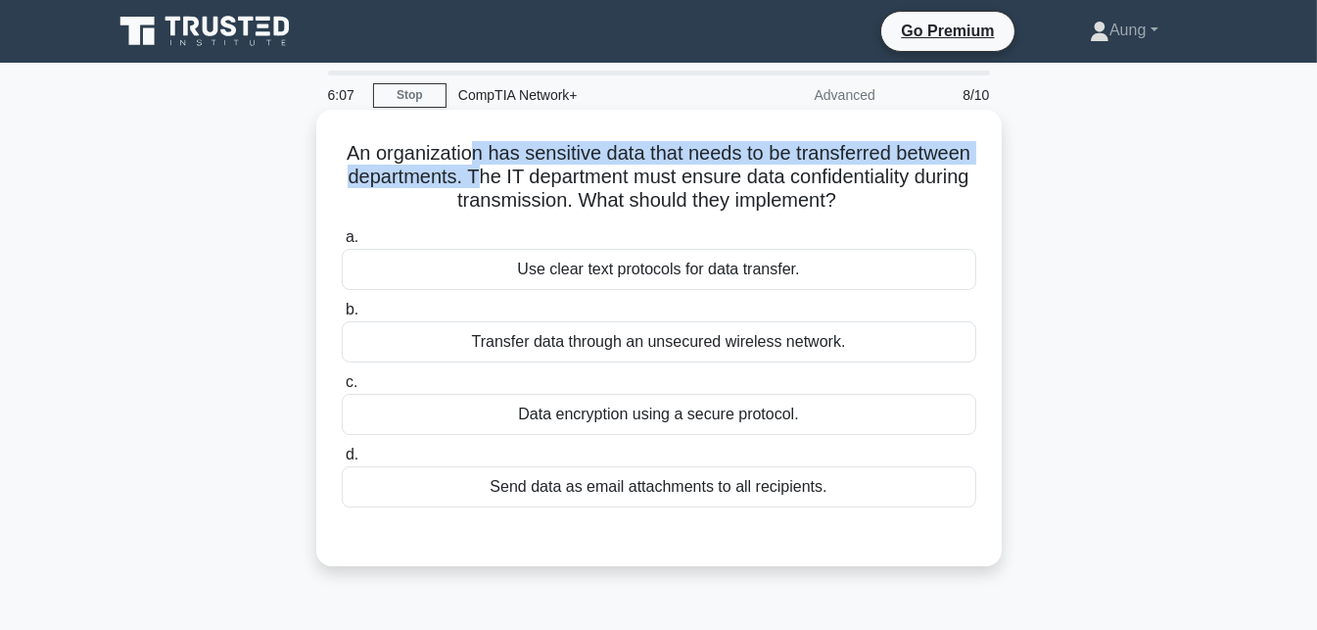
drag, startPoint x: 606, startPoint y: 166, endPoint x: 512, endPoint y: 152, distance: 95.1
click at [512, 152] on h5 "An organization has sensitive data that needs to be transferred between departm…" at bounding box center [659, 177] width 638 height 72
click at [575, 151] on h5 "An organization has sensitive data that needs to be transferred between departm…" at bounding box center [659, 177] width 638 height 72
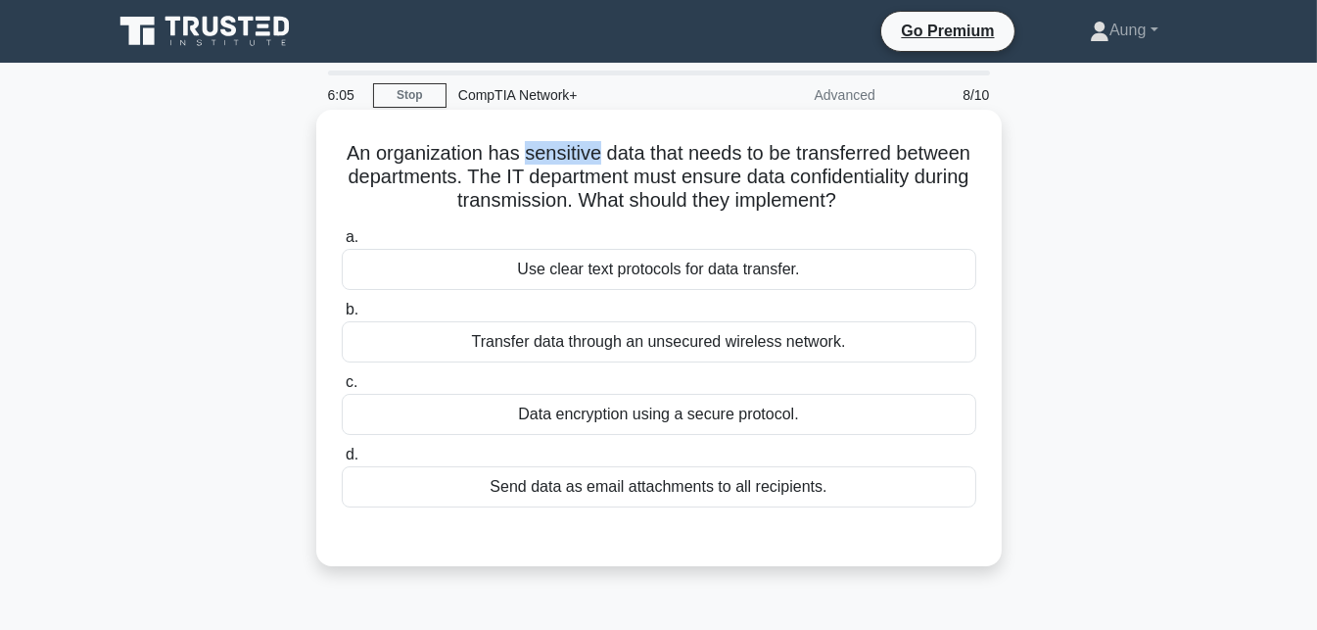
click at [575, 151] on h5 "An organization has sensitive data that needs to be transferred between departm…" at bounding box center [659, 177] width 638 height 72
click at [705, 131] on div "An organization has sensitive data that needs to be transferred between departm…" at bounding box center [659, 338] width 670 height 441
drag, startPoint x: 705, startPoint y: 177, endPoint x: 881, endPoint y: 173, distance: 176.3
click at [881, 173] on h5 "An organization has sensitive data that needs to be transferred between departm…" at bounding box center [659, 177] width 638 height 72
click at [460, 204] on h5 "An organization has sensitive data that needs to be transferred between departm…" at bounding box center [659, 177] width 638 height 72
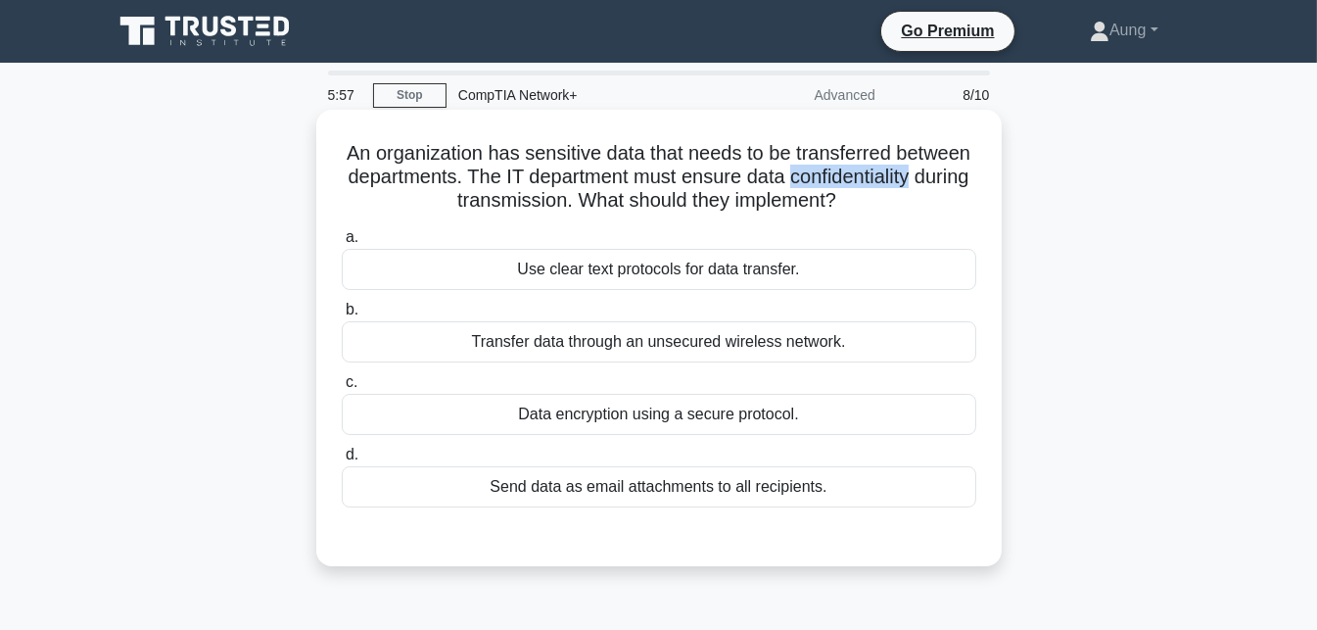
click at [460, 204] on h5 "An organization has sensitive data that needs to be transferred between departm…" at bounding box center [659, 177] width 638 height 72
click at [538, 203] on h5 "An organization has sensitive data that needs to be transferred between departm…" at bounding box center [659, 177] width 638 height 72
drag, startPoint x: 637, startPoint y: 202, endPoint x: 516, endPoint y: 193, distance: 120.8
click at [516, 193] on h5 "An organization has sensitive data that needs to be transferred between departm…" at bounding box center [659, 177] width 638 height 72
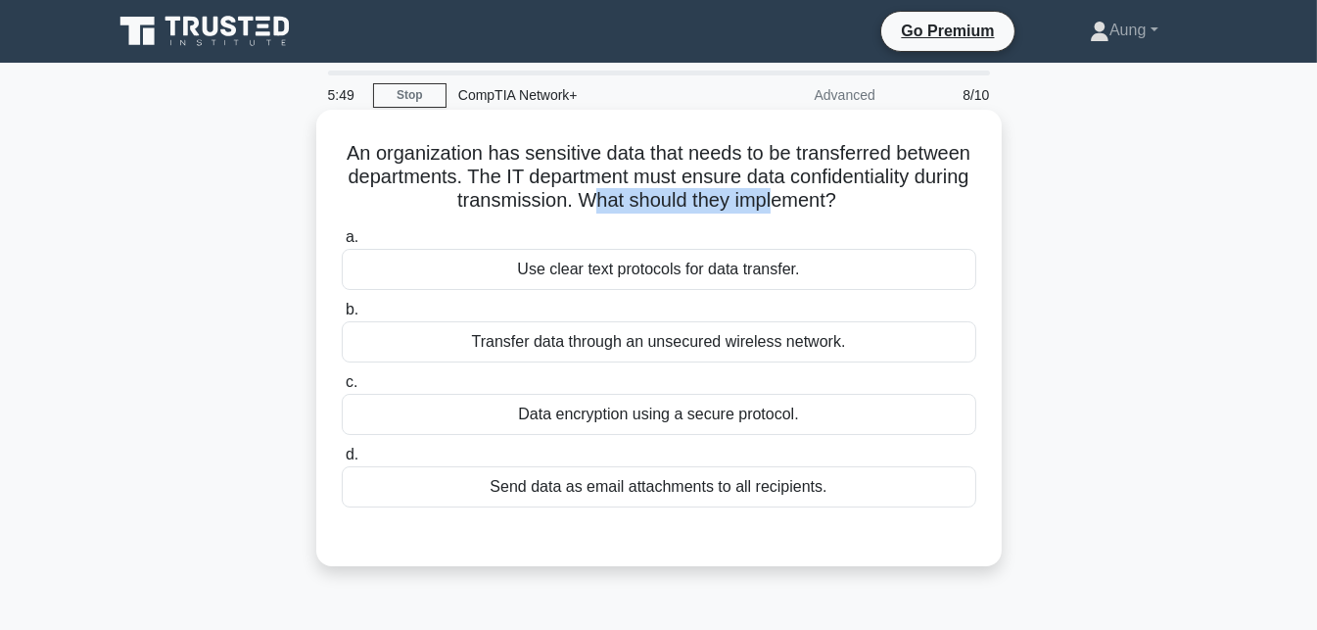
drag, startPoint x: 691, startPoint y: 210, endPoint x: 872, endPoint y: 197, distance: 180.6
click at [872, 197] on h5 "An organization has sensitive data that needs to be transferred between departm…" at bounding box center [659, 177] width 638 height 72
click at [690, 408] on div "Data encryption using a secure protocol." at bounding box center [659, 414] width 635 height 41
click at [342, 389] on input "c. Data encryption using a secure protocol." at bounding box center [342, 382] width 0 height 13
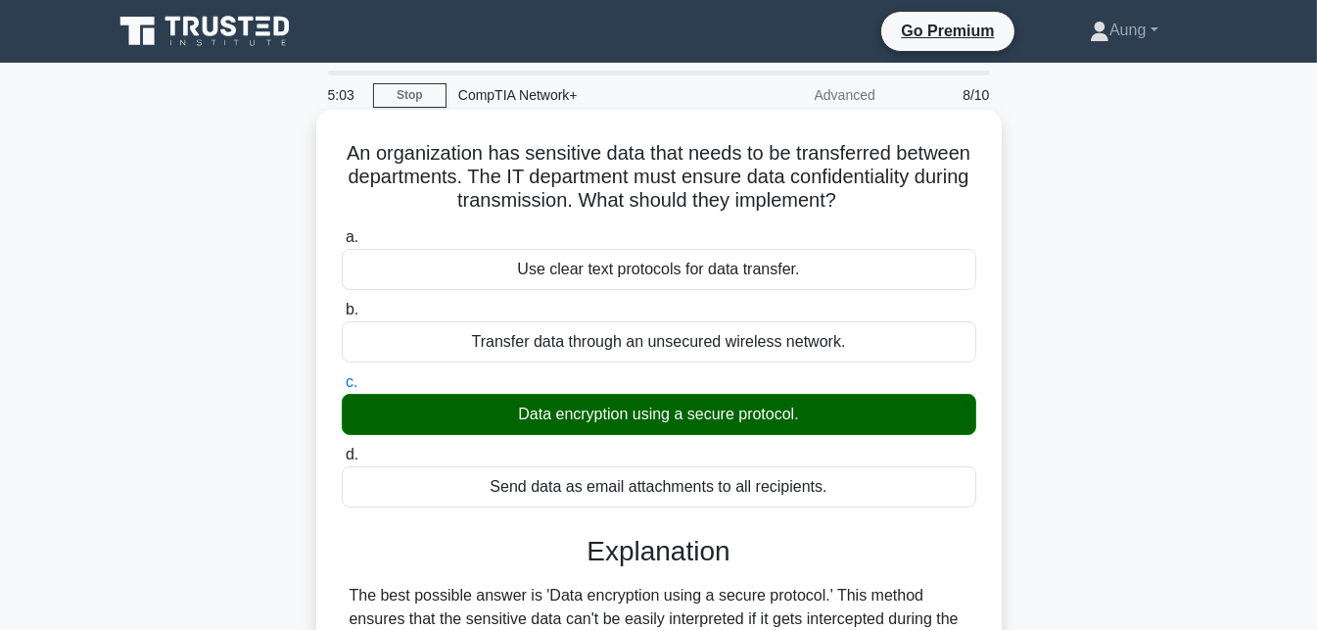
drag, startPoint x: 690, startPoint y: 408, endPoint x: 690, endPoint y: 324, distance: 84.2
click at [690, 324] on div "a. Use clear text protocols for data transfer. b. Transfer data through an unse…" at bounding box center [659, 366] width 658 height 290
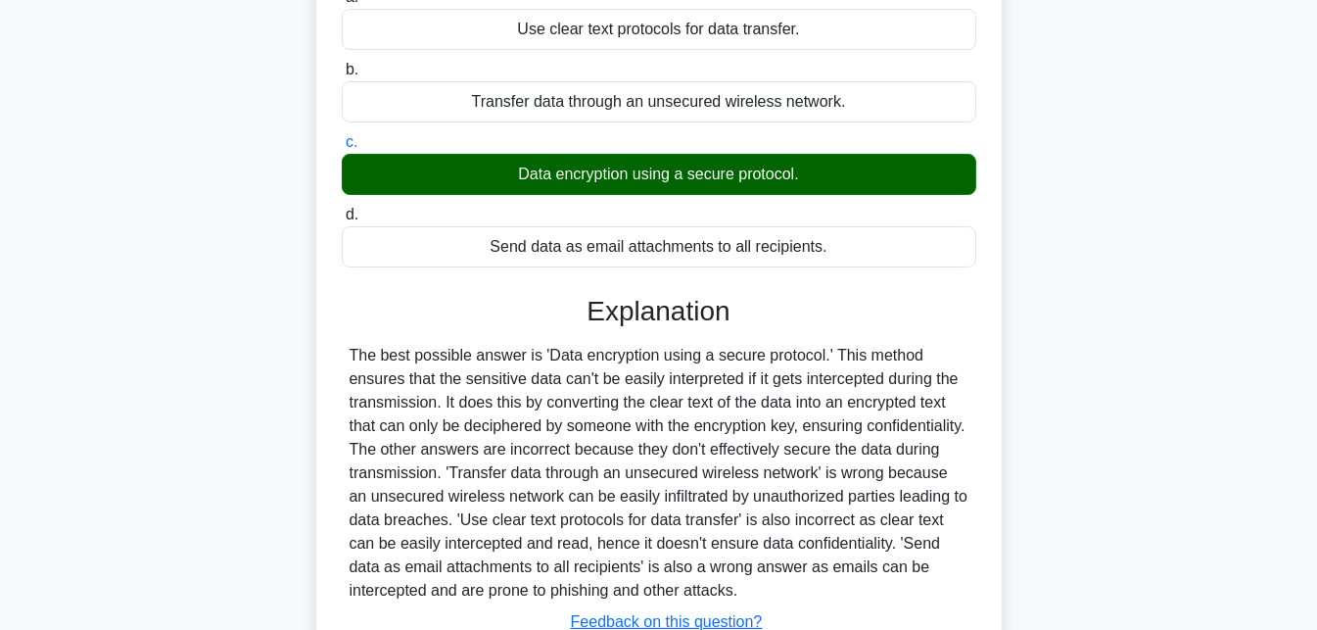
scroll to position [427, 0]
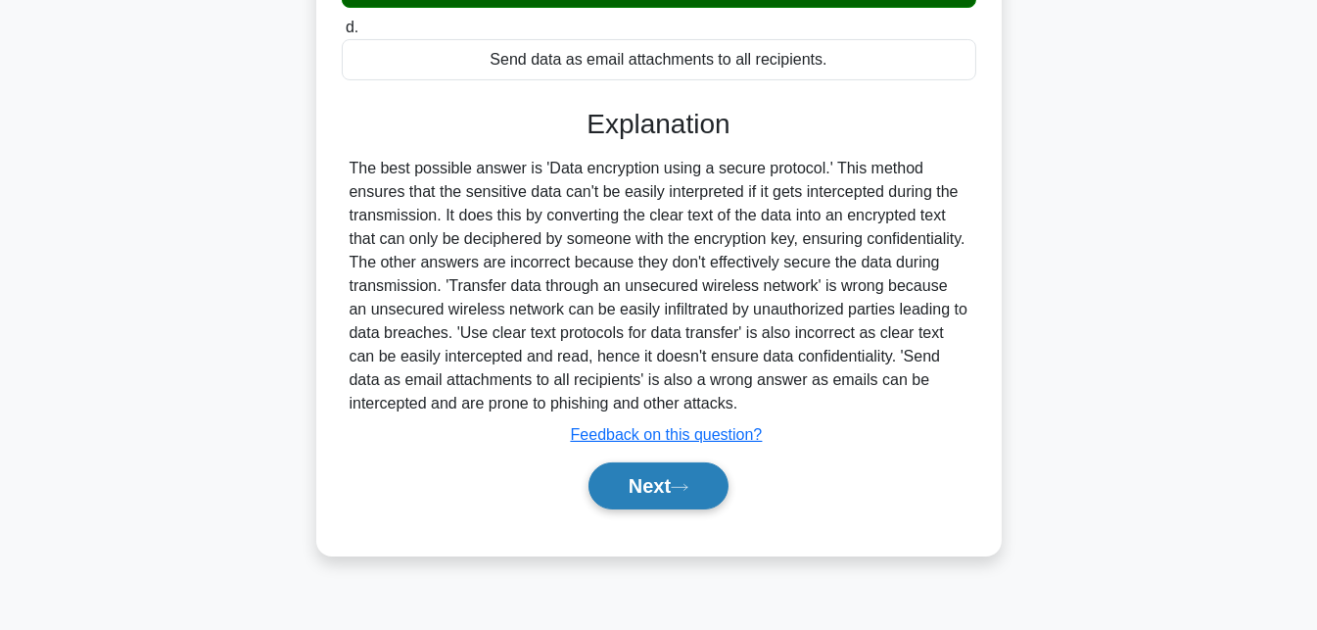
drag, startPoint x: 701, startPoint y: 455, endPoint x: 700, endPoint y: 486, distance: 30.4
click at [700, 486] on div "Next" at bounding box center [659, 485] width 635 height 63
click at [700, 486] on button "Next" at bounding box center [659, 485] width 140 height 47
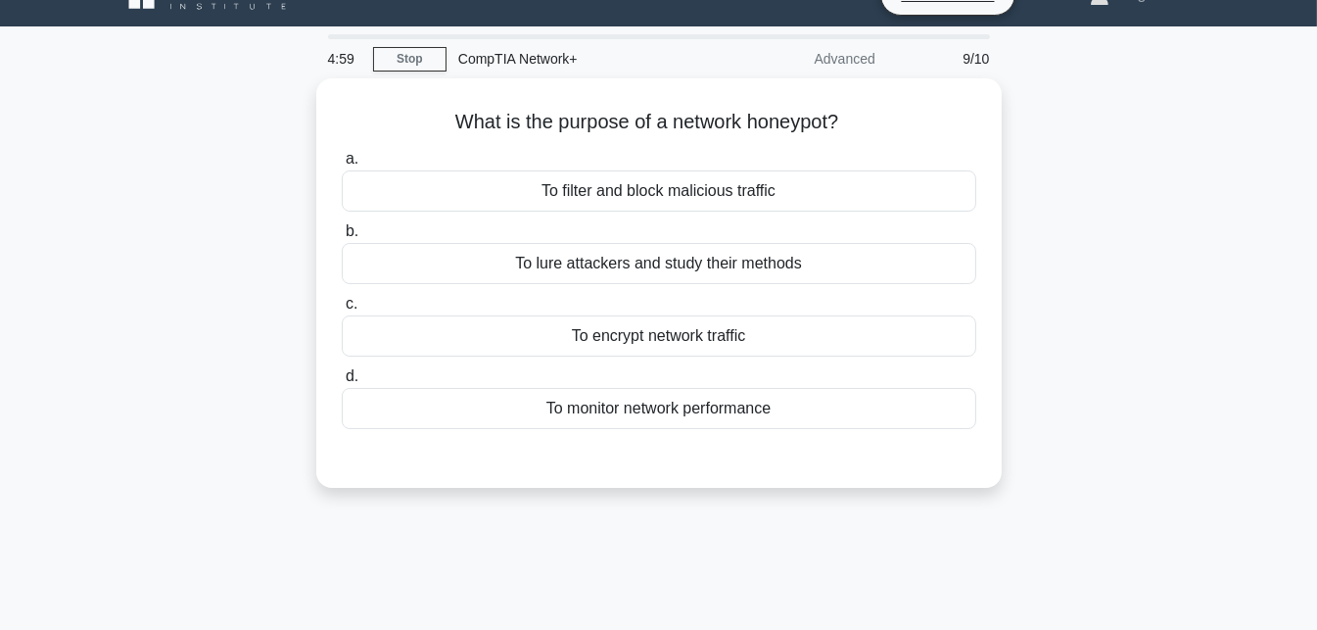
scroll to position [0, 0]
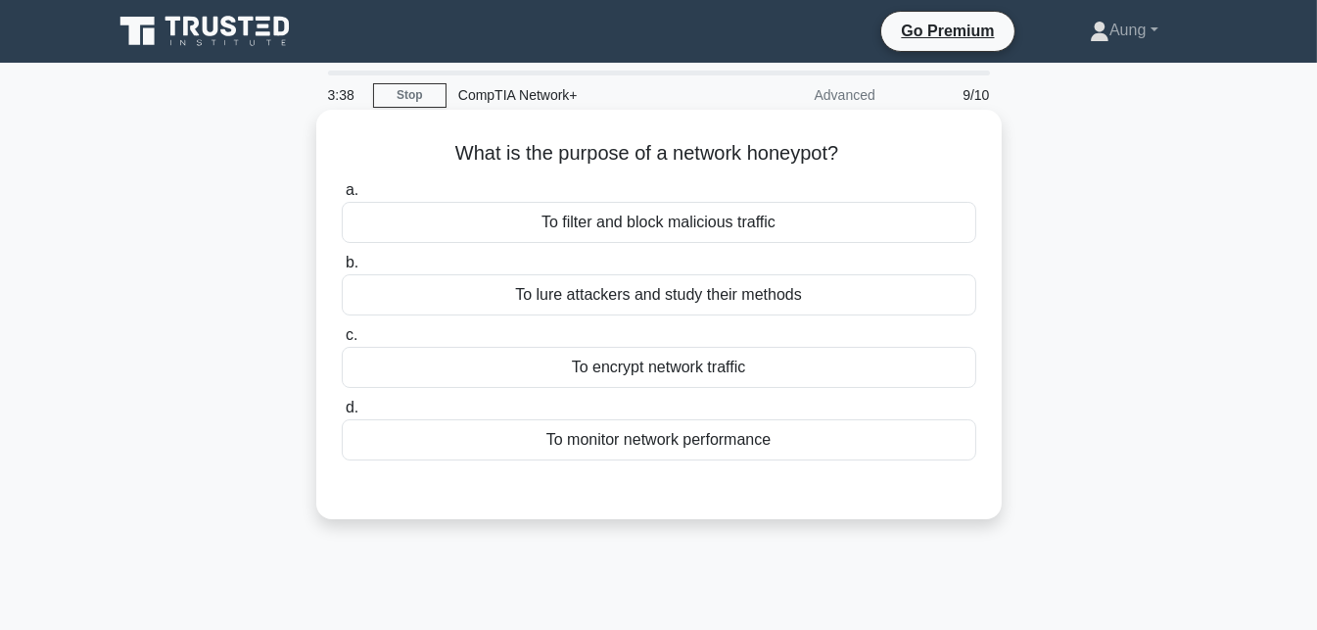
click at [654, 296] on div "To lure attackers and study their methods" at bounding box center [659, 294] width 635 height 41
click at [342, 269] on input "b. To lure attackers and study their methods" at bounding box center [342, 263] width 0 height 13
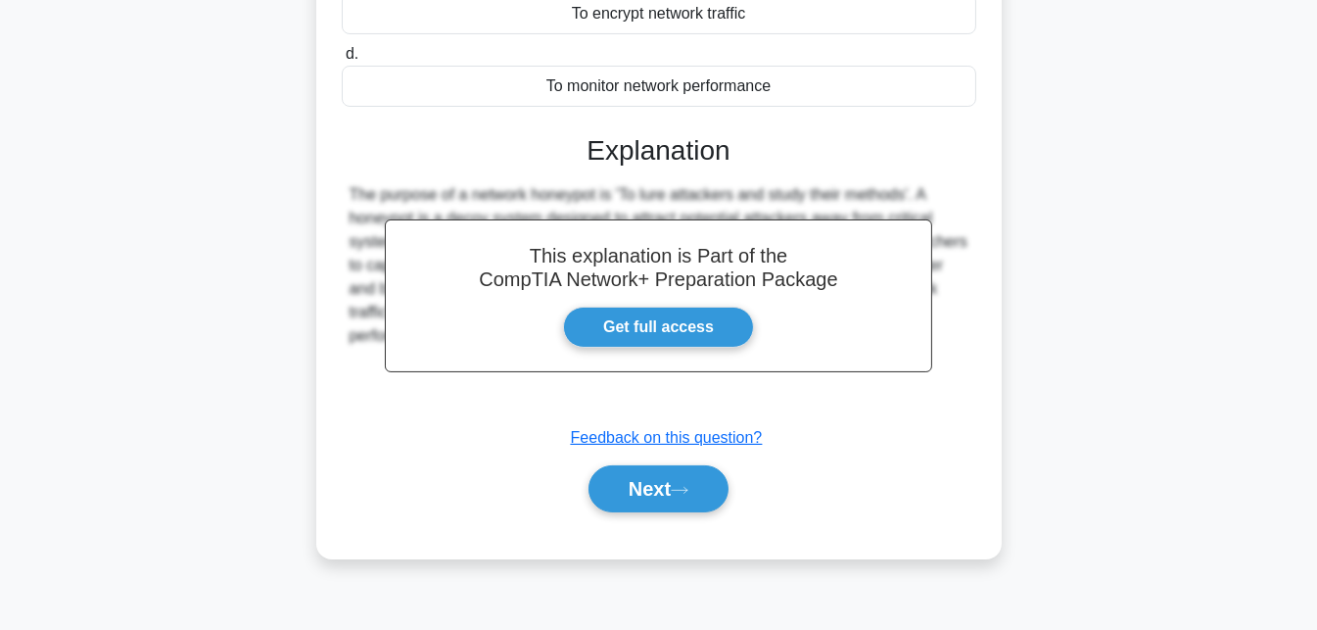
scroll to position [427, 0]
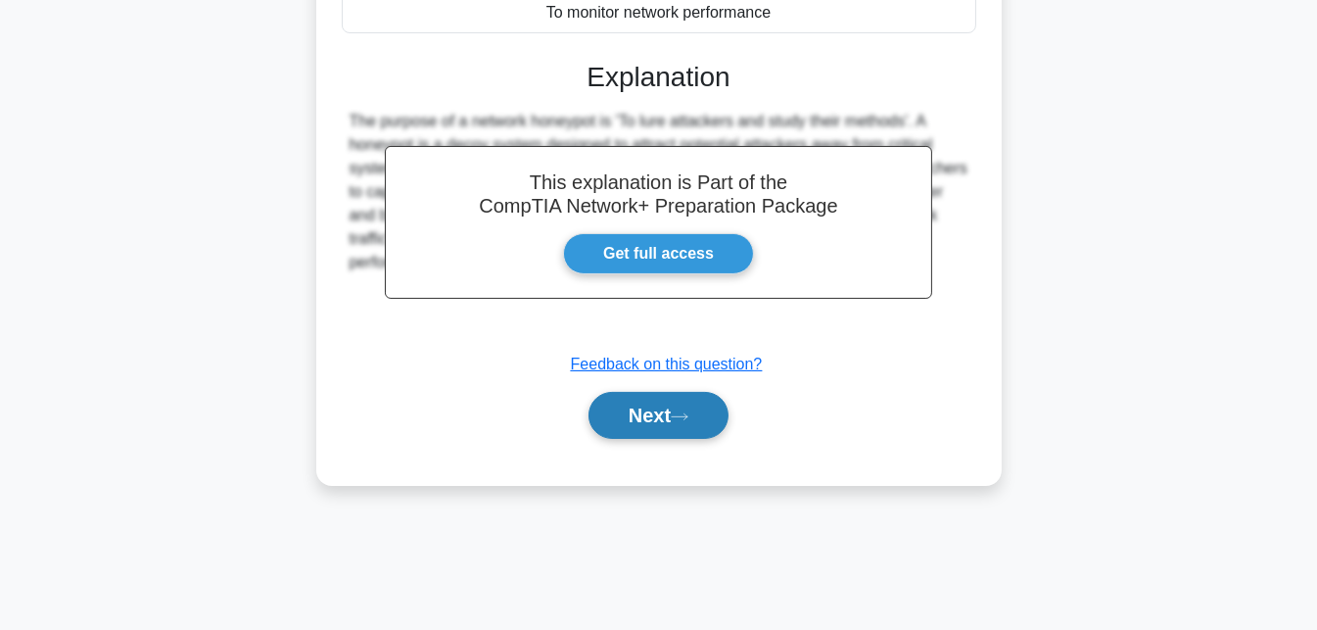
click at [664, 415] on button "Next" at bounding box center [659, 415] width 140 height 47
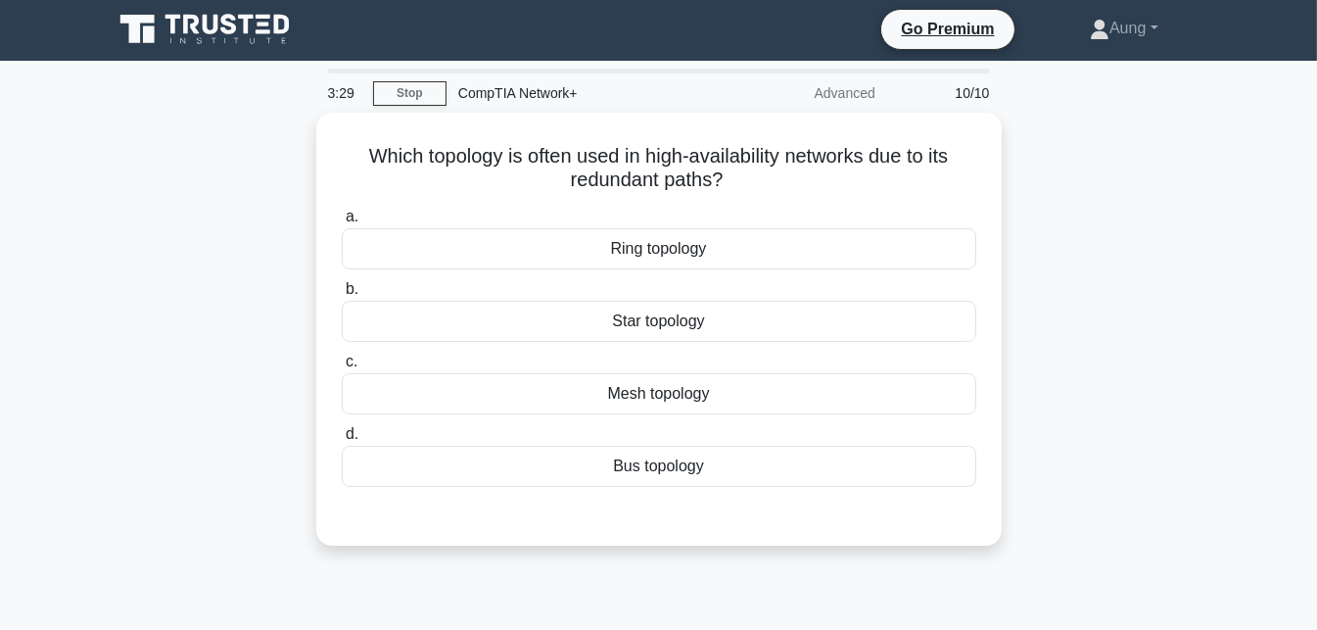
scroll to position [0, 0]
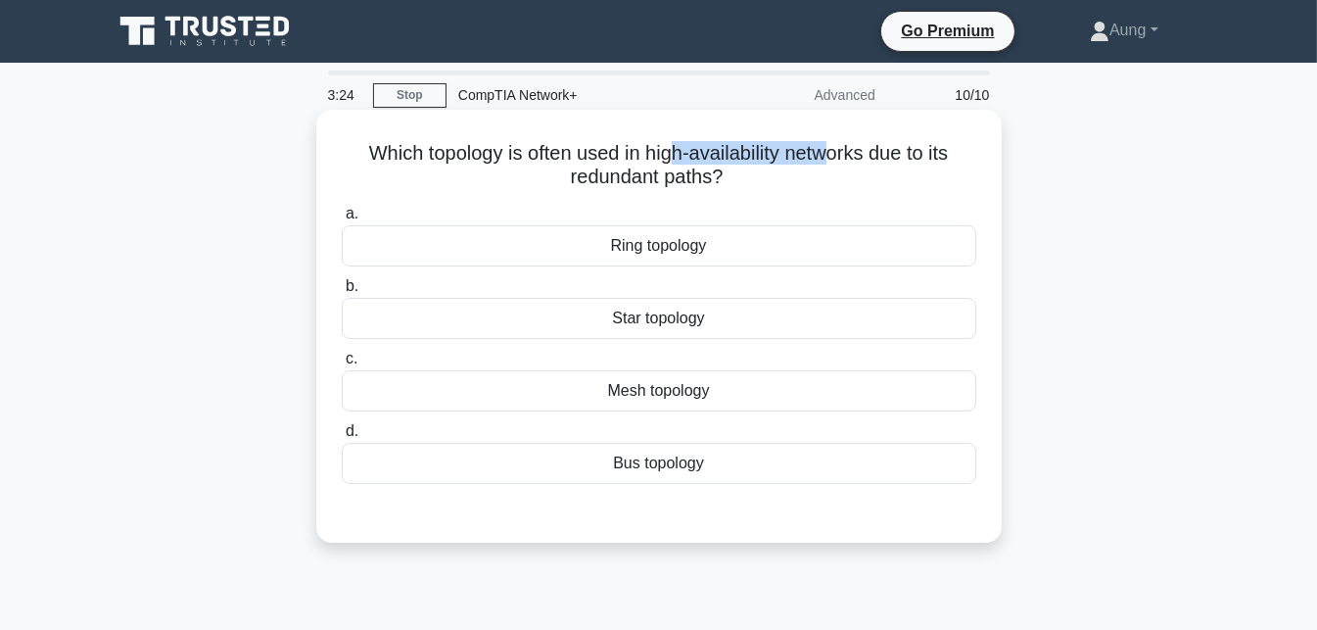
drag, startPoint x: 669, startPoint y: 163, endPoint x: 837, endPoint y: 138, distance: 170.2
click at [837, 138] on div "Which topology is often used in high-availability networks due to its redundant…" at bounding box center [659, 326] width 670 height 417
click at [688, 166] on h5 "Which topology is often used in high-availability networks due to its redundant…" at bounding box center [659, 165] width 638 height 49
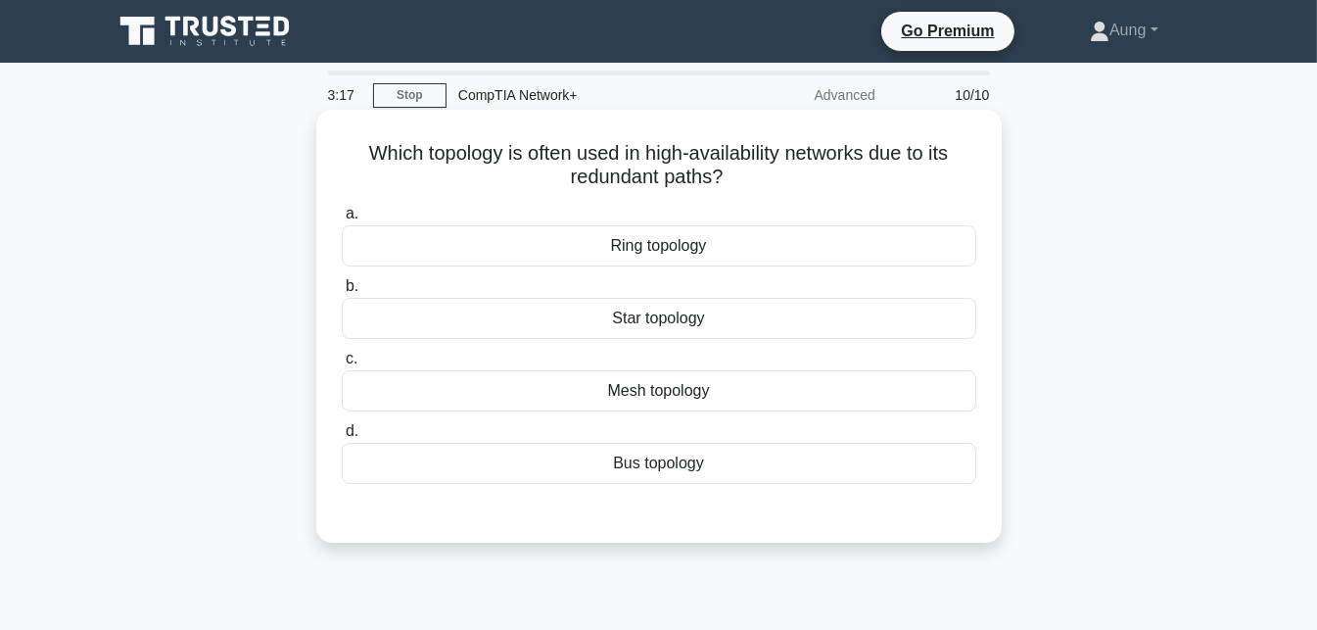
click at [552, 153] on h5 "Which topology is often used in high-availability networks due to its redundant…" at bounding box center [659, 165] width 638 height 49
click at [502, 163] on h5 "Which topology is often used in high-availability networks due to its redundant…" at bounding box center [659, 165] width 638 height 49
drag, startPoint x: 602, startPoint y: 172, endPoint x: 697, endPoint y: 165, distance: 95.3
click at [697, 165] on h5 "Which topology is often used in high-availability networks due to its redundant…" at bounding box center [659, 165] width 638 height 49
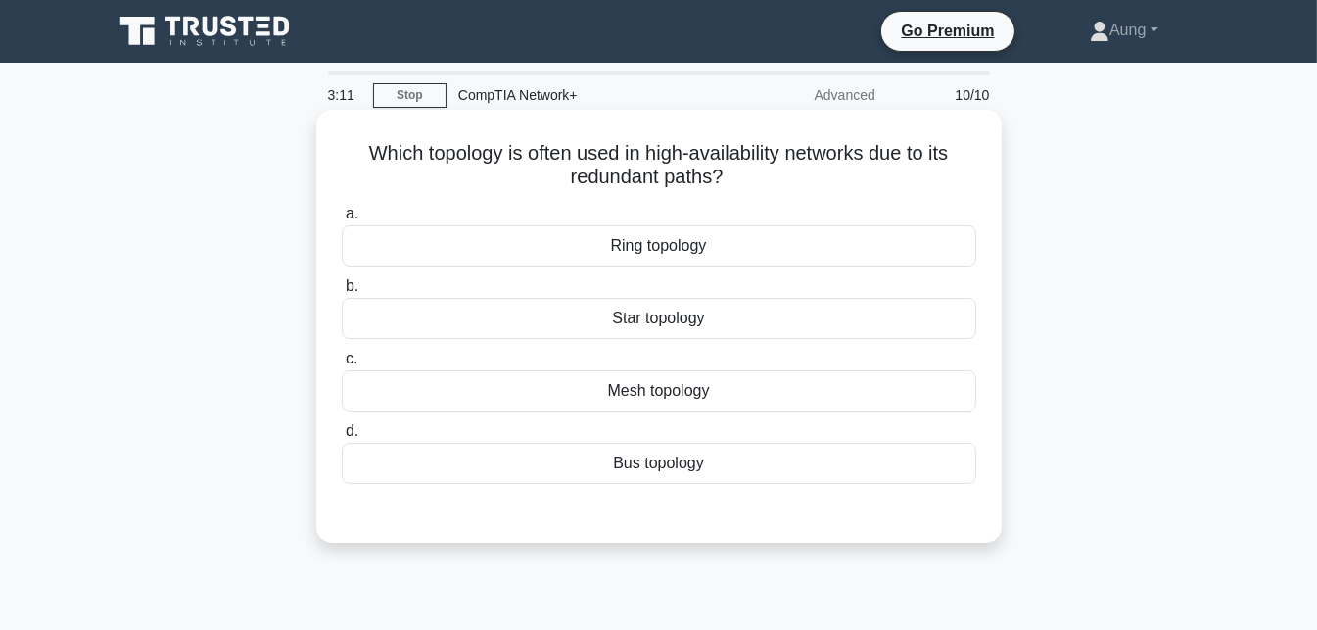
click at [744, 186] on icon ".spinner_0XTQ{transform-origin:center;animation:spinner_y6GP .75s linear infini…" at bounding box center [735, 178] width 24 height 24
click at [705, 387] on div "Mesh topology" at bounding box center [659, 390] width 635 height 41
click at [342, 365] on input "c. Mesh topology" at bounding box center [342, 359] width 0 height 13
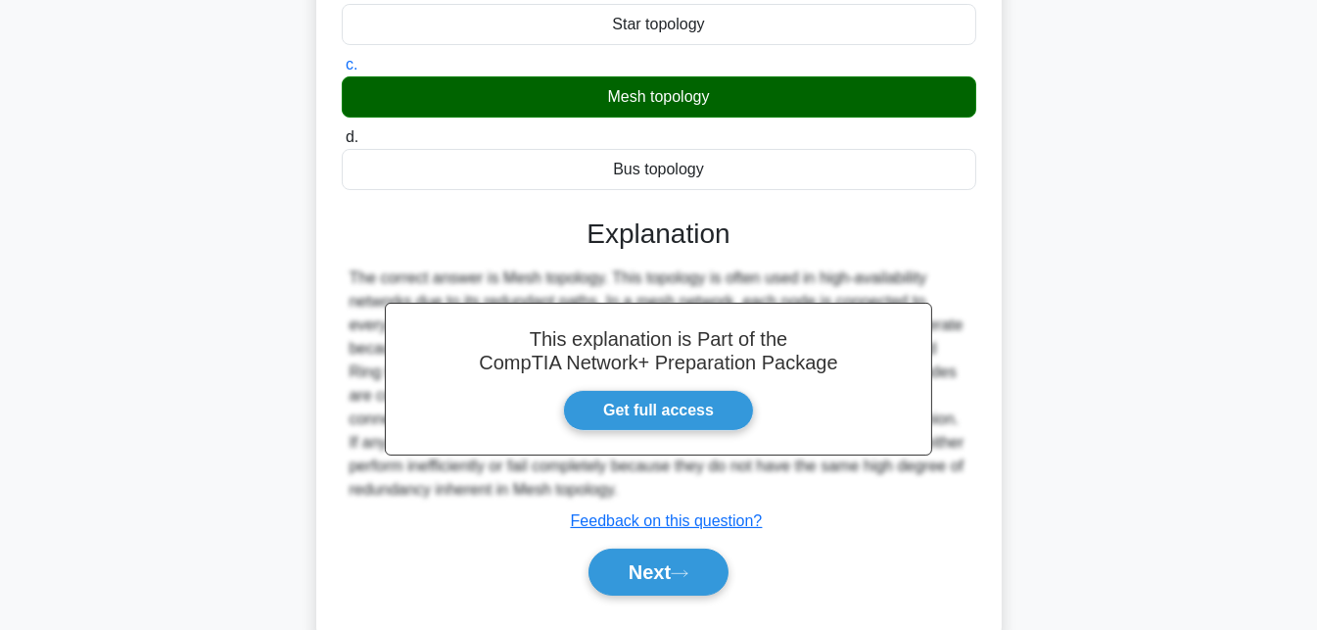
scroll to position [396, 0]
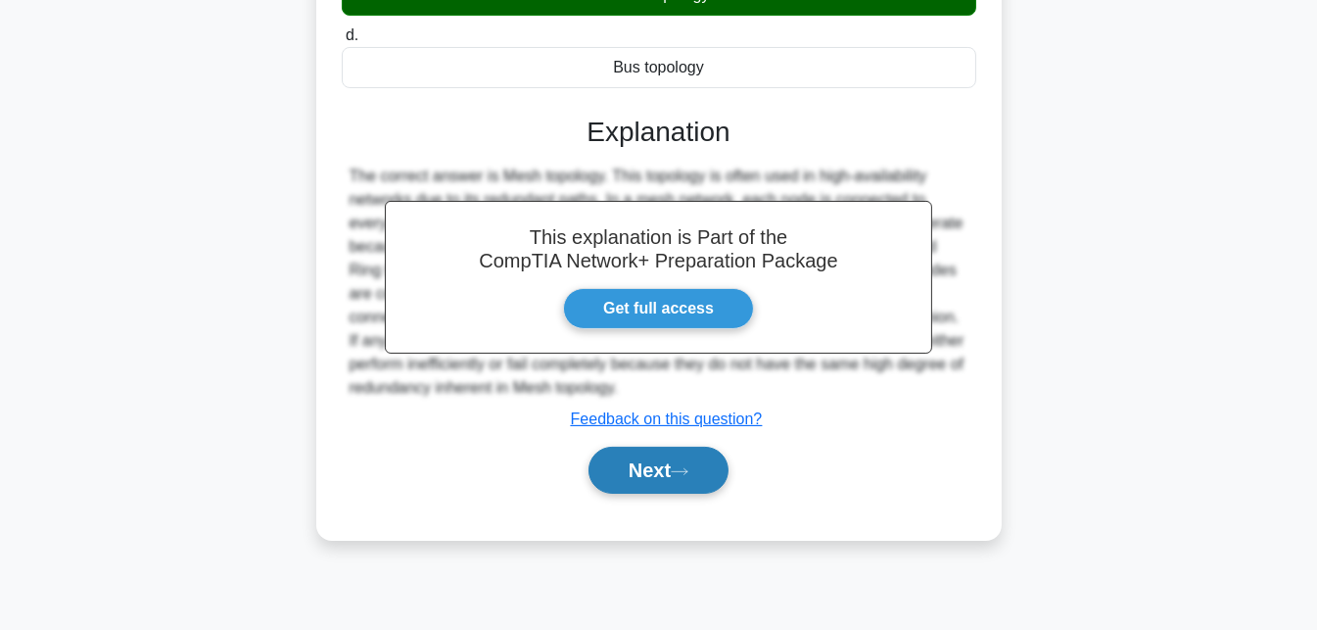
click at [677, 450] on button "Next" at bounding box center [659, 470] width 140 height 47
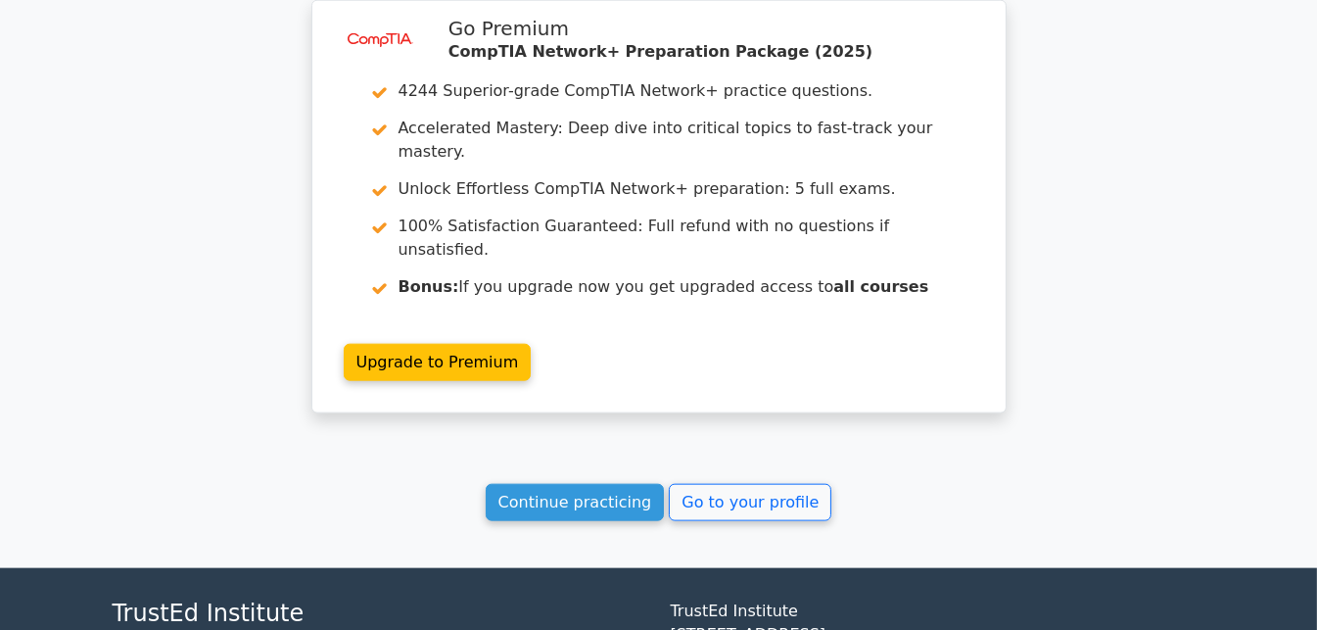
scroll to position [3123, 0]
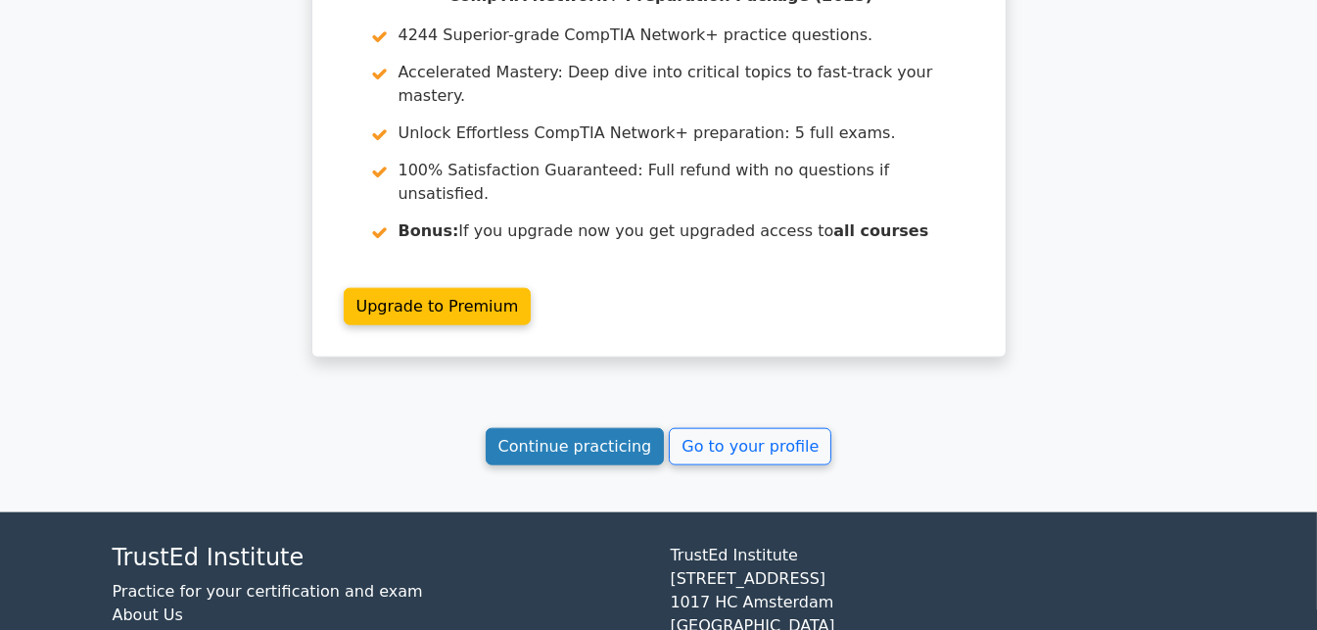
click at [650, 428] on link "Continue practicing" at bounding box center [575, 446] width 179 height 37
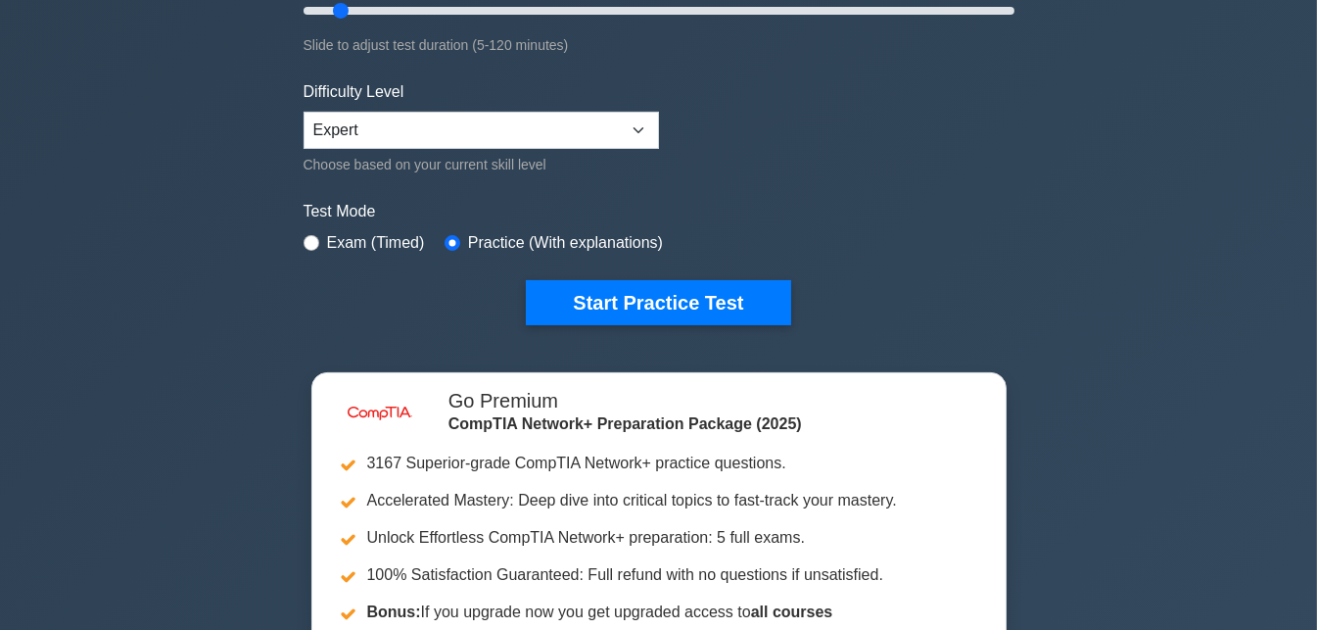
scroll to position [415, 0]
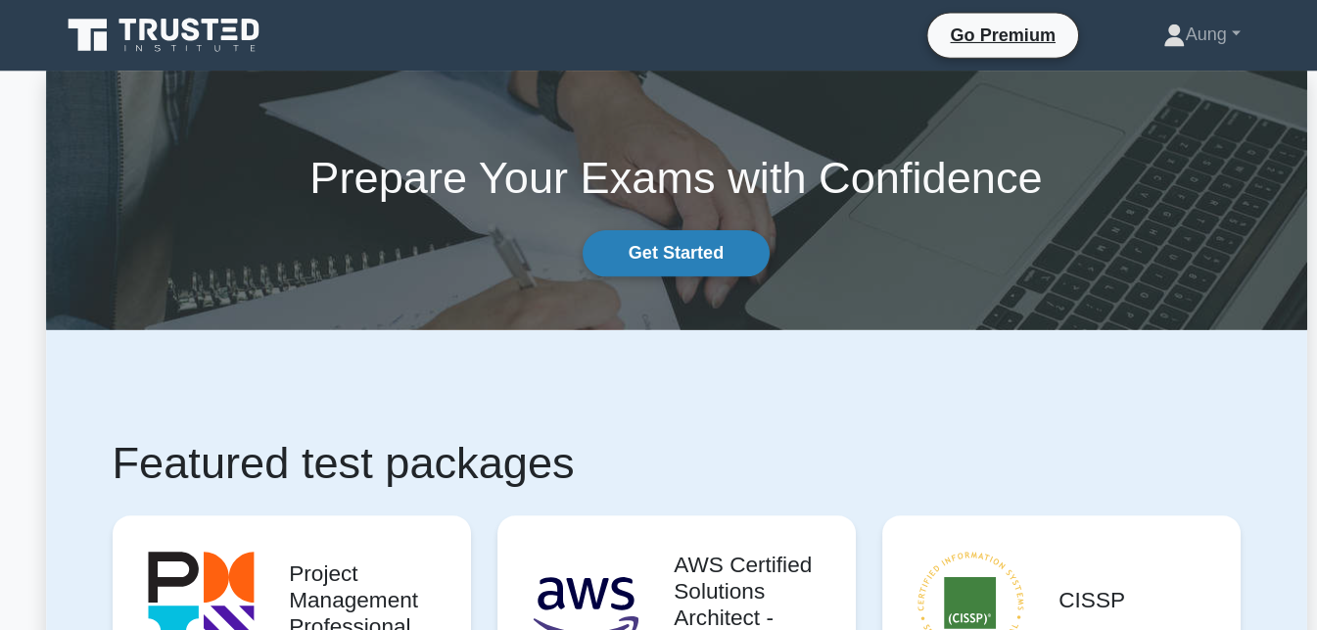
click at [630, 236] on link "Get Started" at bounding box center [658, 224] width 165 height 41
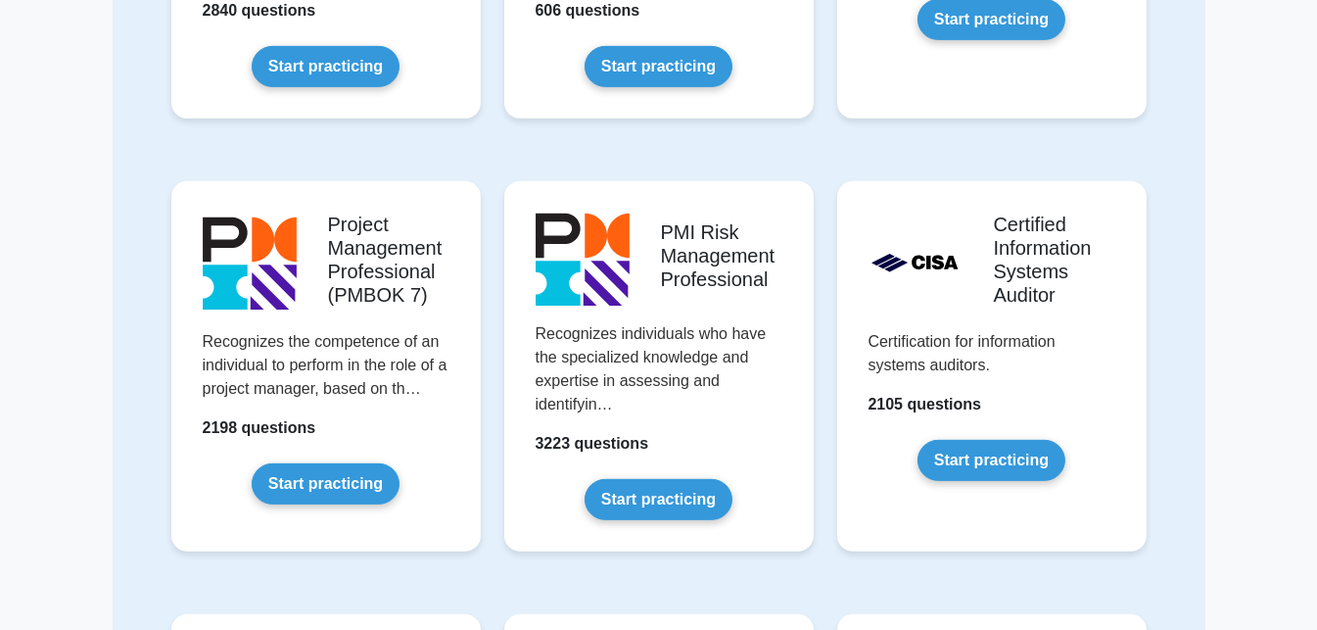
scroll to position [1362, 0]
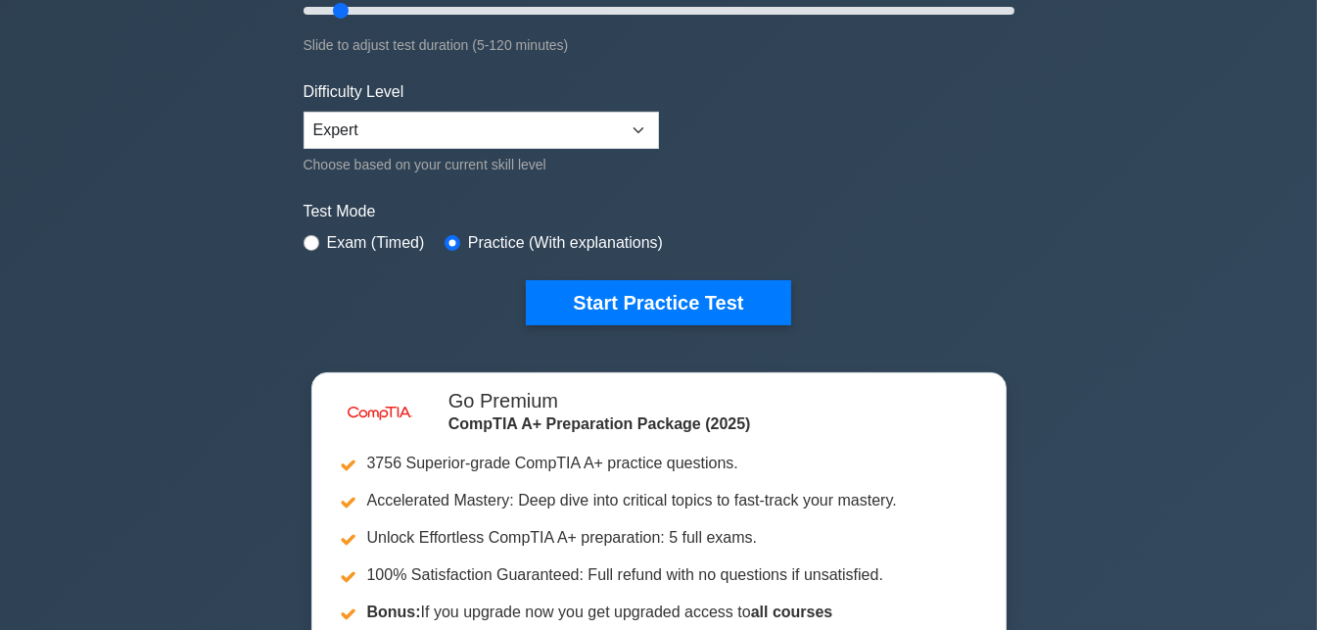
scroll to position [415, 0]
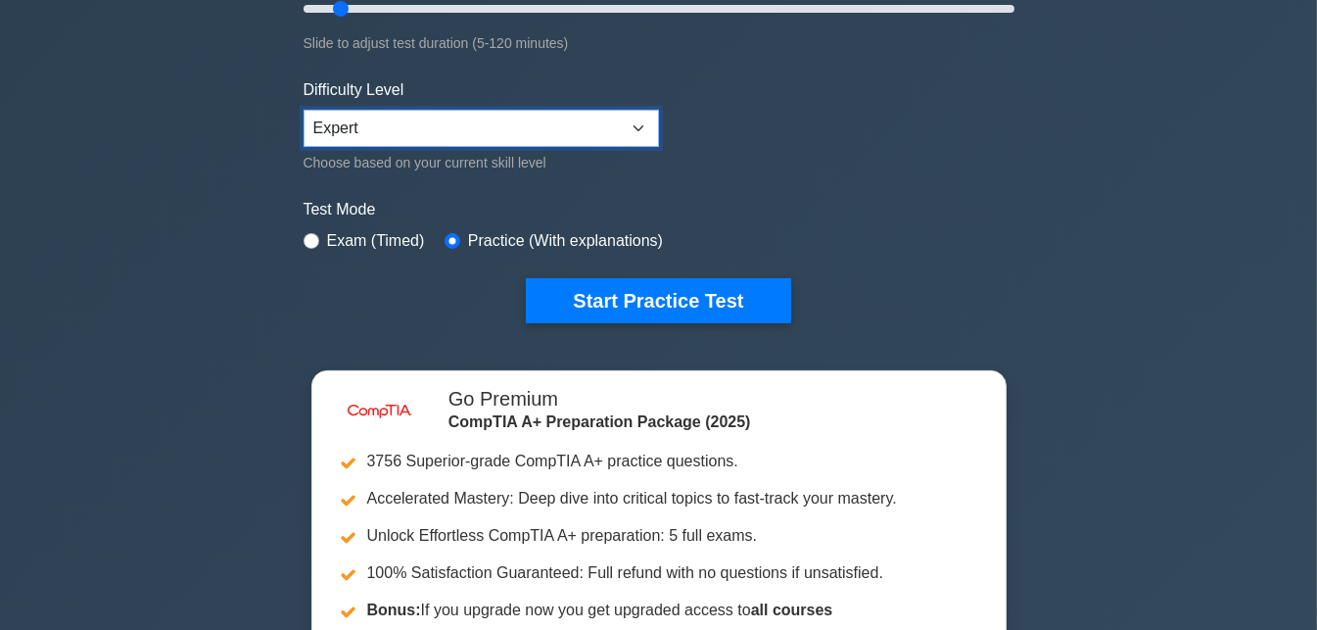
click at [467, 138] on select "Beginner Intermediate Expert" at bounding box center [481, 128] width 355 height 37
select select "beginner"
click at [304, 110] on select "Beginner Intermediate Expert" at bounding box center [481, 128] width 355 height 37
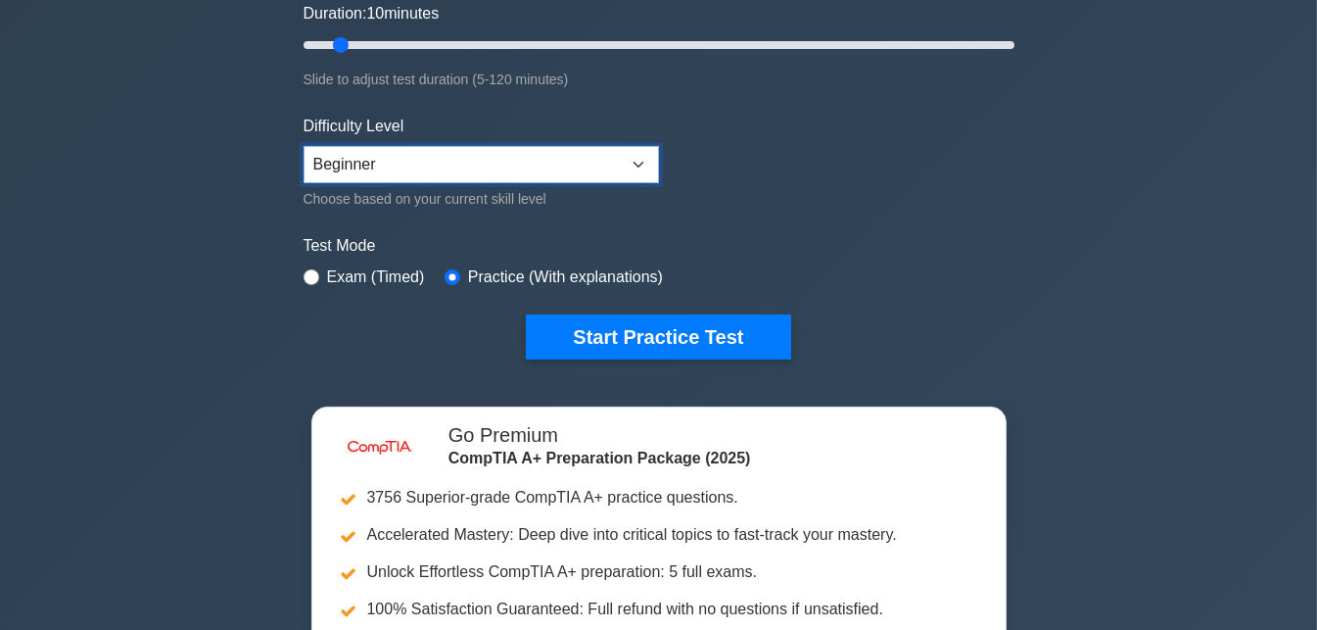
scroll to position [379, 0]
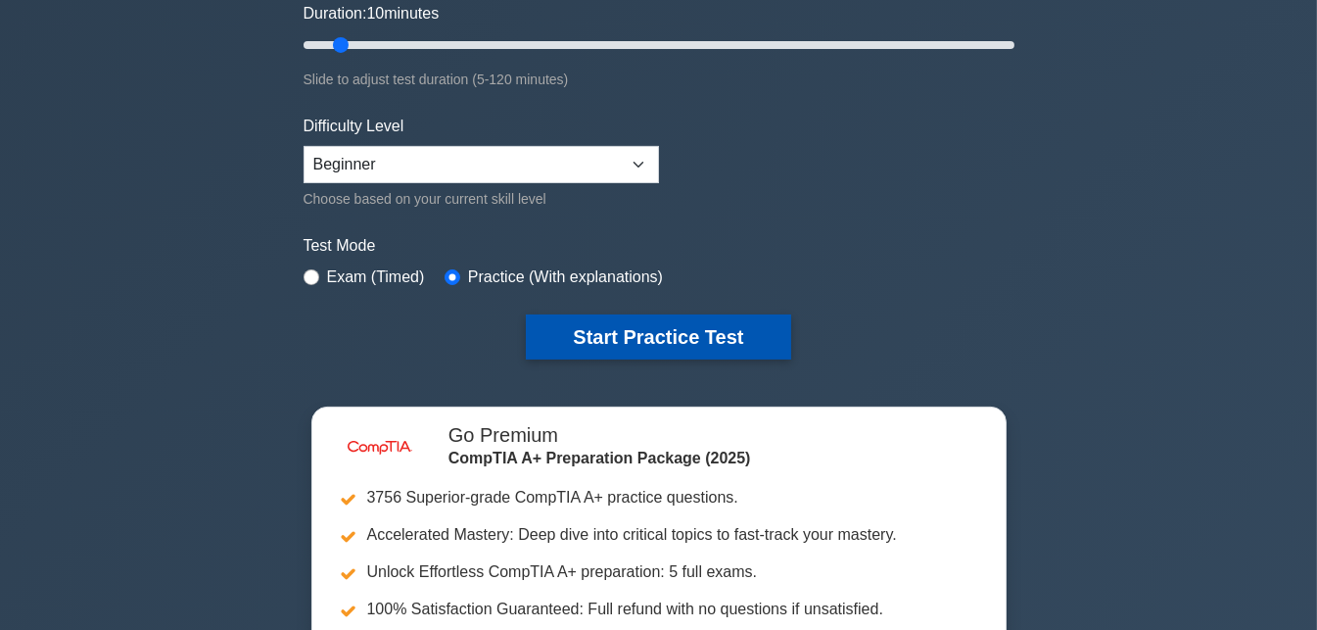
click at [595, 323] on button "Start Practice Test" at bounding box center [658, 336] width 264 height 45
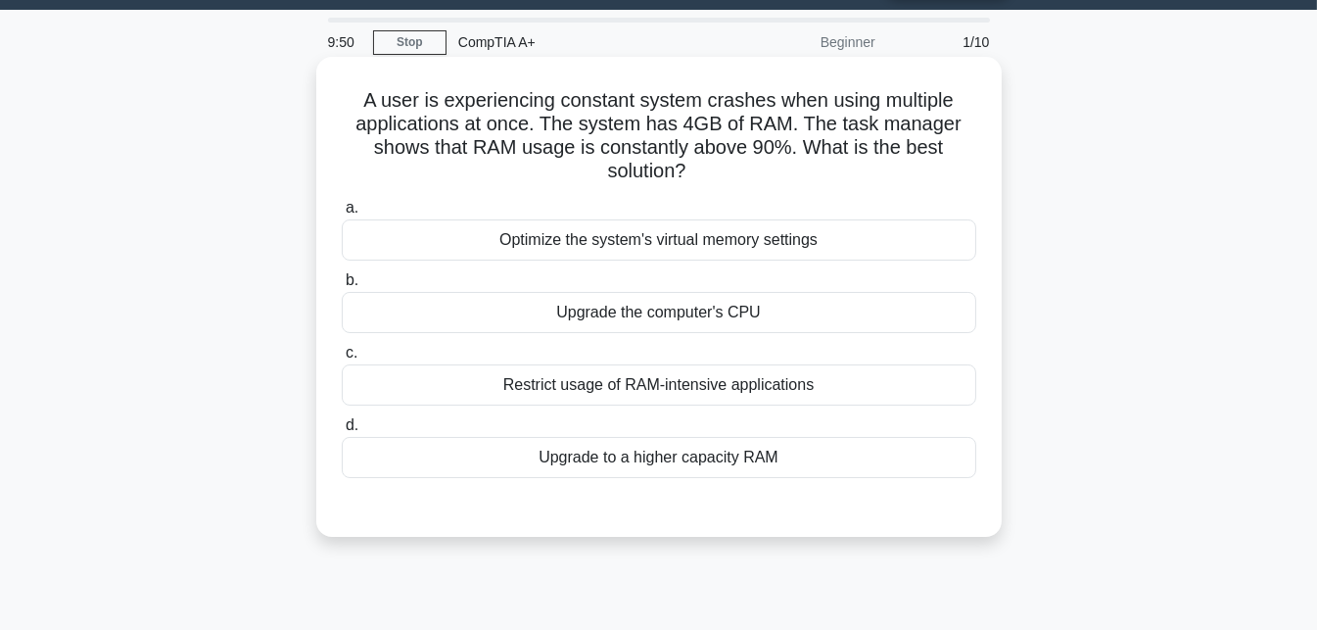
scroll to position [47, 0]
